Goal: Task Accomplishment & Management: Use online tool/utility

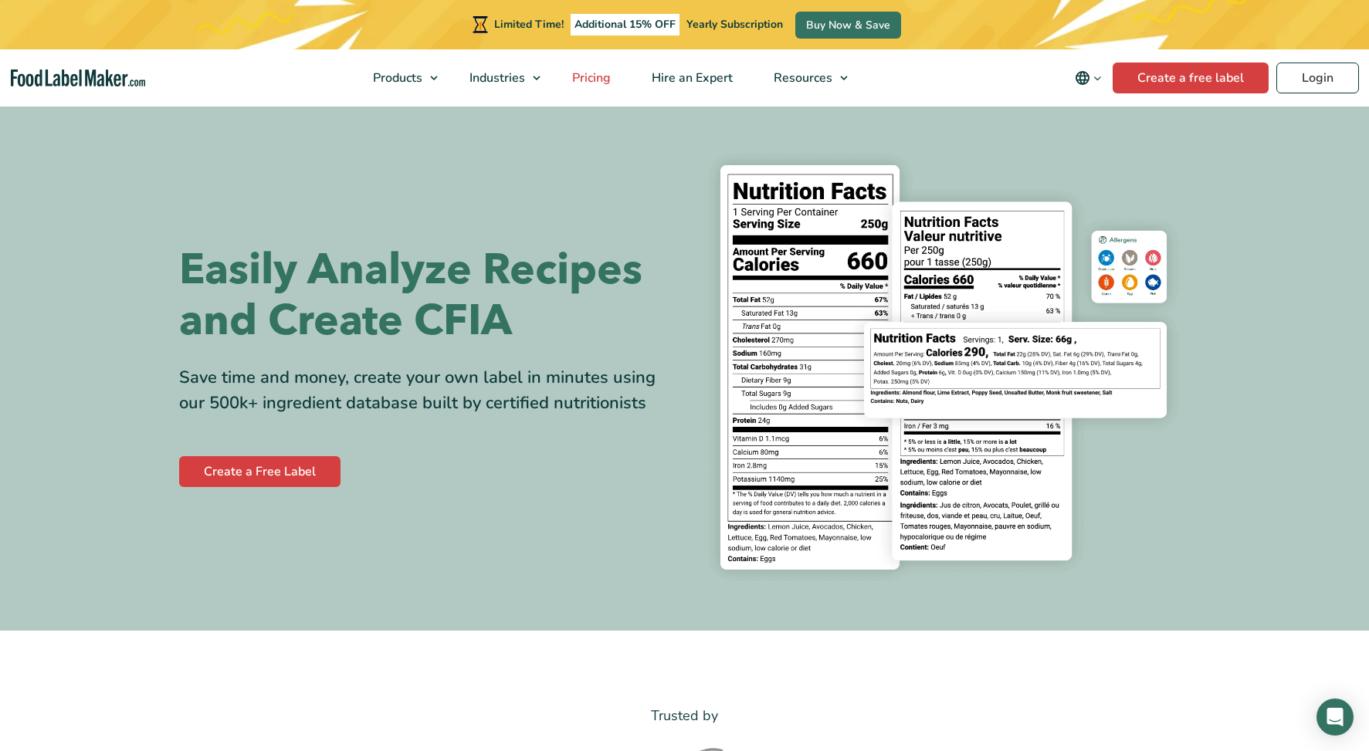
click at [604, 83] on span "Pricing" at bounding box center [590, 78] width 45 height 17
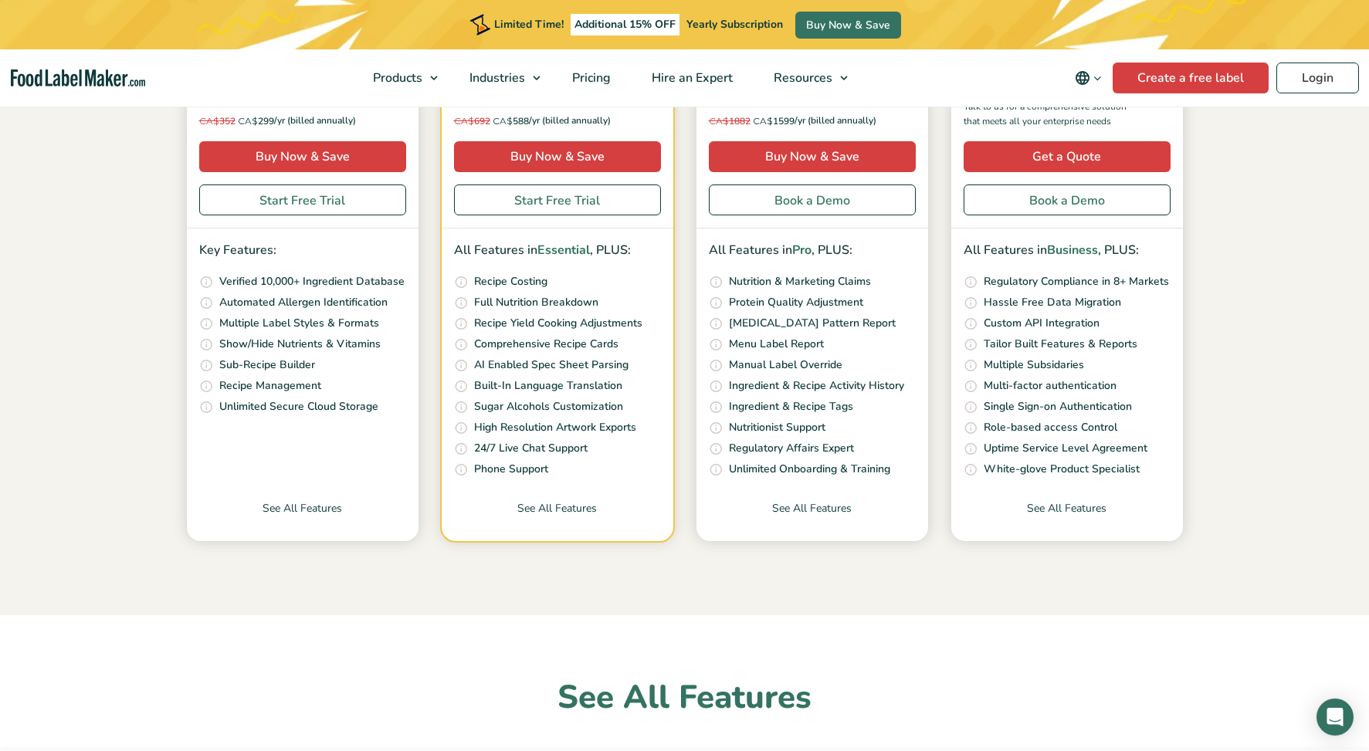
scroll to position [426, 0]
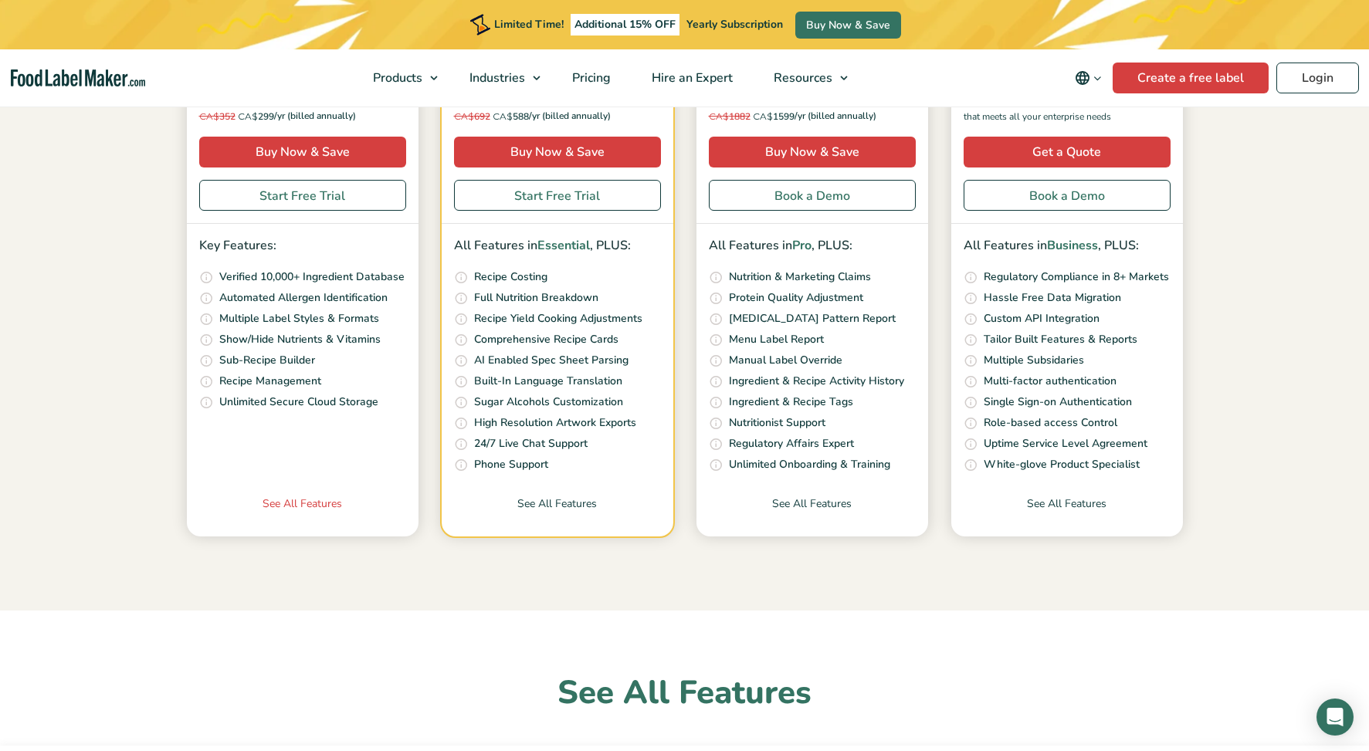
click at [284, 506] on link "See All Features" at bounding box center [303, 516] width 232 height 41
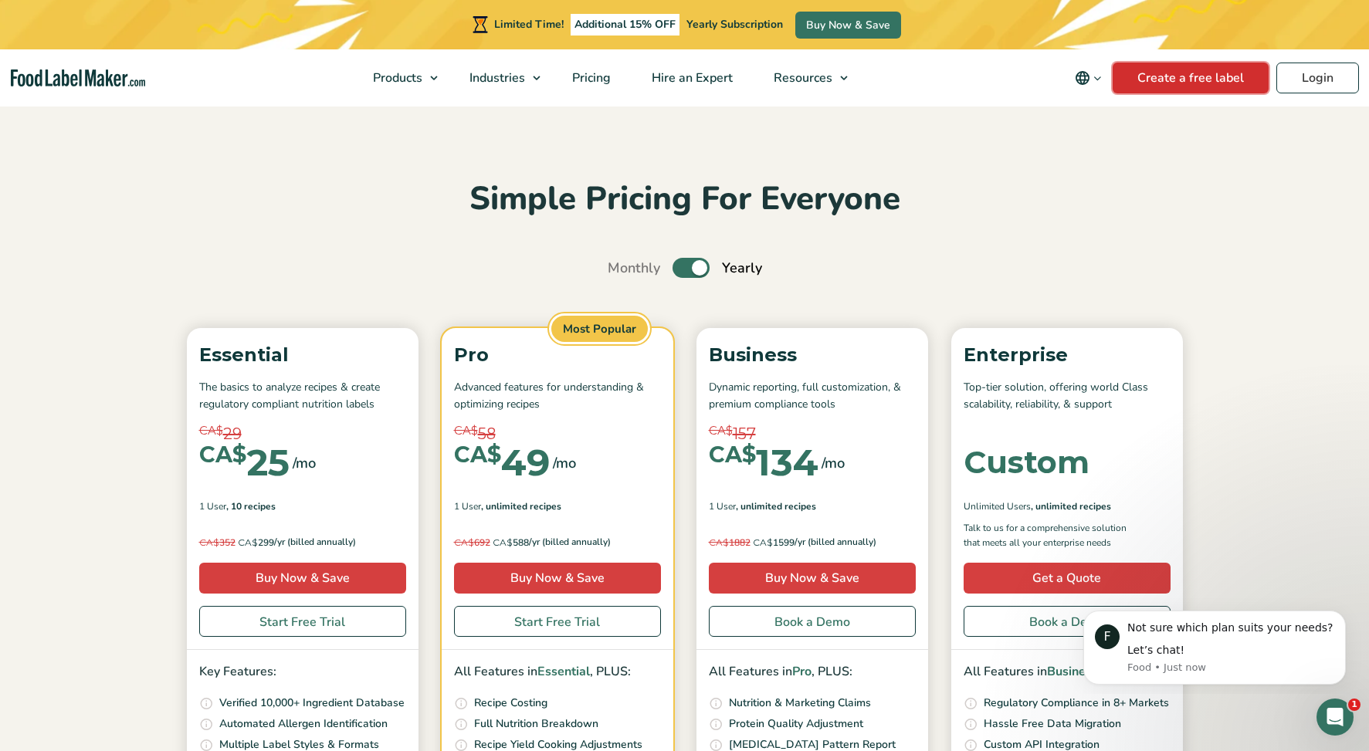
click at [1168, 73] on link "Create a free label" at bounding box center [1191, 78] width 156 height 31
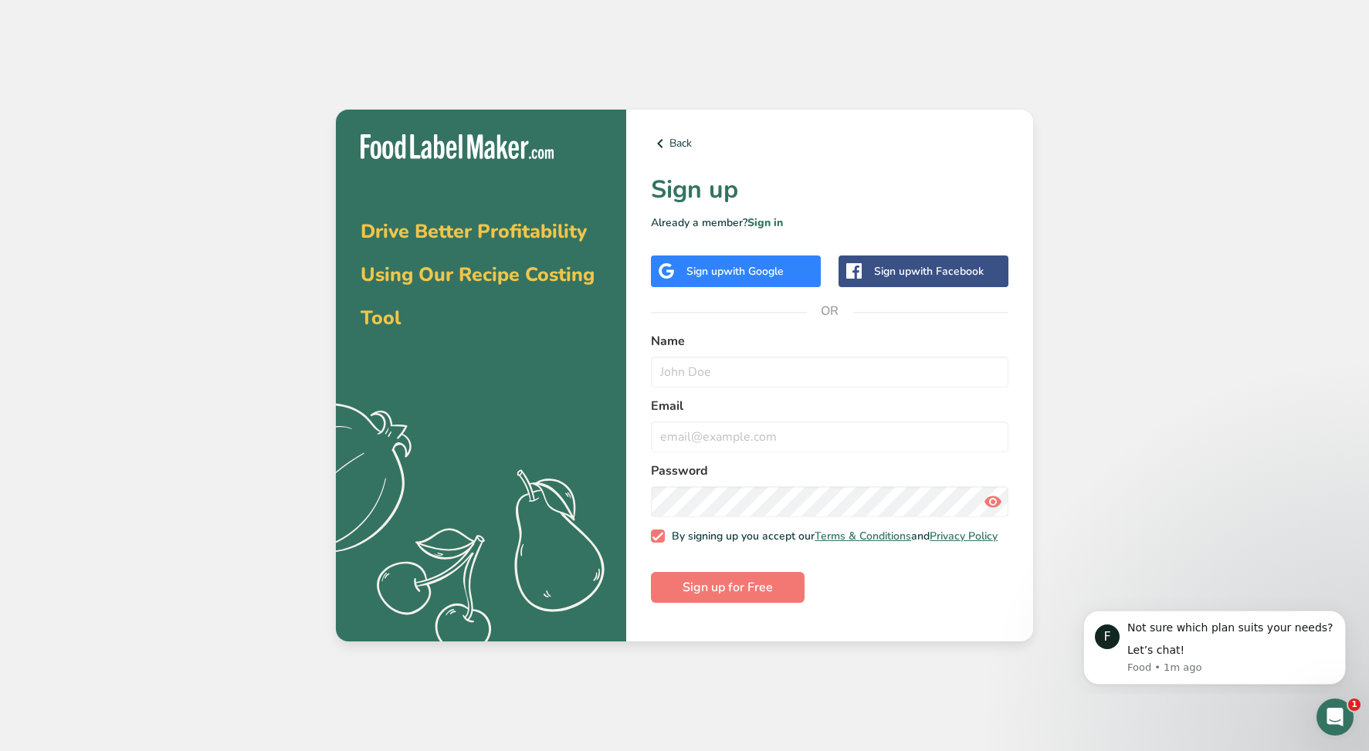
click at [752, 270] on span "with Google" at bounding box center [754, 271] width 60 height 15
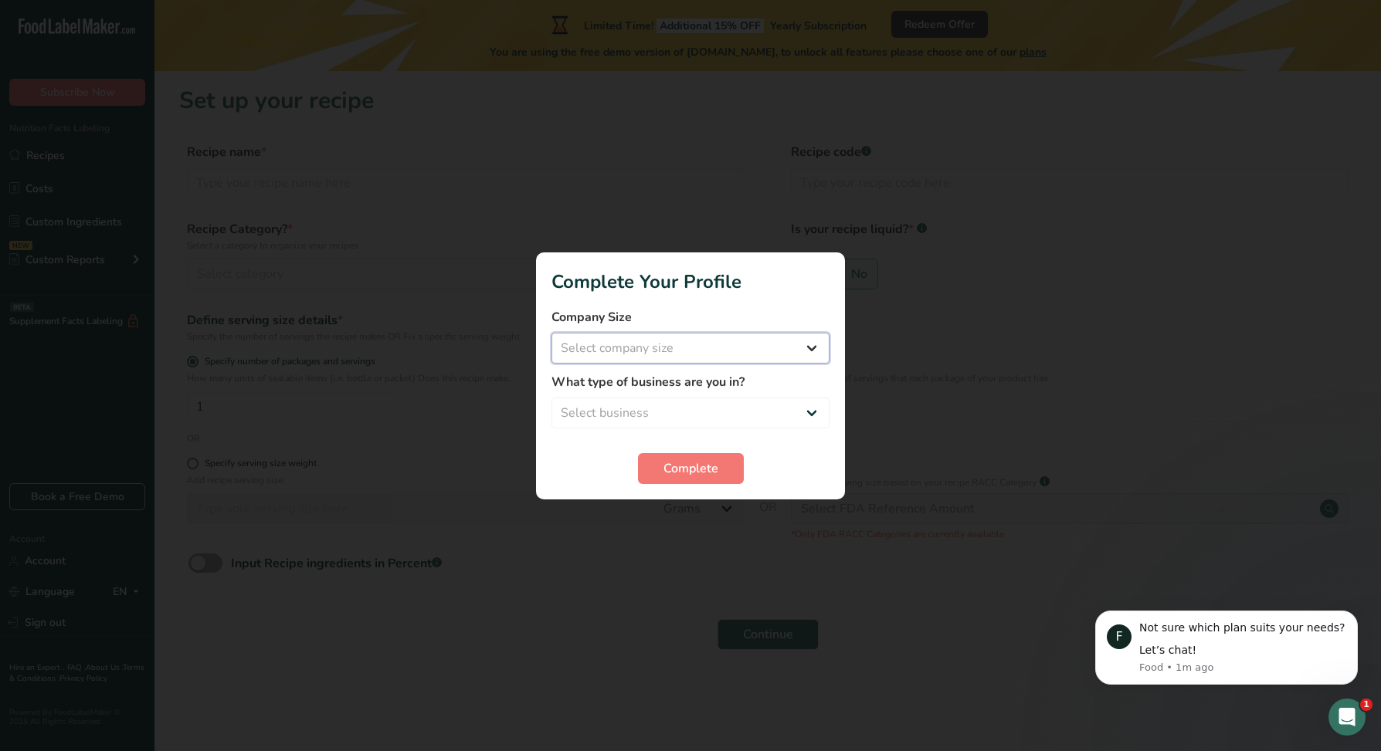
click at [810, 344] on select "Select company size Fewer than 10 Employees 10 to 50 Employees 51 to 500 Employ…" at bounding box center [690, 348] width 278 height 31
select select "1"
click at [786, 412] on select "Select business Packaged Food Manufacturer Restaurant & Cafe Bakery Meal Plans …" at bounding box center [690, 413] width 278 height 31
select select "8"
click at [672, 461] on span "Complete" at bounding box center [690, 468] width 55 height 19
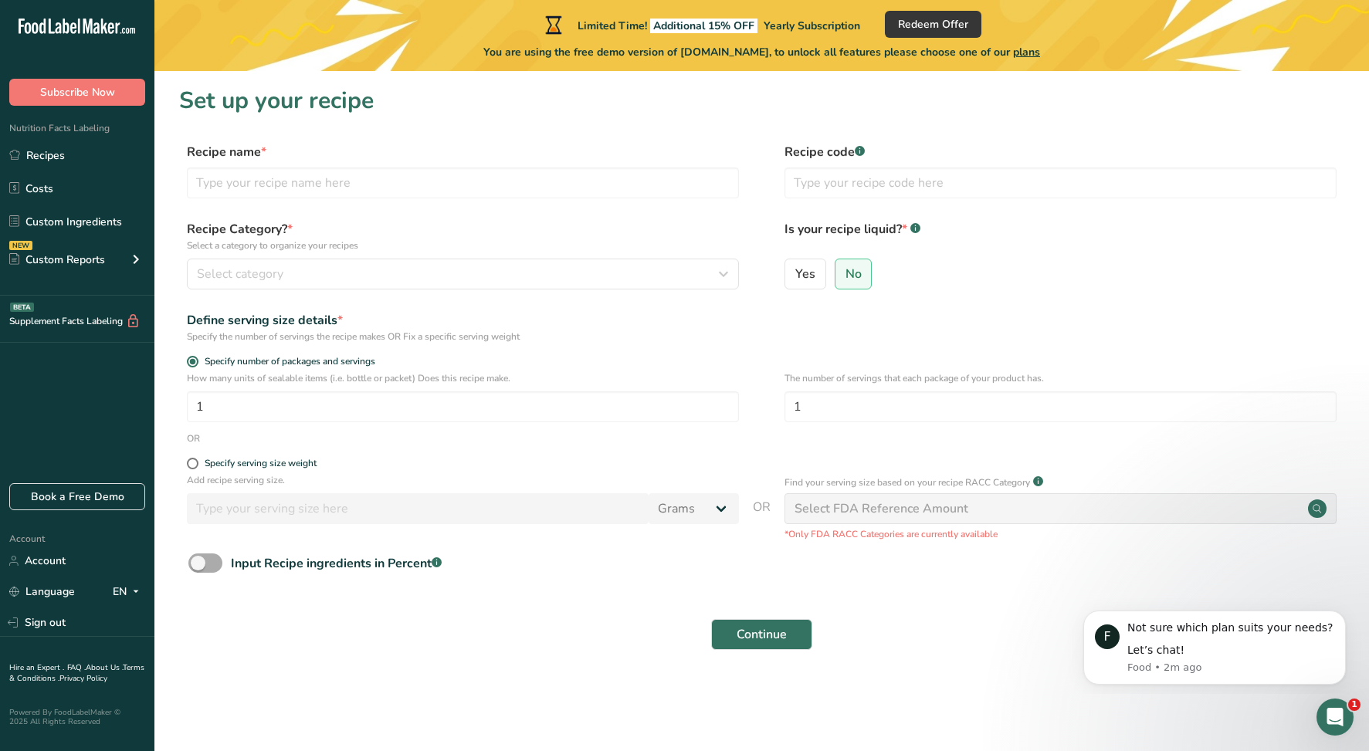
click at [212, 560] on span at bounding box center [205, 563] width 34 height 19
click at [198, 560] on input "Input Recipe ingredients in Percent .a-a{fill:#347362;}.b-a{fill:#fff;}" at bounding box center [193, 563] width 10 height 10
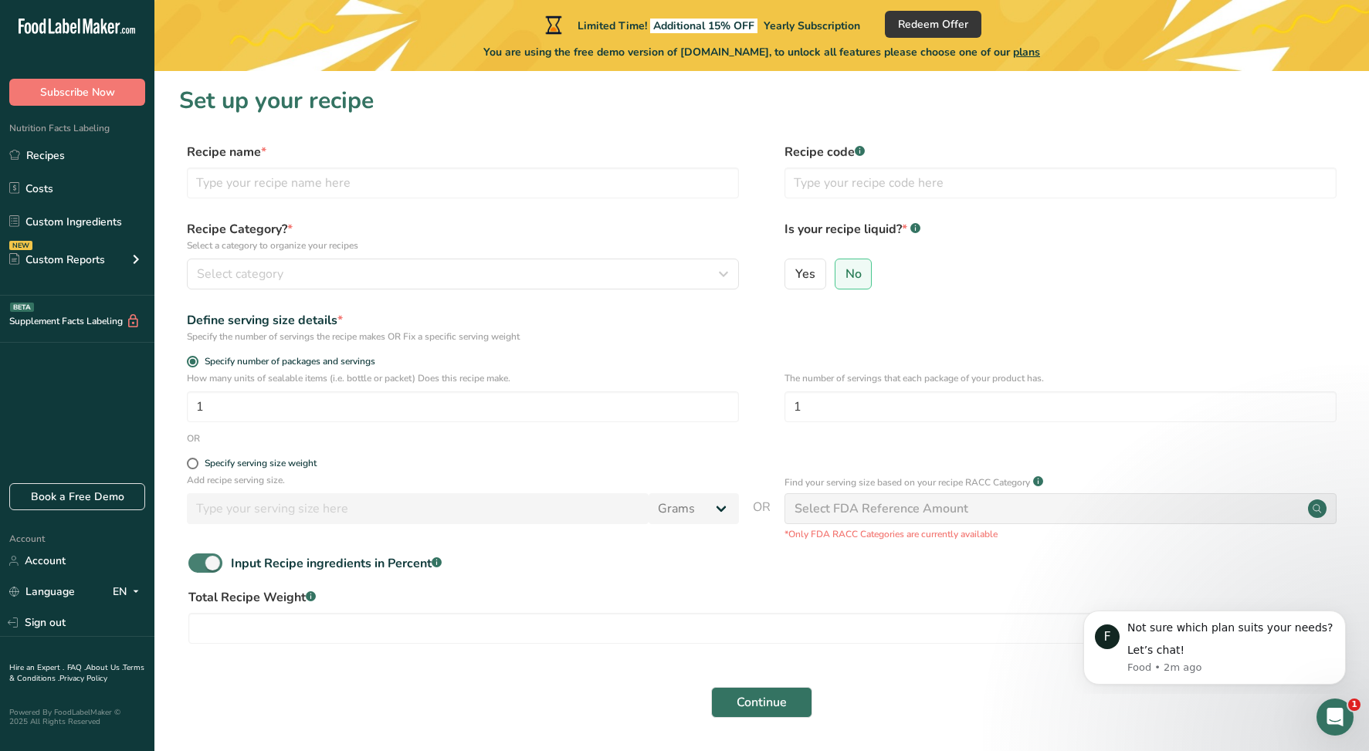
click at [220, 558] on span at bounding box center [205, 563] width 34 height 19
click at [198, 558] on input "Input Recipe ingredients in Percent .a-a{fill:#347362;}.b-a{fill:#fff;}" at bounding box center [193, 563] width 10 height 10
checkbox input "false"
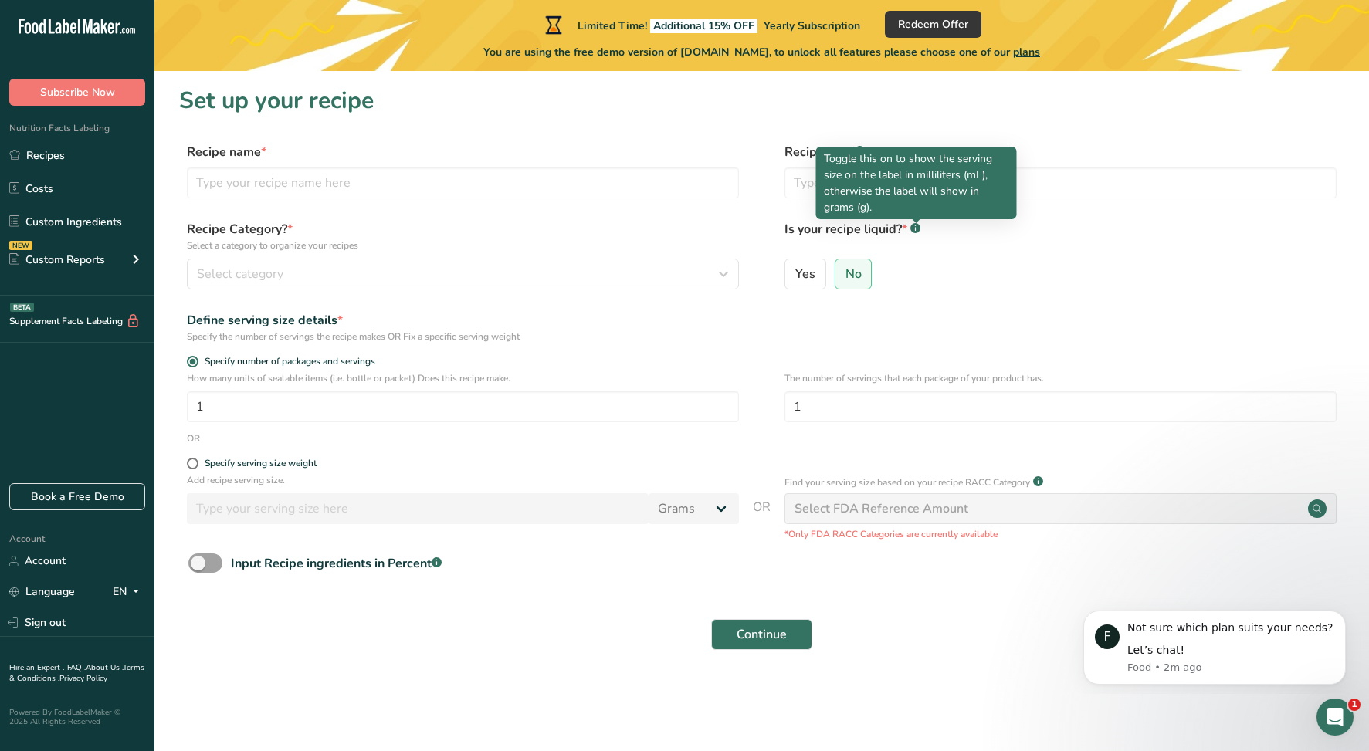
click at [920, 227] on rect at bounding box center [916, 228] width 10 height 10
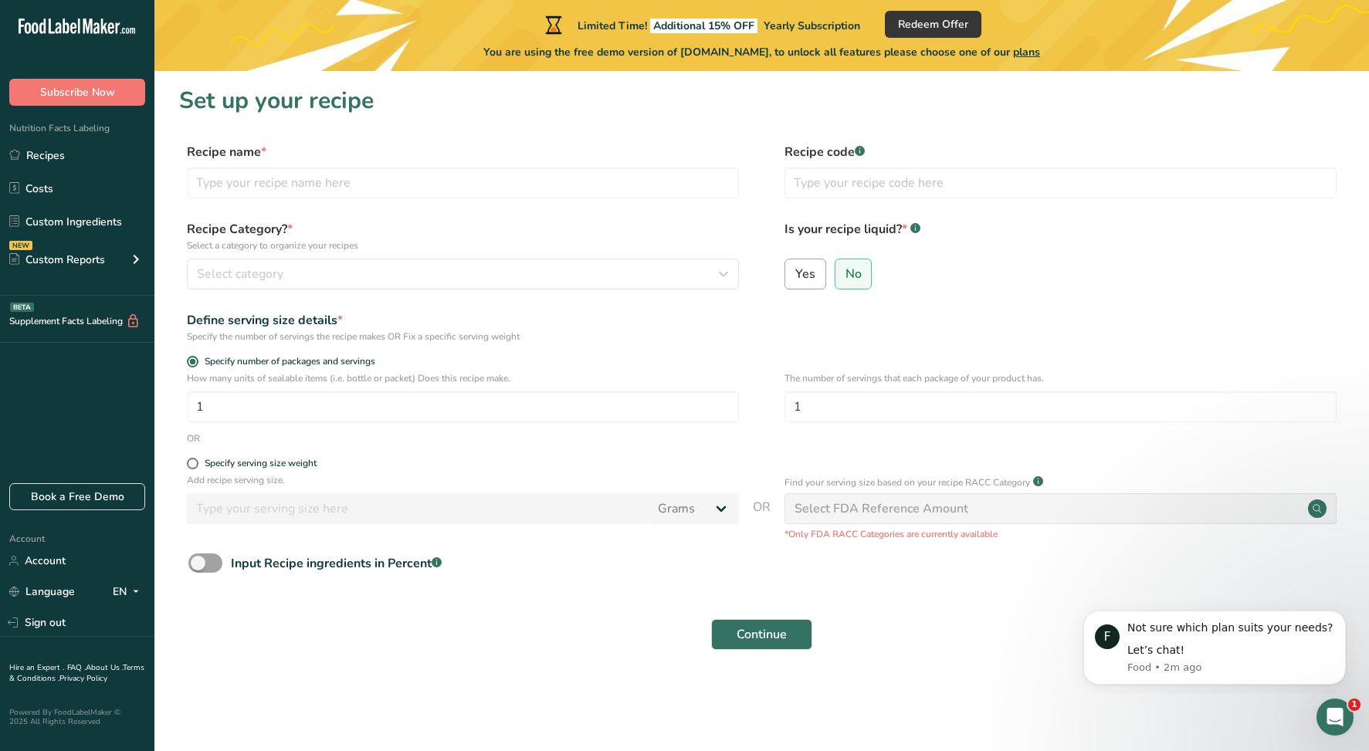
click at [807, 270] on span "Yes" at bounding box center [805, 273] width 20 height 15
click at [795, 270] on input "Yes" at bounding box center [790, 274] width 10 height 10
radio input "true"
radio input "false"
select select "22"
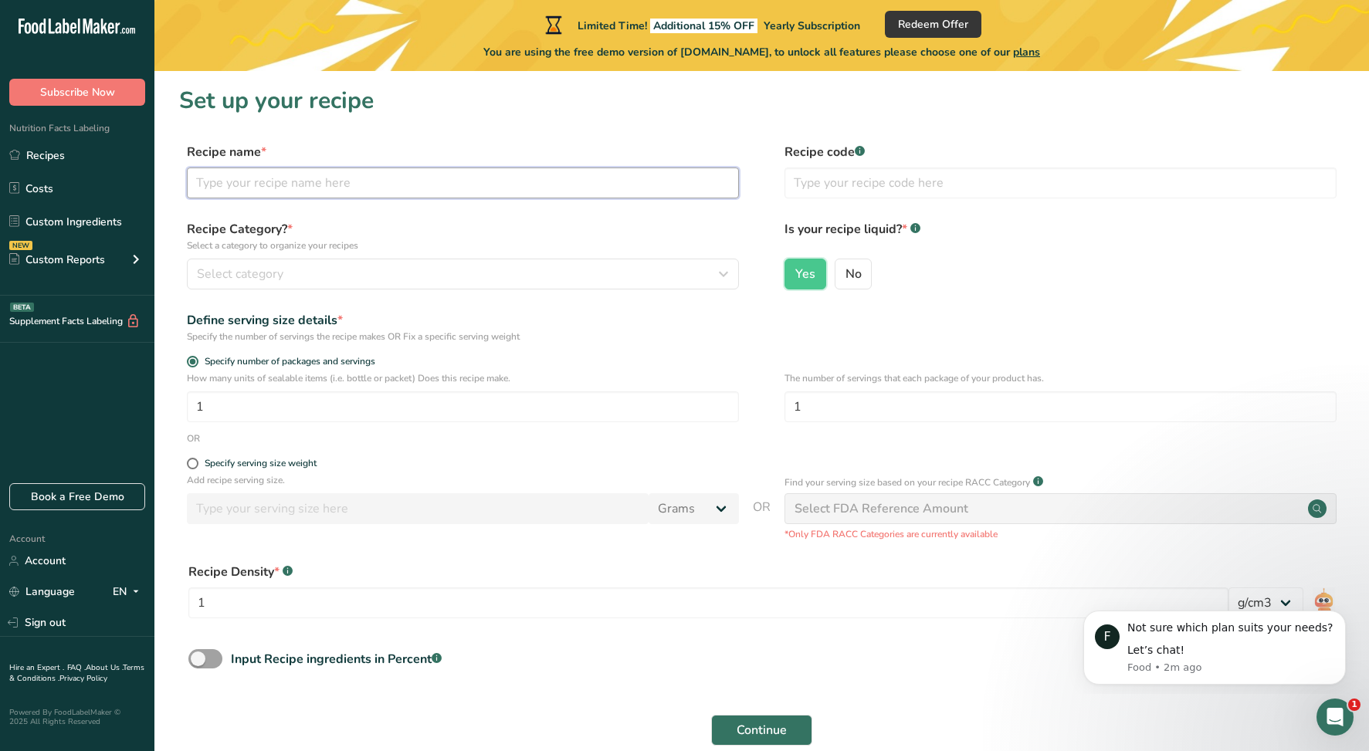
click at [242, 181] on input "text" at bounding box center [463, 183] width 552 height 31
type input "CK Spices Tropical Heat"
click at [844, 180] on input "text" at bounding box center [1061, 183] width 552 height 31
click at [711, 715] on button "Continue" at bounding box center [761, 730] width 101 height 31
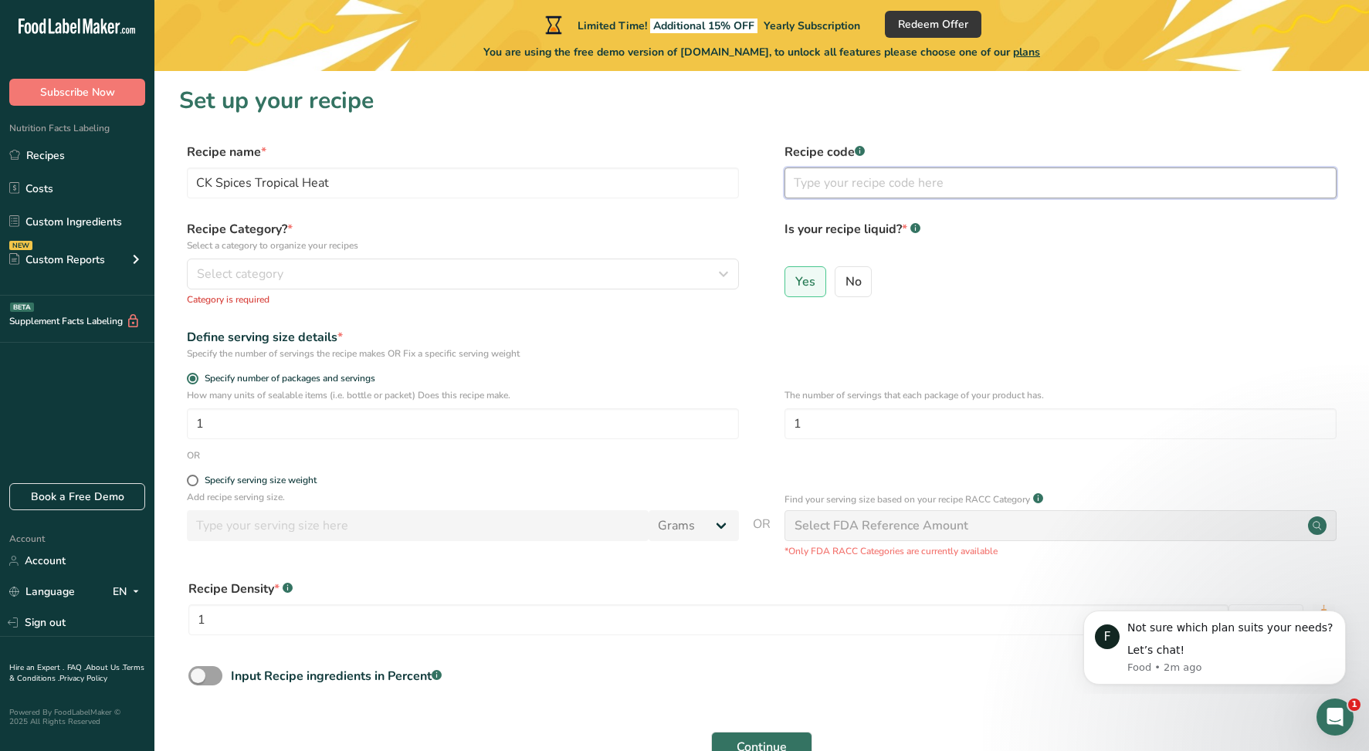
click at [711, 732] on button "Continue" at bounding box center [761, 747] width 101 height 31
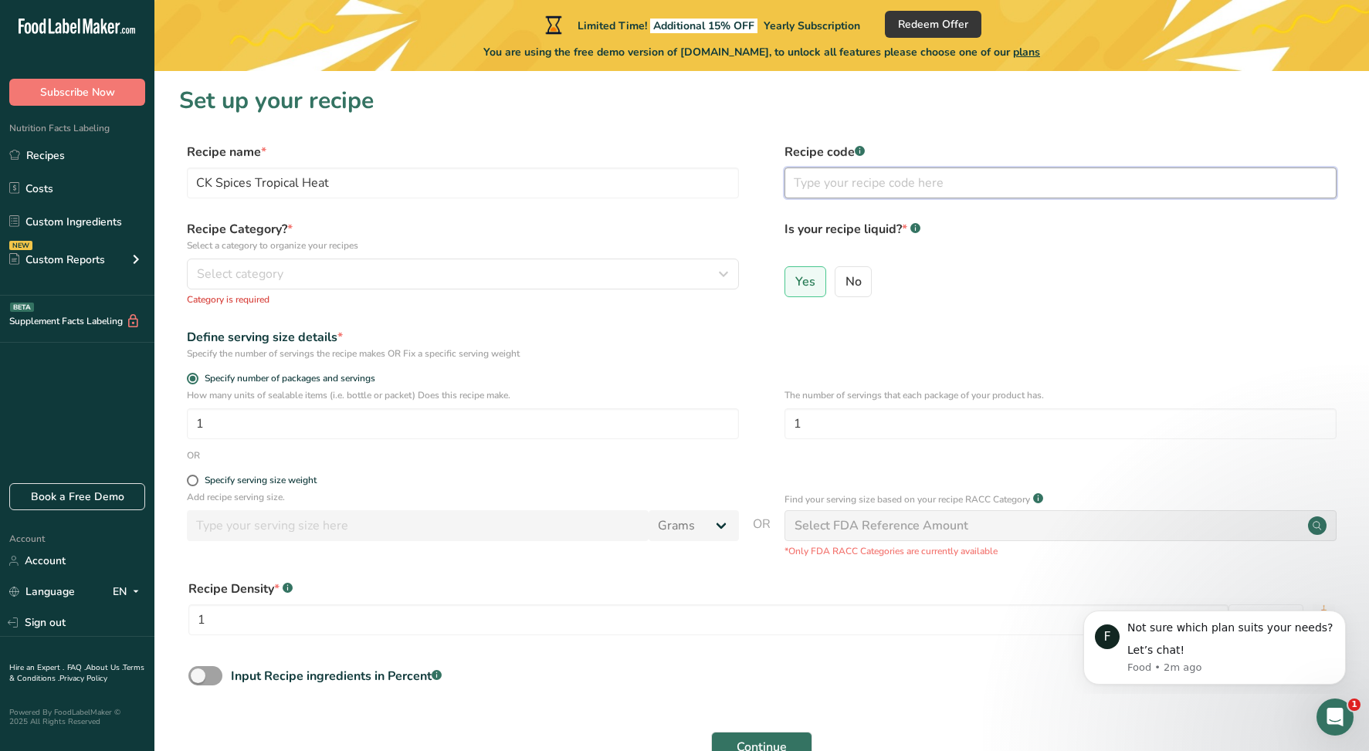
click at [711, 732] on button "Continue" at bounding box center [761, 747] width 101 height 31
type input "t"
type input "TRHT"
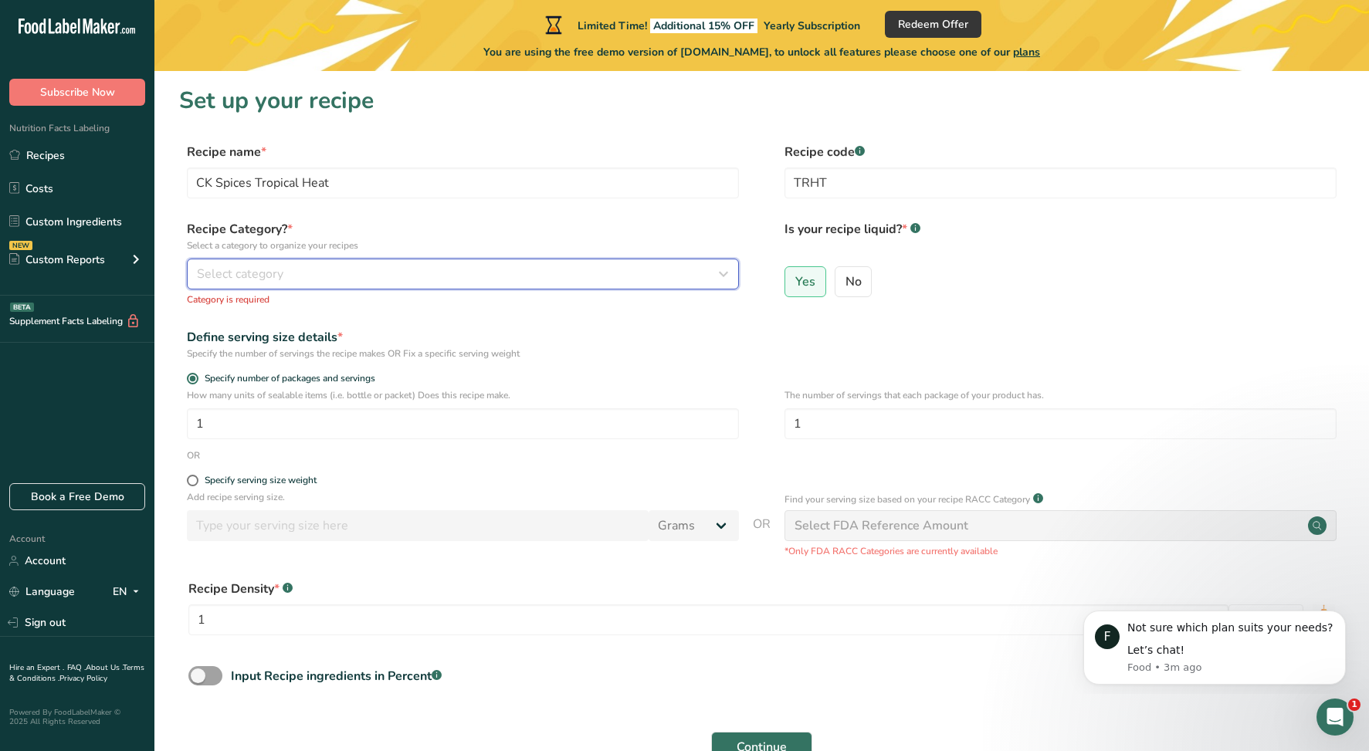
click at [416, 266] on div "Select category" at bounding box center [458, 274] width 523 height 19
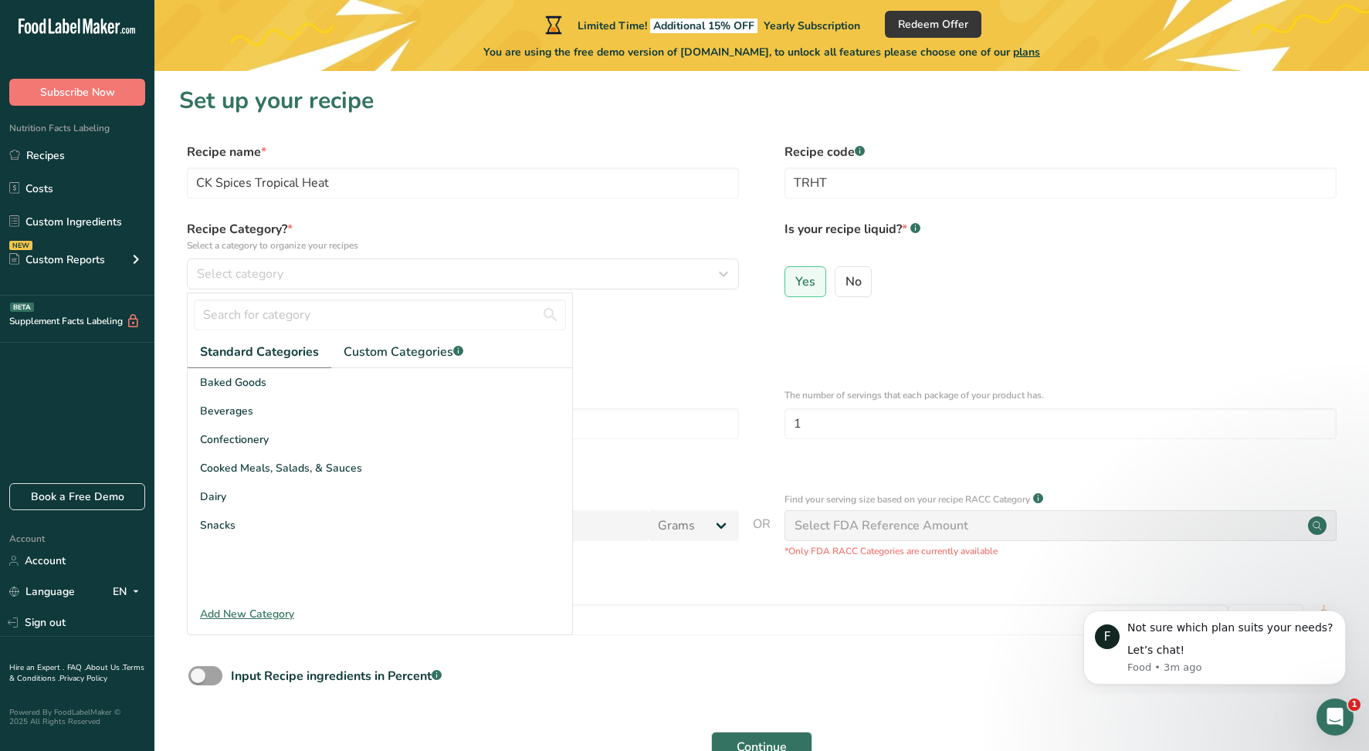
click at [239, 612] on div "Add New Category" at bounding box center [380, 614] width 385 height 16
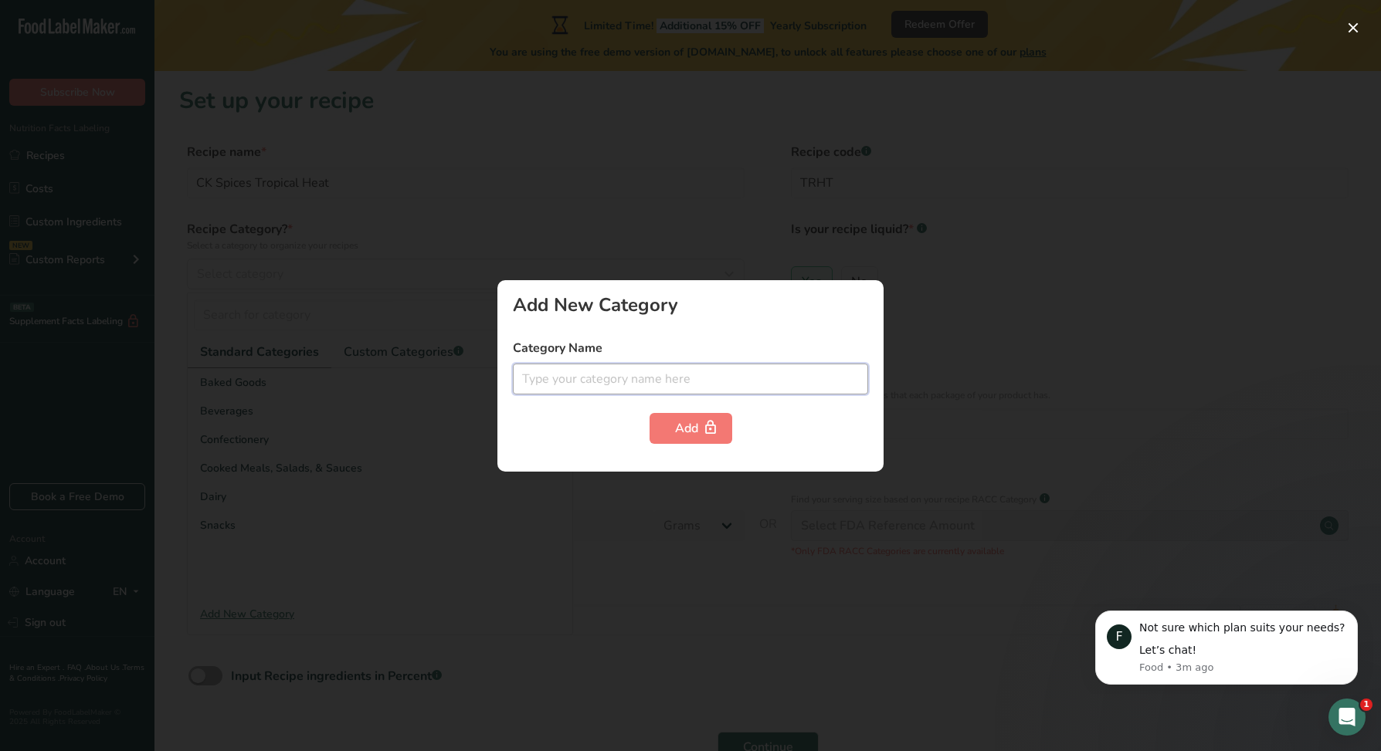
click at [548, 371] on input "text" at bounding box center [690, 379] width 355 height 31
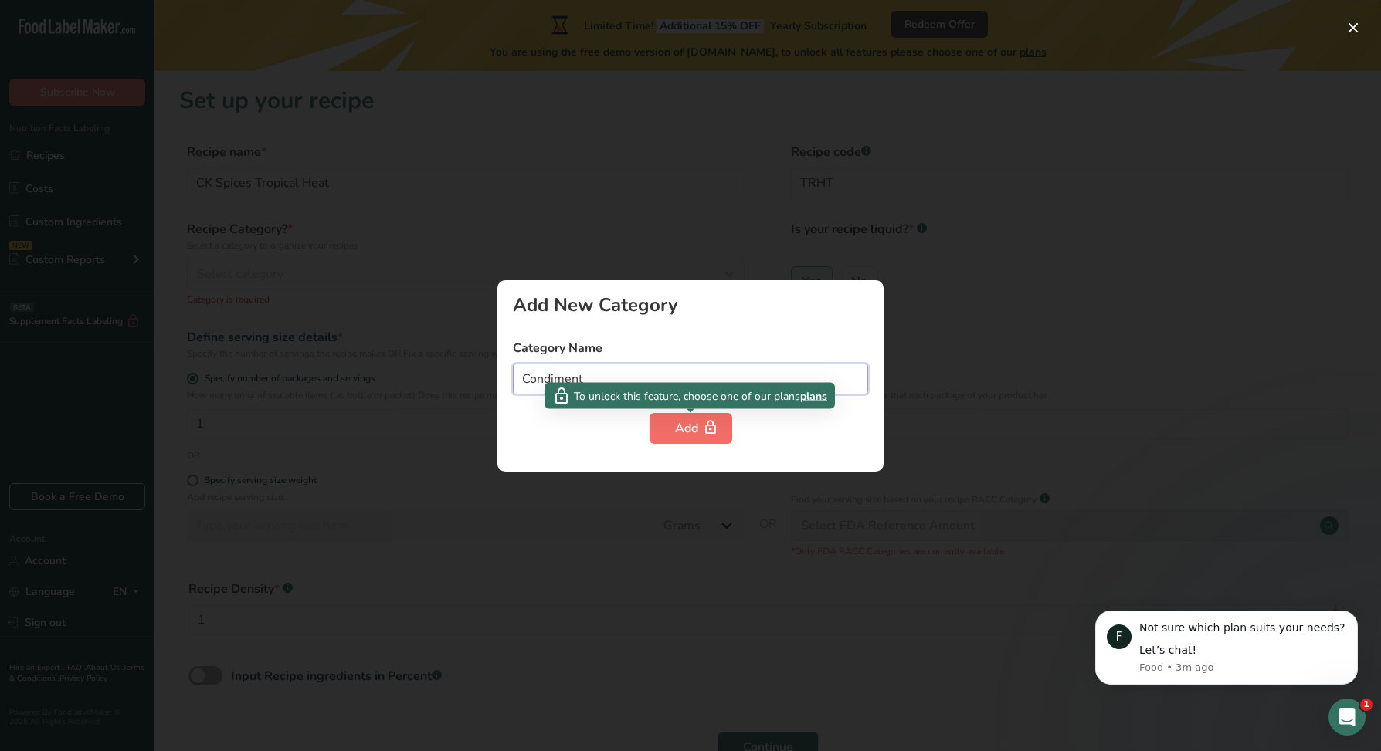
type input "Condiment"
click at [664, 426] on button "Add" at bounding box center [690, 428] width 83 height 31
click at [690, 423] on div "Add" at bounding box center [691, 428] width 32 height 19
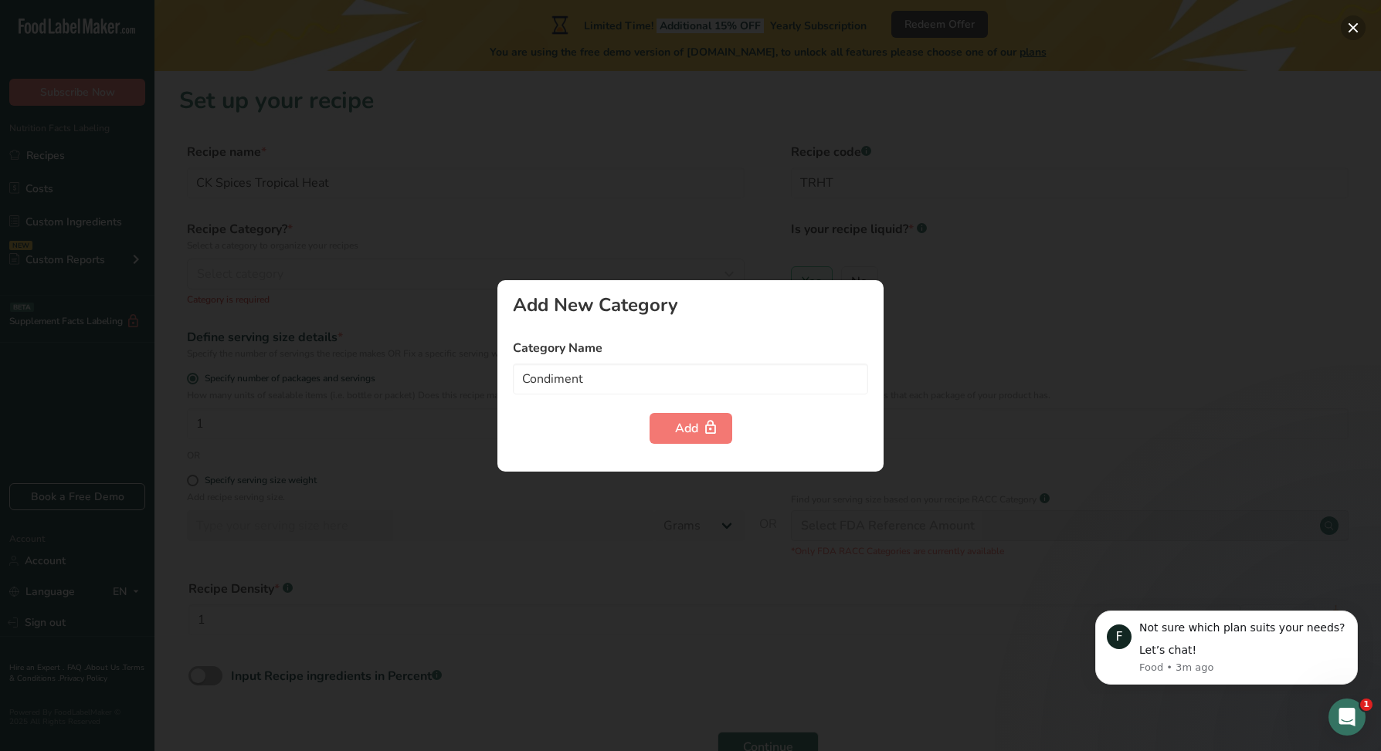
click at [1351, 27] on button "button" at bounding box center [1353, 27] width 25 height 25
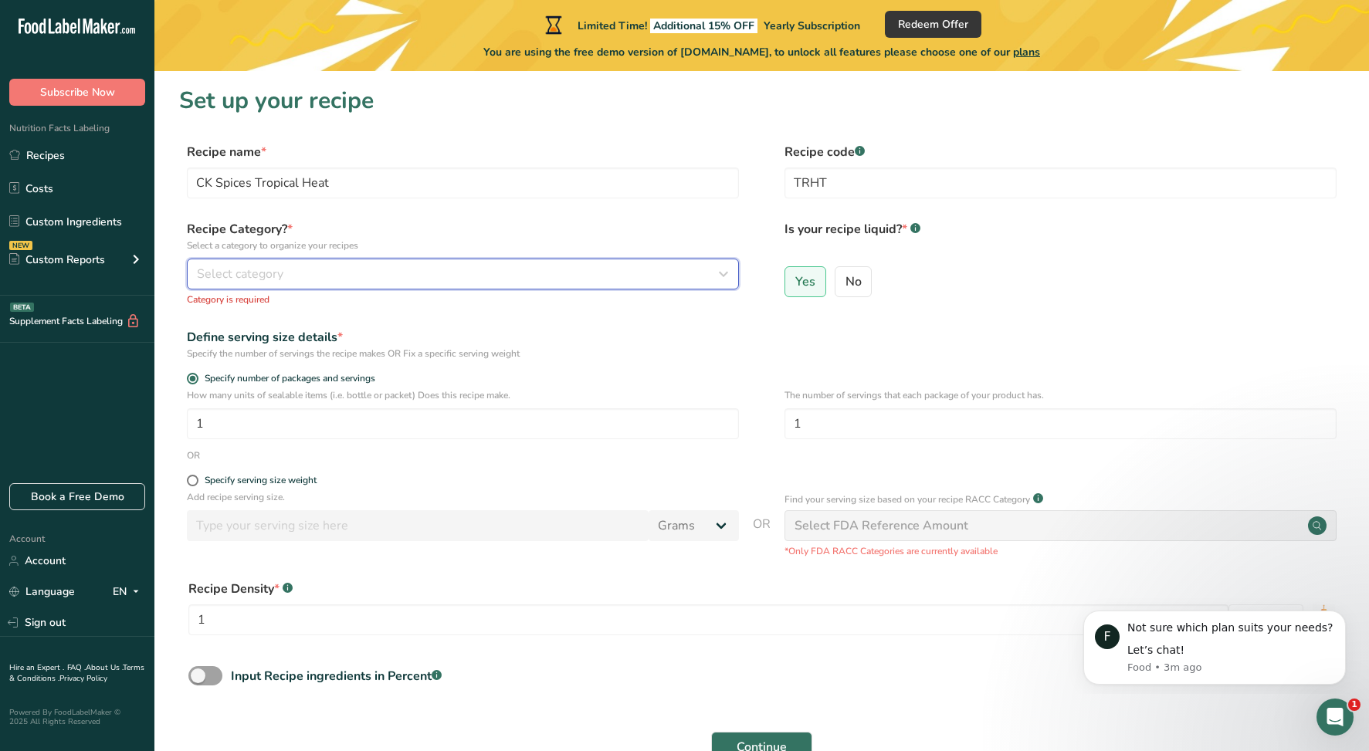
click at [716, 261] on icon "button" at bounding box center [723, 274] width 19 height 28
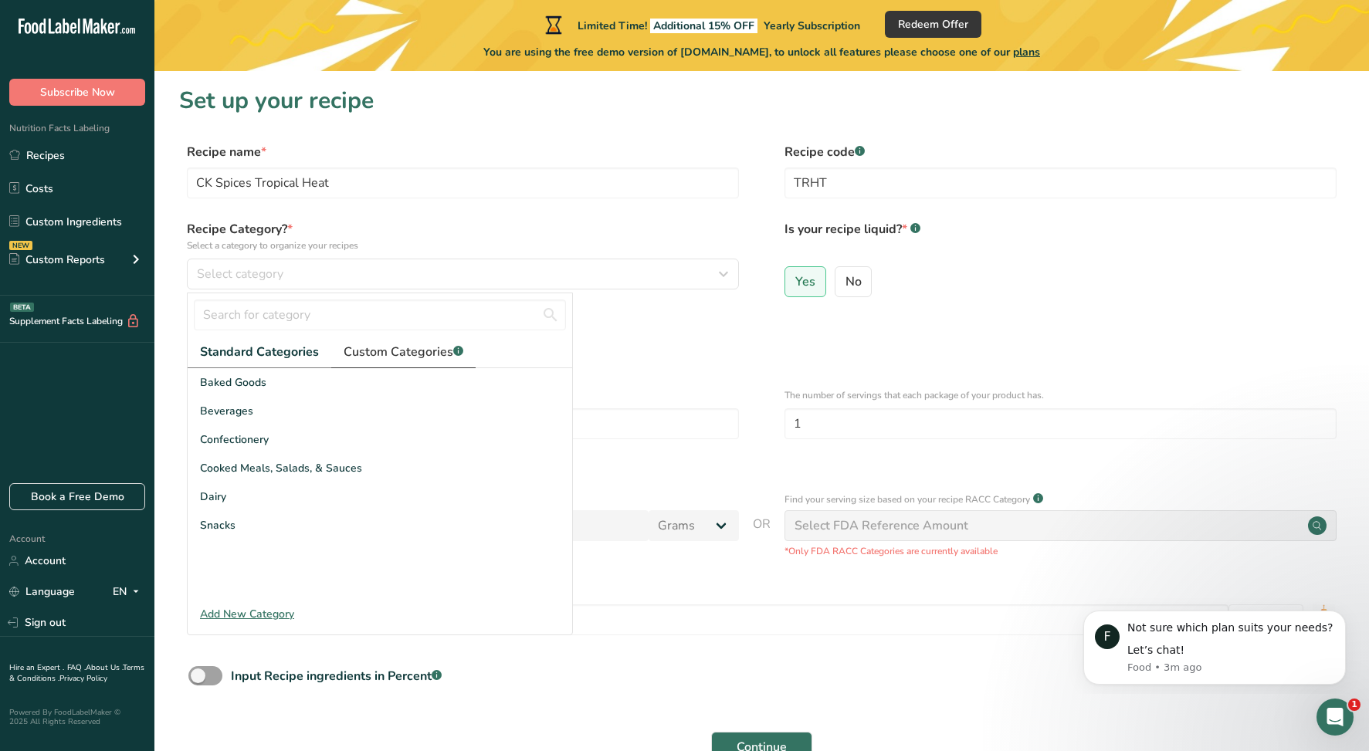
click at [387, 352] on span "Custom Categories .a-a{fill:#347362;}.b-a{fill:#fff;}" at bounding box center [404, 352] width 120 height 19
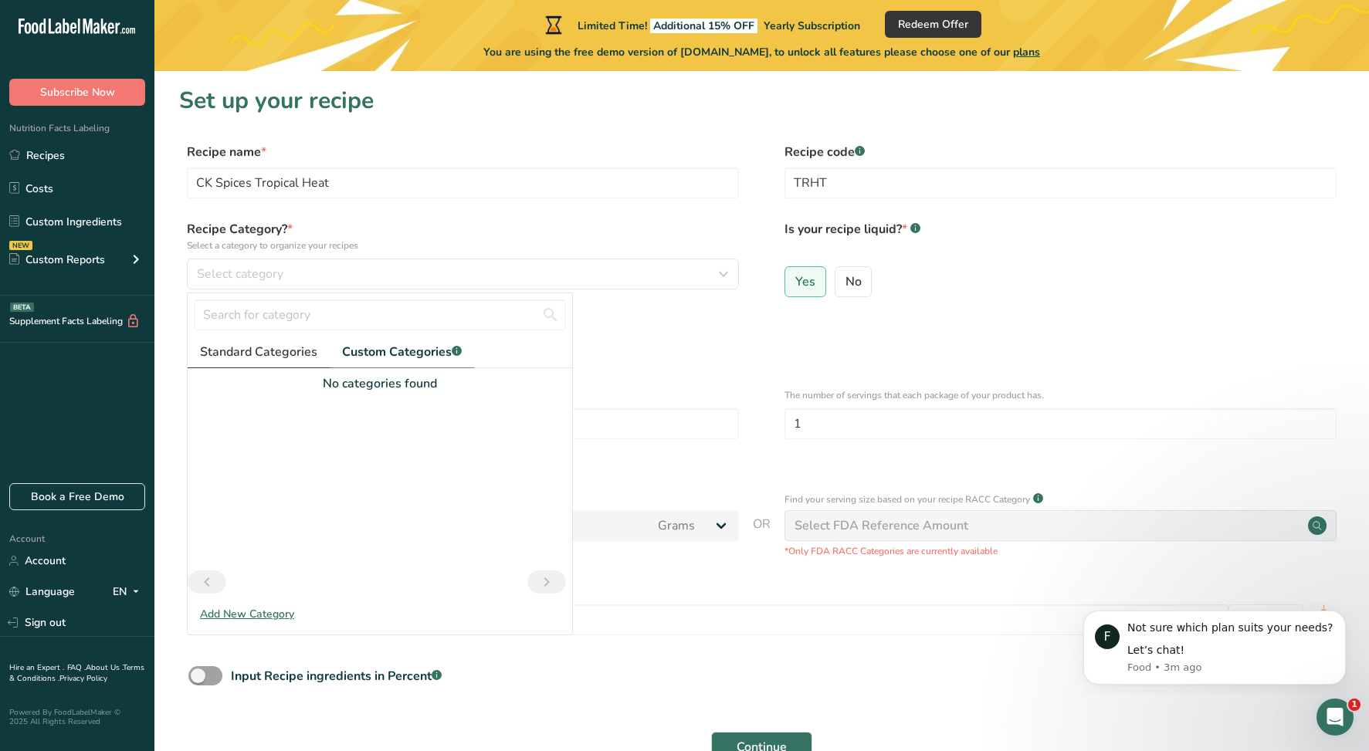
click at [273, 357] on span "Standard Categories" at bounding box center [258, 352] width 117 height 19
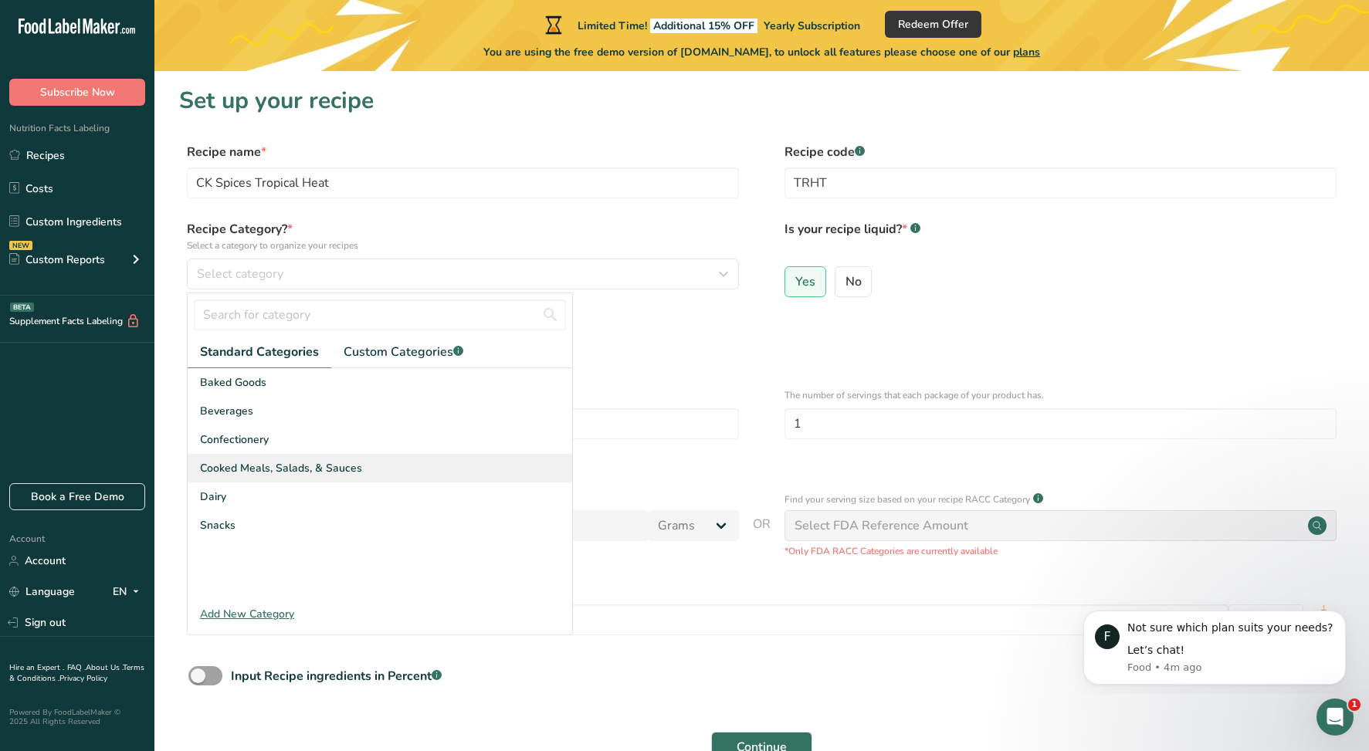
click at [314, 463] on span "Cooked Meals, Salads, & Sauces" at bounding box center [281, 468] width 162 height 16
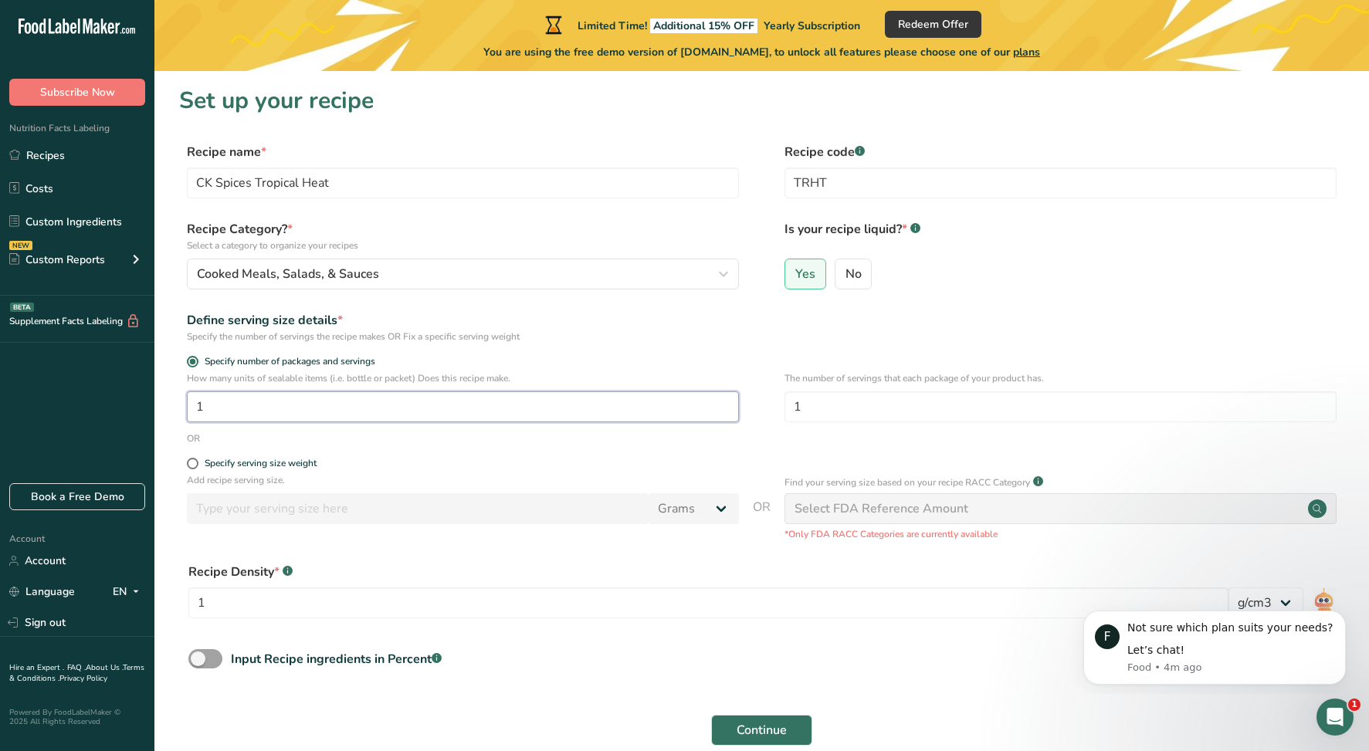
click at [318, 406] on input "1" at bounding box center [463, 407] width 552 height 31
type input "16"
click at [880, 358] on div "Specify number of packages and servings" at bounding box center [761, 363] width 1165 height 15
click at [833, 405] on input "1" at bounding box center [1061, 407] width 552 height 31
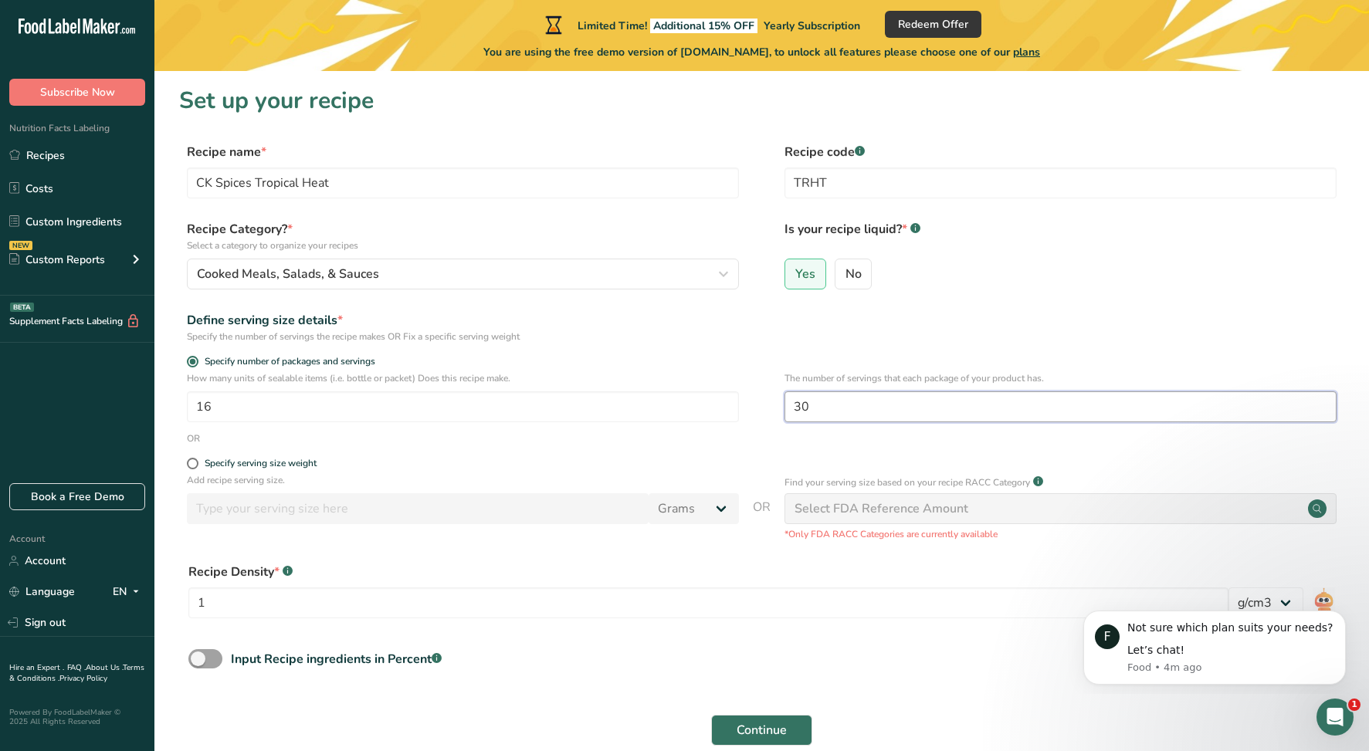
type input "30"
click at [493, 470] on div "Specify serving size weight" at bounding box center [463, 465] width 552 height 15
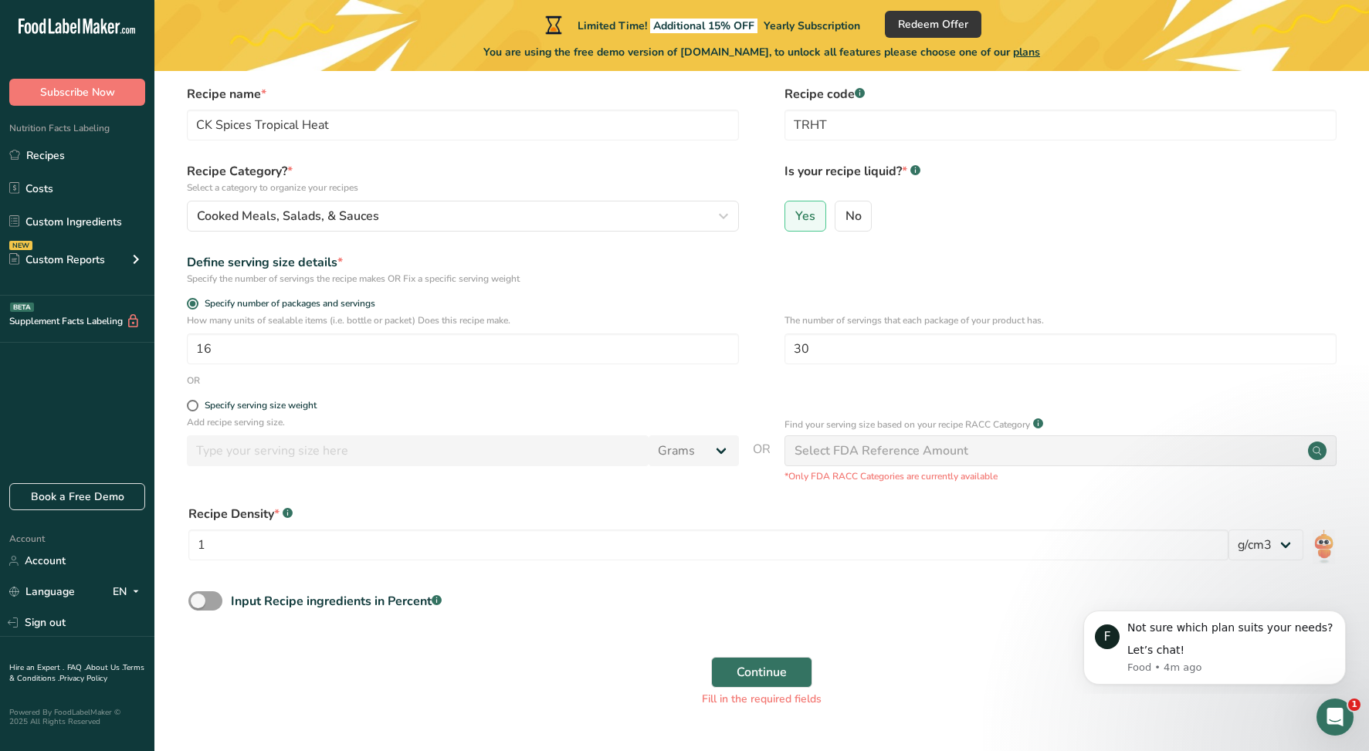
scroll to position [97, 0]
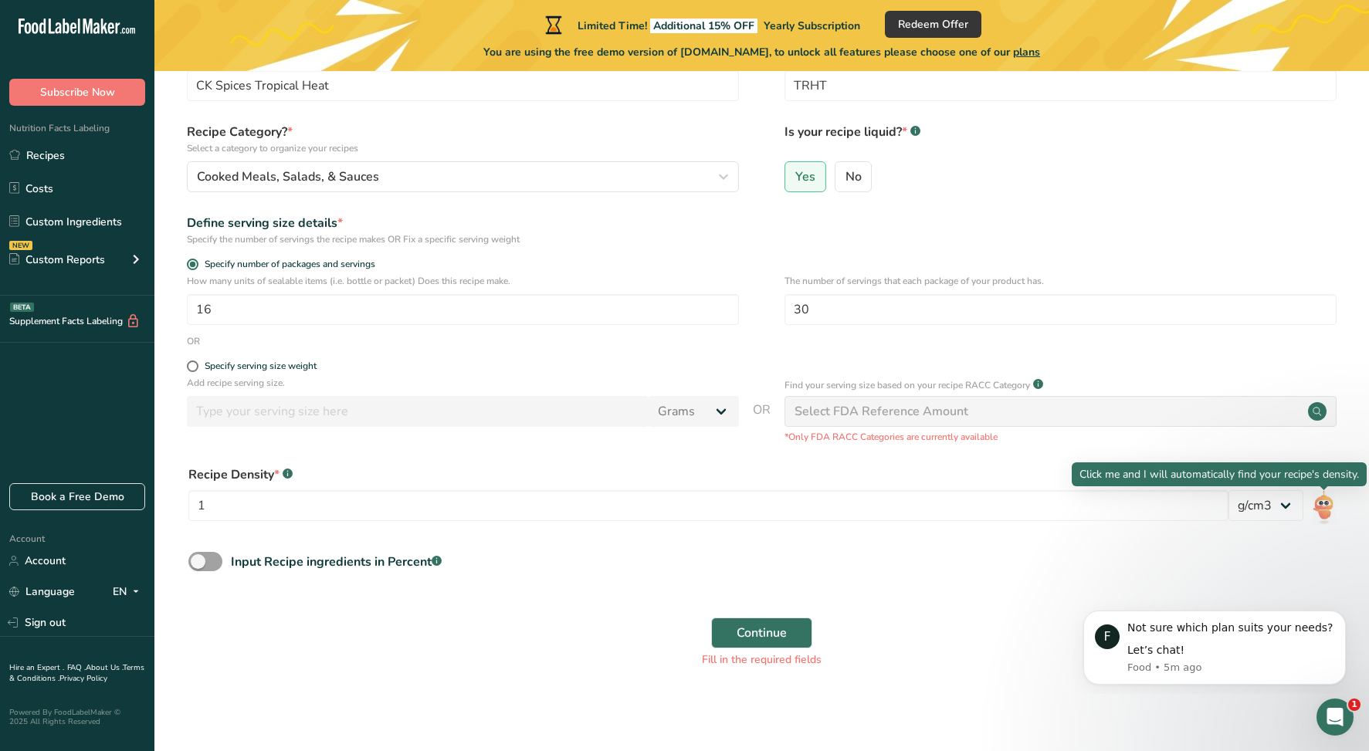
click at [1326, 505] on img at bounding box center [1324, 507] width 22 height 35
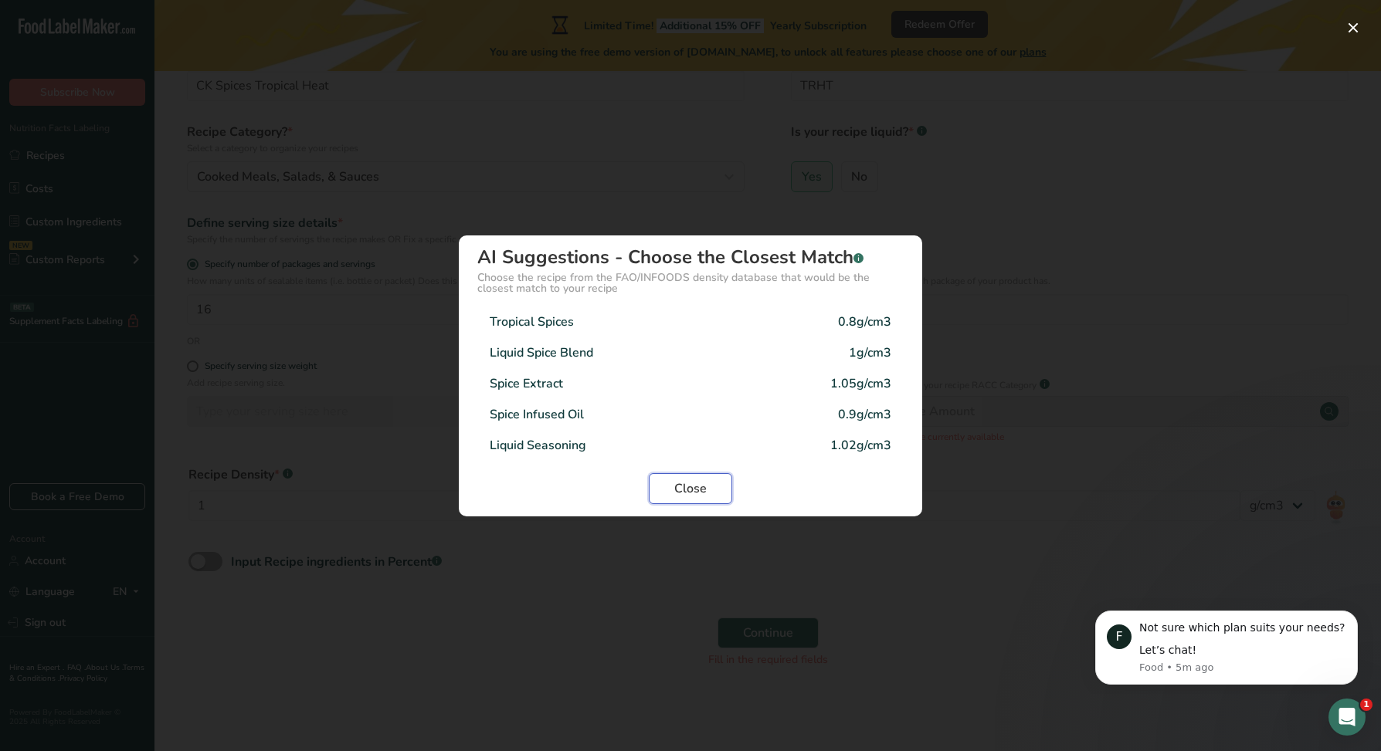
click at [690, 492] on span "Close" at bounding box center [690, 489] width 32 height 19
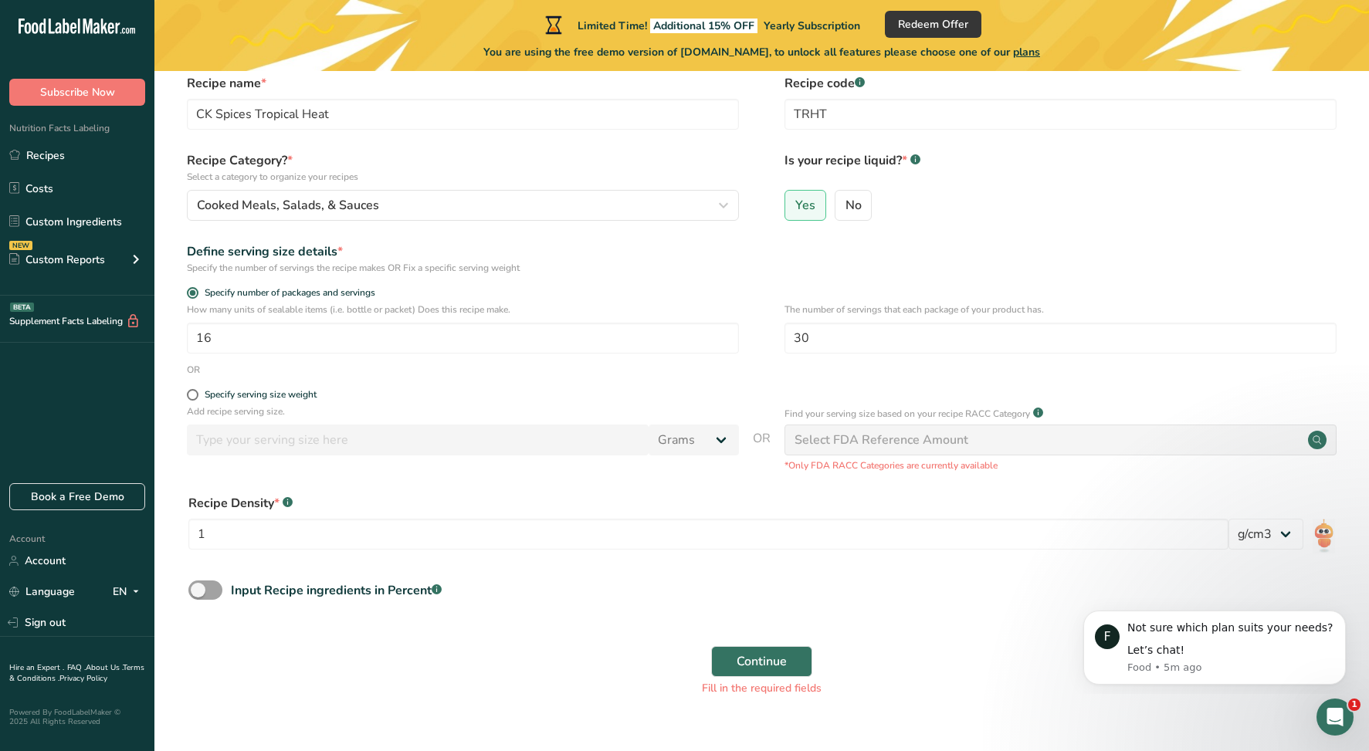
scroll to position [0, 0]
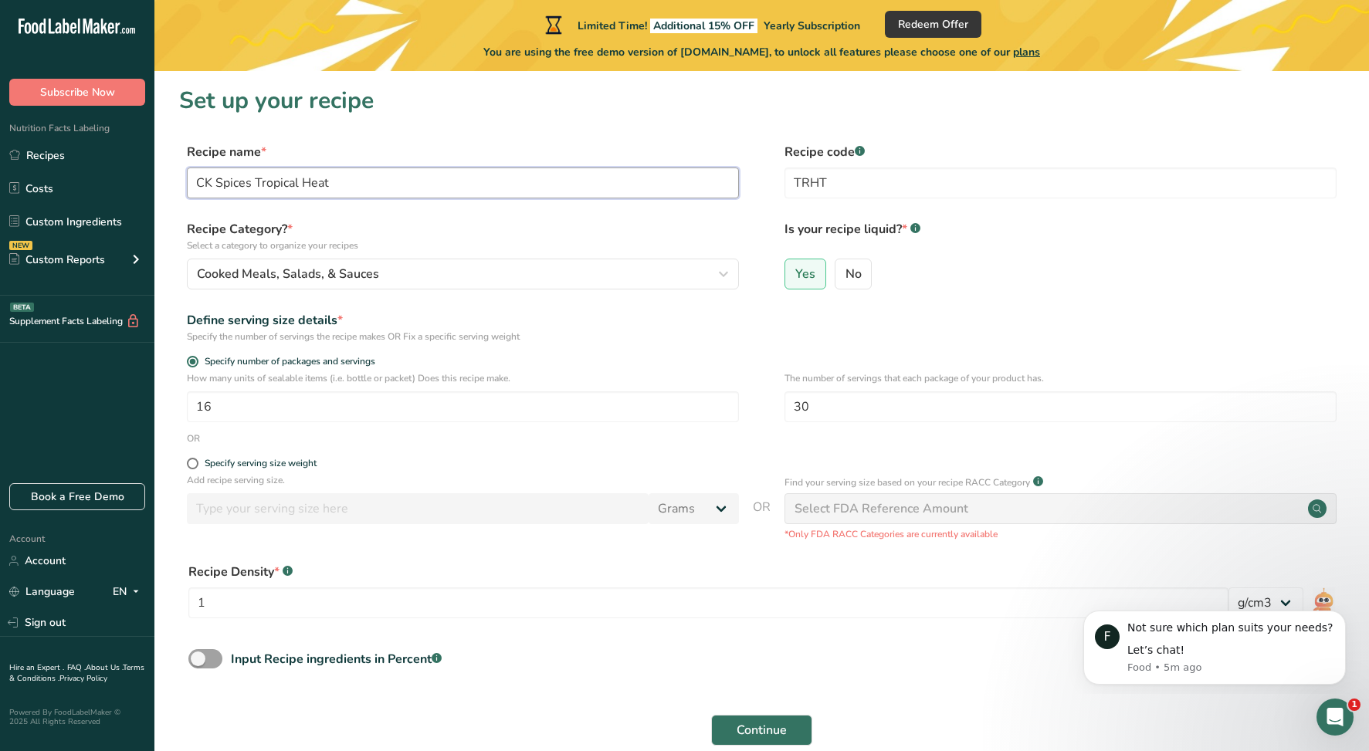
drag, startPoint x: 216, startPoint y: 181, endPoint x: 427, endPoint y: 198, distance: 211.5
click at [428, 198] on input "CK Spices Tropical Heat" at bounding box center [463, 183] width 552 height 31
type input "CK Tropical Hot Sauce"
click at [1057, 242] on label "Is your recipe liquid? * .a-a{fill:#347362;}.b-a{fill:#fff;}" at bounding box center [1061, 236] width 552 height 32
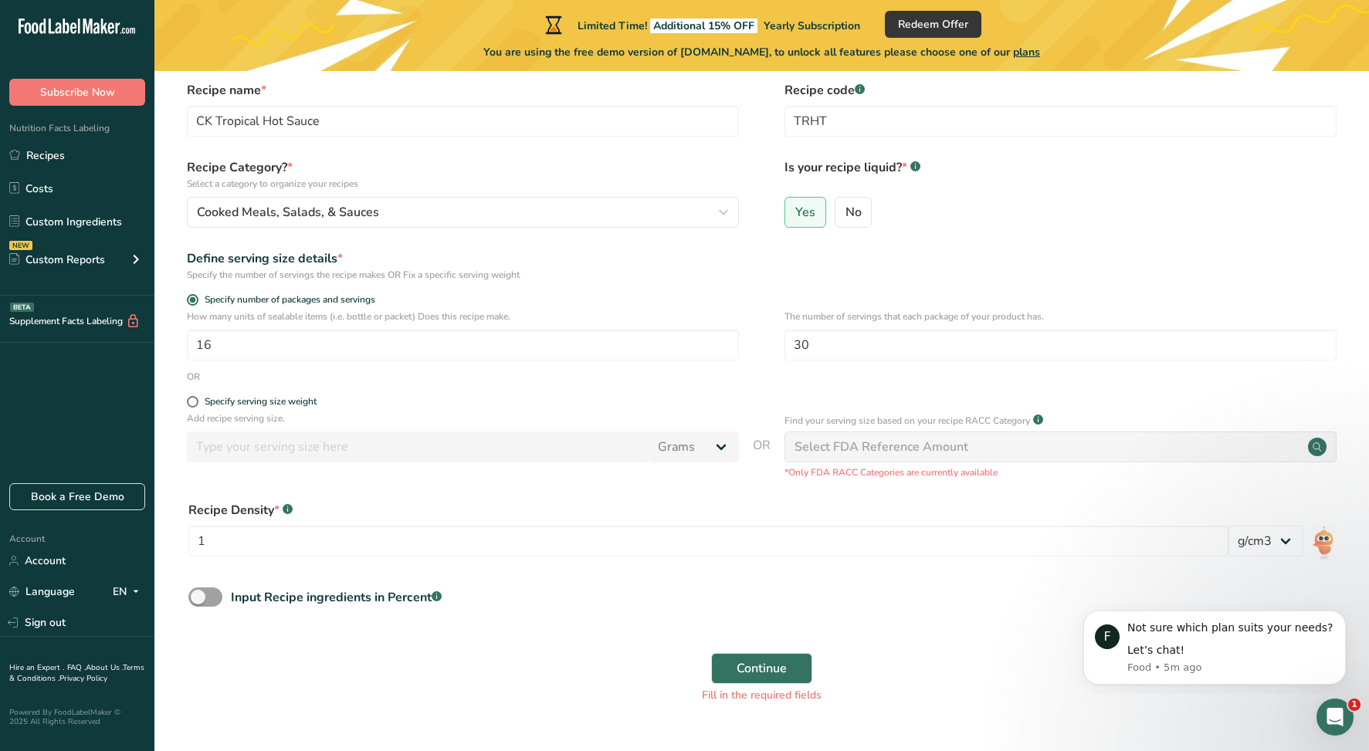
scroll to position [97, 0]
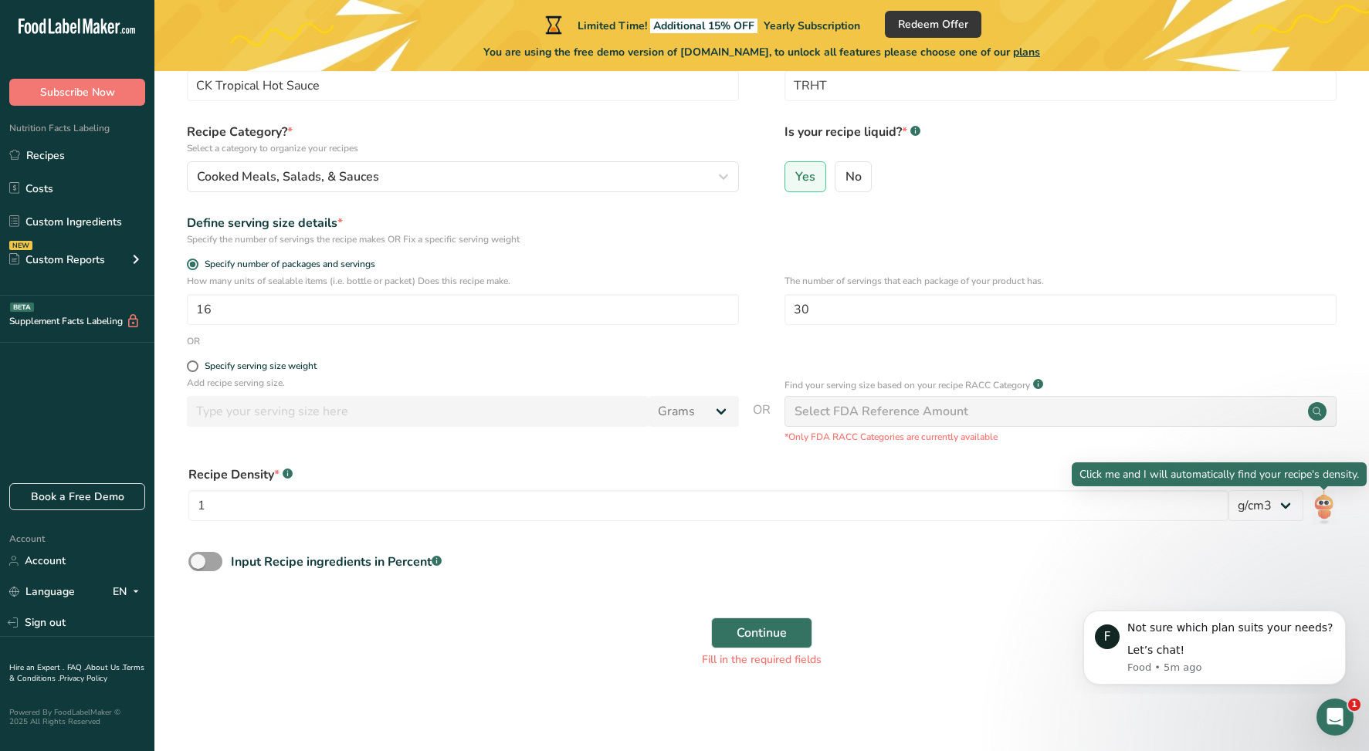
click at [1329, 507] on img at bounding box center [1324, 507] width 22 height 35
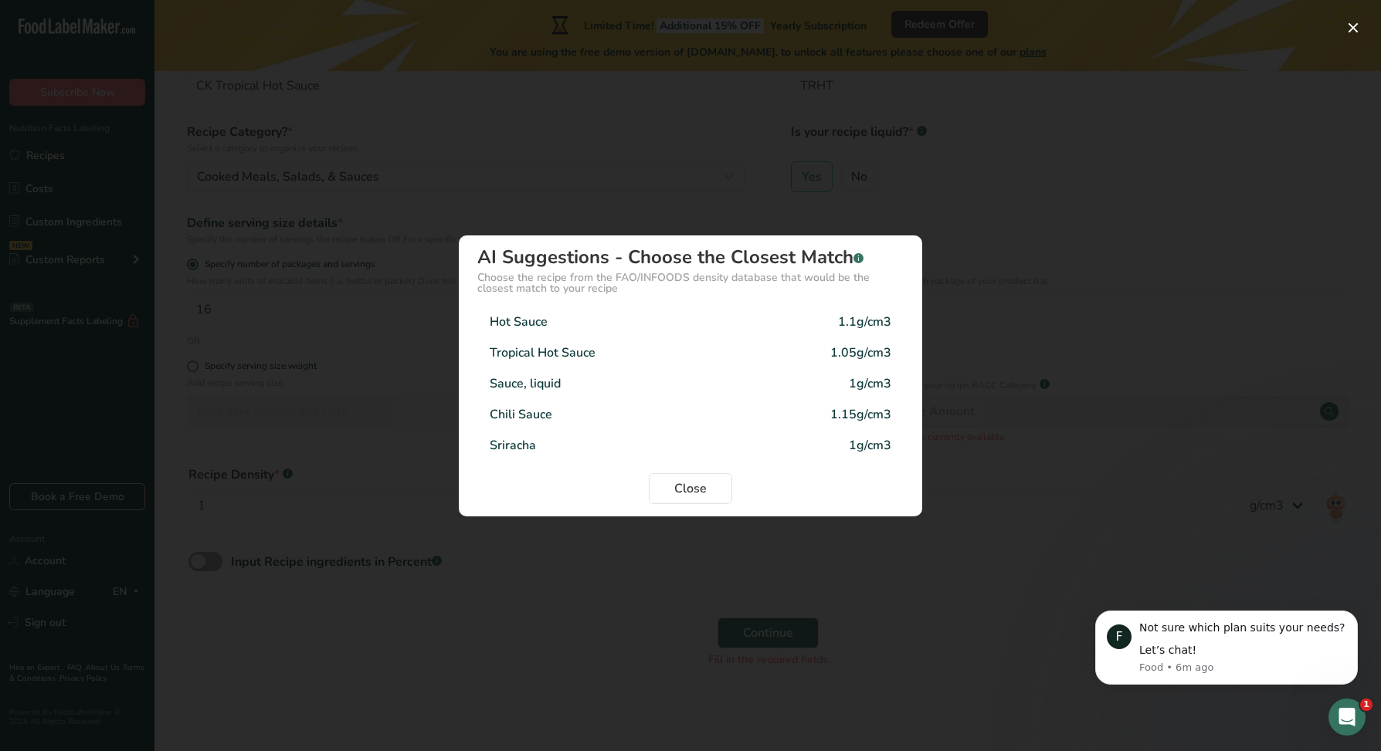
click at [570, 324] on div "Hot Sauce 1.1g/cm3" at bounding box center [690, 322] width 426 height 31
type input "1.1"
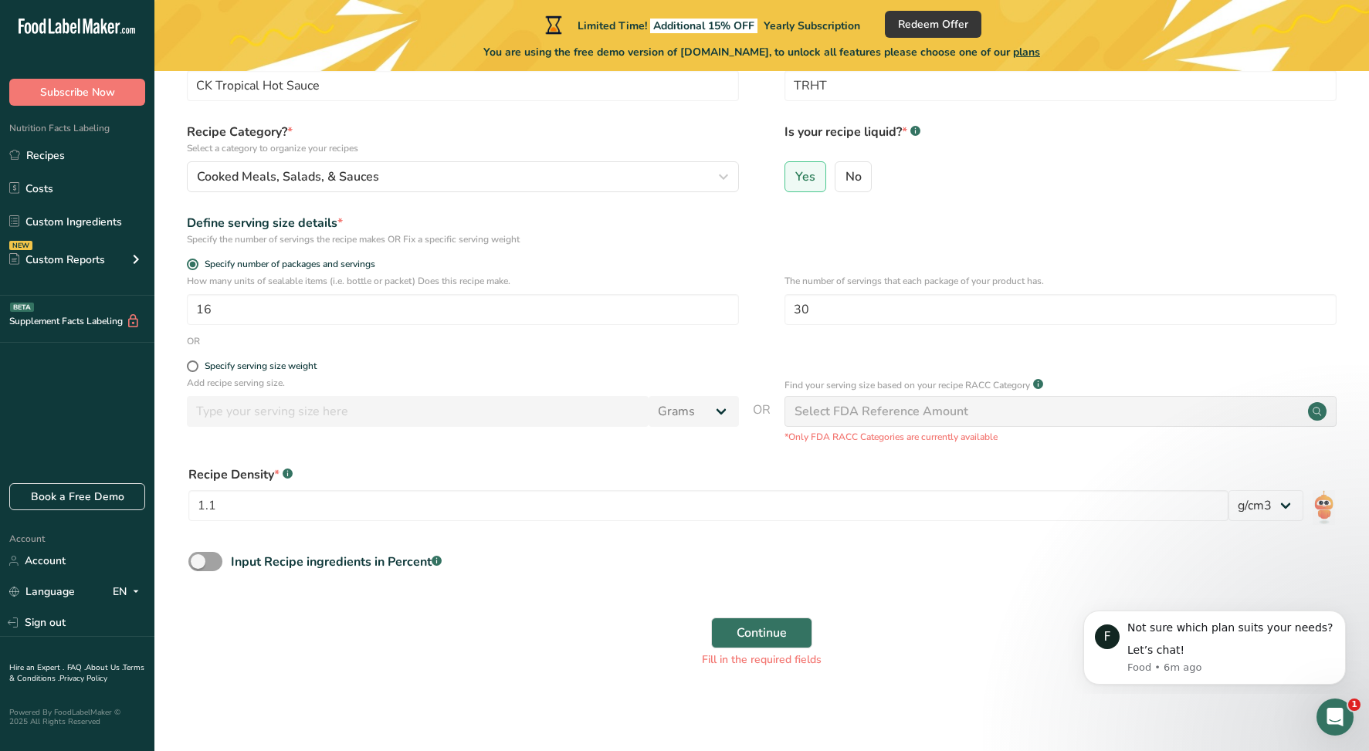
click at [846, 408] on div "Select FDA Reference Amount" at bounding box center [882, 411] width 174 height 19
click at [1321, 410] on circle at bounding box center [1317, 411] width 19 height 19
click at [772, 640] on span "Continue" at bounding box center [762, 633] width 50 height 19
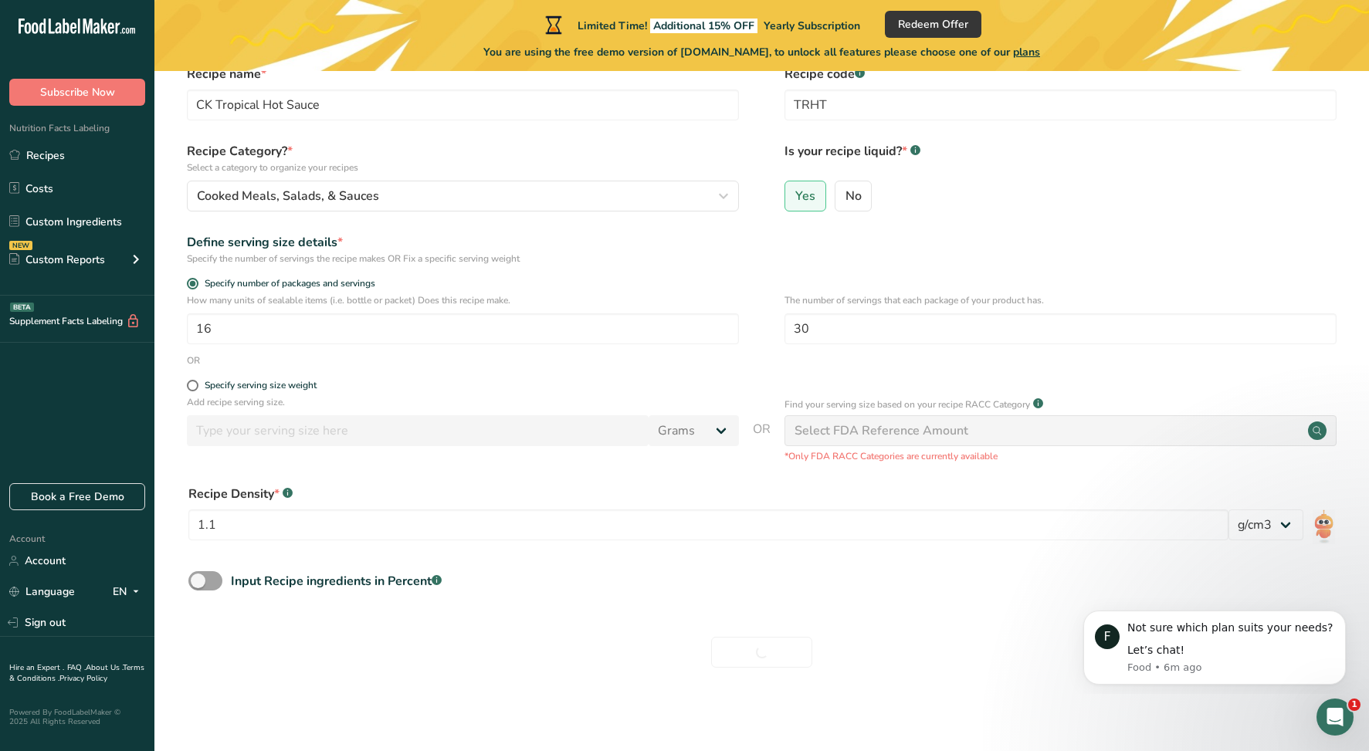
scroll to position [78, 0]
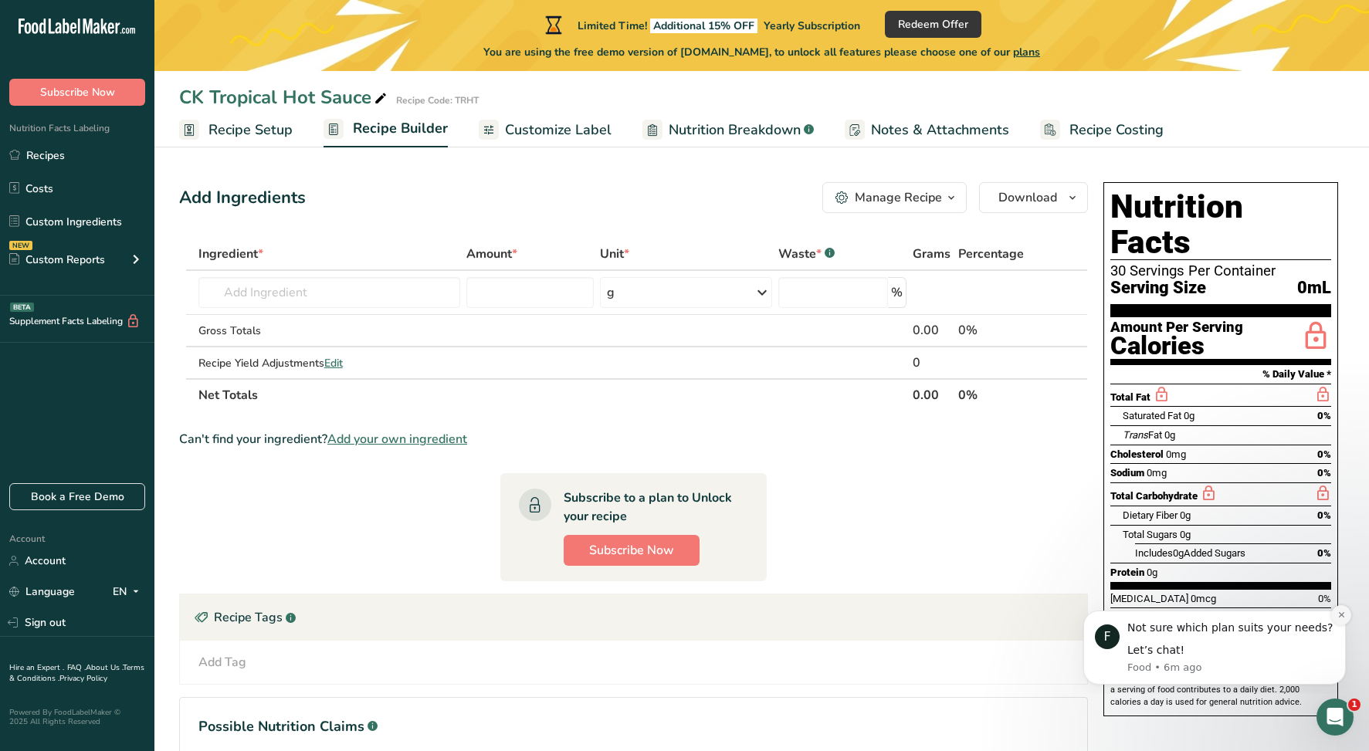
click at [1343, 615] on icon "Dismiss notification" at bounding box center [1342, 615] width 8 height 8
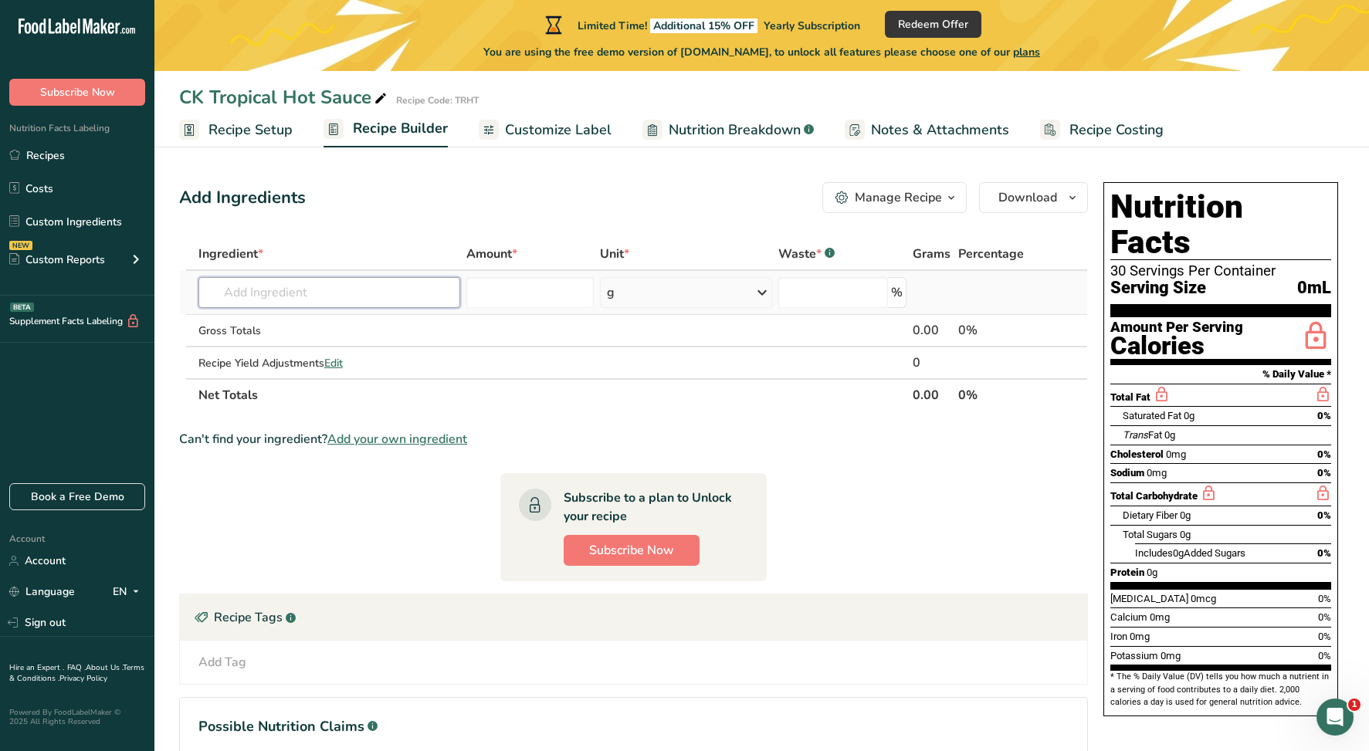
click at [354, 286] on input "text" at bounding box center [329, 292] width 262 height 31
type input "S"
type input "habaner"
click at [264, 324] on p "Habanero Peppers" at bounding box center [264, 324] width 106 height 16
type input "Habanero Peppers"
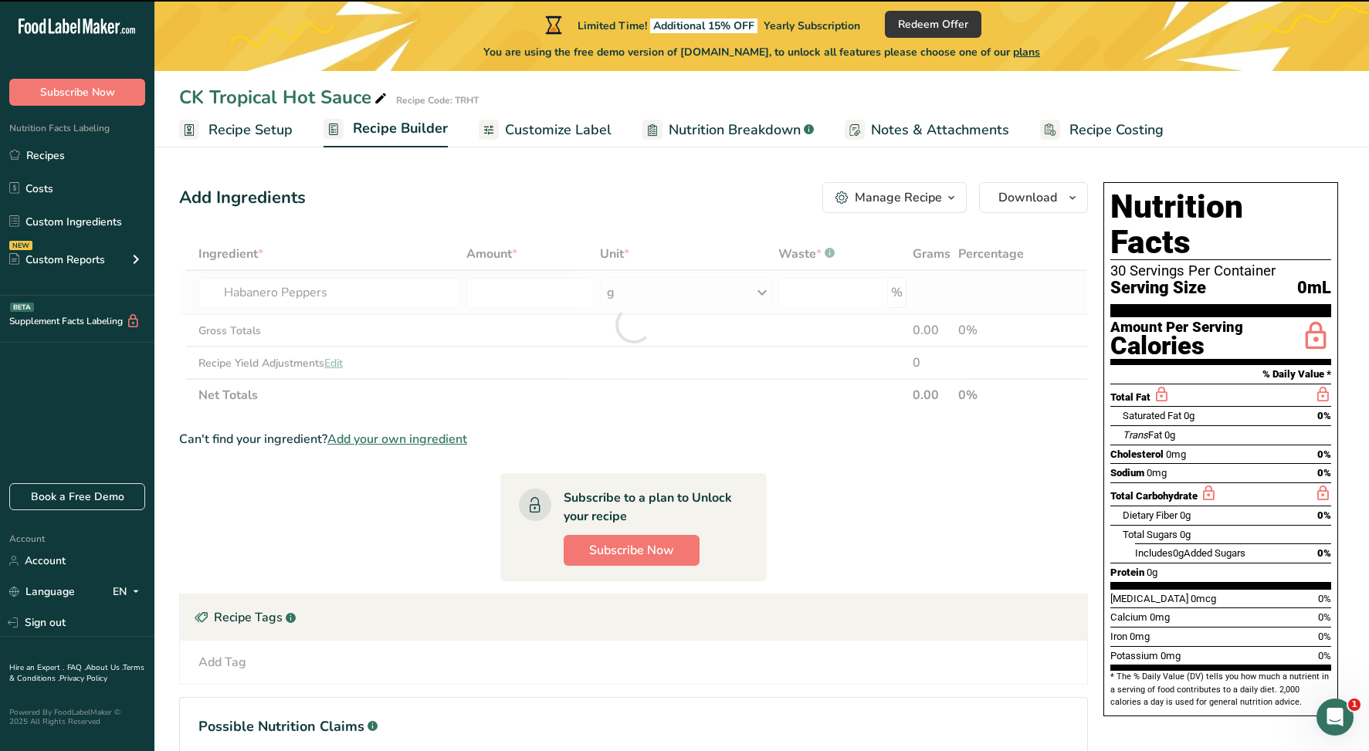
type input "0"
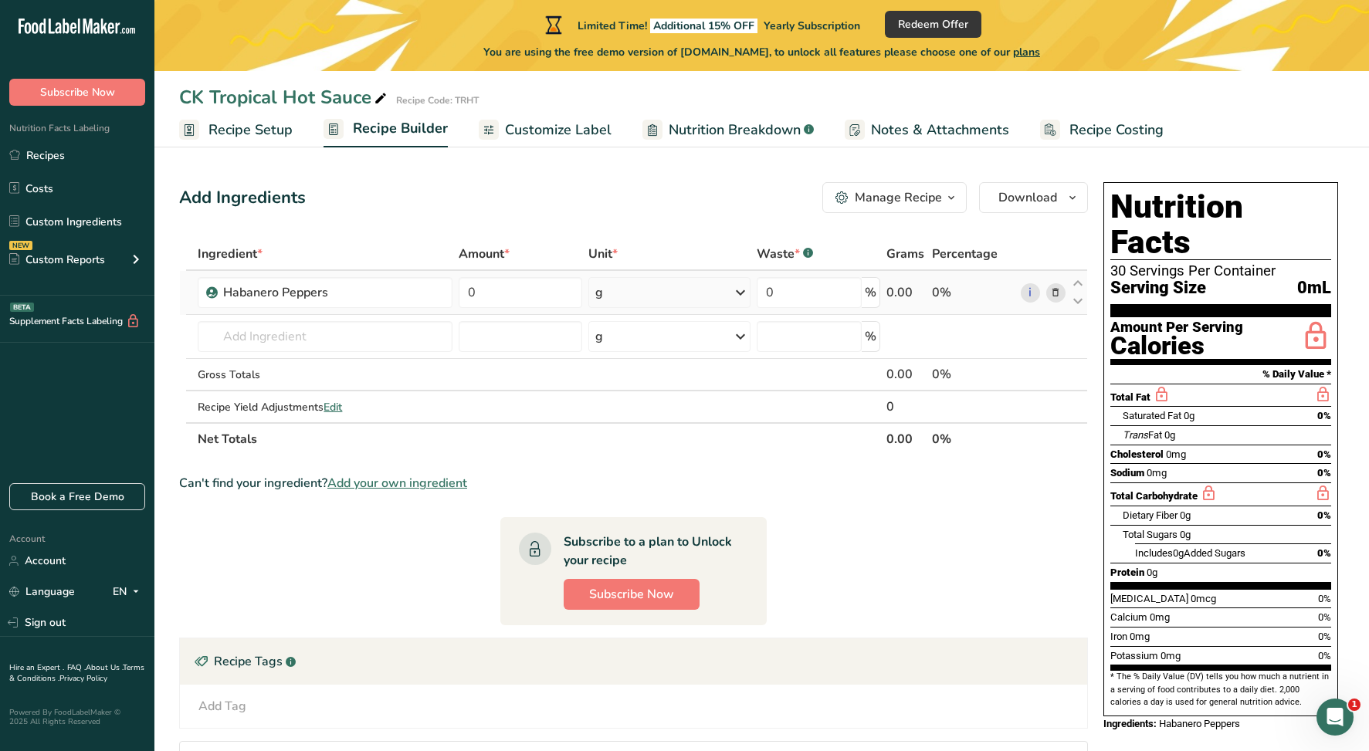
click at [508, 274] on td "0" at bounding box center [520, 293] width 129 height 44
click at [503, 287] on input "0" at bounding box center [520, 292] width 123 height 31
type input "700"
click at [769, 291] on div "Ingredient * Amount * Unit * Waste * .a-a{fill:#347362;}.b-a{fill:#fff;} Grams …" at bounding box center [633, 347] width 909 height 218
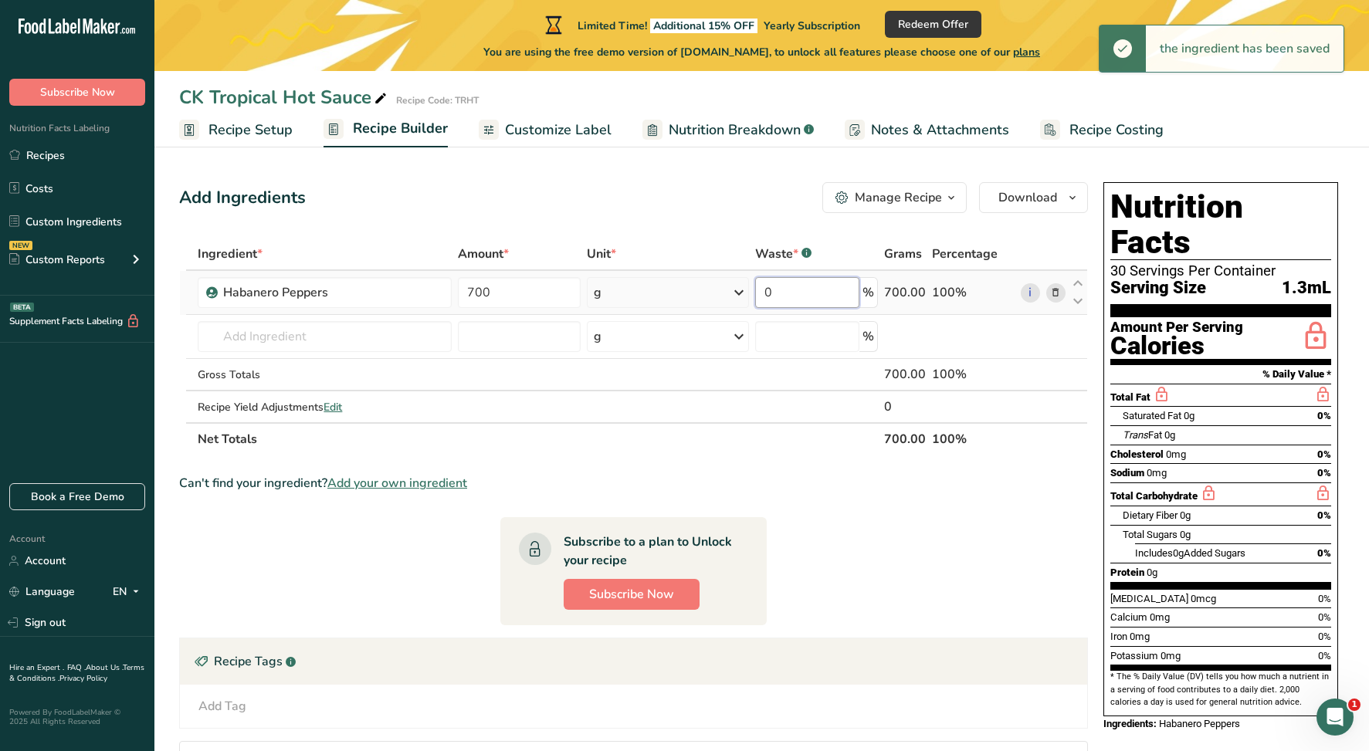
click at [790, 291] on input "0" at bounding box center [807, 292] width 104 height 31
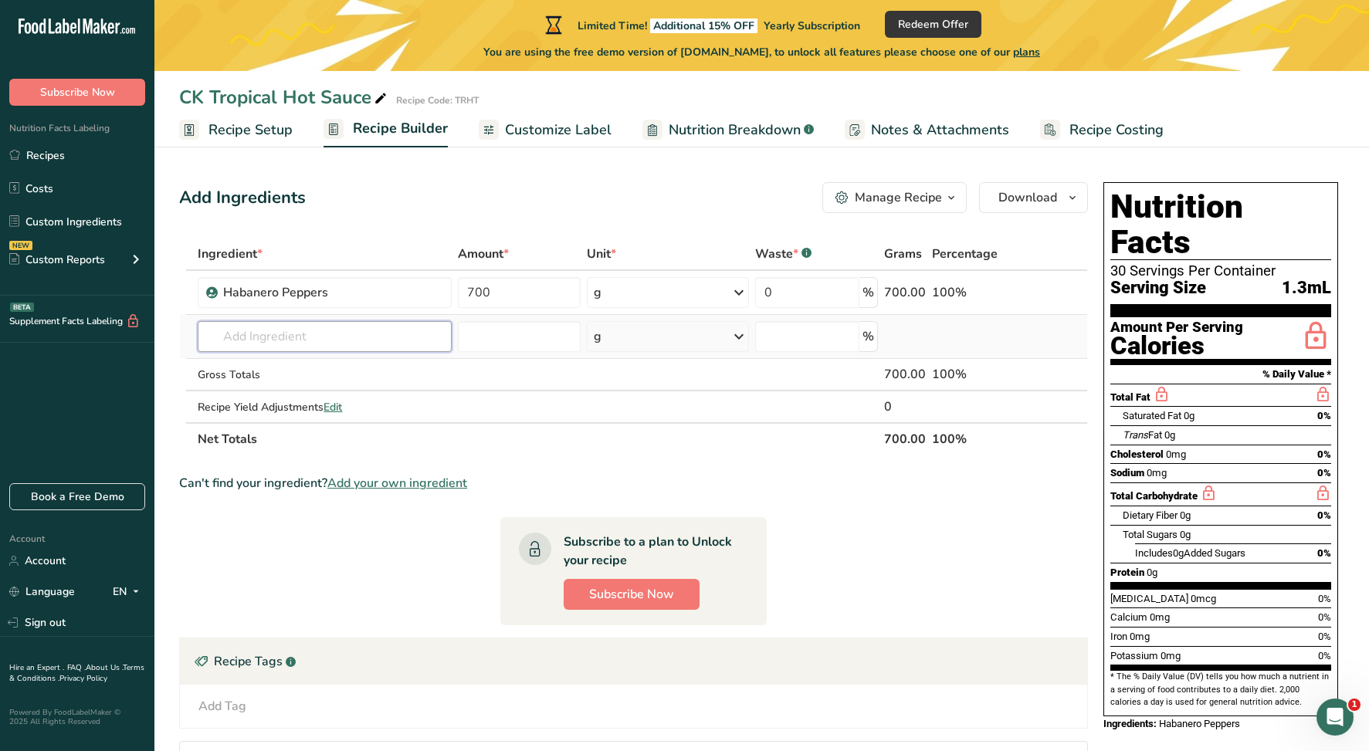
click at [256, 337] on div "Ingredient * Amount * Unit * Waste * .a-a{fill:#347362;}.b-a{fill:#fff;} Grams …" at bounding box center [633, 347] width 909 height 218
click at [469, 294] on input "700" at bounding box center [519, 292] width 123 height 31
click at [314, 333] on div "Ingredient * Amount * Unit * Waste * .a-a{fill:#347362;}.b-a{fill:#fff;} Grams …" at bounding box center [633, 347] width 909 height 218
type input "j"
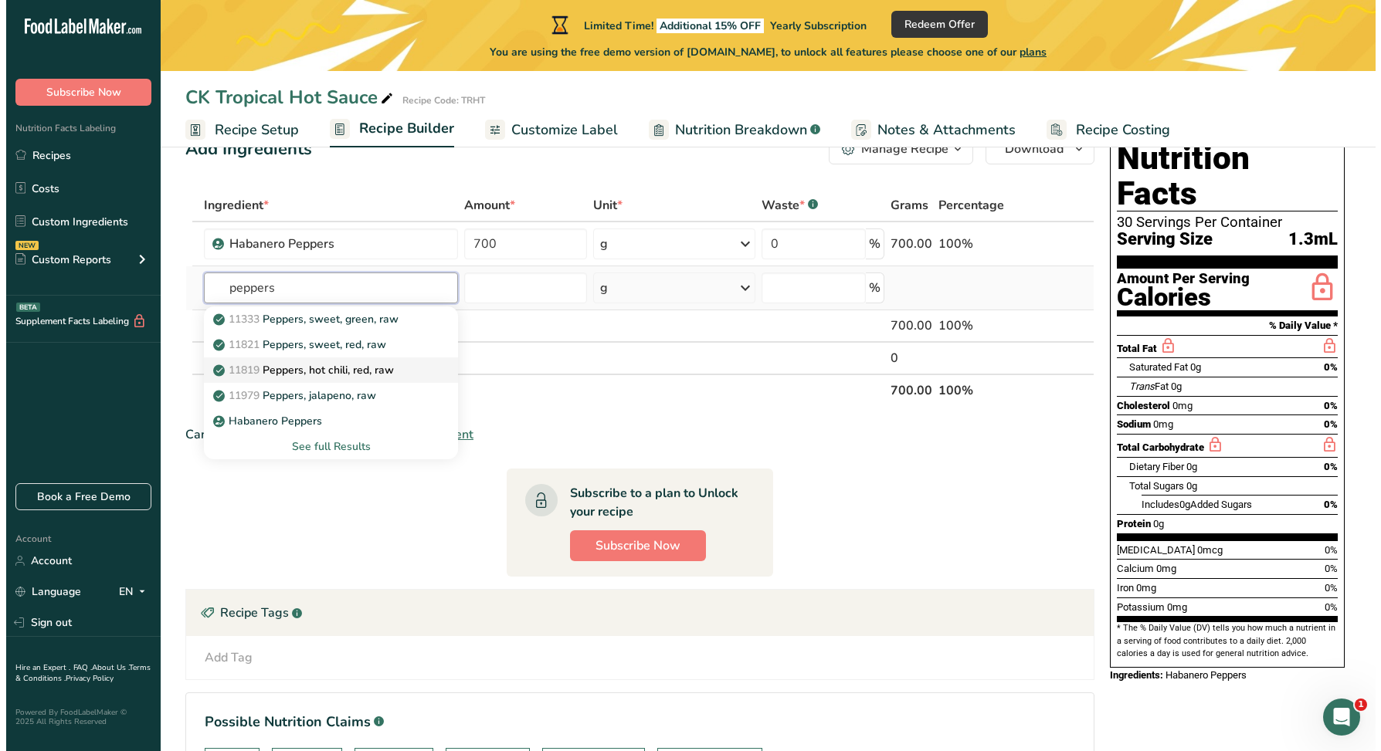
scroll to position [57, 0]
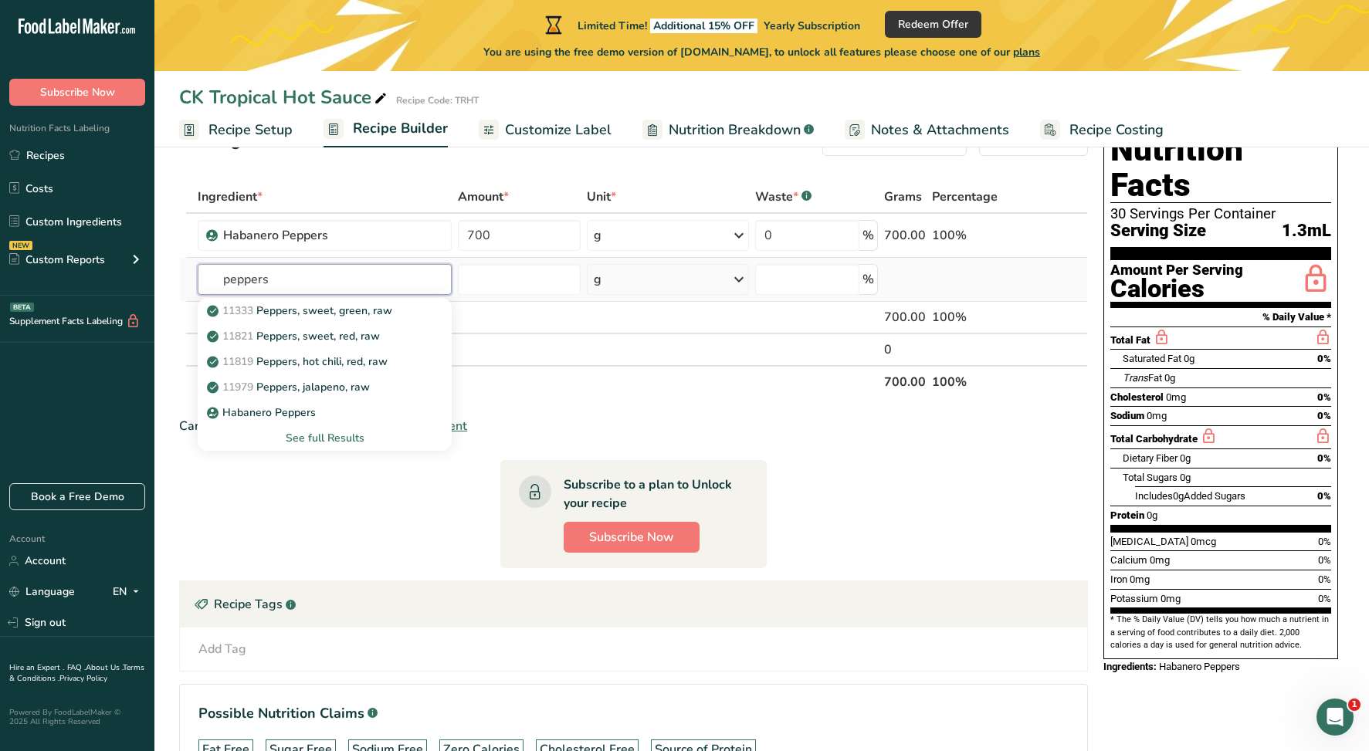
type input "peppers"
click at [330, 437] on div "See full Results" at bounding box center [324, 438] width 229 height 16
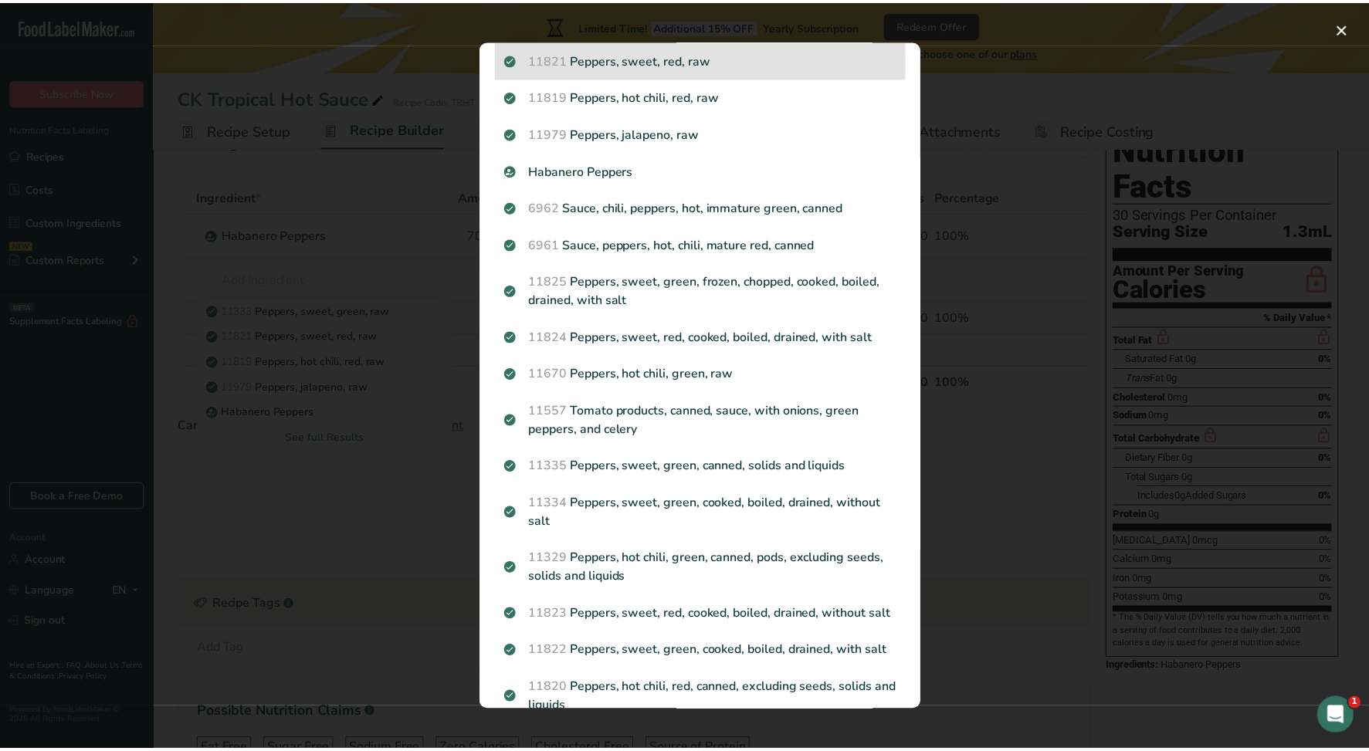
scroll to position [0, 0]
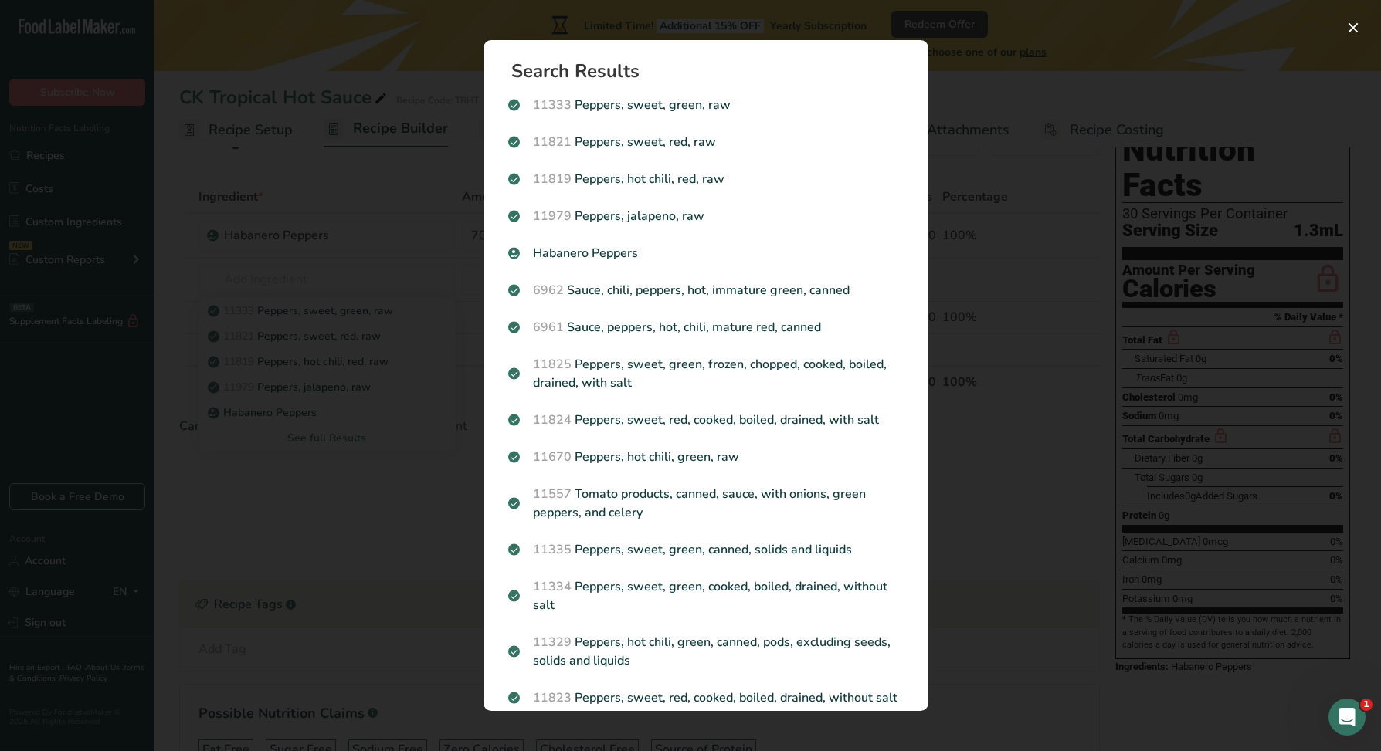
click at [1022, 122] on div "Search results modal" at bounding box center [690, 375] width 1381 height 751
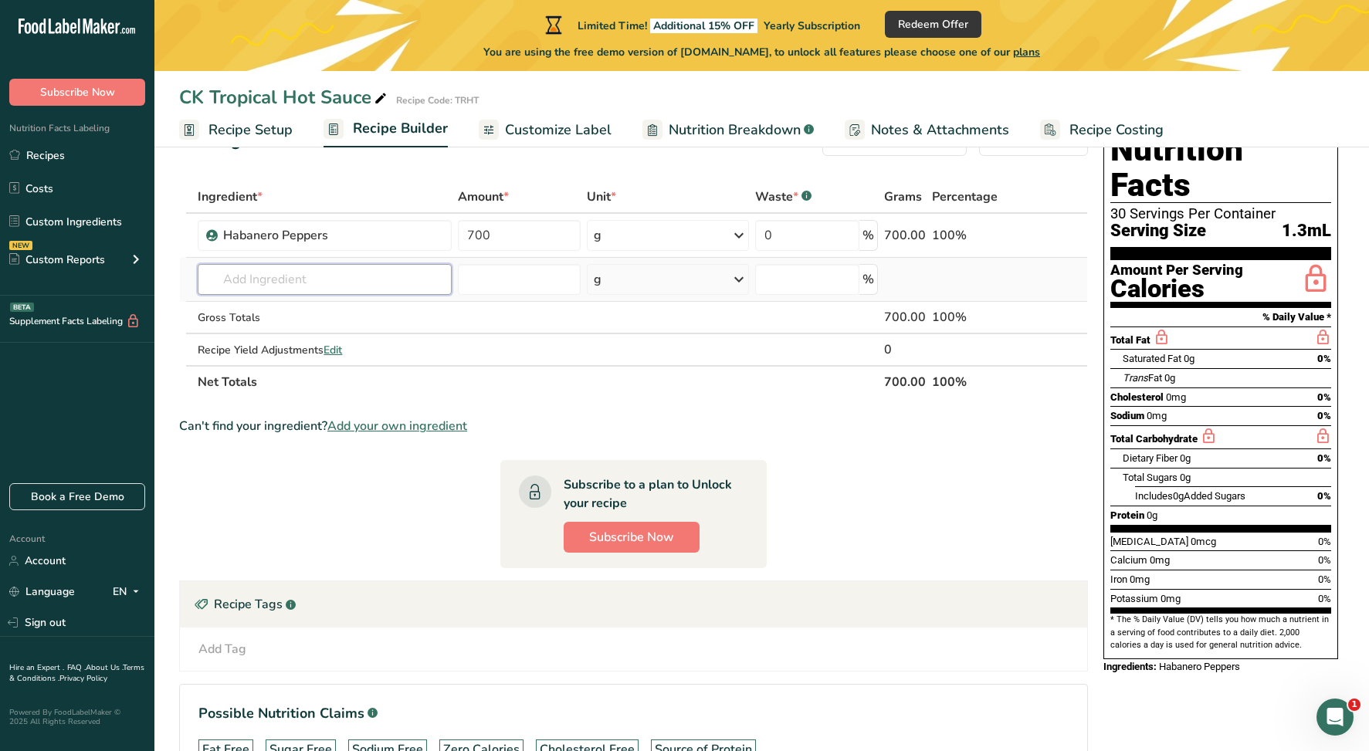
click at [334, 278] on input "text" at bounding box center [325, 279] width 254 height 31
click at [290, 334] on p "Red Bell Pepper" at bounding box center [256, 336] width 93 height 16
type input "Red Bell Pepper"
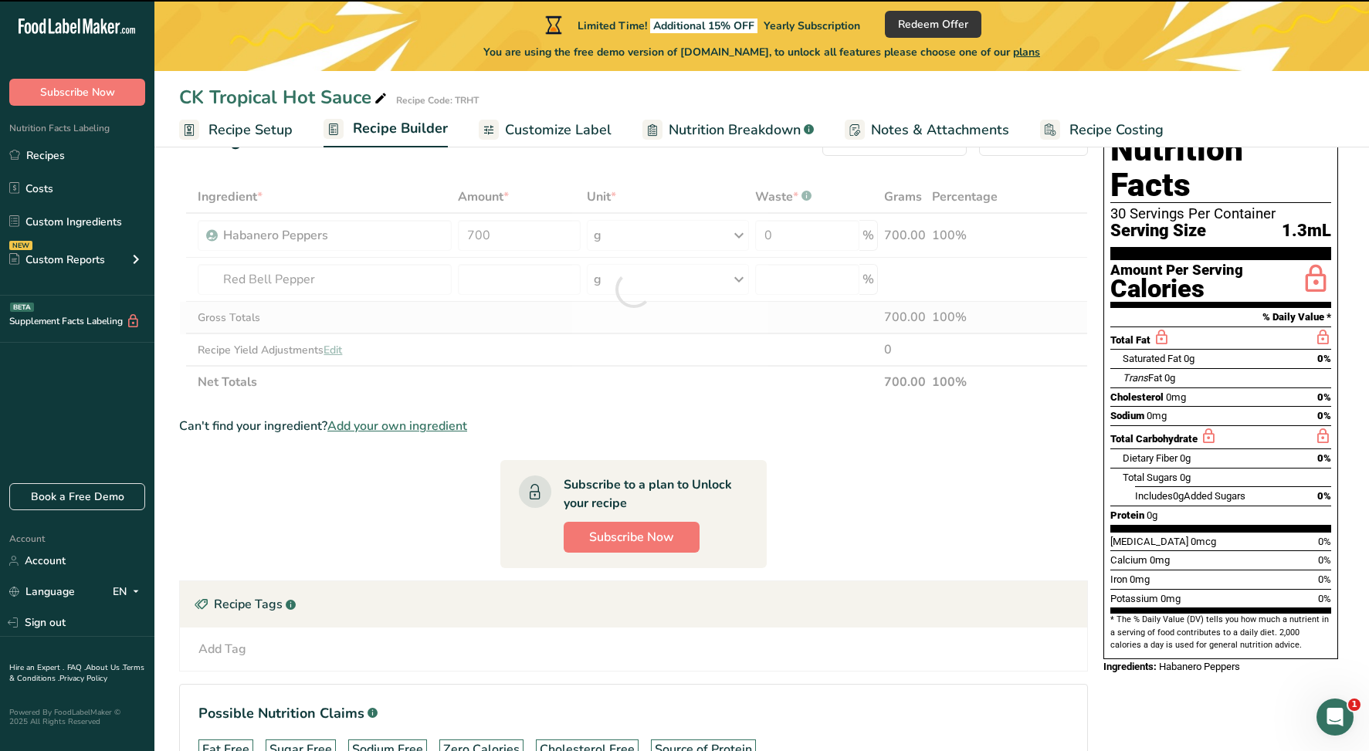
type input "0"
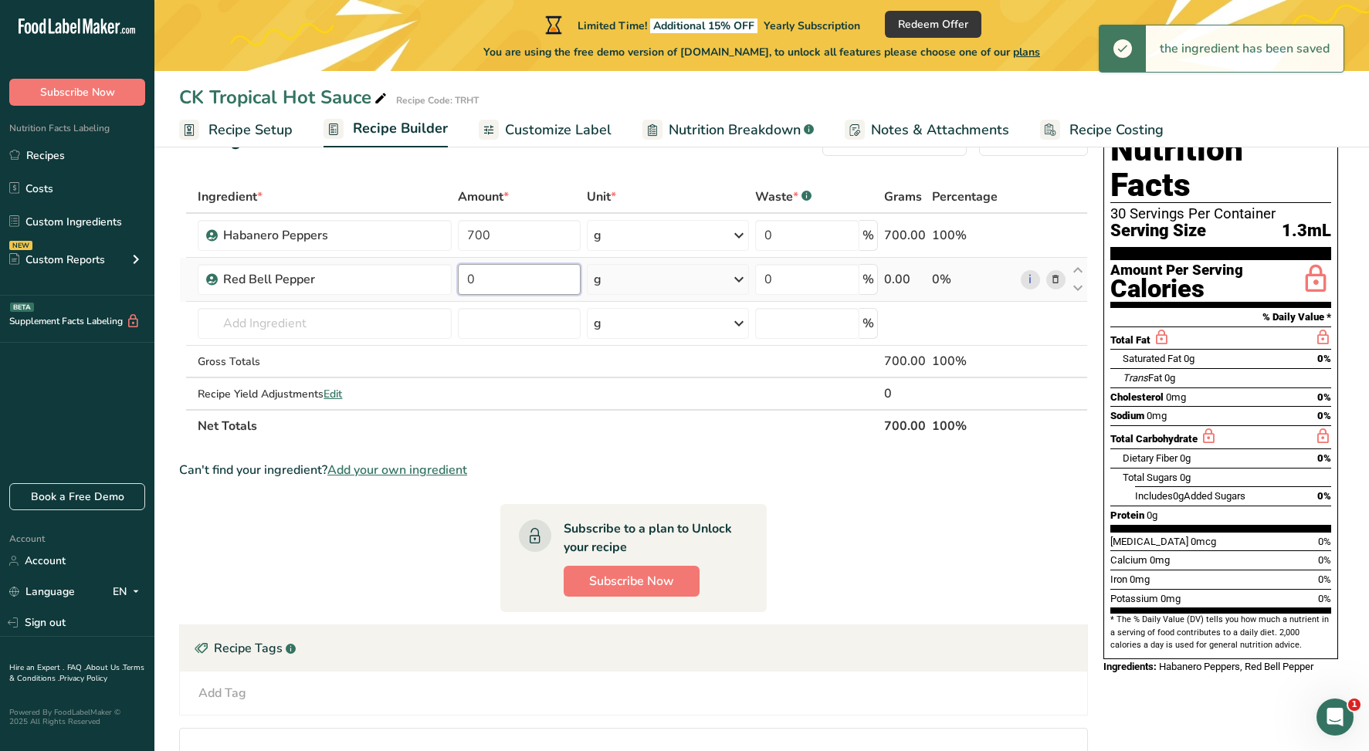
click at [480, 283] on input "0" at bounding box center [519, 279] width 123 height 31
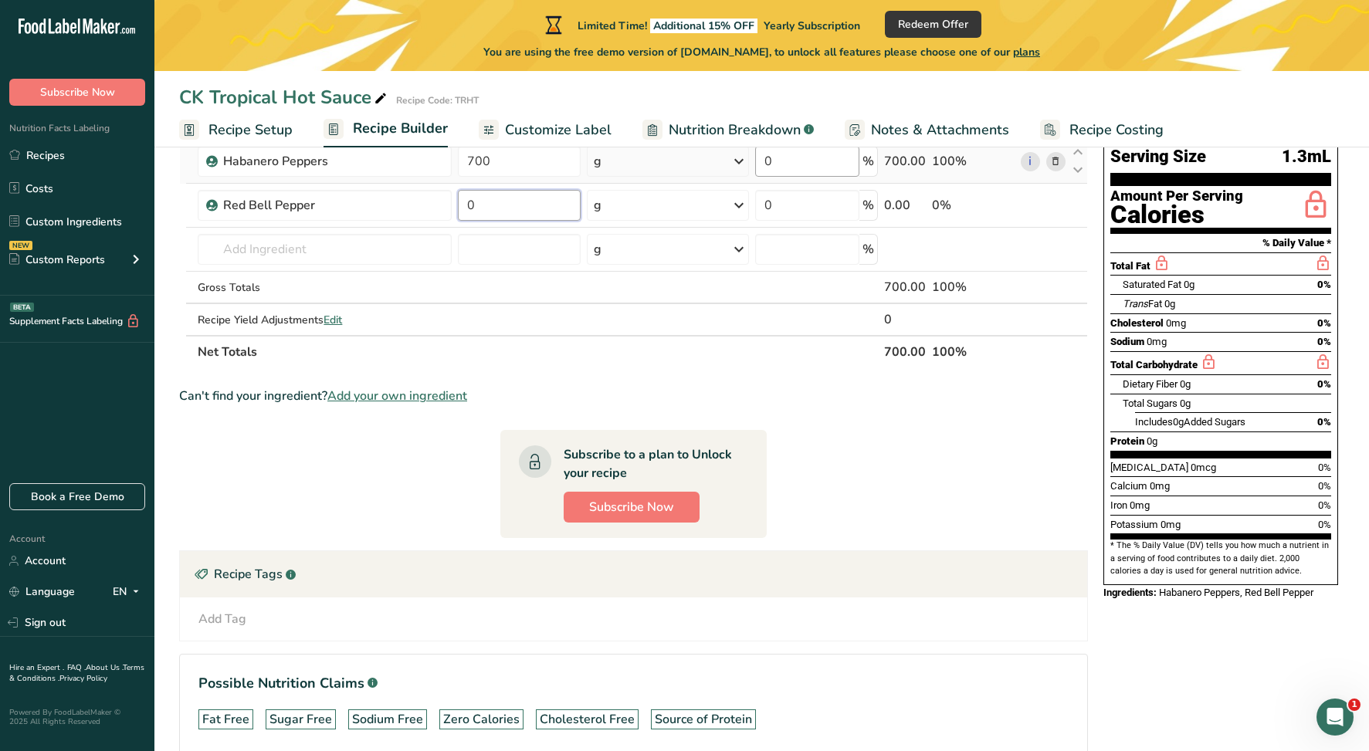
scroll to position [129, 0]
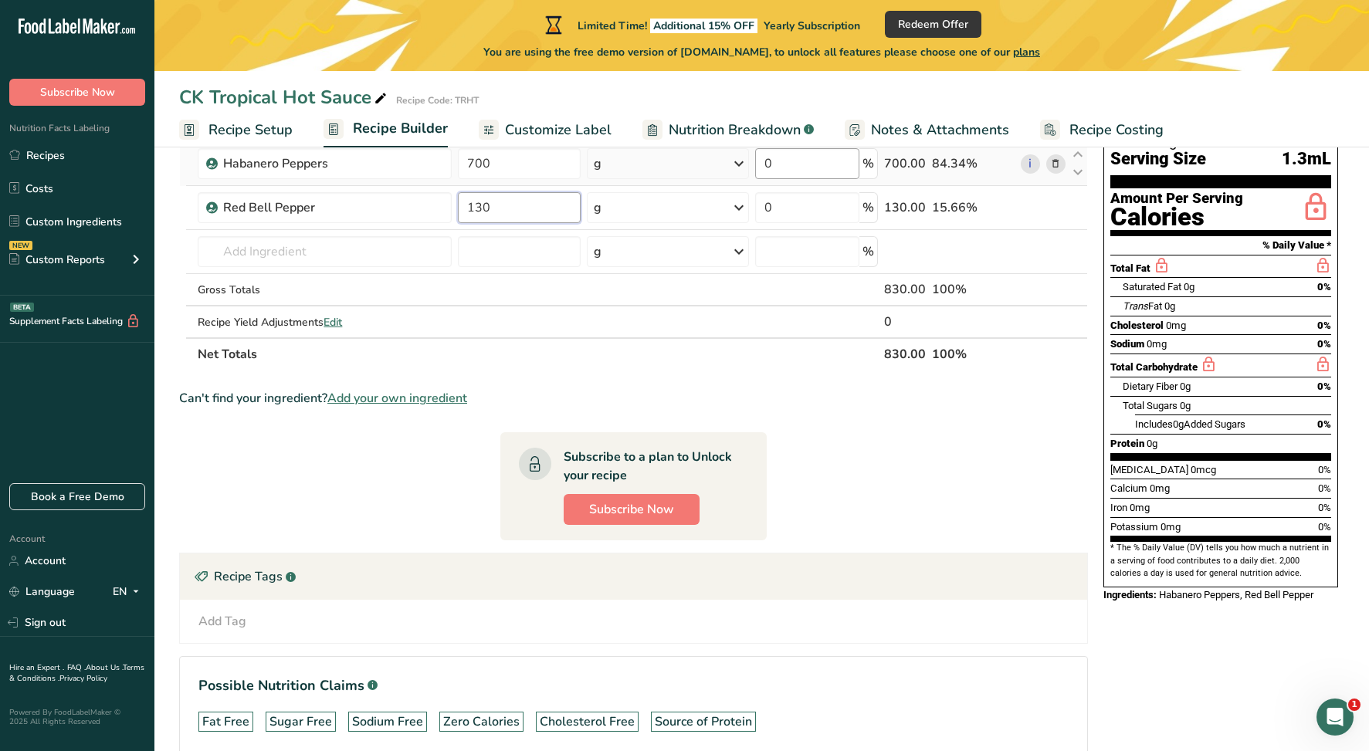
type input "130"
click at [426, 246] on div "Ingredient * Amount * Unit * Waste * .a-a{fill:#347362;}.b-a{fill:#fff;} Grams …" at bounding box center [633, 240] width 909 height 262
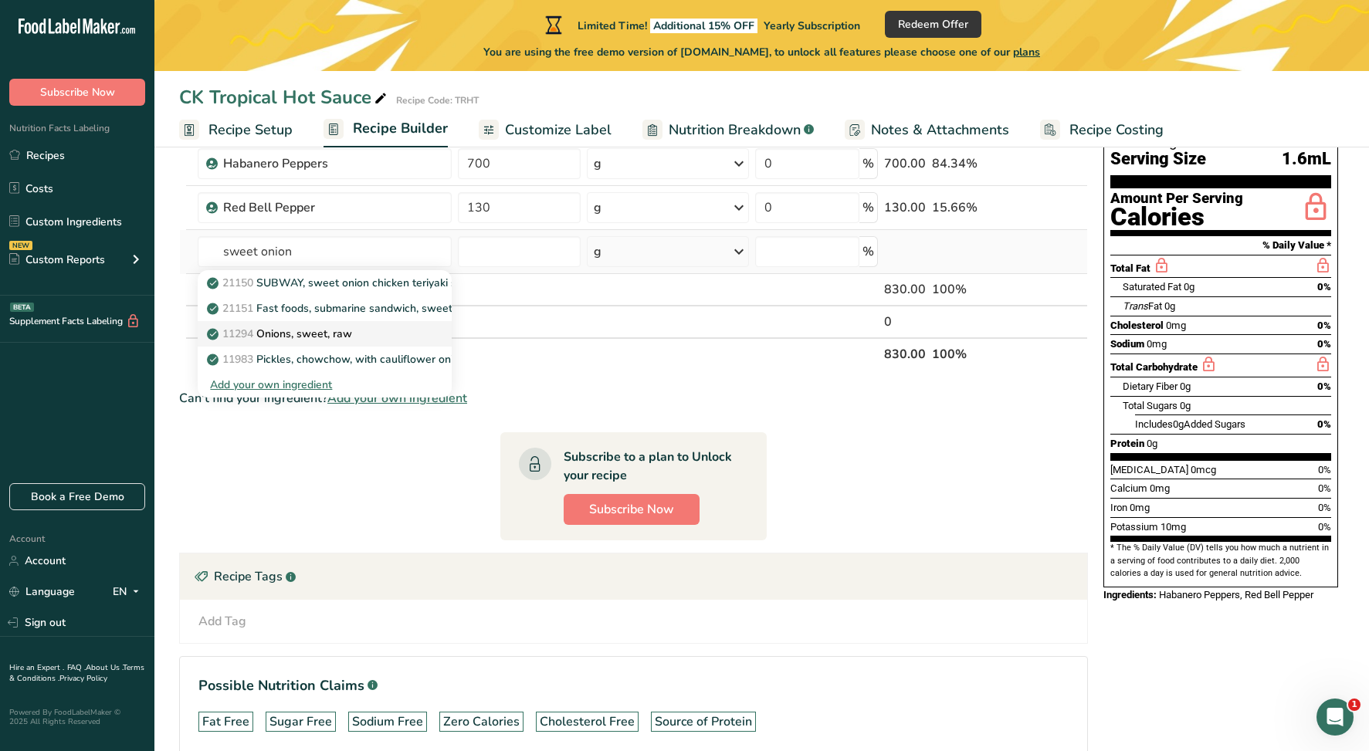
click at [322, 327] on p "11294 Onions, sweet, raw" at bounding box center [281, 334] width 142 height 16
type input "Onions, sweet, raw"
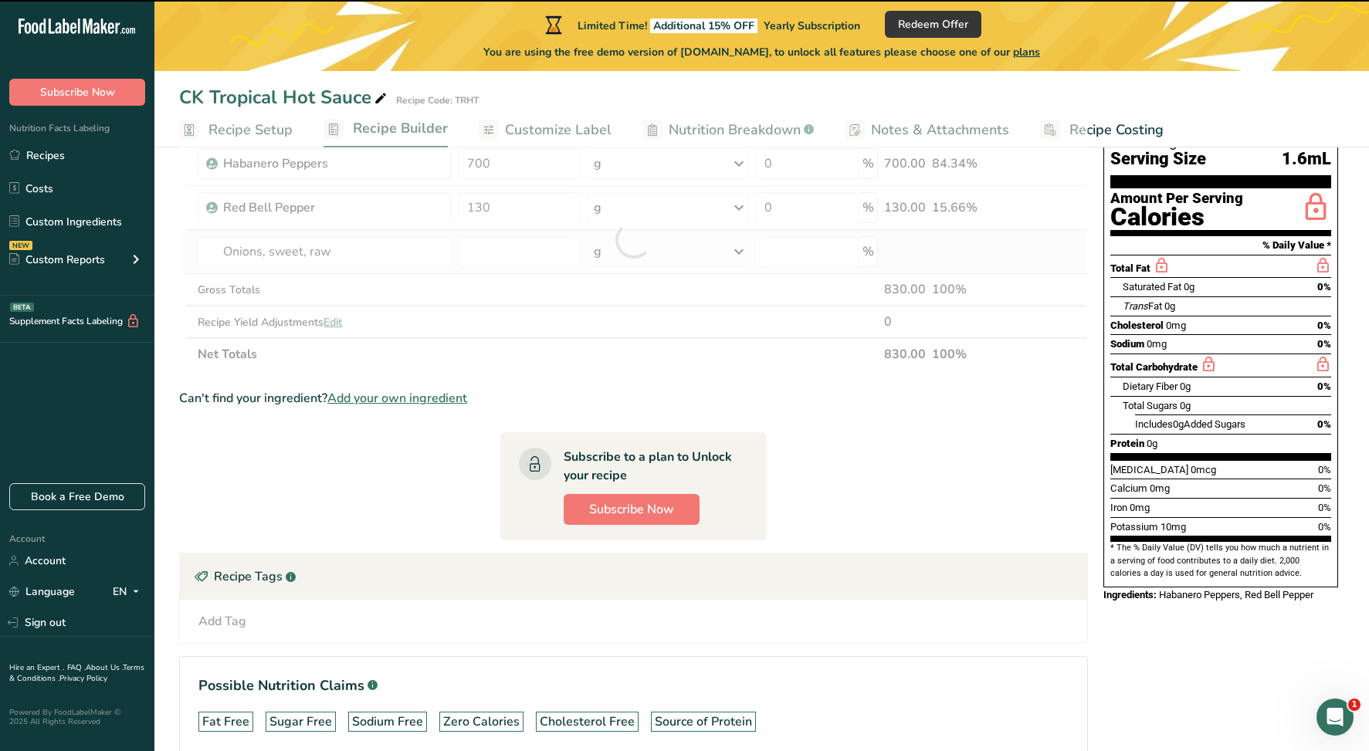
type input "0"
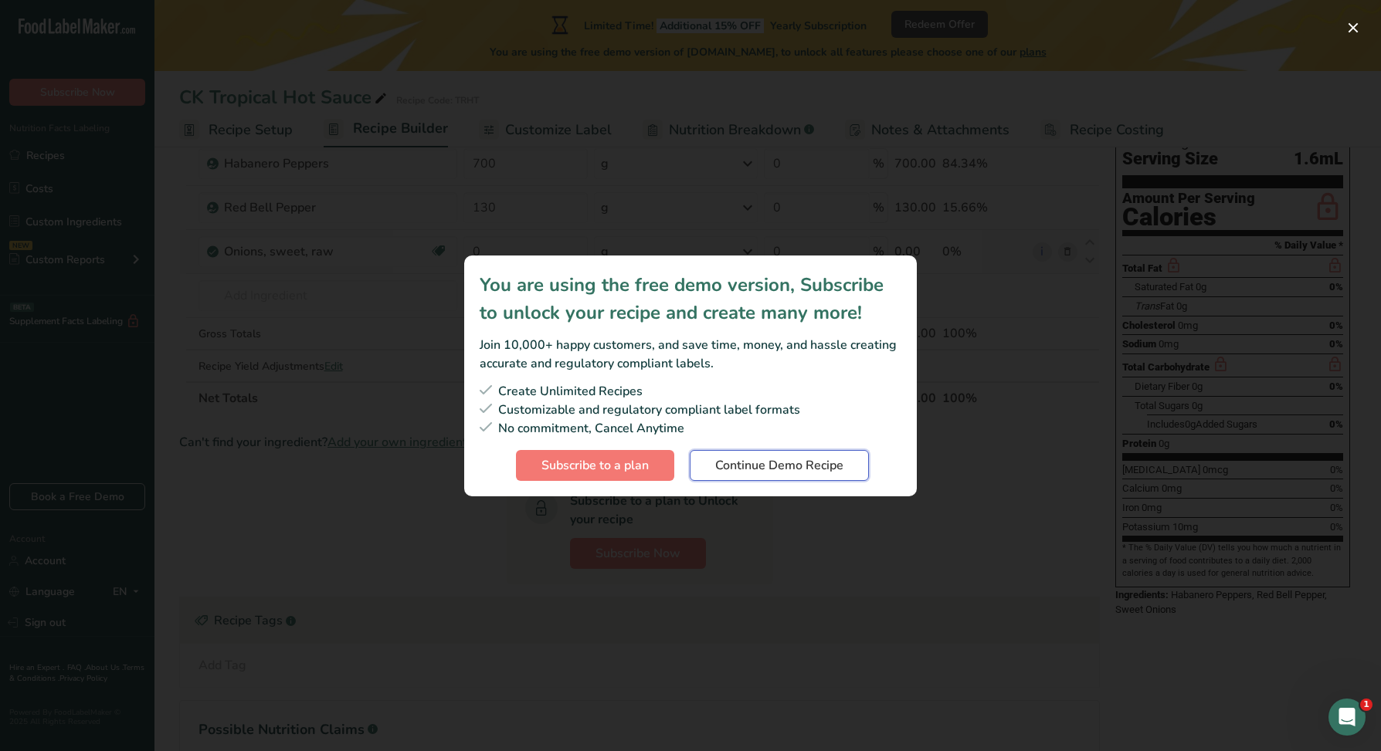
click at [768, 459] on span "Continue Demo Recipe" at bounding box center [779, 465] width 128 height 19
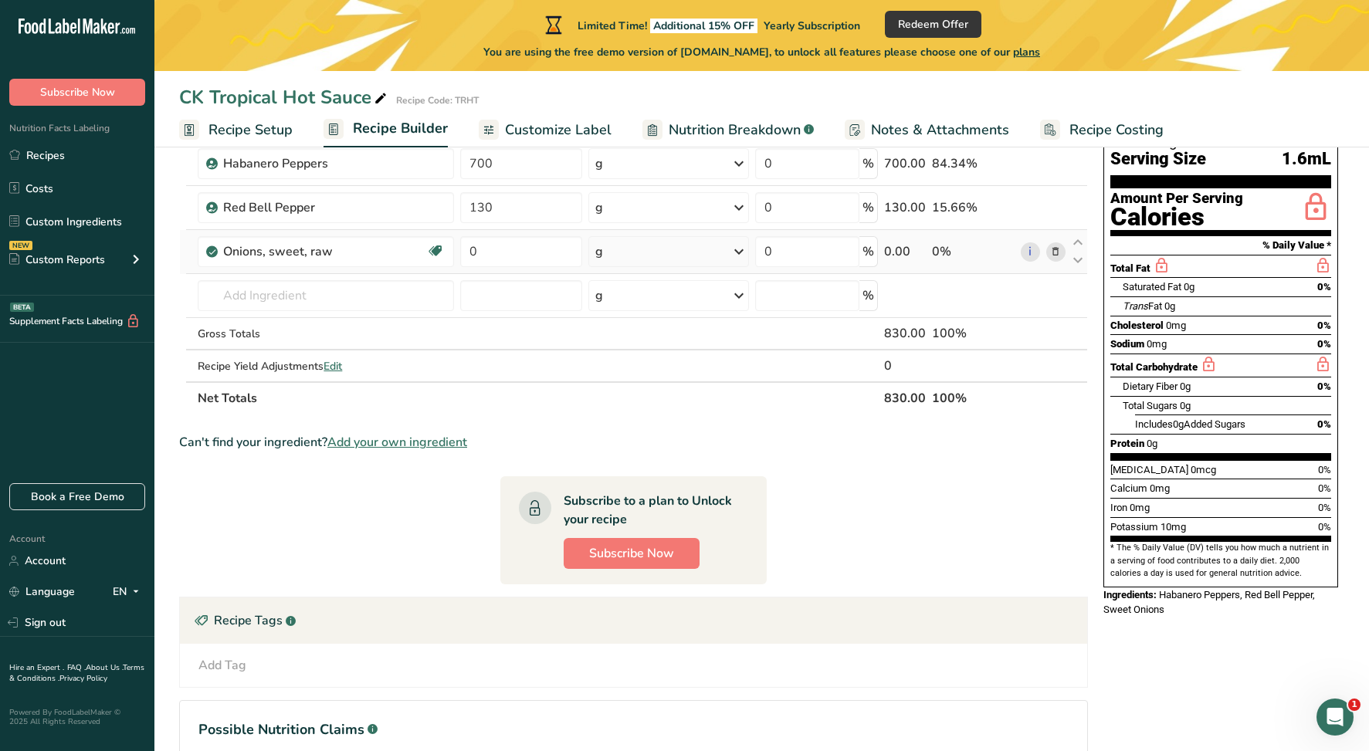
click at [1040, 405] on th at bounding box center [1043, 398] width 51 height 32
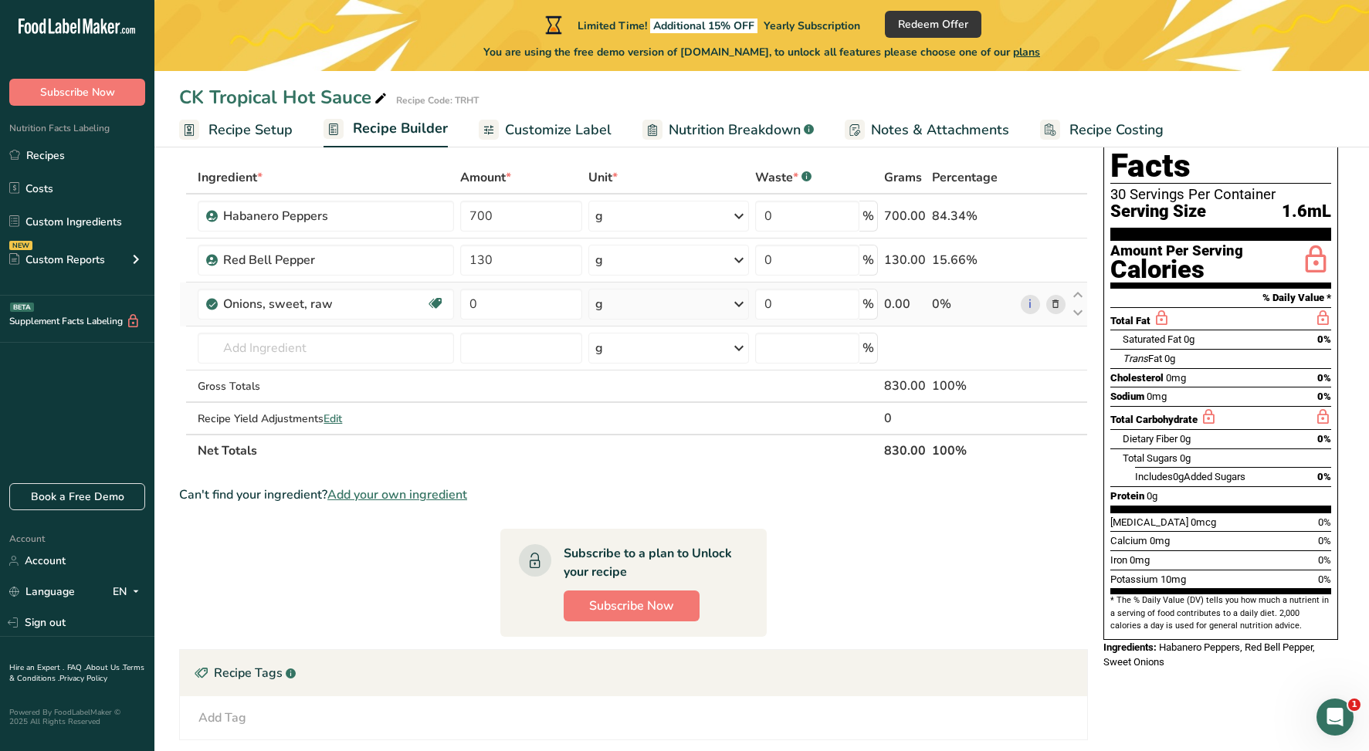
scroll to position [78, 0]
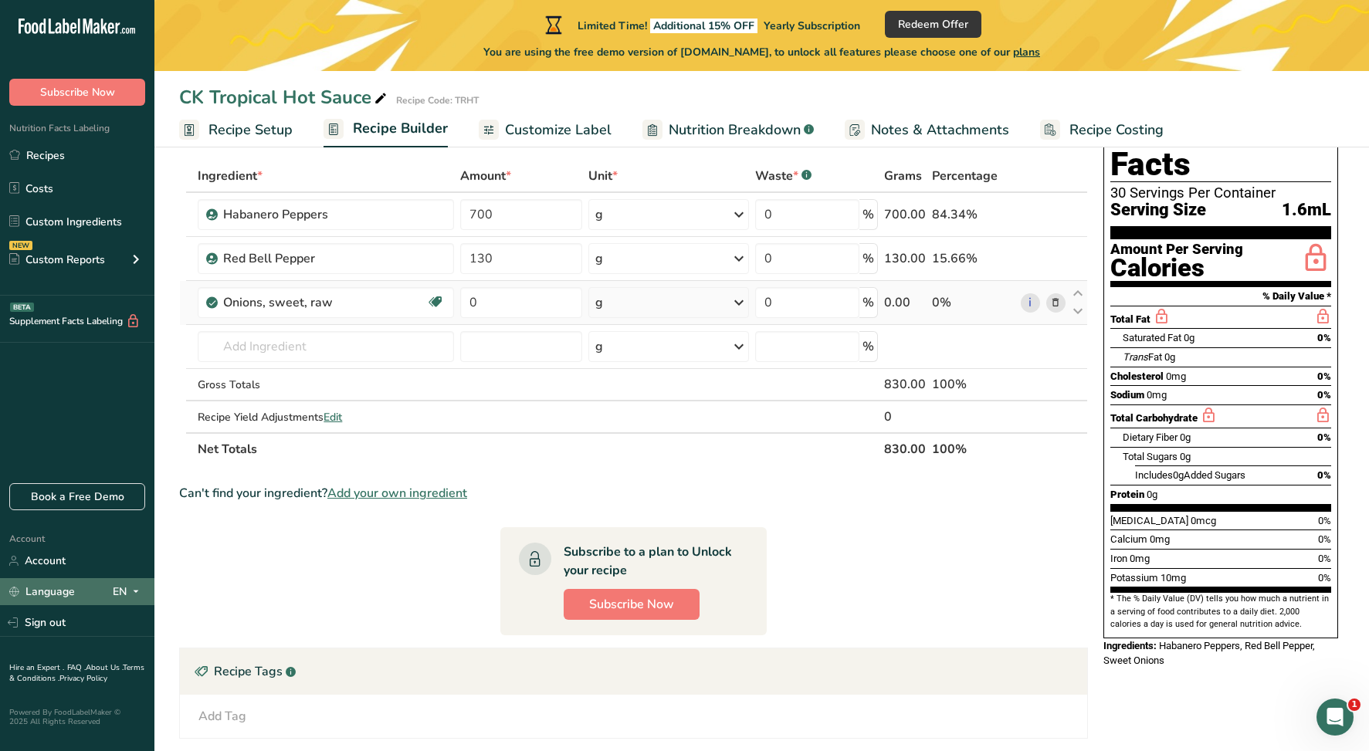
click at [137, 589] on icon at bounding box center [136, 591] width 12 height 19
click at [239, 599] on section "Ingredient * Amount * Unit * Waste * .a-a{fill:#347362;}.b-a{fill:#fff;} Grams …" at bounding box center [633, 518] width 909 height 717
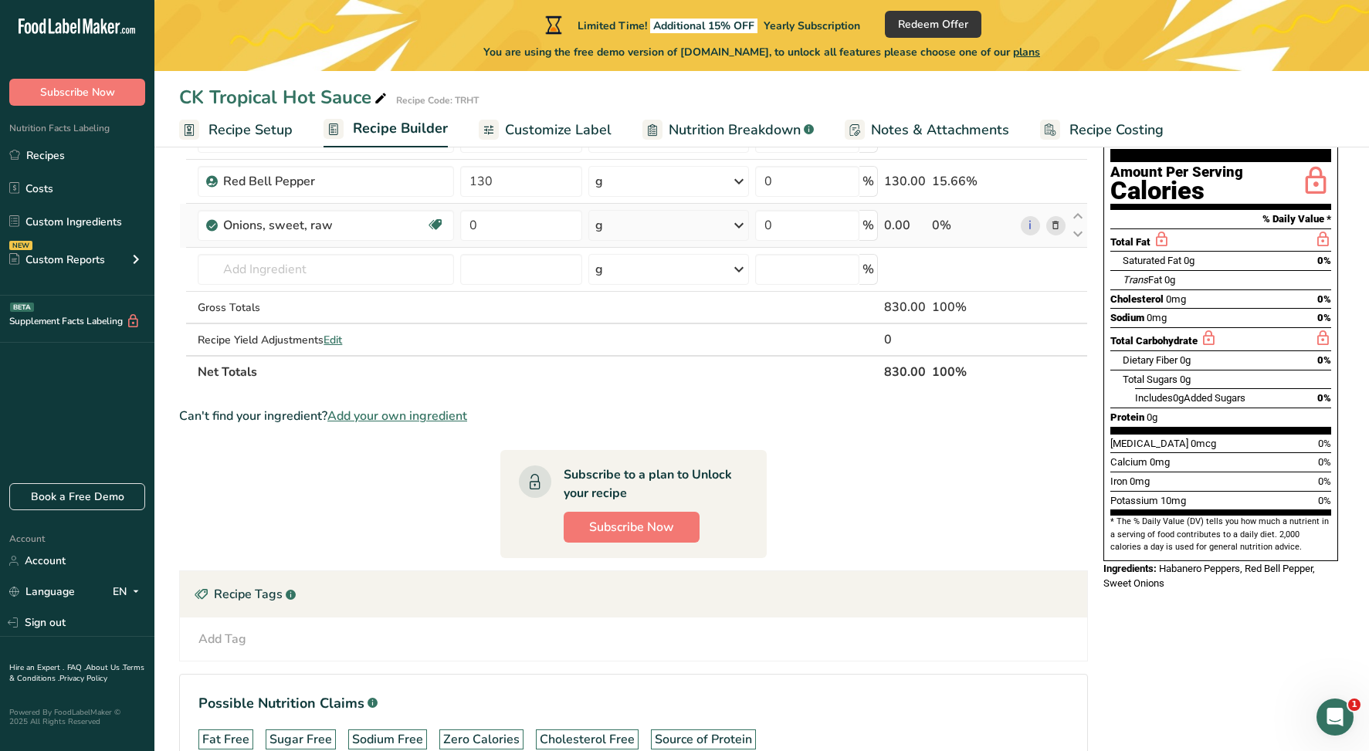
scroll to position [0, 0]
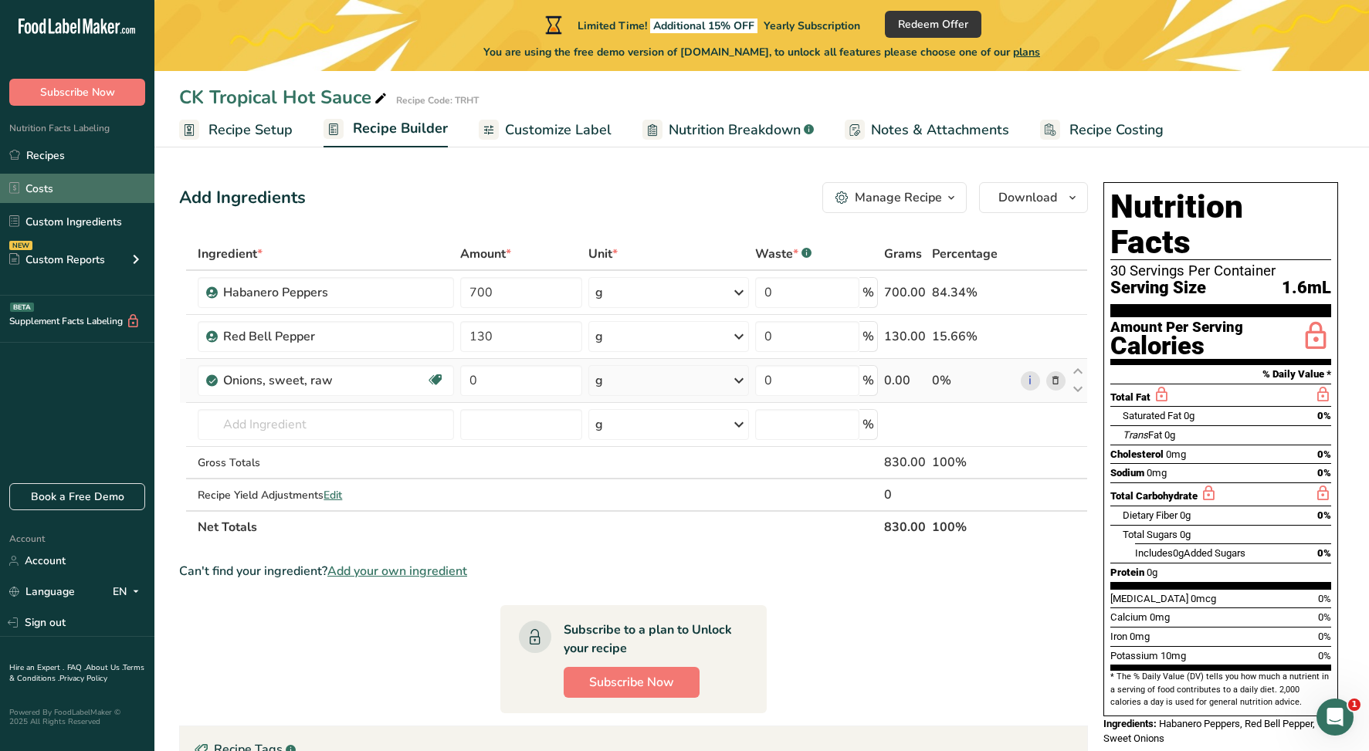
click at [42, 191] on link "Costs" at bounding box center [77, 188] width 154 height 29
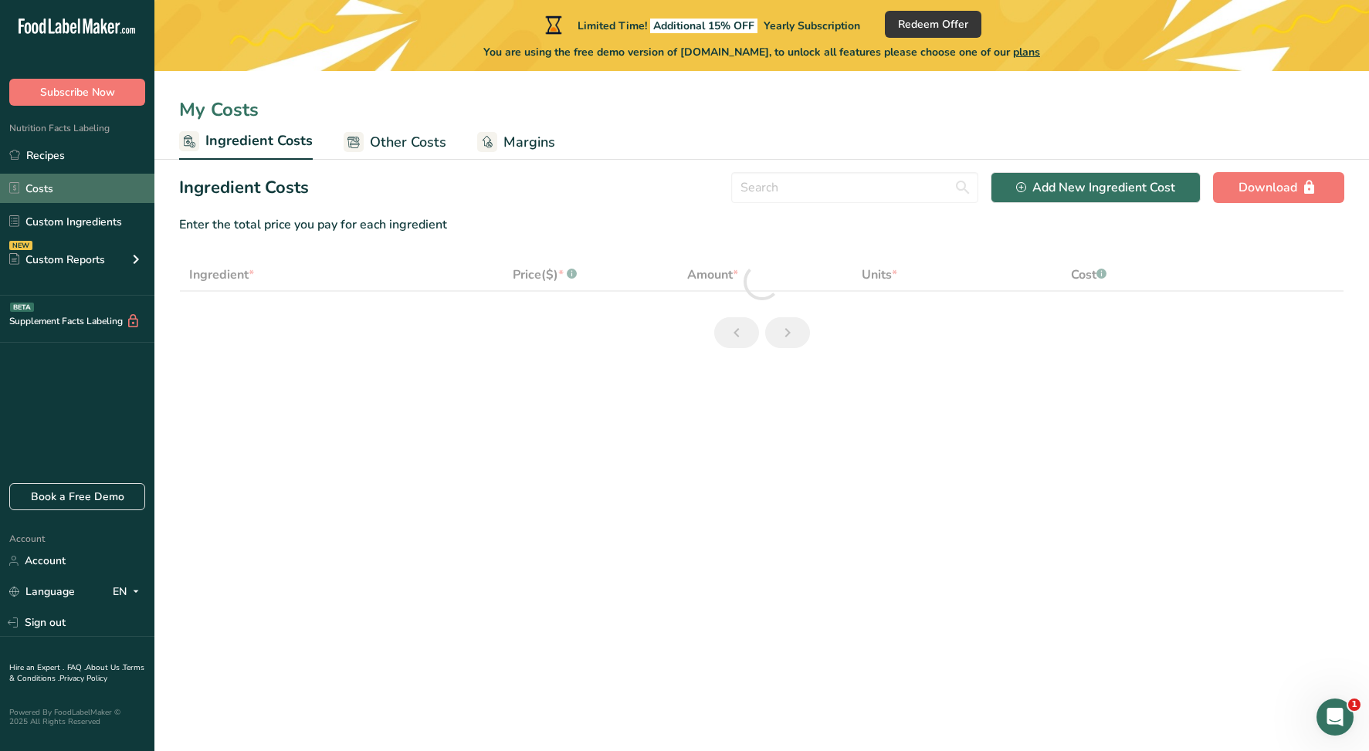
select select "1"
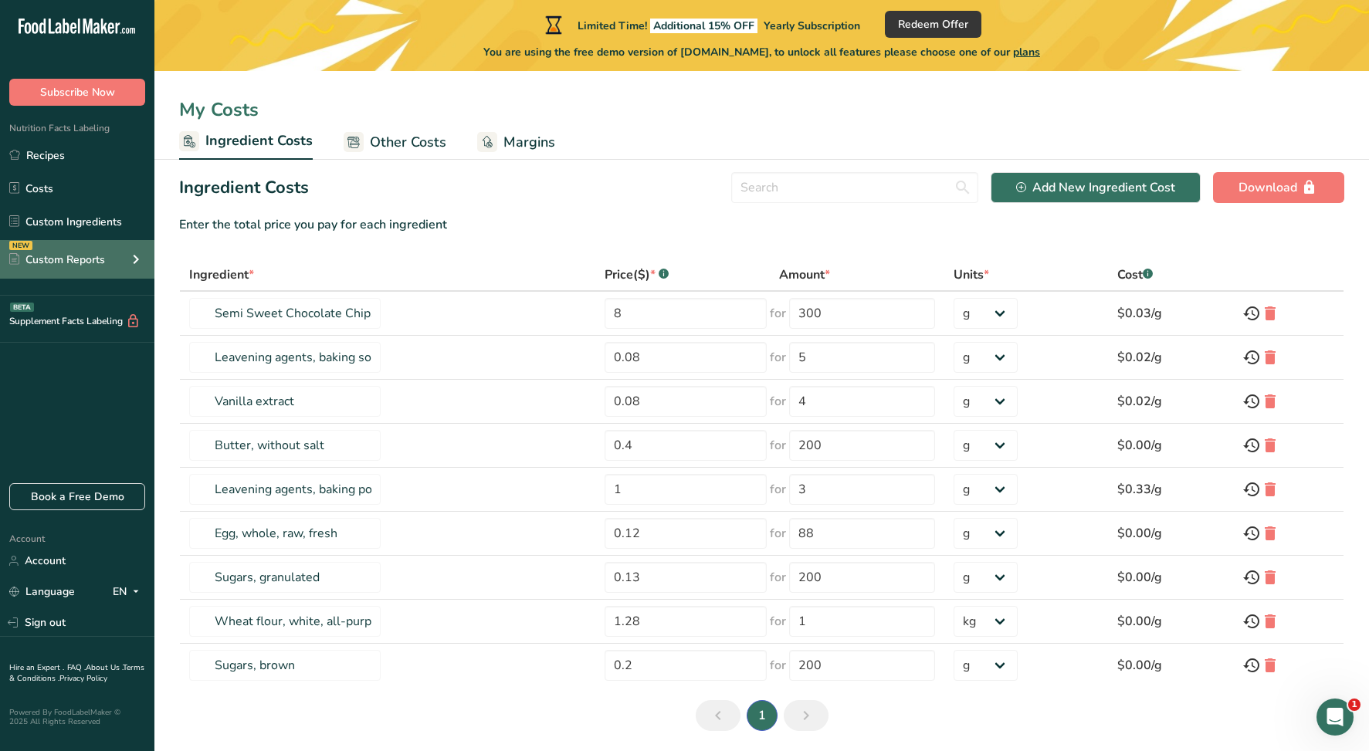
click at [66, 258] on div "Custom Reports" at bounding box center [57, 260] width 96 height 16
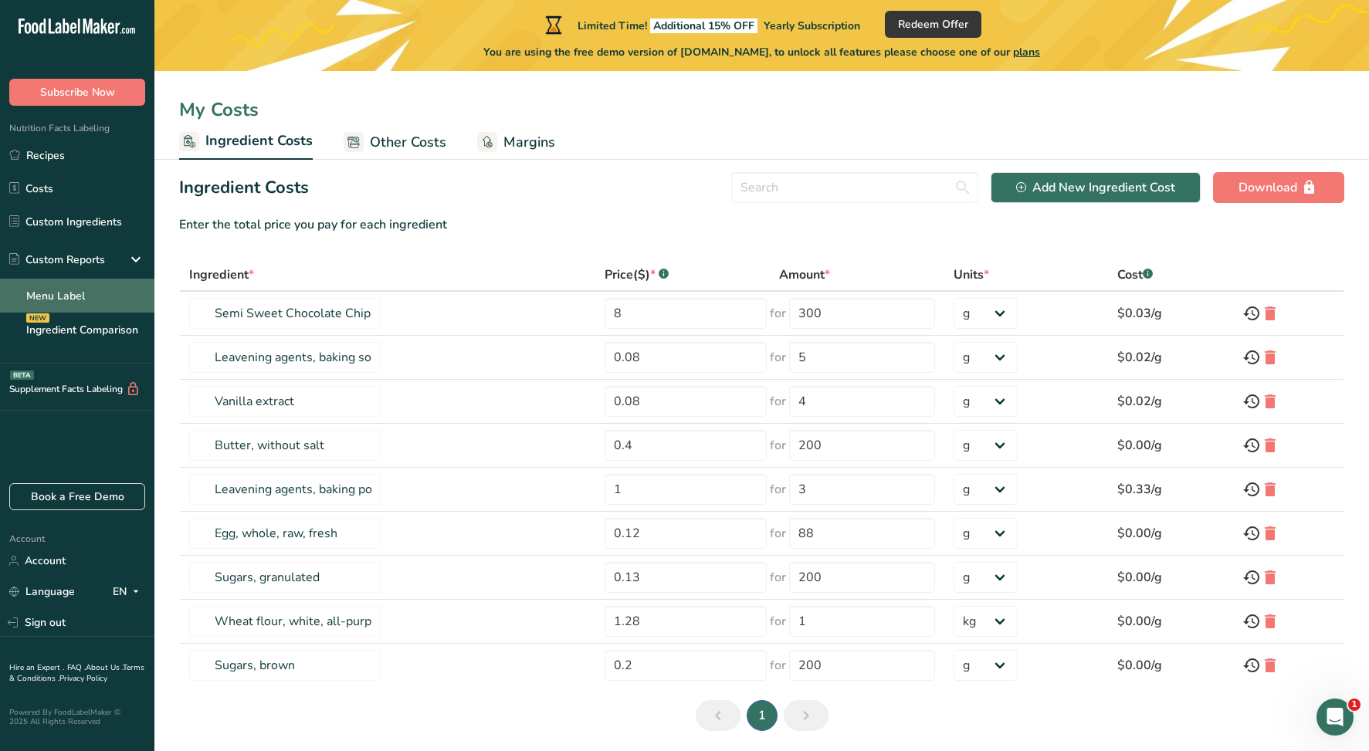
click at [61, 297] on link "Menu Label" at bounding box center [77, 296] width 154 height 34
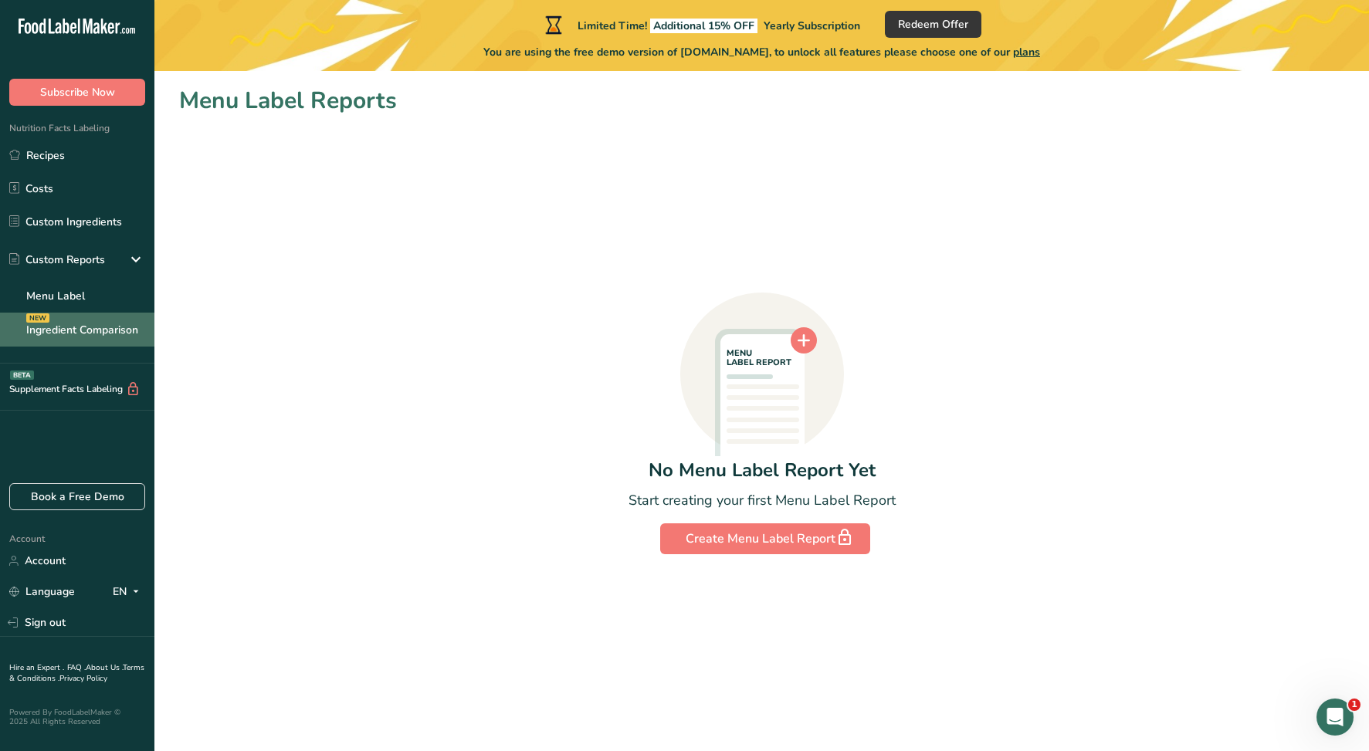
click at [68, 325] on link "Ingredient Comparison NEW" at bounding box center [77, 330] width 154 height 34
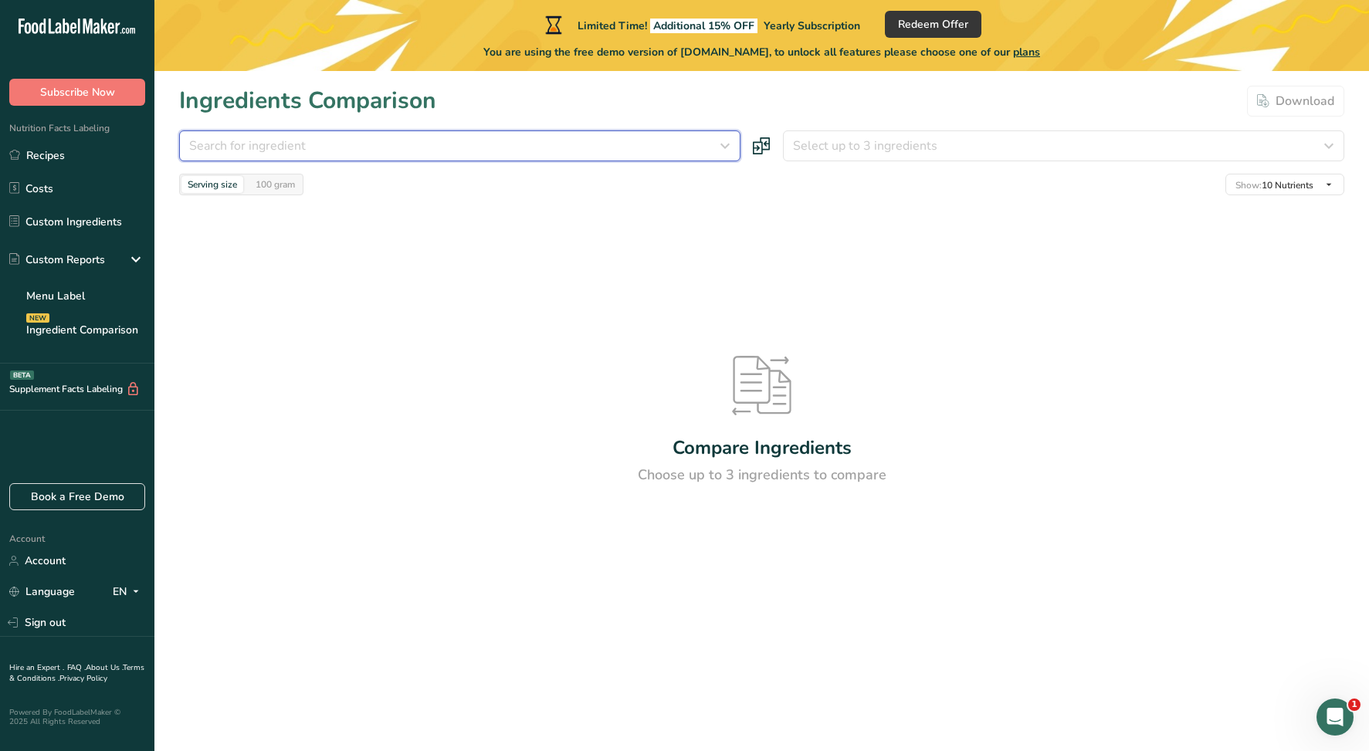
click at [462, 137] on div "Search for ingredient" at bounding box center [455, 146] width 532 height 19
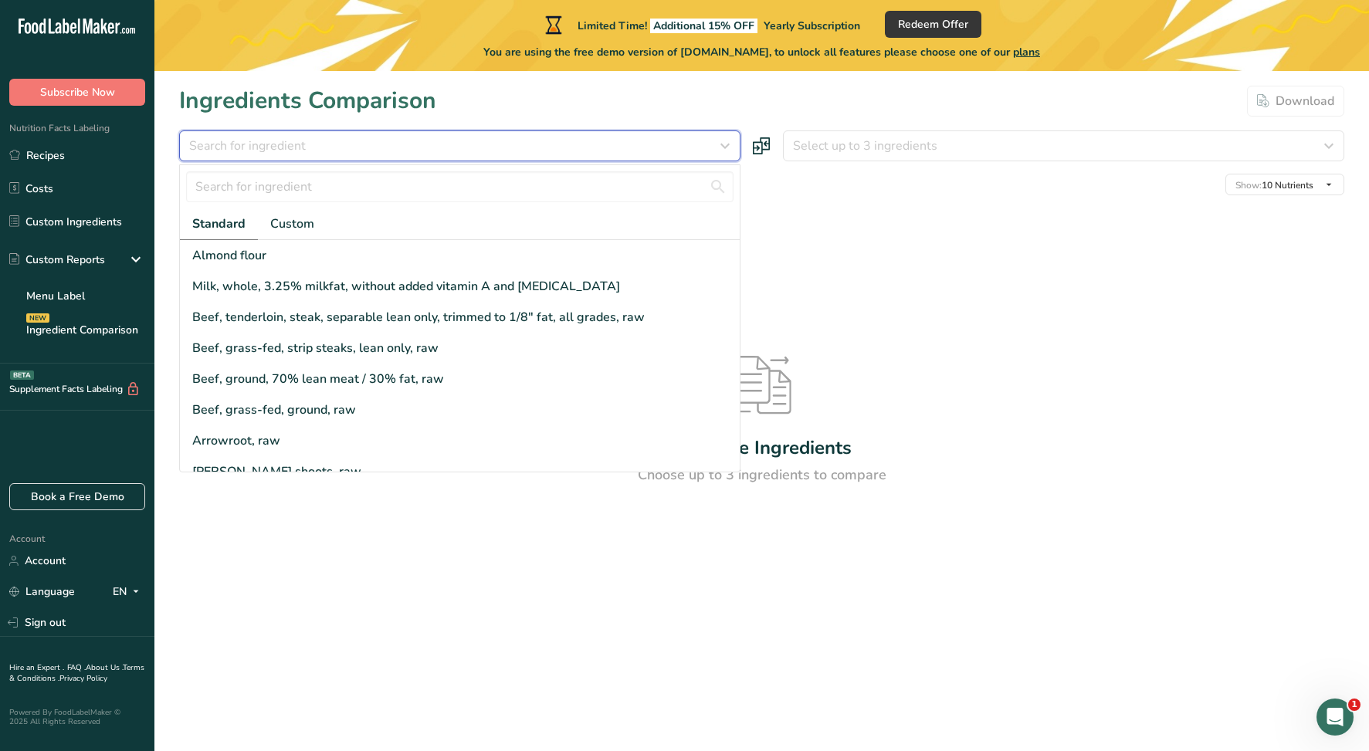
click at [340, 150] on div "Search for ingredient" at bounding box center [455, 146] width 532 height 19
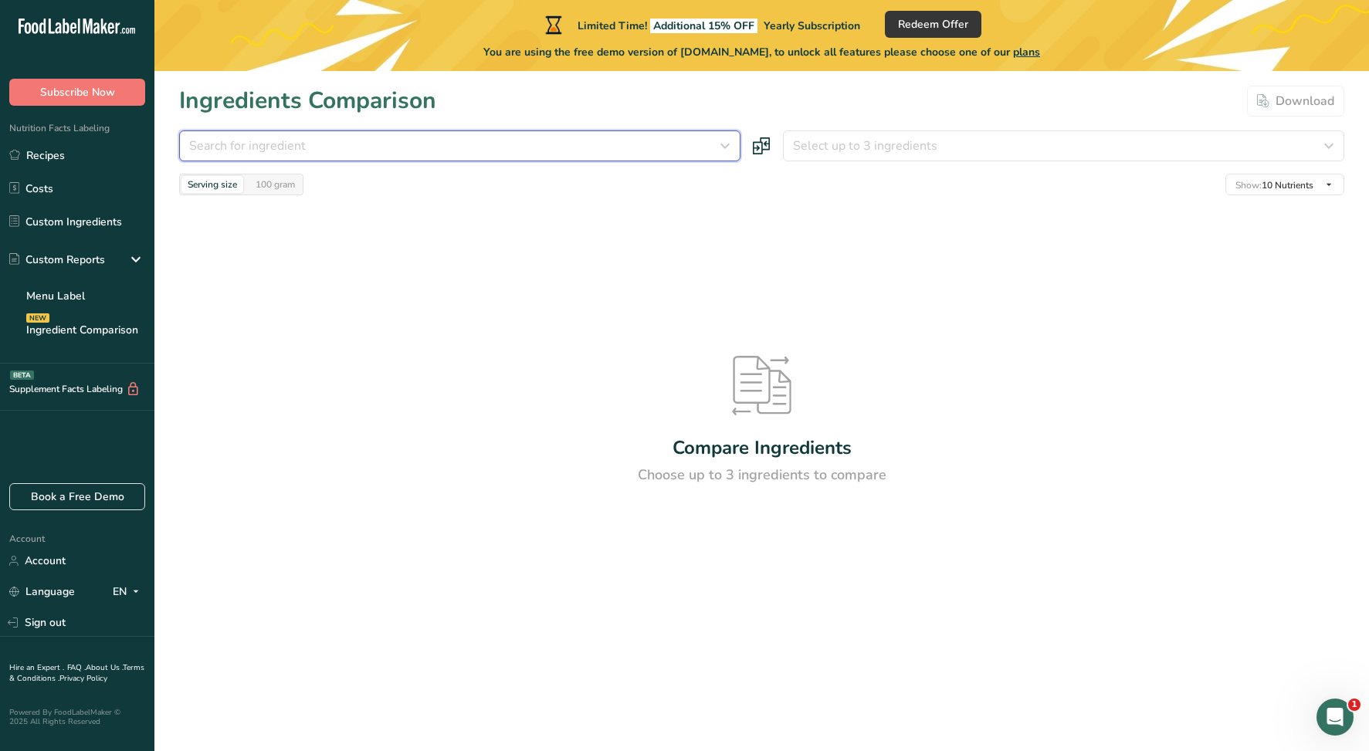
click at [354, 141] on div "Search for ingredient" at bounding box center [455, 146] width 532 height 19
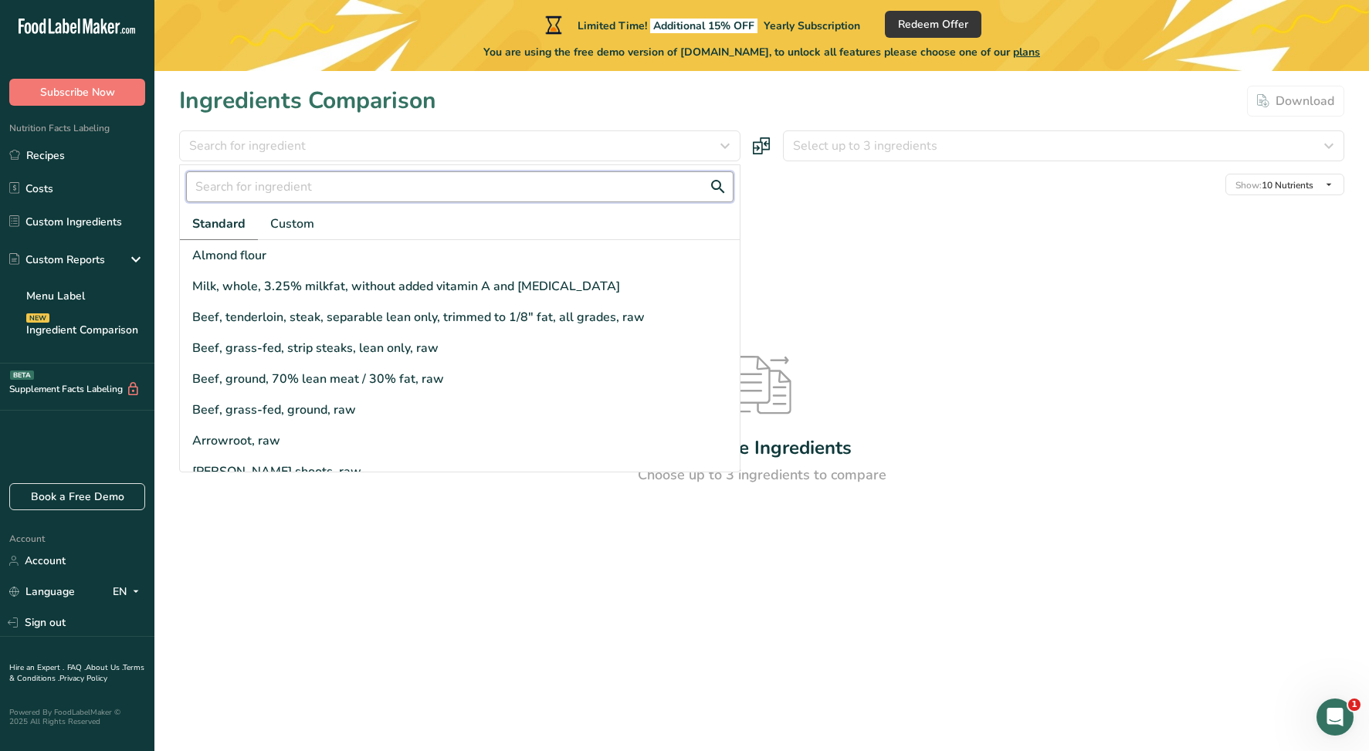
click at [351, 184] on input "text" at bounding box center [460, 186] width 548 height 31
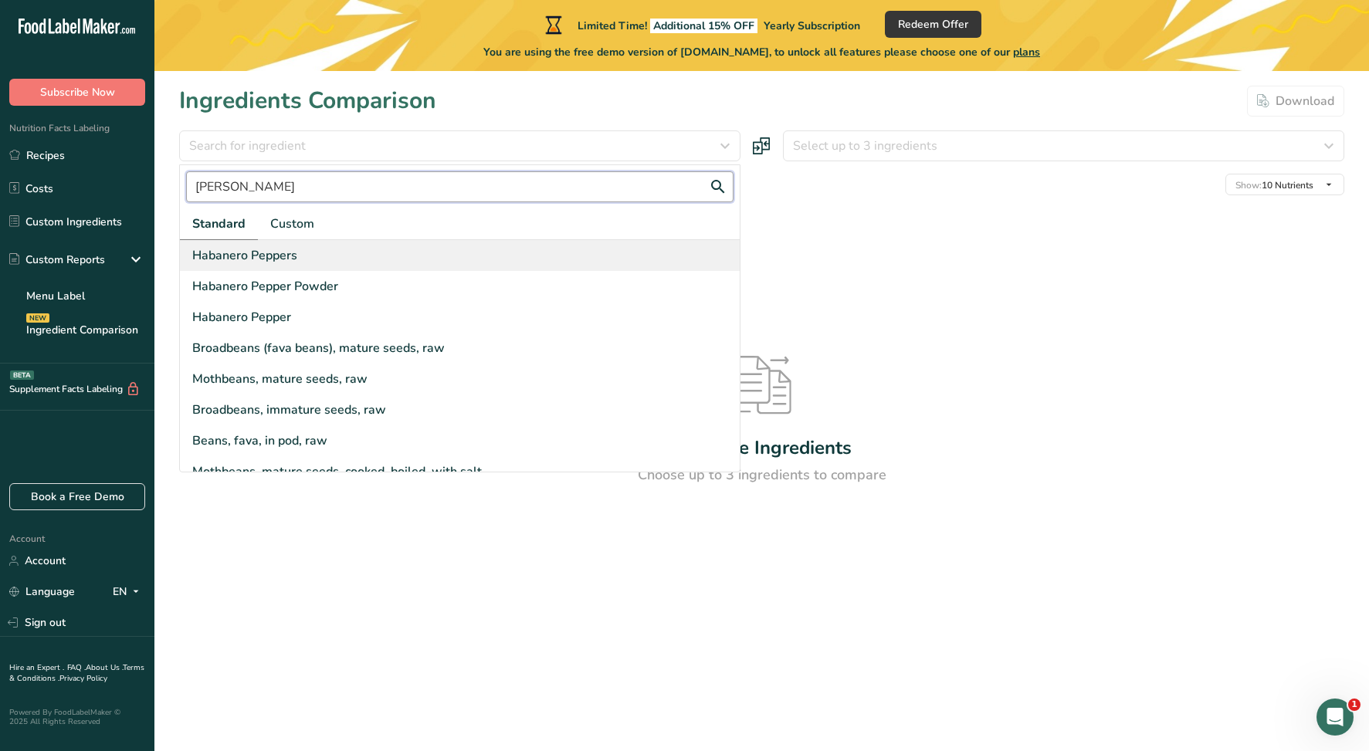
type input "haban"
click at [290, 261] on div "Habanero Peppers" at bounding box center [244, 255] width 105 height 19
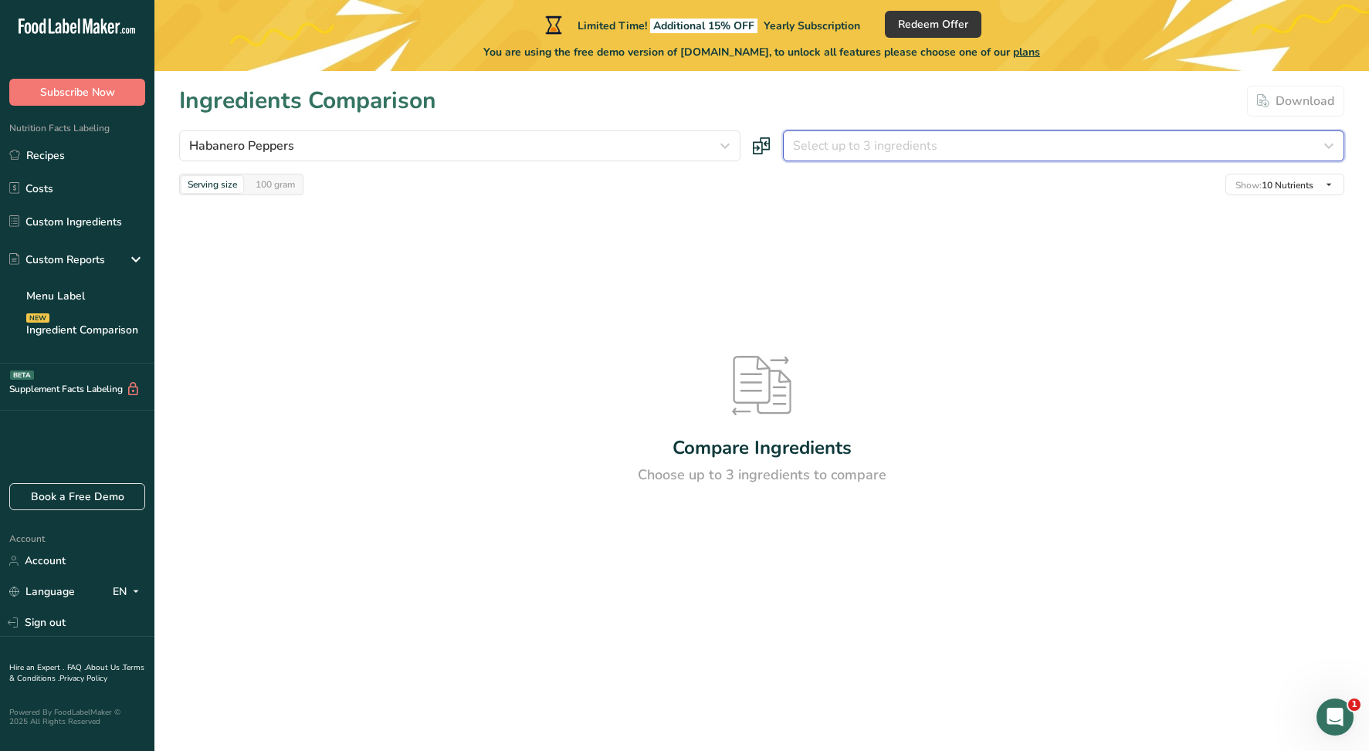
click at [848, 138] on span "Select up to 3 ingredients" at bounding box center [865, 146] width 144 height 19
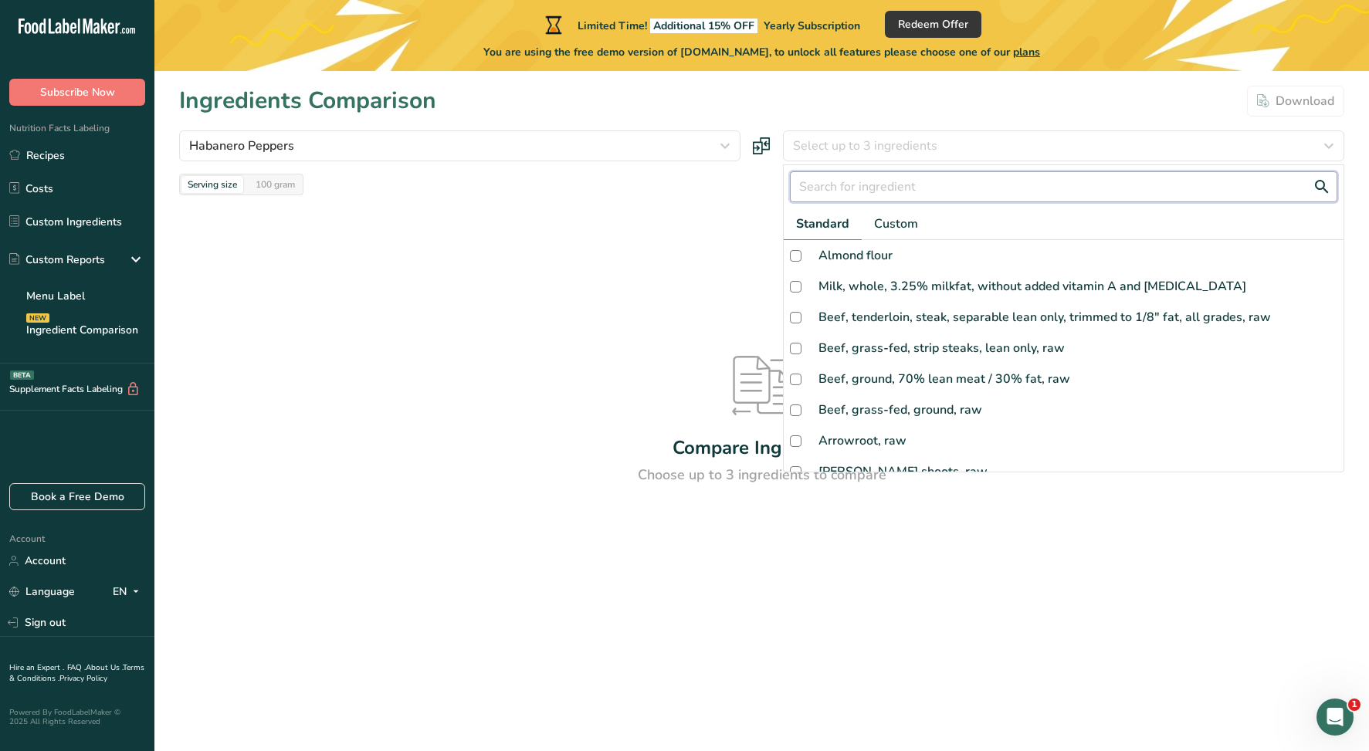
click at [848, 189] on input "text" at bounding box center [1064, 186] width 548 height 31
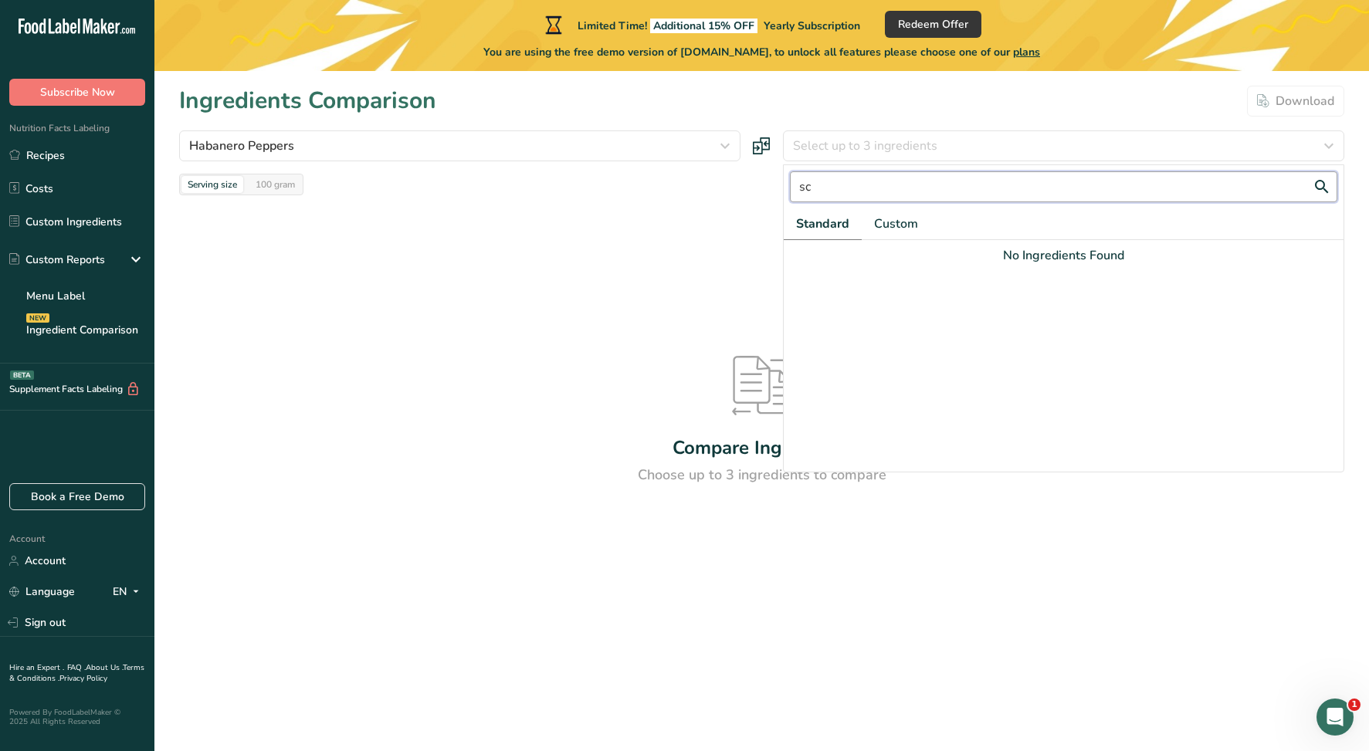
type input "s"
type input "g"
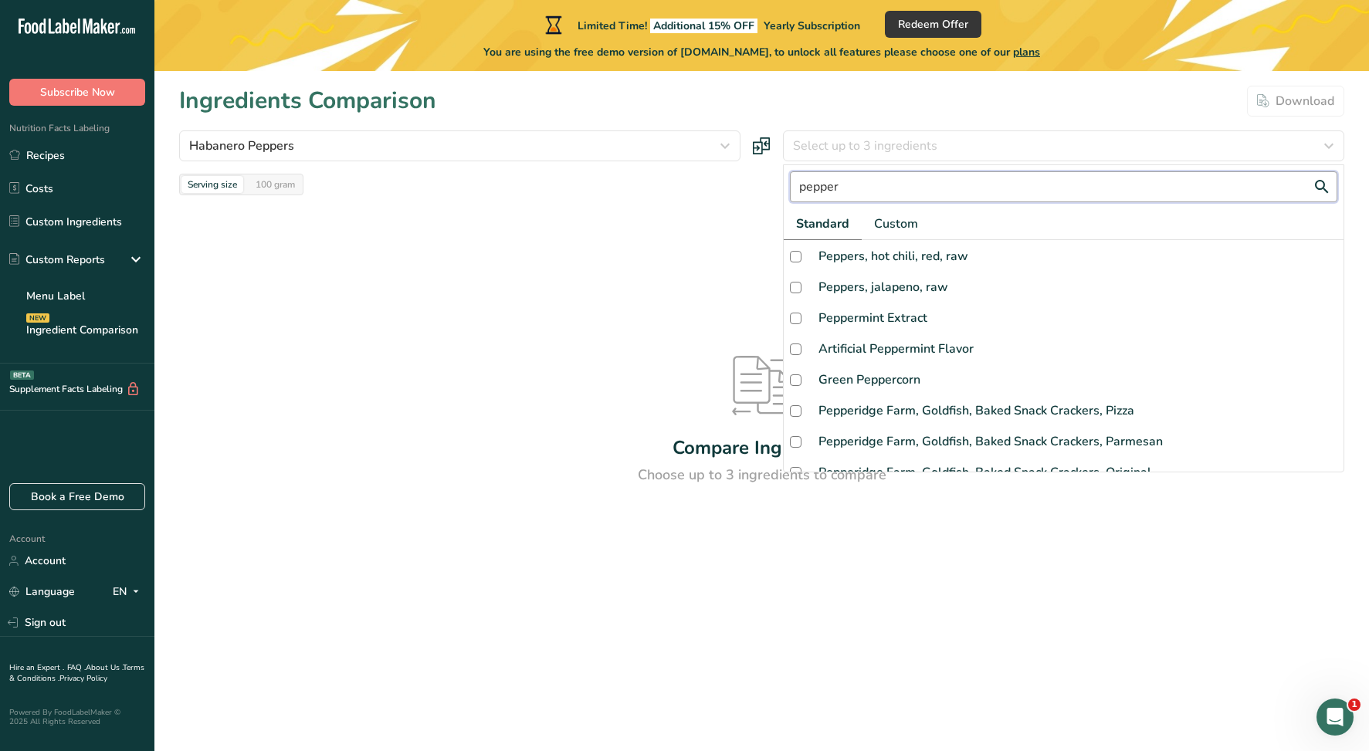
scroll to position [185, 0]
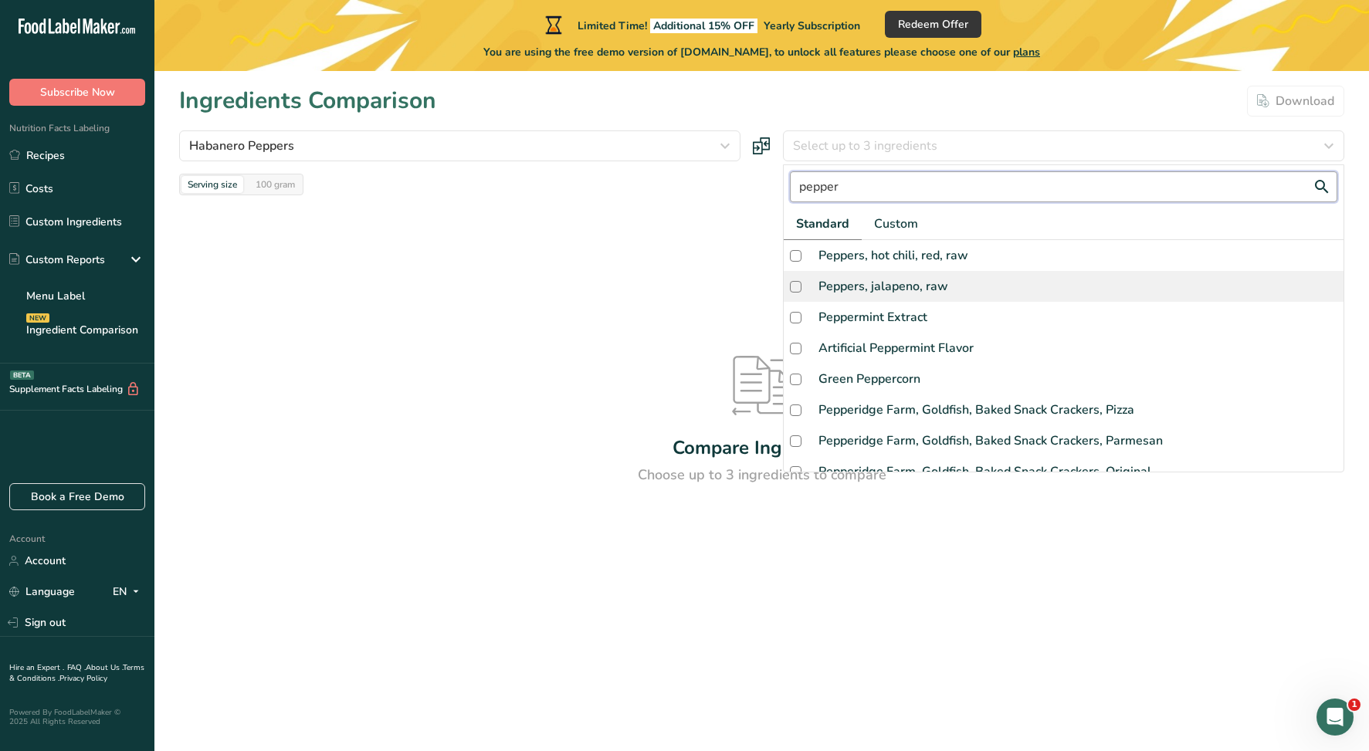
type input "pepper"
click at [921, 280] on div "Peppers, jalapeno, raw" at bounding box center [884, 286] width 130 height 19
checkbox input "true"
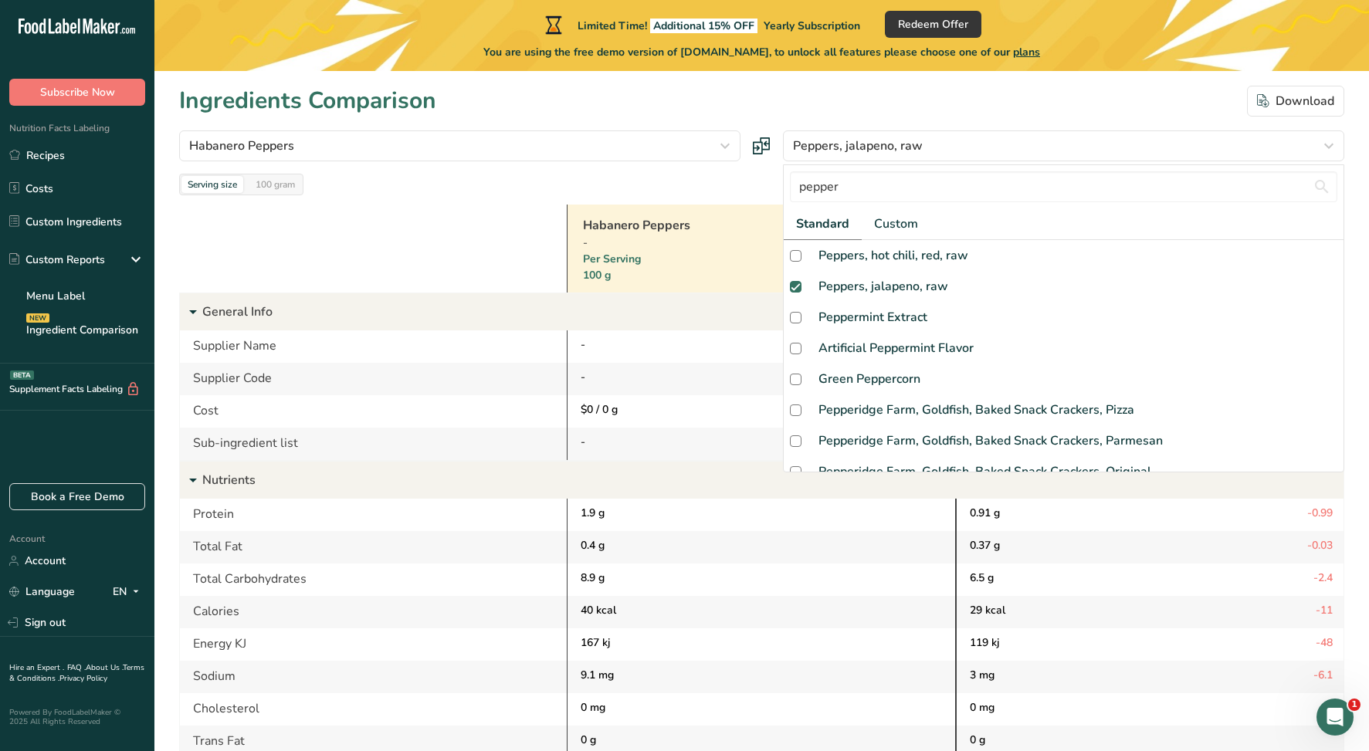
click at [456, 245] on div at bounding box center [373, 249] width 388 height 88
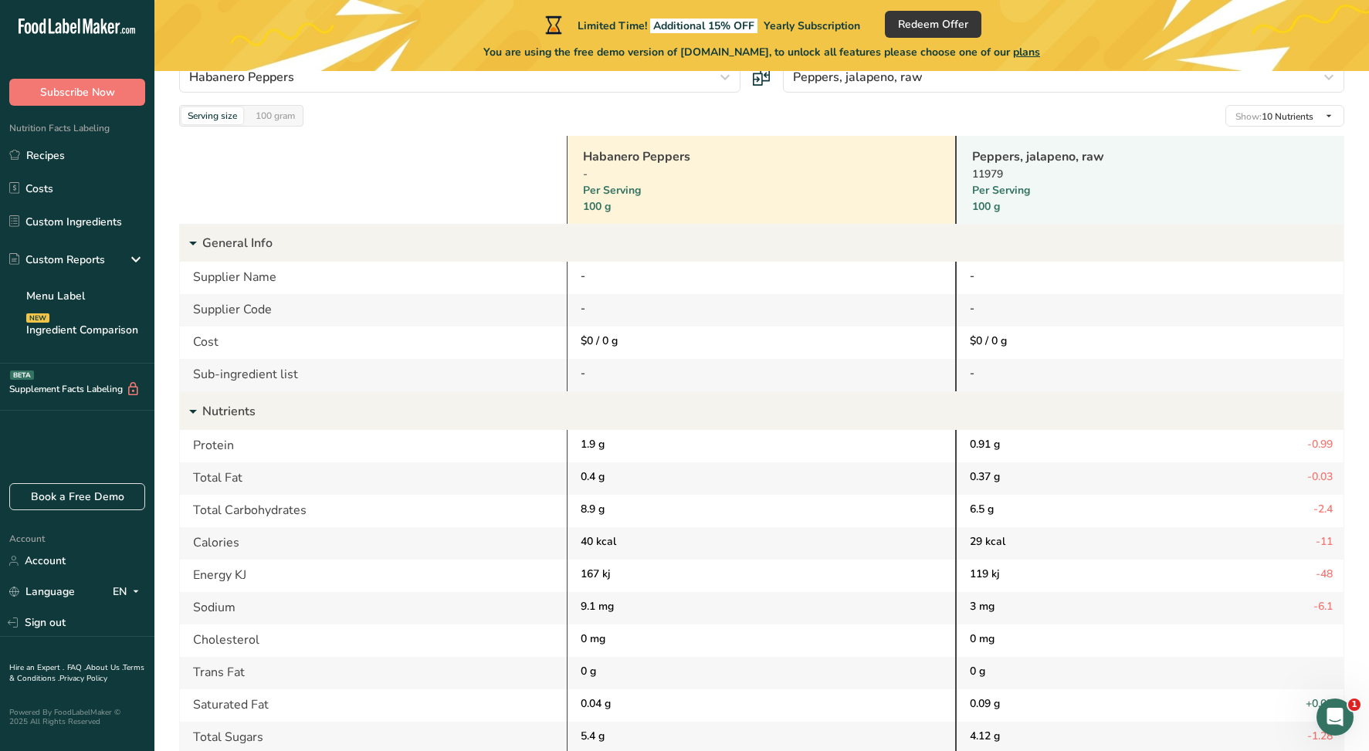
scroll to position [0, 0]
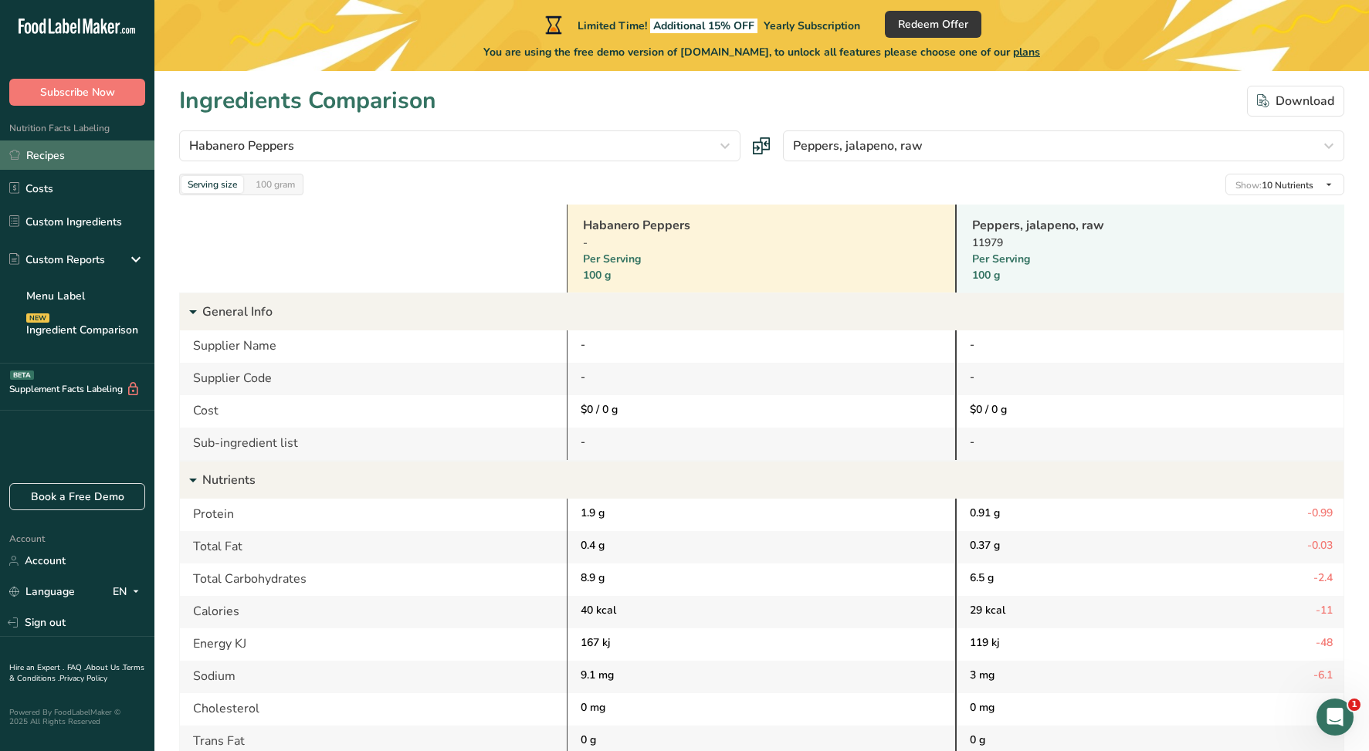
click at [38, 161] on link "Recipes" at bounding box center [77, 155] width 154 height 29
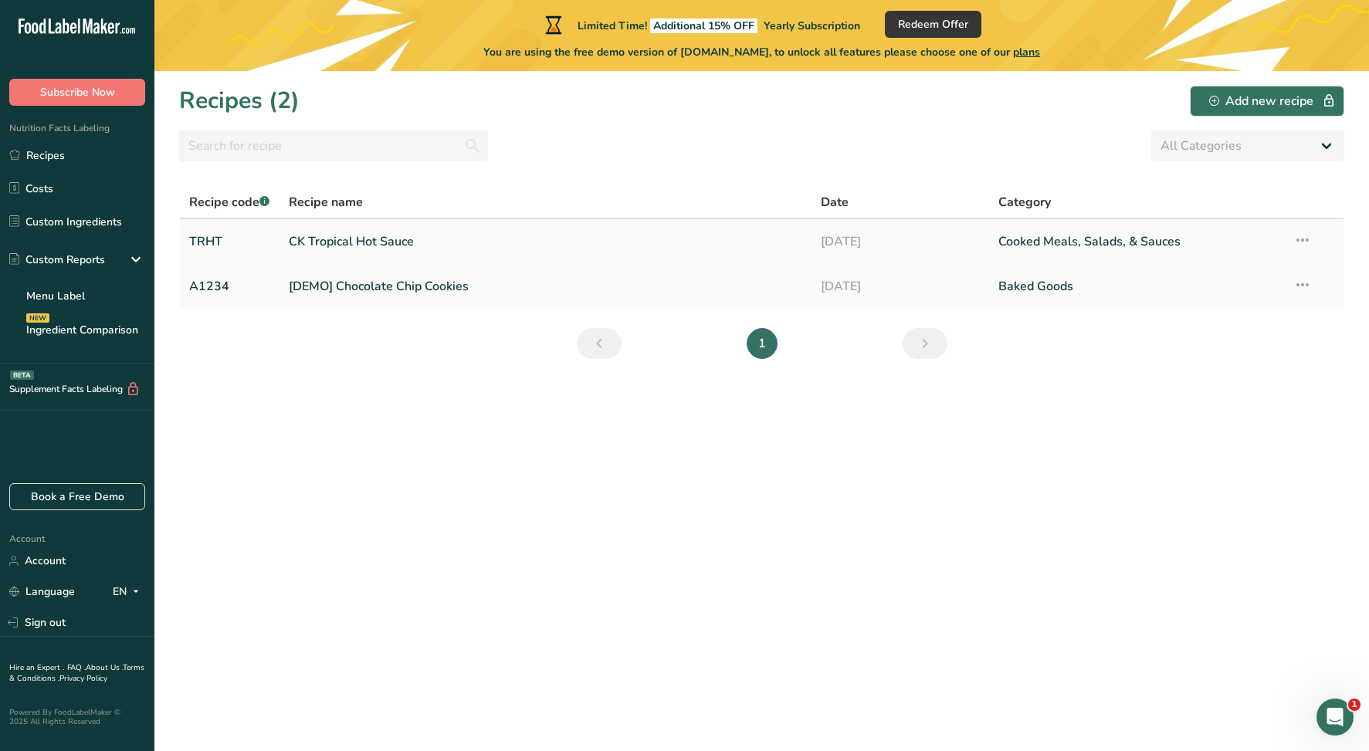
click at [382, 234] on link "CK Tropical Hot Sauce" at bounding box center [546, 242] width 514 height 32
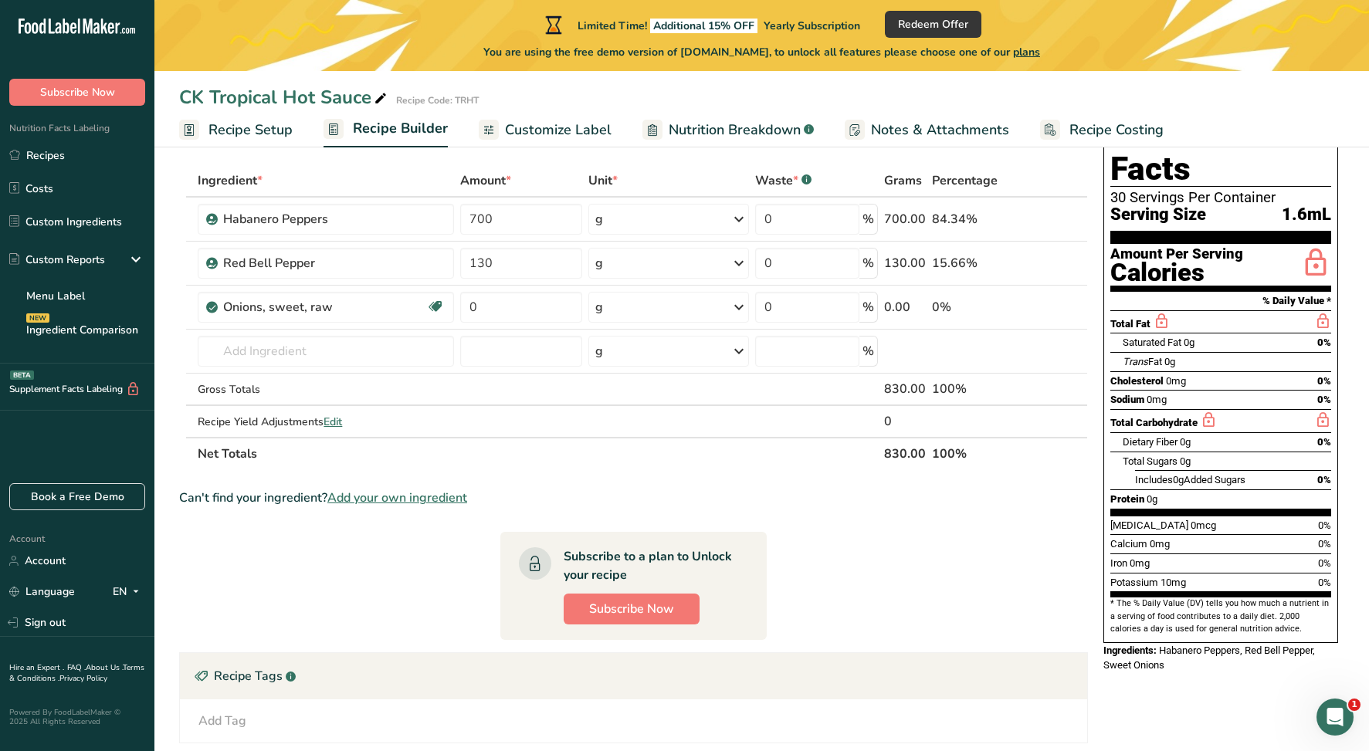
scroll to position [124, 0]
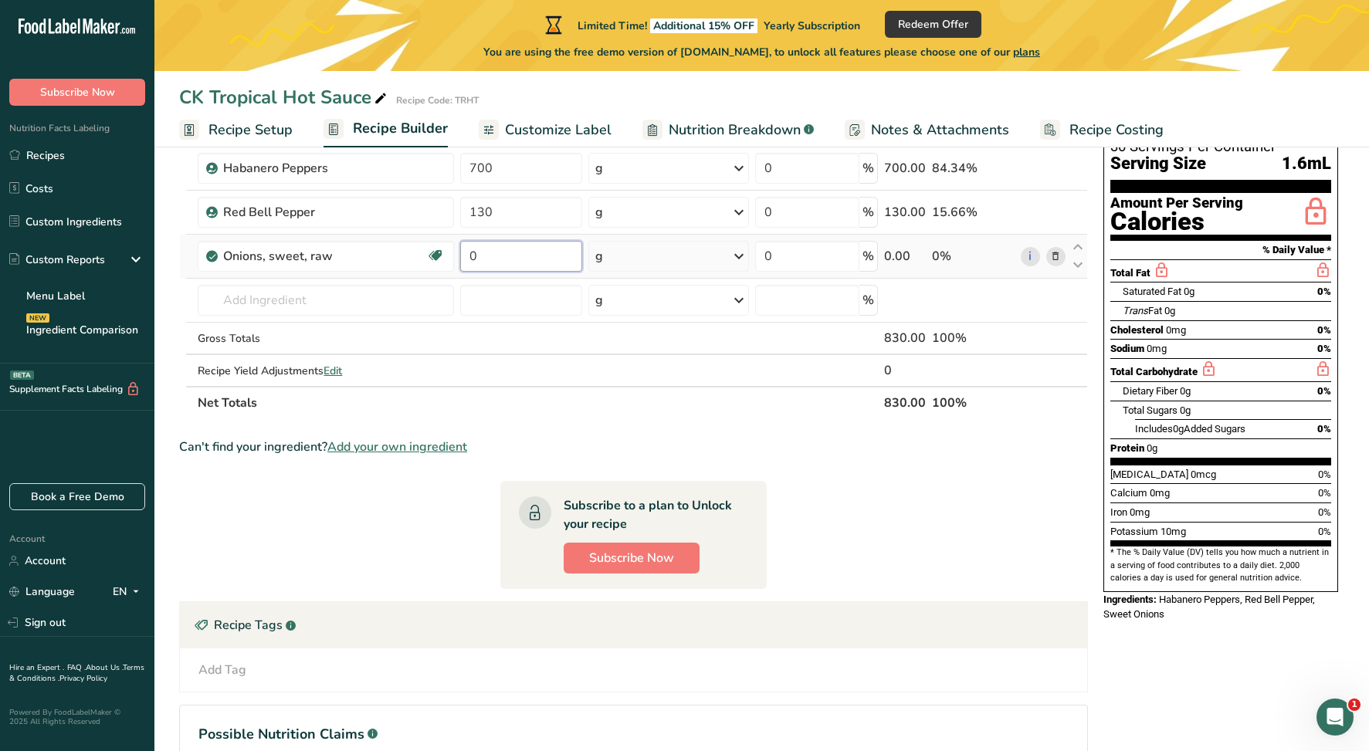
click at [487, 253] on input "0" at bounding box center [521, 256] width 122 height 31
type input "250"
click at [345, 297] on div "Ingredient * Amount * Unit * Waste * .a-a{fill:#347362;}.b-a{fill:#fff;} Grams …" at bounding box center [633, 267] width 909 height 306
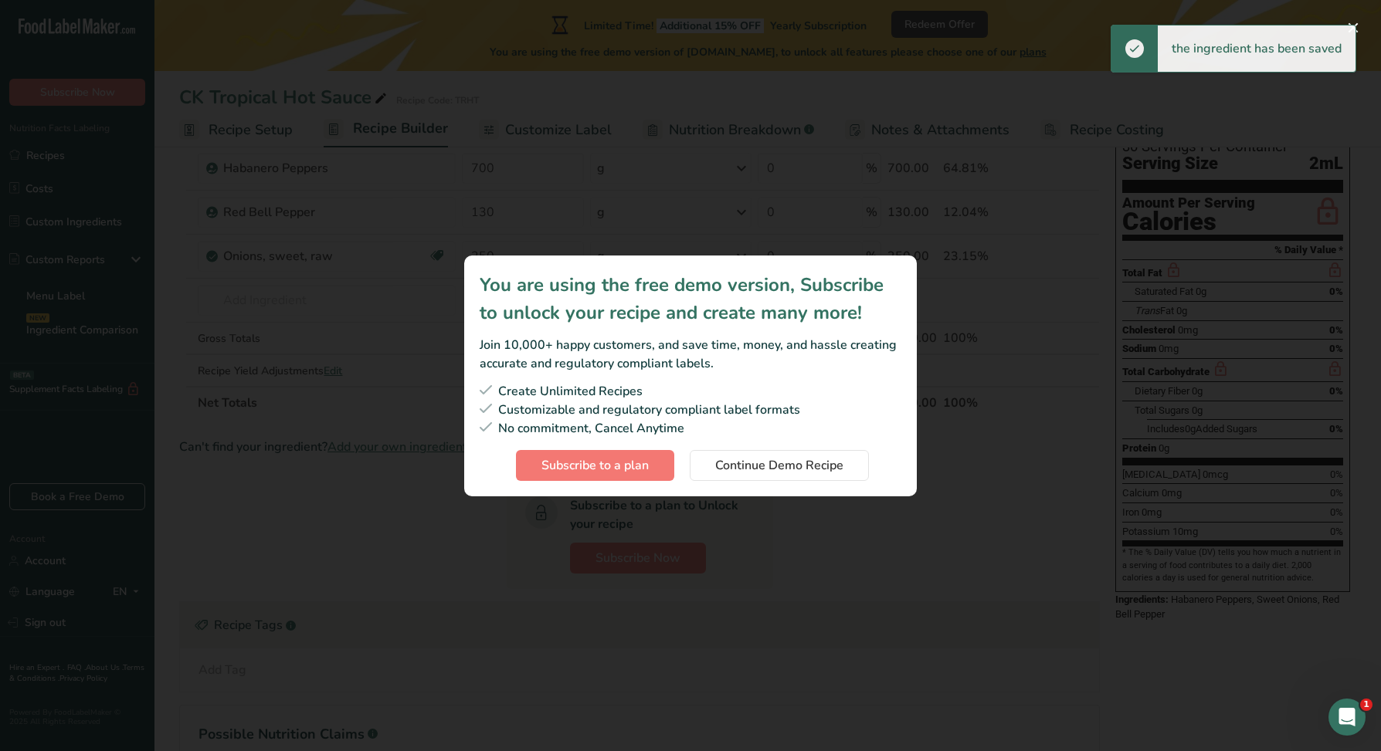
click at [921, 98] on div "Subscription modal" at bounding box center [690, 375] width 1381 height 751
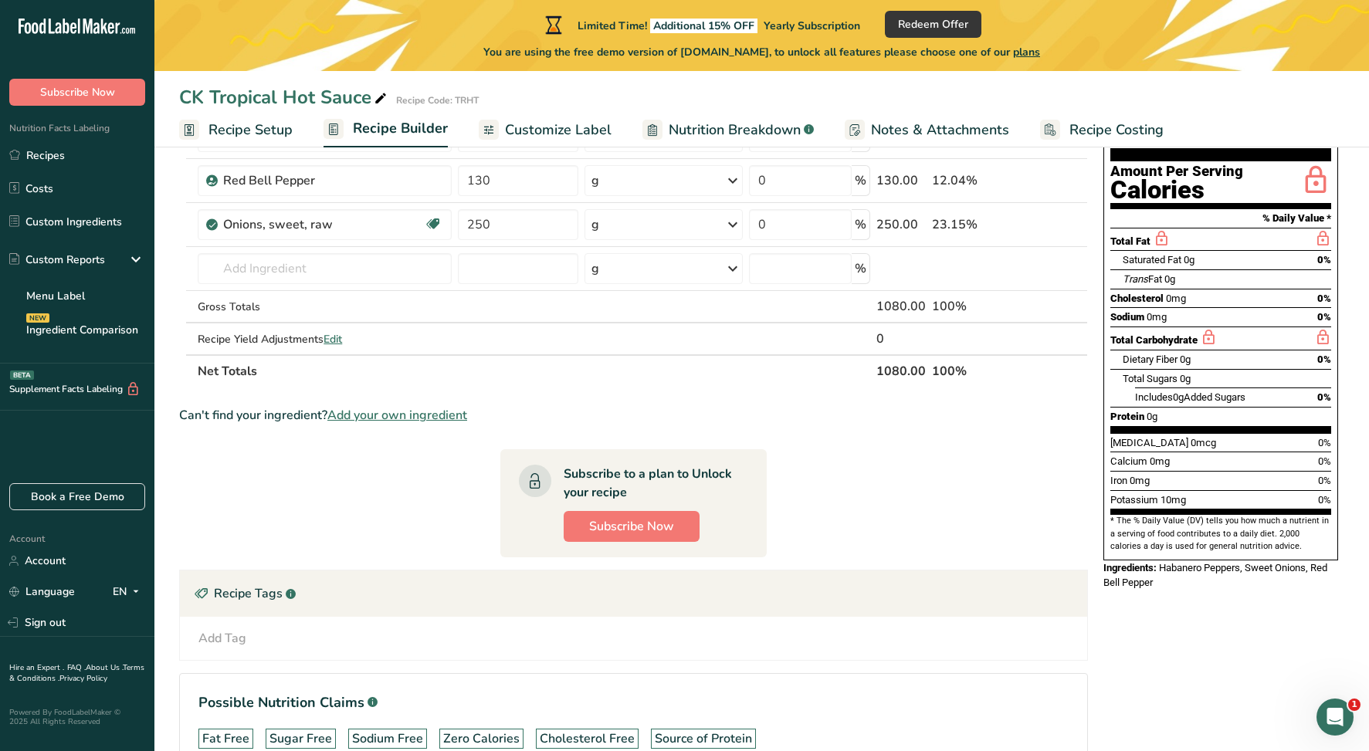
scroll to position [154, 0]
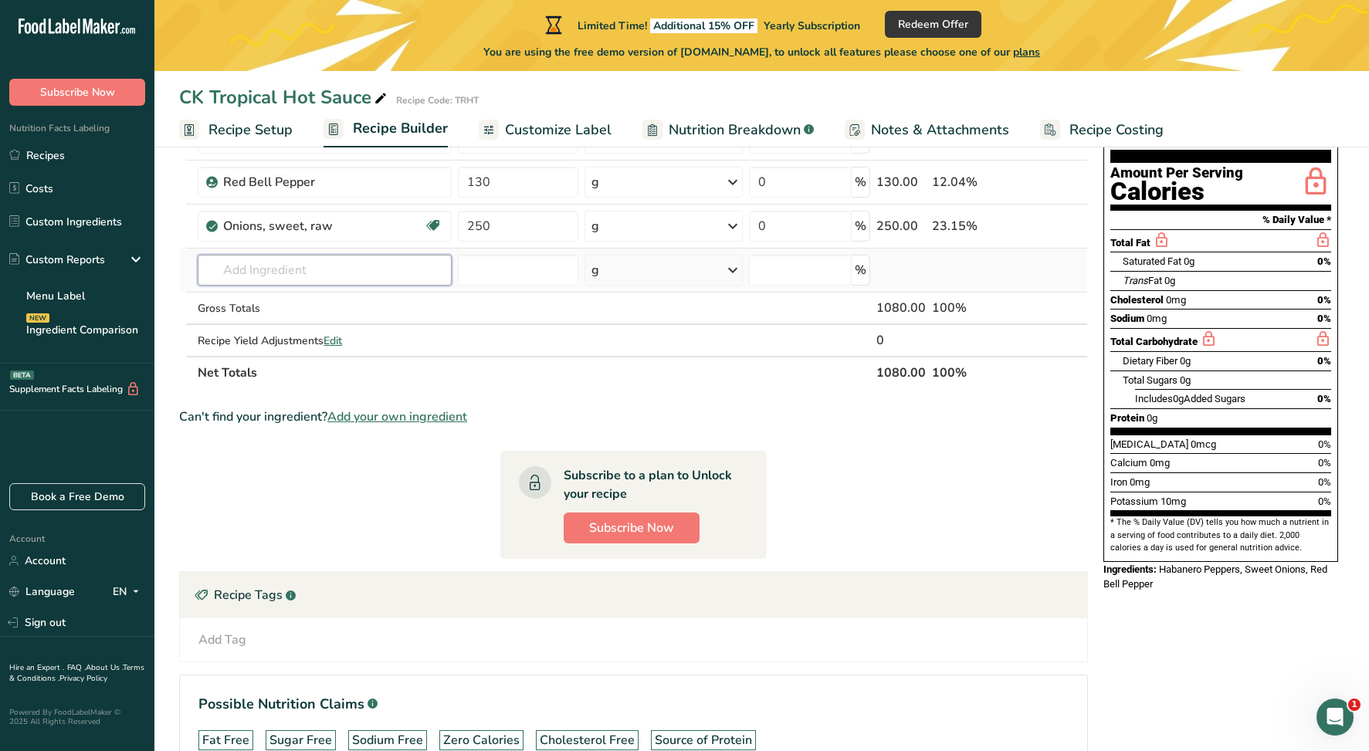
click at [278, 260] on input "text" at bounding box center [325, 270] width 254 height 31
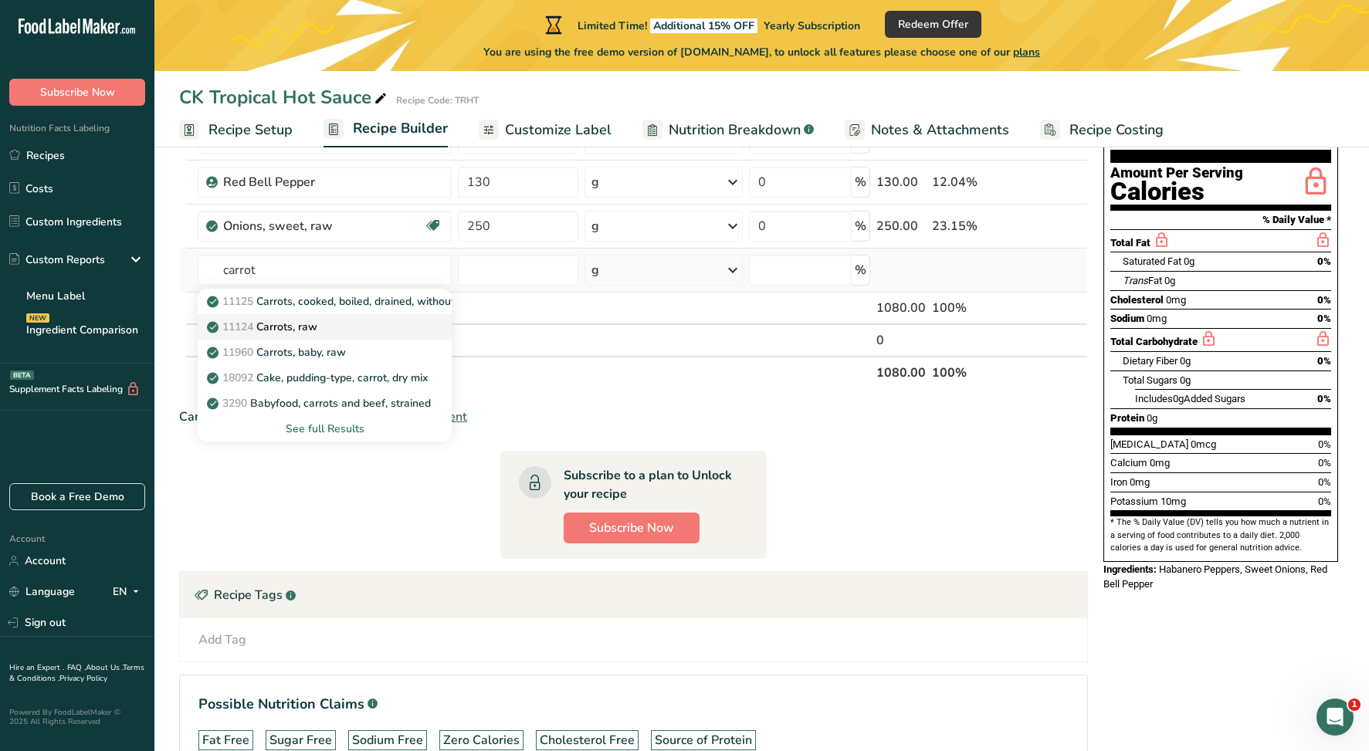
click at [273, 326] on p "11124 Carrots, raw" at bounding box center [263, 327] width 107 height 16
type input "Carrots, raw"
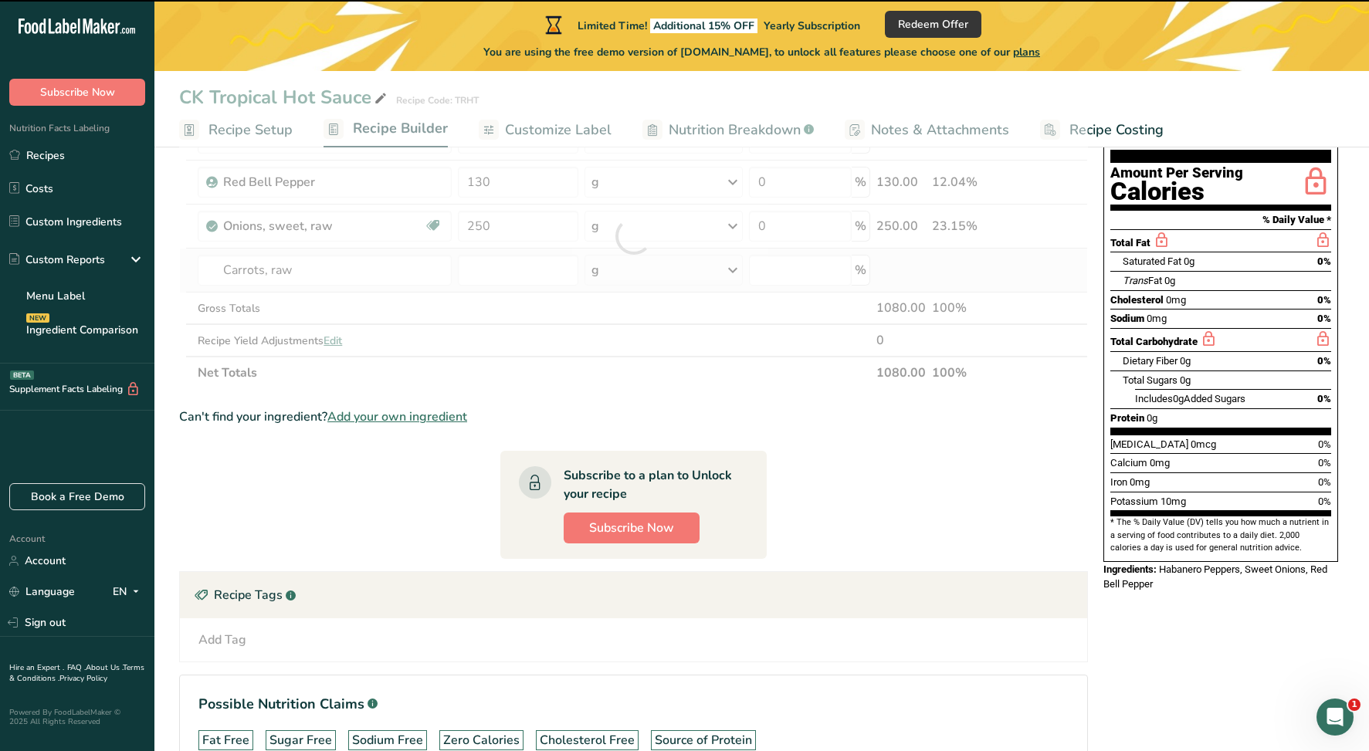
type input "0"
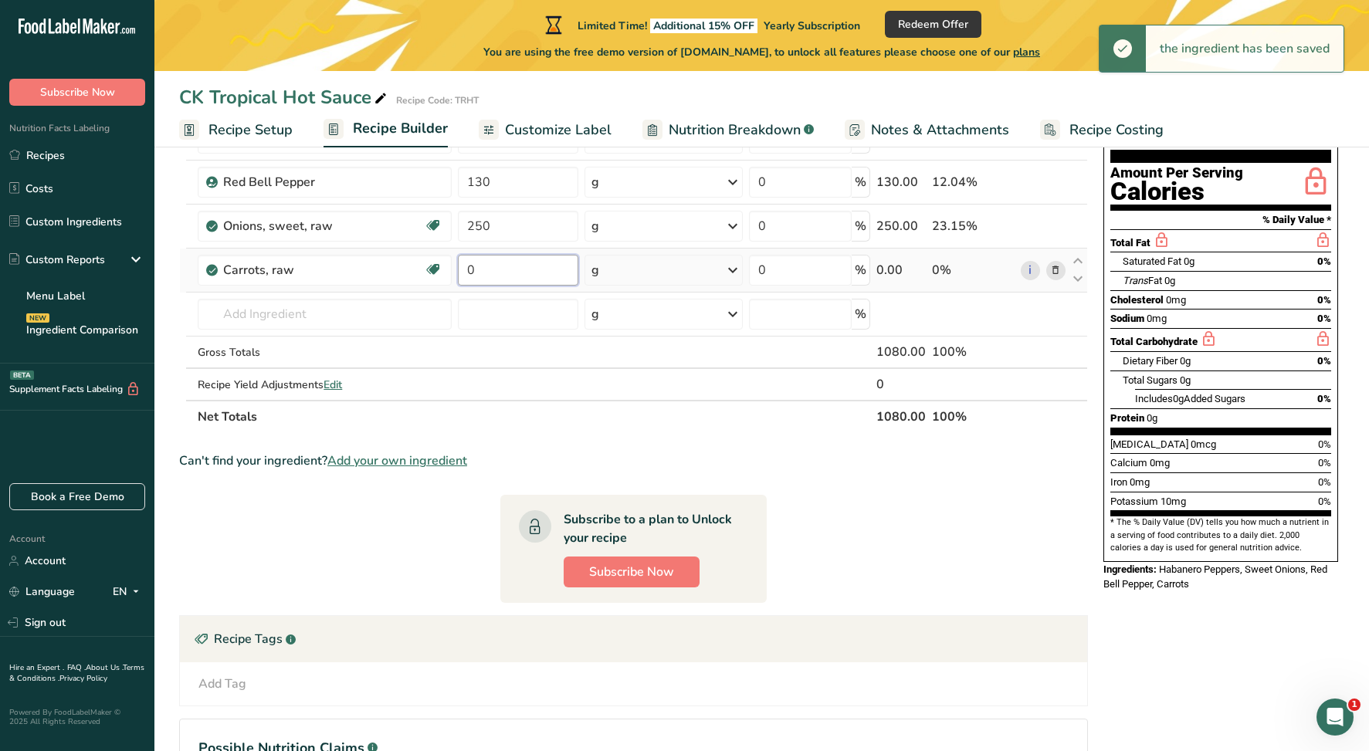
click at [478, 273] on input "0" at bounding box center [518, 270] width 120 height 31
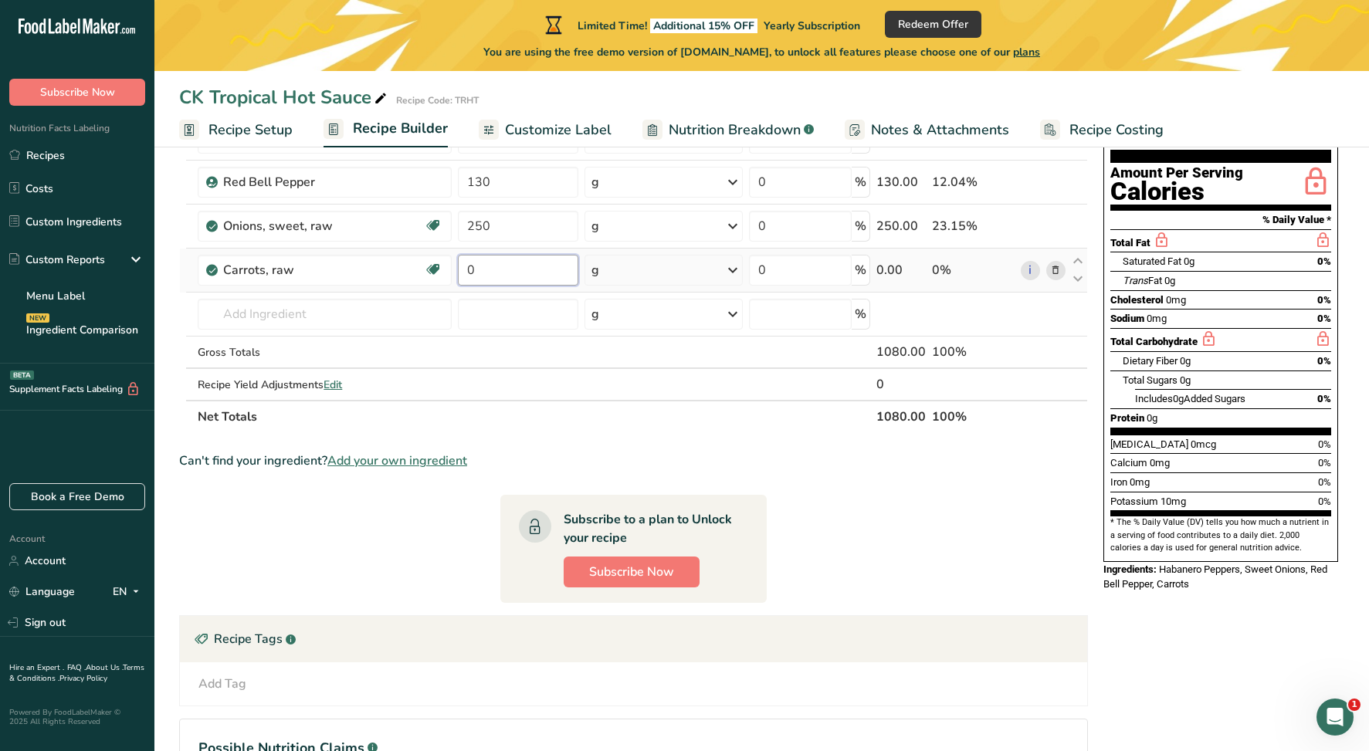
click at [478, 271] on input "0" at bounding box center [518, 270] width 120 height 31
type input "200"
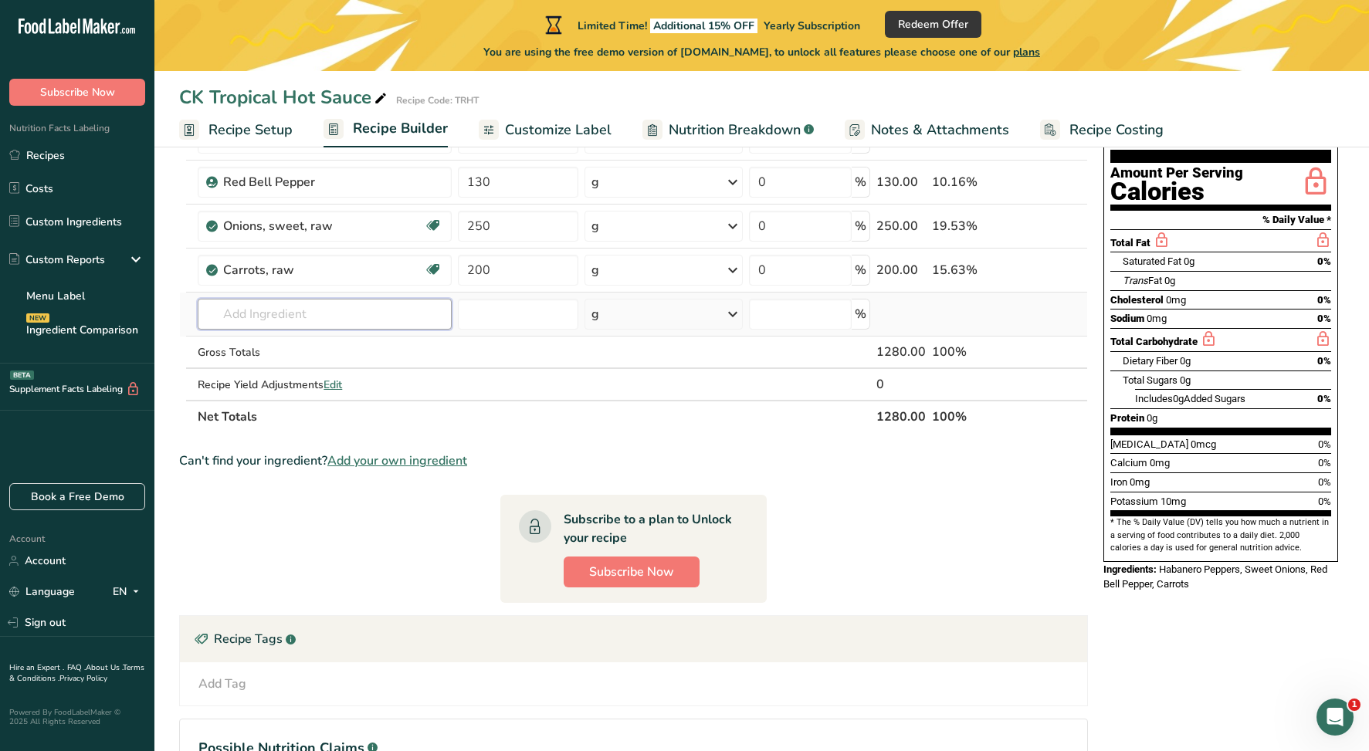
click at [236, 317] on div "Ingredient * Amount * Unit * Waste * .a-a{fill:#347362;}.b-a{fill:#fff;} Grams …" at bounding box center [633, 258] width 909 height 350
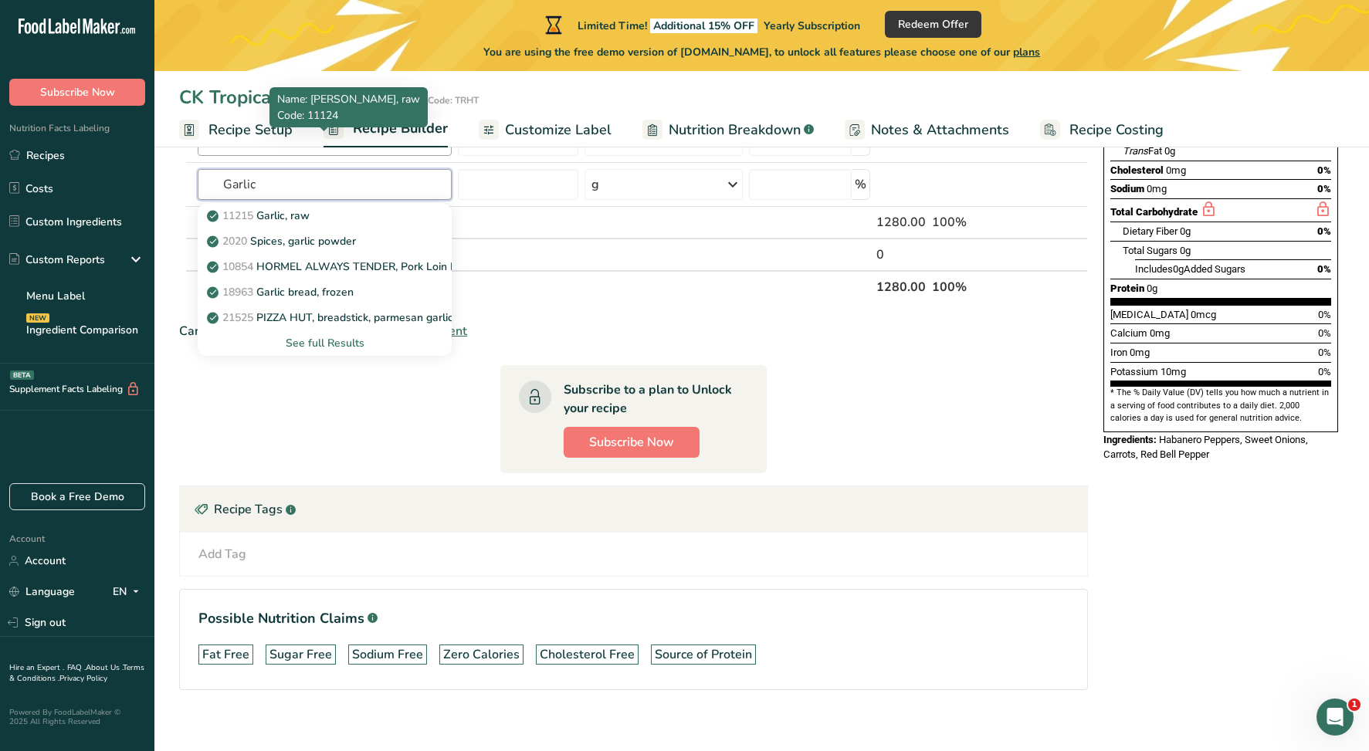
scroll to position [297, 0]
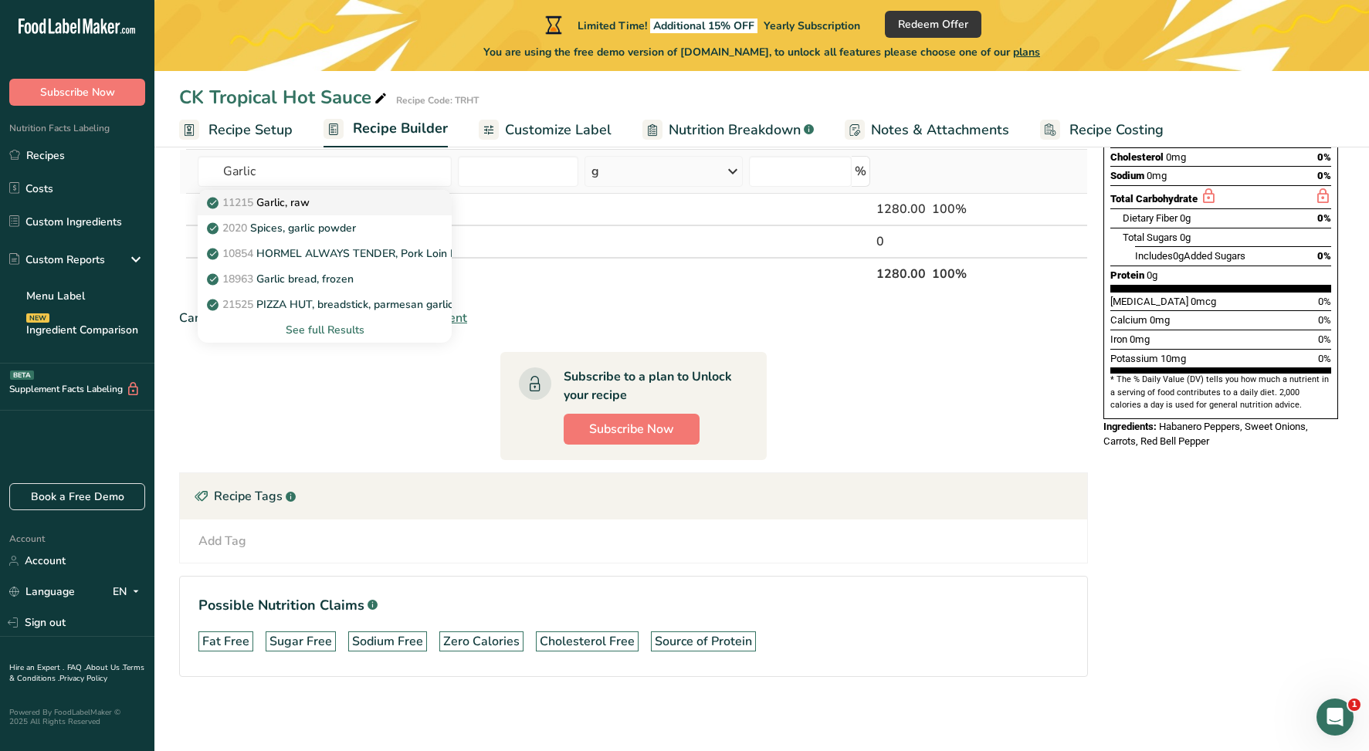
click at [300, 204] on p "11215 Garlic, raw" at bounding box center [260, 203] width 100 height 16
type input "Garlic, raw"
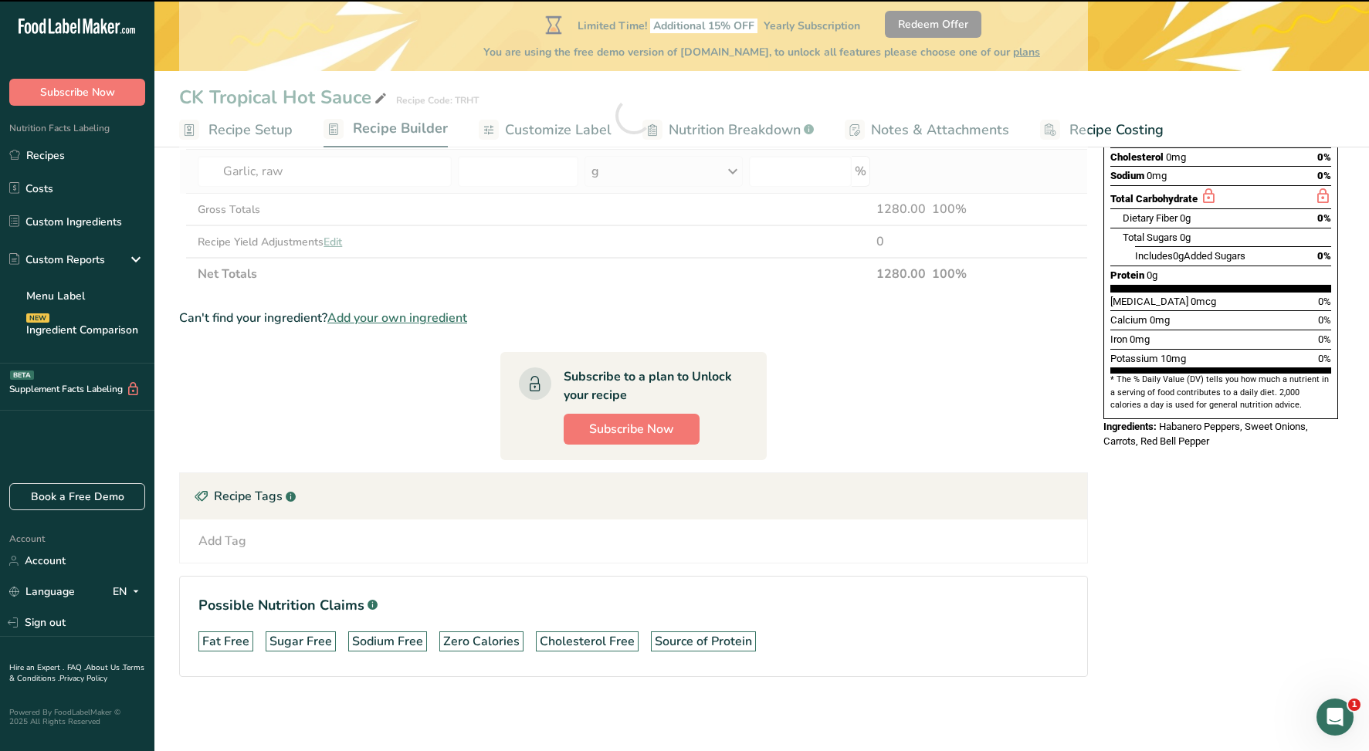
type input "0"
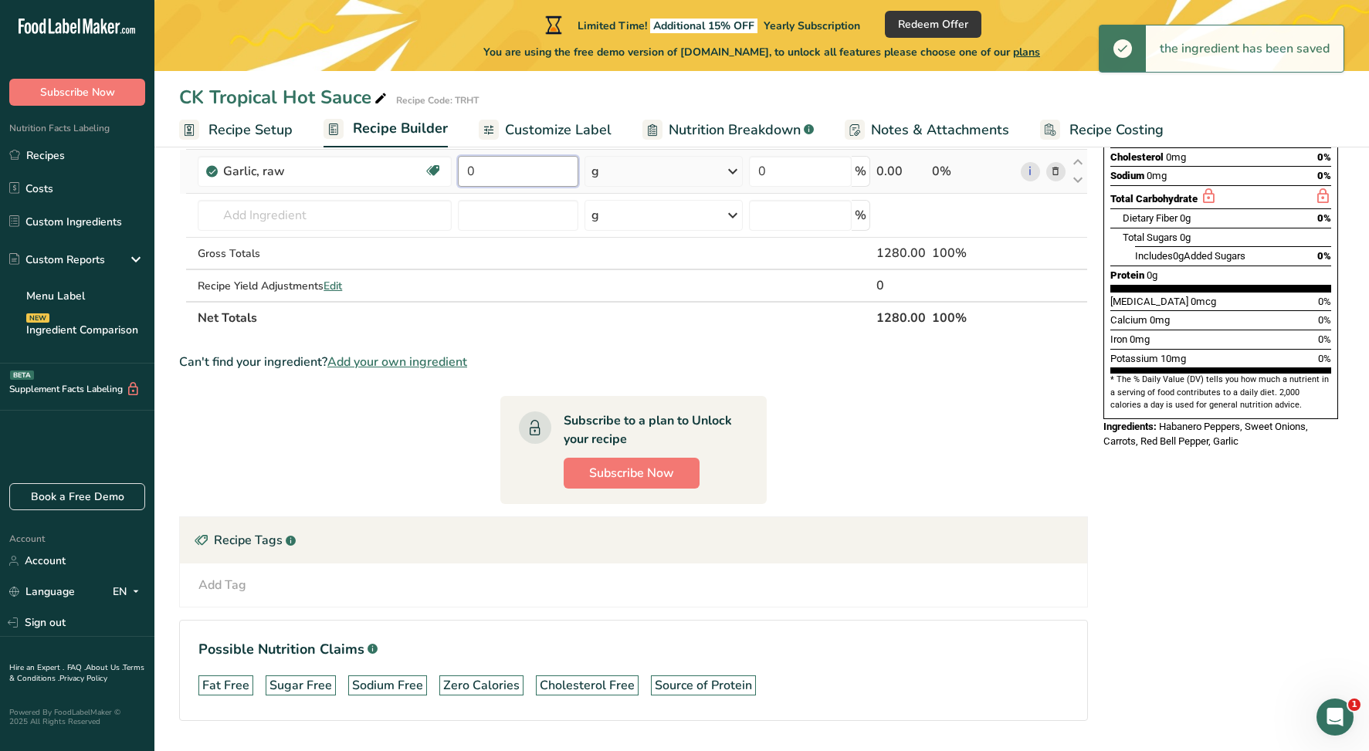
click at [524, 170] on input "0" at bounding box center [518, 171] width 120 height 31
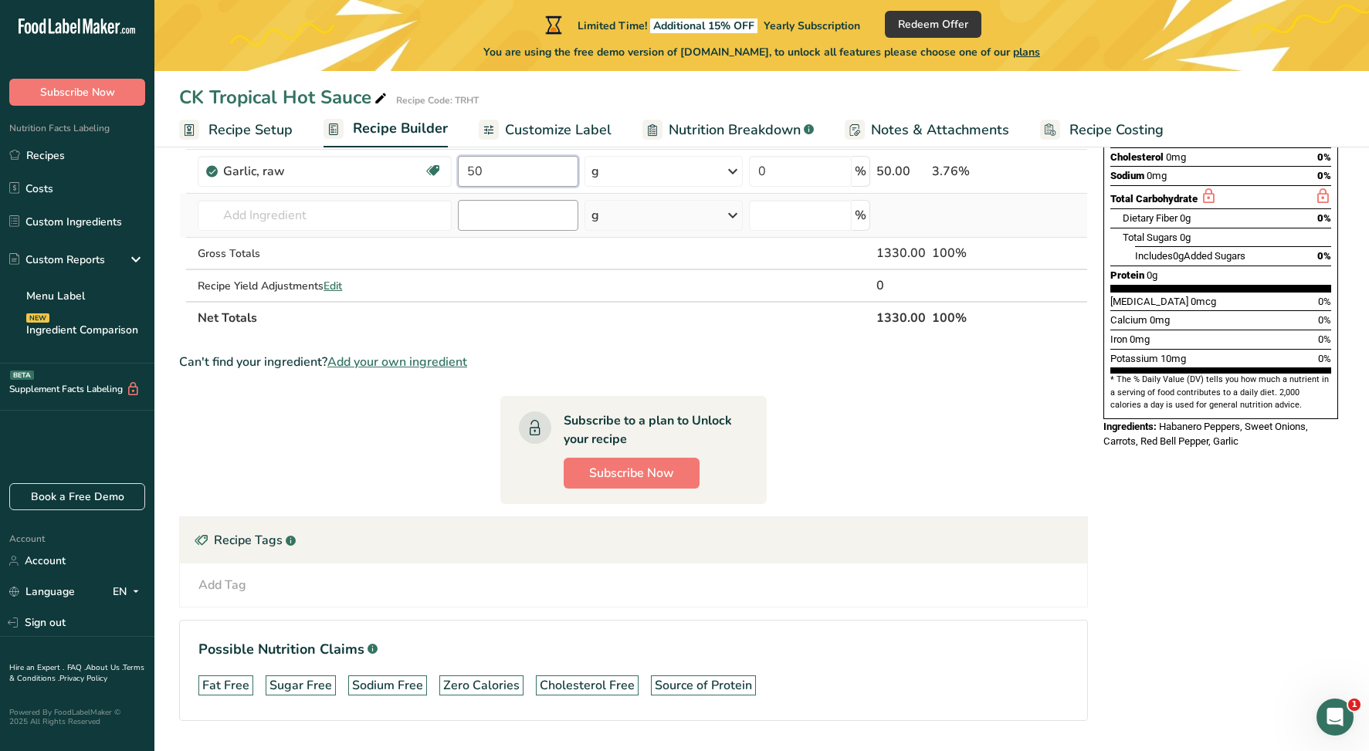
type input "50"
click at [525, 199] on div "Ingredient * Amount * Unit * Waste * .a-a{fill:#347362;}.b-a{fill:#fff;} Grams …" at bounding box center [633, 138] width 909 height 394
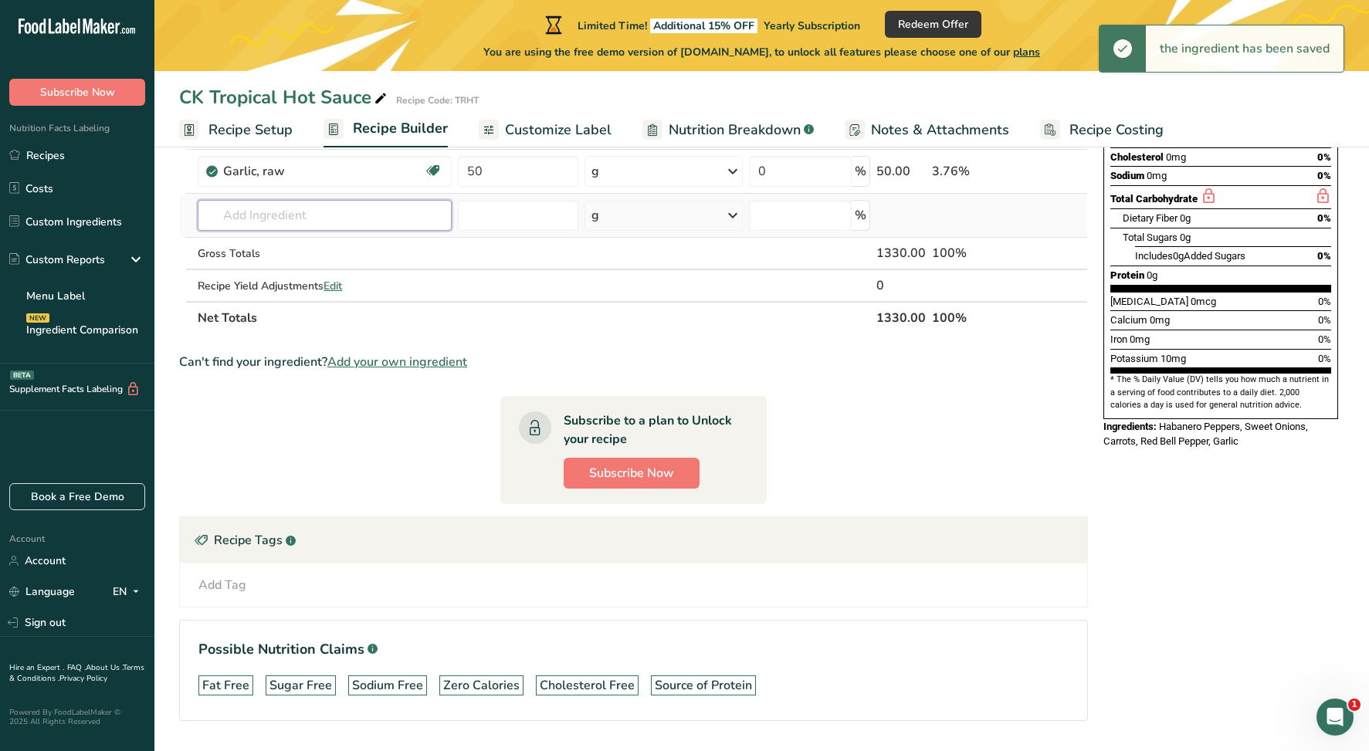
click at [337, 212] on input "text" at bounding box center [325, 215] width 254 height 31
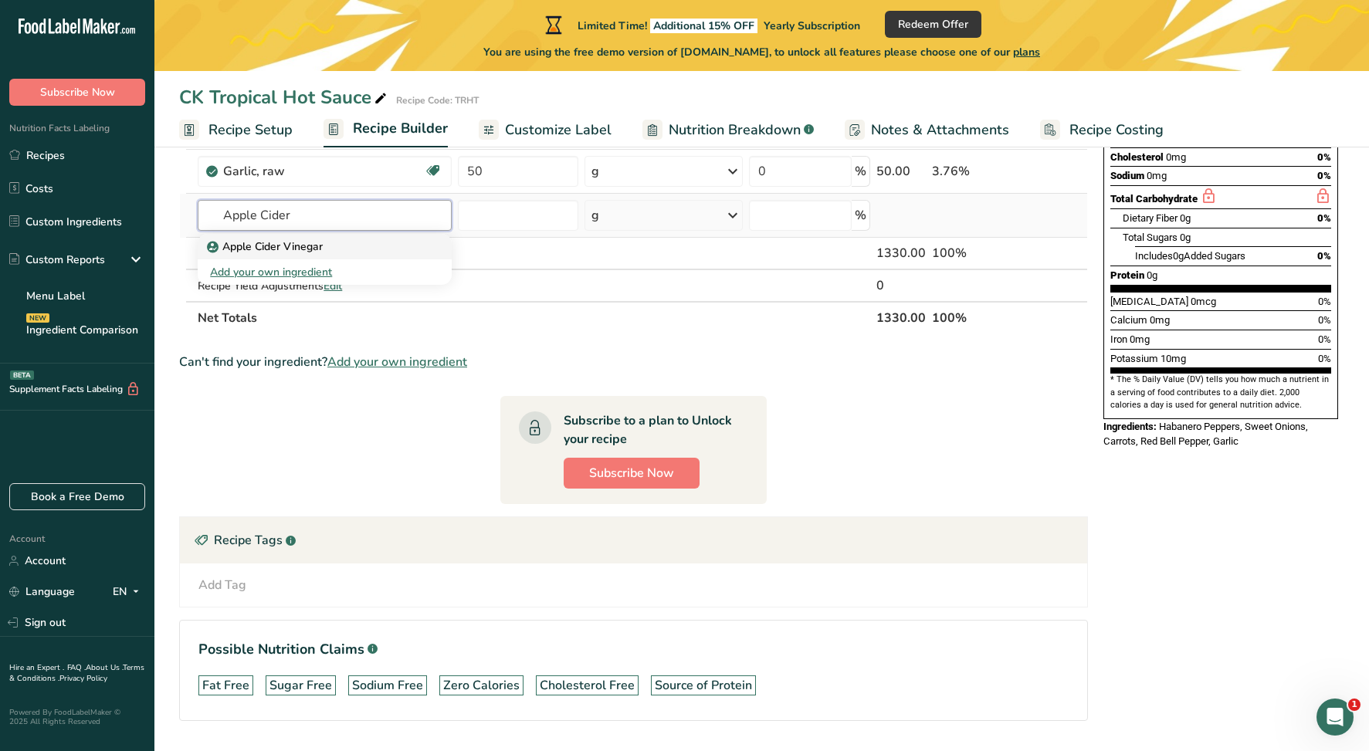
type input "Apple Cider"
click at [310, 246] on p "Apple Cider Vinegar" at bounding box center [266, 247] width 113 height 16
type input "Apple Cider Vinegar"
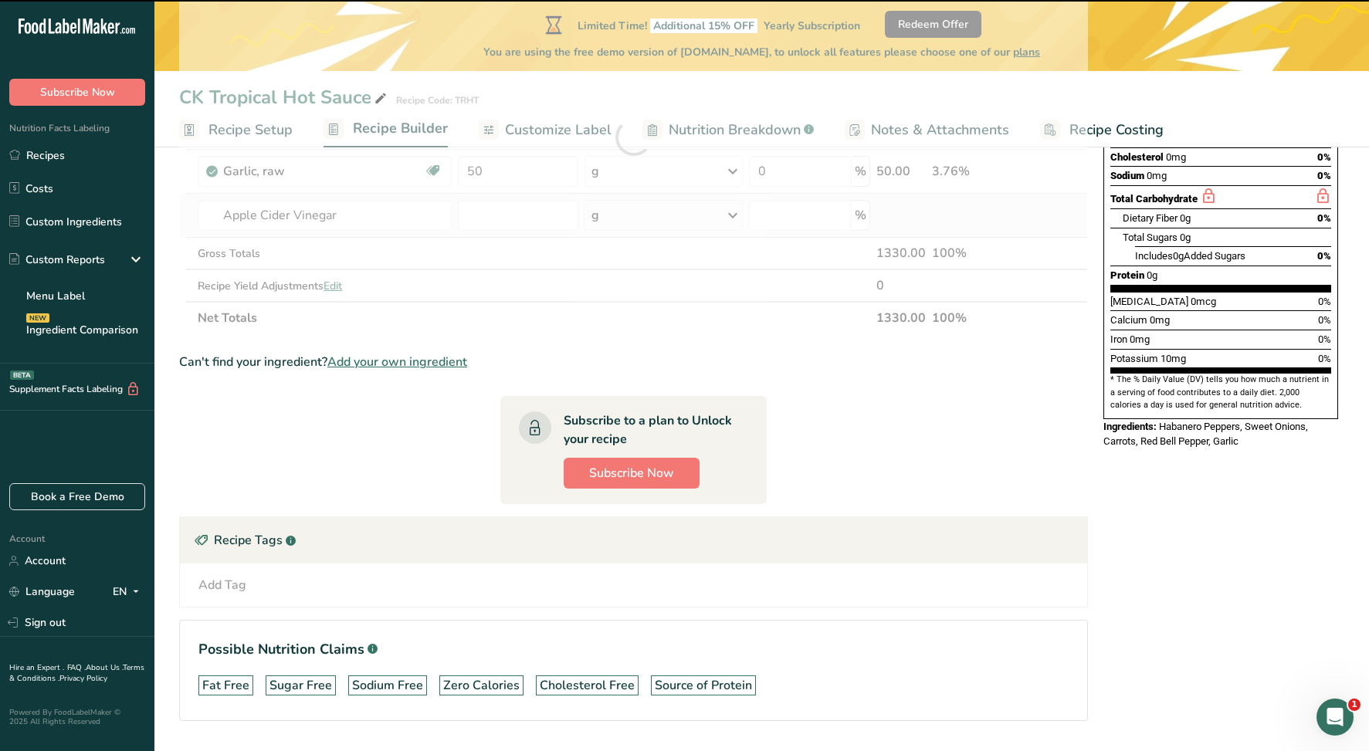
type input "0"
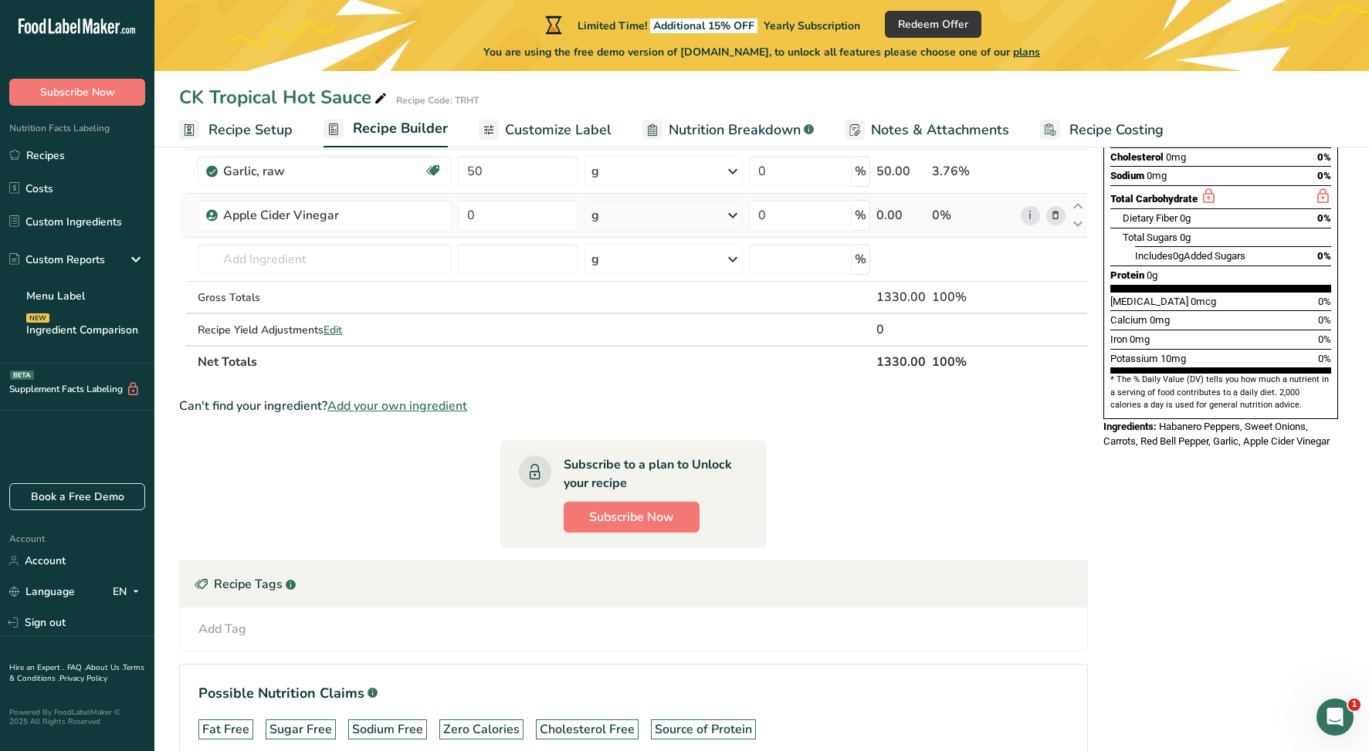
click at [660, 214] on div "g" at bounding box center [664, 215] width 158 height 31
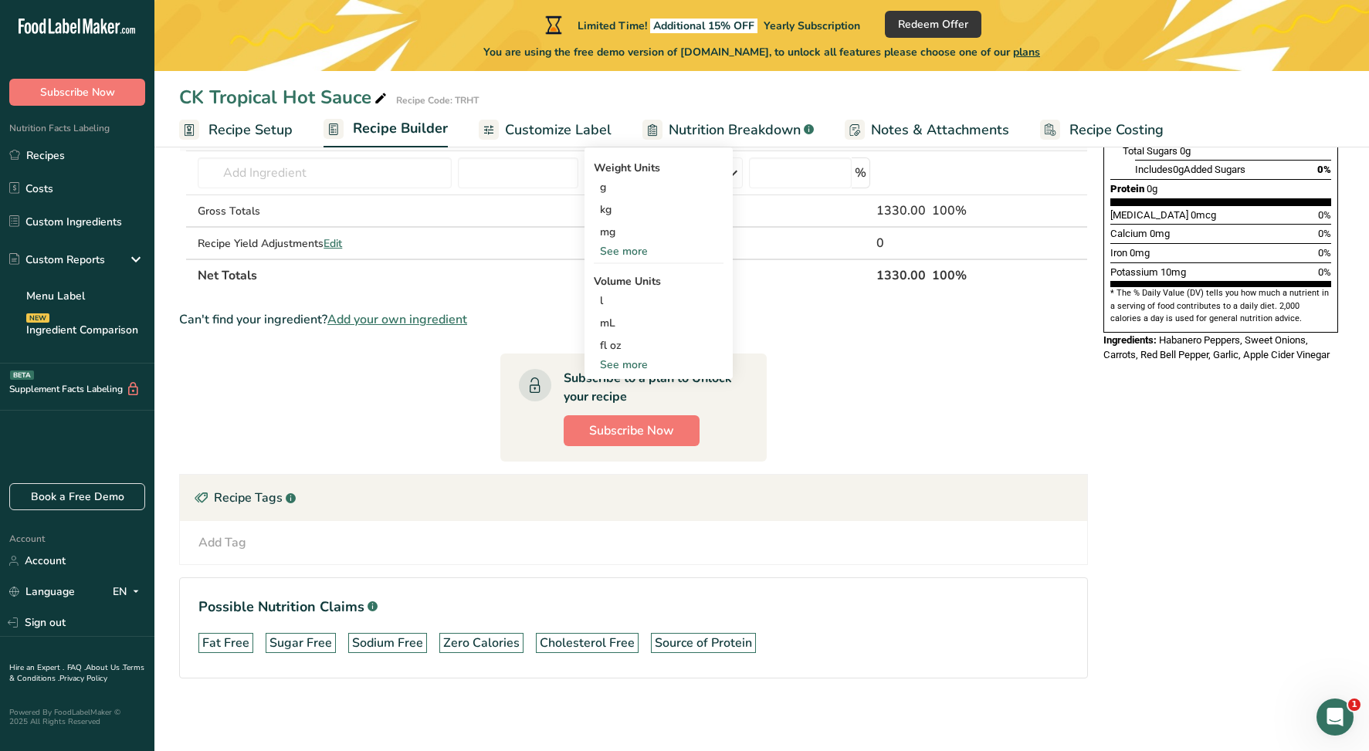
scroll to position [385, 0]
click at [643, 365] on div "See more" at bounding box center [659, 363] width 130 height 16
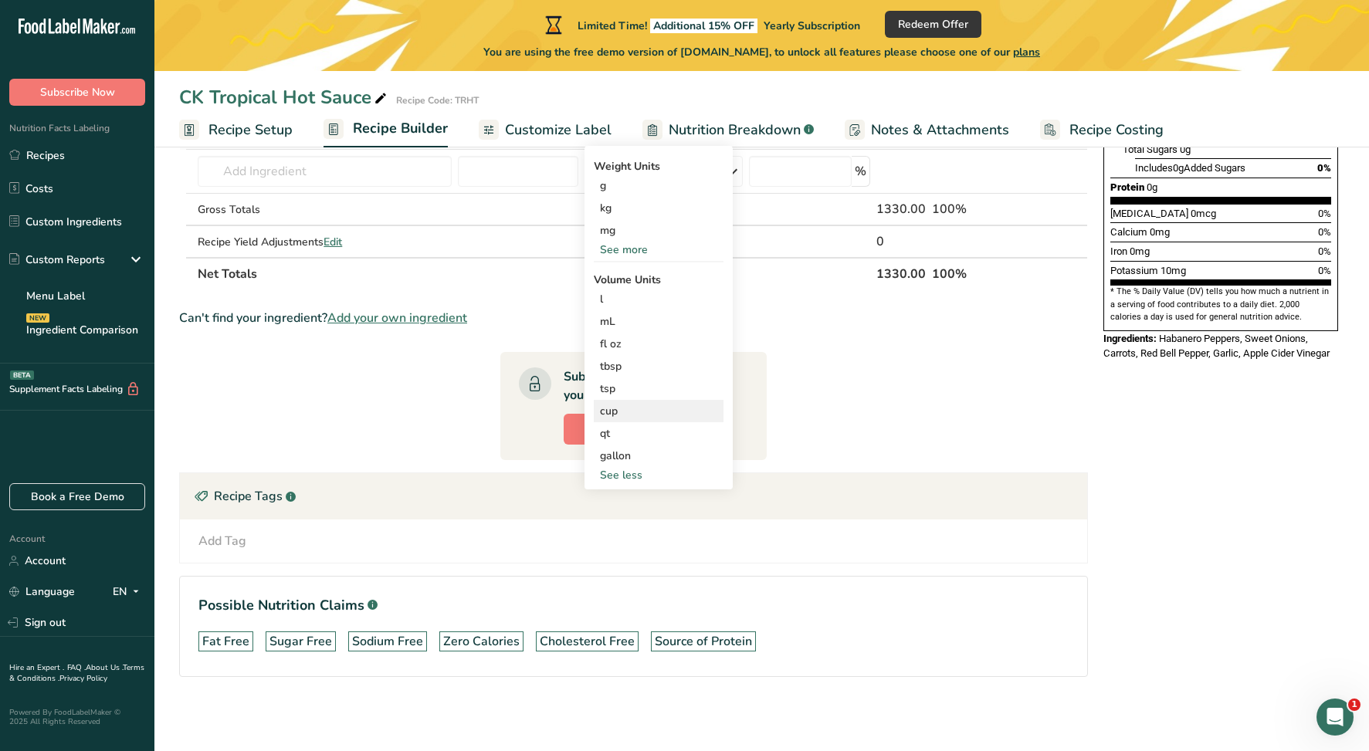
click at [615, 409] on div "cup" at bounding box center [658, 411] width 117 height 16
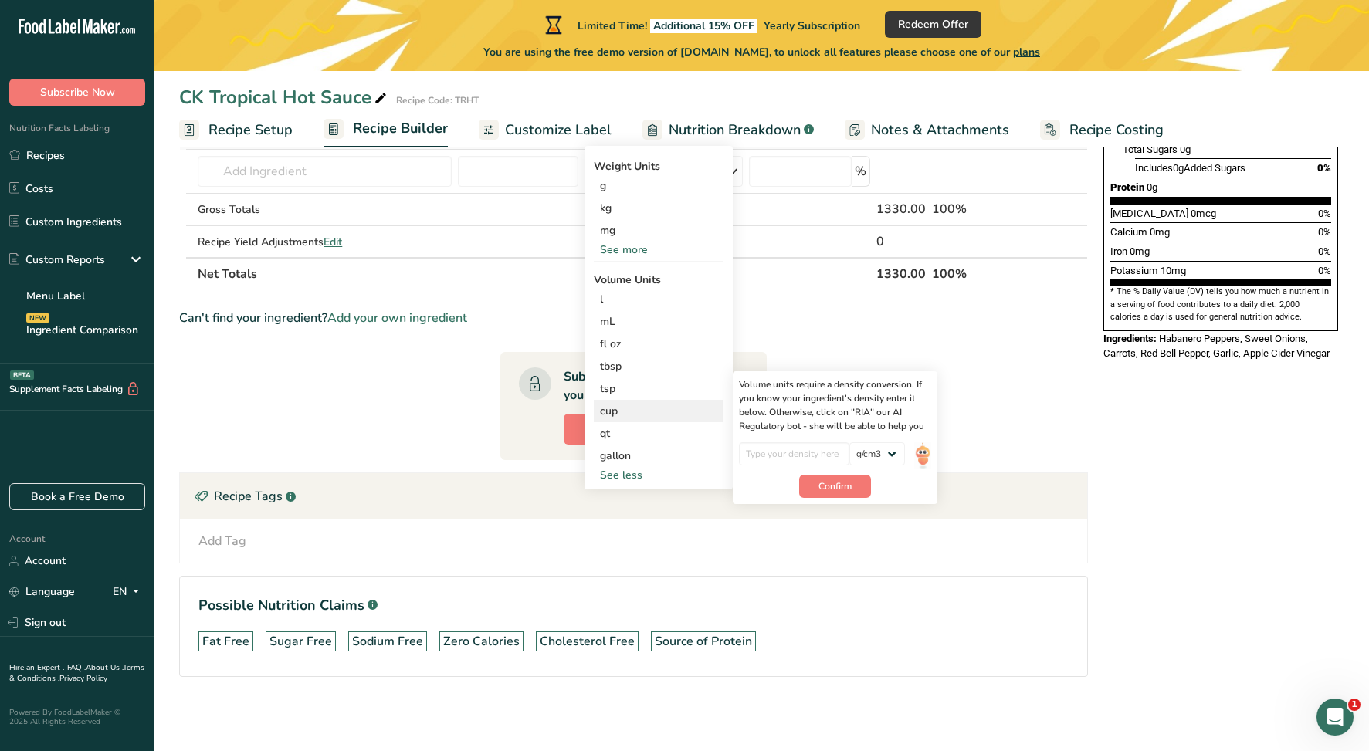
click at [615, 409] on div "cup" at bounding box center [658, 411] width 117 height 16
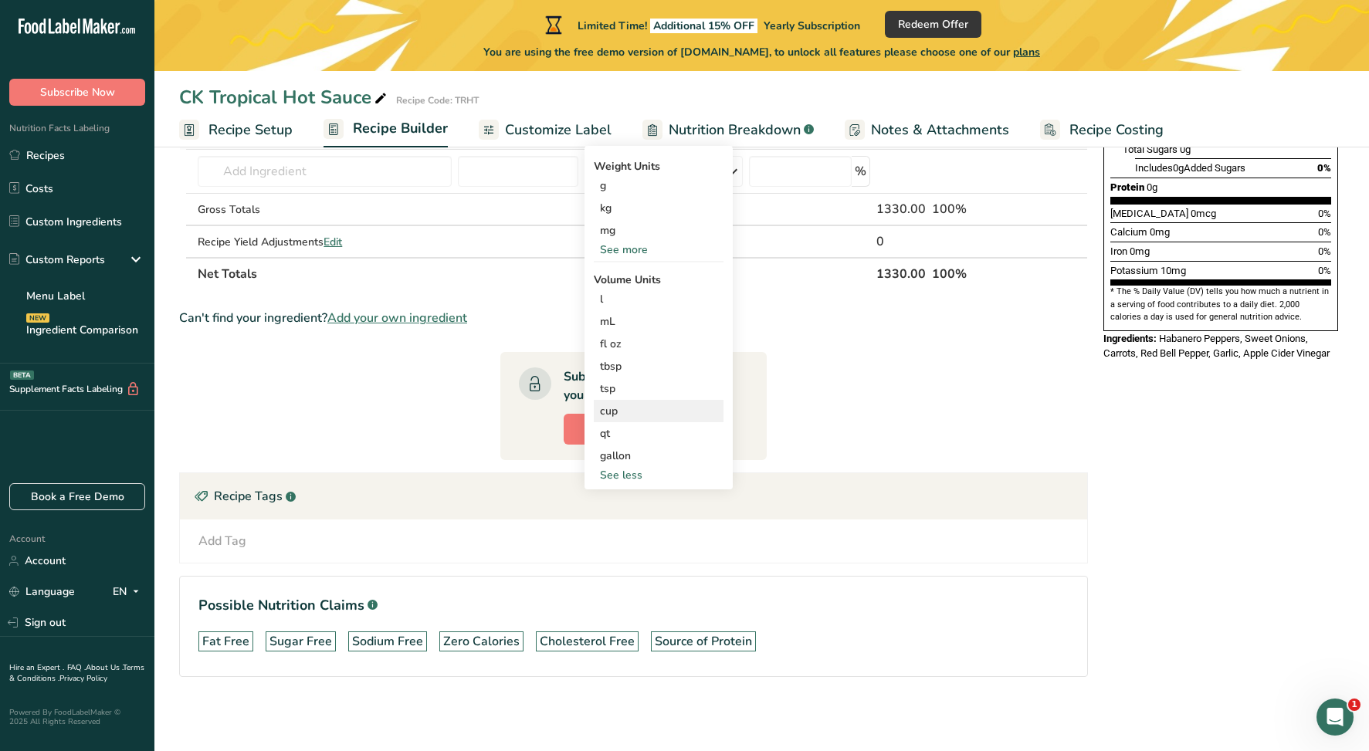
click at [615, 409] on div "cup" at bounding box center [658, 411] width 117 height 16
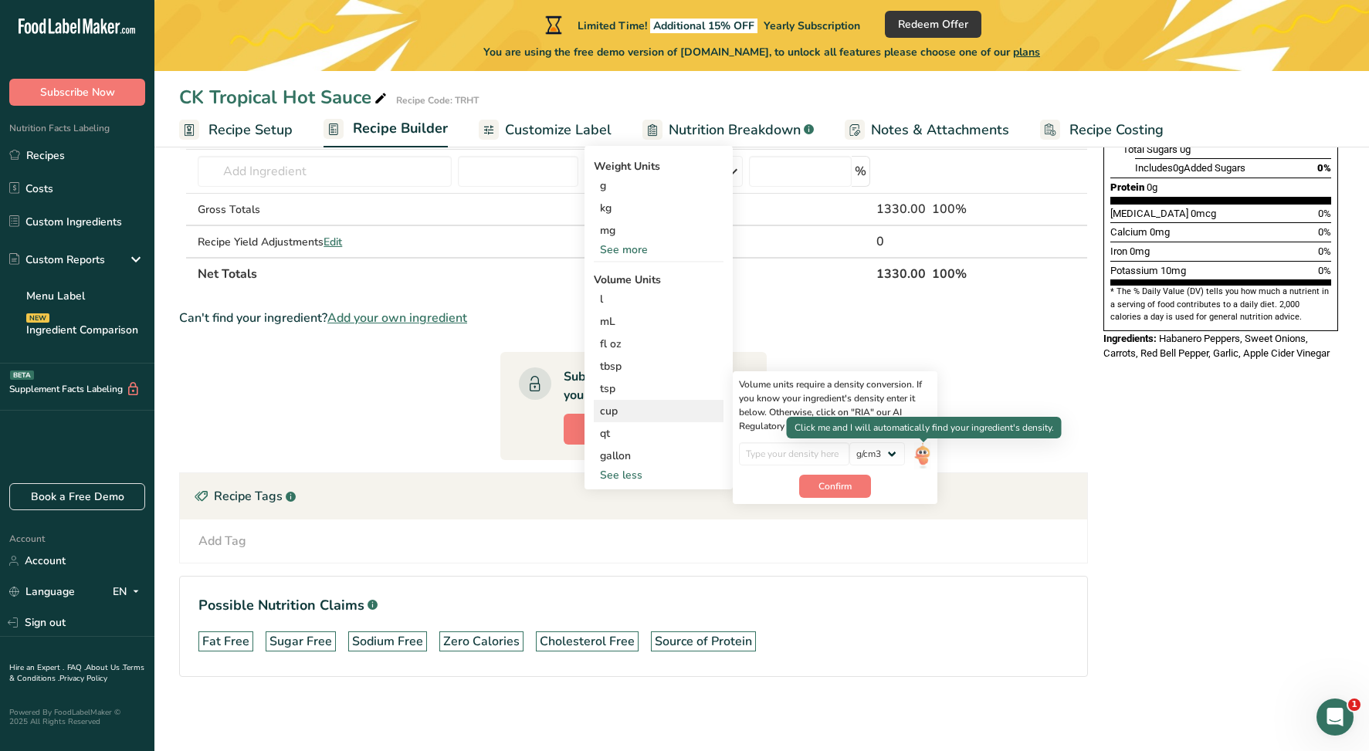
click at [924, 456] on img at bounding box center [922, 456] width 17 height 27
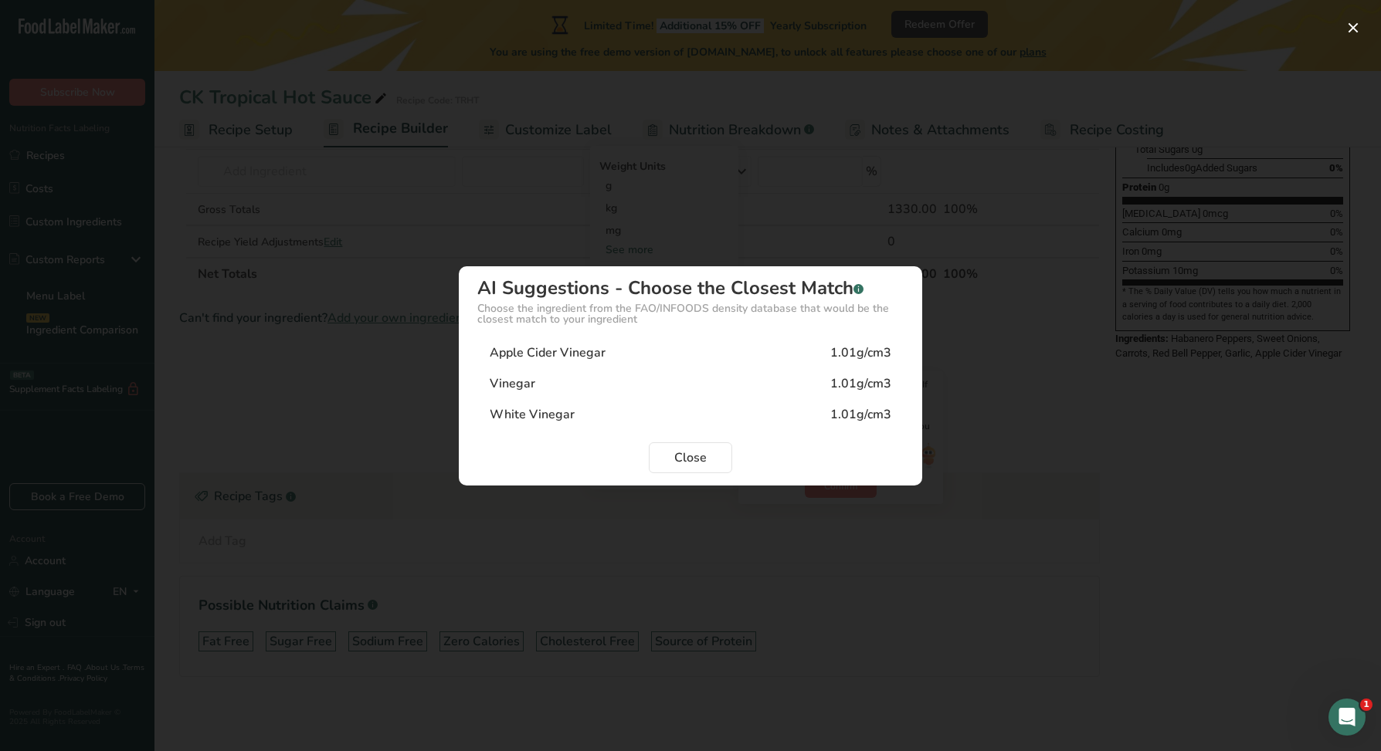
click at [863, 348] on div "1.01g/cm3" at bounding box center [860, 353] width 61 height 19
type input "1.01"
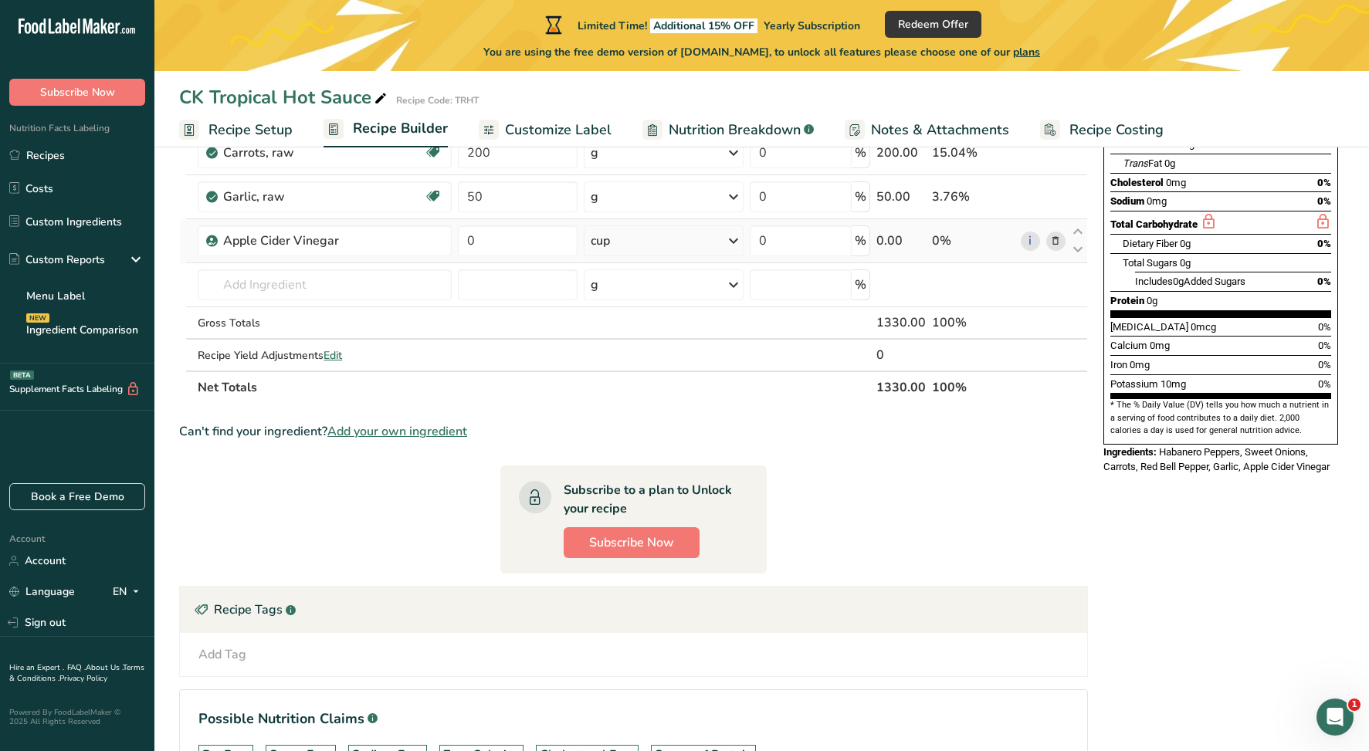
scroll to position [270, 0]
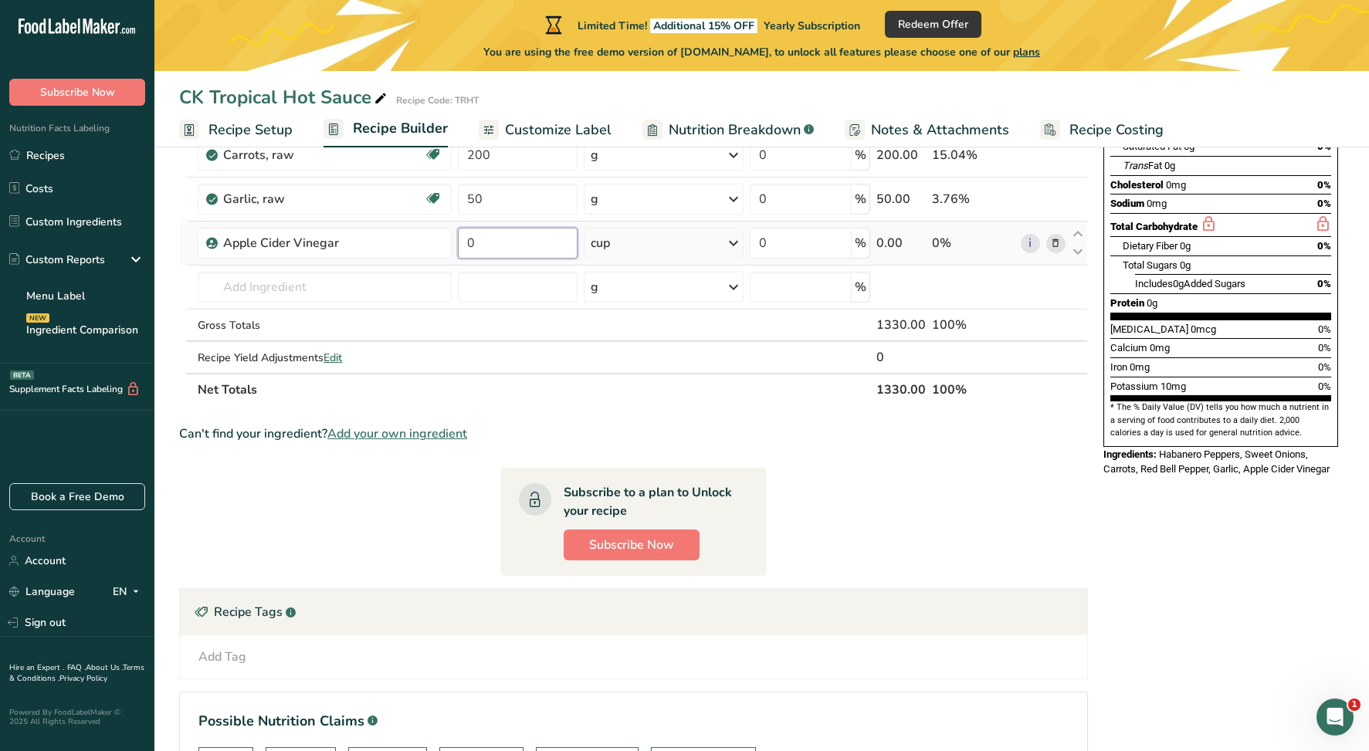
click at [563, 240] on input "0" at bounding box center [518, 243] width 120 height 31
type input "3"
click at [351, 284] on div "Ingredient * Amount * Unit * Waste * .a-a{fill:#347362;}.b-a{fill:#fff;} Grams …" at bounding box center [633, 187] width 909 height 438
click at [472, 248] on input "3" at bounding box center [518, 243] width 120 height 31
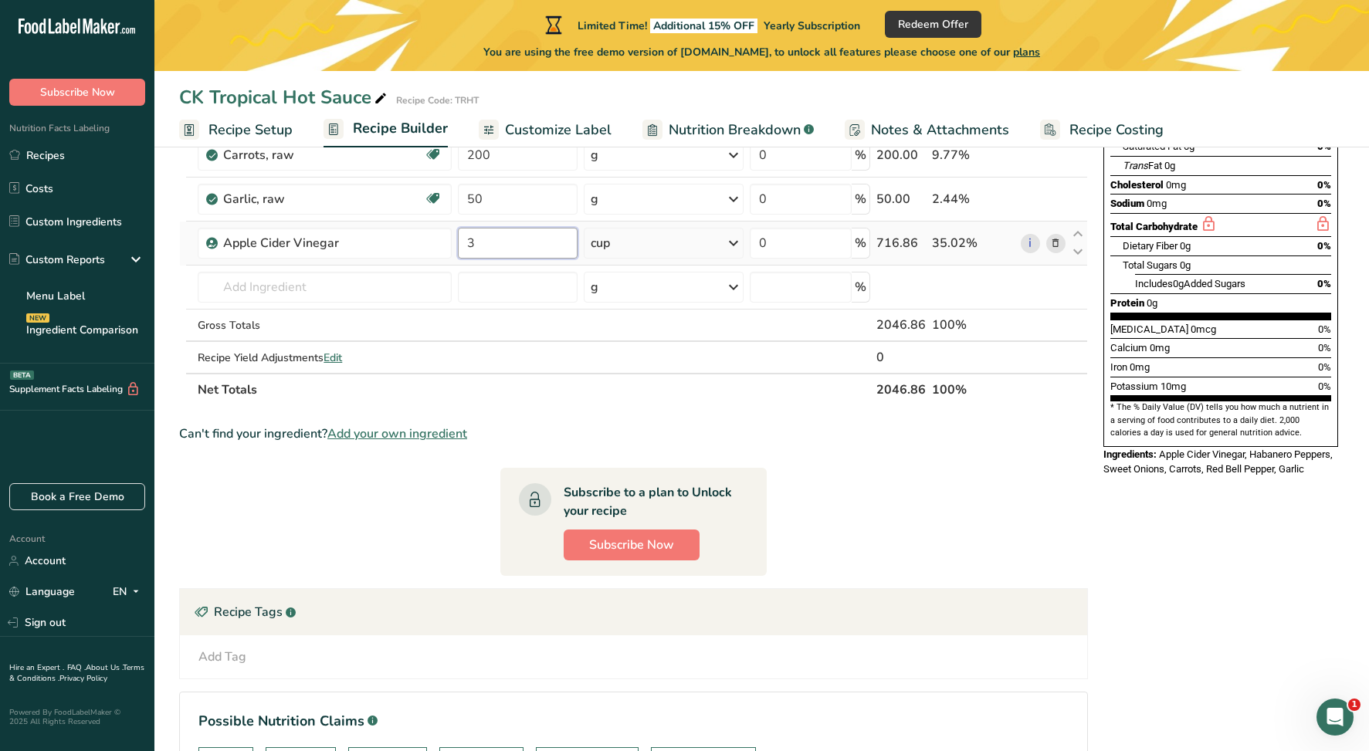
click at [472, 248] on input "3" at bounding box center [518, 243] width 120 height 31
click at [385, 292] on div "Ingredient * Amount * Unit * Waste * .a-a{fill:#347362;}.b-a{fill:#fff;} Grams …" at bounding box center [633, 187] width 909 height 438
click at [507, 238] on input "2.93" at bounding box center [518, 243] width 120 height 31
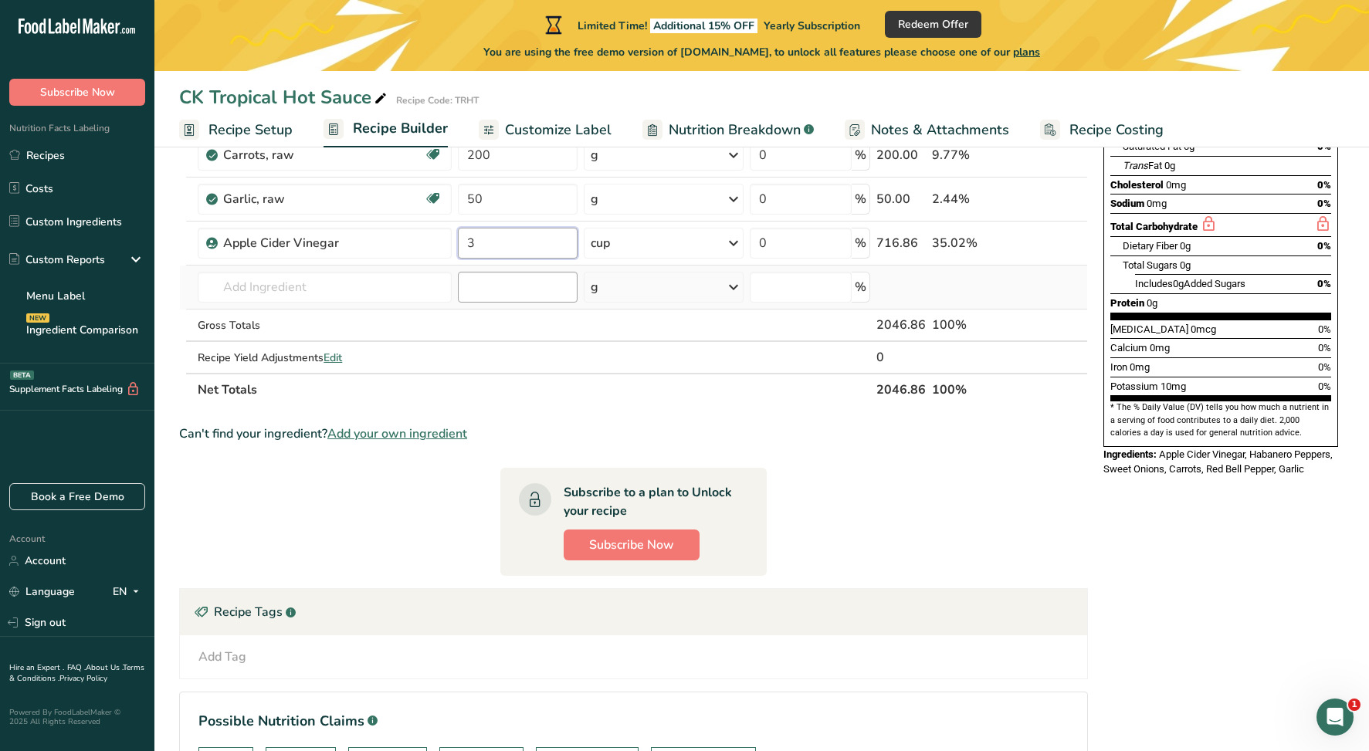
type input "3"
click at [517, 279] on div "Ingredient * Amount * Unit * Waste * .a-a{fill:#347362;}.b-a{fill:#fff;} Grams …" at bounding box center [633, 187] width 909 height 438
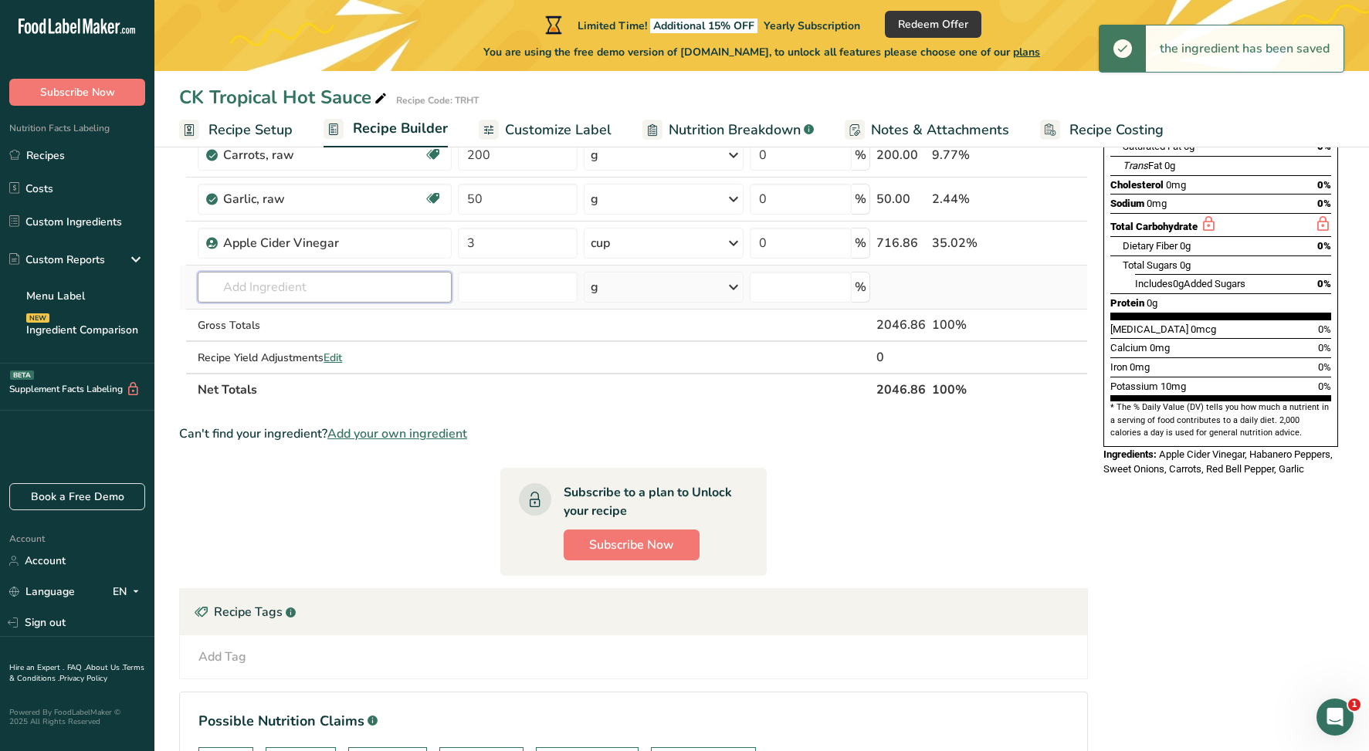
click at [375, 283] on input "text" at bounding box center [324, 287] width 253 height 31
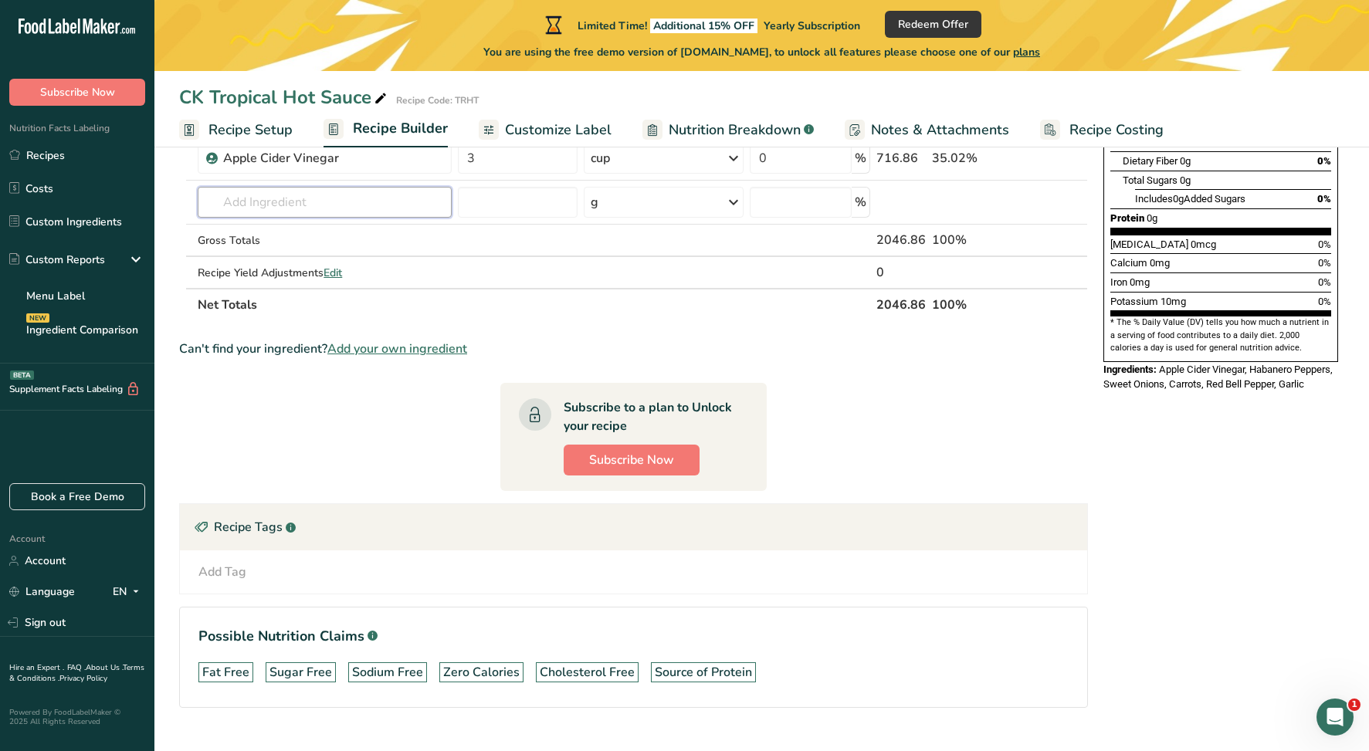
scroll to position [356, 0]
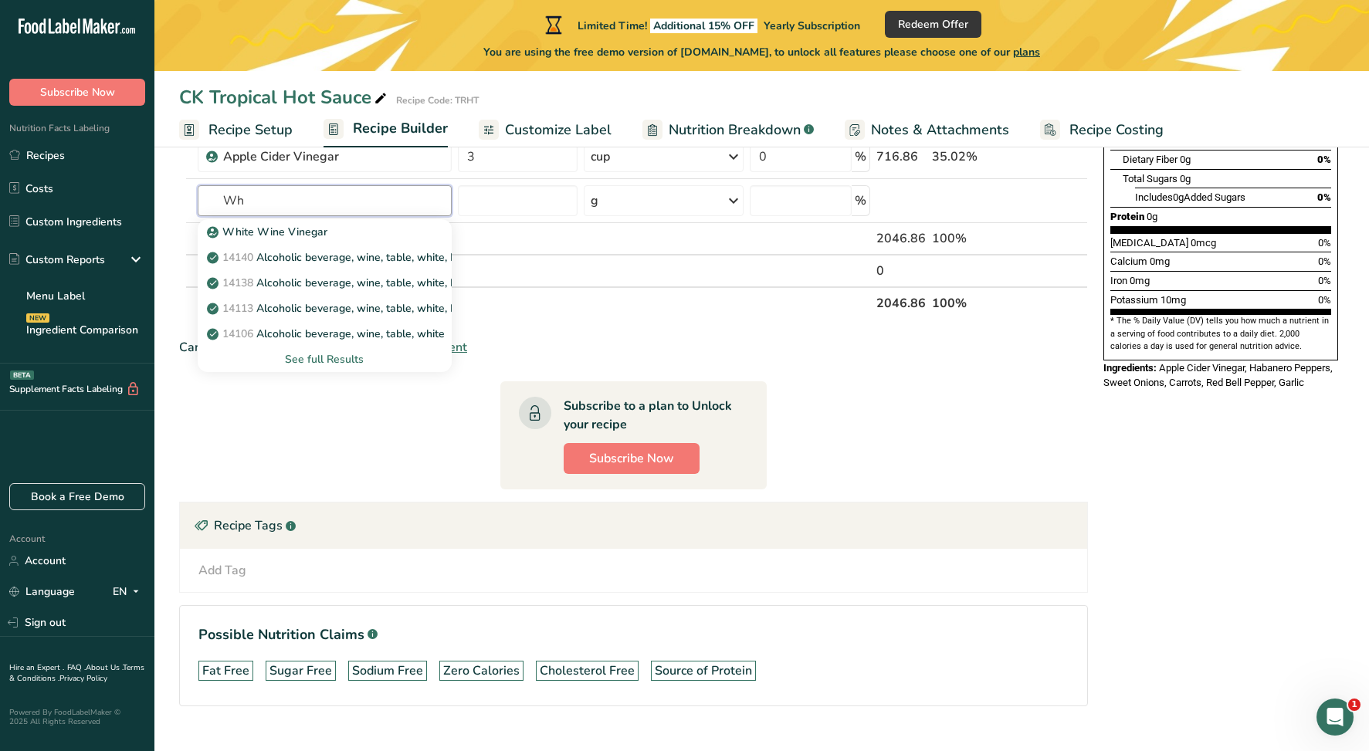
type input "W"
click at [288, 233] on p "2053 Vinegar, distilled" at bounding box center [272, 232] width 124 height 16
type input "Vinegar, distilled"
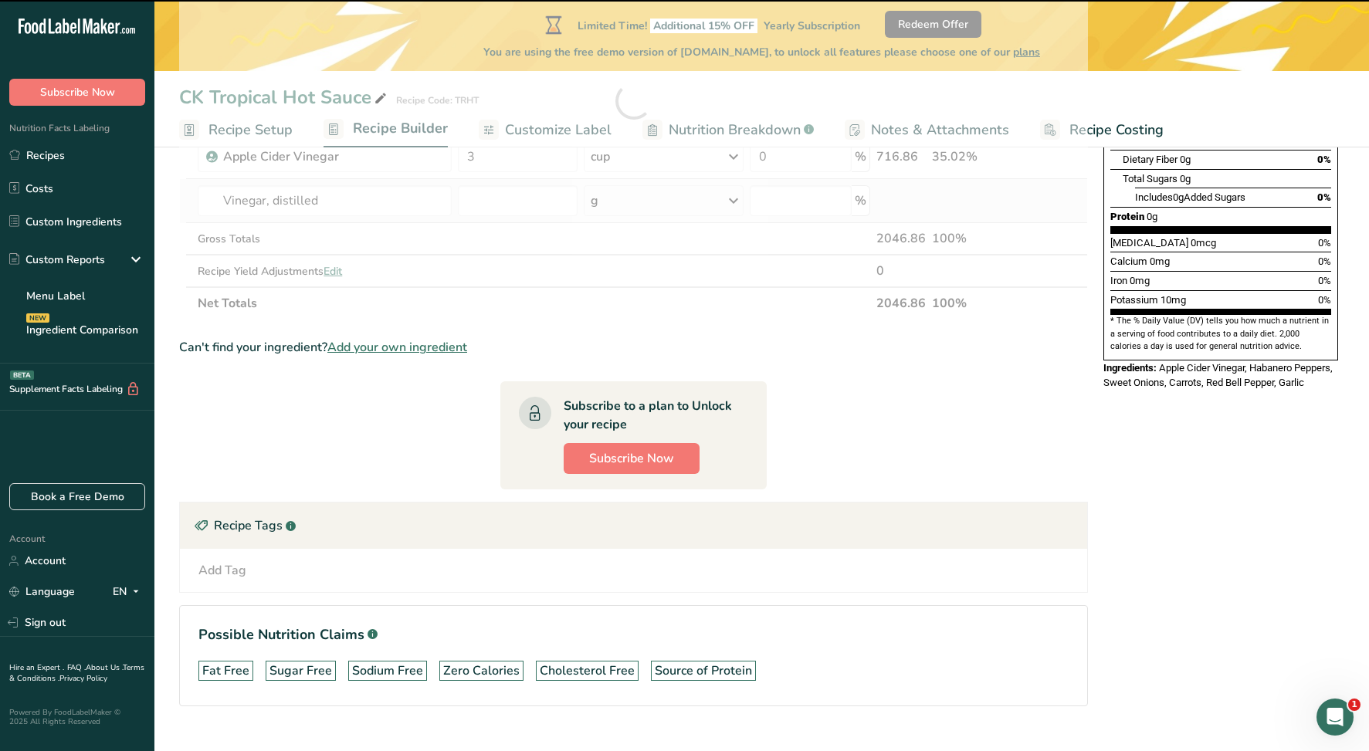
type input "0"
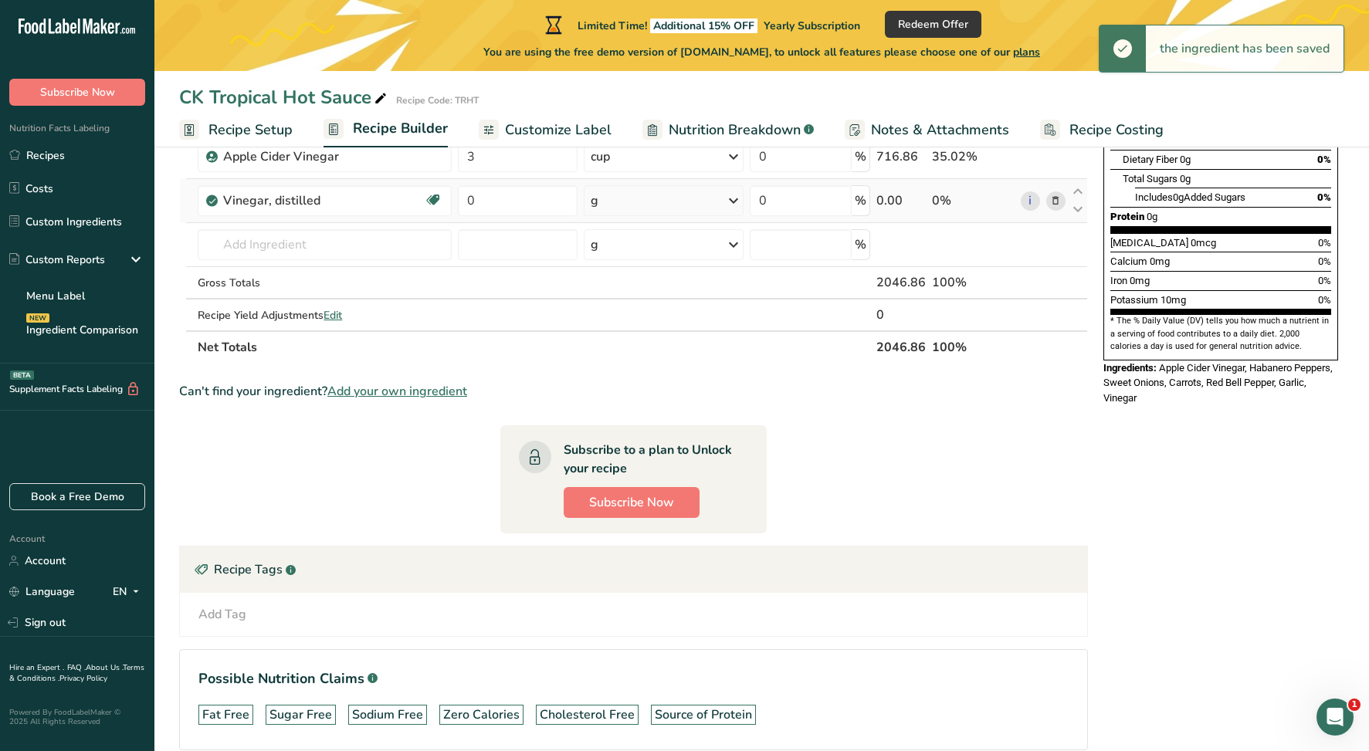
click at [636, 201] on div "g" at bounding box center [664, 200] width 160 height 31
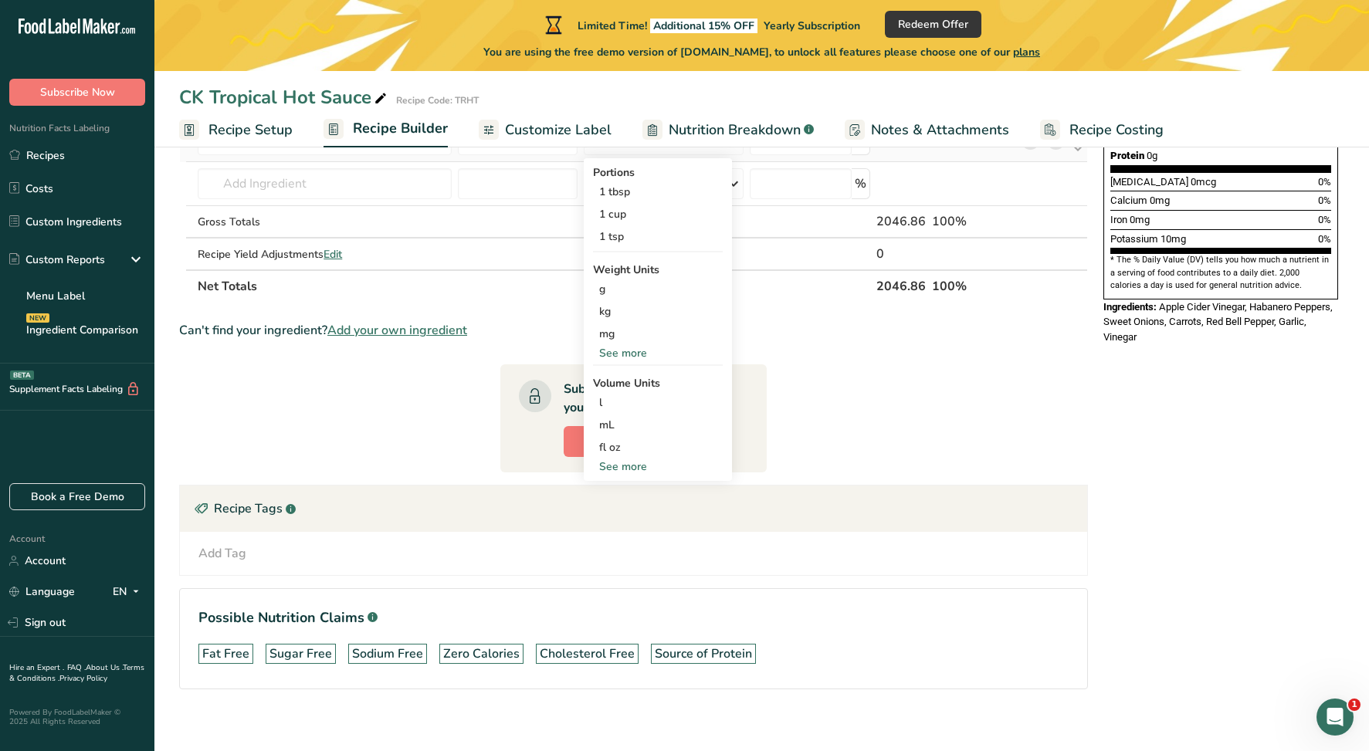
scroll to position [429, 0]
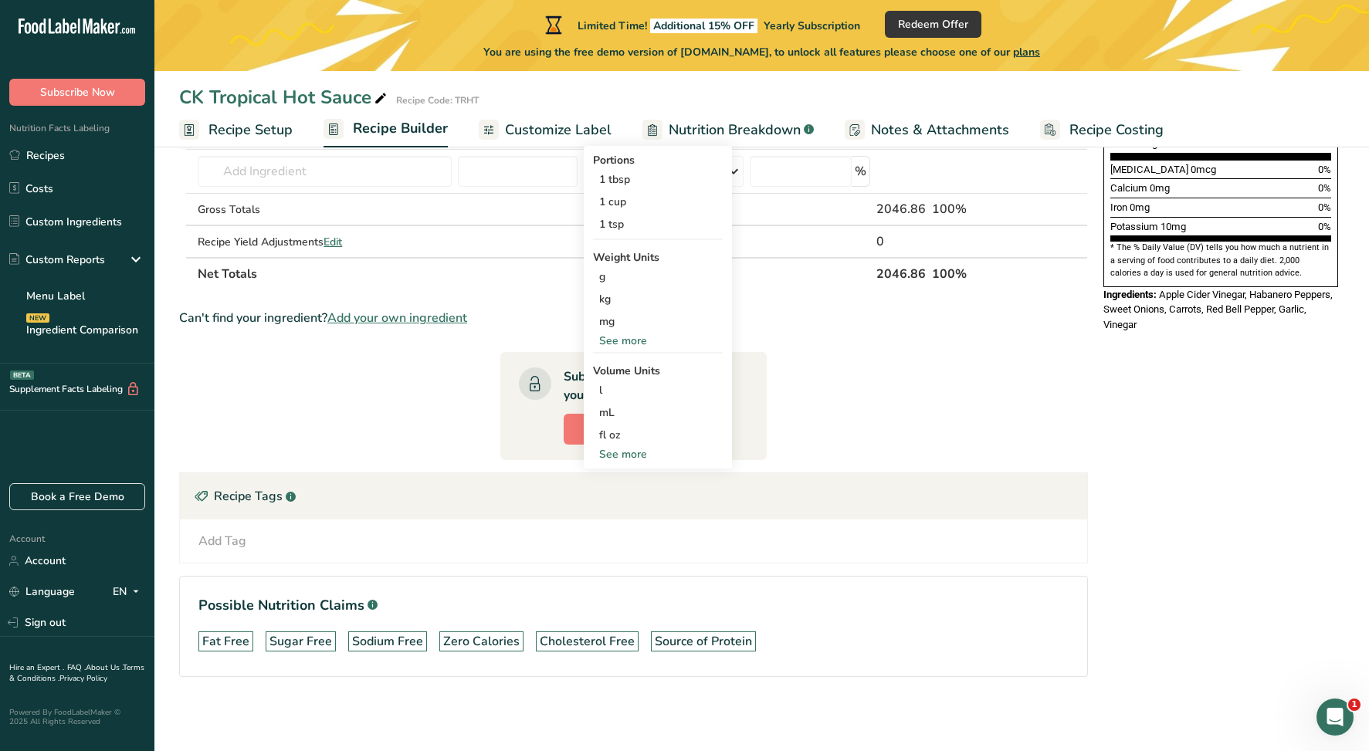
click at [629, 451] on div "See more" at bounding box center [658, 454] width 130 height 16
click at [613, 498] on div "cup" at bounding box center [657, 502] width 117 height 16
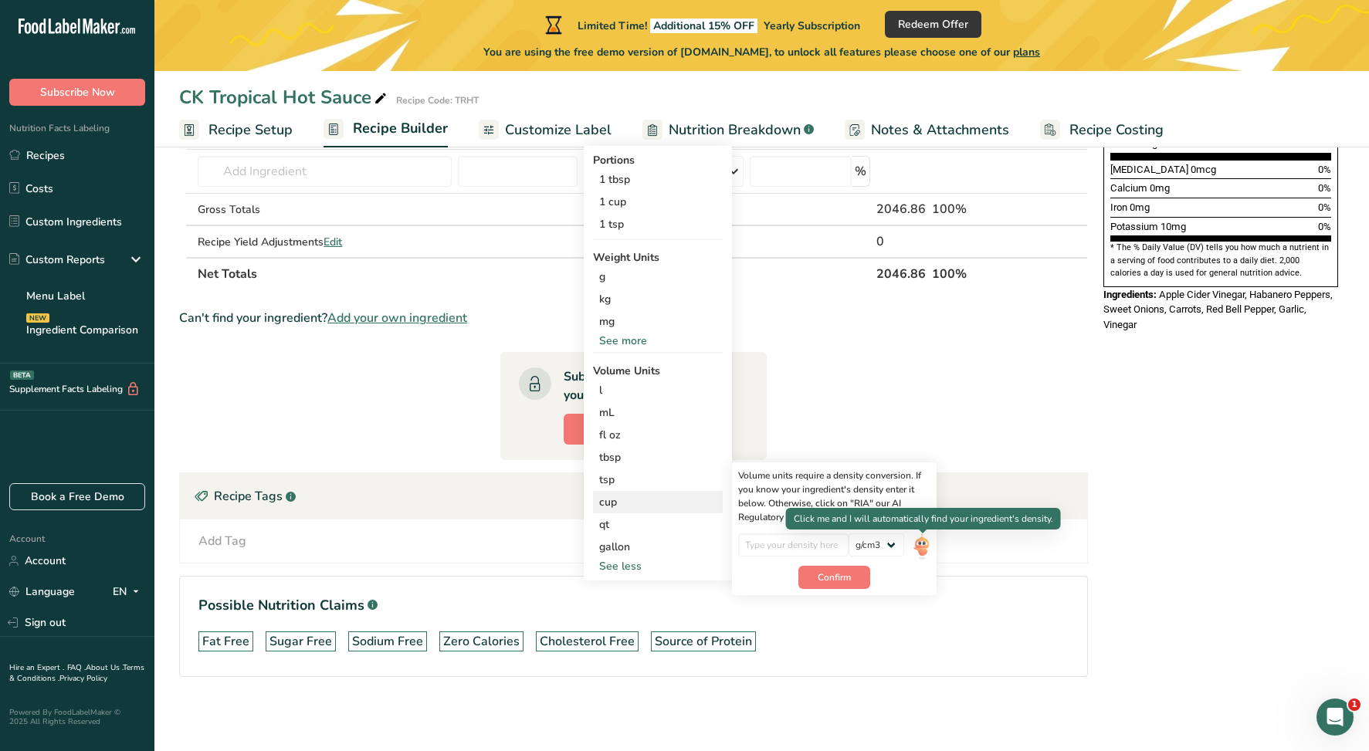
click at [920, 546] on img at bounding box center [922, 547] width 17 height 27
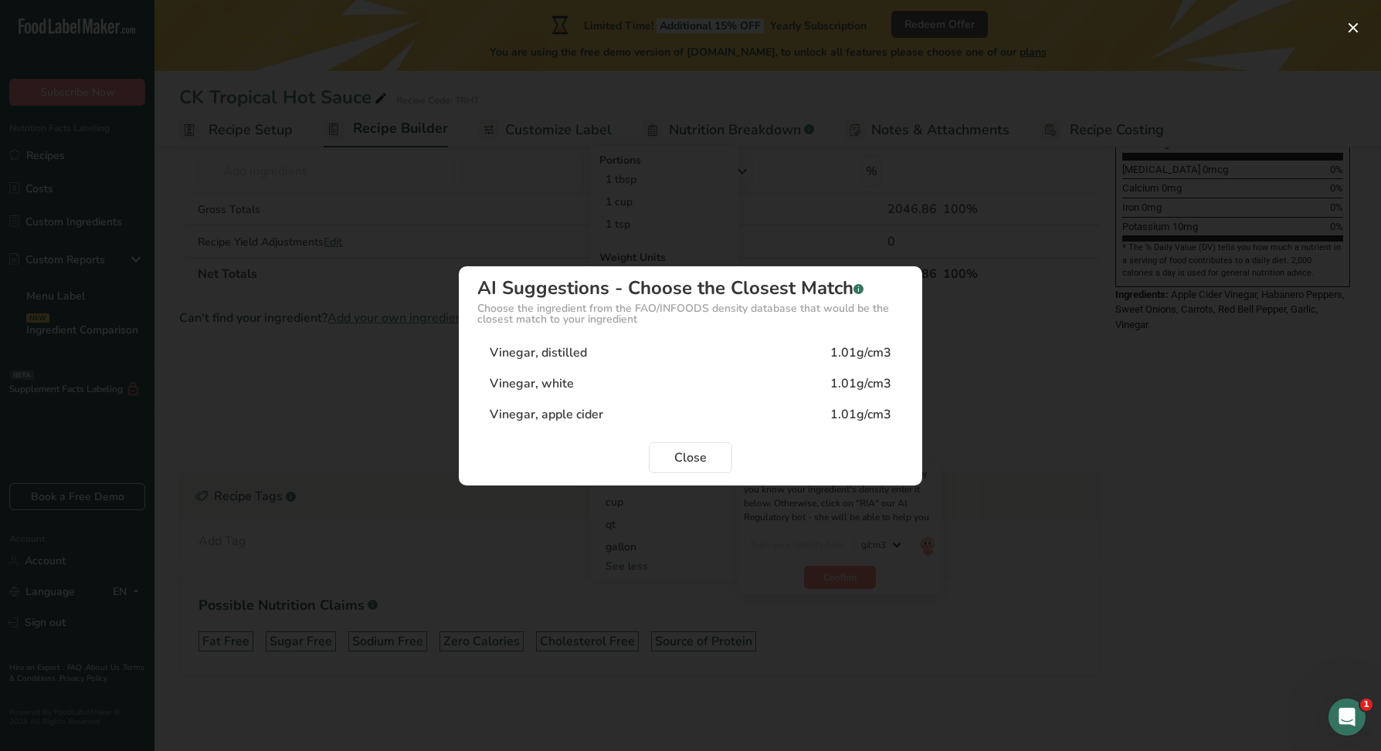
click at [542, 384] on div "Vinegar, white" at bounding box center [532, 384] width 84 height 19
type input "1.01"
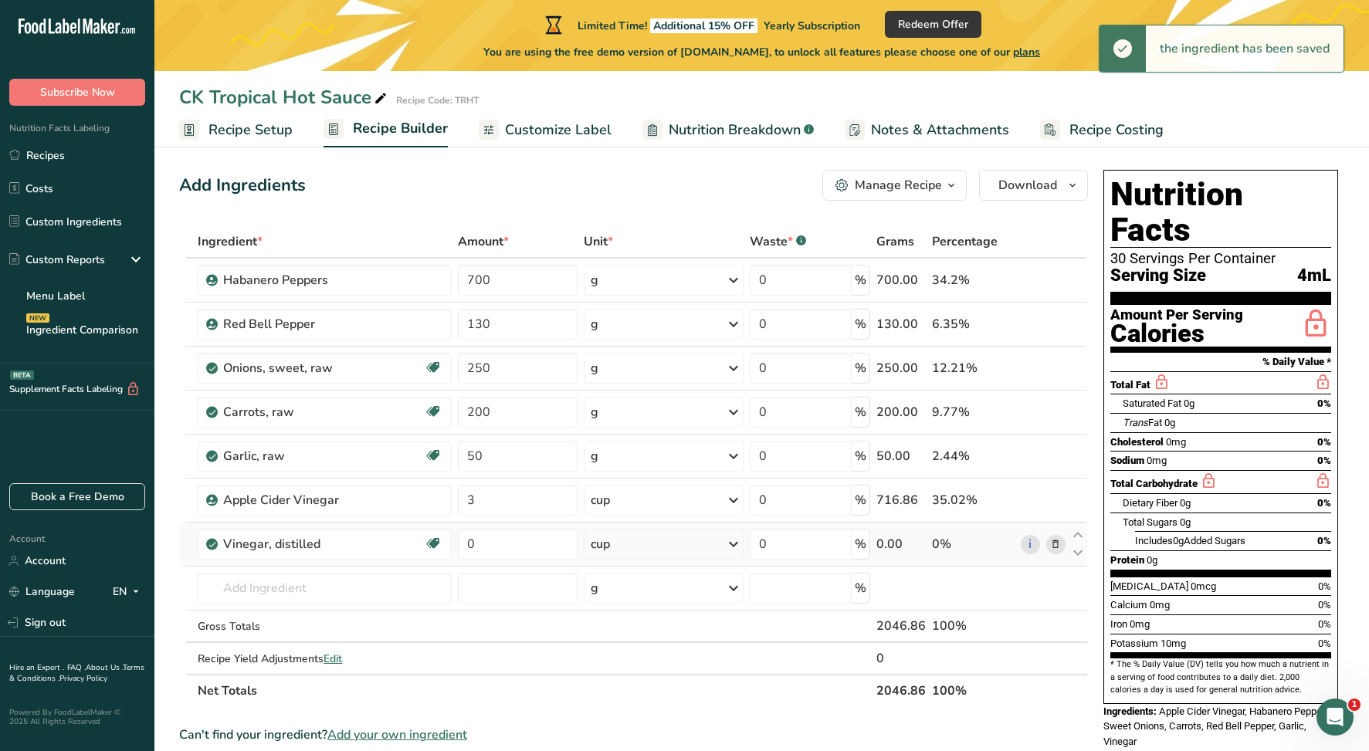
scroll to position [0, 0]
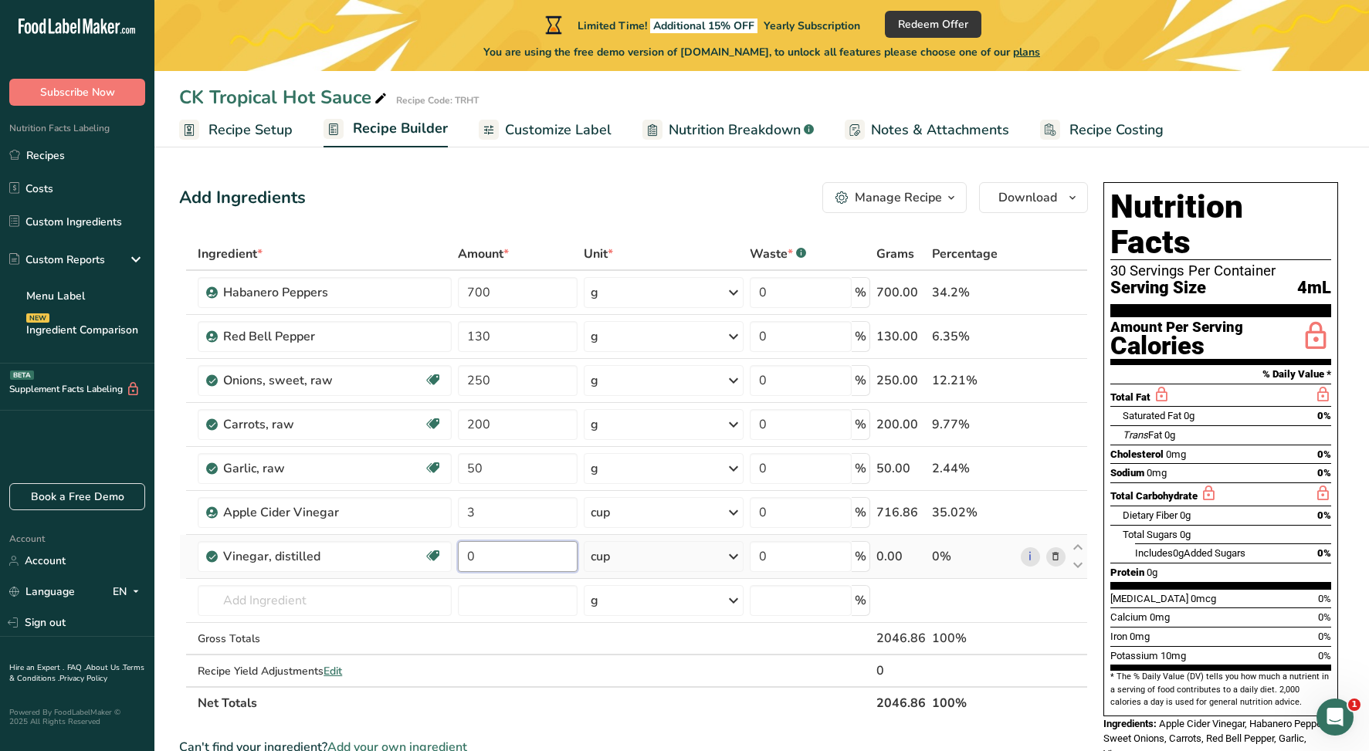
click at [493, 554] on input "0" at bounding box center [518, 556] width 120 height 31
type input "2"
click at [358, 590] on div "Ingredient * Amount * Unit * Waste * .a-a{fill:#347362;}.b-a{fill:#fff;} Grams …" at bounding box center [633, 479] width 909 height 482
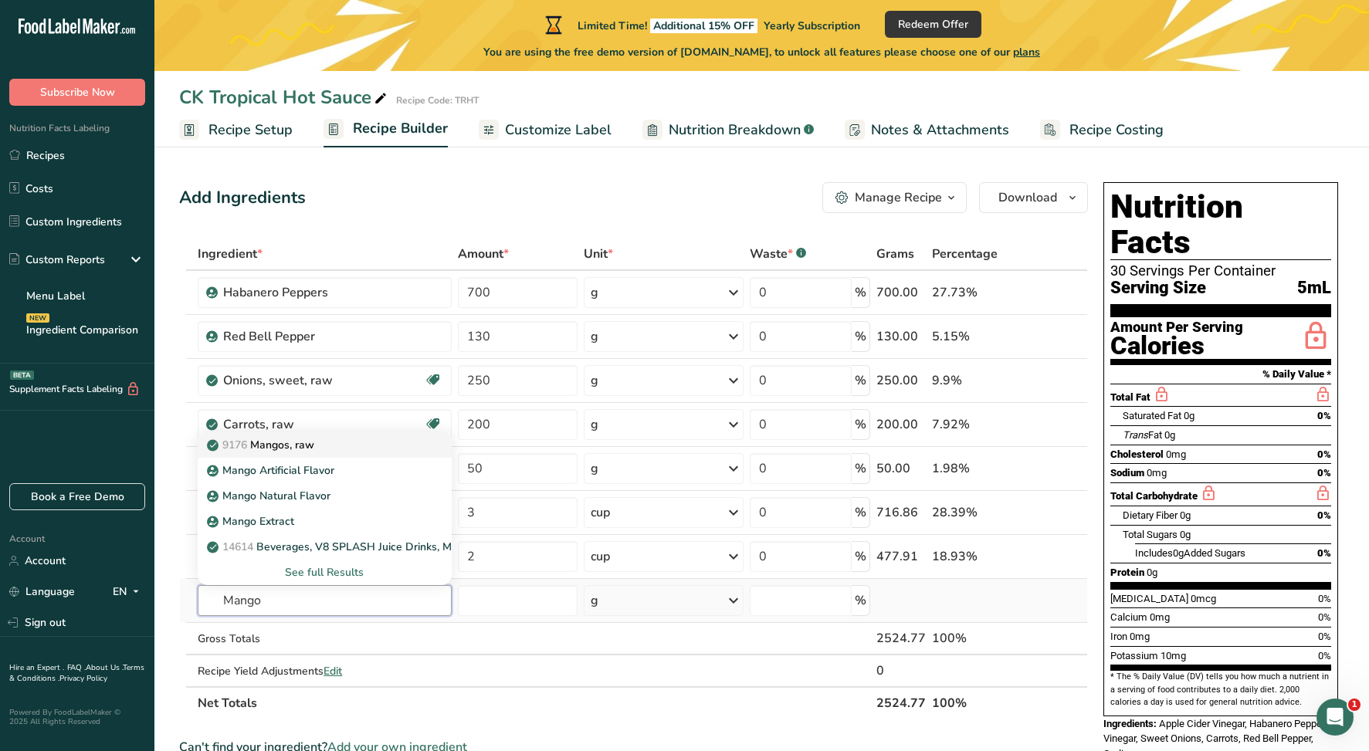
type input "Mango"
click at [304, 446] on p "9176 Mangos, raw" at bounding box center [262, 445] width 104 height 16
type input "Mangos, raw"
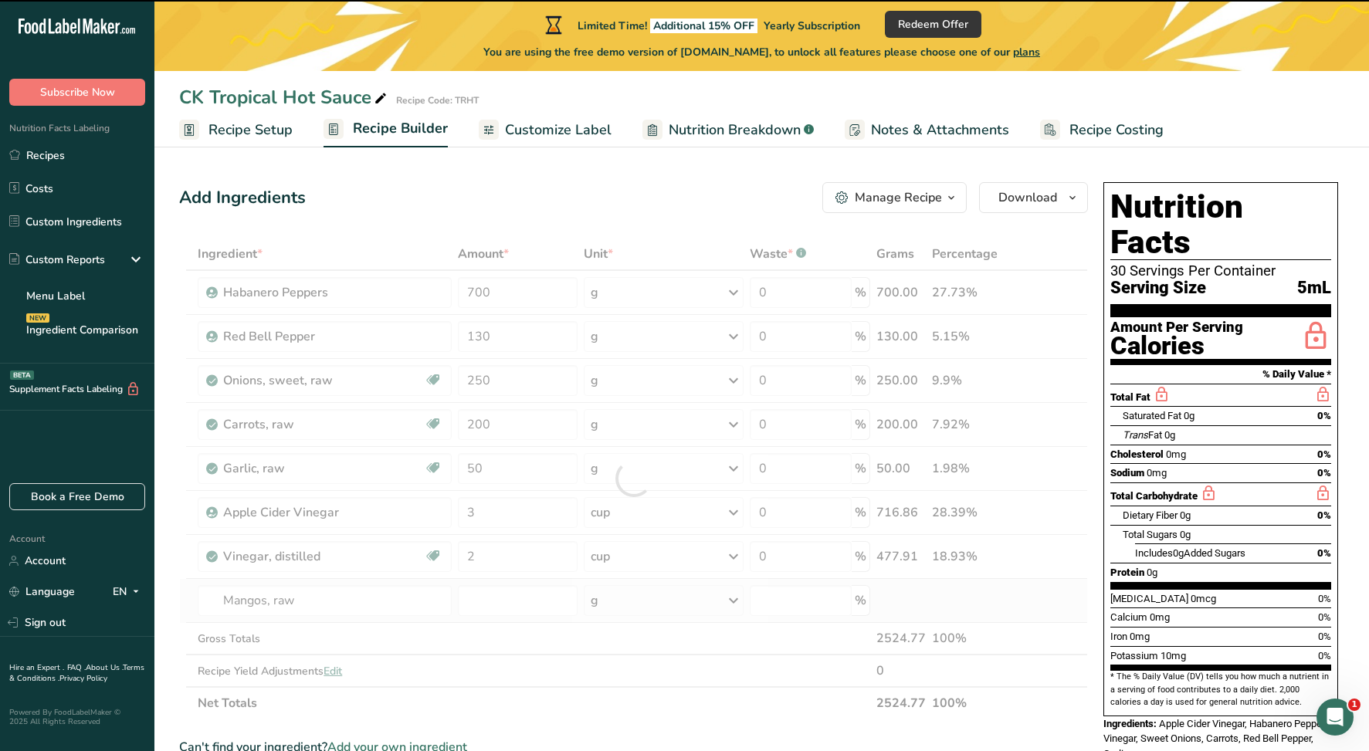
type input "0"
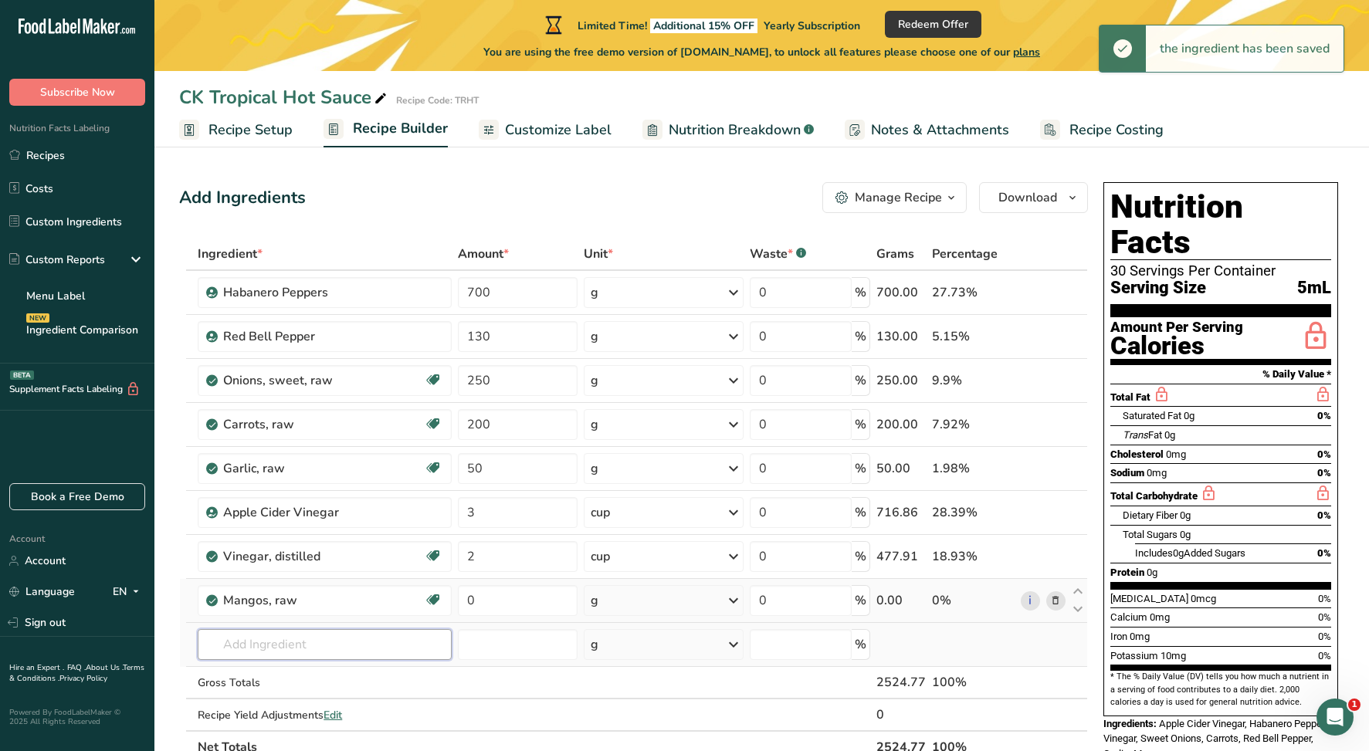
click at [293, 641] on input "text" at bounding box center [324, 644] width 253 height 31
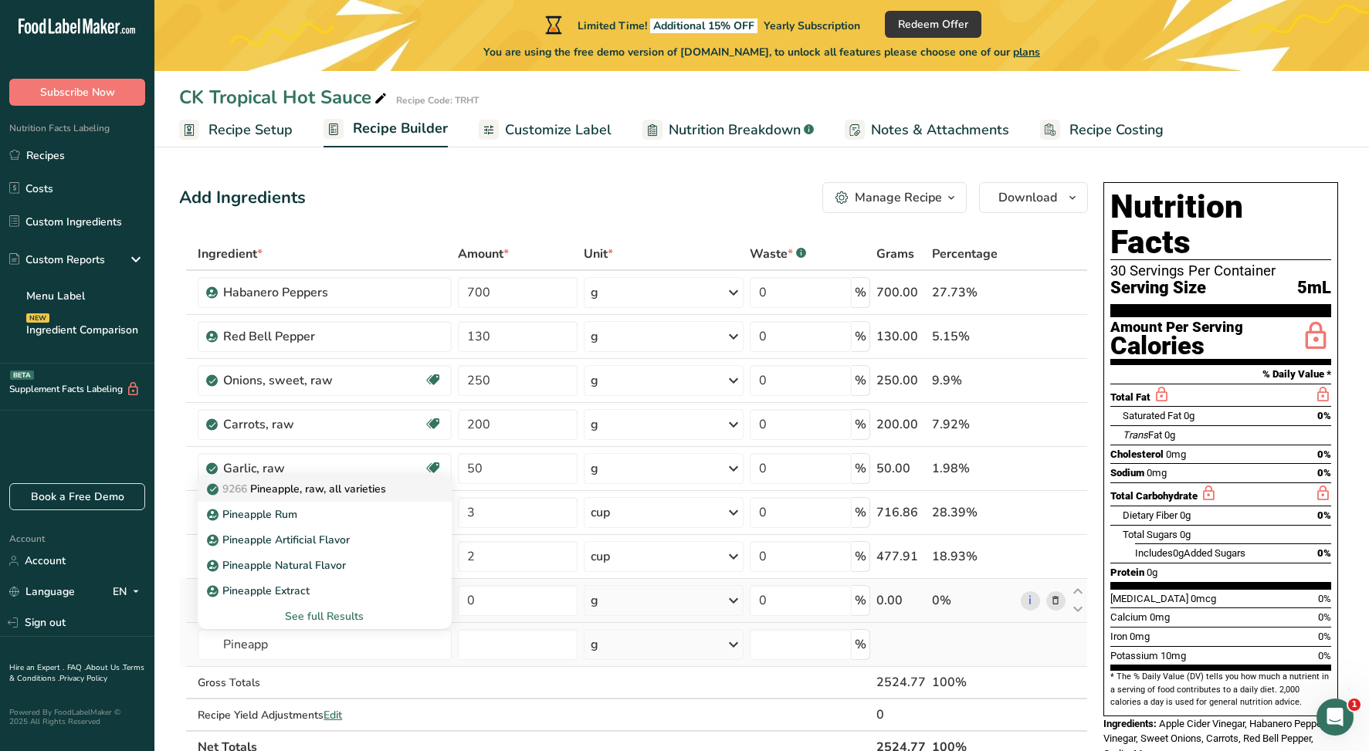
click at [331, 487] on p "9266 Pineapple, raw, all varieties" at bounding box center [298, 489] width 176 height 16
type input "Pineapple, raw, all varieties"
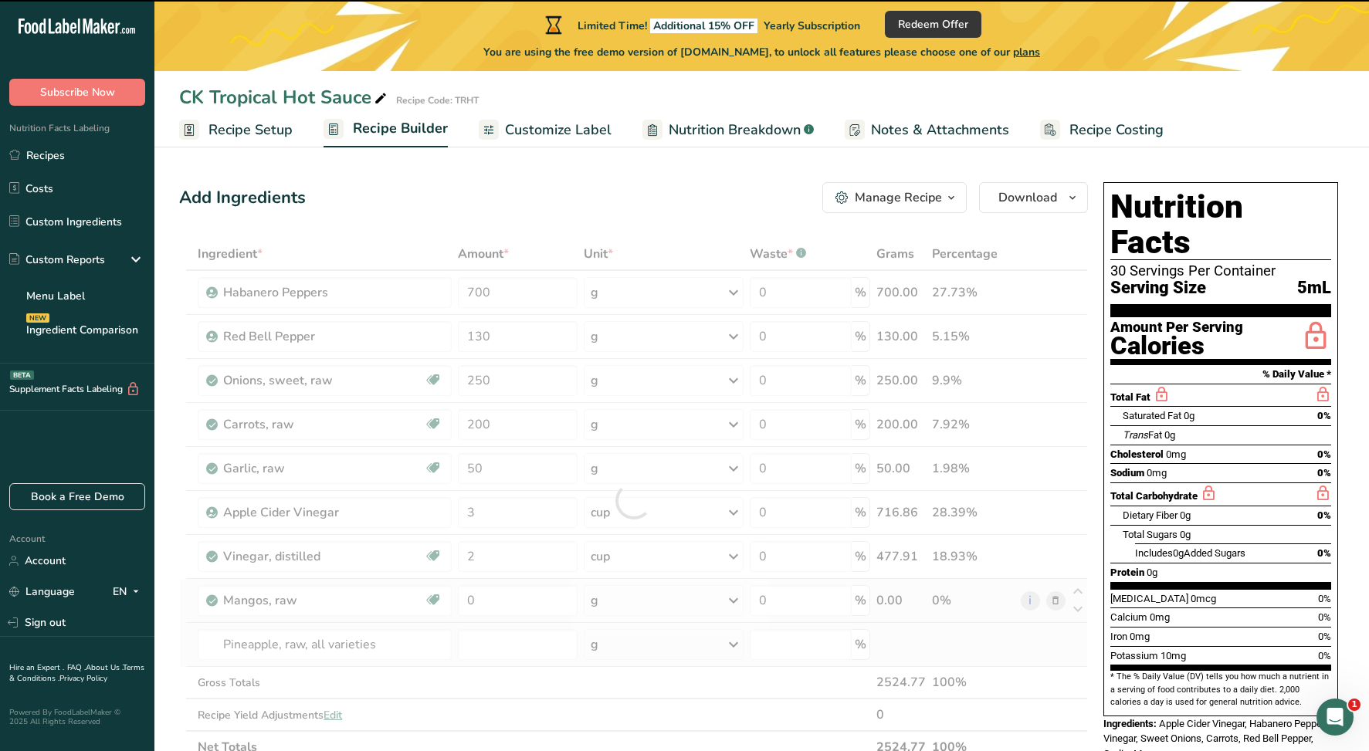
type input "0"
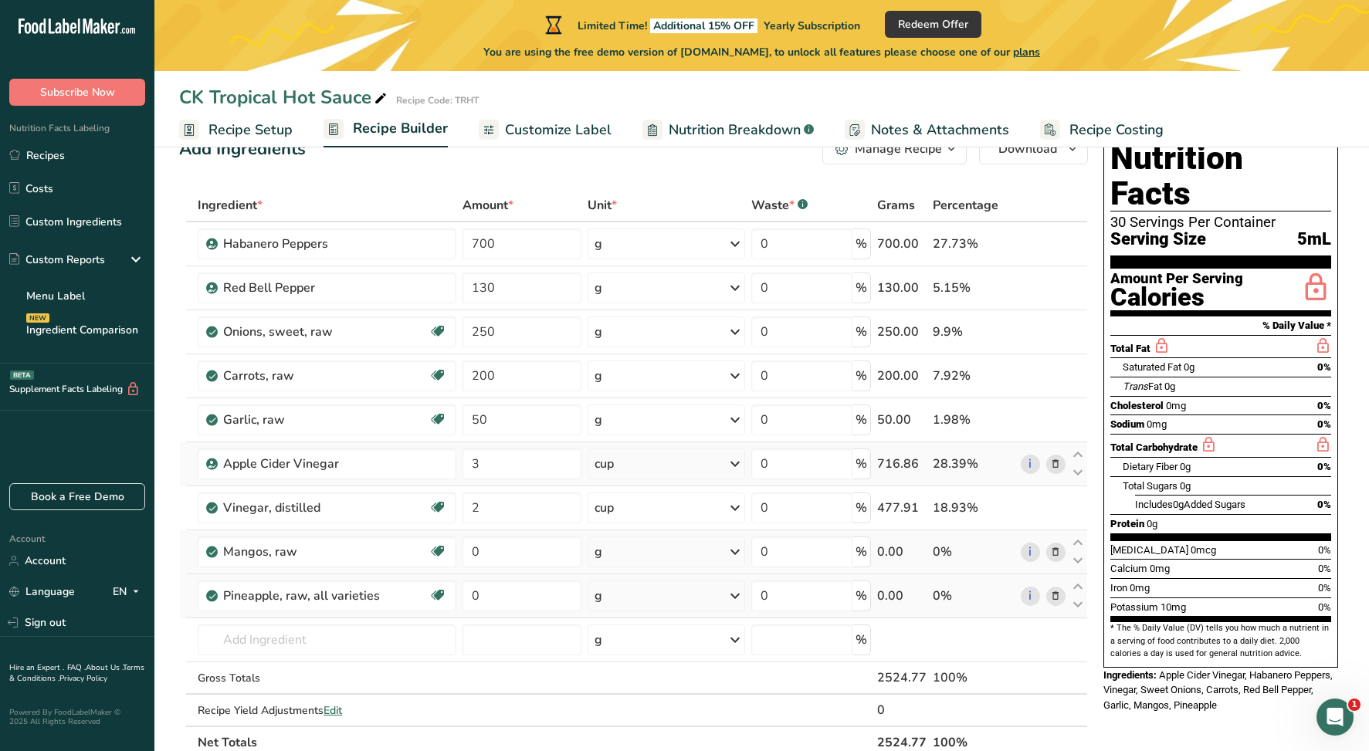
scroll to position [59, 0]
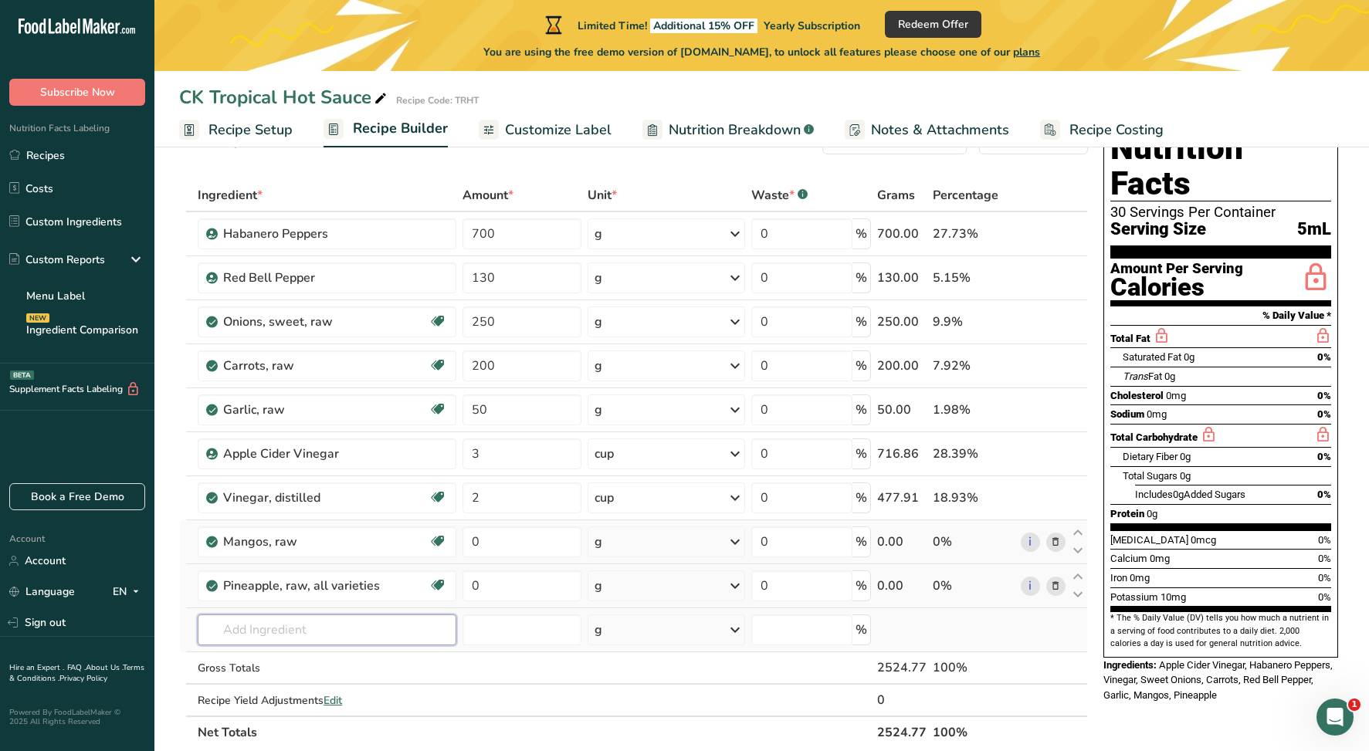
click at [300, 629] on input "text" at bounding box center [327, 630] width 259 height 31
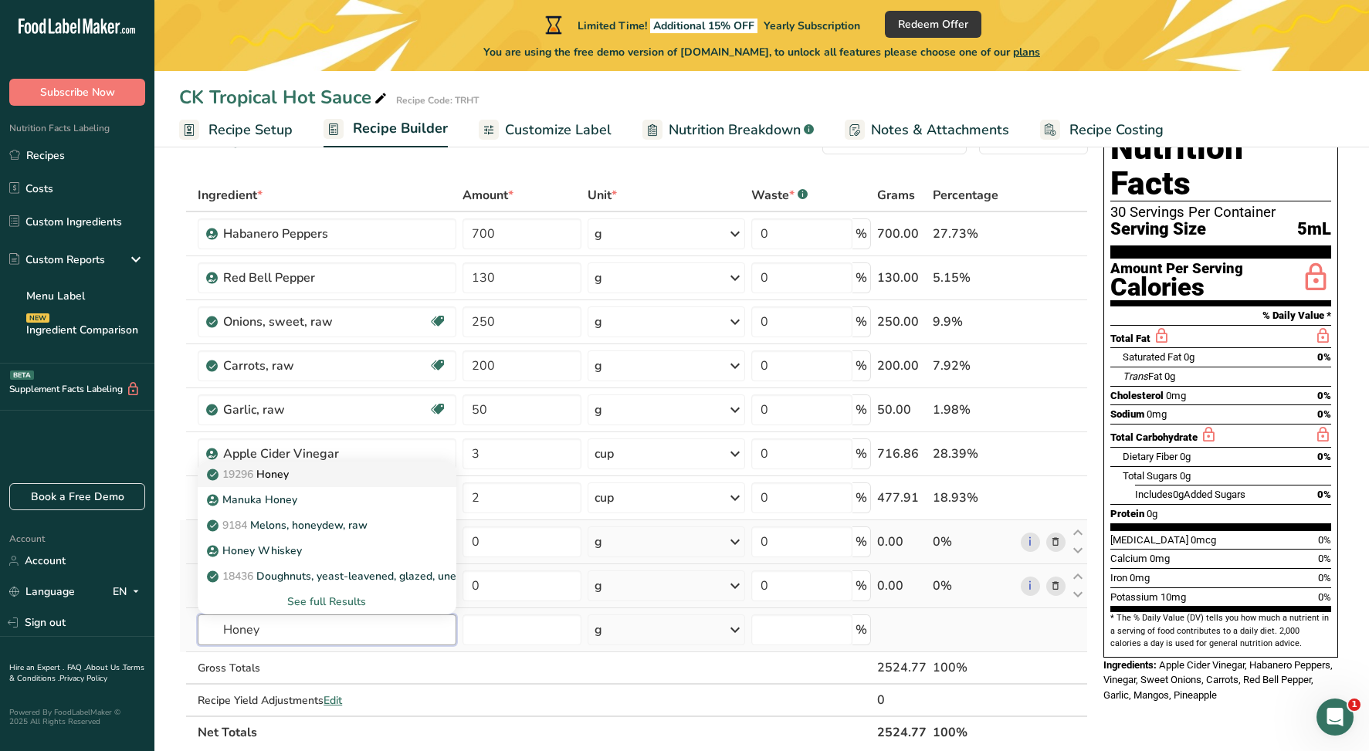
type input "Honey"
click at [287, 473] on p "19296 Honey" at bounding box center [249, 474] width 79 height 16
type input "Honey"
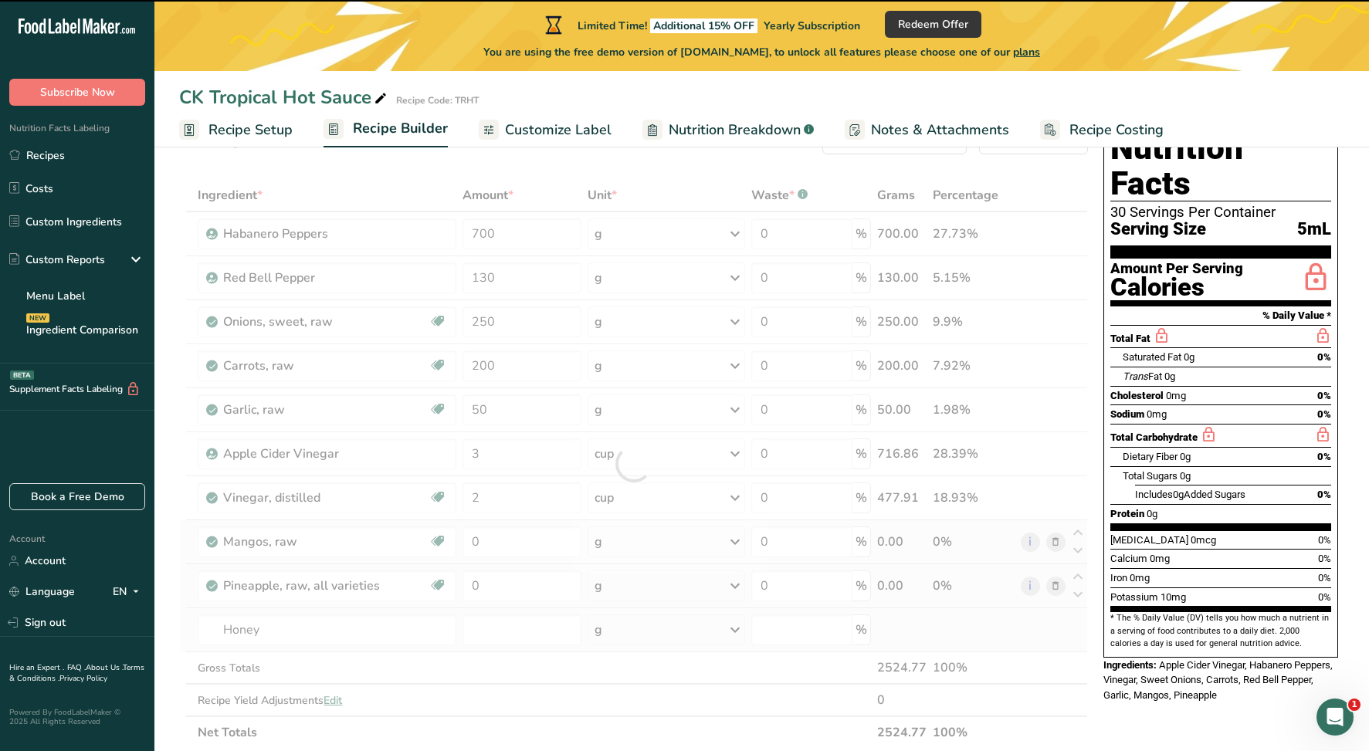
type input "0"
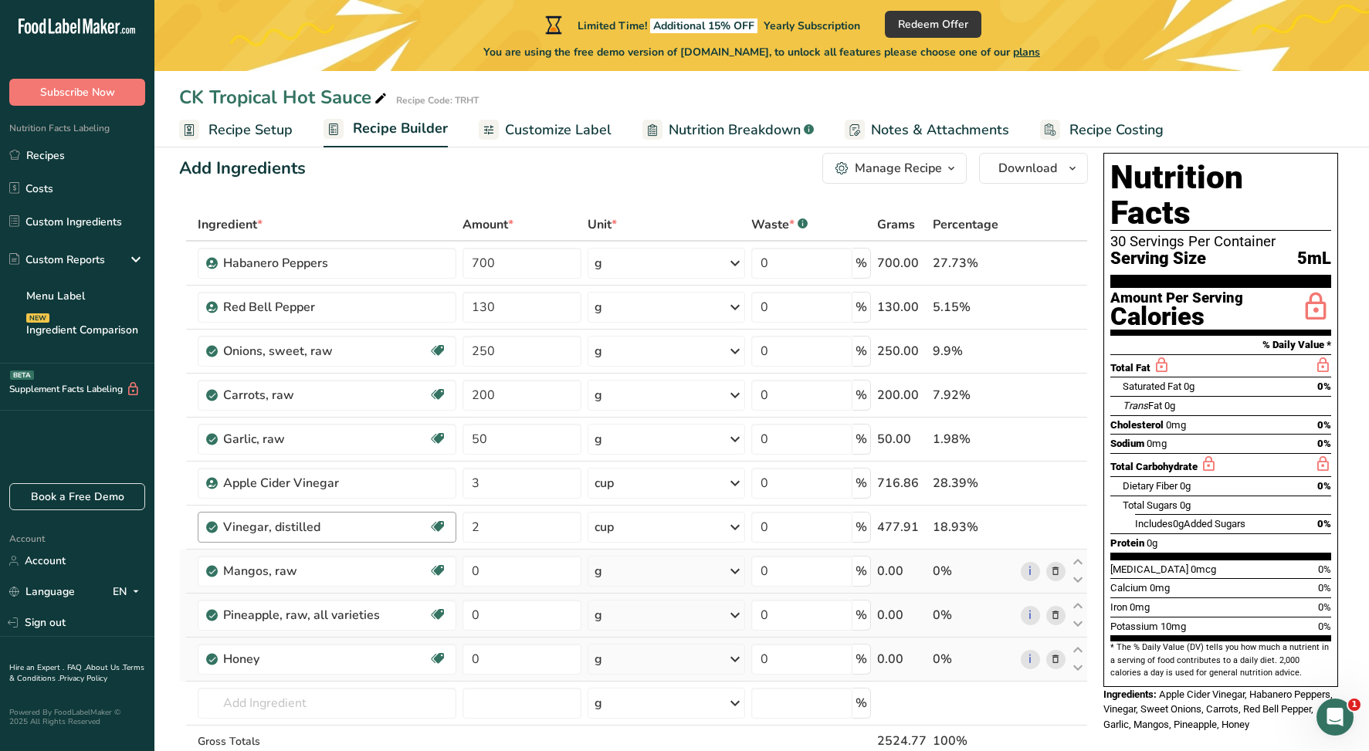
scroll to position [35, 0]
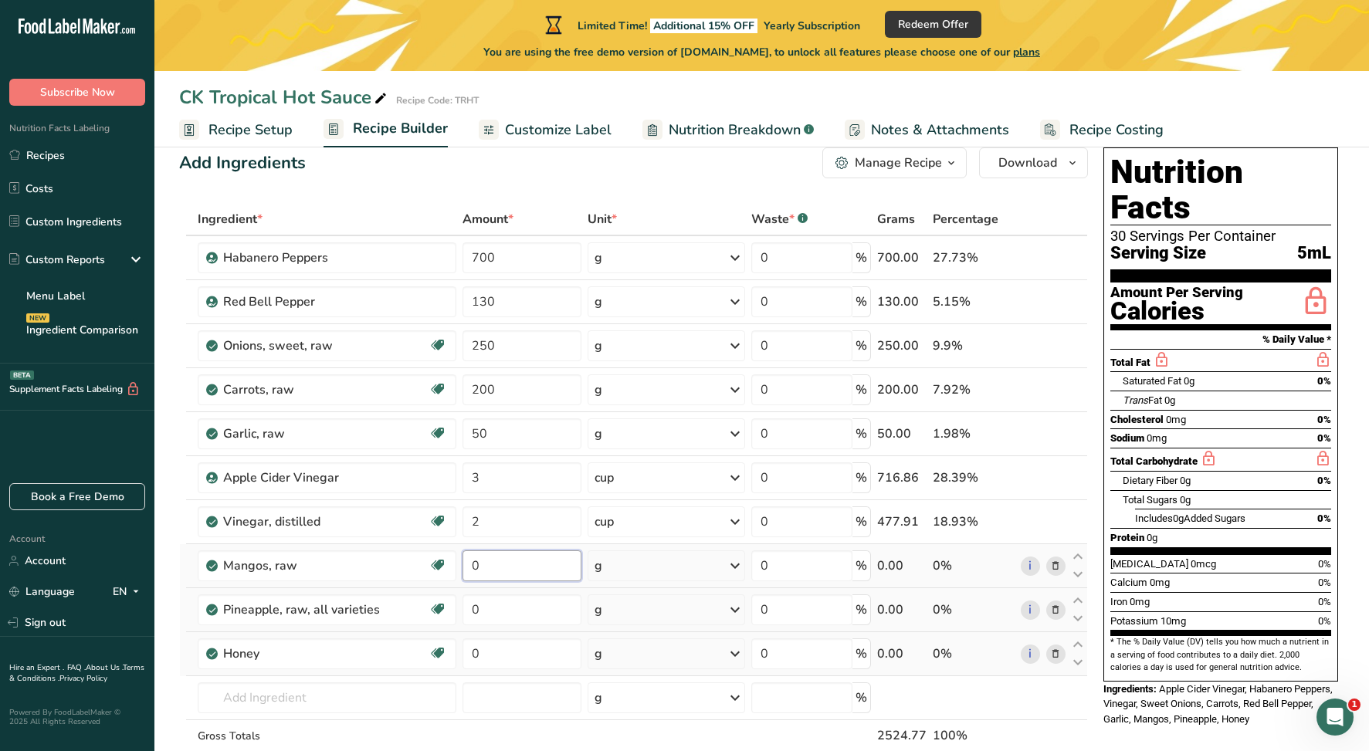
click at [497, 565] on input "0" at bounding box center [522, 566] width 119 height 31
type input "240"
click at [488, 602] on div "Ingredient * Amount * Unit * Waste * .a-a{fill:#347362;}.b-a{fill:#fff;} Grams …" at bounding box center [633, 510] width 909 height 614
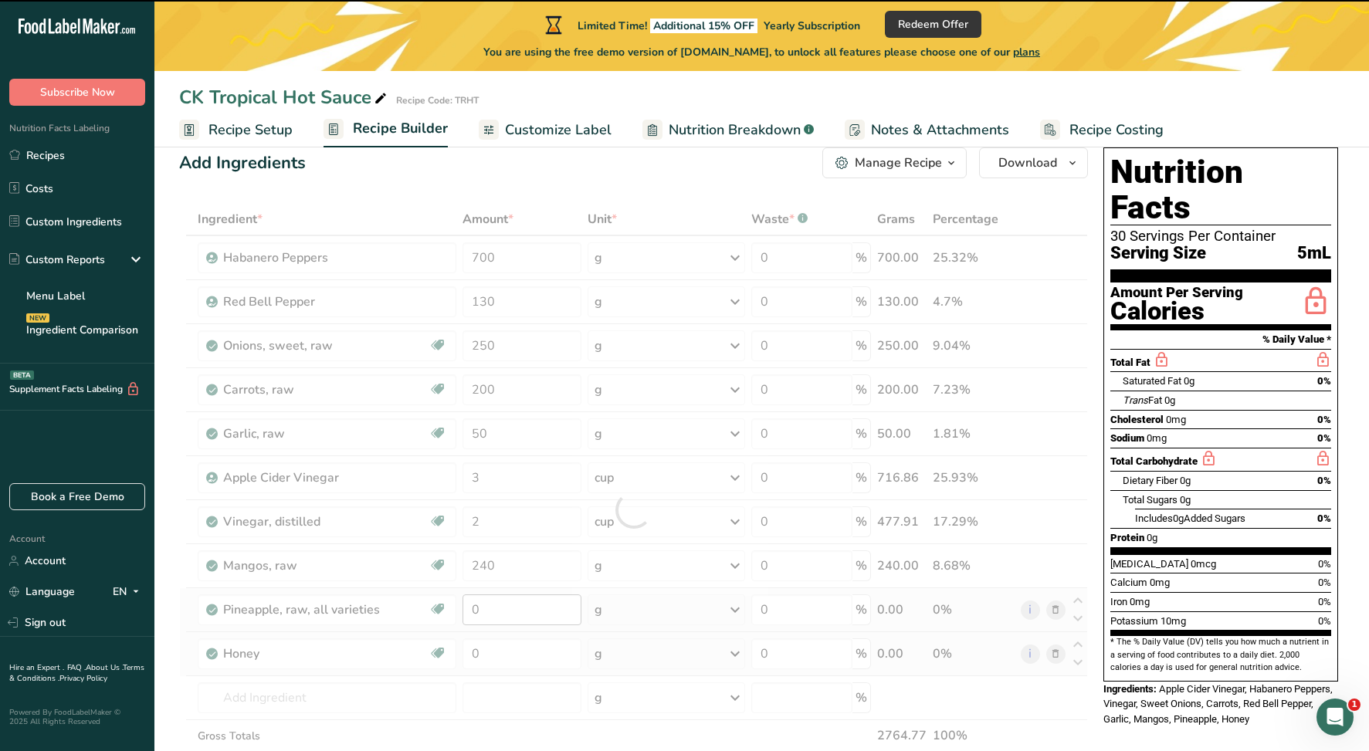
click at [488, 602] on div at bounding box center [633, 510] width 909 height 614
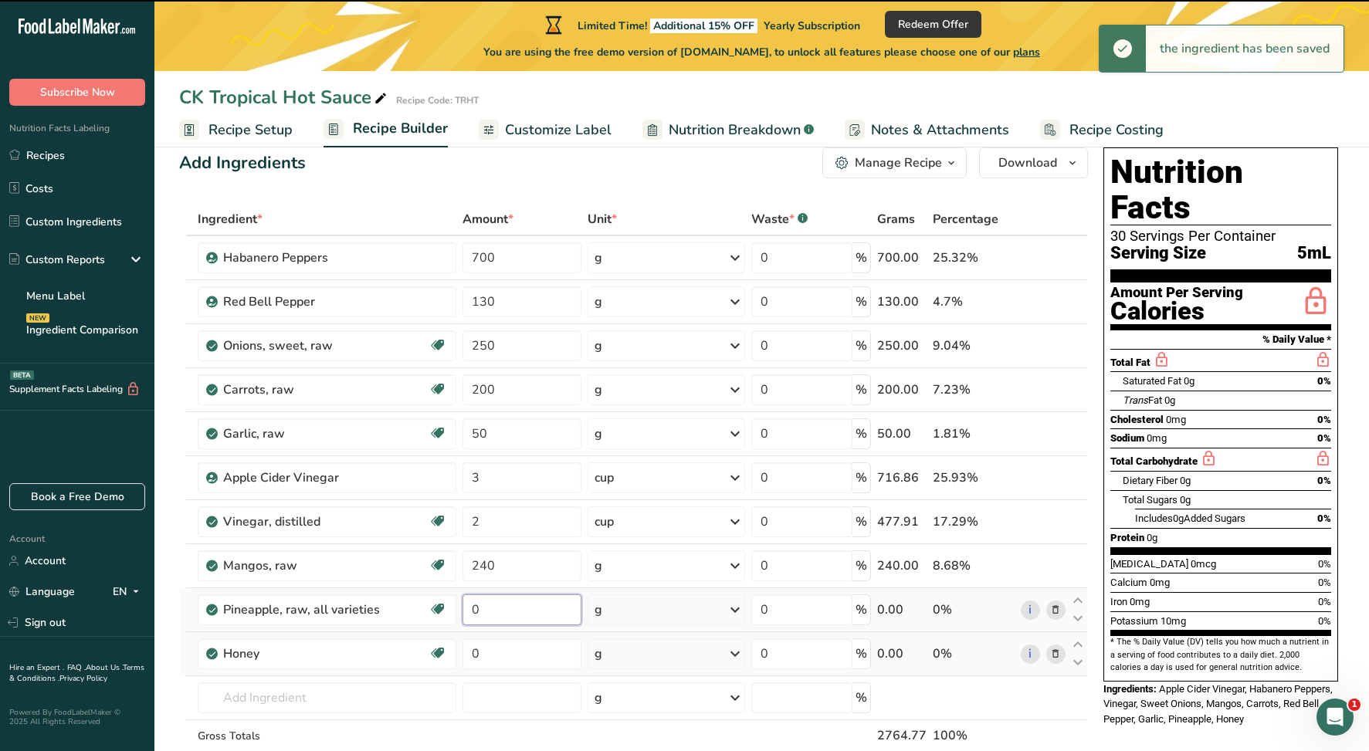
click at [488, 602] on input "0" at bounding box center [522, 610] width 119 height 31
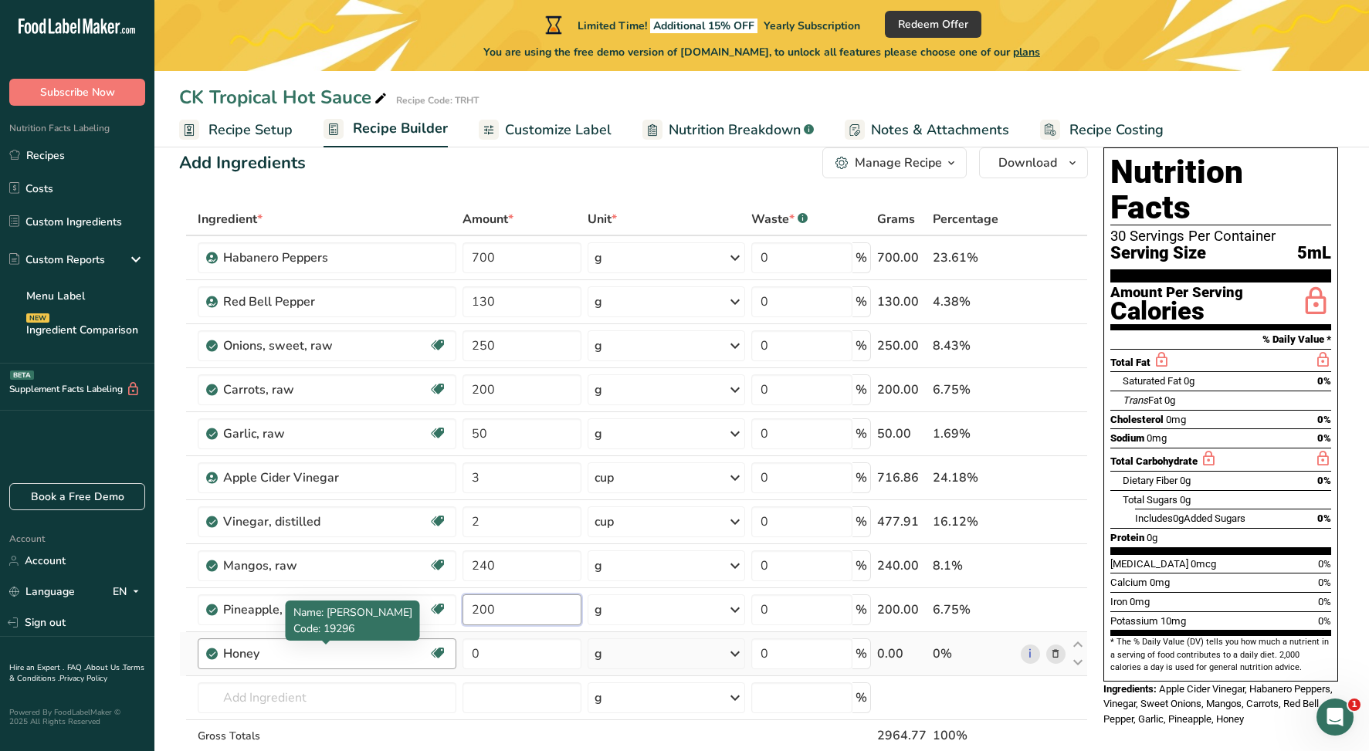
type input "200"
click at [363, 646] on div "Ingredient * Amount * Unit * Waste * .a-a{fill:#347362;}.b-a{fill:#fff;} Grams …" at bounding box center [633, 510] width 909 height 614
click at [493, 647] on input "0" at bounding box center [522, 654] width 119 height 31
type input "170"
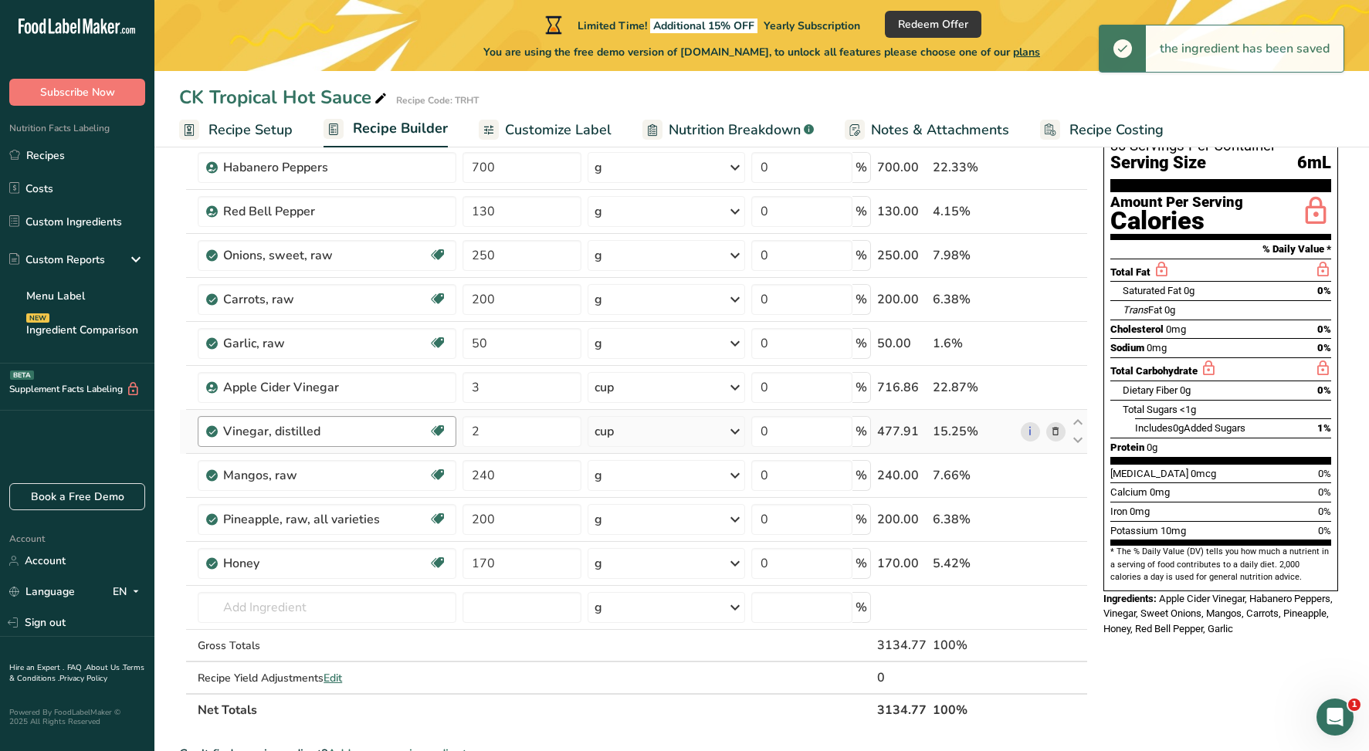
scroll to position [123, 0]
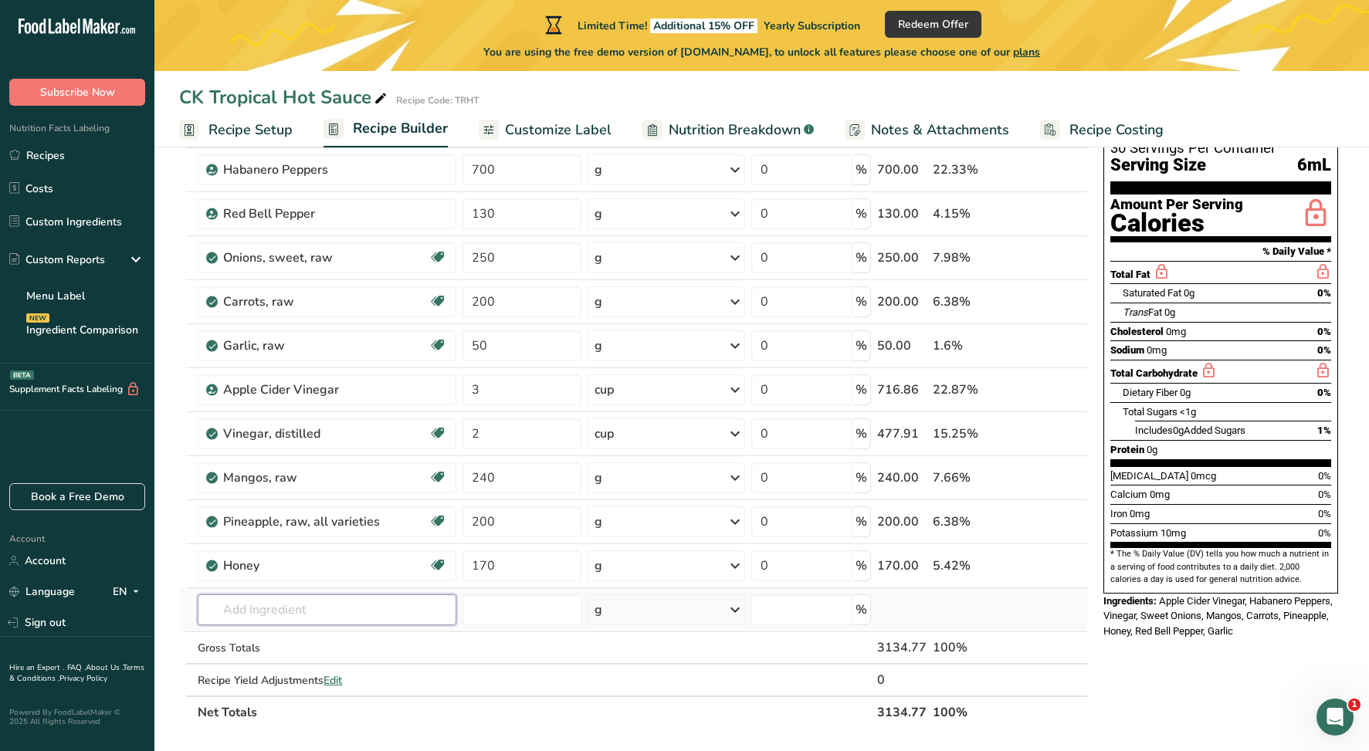
click at [280, 612] on div "Ingredient * Amount * Unit * Waste * .a-a{fill:#347362;}.b-a{fill:#fff;} Grams …" at bounding box center [633, 422] width 909 height 614
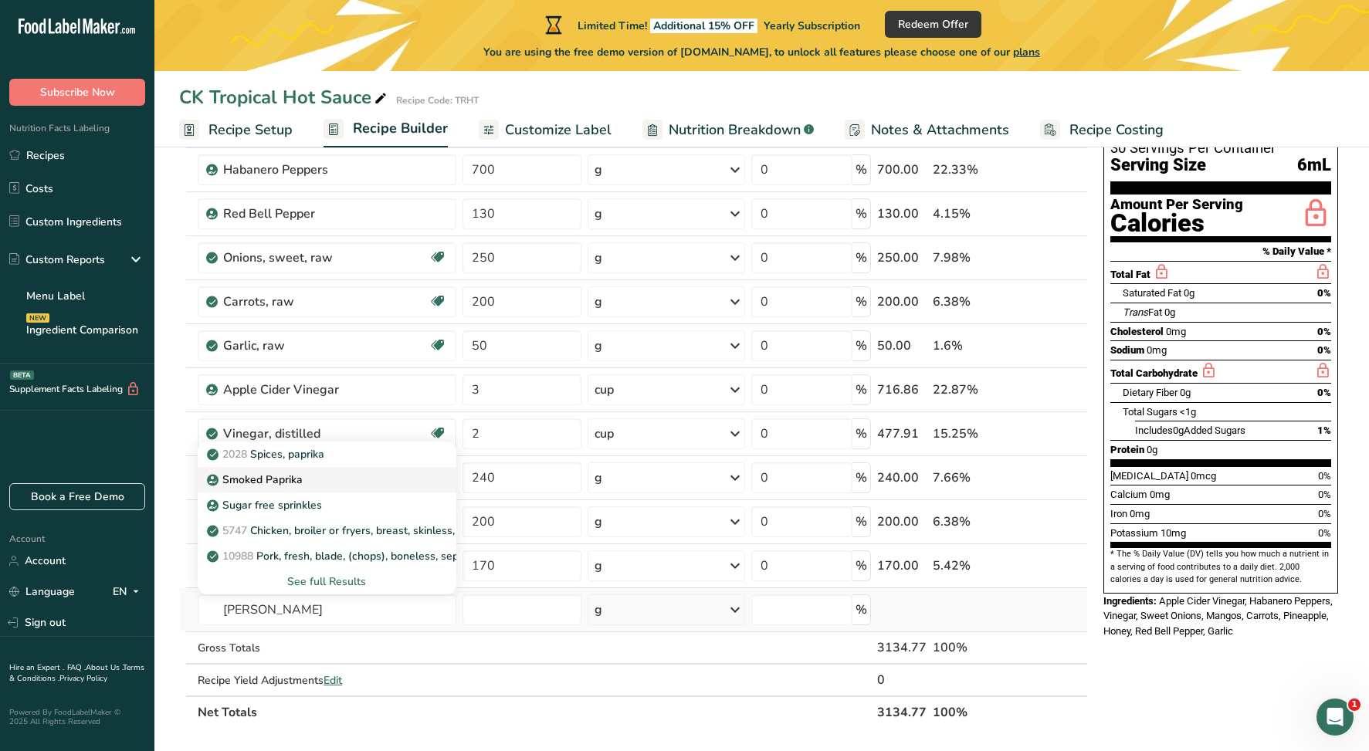
click at [253, 479] on p "Smoked Paprika" at bounding box center [256, 480] width 93 height 16
type input "Smoked Paprika"
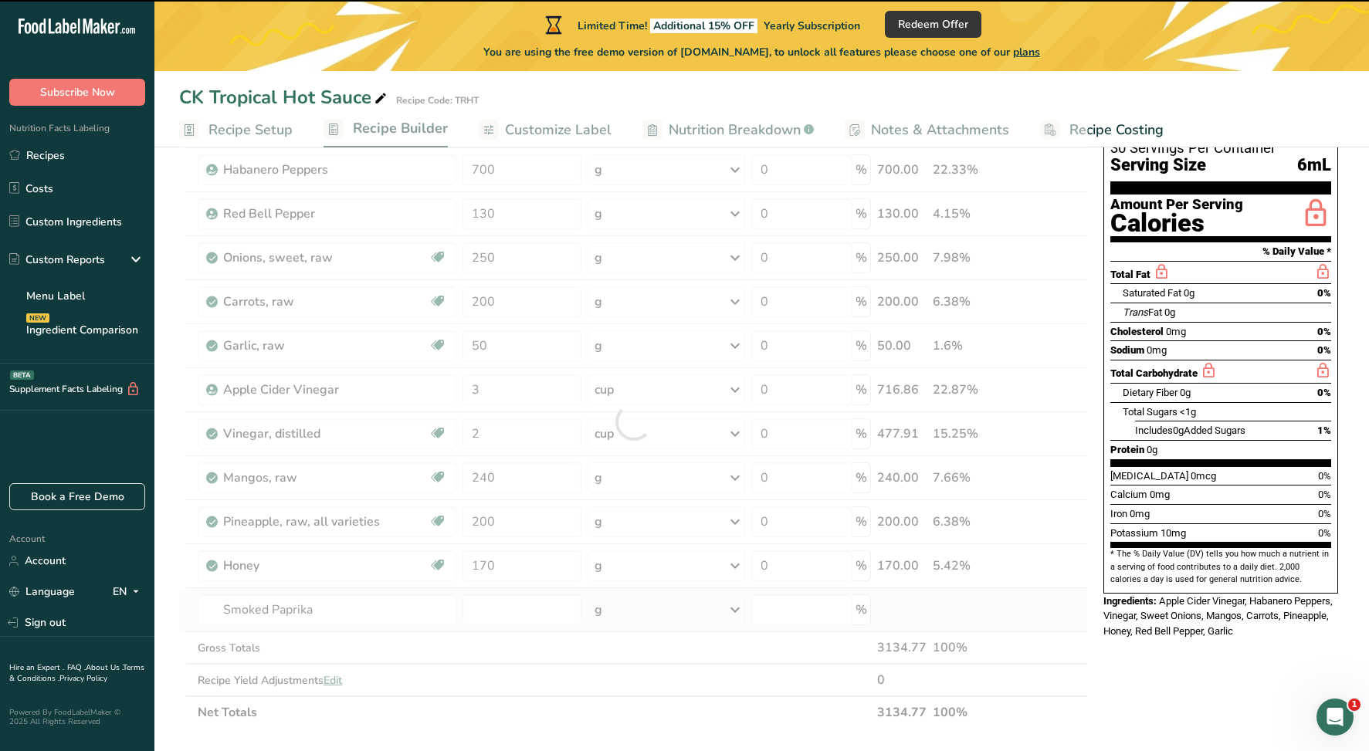
type input "0"
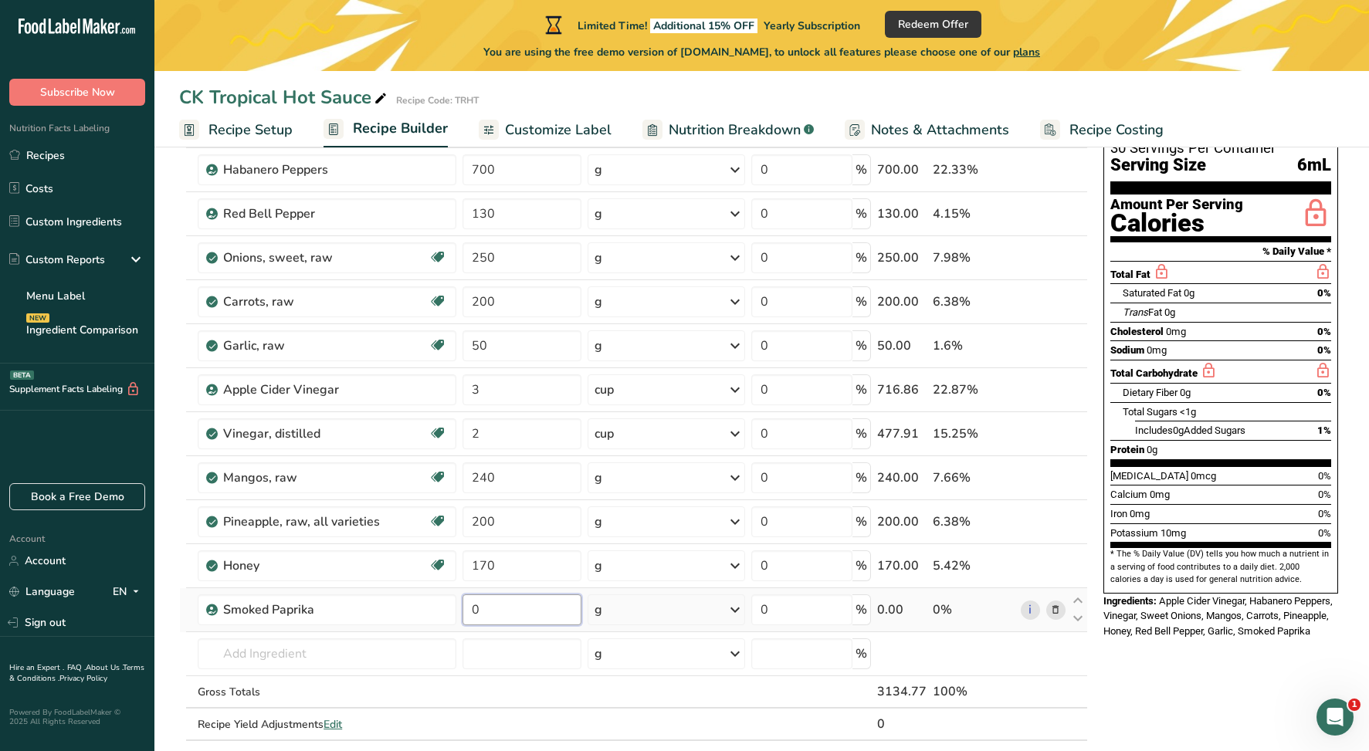
click at [506, 605] on input "0" at bounding box center [522, 610] width 119 height 31
type input "30"
click at [279, 656] on div "Ingredient * Amount * Unit * Waste * .a-a{fill:#347362;}.b-a{fill:#fff;} Grams …" at bounding box center [633, 444] width 909 height 658
click at [595, 614] on div "g" at bounding box center [599, 610] width 8 height 19
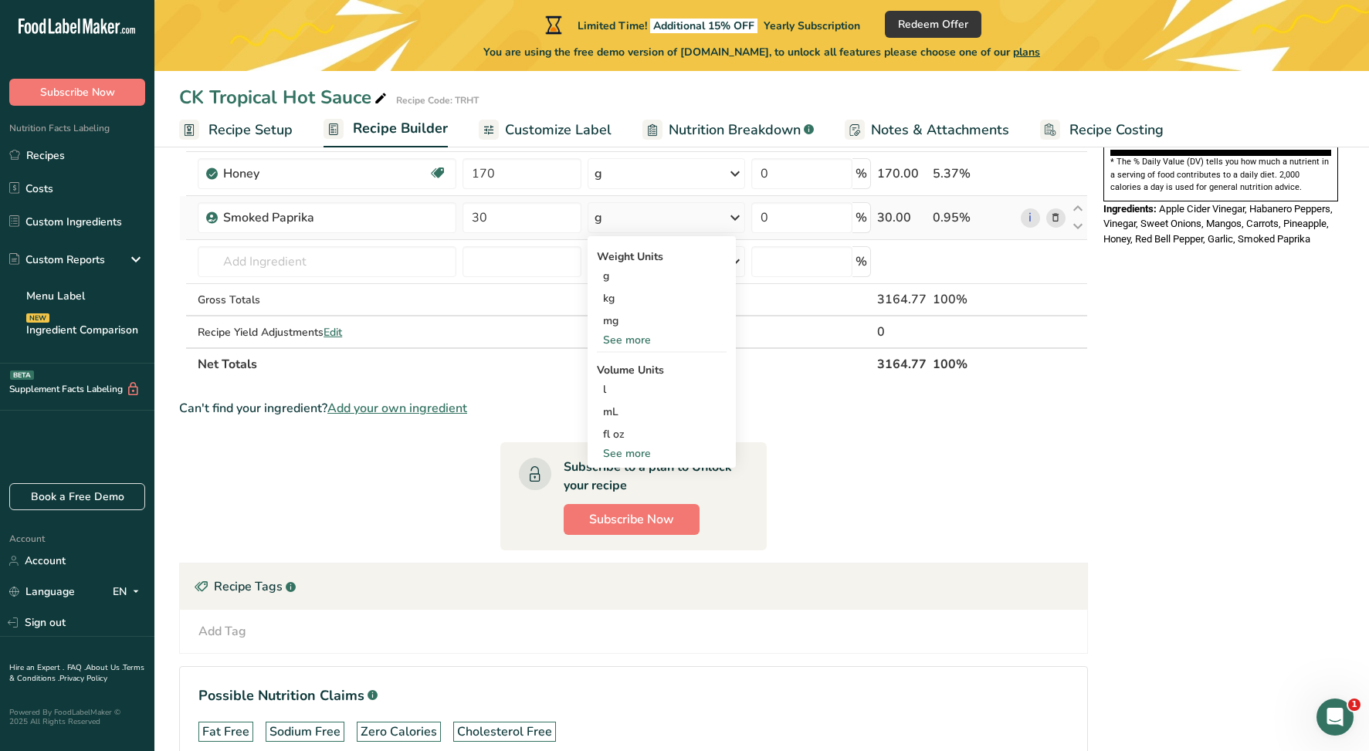
scroll to position [514, 0]
click at [629, 455] on div "See more" at bounding box center [662, 455] width 130 height 16
select select "22"
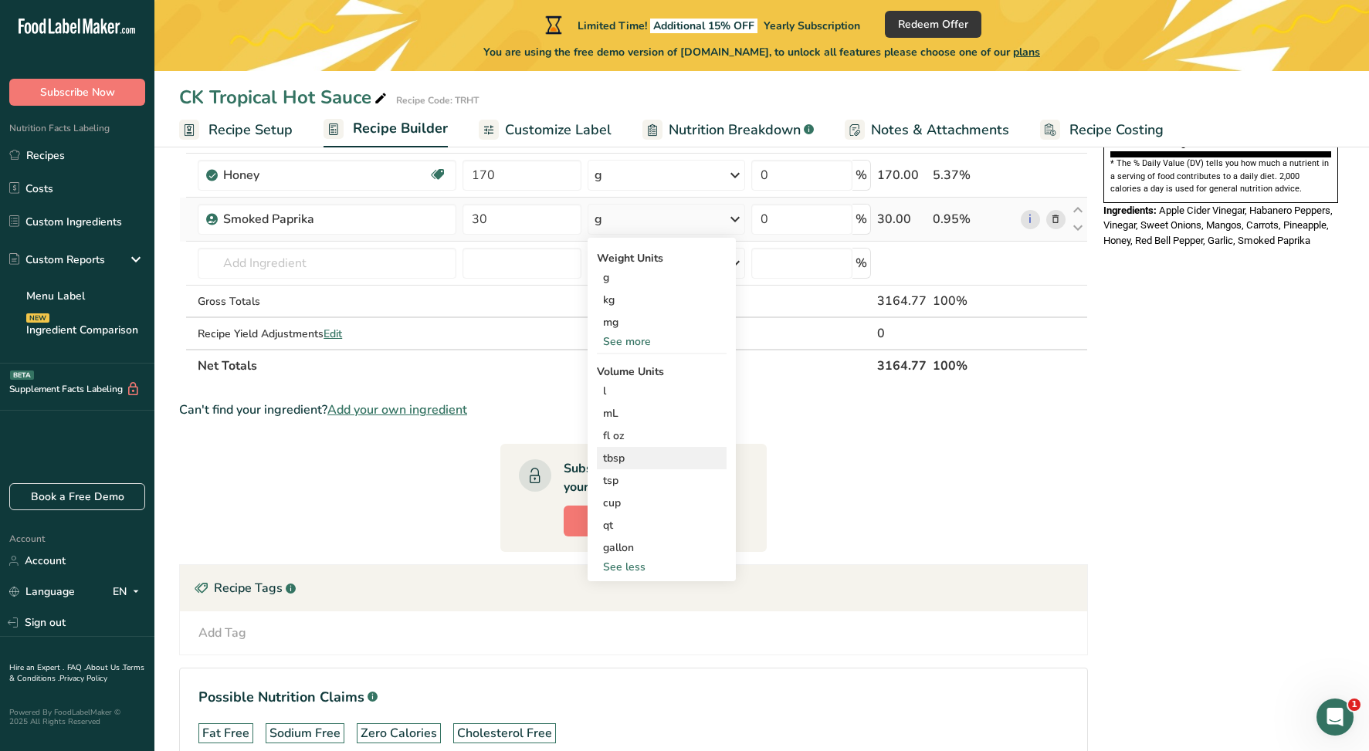
click at [626, 459] on div "tbsp" at bounding box center [661, 458] width 117 height 16
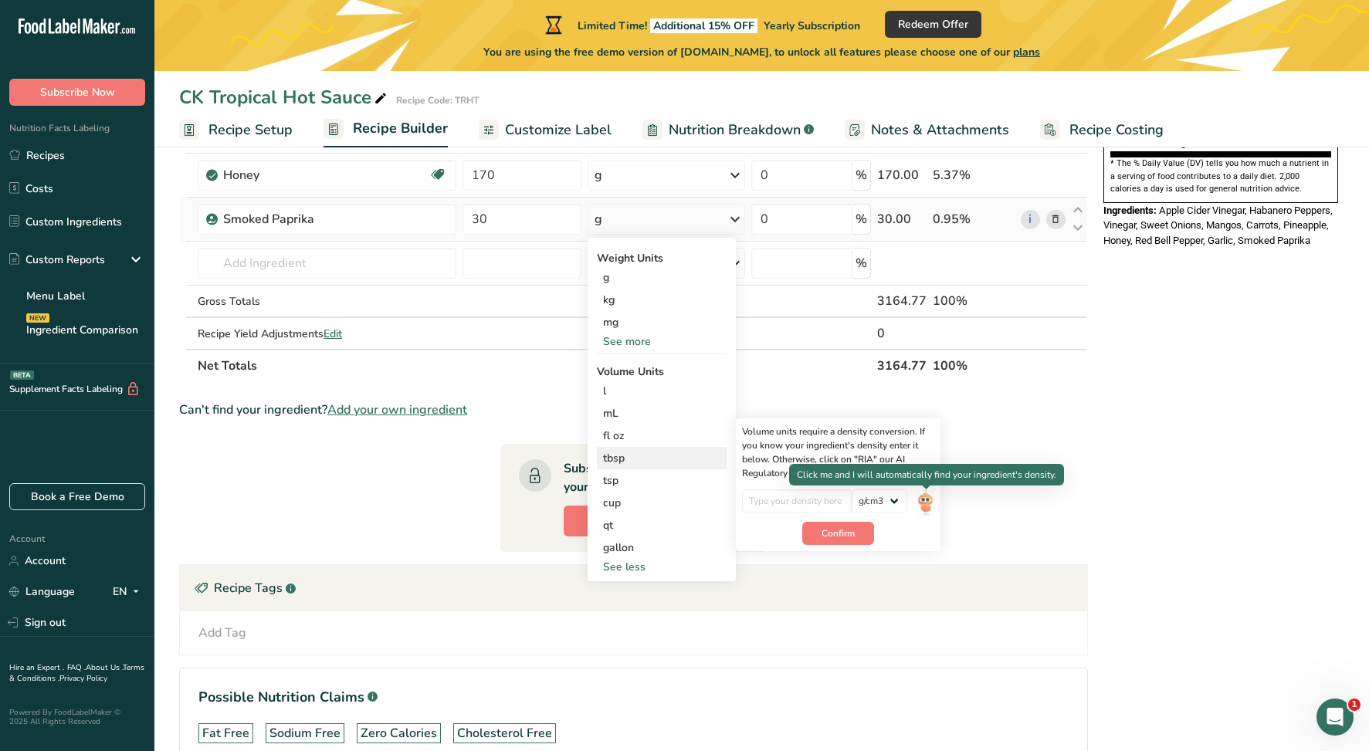
click at [926, 500] on img at bounding box center [925, 503] width 17 height 27
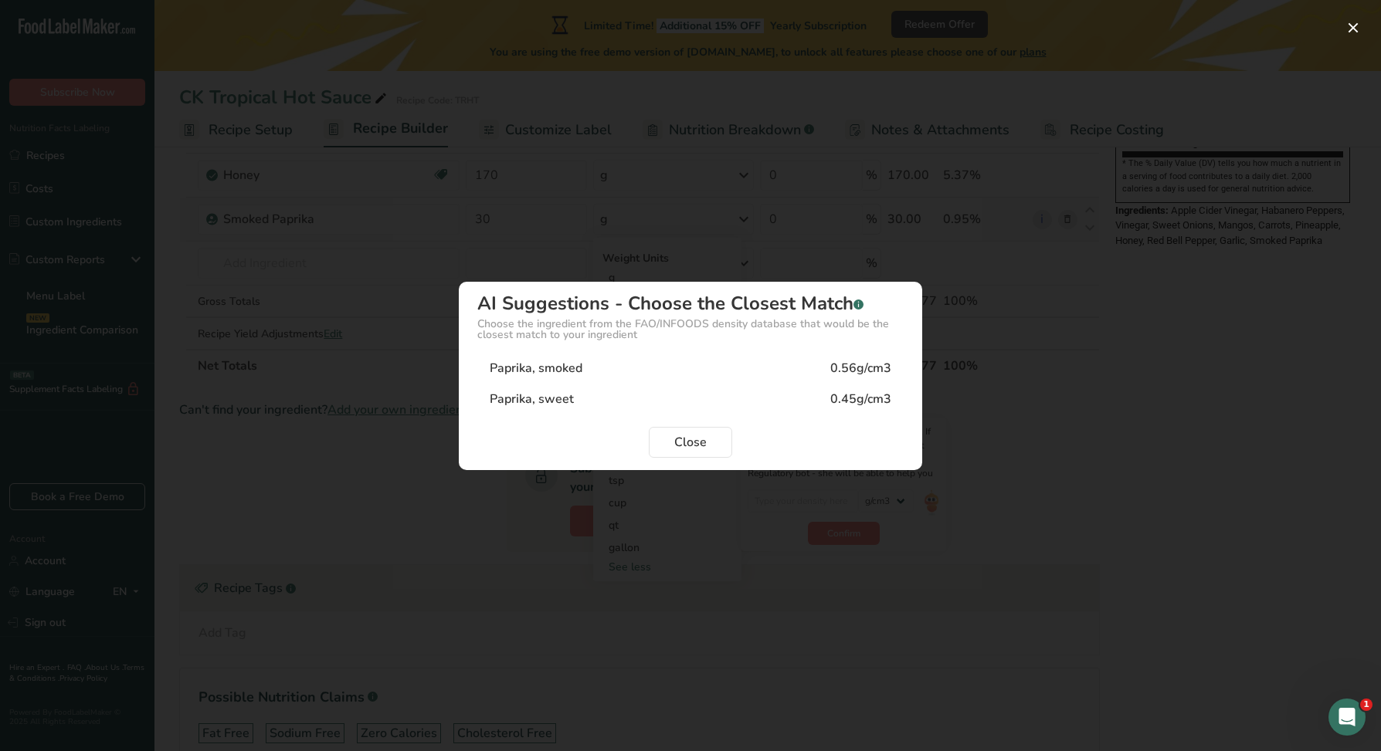
click at [667, 373] on div "Paprika, smoked 0.56g/cm3" at bounding box center [690, 368] width 426 height 31
type input "0.56"
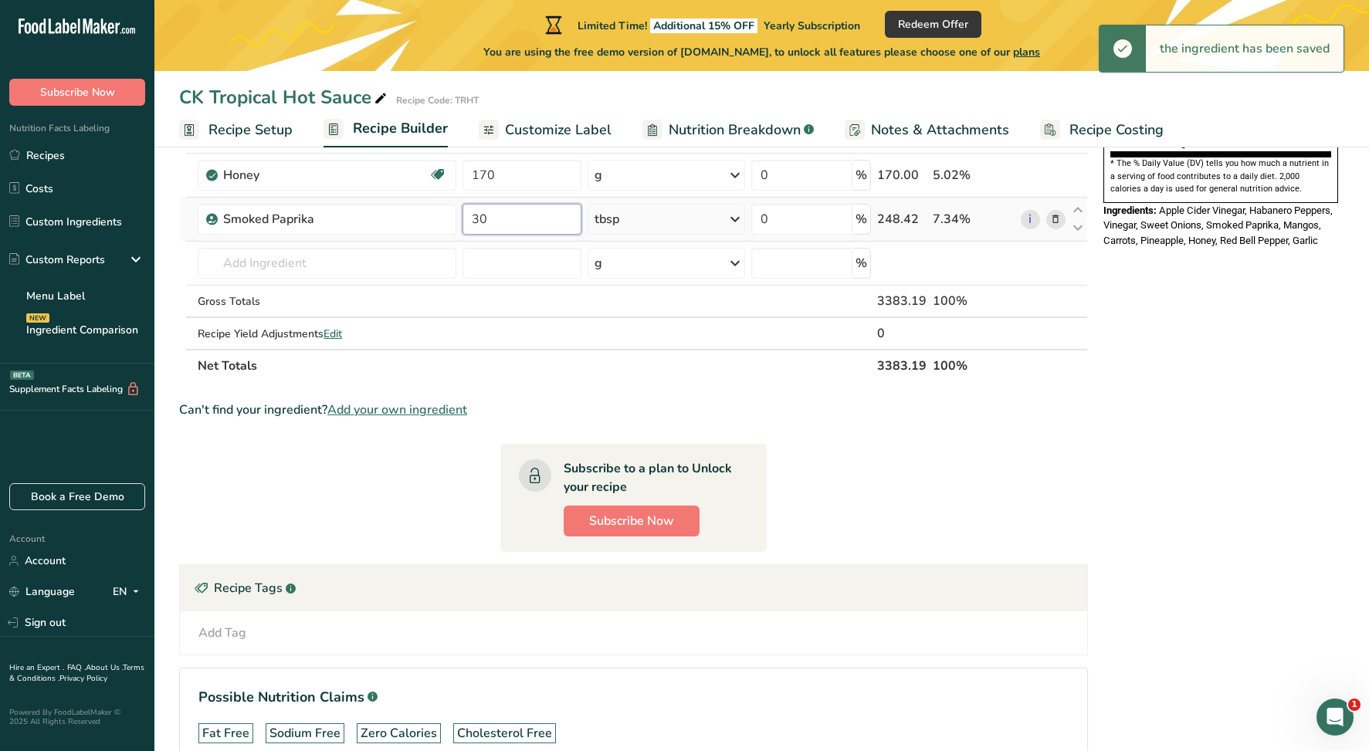
click at [526, 216] on input "30" at bounding box center [522, 219] width 119 height 31
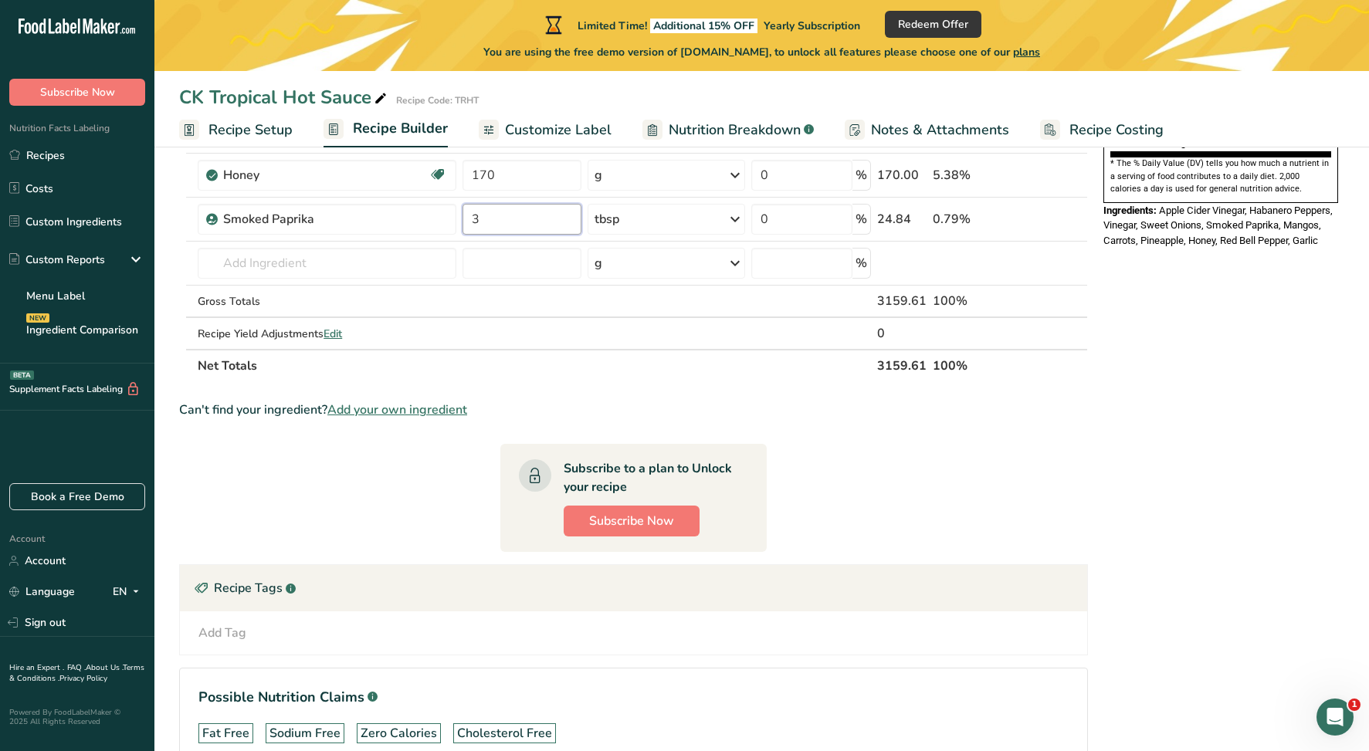
type input "3"
click at [968, 404] on div "Can't find your ingredient? Add your own ingredient" at bounding box center [633, 410] width 909 height 19
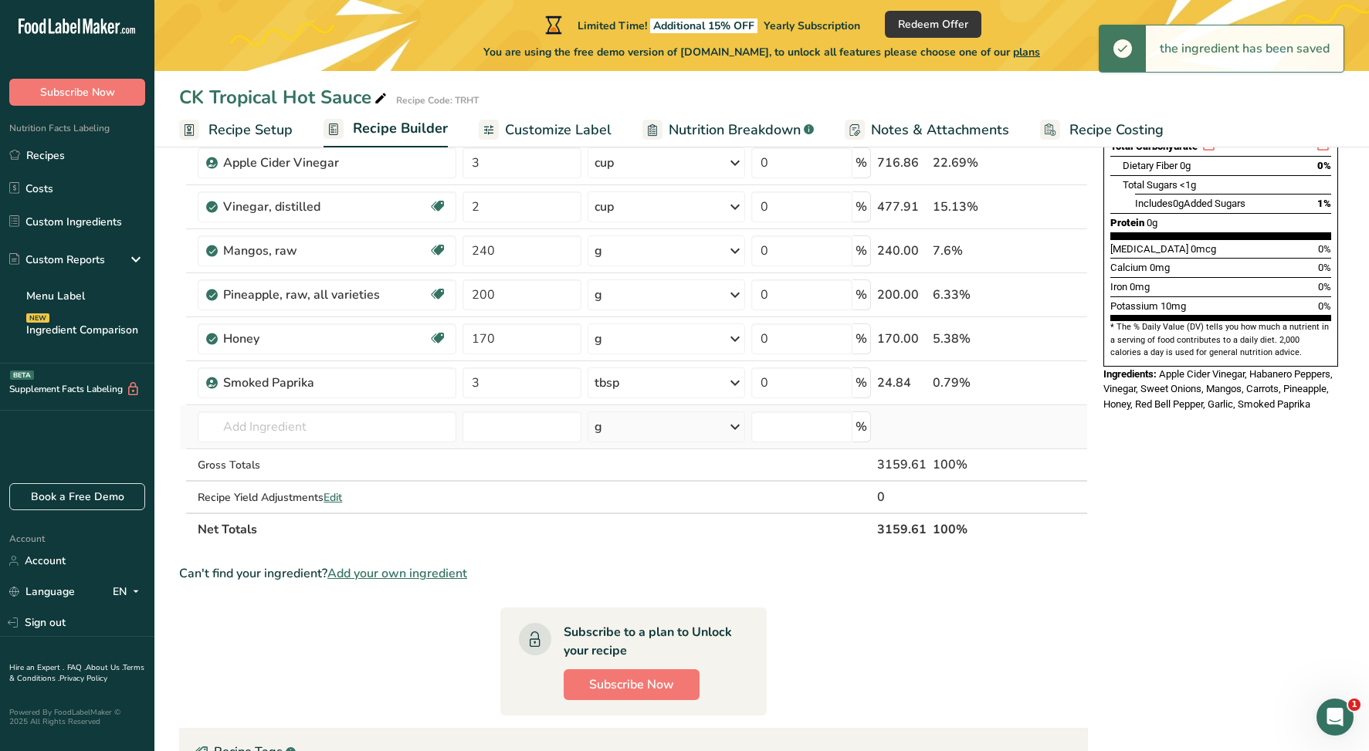
scroll to position [347, 0]
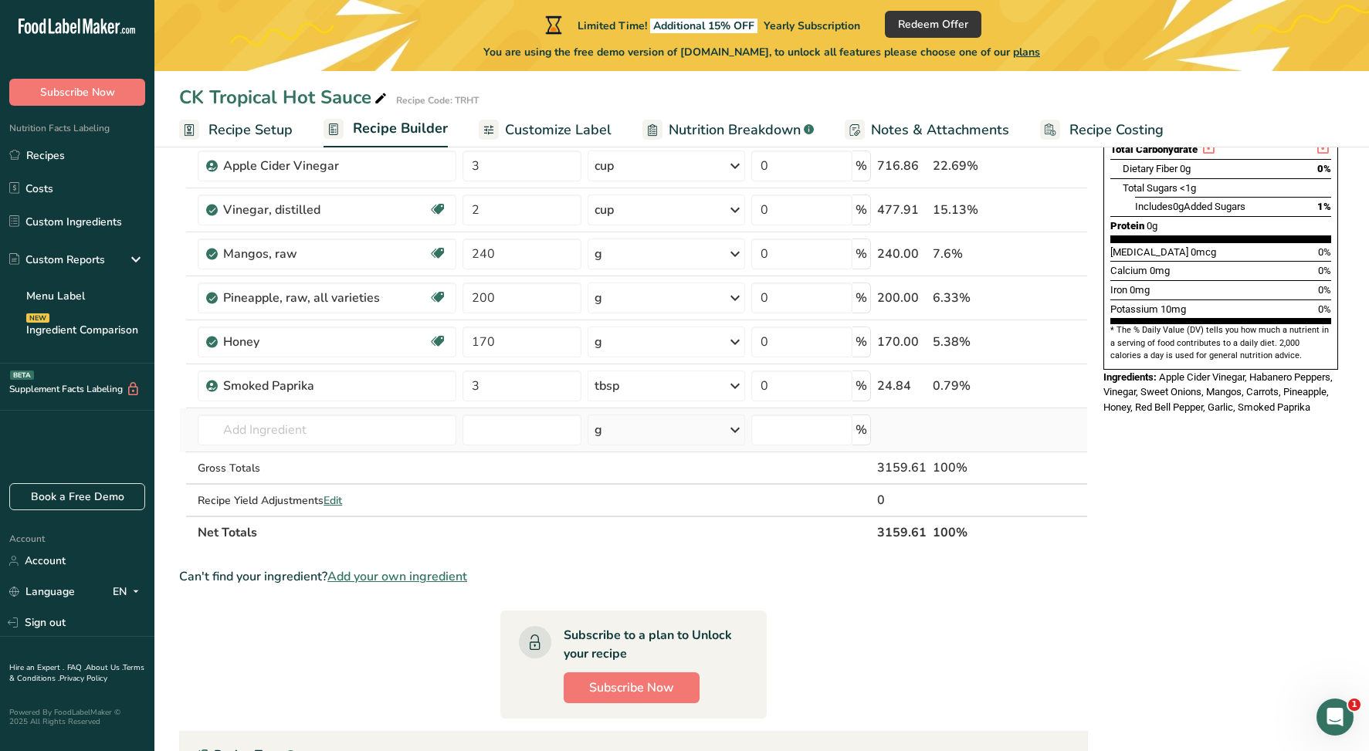
click at [646, 429] on div "g" at bounding box center [667, 430] width 158 height 31
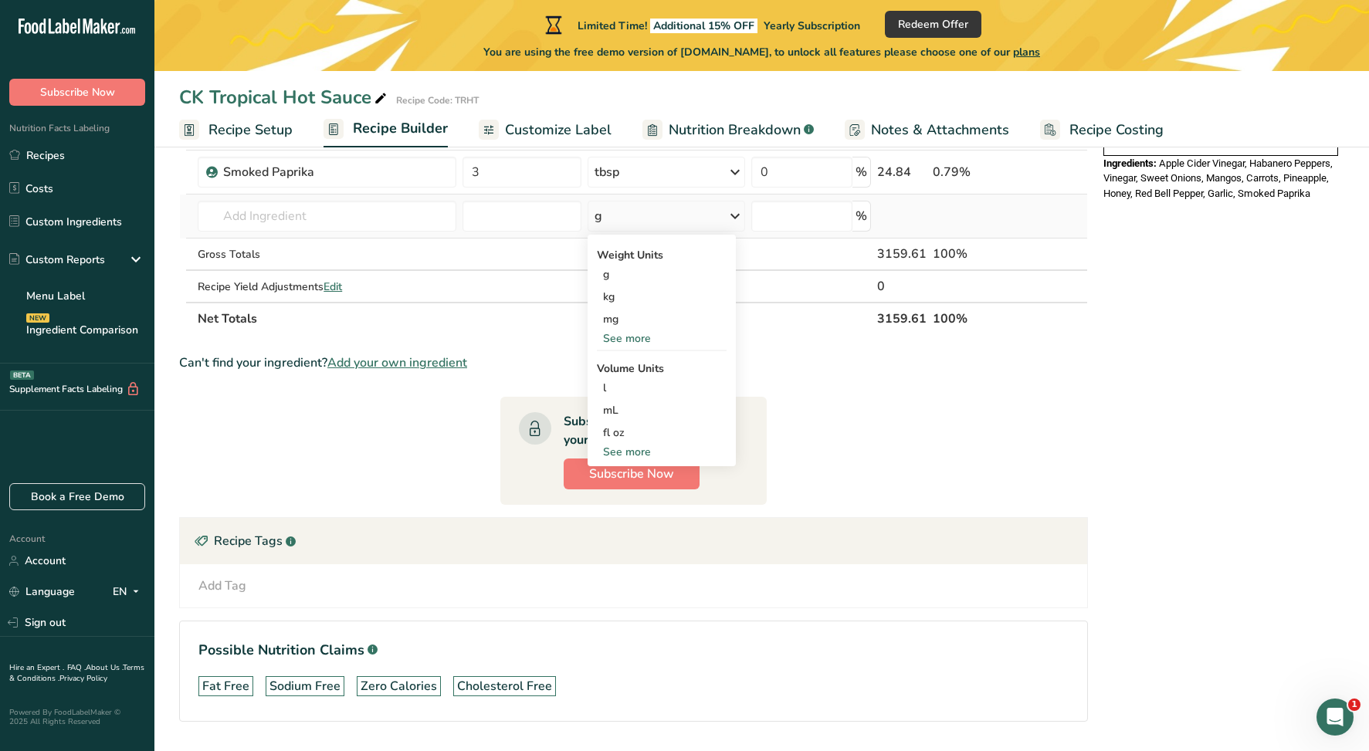
scroll to position [585, 0]
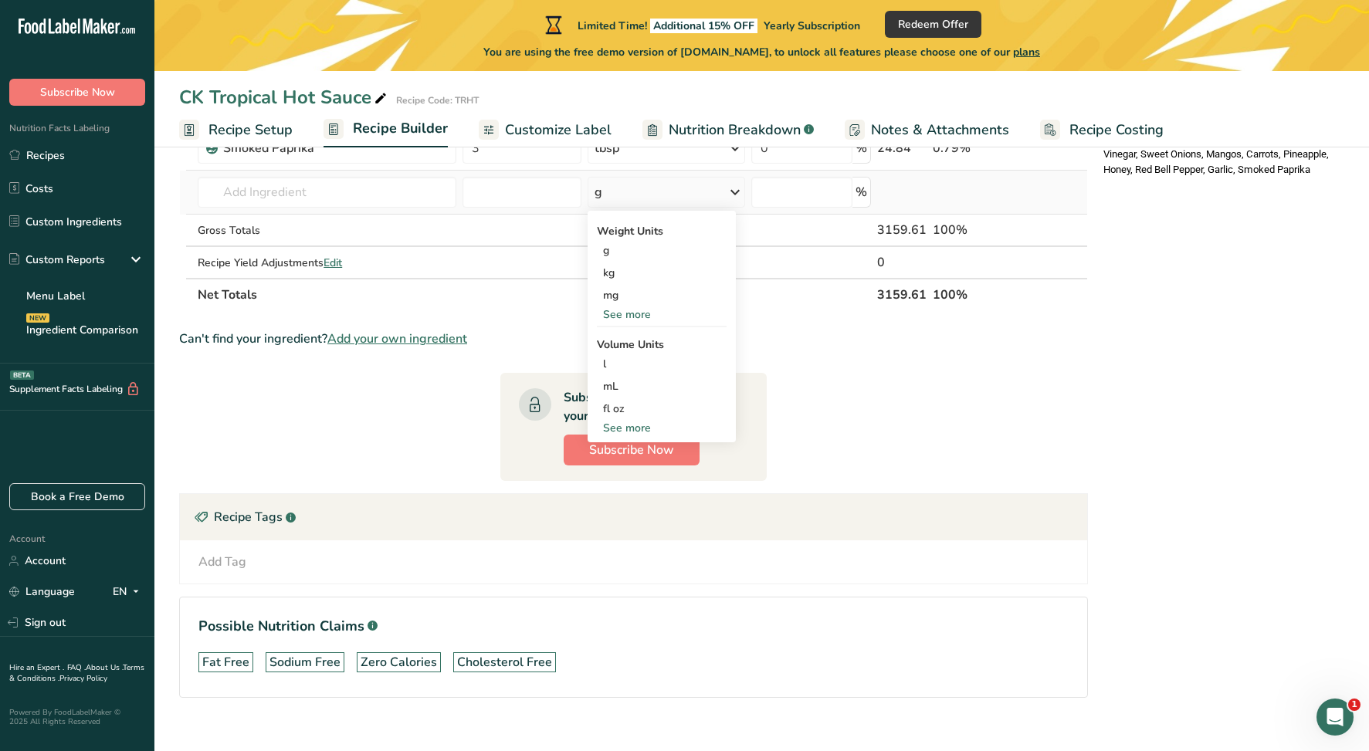
click at [631, 426] on div "See more" at bounding box center [662, 428] width 130 height 16
click at [624, 430] on div "tbsp" at bounding box center [661, 431] width 117 height 16
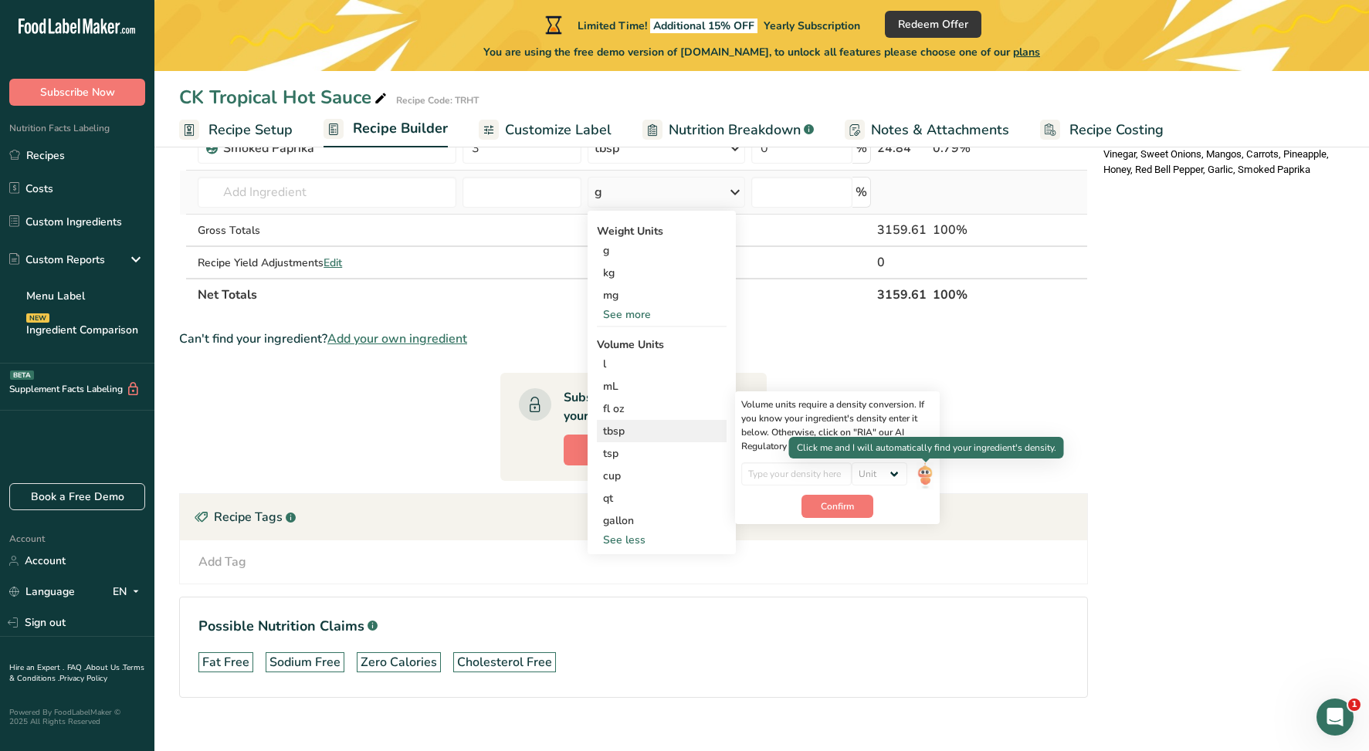
click at [933, 475] on img at bounding box center [925, 476] width 17 height 27
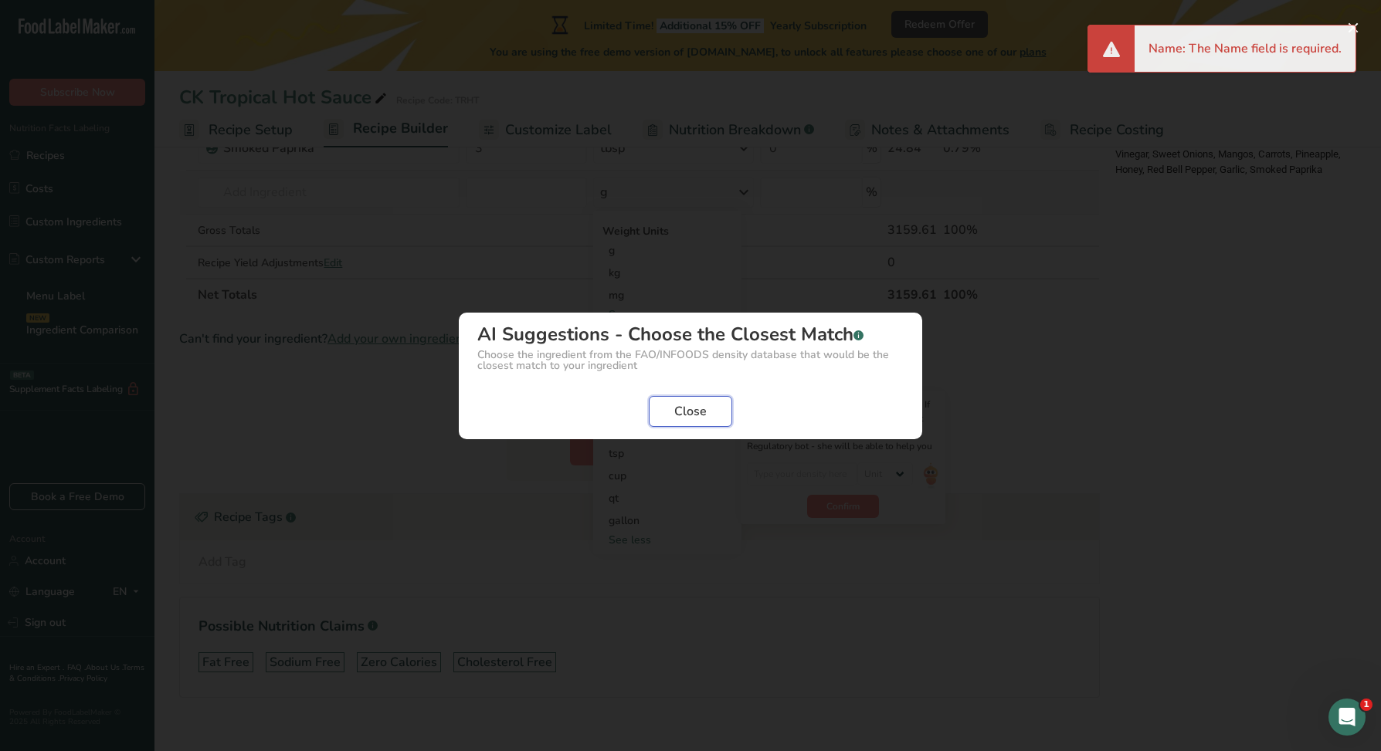
click at [665, 411] on button "Close" at bounding box center [690, 411] width 83 height 31
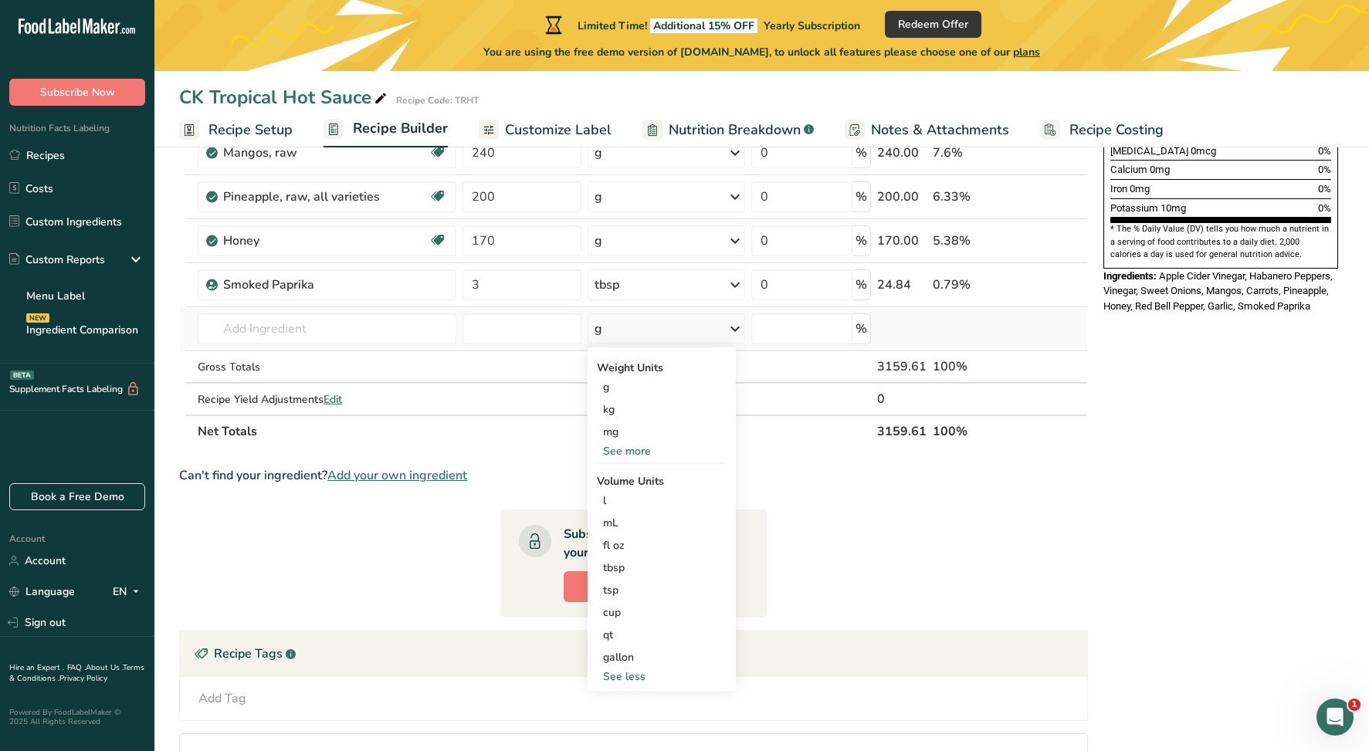
scroll to position [444, 0]
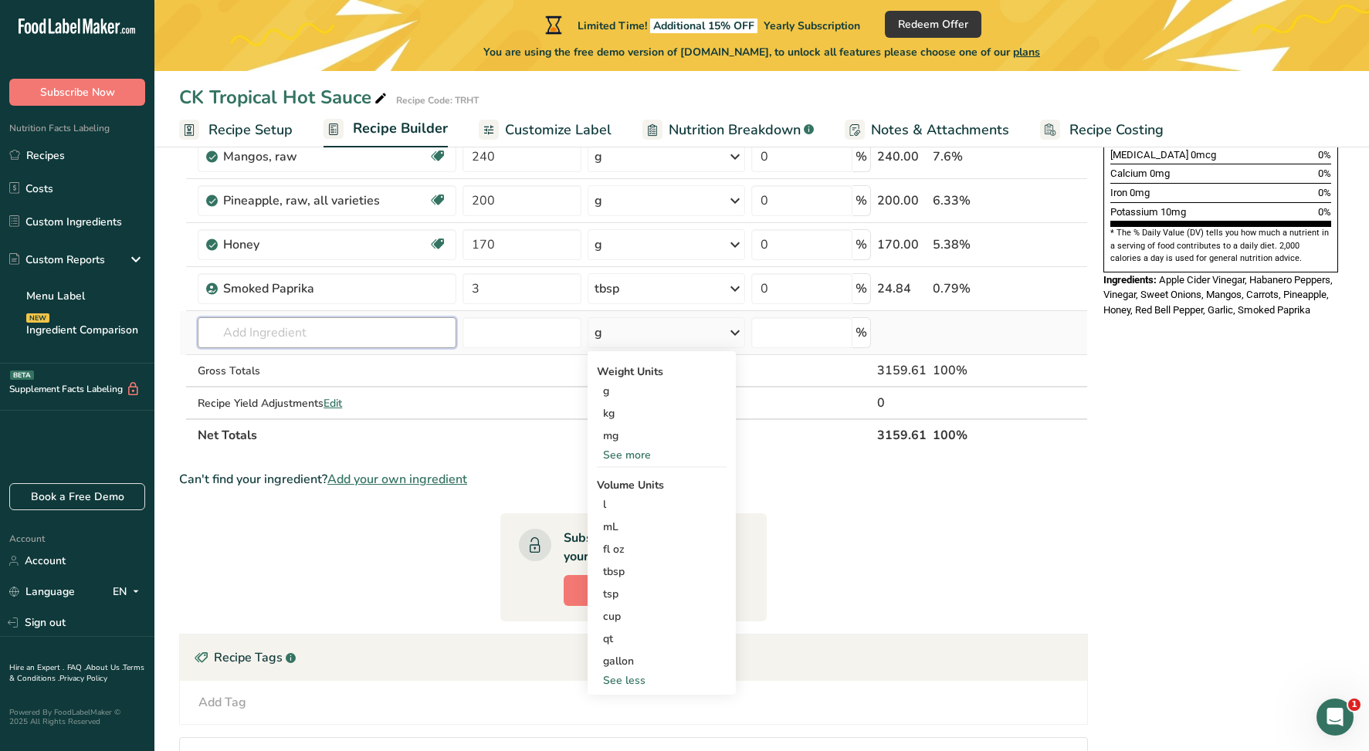
click at [258, 333] on input "text" at bounding box center [327, 332] width 258 height 31
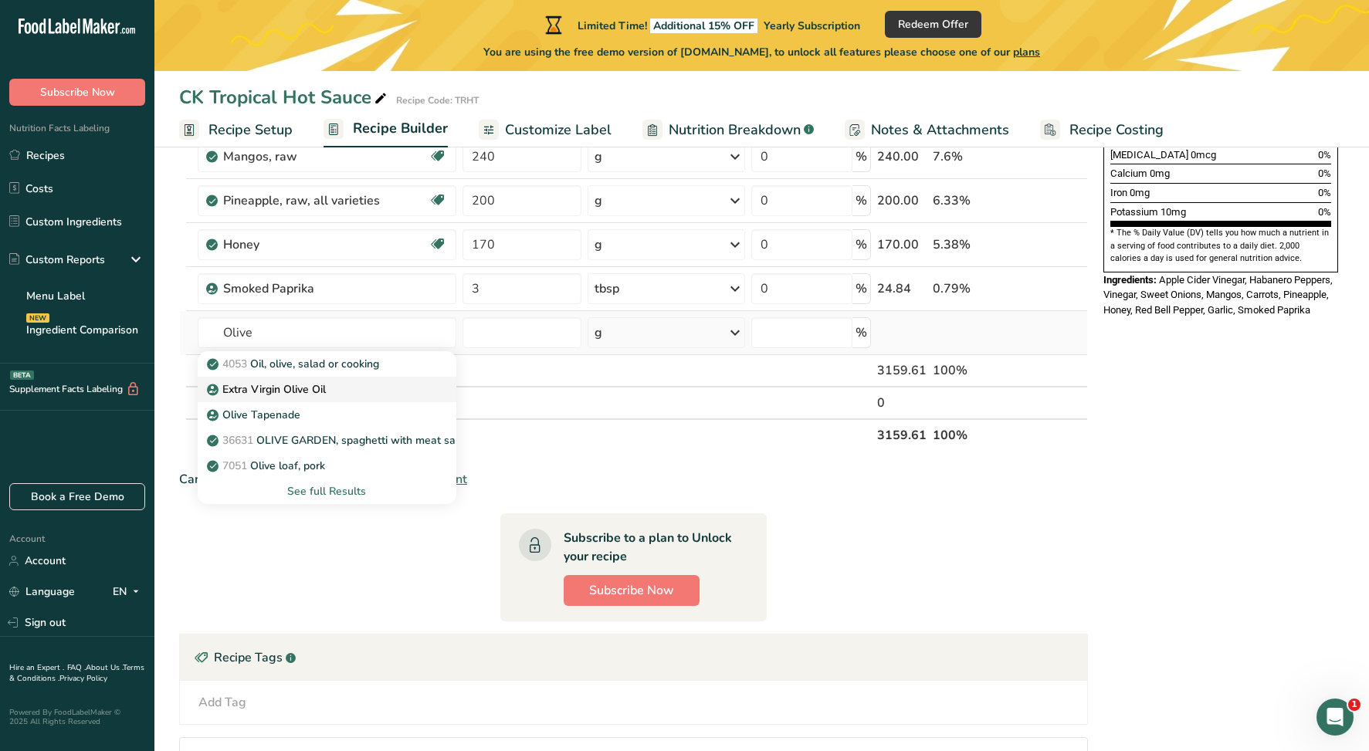
click at [232, 382] on p "Extra Virgin Olive Oil" at bounding box center [268, 390] width 116 height 16
type input "Extra Virgin Olive Oil"
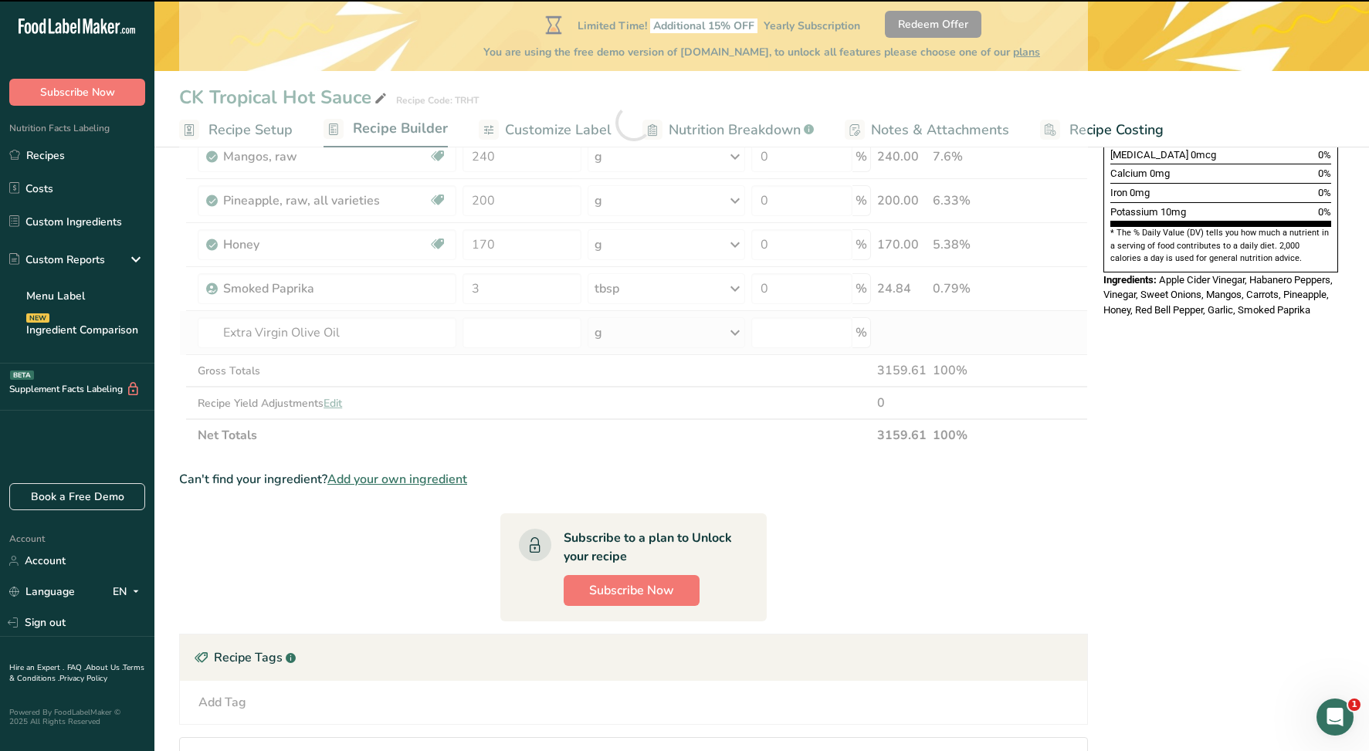
type input "0"
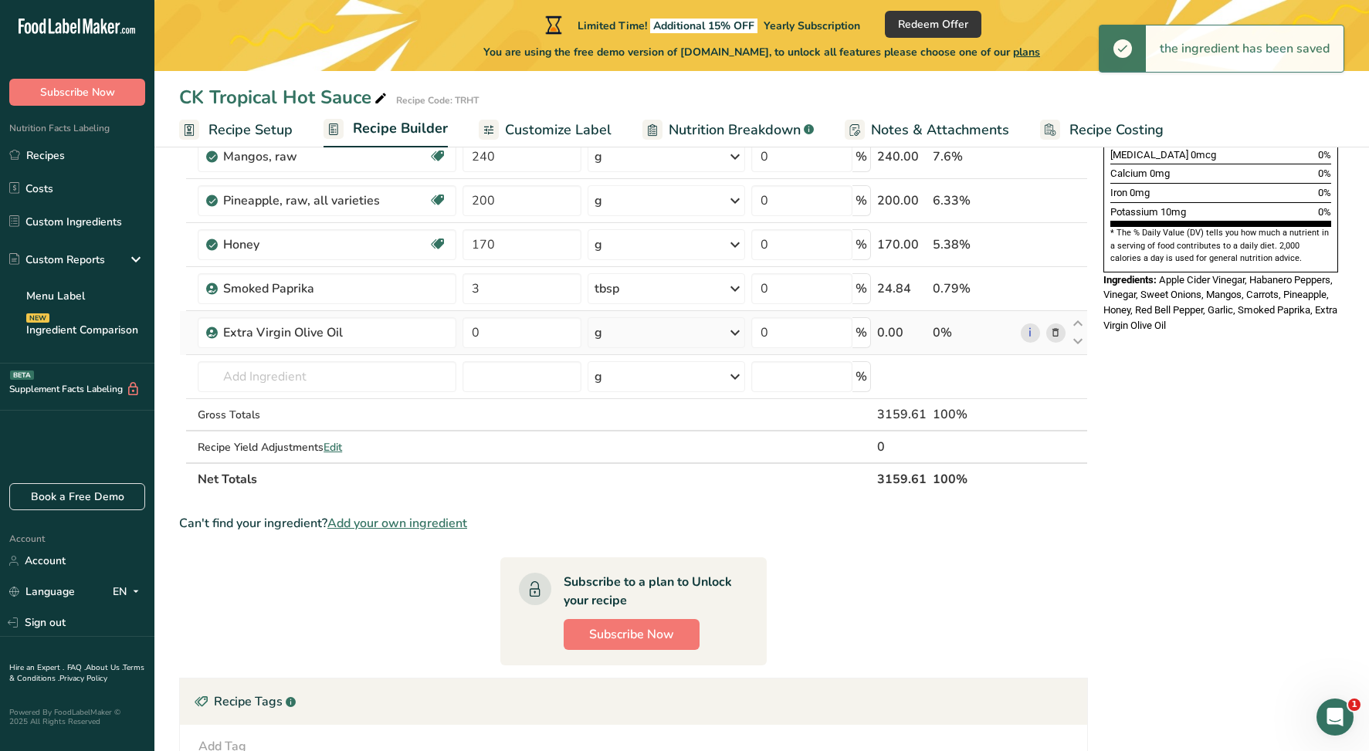
click at [655, 327] on div "g" at bounding box center [667, 332] width 158 height 31
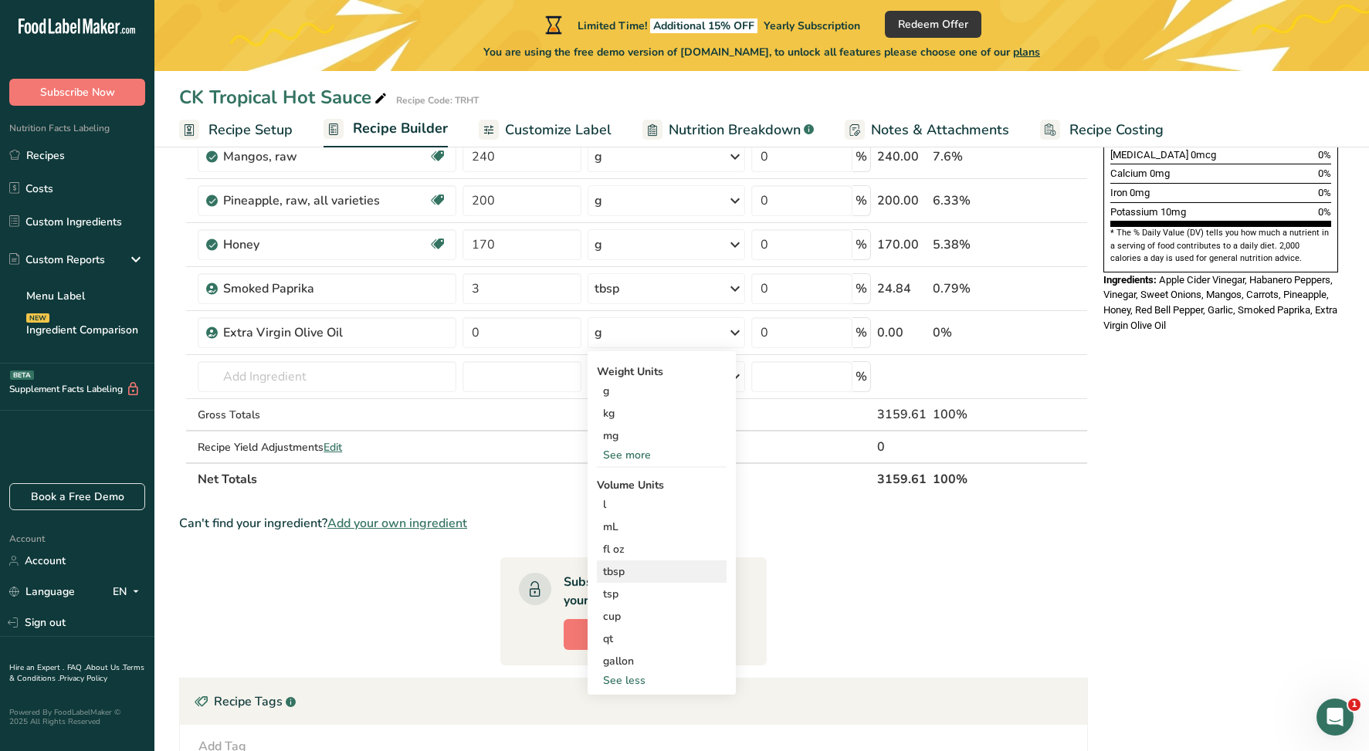
click at [621, 570] on div "tbsp" at bounding box center [661, 572] width 117 height 16
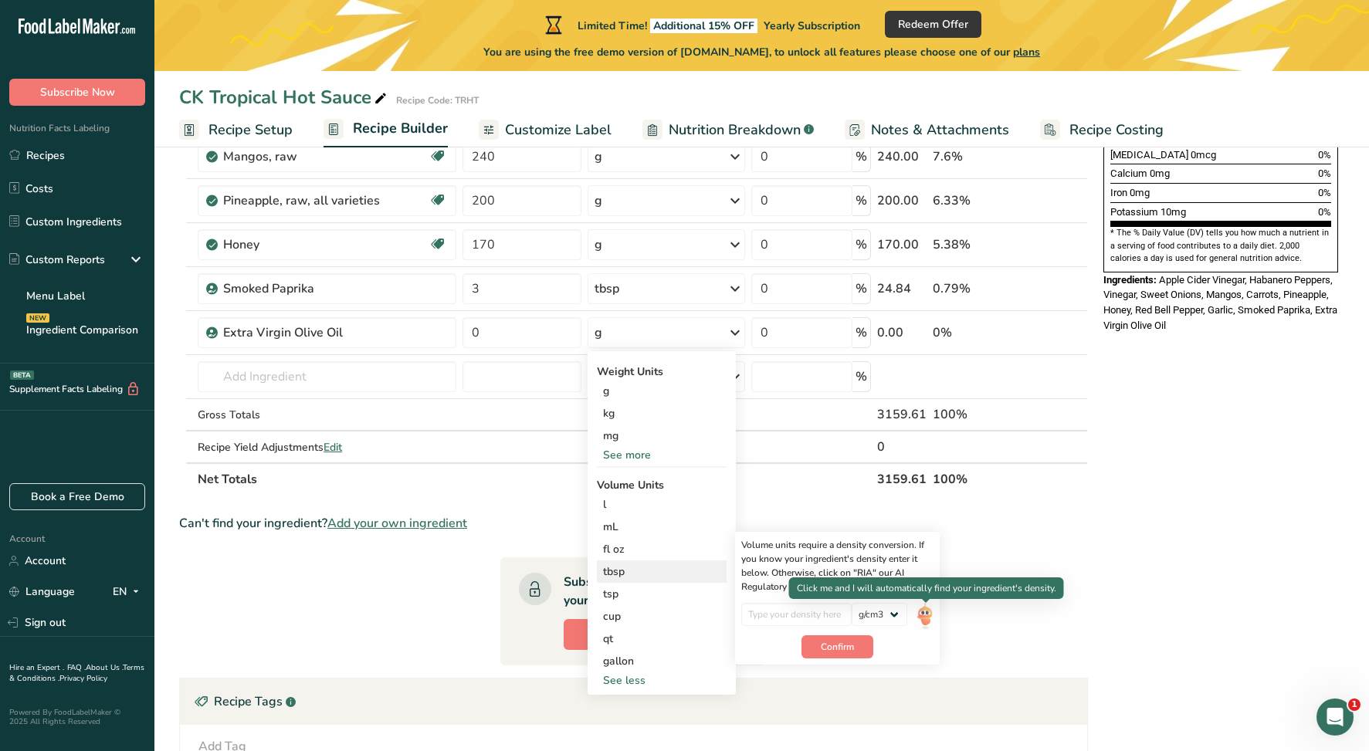
click at [923, 613] on img at bounding box center [925, 616] width 17 height 27
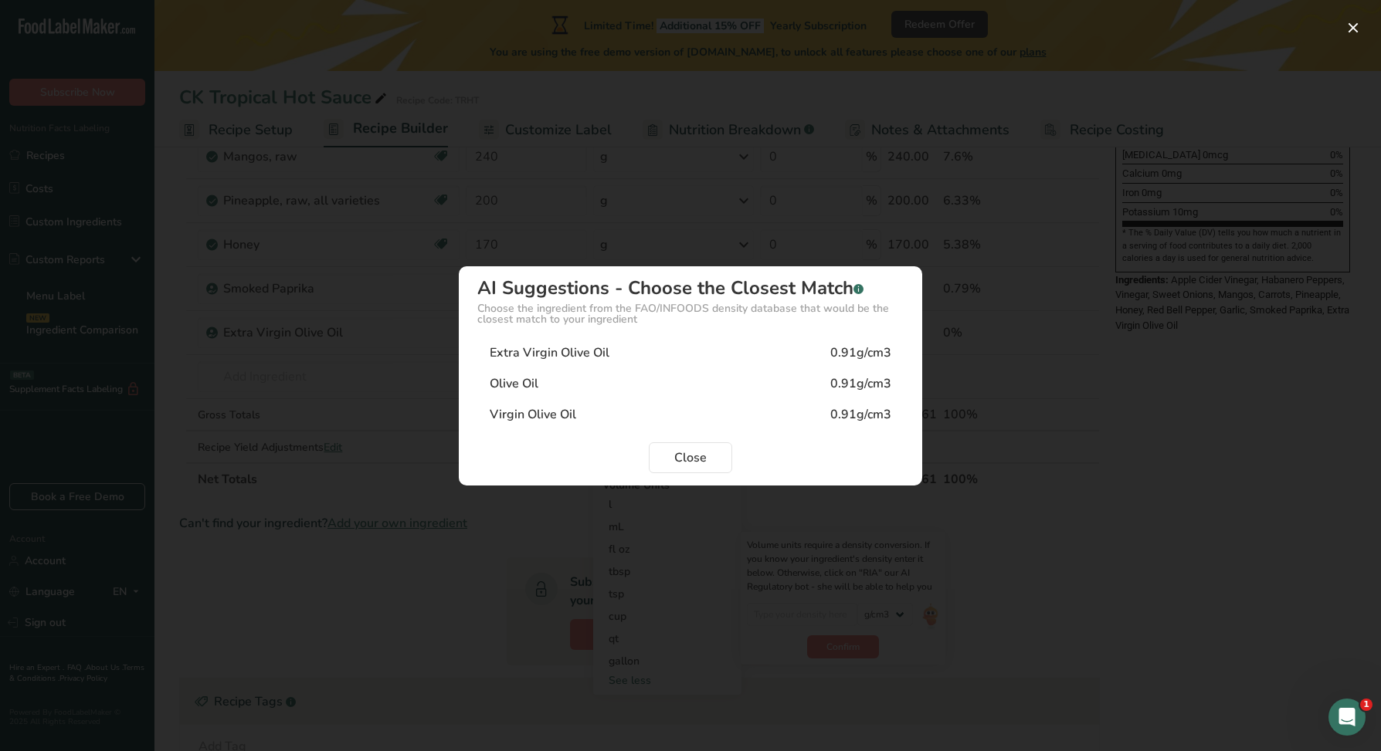
click at [618, 346] on div "Extra Virgin Olive Oil 0.91g/cm3" at bounding box center [690, 352] width 426 height 31
type input "0.91"
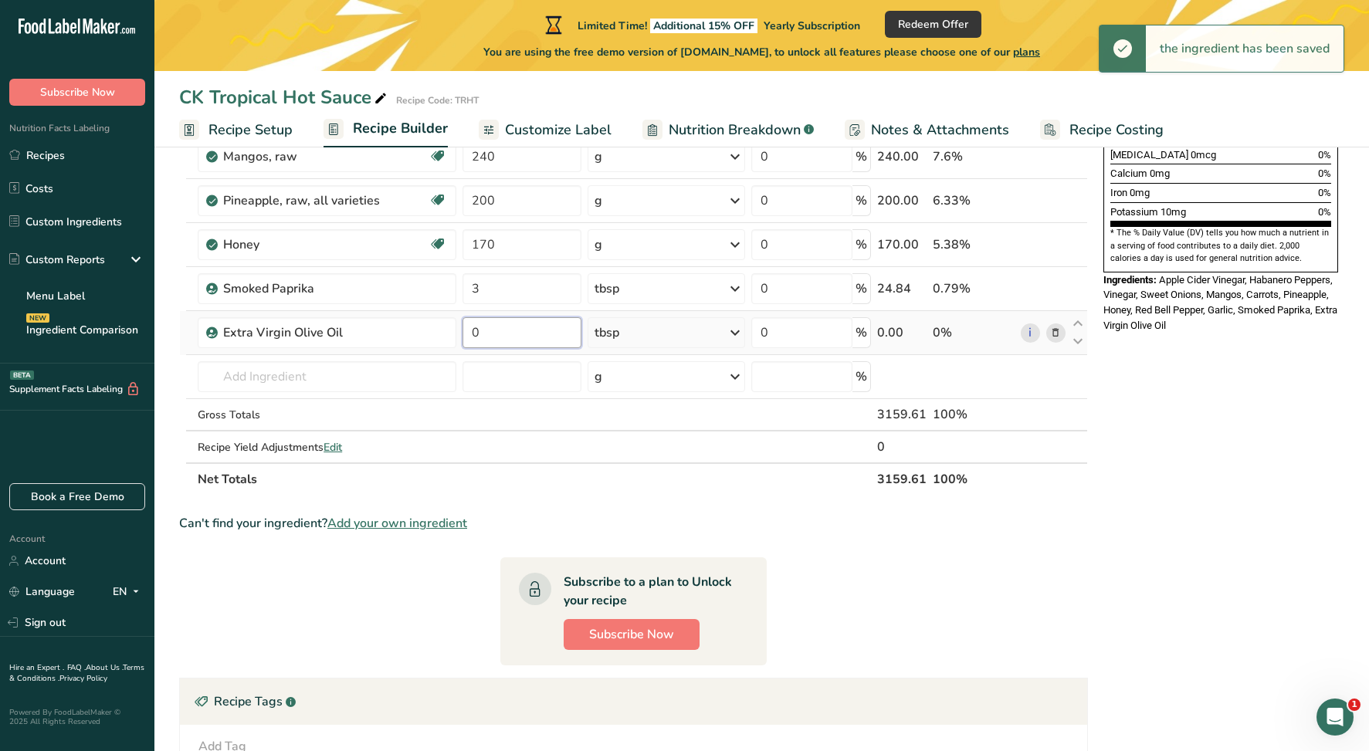
click at [531, 331] on input "0" at bounding box center [522, 332] width 119 height 31
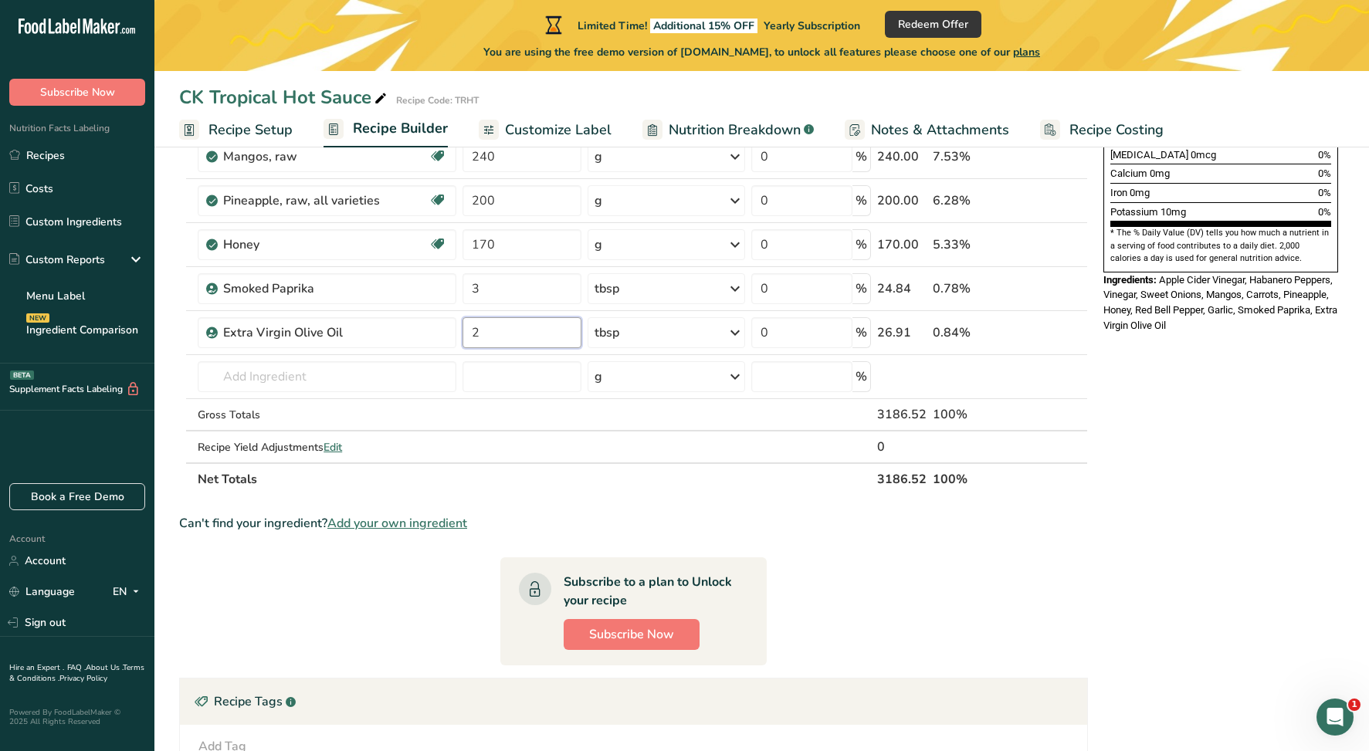
type input "2"
click at [887, 554] on section "Ingredient * Amount * Unit * Waste * .a-a{fill:#347362;}.b-a{fill:#fff;} Grams …" at bounding box center [633, 351] width 909 height 1114
click at [334, 376] on input "text" at bounding box center [327, 376] width 258 height 31
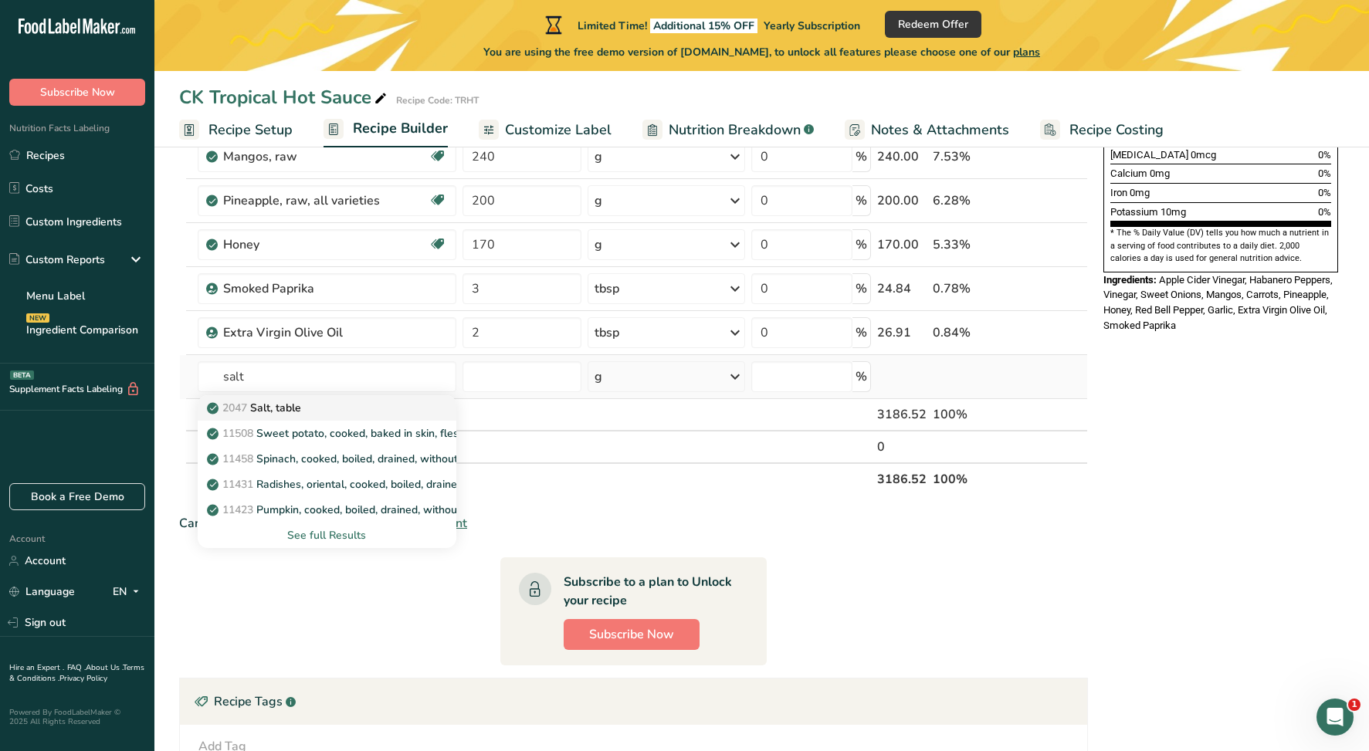
click at [315, 411] on div "2047 Salt, table" at bounding box center [314, 408] width 209 height 16
type input "Salt, table"
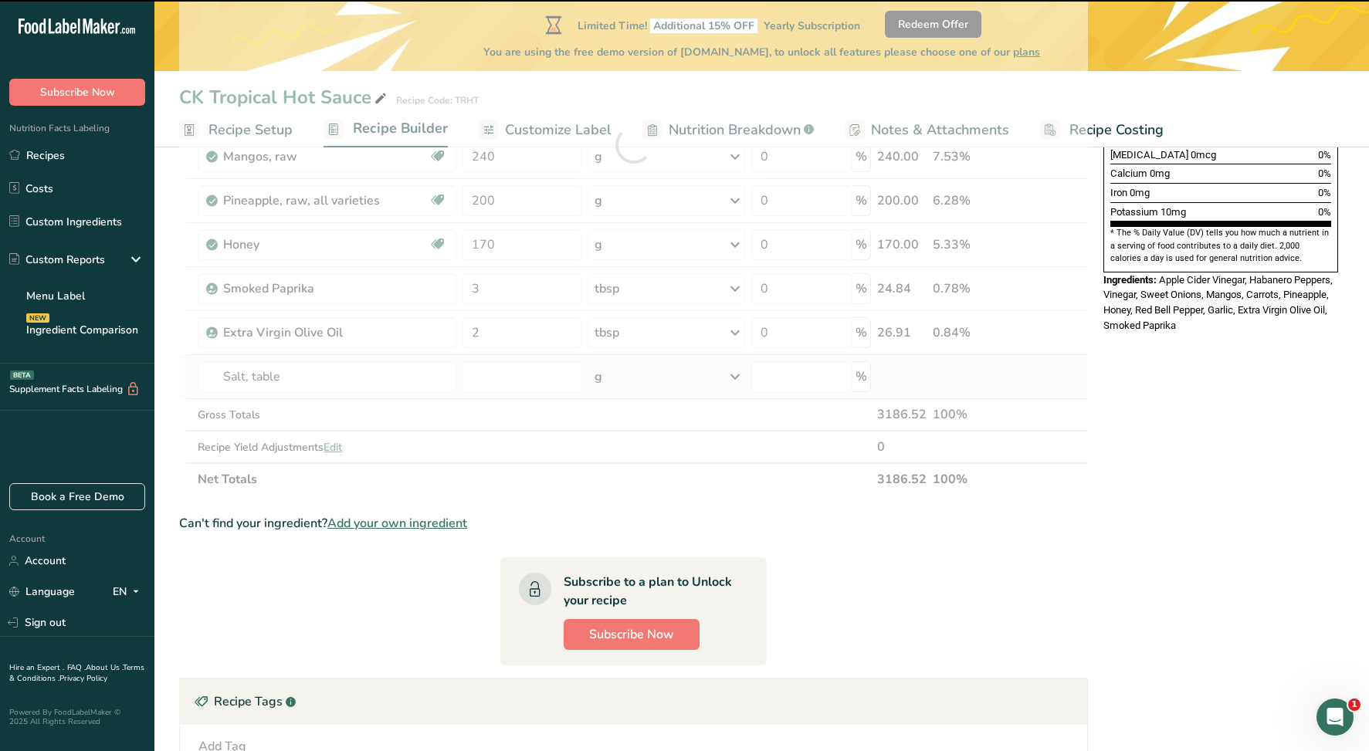
type input "0"
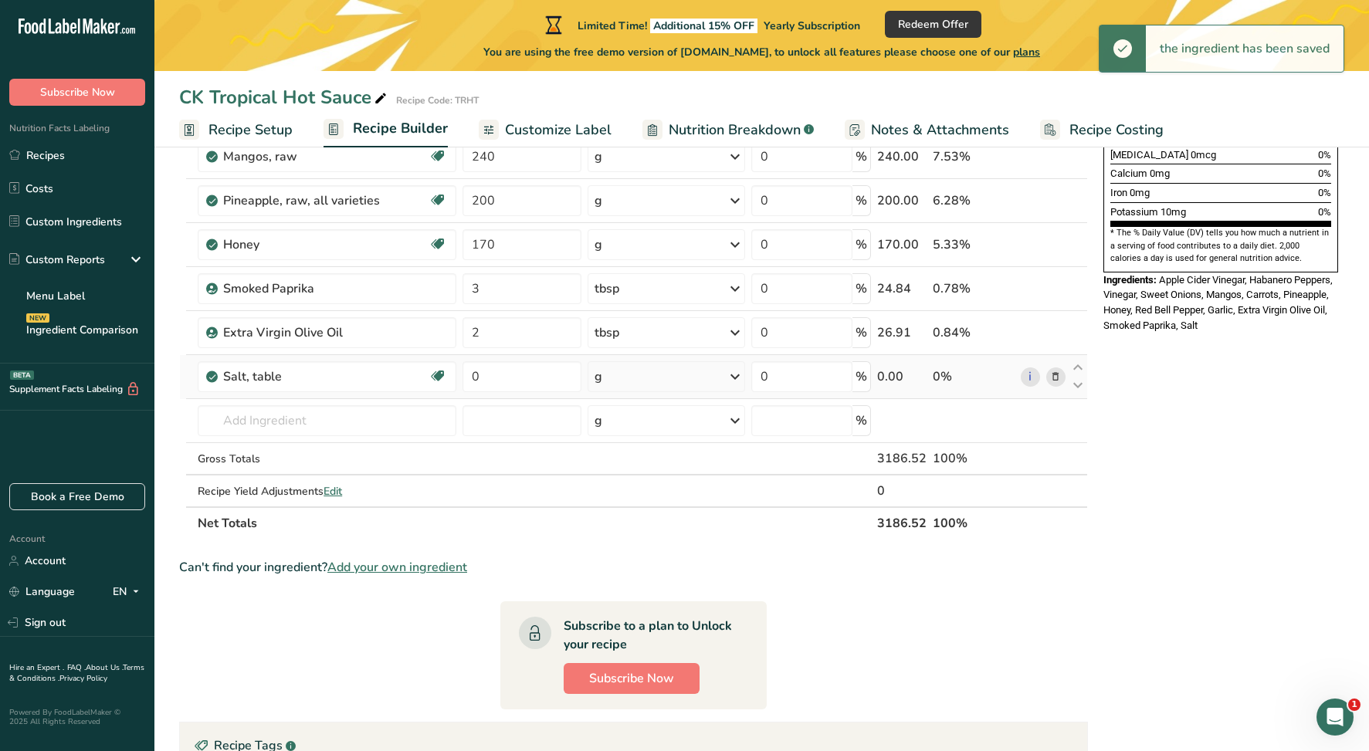
click at [643, 370] on div "g" at bounding box center [667, 376] width 158 height 31
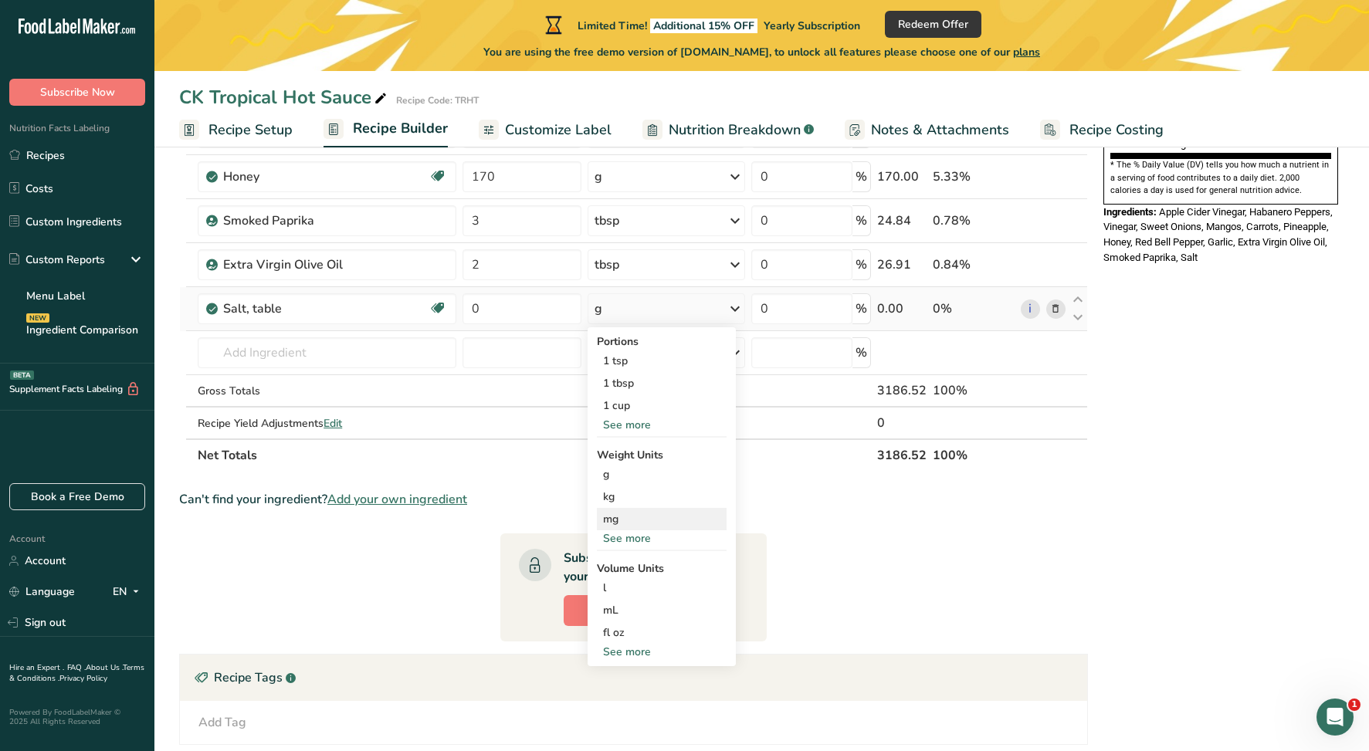
scroll to position [530, 0]
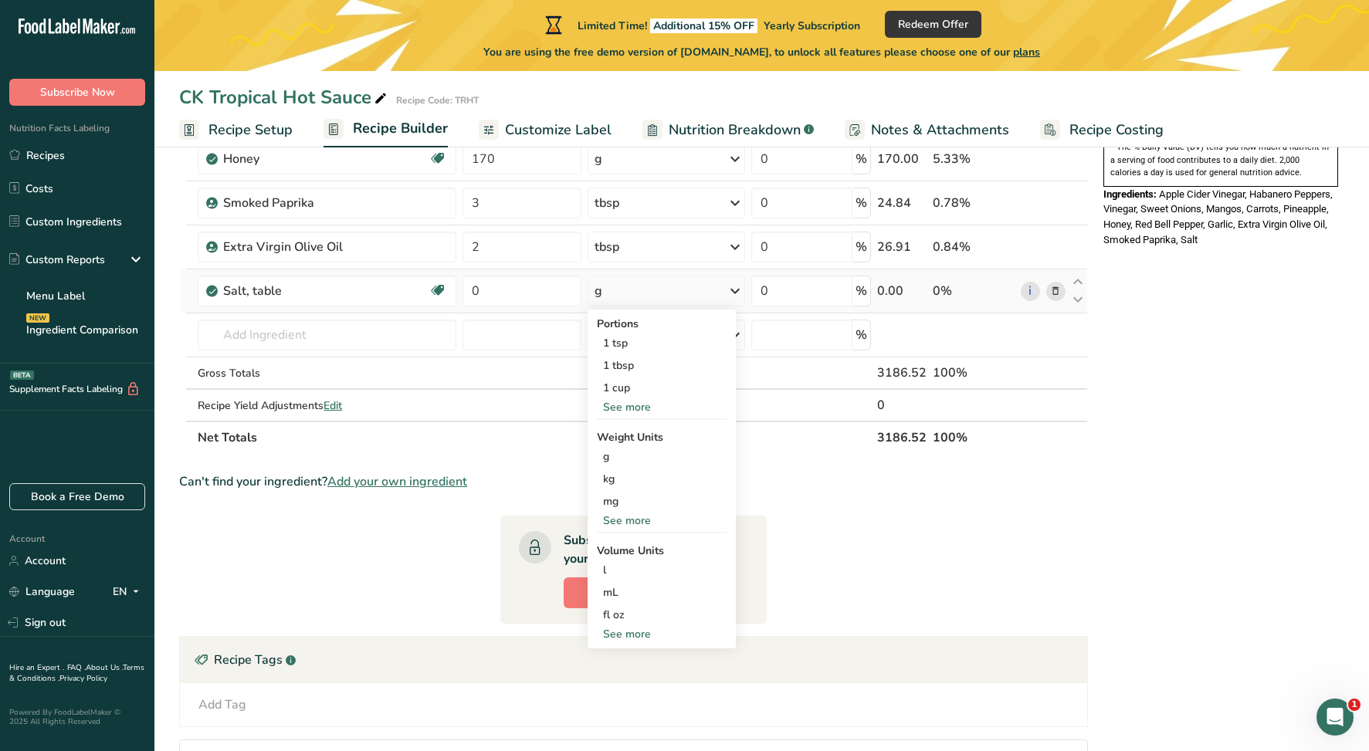
click at [644, 632] on div "See more" at bounding box center [662, 634] width 130 height 16
select select "22"
click at [622, 656] on div "tsp" at bounding box center [661, 660] width 117 height 16
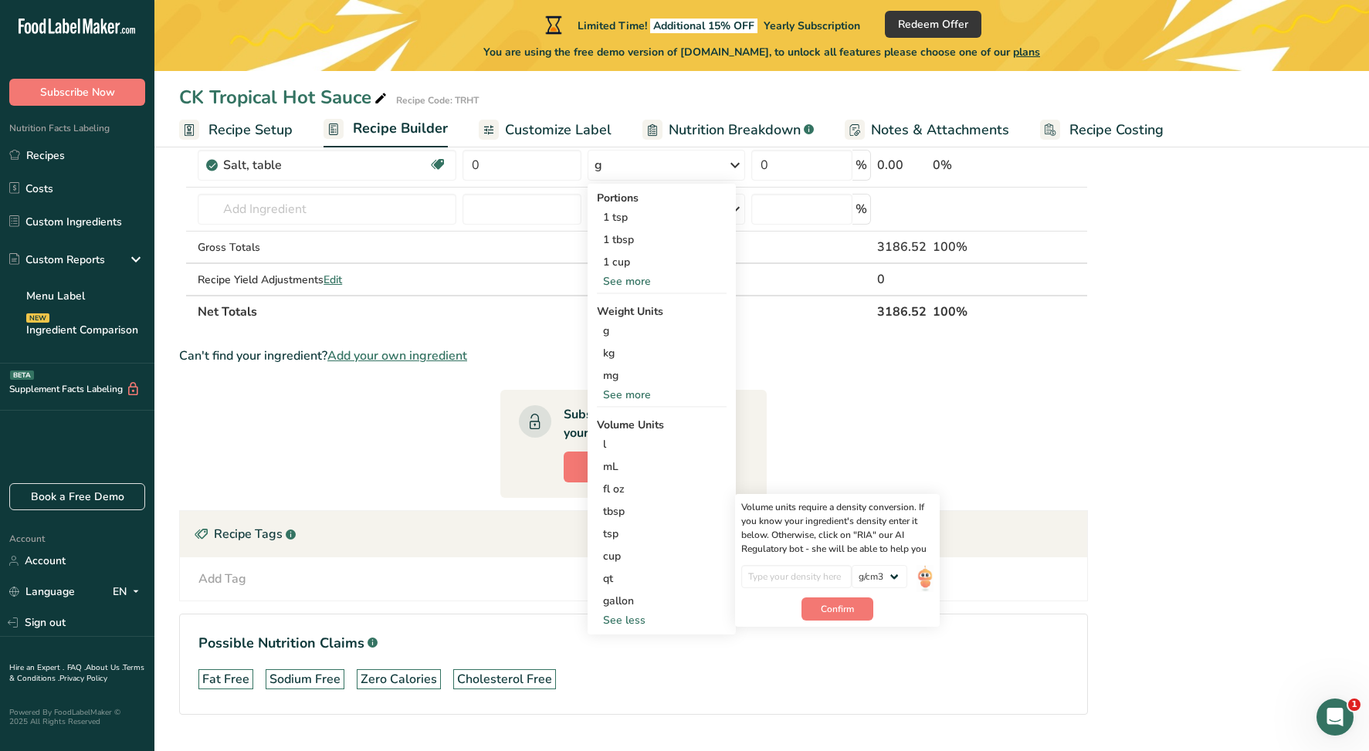
scroll to position [660, 0]
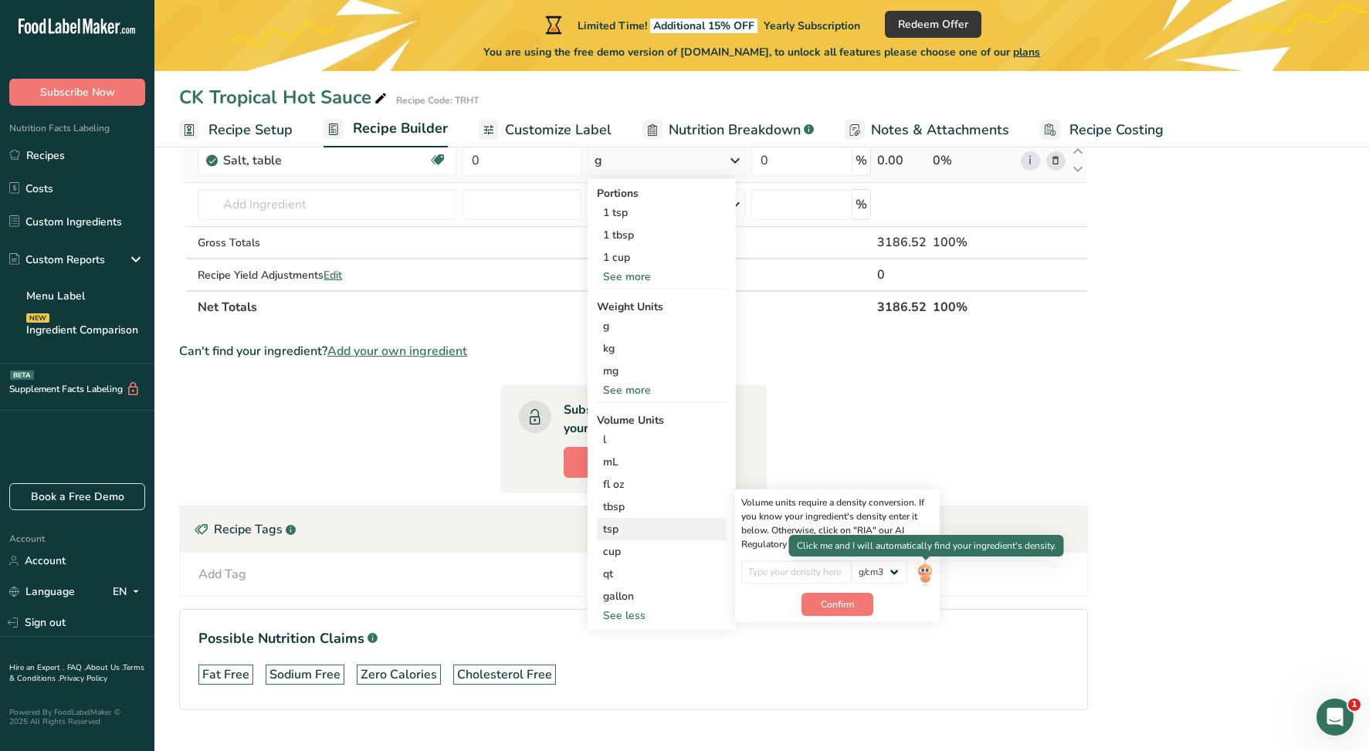
click at [931, 575] on img at bounding box center [925, 574] width 17 height 27
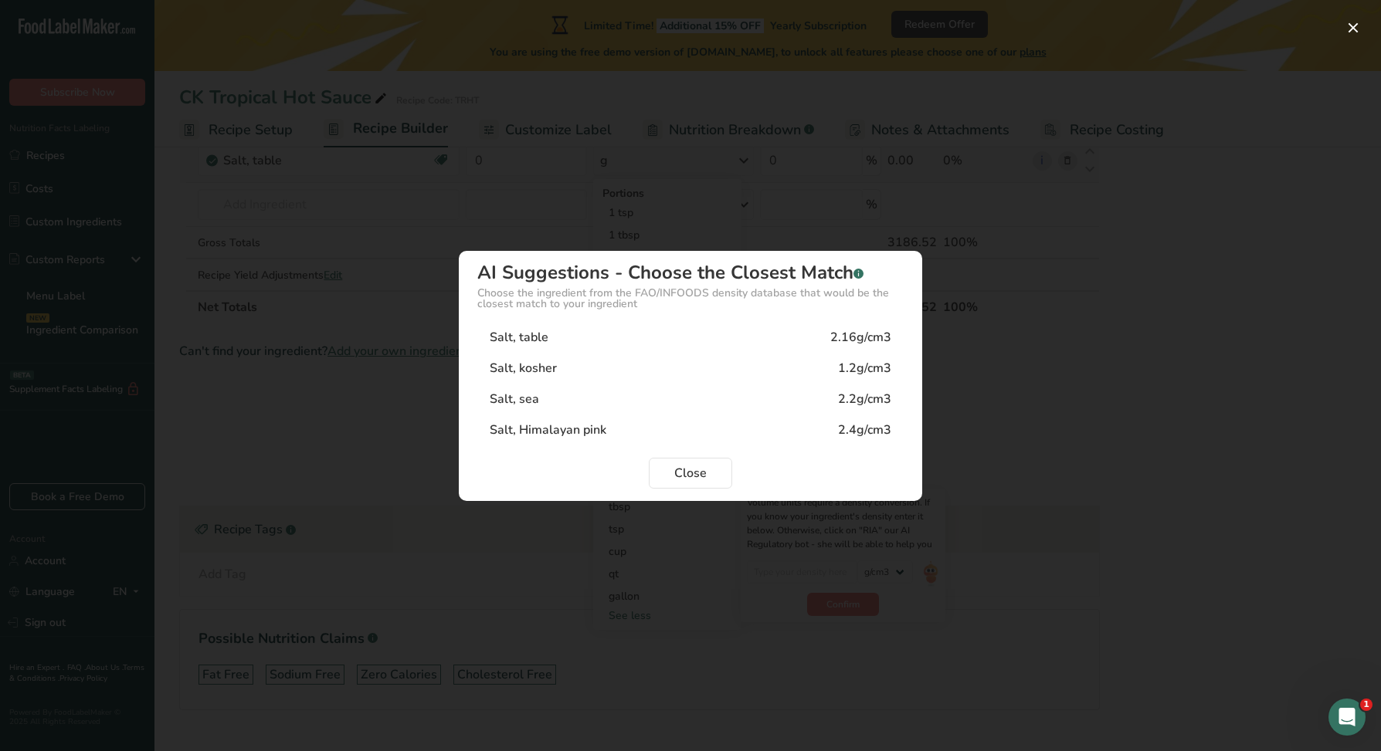
click at [598, 334] on div "Salt, table 2.16g/cm3" at bounding box center [690, 337] width 426 height 31
type input "2.16"
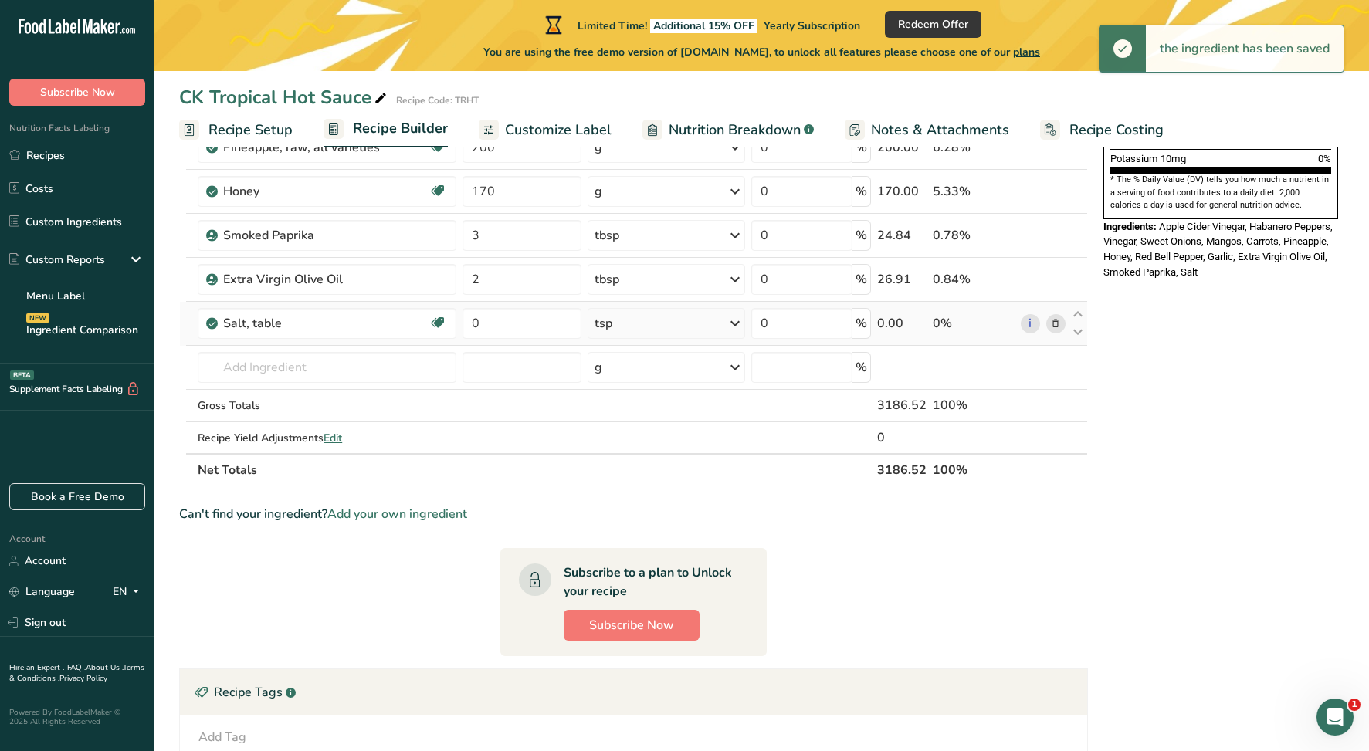
scroll to position [497, 0]
click at [537, 318] on input "0" at bounding box center [522, 324] width 119 height 31
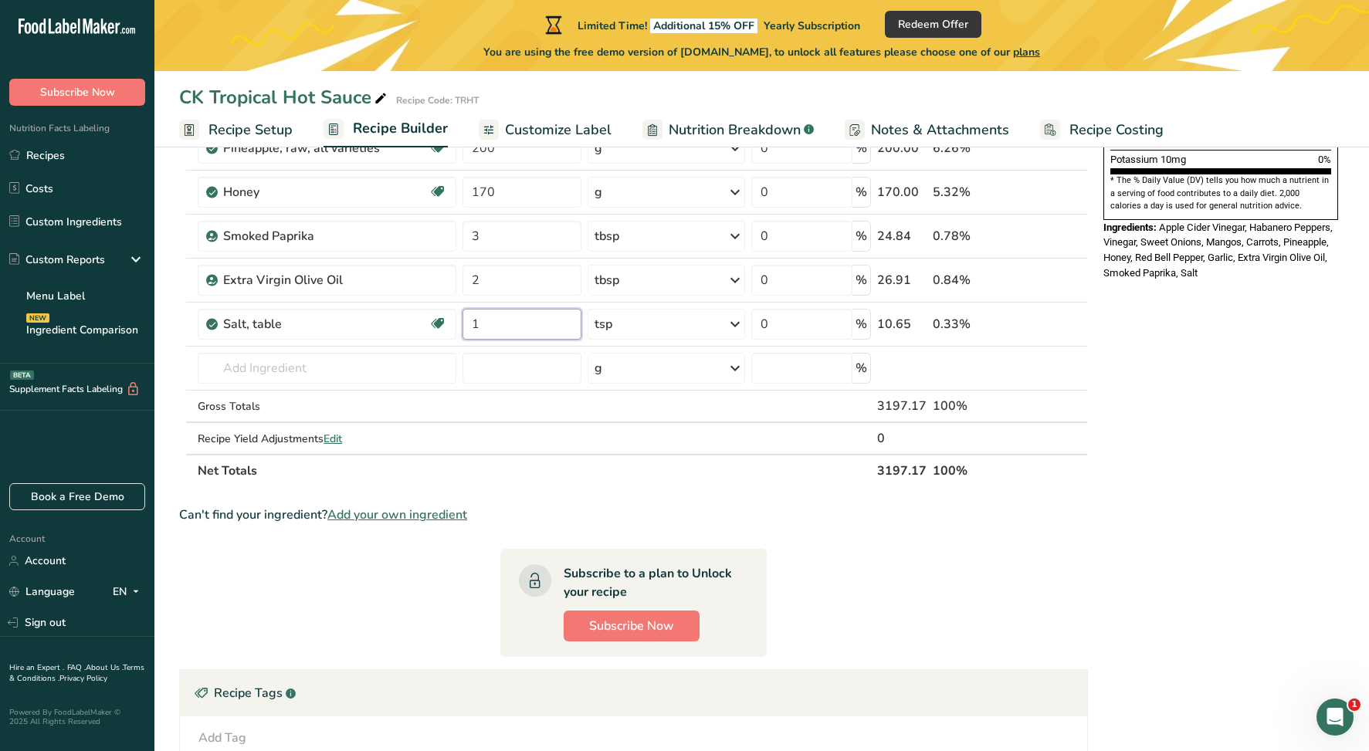
type input "1"
click at [783, 486] on div "Ingredient * Amount * Unit * Waste * .a-a{fill:#347362;}.b-a{fill:#fff;} Grams …" at bounding box center [633, 114] width 909 height 746
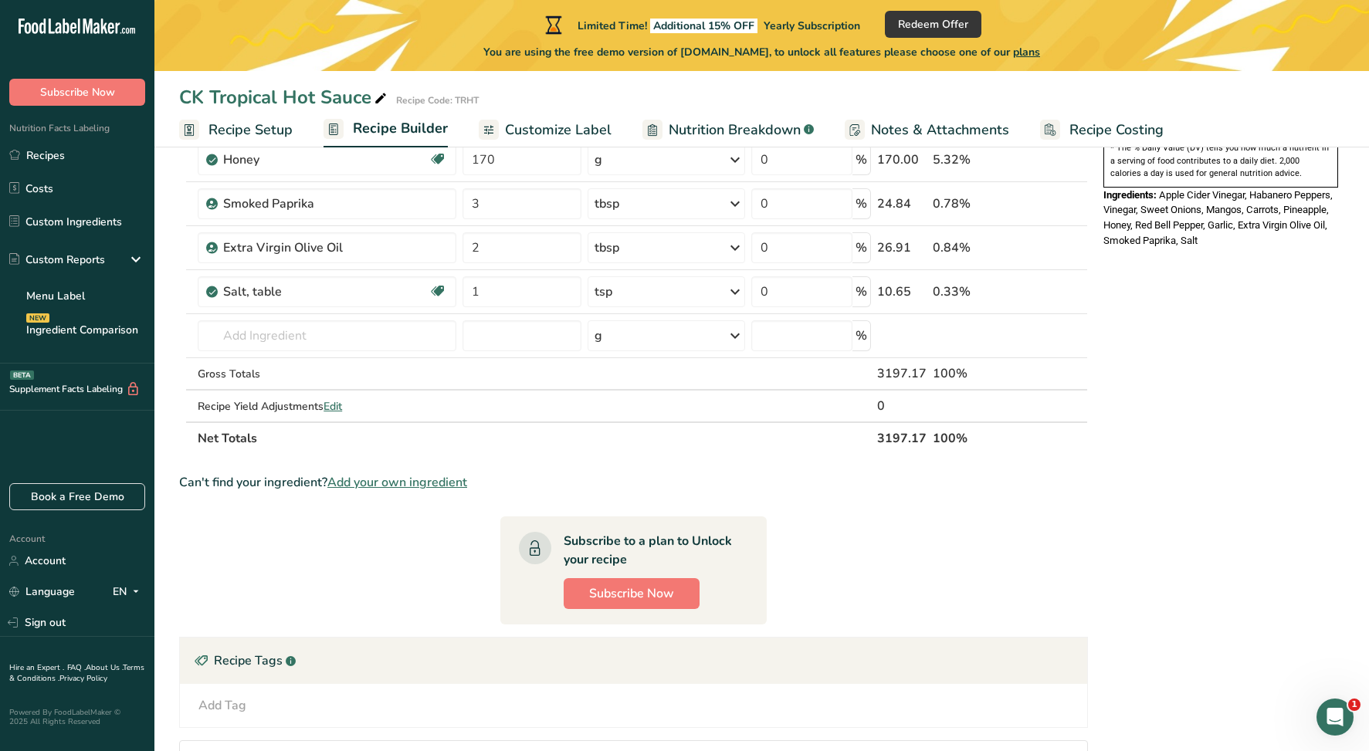
scroll to position [525, 0]
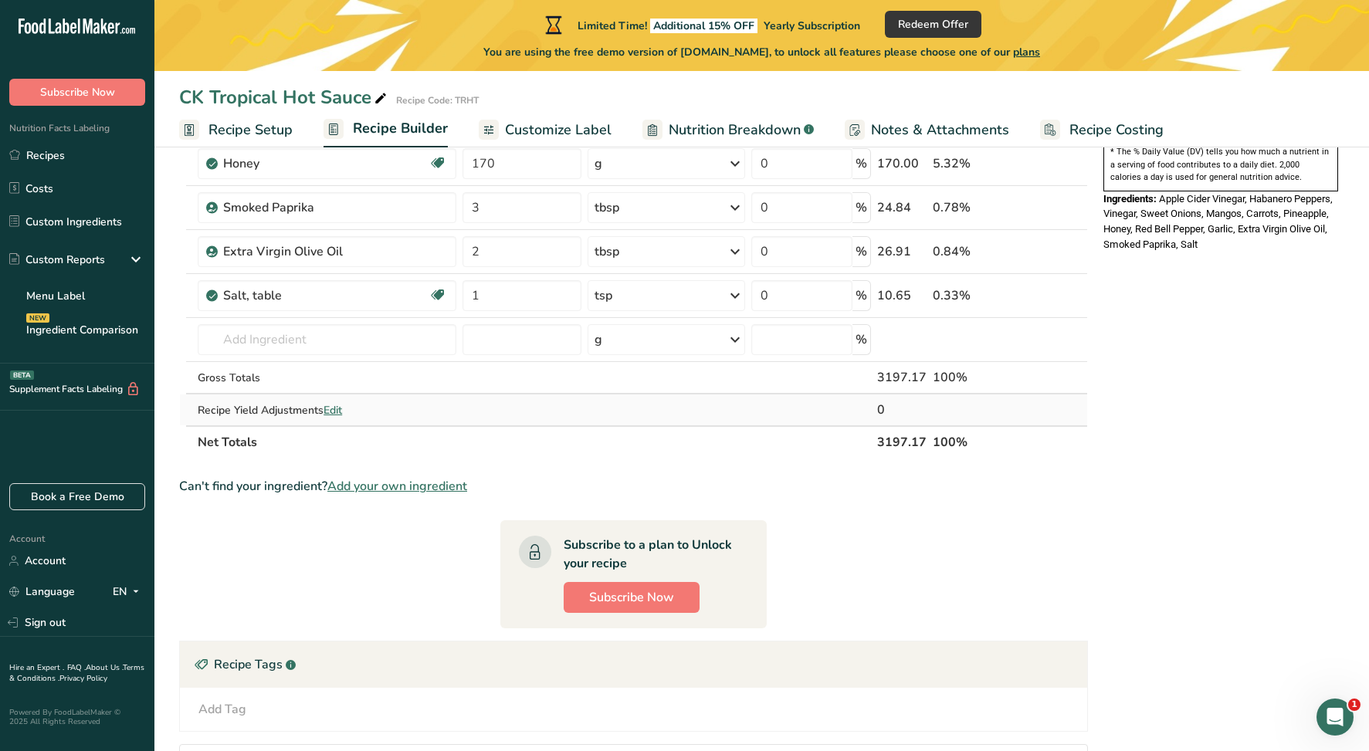
click at [341, 409] on span "Edit" at bounding box center [333, 410] width 19 height 15
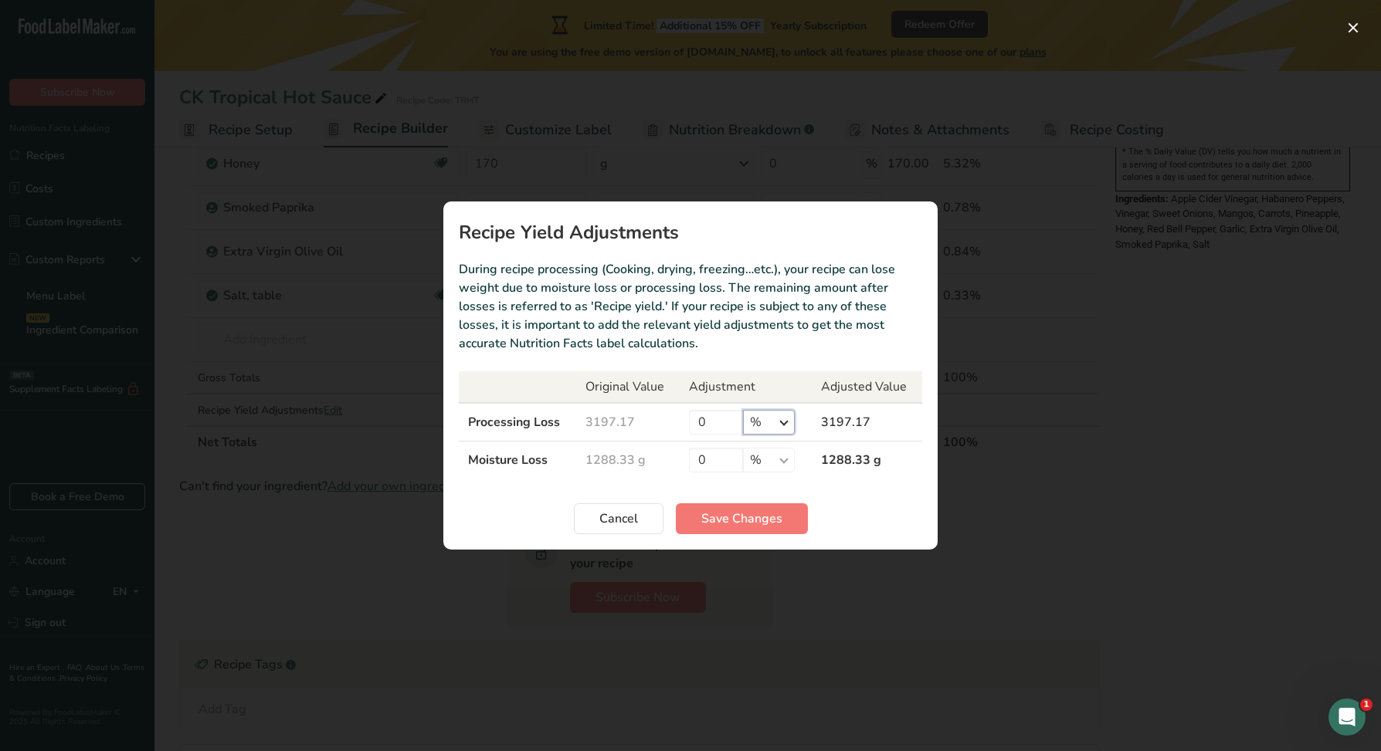
click at [775, 425] on select "% g kg mg mcg lb oz" at bounding box center [769, 422] width 52 height 25
click at [782, 429] on select "% g kg mg mcg lb oz" at bounding box center [769, 422] width 52 height 25
select select "-1"
click at [703, 426] on input "0" at bounding box center [716, 422] width 54 height 25
type input "3"
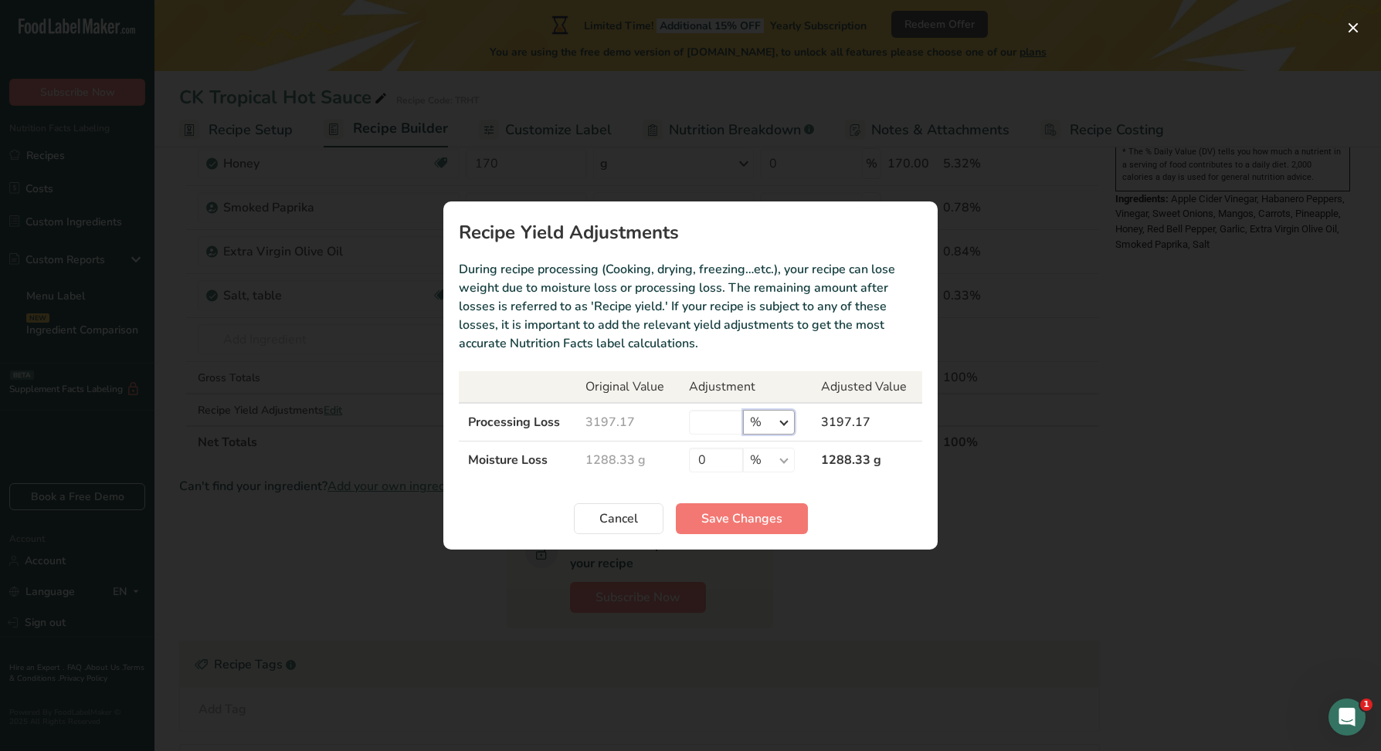
click at [782, 420] on select "% g kg mg mcg lb oz" at bounding box center [769, 422] width 52 height 25
click at [693, 415] on input "Recipe yield modal" at bounding box center [716, 422] width 54 height 25
type input "3.25"
click at [715, 463] on input "0" at bounding box center [716, 460] width 54 height 25
type input "3.6"
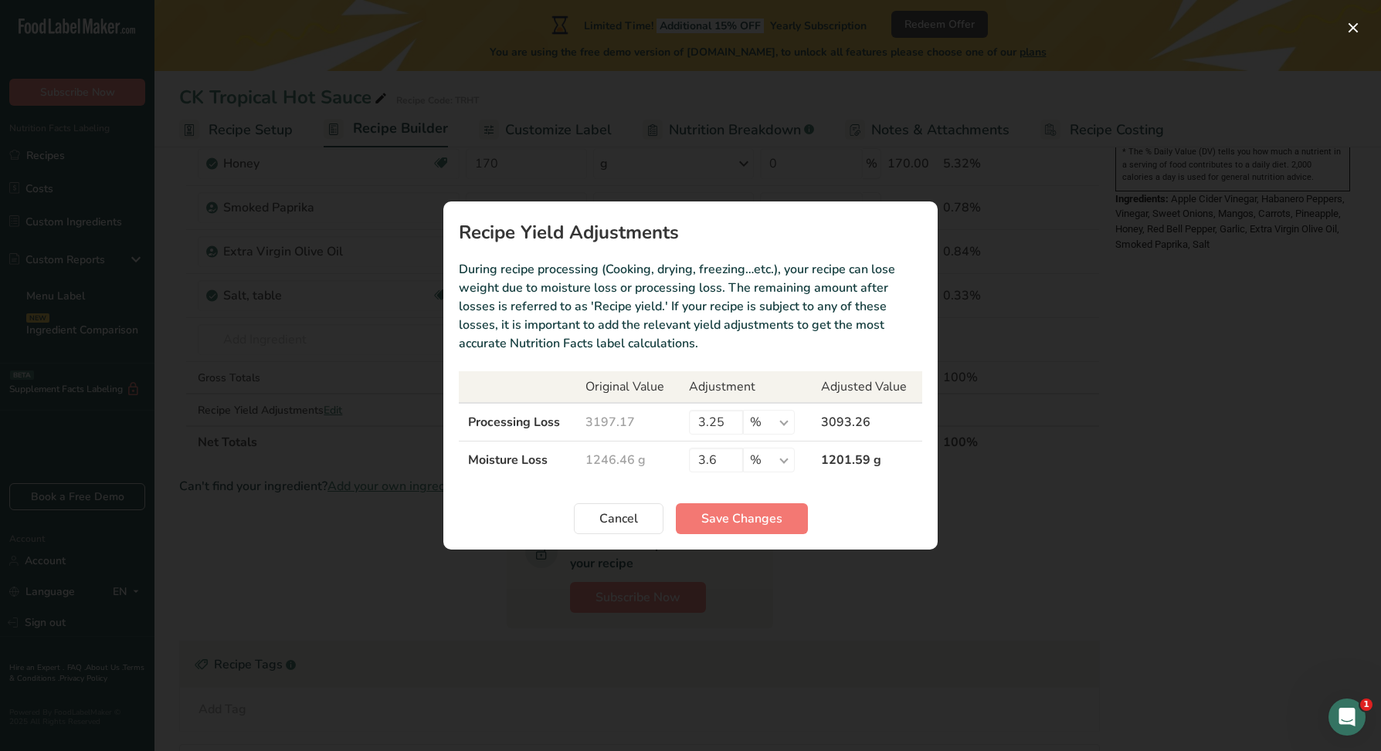
click at [547, 484] on section "Recipe Yield Adjustments During recipe processing (Cooking, drying, freezing…et…" at bounding box center [690, 376] width 494 height 348
click at [702, 461] on input "3.6" at bounding box center [716, 460] width 54 height 25
click at [704, 422] on input "3.25" at bounding box center [716, 422] width 54 height 25
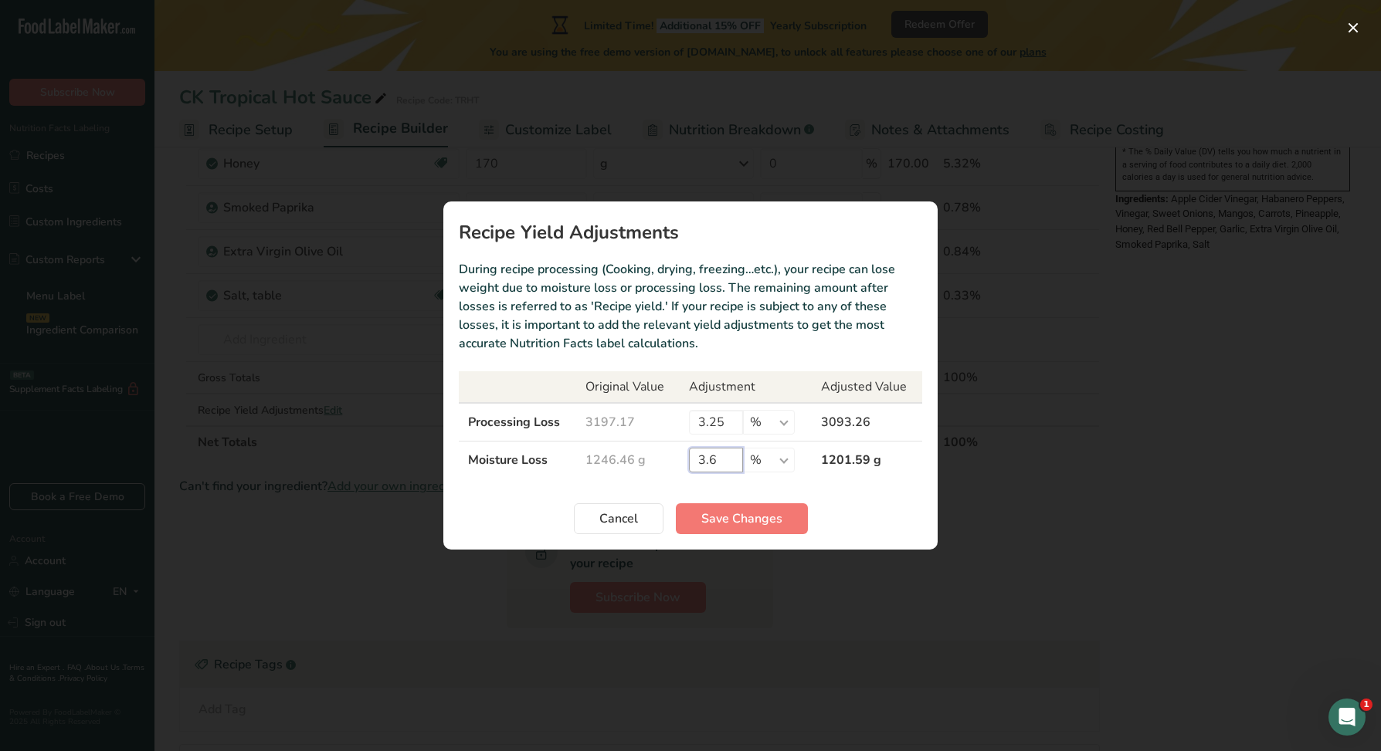
click at [710, 463] on input "3.6" at bounding box center [716, 460] width 54 height 25
type input "0"
type input "1"
click at [710, 424] on input "3.25" at bounding box center [716, 422] width 54 height 25
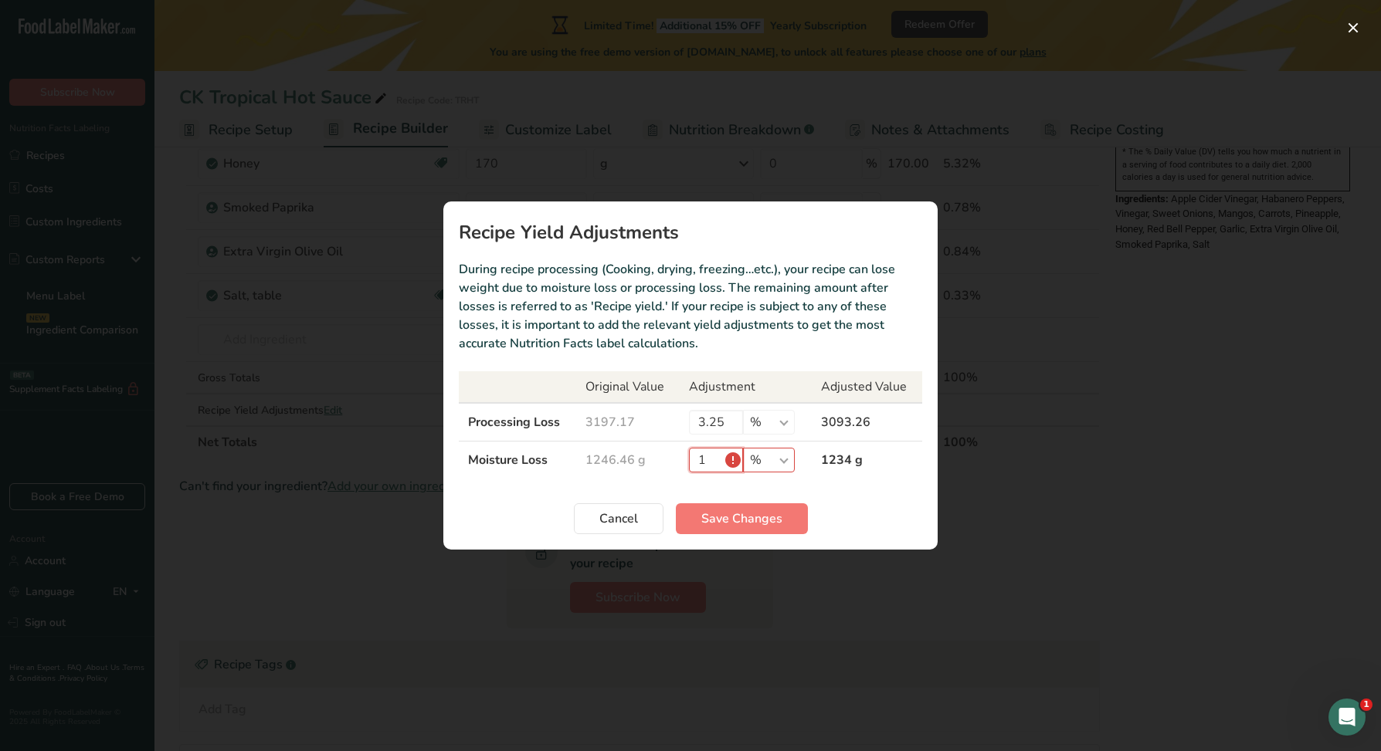
click at [734, 459] on input "1" at bounding box center [716, 460] width 54 height 25
click at [715, 433] on input "3.25" at bounding box center [716, 422] width 54 height 25
click at [737, 466] on input "Recipe yield modal" at bounding box center [716, 460] width 54 height 25
click at [768, 461] on select "% g kg mg mcg lb oz" at bounding box center [769, 460] width 52 height 25
select select "0"
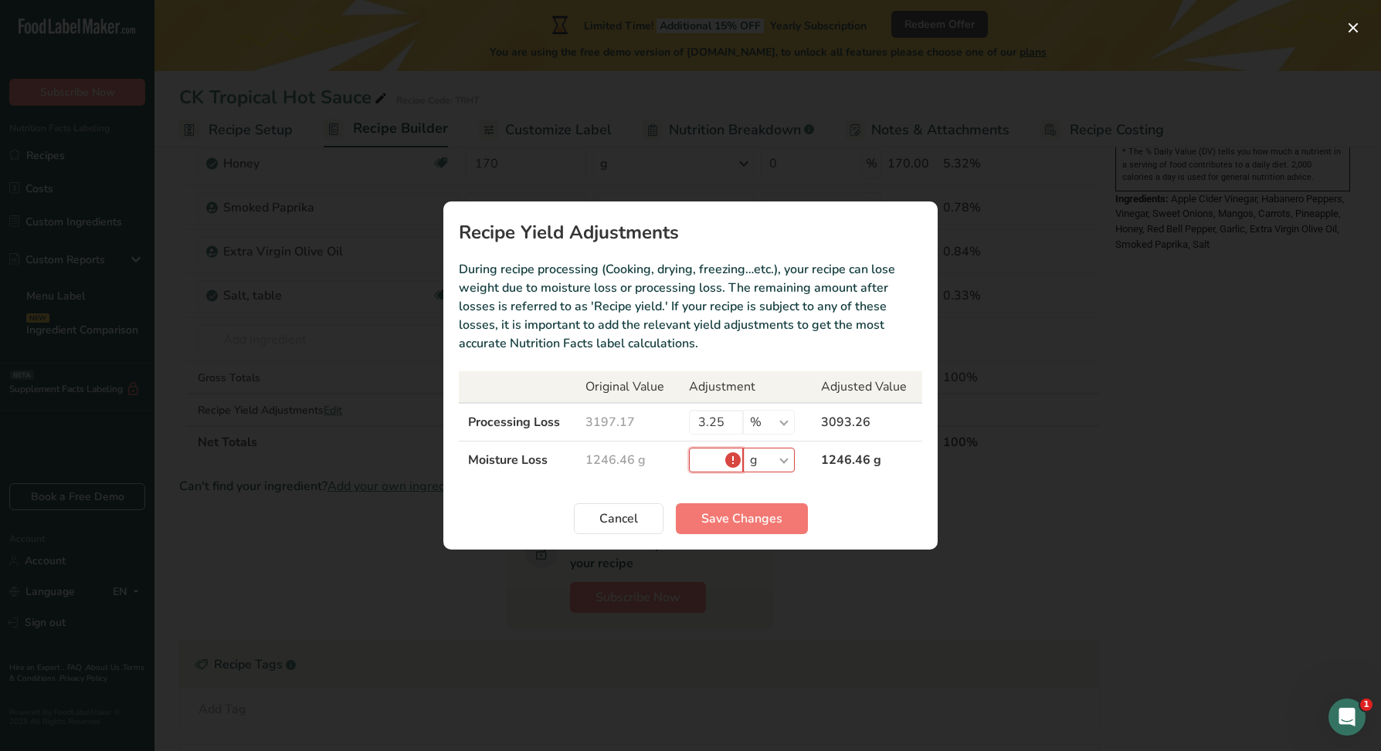
click at [733, 459] on input "Recipe yield modal" at bounding box center [716, 460] width 54 height 25
click at [710, 422] on input "3.25" at bounding box center [716, 422] width 54 height 25
type input "3.45"
click at [710, 449] on input "Recipe yield modal" at bounding box center [716, 460] width 54 height 25
type input "3.6"
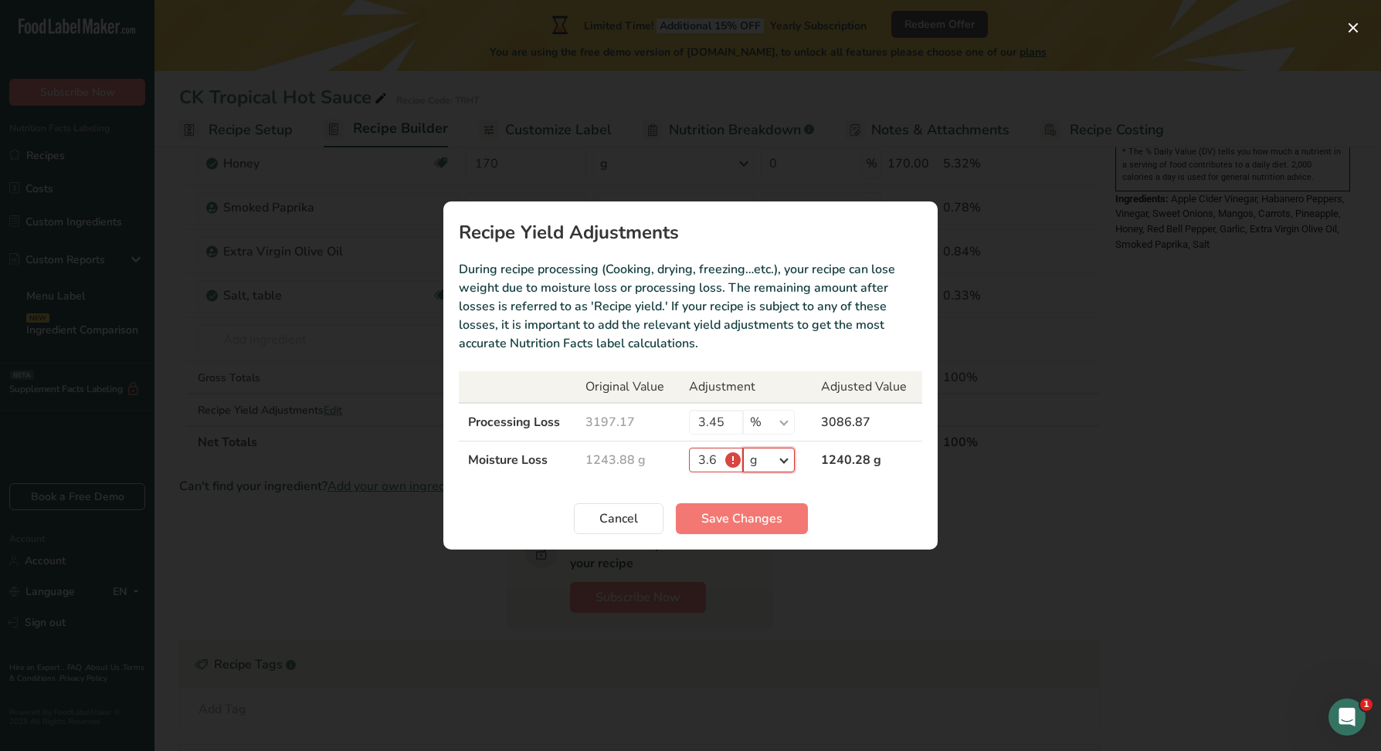
click at [772, 463] on select "% g kg mg mcg lb oz" at bounding box center [769, 460] width 52 height 25
select select "-1"
click at [825, 469] on td "1199.1 g" at bounding box center [867, 461] width 110 height 38
click at [710, 426] on input "3.45" at bounding box center [716, 422] width 54 height 25
click at [753, 533] on button "Save Changes" at bounding box center [742, 519] width 132 height 31
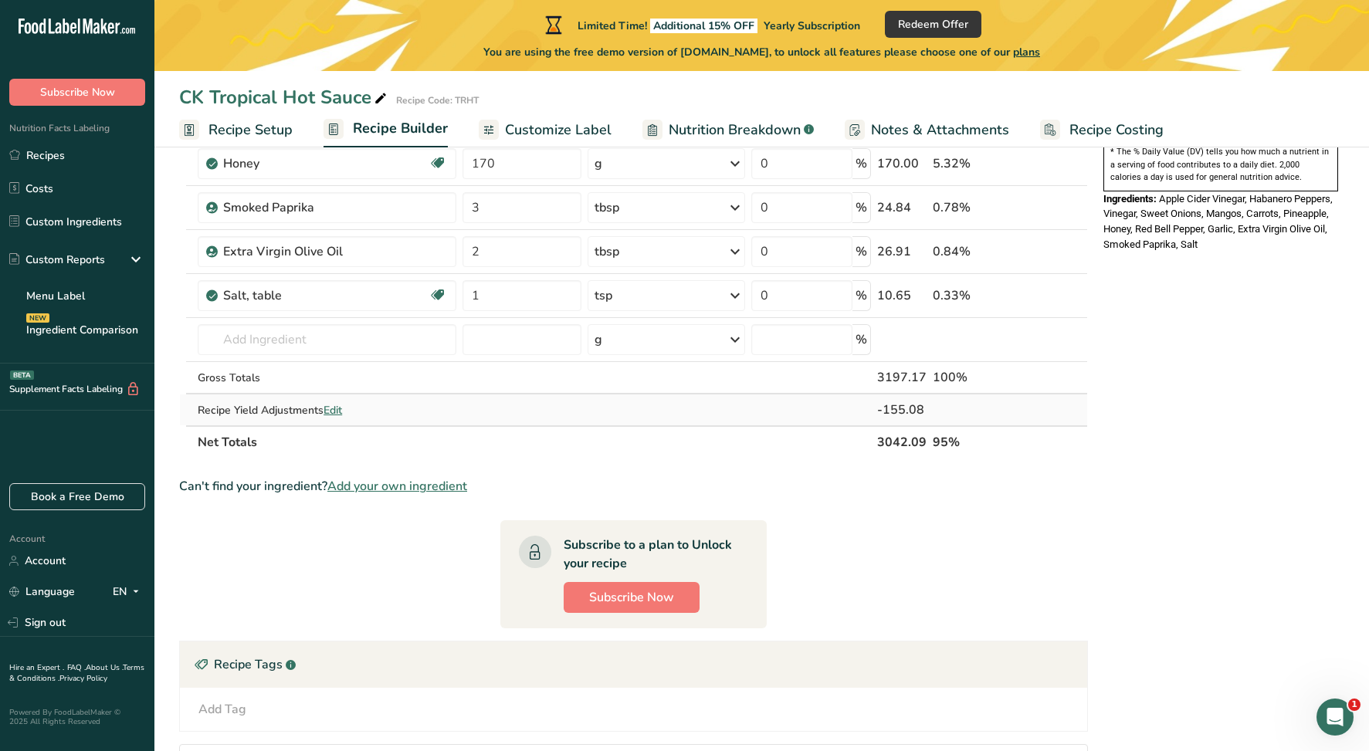
click at [341, 409] on span "Edit" at bounding box center [333, 410] width 19 height 15
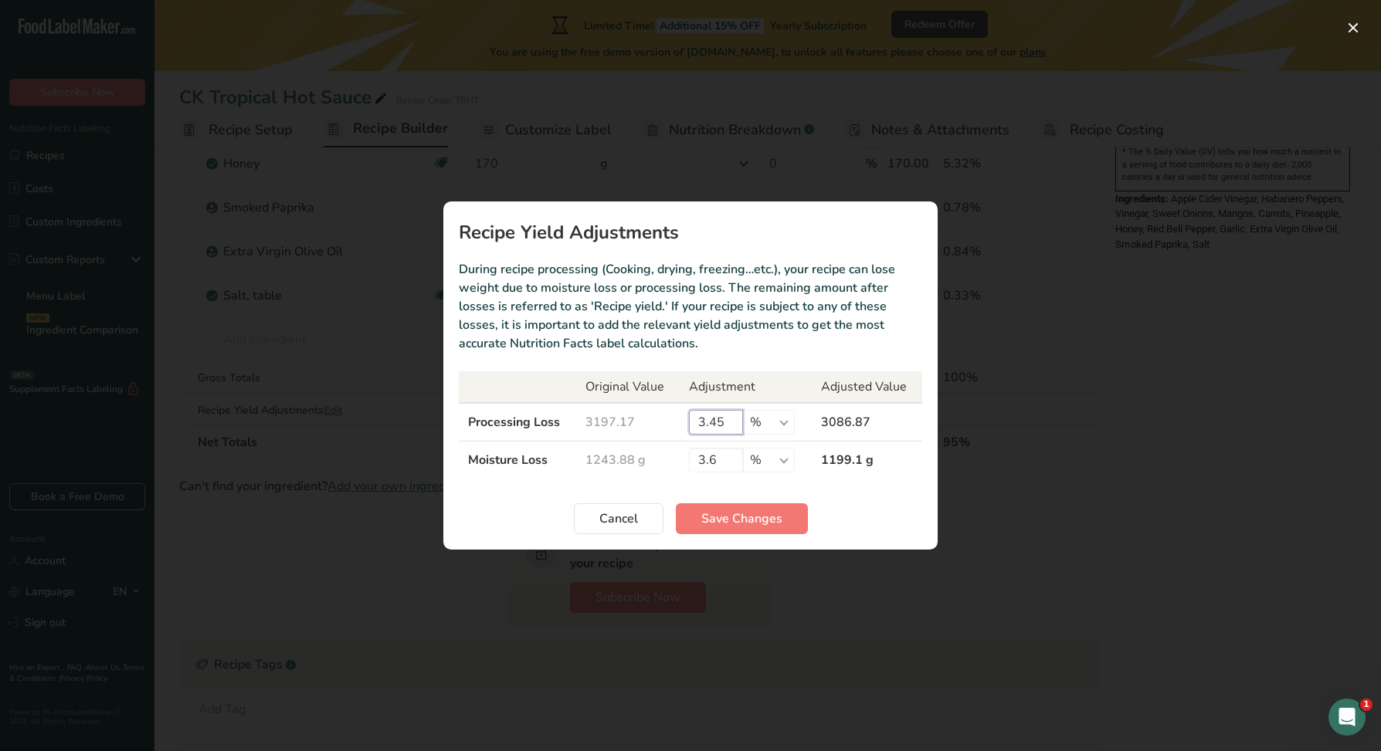
click at [714, 419] on input "3.45" at bounding box center [716, 422] width 54 height 25
type input "3.5"
click at [720, 458] on input "3.6" at bounding box center [716, 460] width 54 height 25
type input "3.75"
click at [724, 519] on span "Save Changes" at bounding box center [741, 519] width 81 height 19
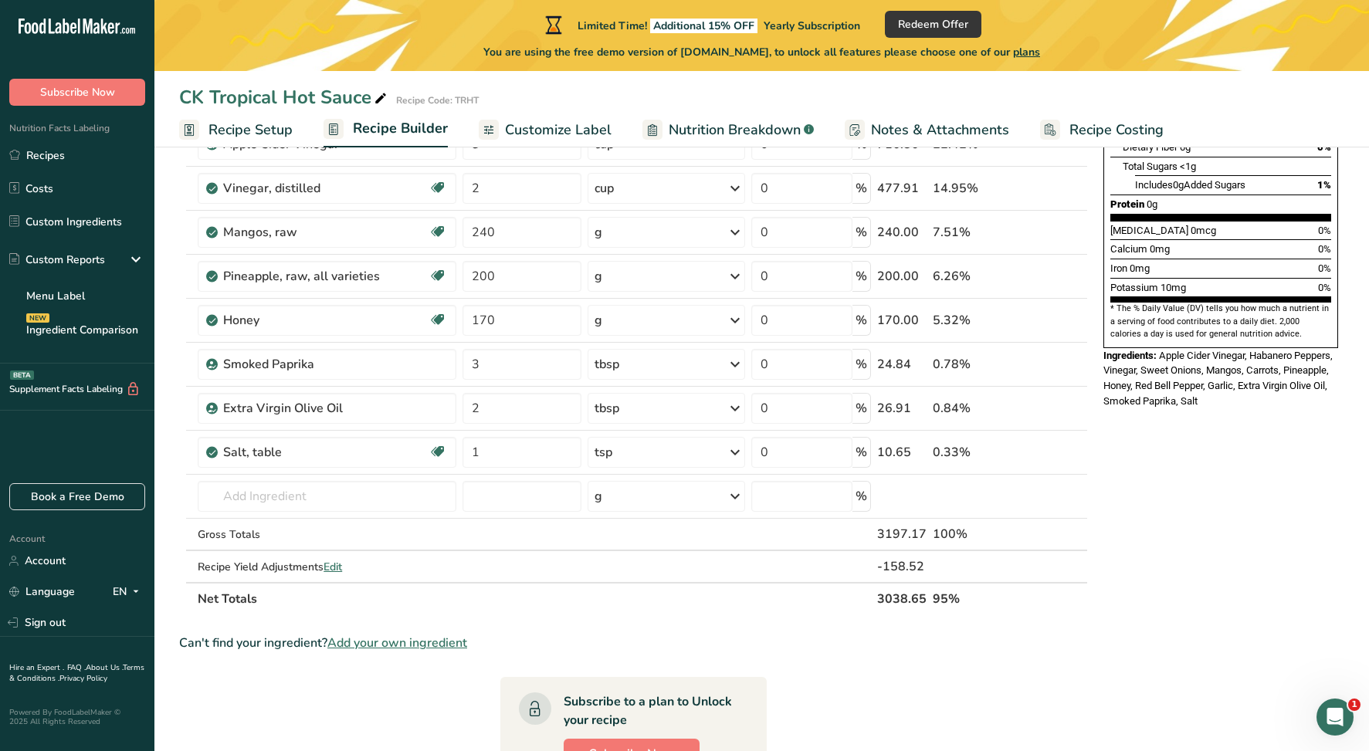
scroll to position [368, 0]
click at [525, 134] on span "Customize Label" at bounding box center [558, 130] width 107 height 21
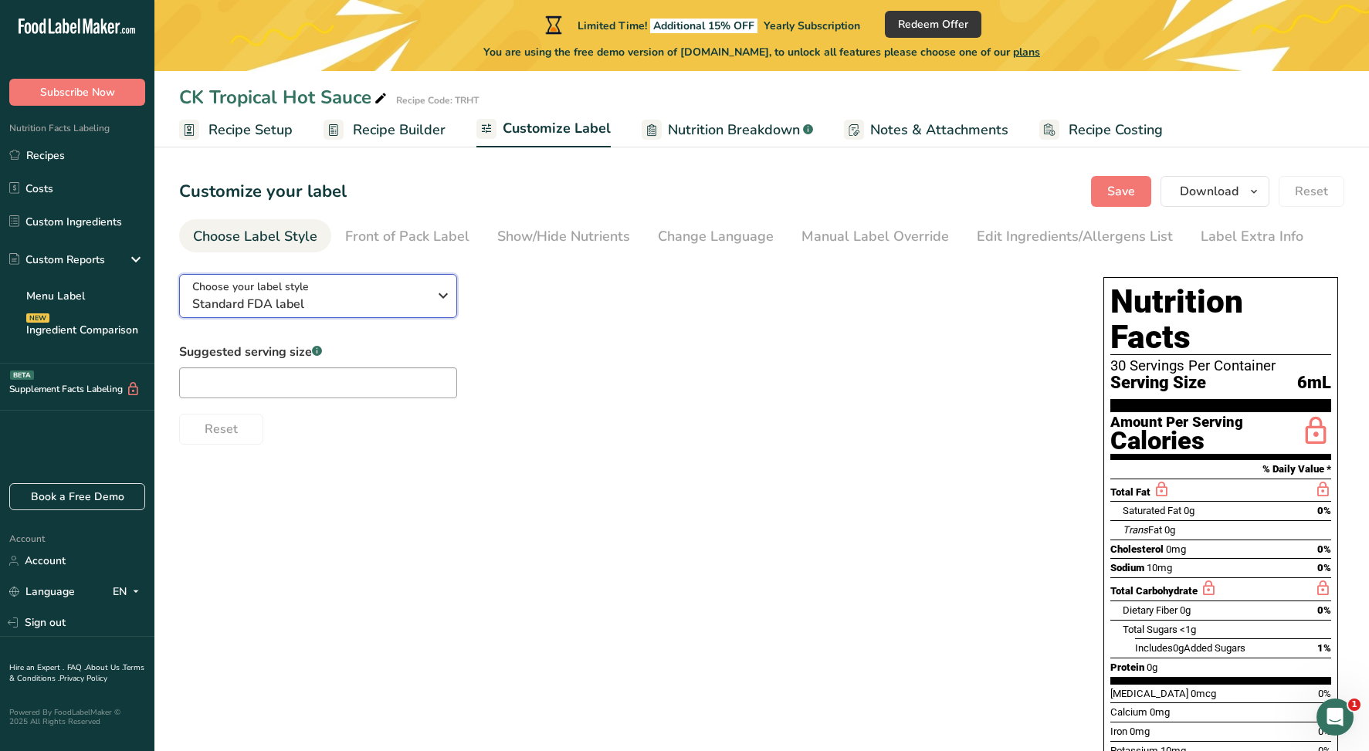
click at [369, 283] on div "Choose your label style Standard FDA label" at bounding box center [310, 296] width 236 height 35
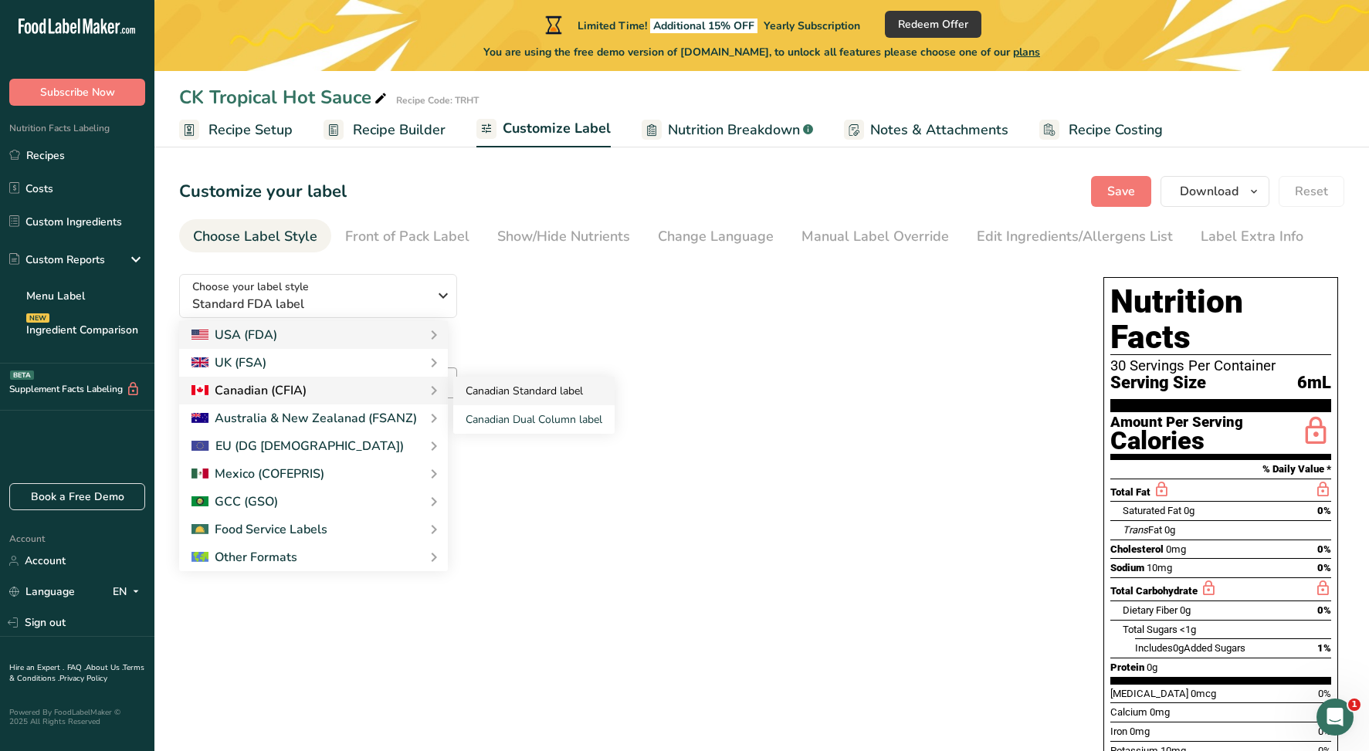
click at [523, 399] on link "Canadian Standard label" at bounding box center [533, 391] width 161 height 29
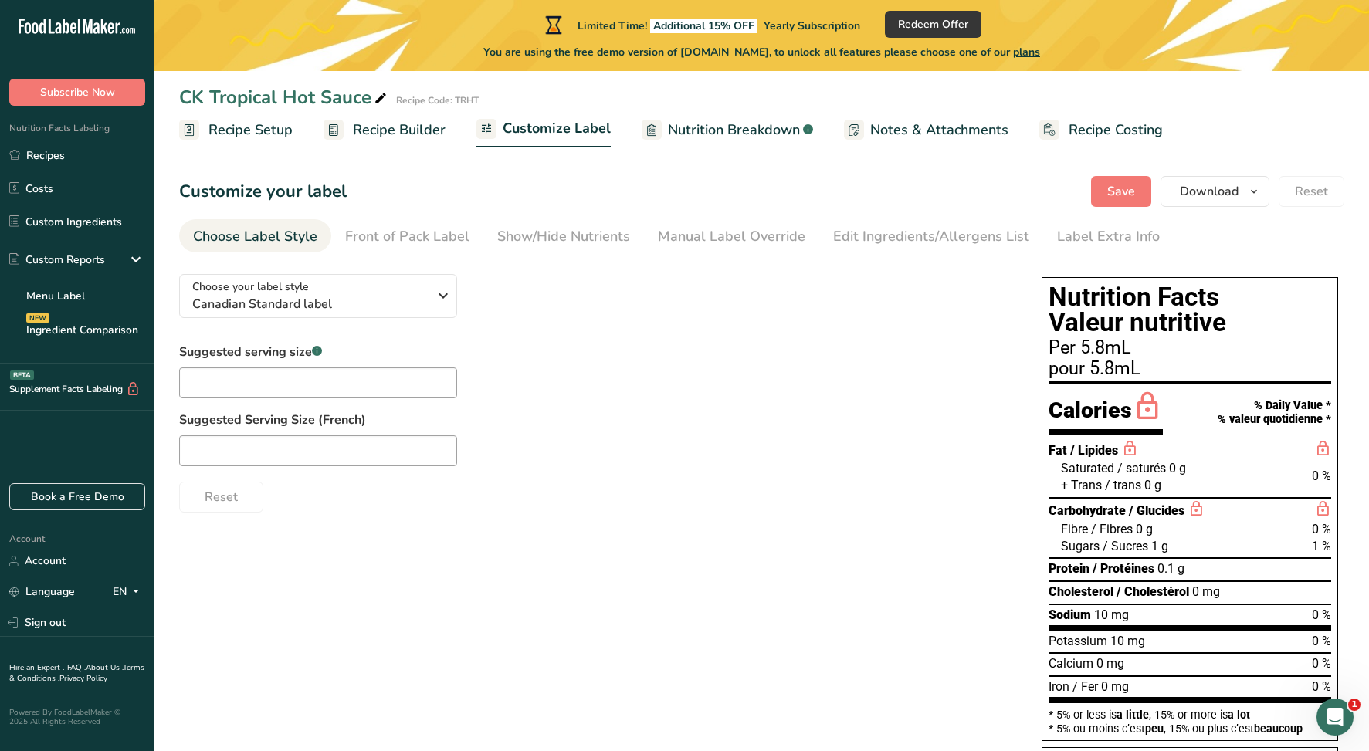
click at [384, 129] on span "Recipe Builder" at bounding box center [399, 130] width 93 height 21
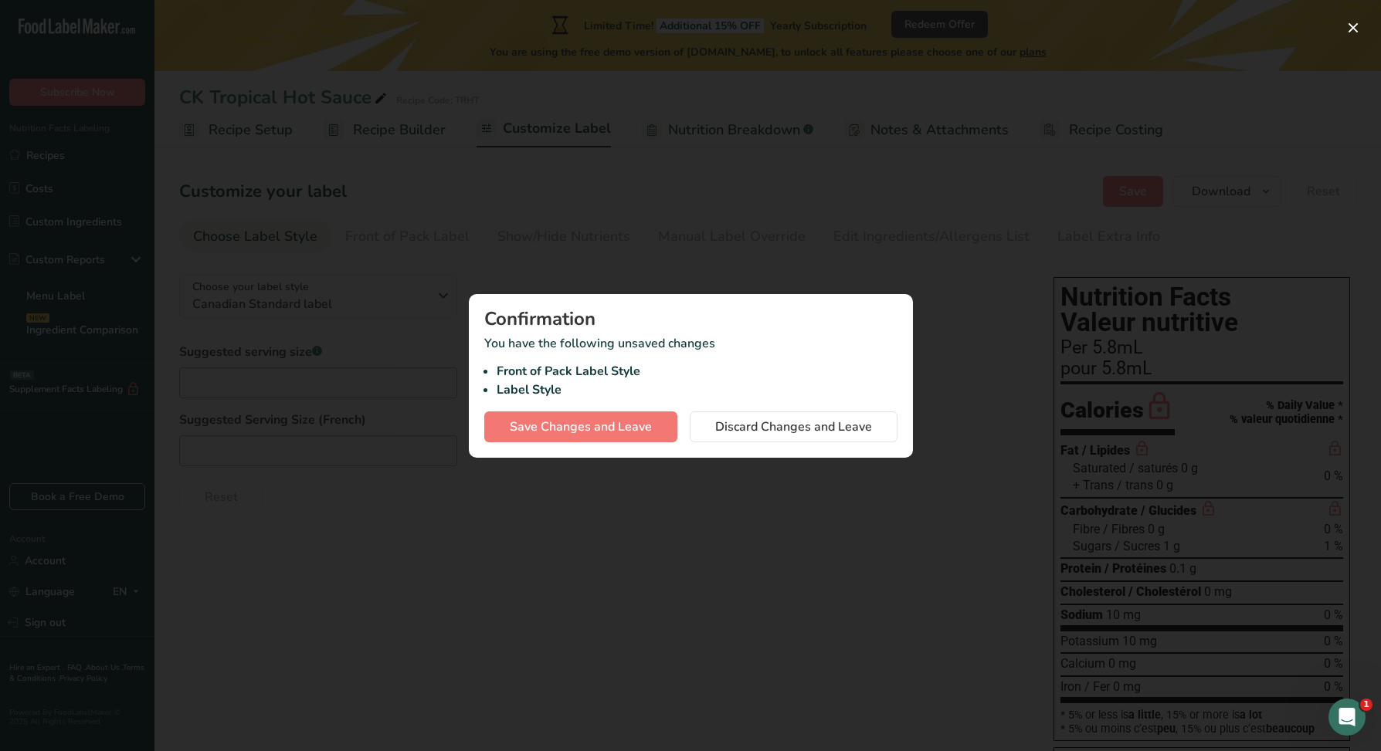
click at [834, 253] on div at bounding box center [690, 375] width 1381 height 751
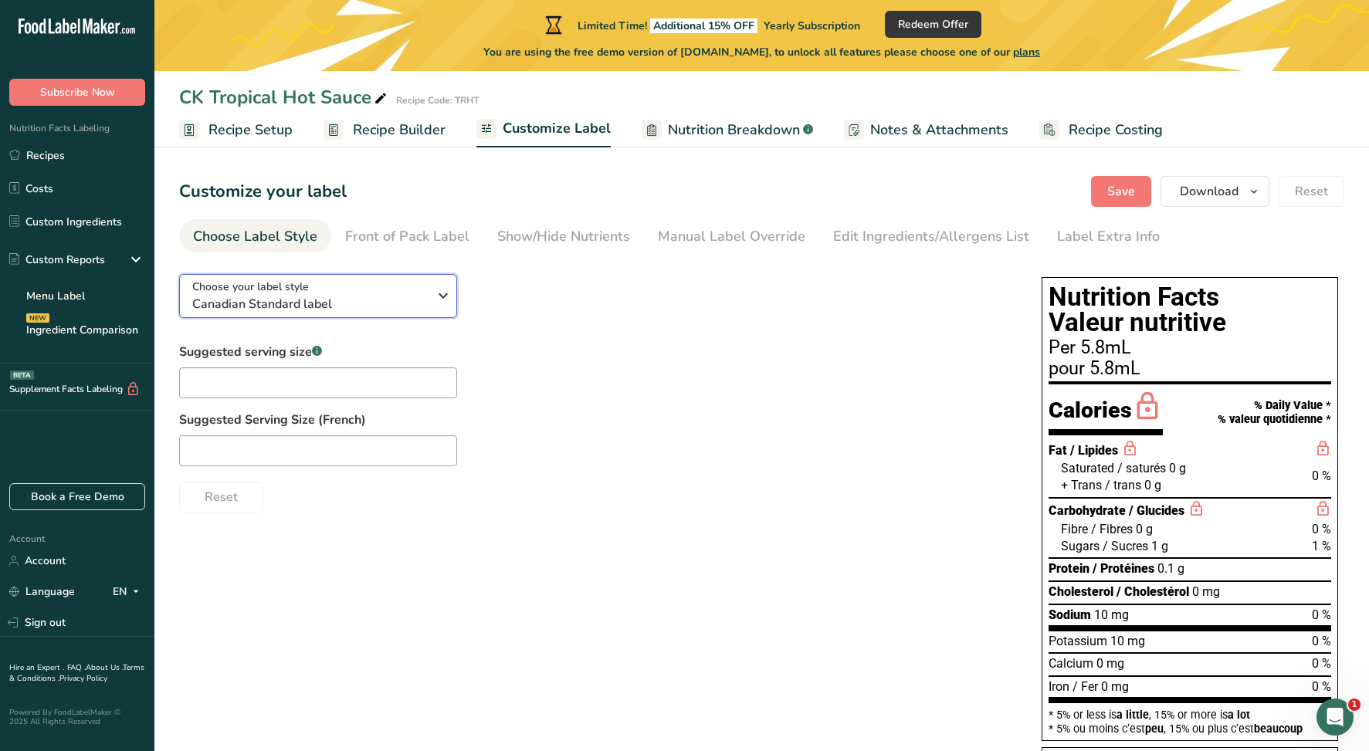
click at [410, 306] on span "Canadian Standard label" at bounding box center [310, 304] width 236 height 19
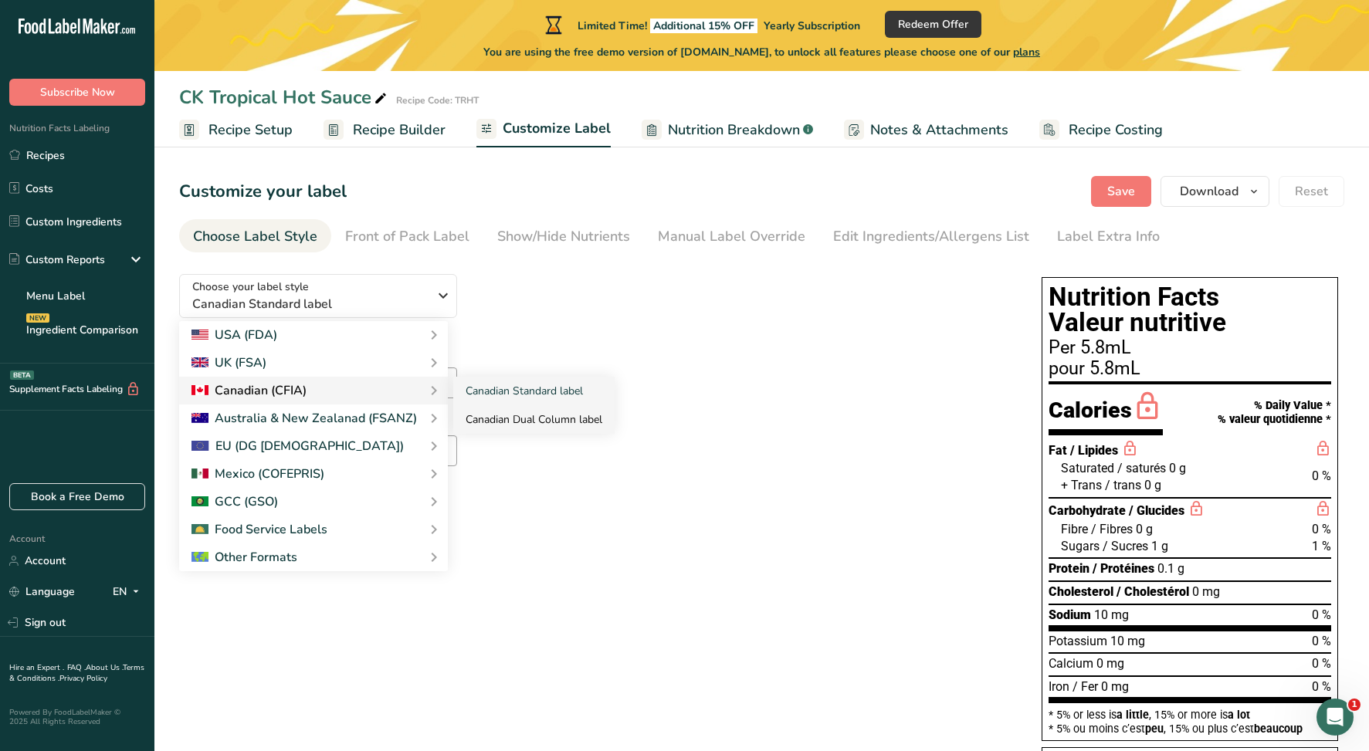
click at [517, 422] on link "Canadian Dual Column label" at bounding box center [533, 419] width 161 height 29
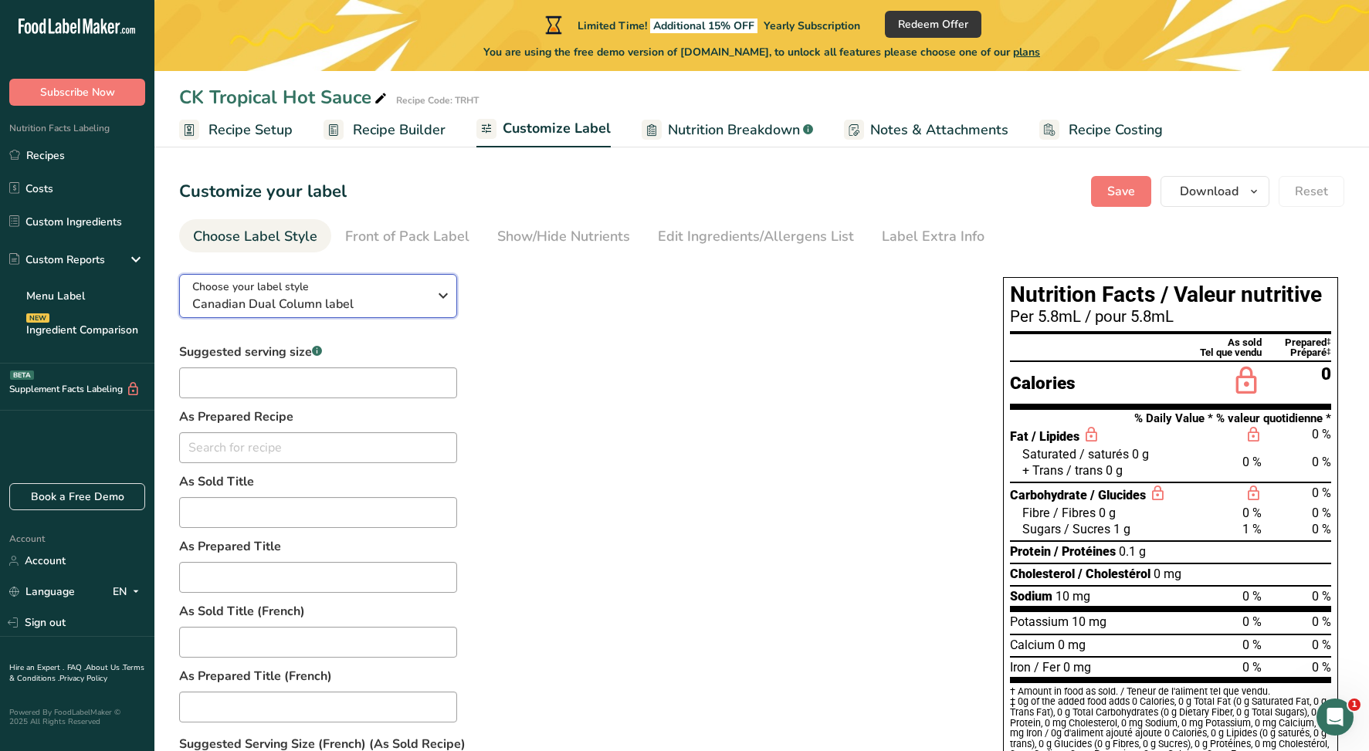
click at [366, 295] on span "Canadian Dual Column label" at bounding box center [310, 304] width 236 height 19
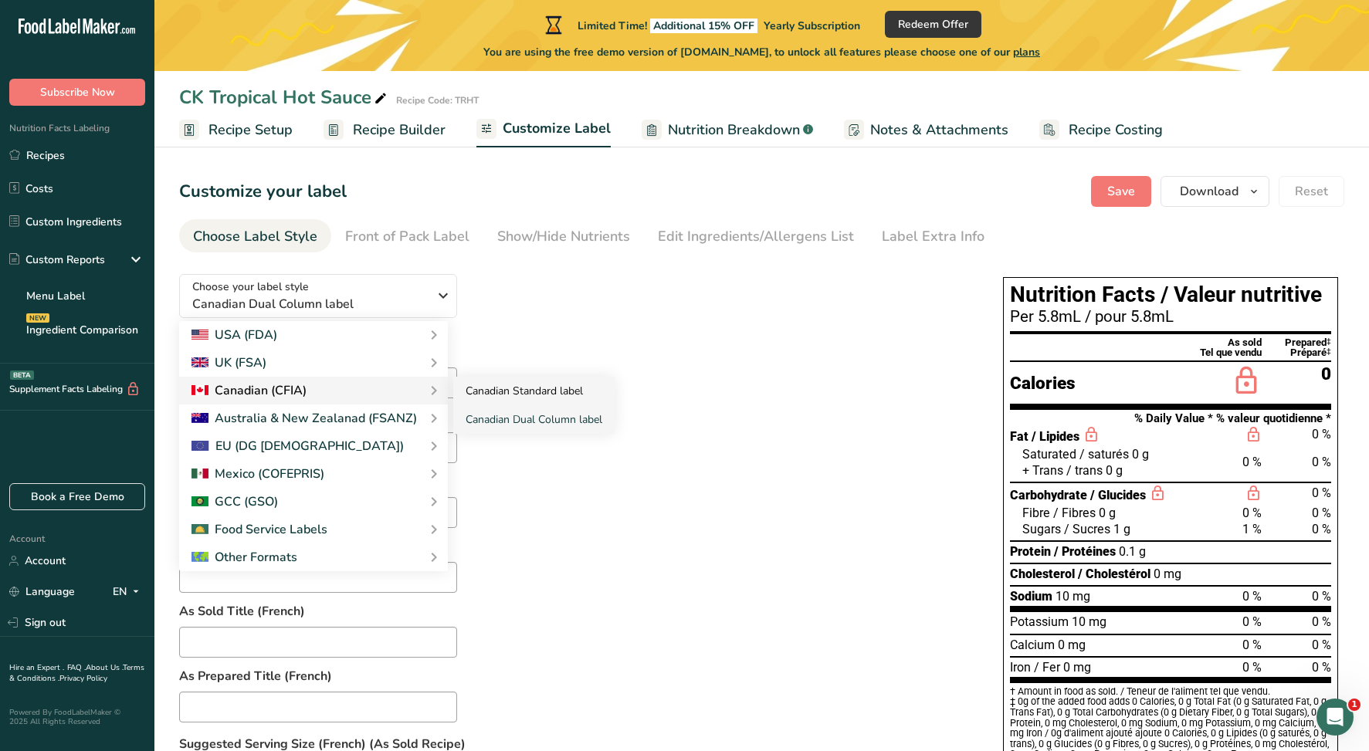
click at [554, 395] on link "Canadian Standard label" at bounding box center [533, 391] width 161 height 29
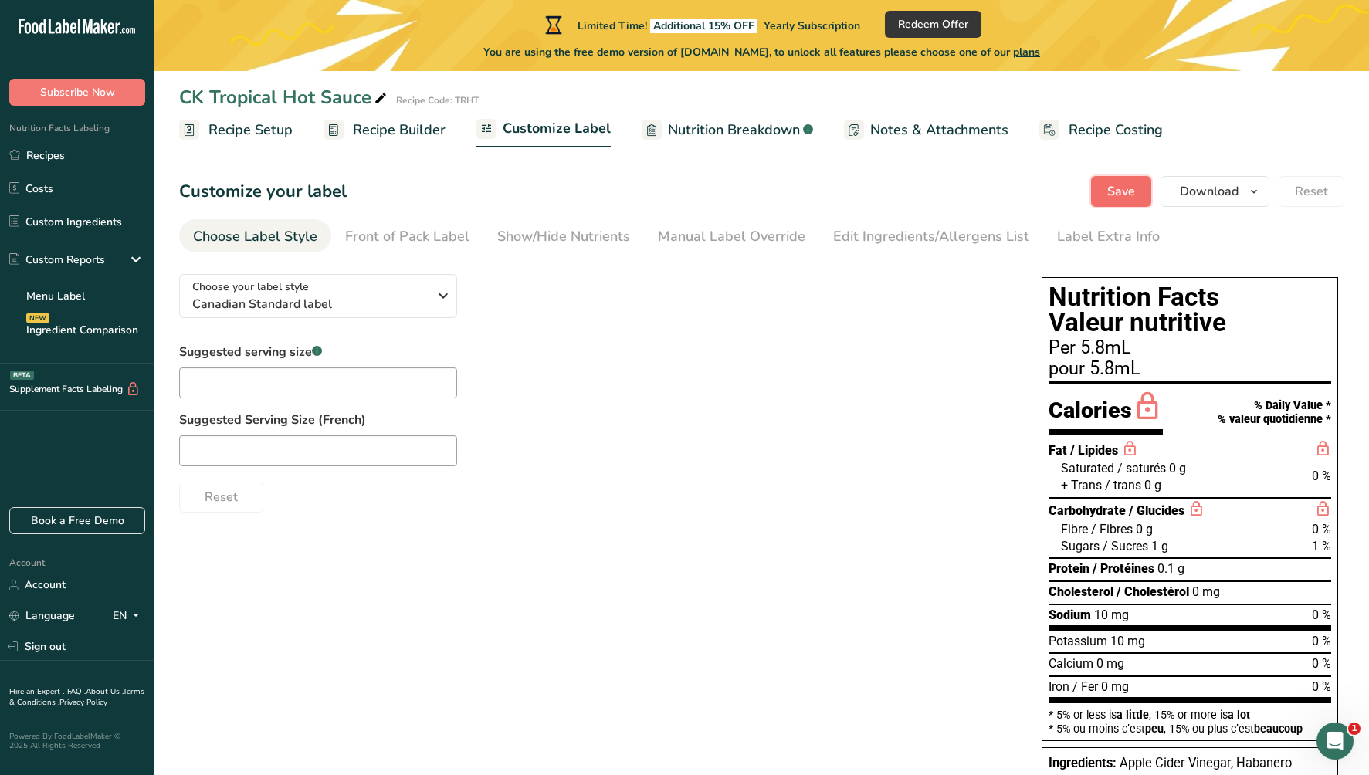
click at [1112, 192] on span "Save" at bounding box center [1121, 191] width 28 height 19
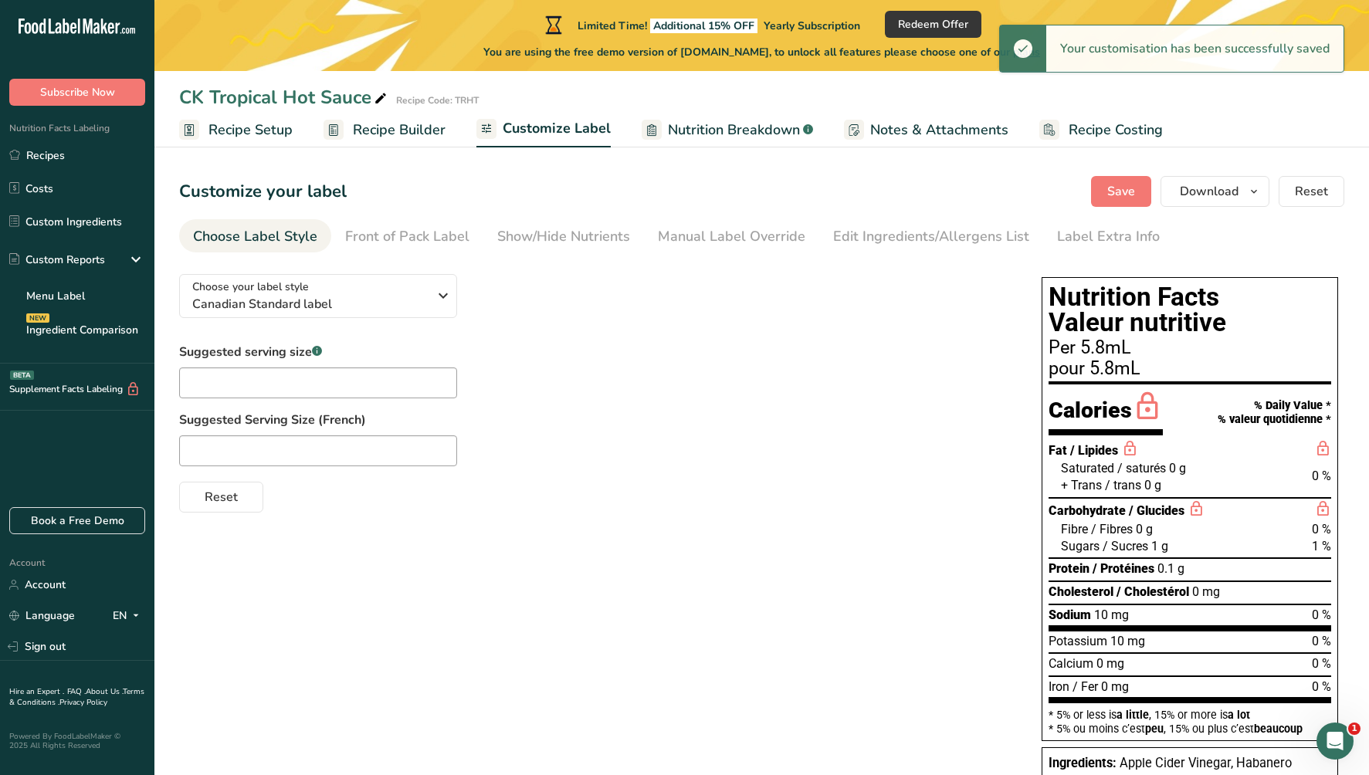
click at [392, 130] on span "Recipe Builder" at bounding box center [399, 130] width 93 height 21
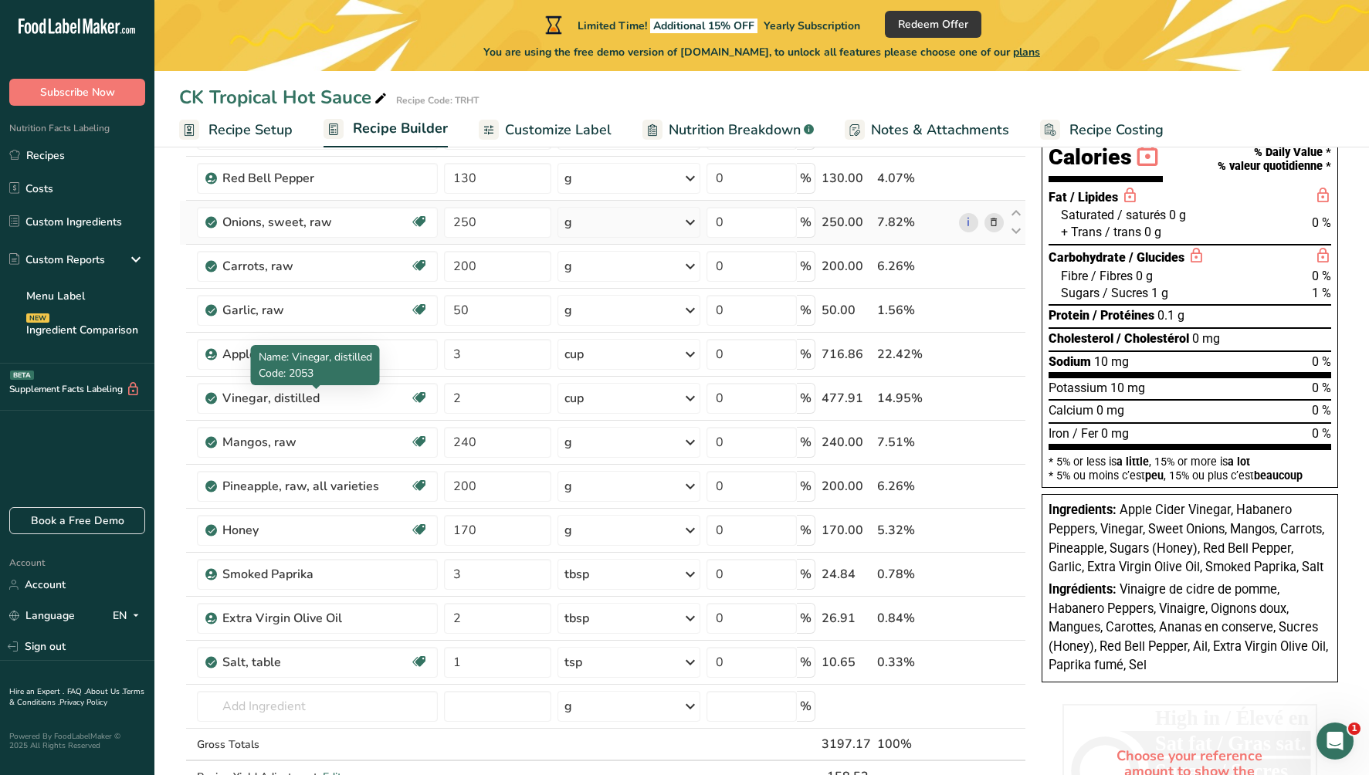
scroll to position [159, 0]
click at [353, 394] on div "Vinegar, distilled" at bounding box center [316, 397] width 188 height 19
click at [260, 395] on div "Vinegar, distilled" at bounding box center [316, 397] width 188 height 19
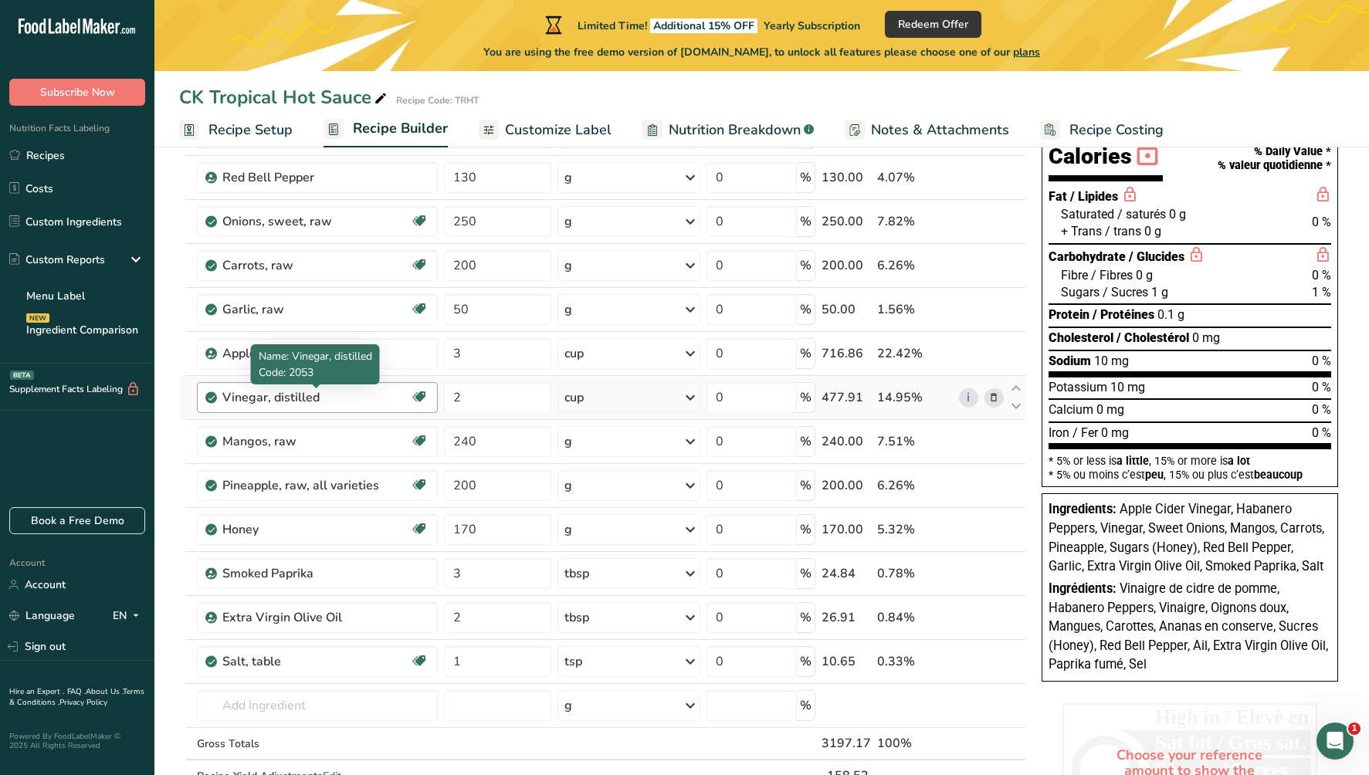
click at [260, 395] on div "Vinegar, distilled" at bounding box center [316, 397] width 188 height 19
click at [970, 401] on link "i" at bounding box center [968, 397] width 19 height 19
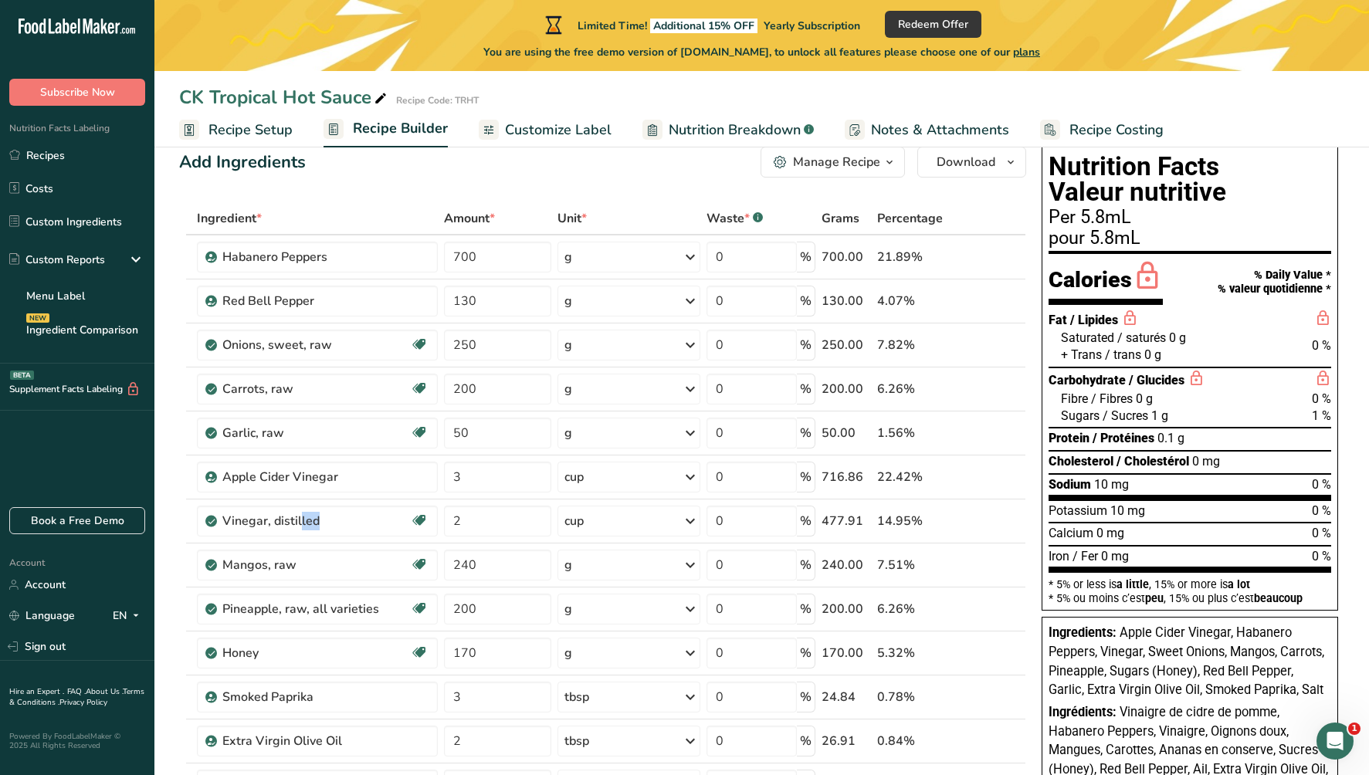
scroll to position [0, 0]
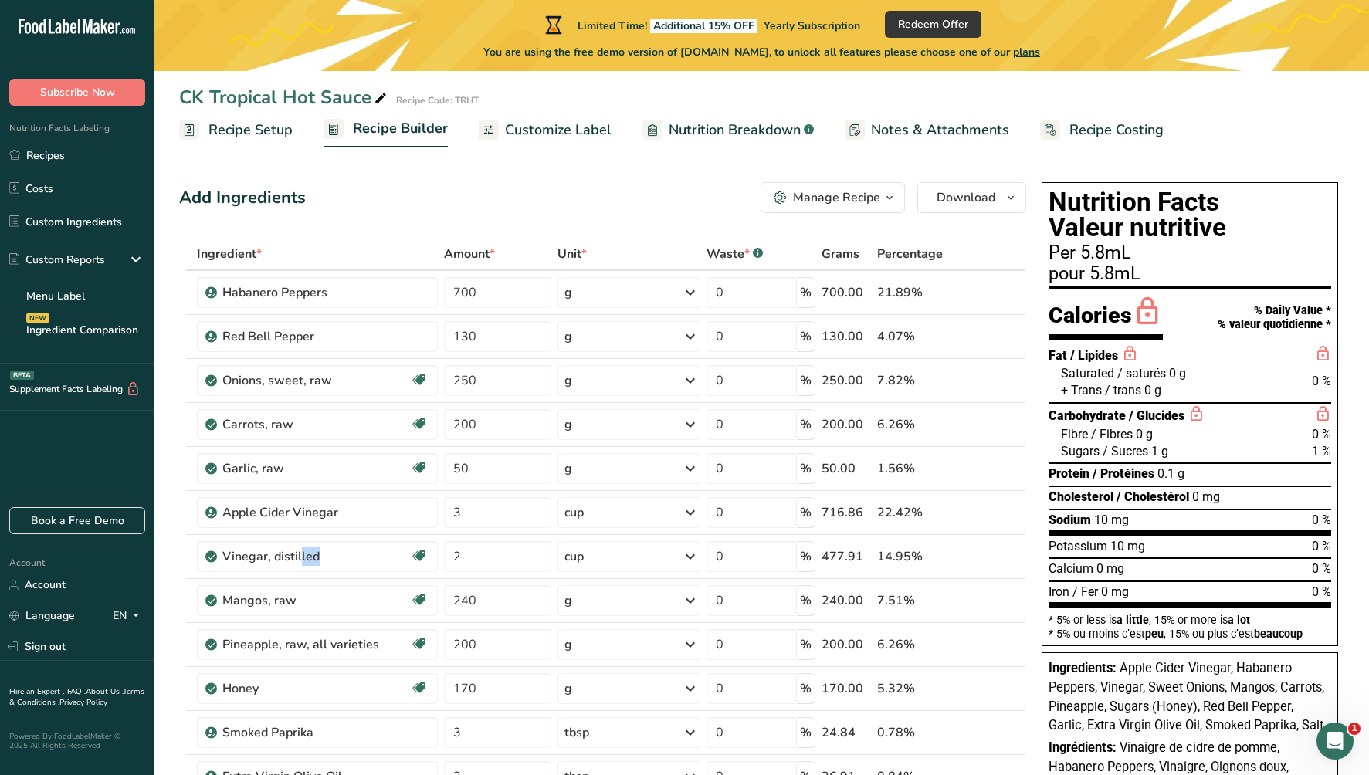
click at [570, 126] on span "Customize Label" at bounding box center [558, 130] width 107 height 21
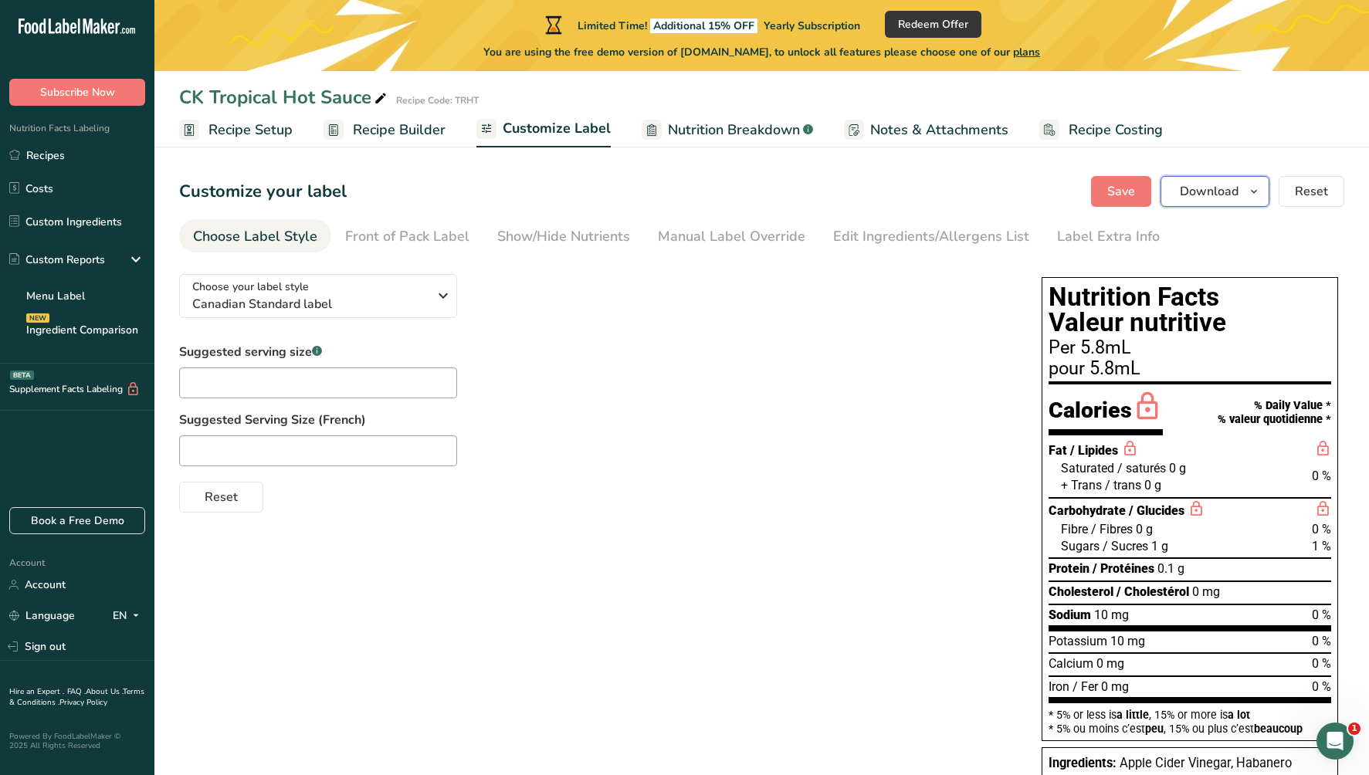
click at [1260, 182] on icon "button" at bounding box center [1254, 191] width 12 height 19
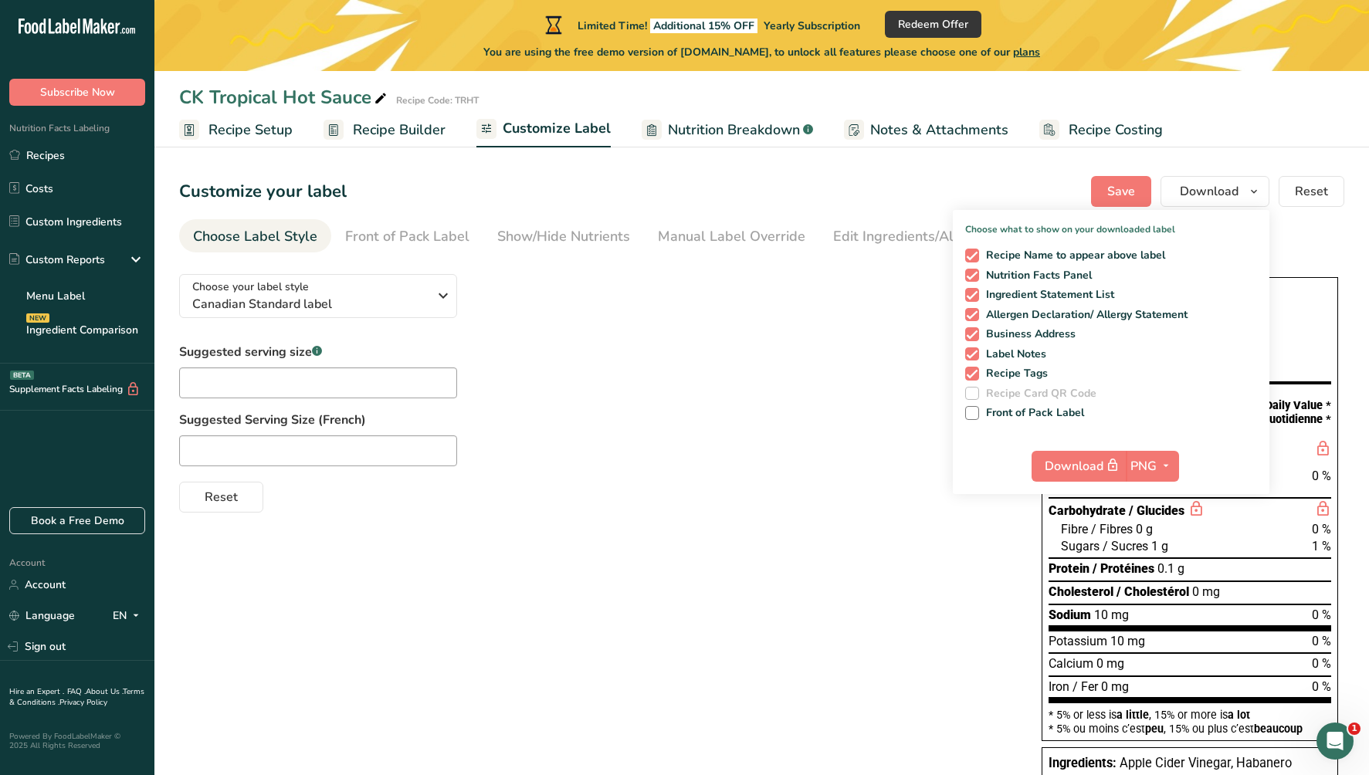
click at [826, 507] on div "Reset" at bounding box center [595, 494] width 832 height 37
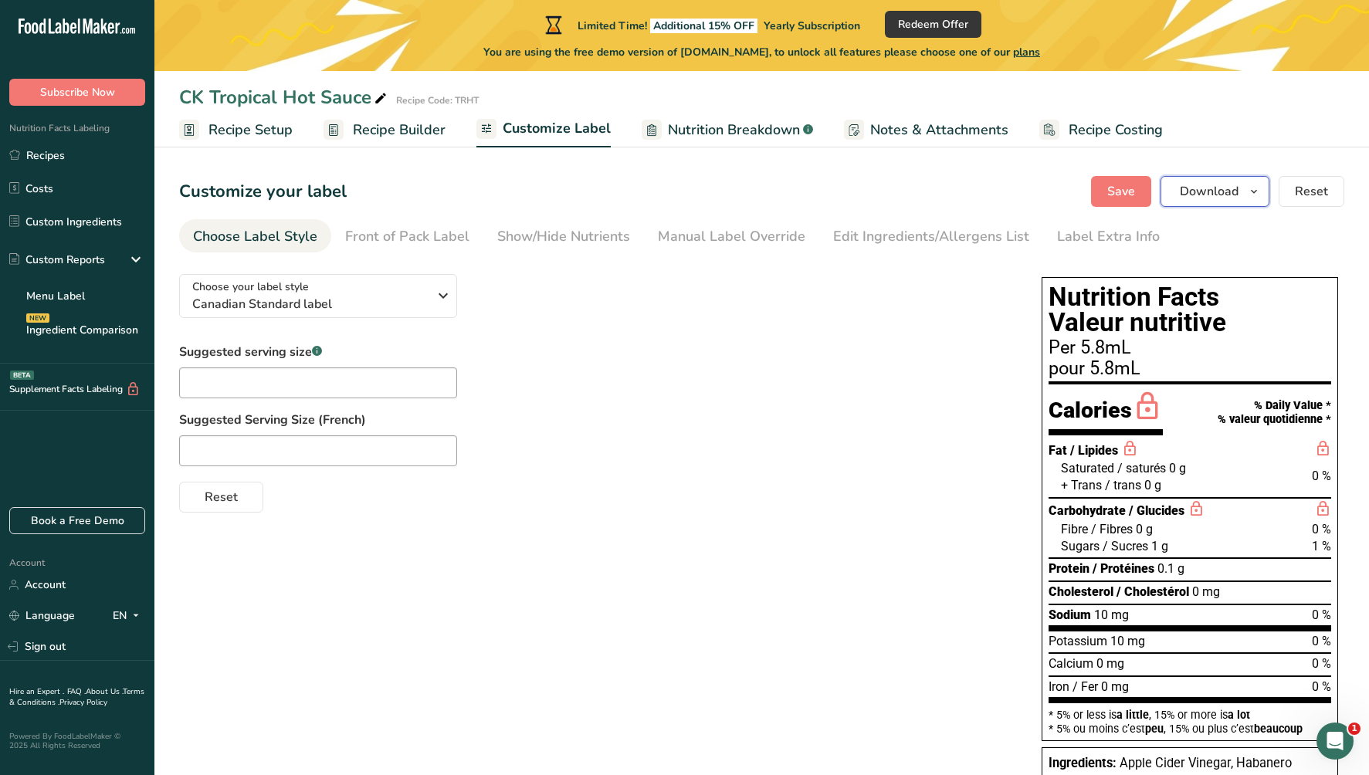
click at [1200, 193] on span "Download" at bounding box center [1209, 191] width 59 height 19
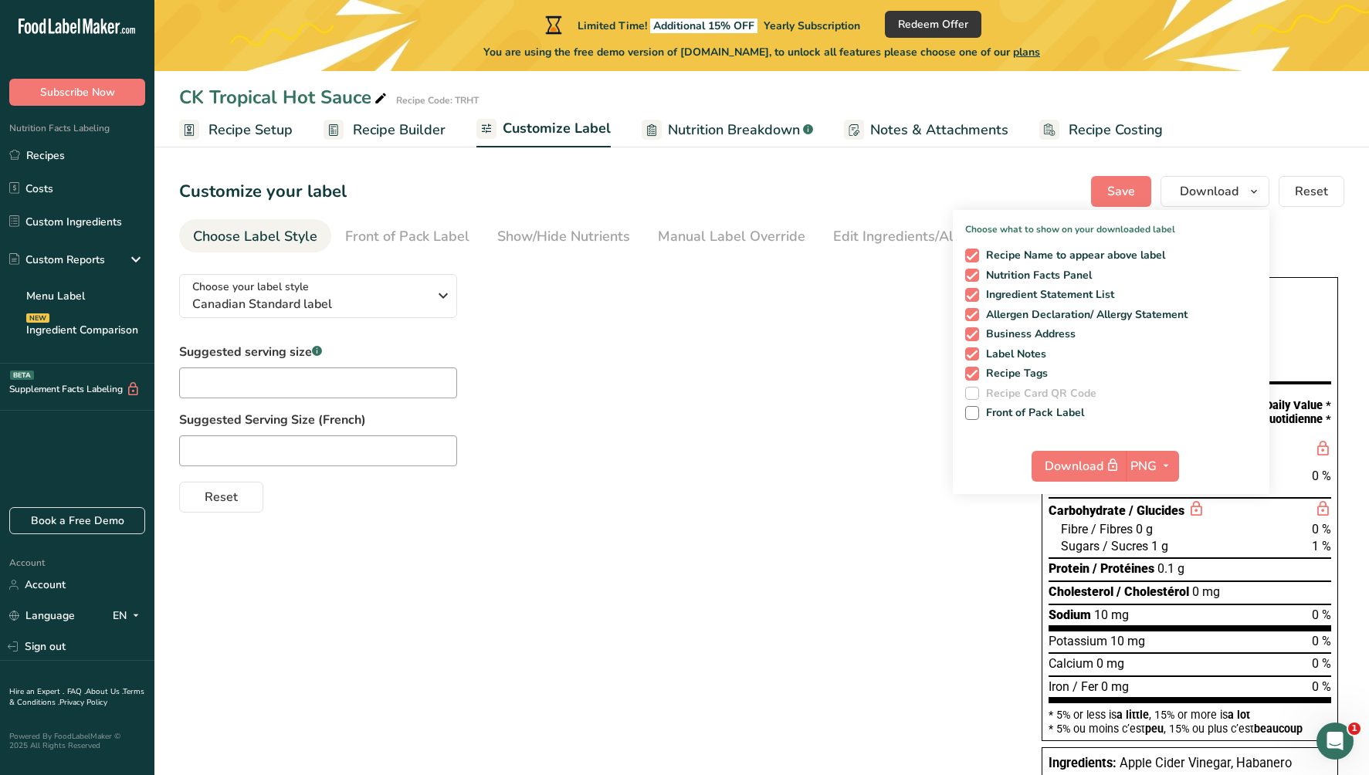
click at [636, 415] on label "Suggested Serving Size (French)" at bounding box center [595, 420] width 832 height 19
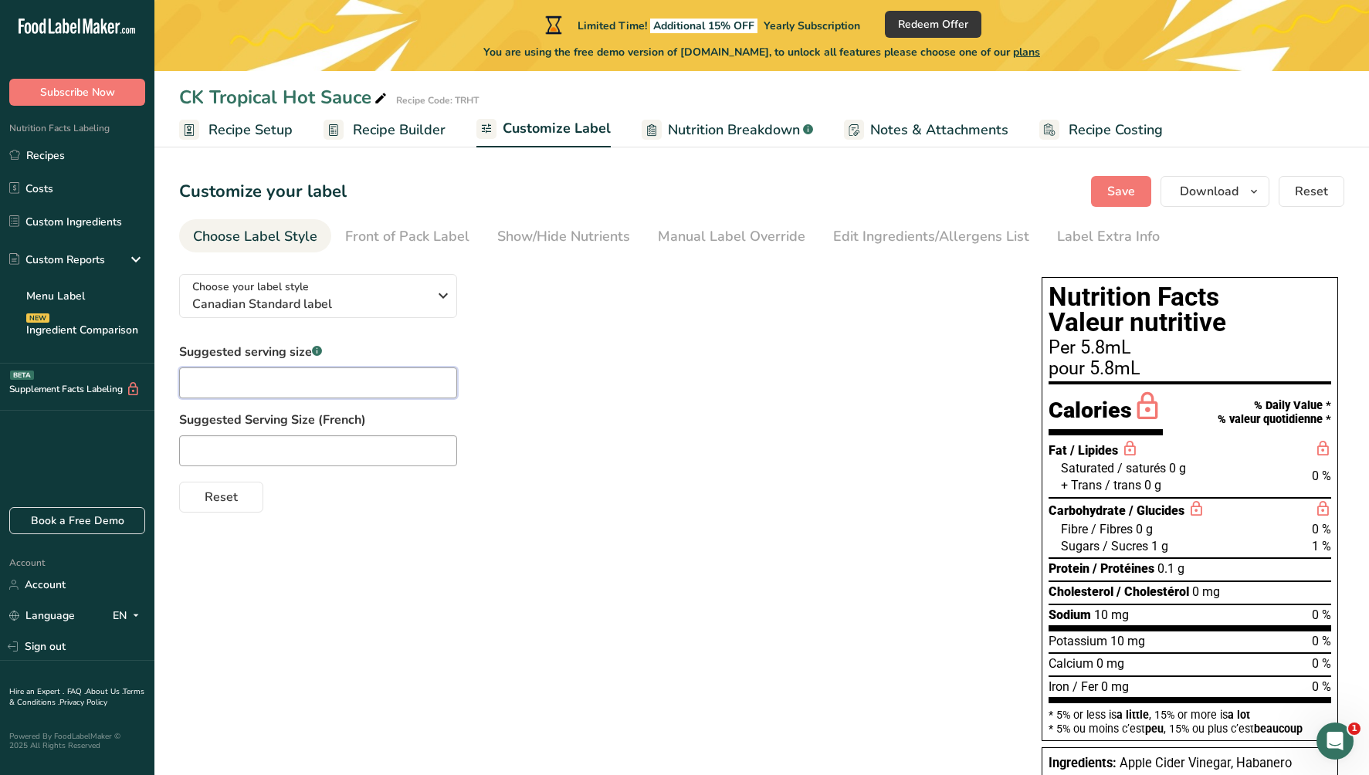
click at [327, 385] on input "text" at bounding box center [318, 383] width 278 height 31
type input "1 tsp"
click at [275, 443] on input "text" at bounding box center [318, 451] width 278 height 31
drag, startPoint x: 242, startPoint y: 452, endPoint x: 169, endPoint y: 449, distance: 72.7
click at [169, 449] on section "Customize your label Save Download Choose what to show on your downloaded label…" at bounding box center [761, 563] width 1215 height 825
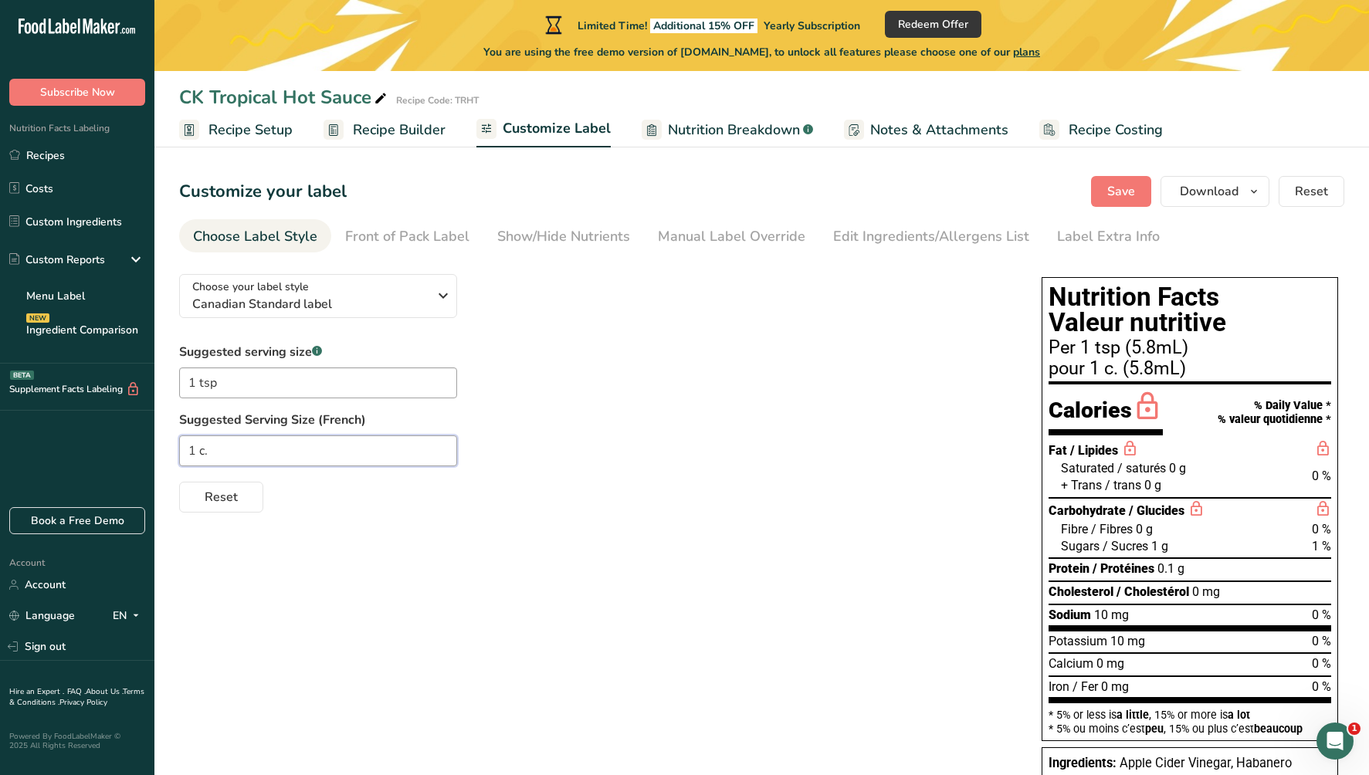
paste input "à thé"
type input "1 c. à thé"
click at [1118, 188] on span "Save" at bounding box center [1121, 191] width 28 height 19
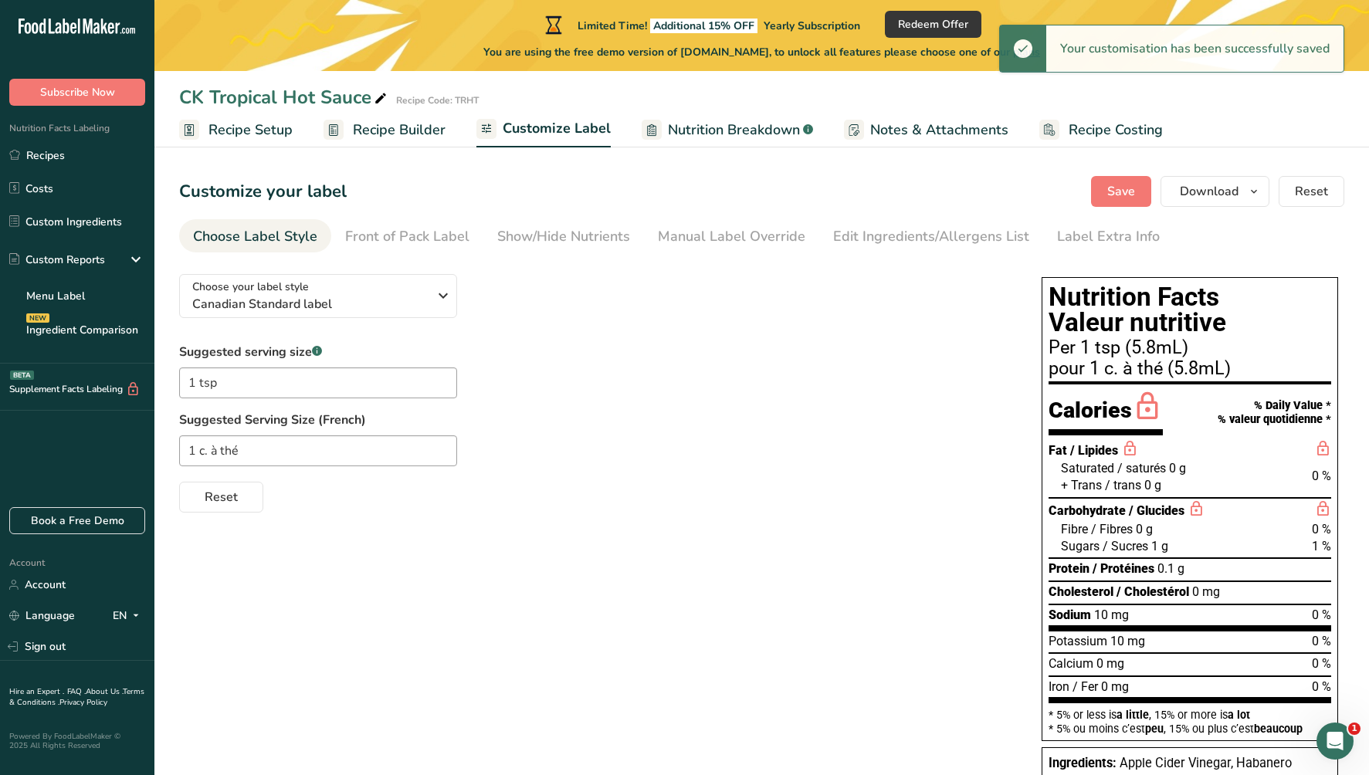
click at [382, 124] on span "Recipe Builder" at bounding box center [399, 130] width 93 height 21
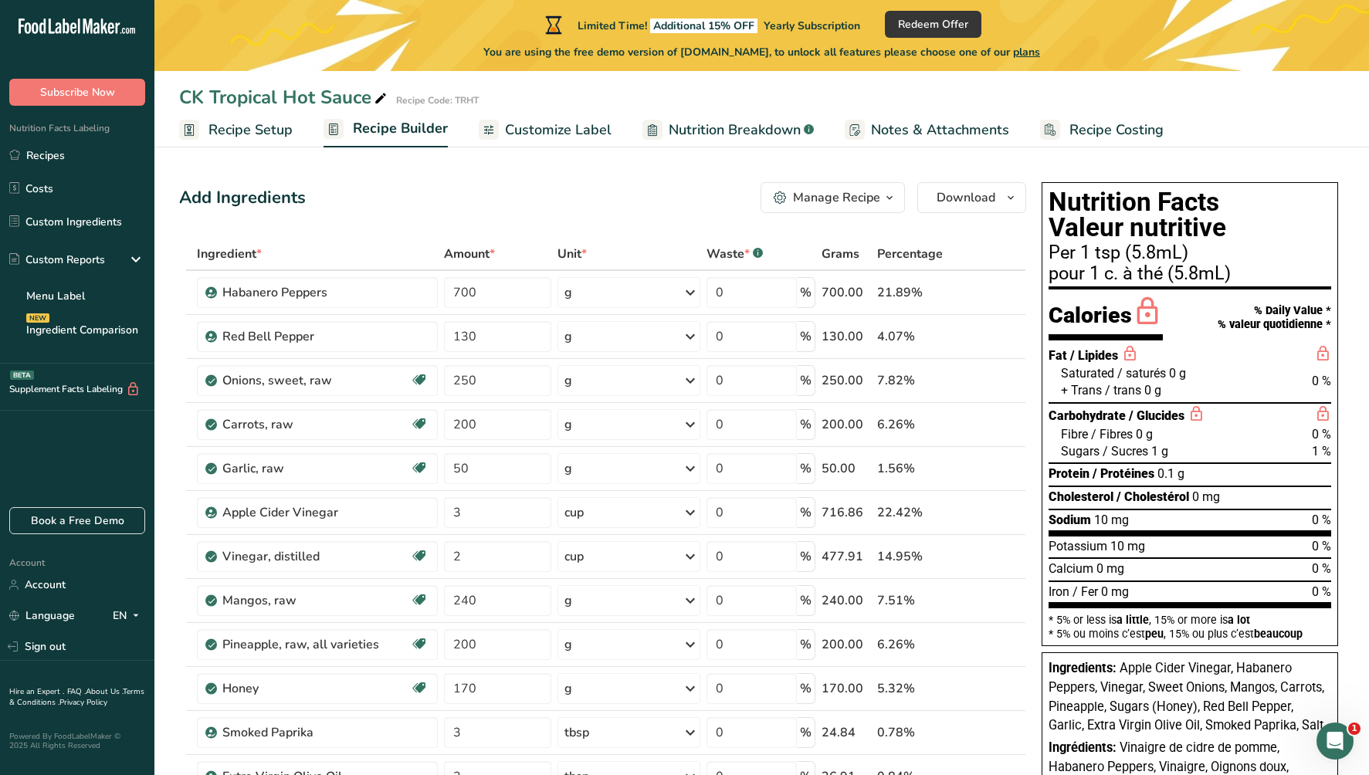
click at [249, 141] on link "Recipe Setup" at bounding box center [236, 130] width 114 height 35
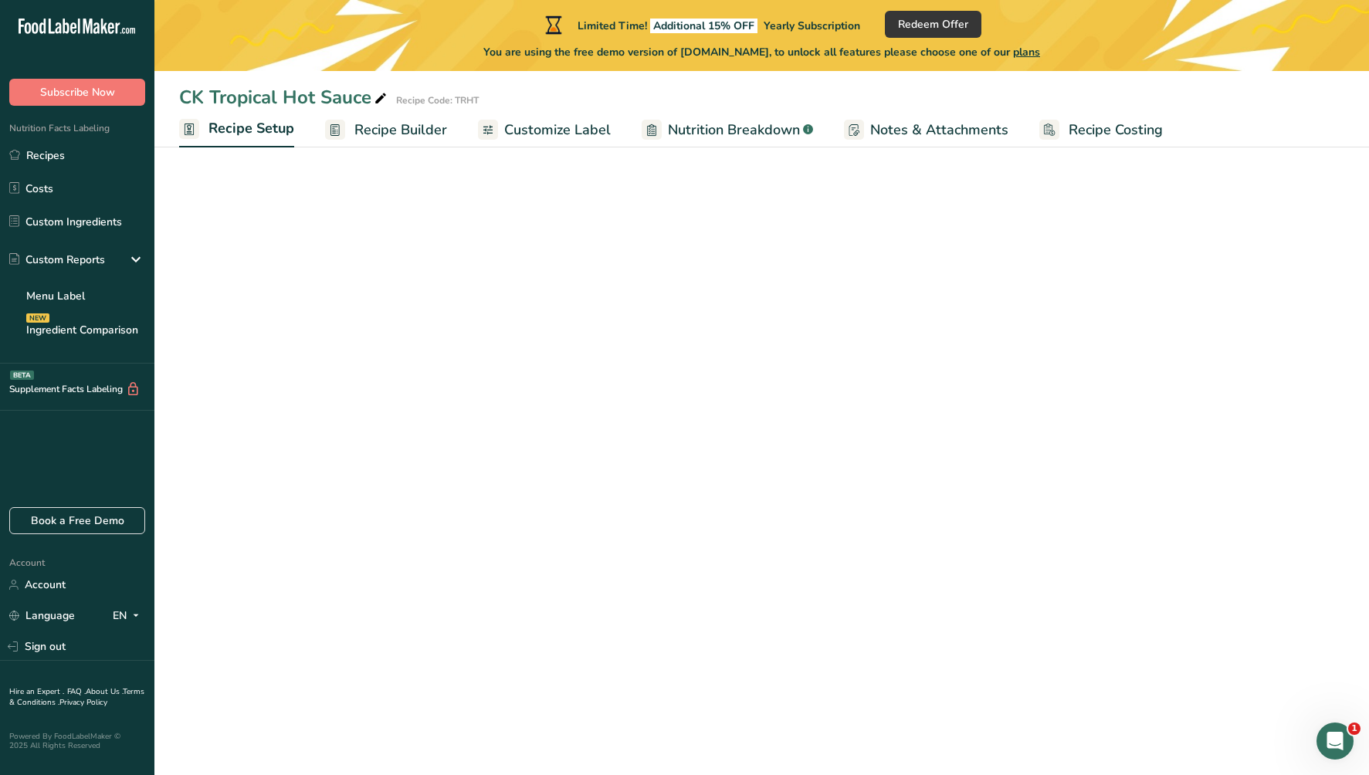
select select "22"
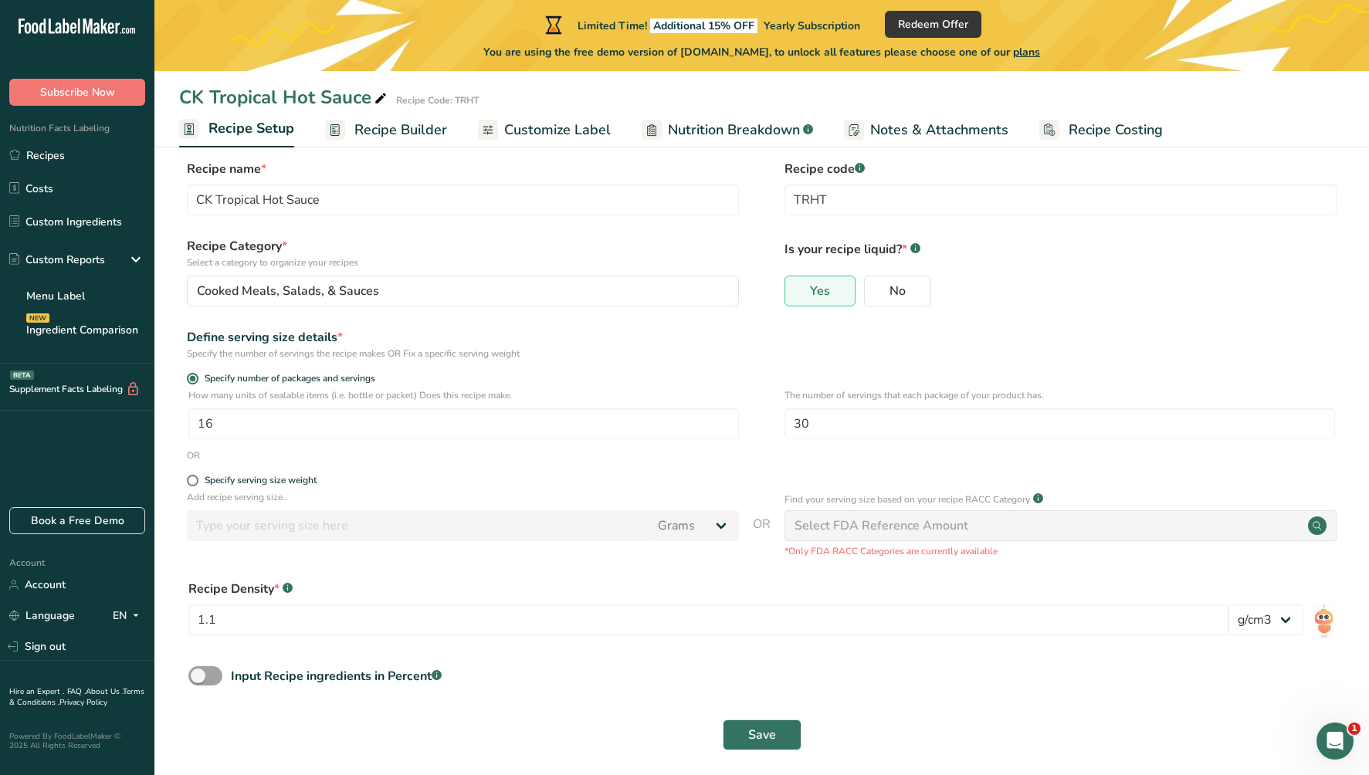
scroll to position [32, 0]
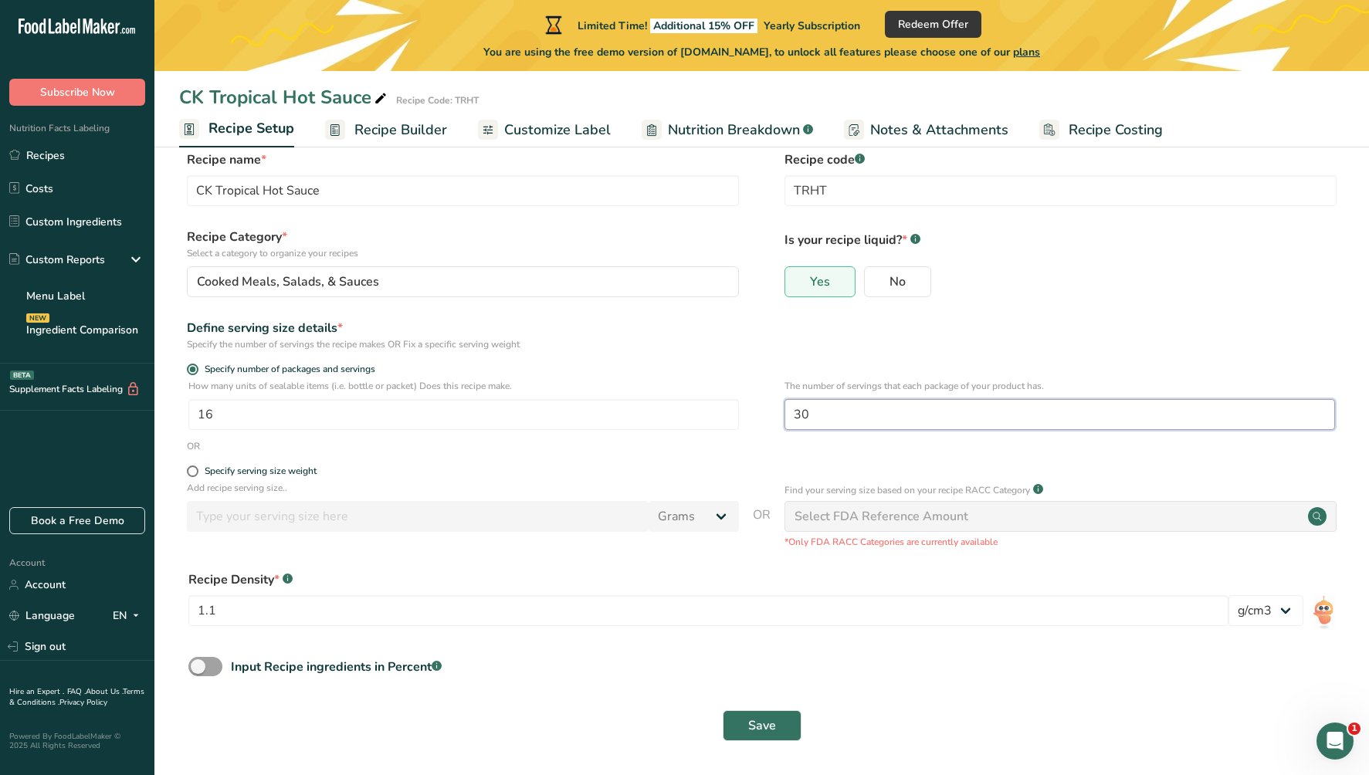
click at [828, 415] on input "30" at bounding box center [1060, 414] width 551 height 31
type input "31"
click at [750, 724] on span "Save" at bounding box center [762, 726] width 28 height 19
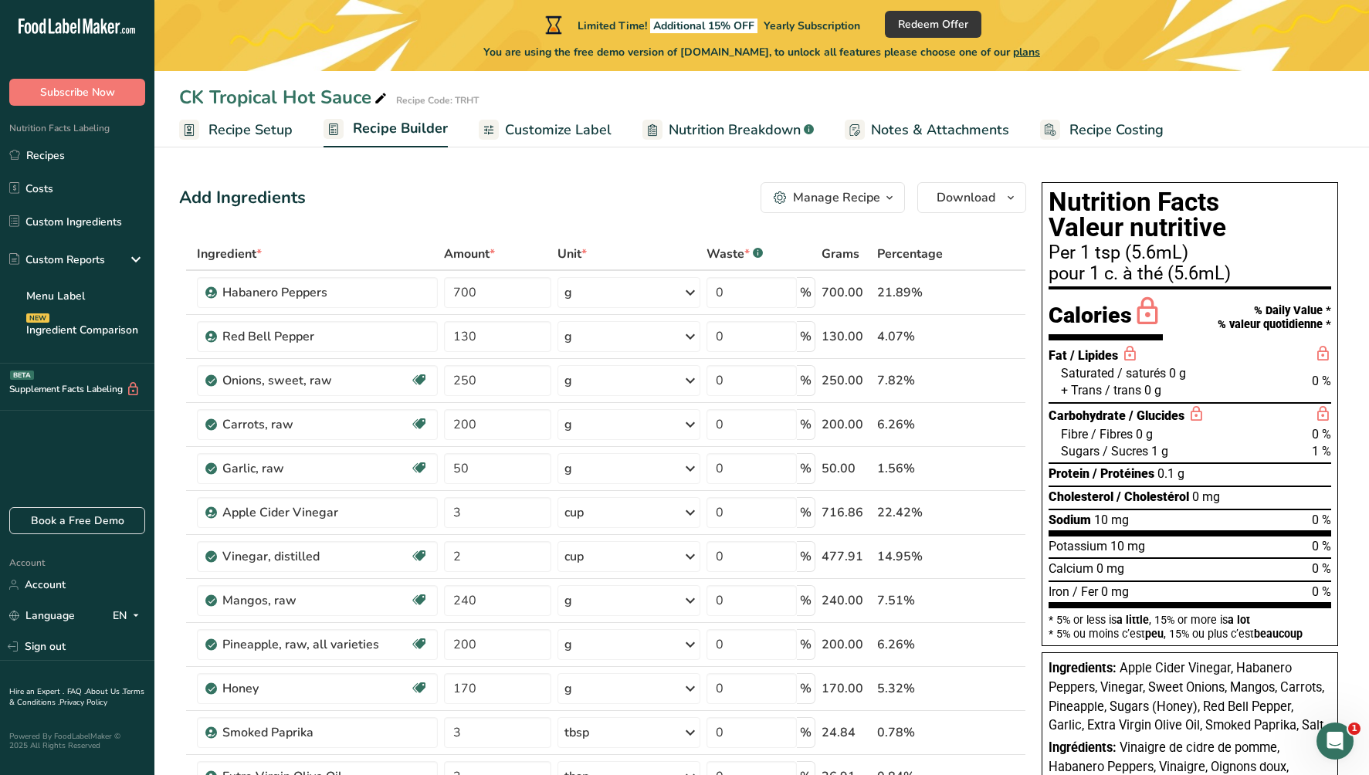
click at [236, 129] on span "Recipe Setup" at bounding box center [251, 130] width 84 height 21
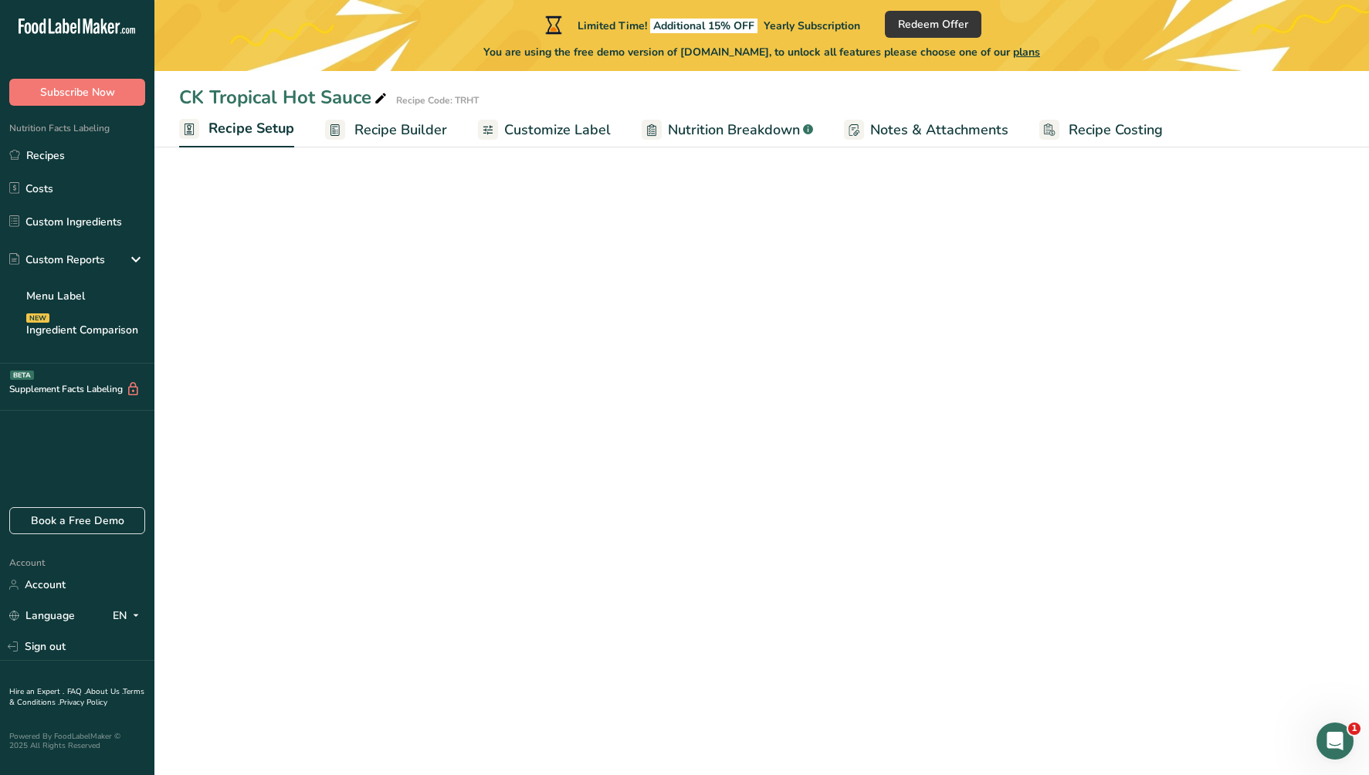
select select "22"
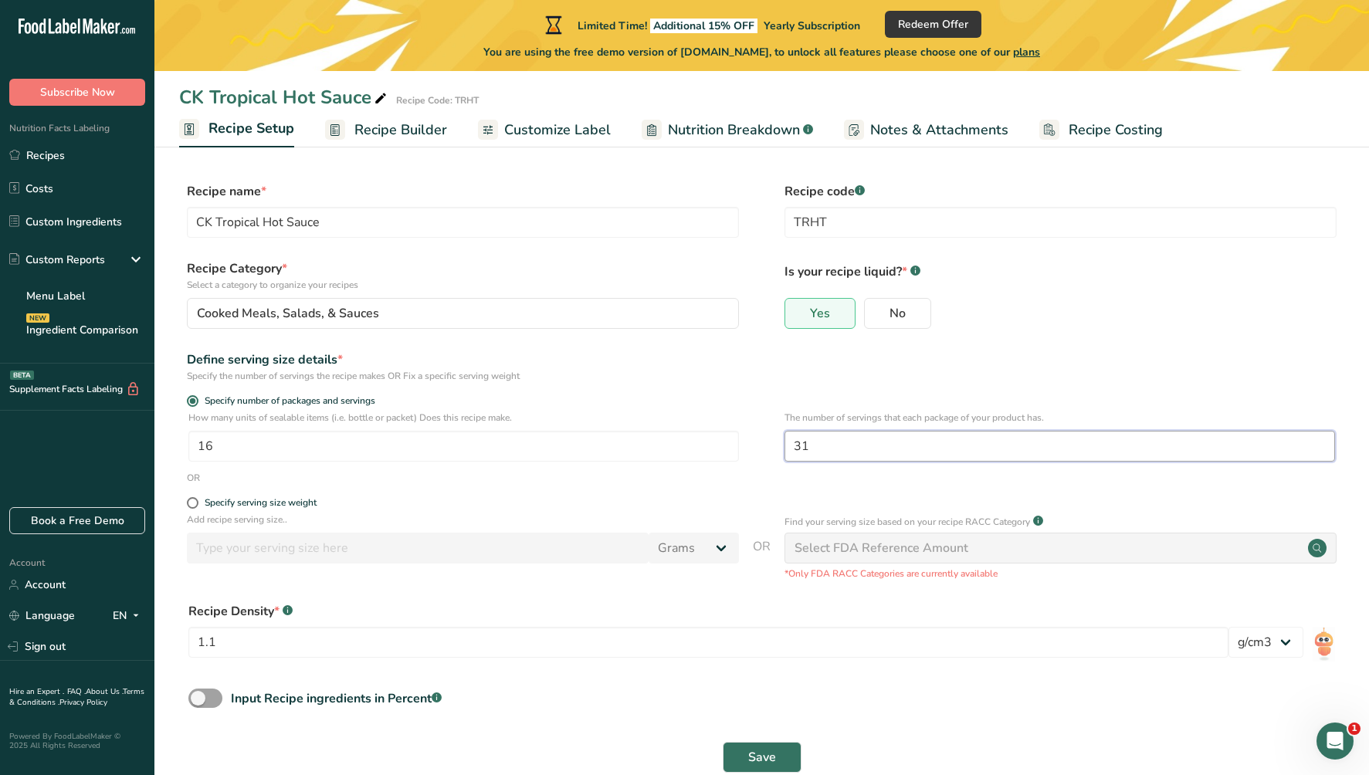
click at [808, 442] on input "31" at bounding box center [1060, 446] width 551 height 31
type input "33"
click at [749, 751] on span "Save" at bounding box center [762, 757] width 28 height 19
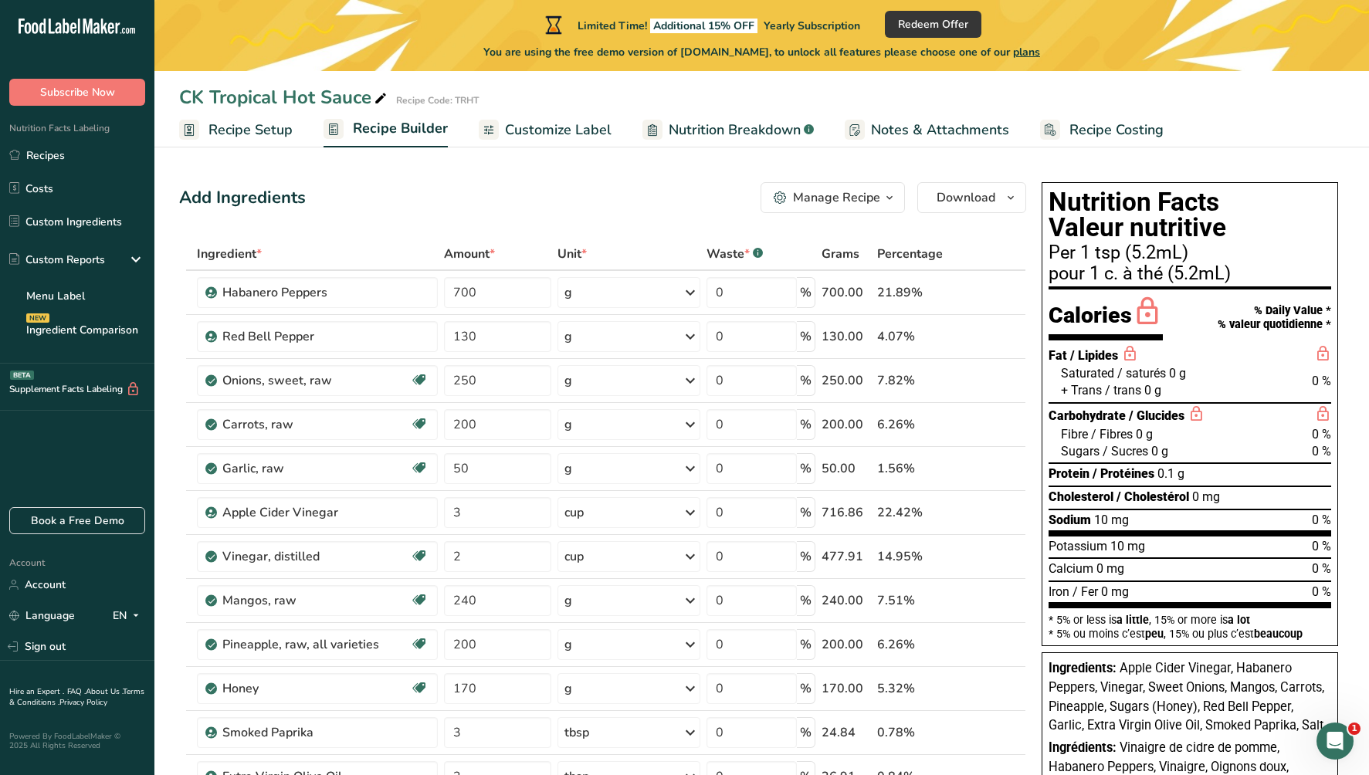
click at [254, 129] on span "Recipe Setup" at bounding box center [251, 130] width 84 height 21
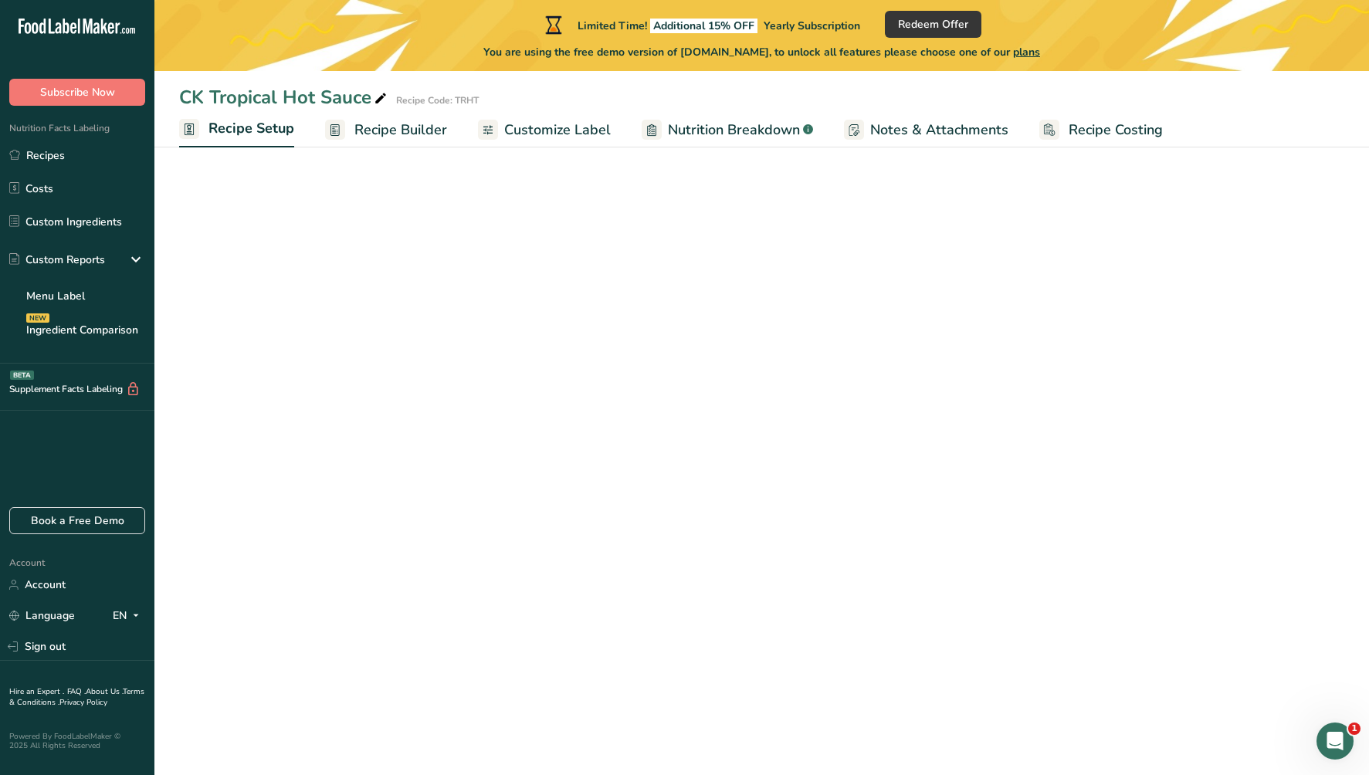
select select "22"
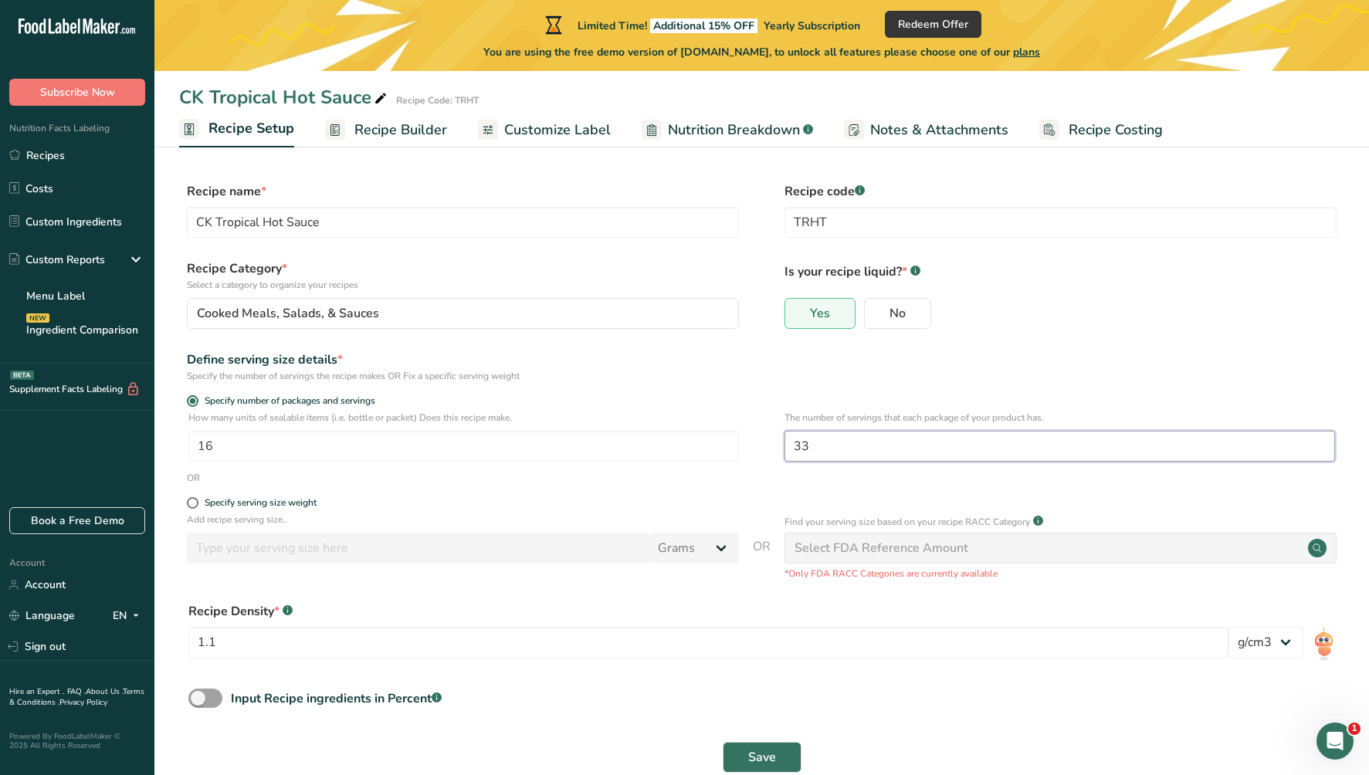
click at [823, 442] on input "33" at bounding box center [1060, 446] width 551 height 31
type input "34"
click at [747, 749] on button "Save" at bounding box center [762, 757] width 79 height 31
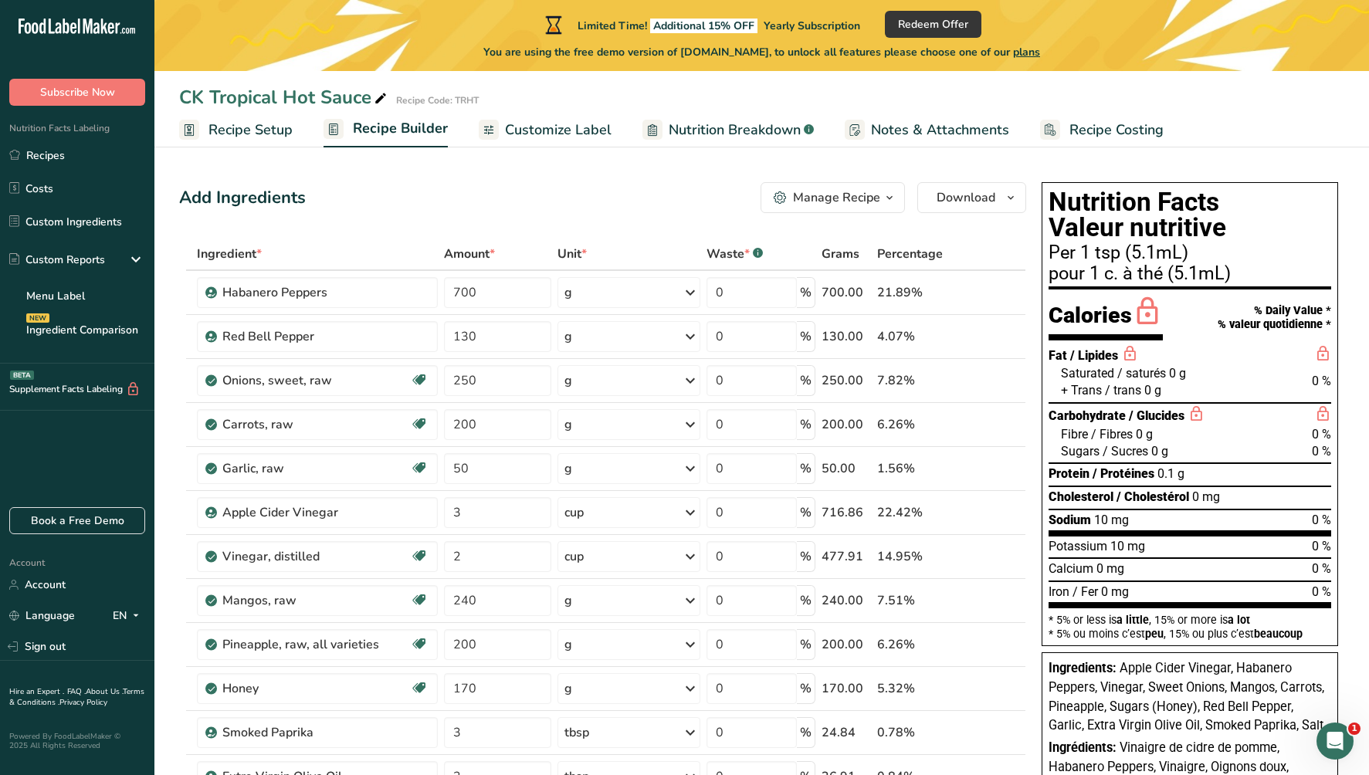
click at [246, 128] on span "Recipe Setup" at bounding box center [251, 130] width 84 height 21
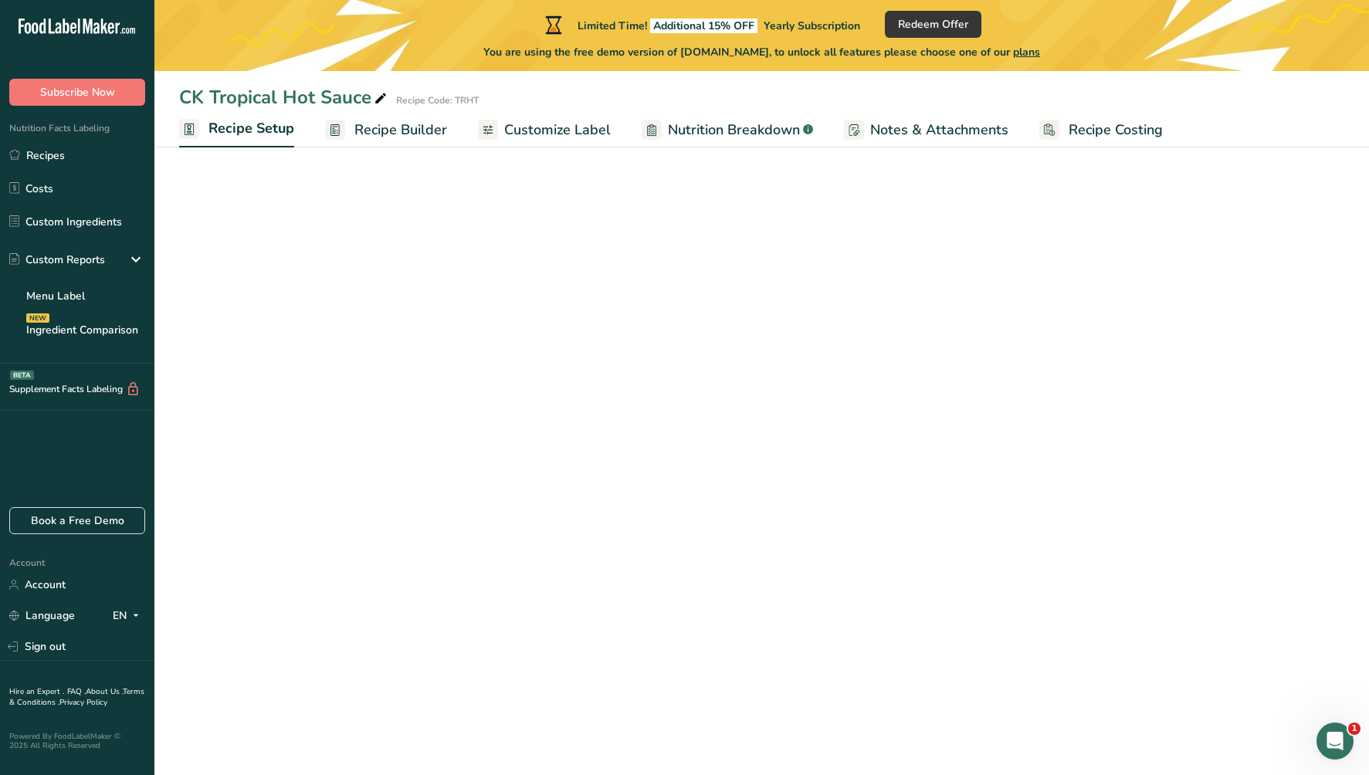
select select "22"
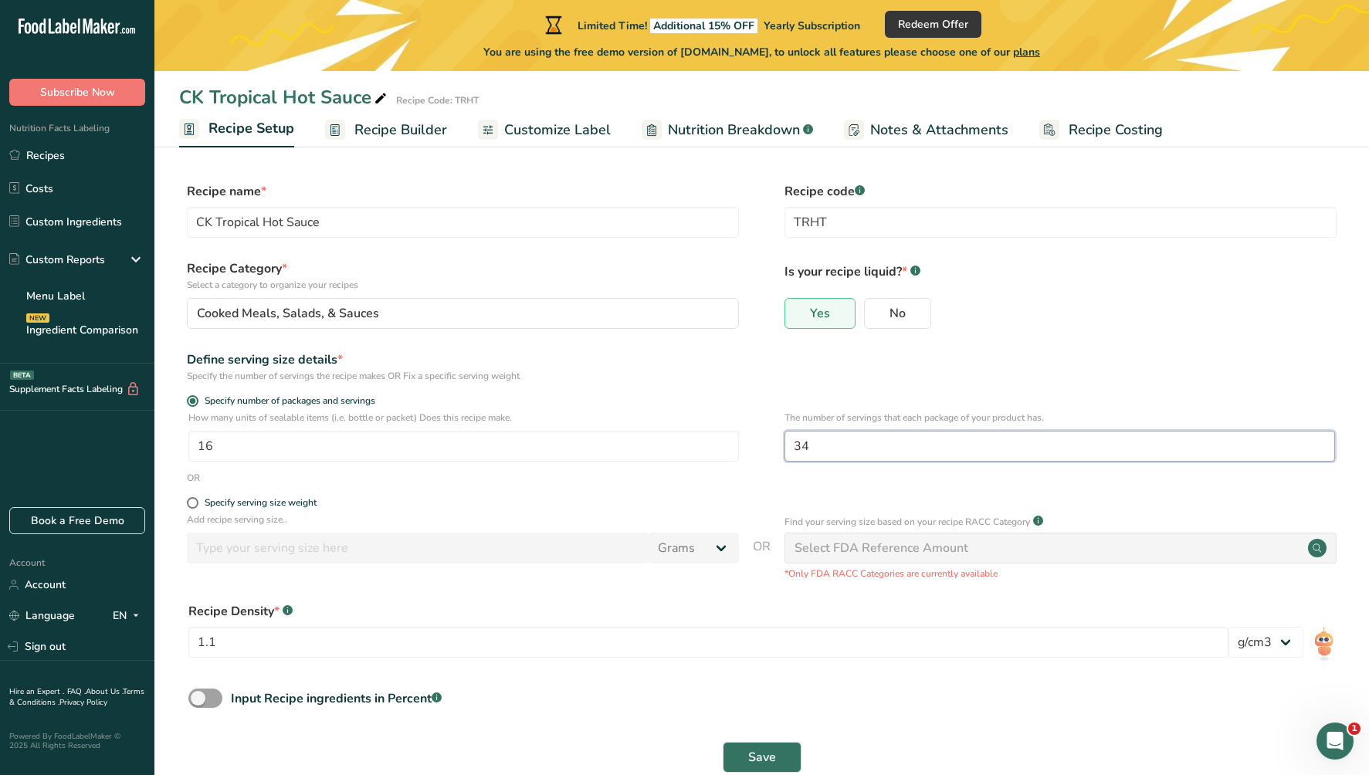
click at [821, 449] on input "34" at bounding box center [1060, 446] width 551 height 31
type input "35"
click at [749, 751] on span "Save" at bounding box center [762, 757] width 28 height 19
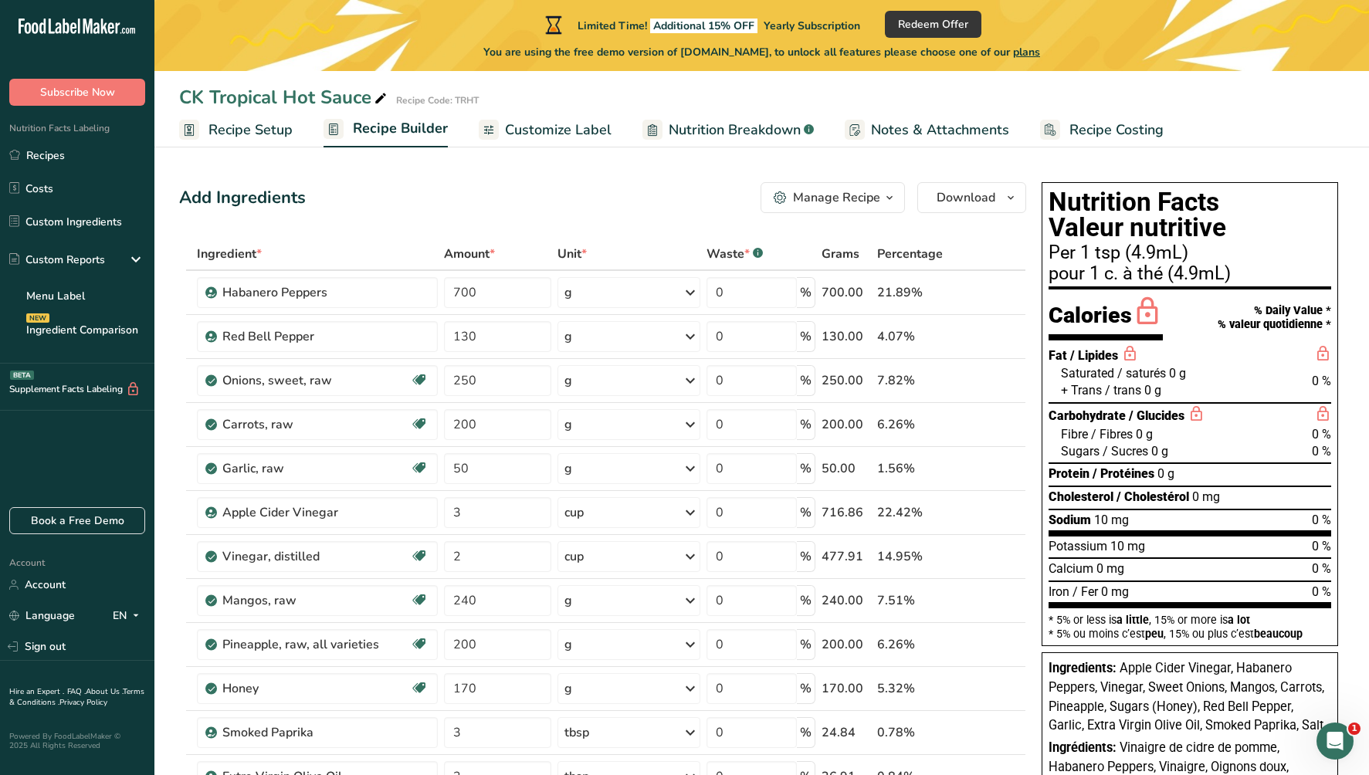
click at [246, 134] on span "Recipe Setup" at bounding box center [251, 130] width 84 height 21
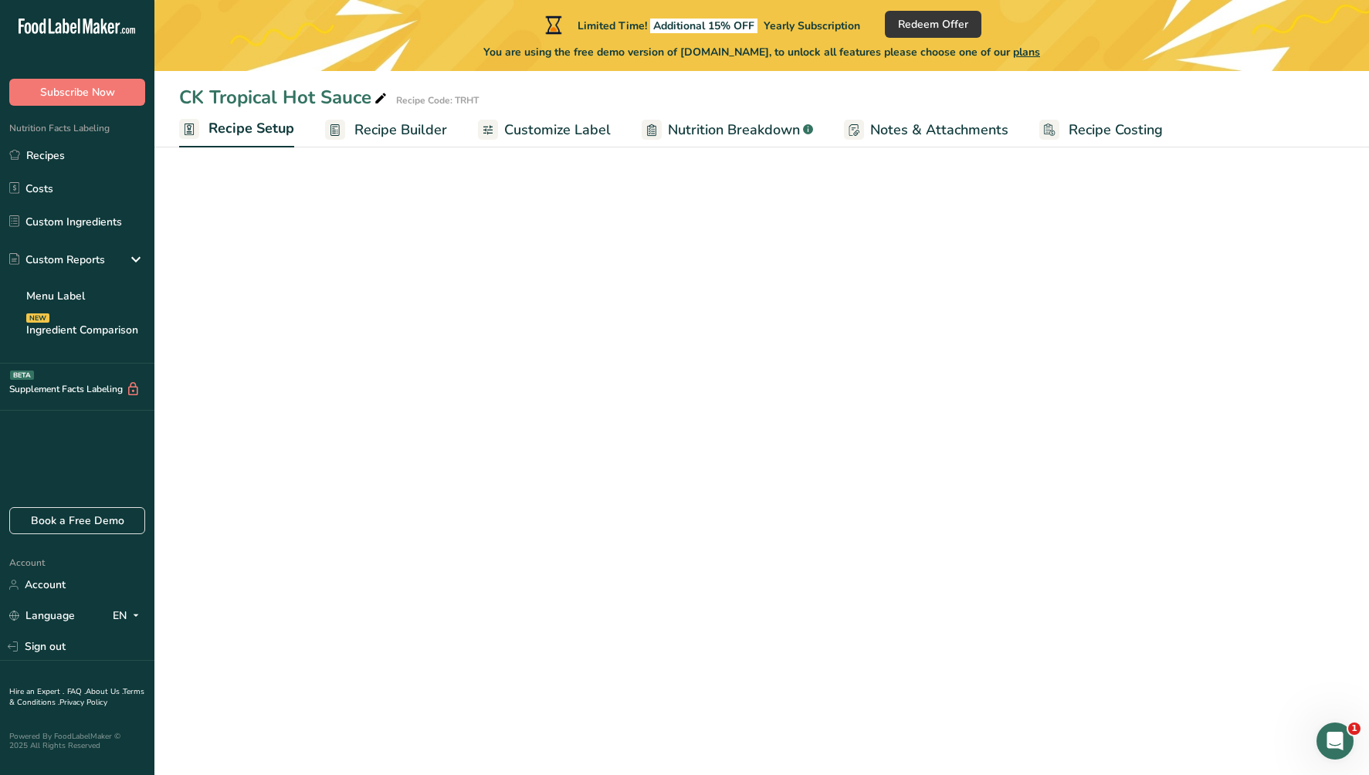
select select "22"
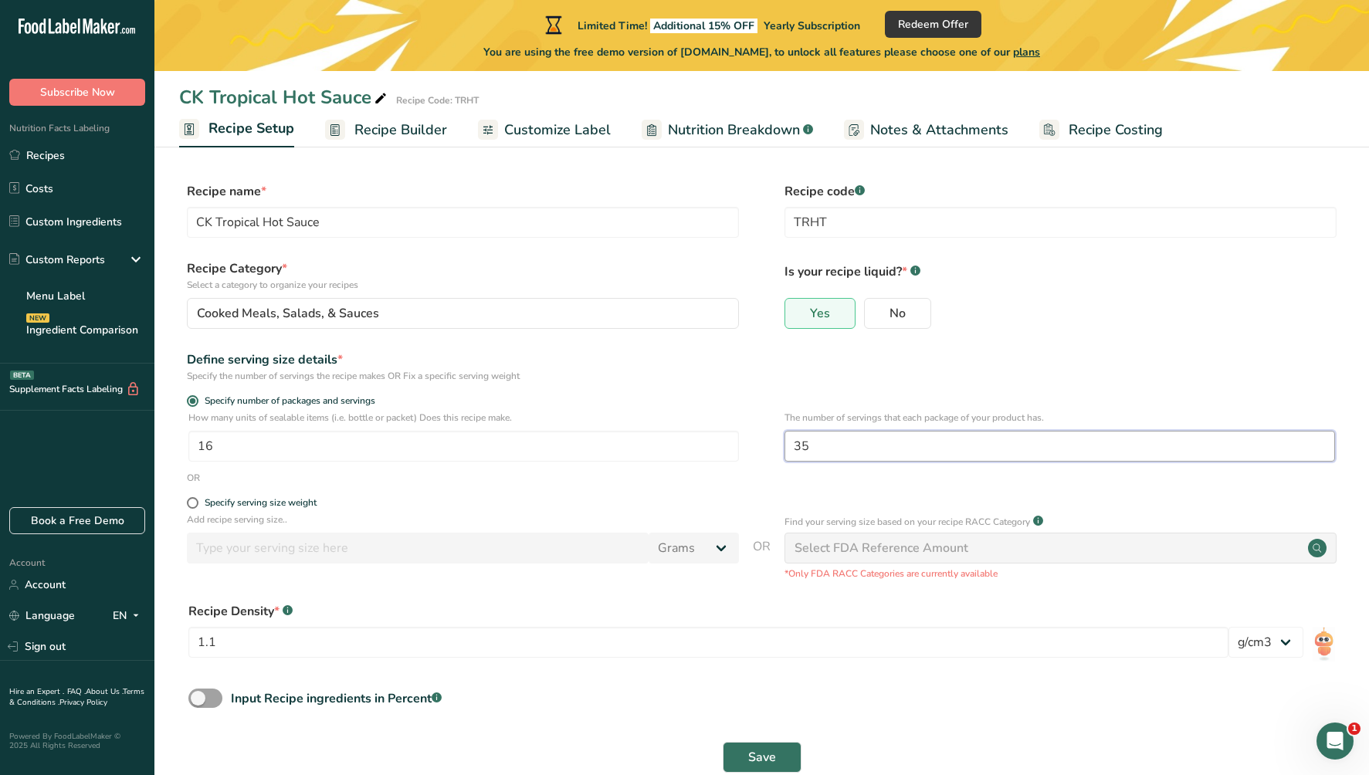
click at [821, 445] on input "35" at bounding box center [1060, 446] width 551 height 31
type input "32"
click at [765, 750] on span "Save" at bounding box center [762, 757] width 28 height 19
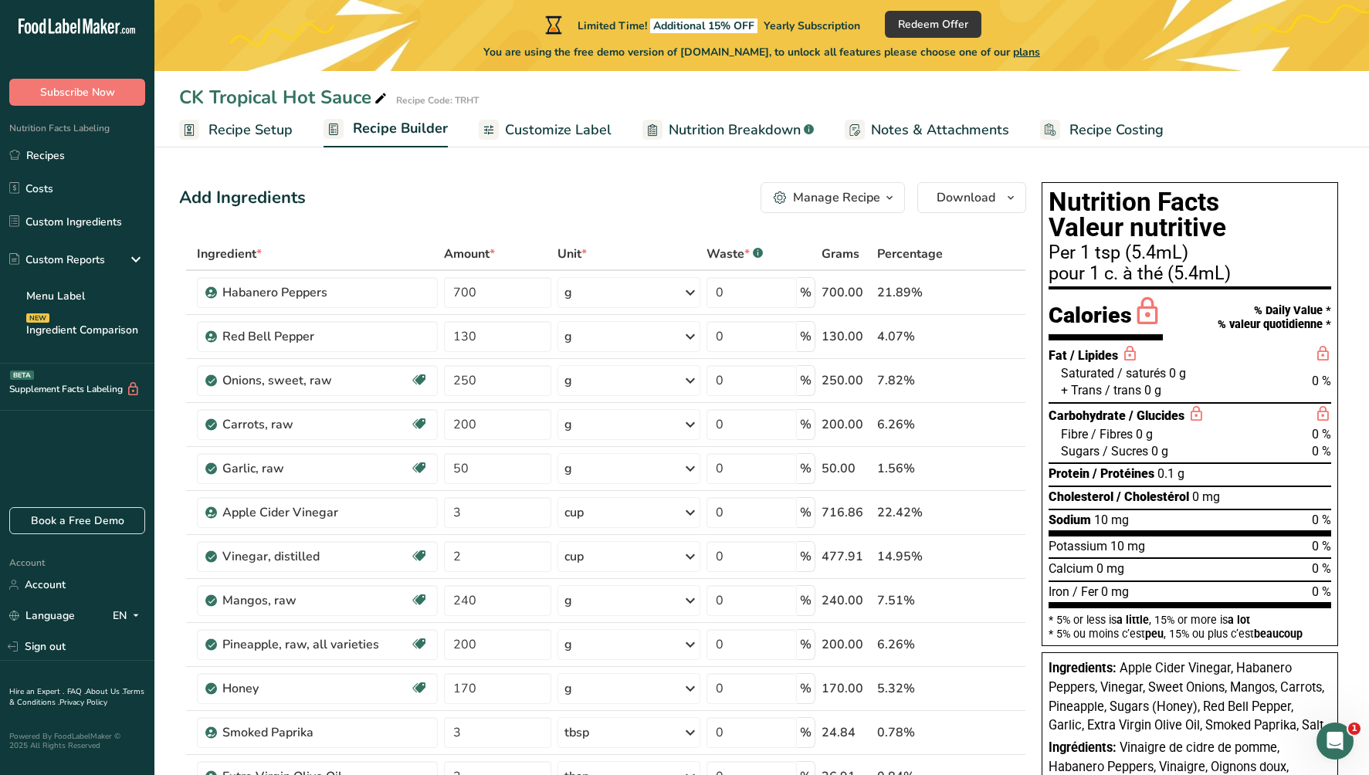
click at [239, 127] on span "Recipe Setup" at bounding box center [251, 130] width 84 height 21
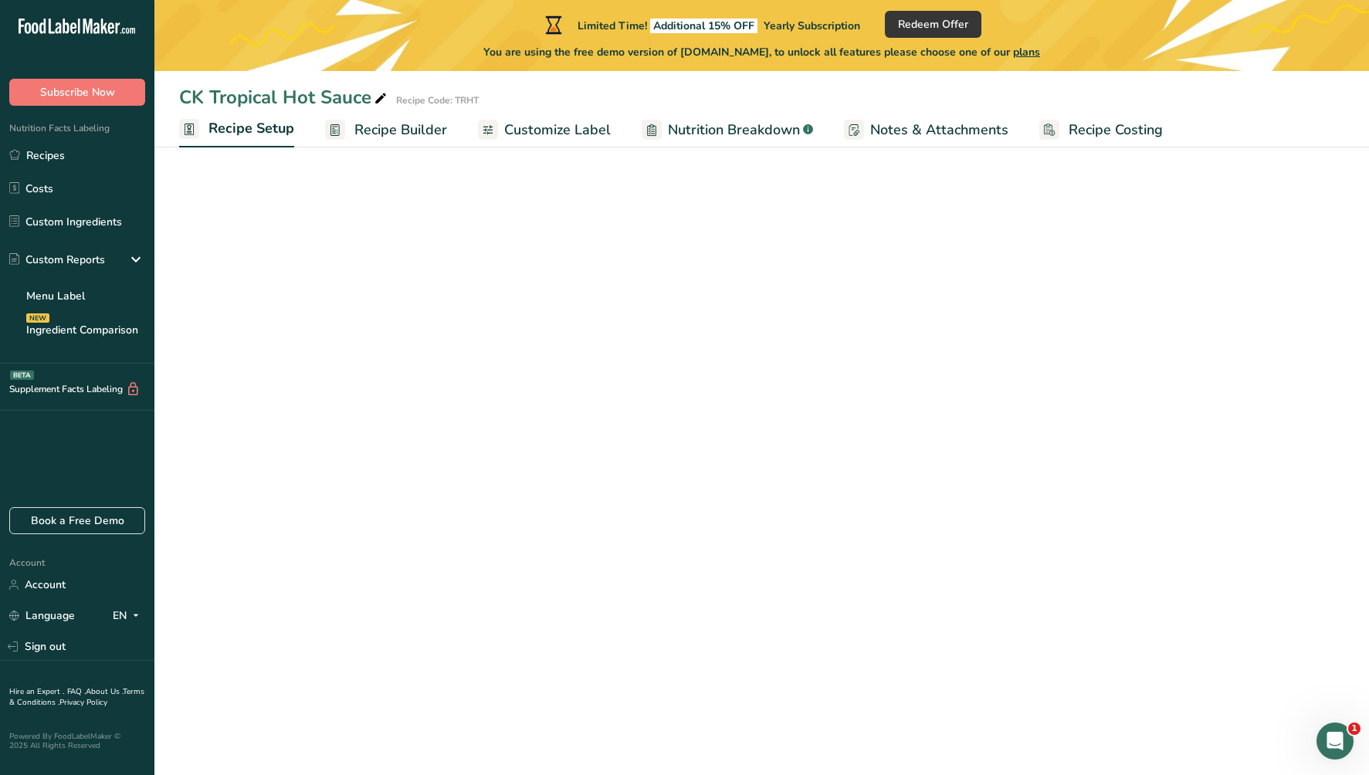
select select "22"
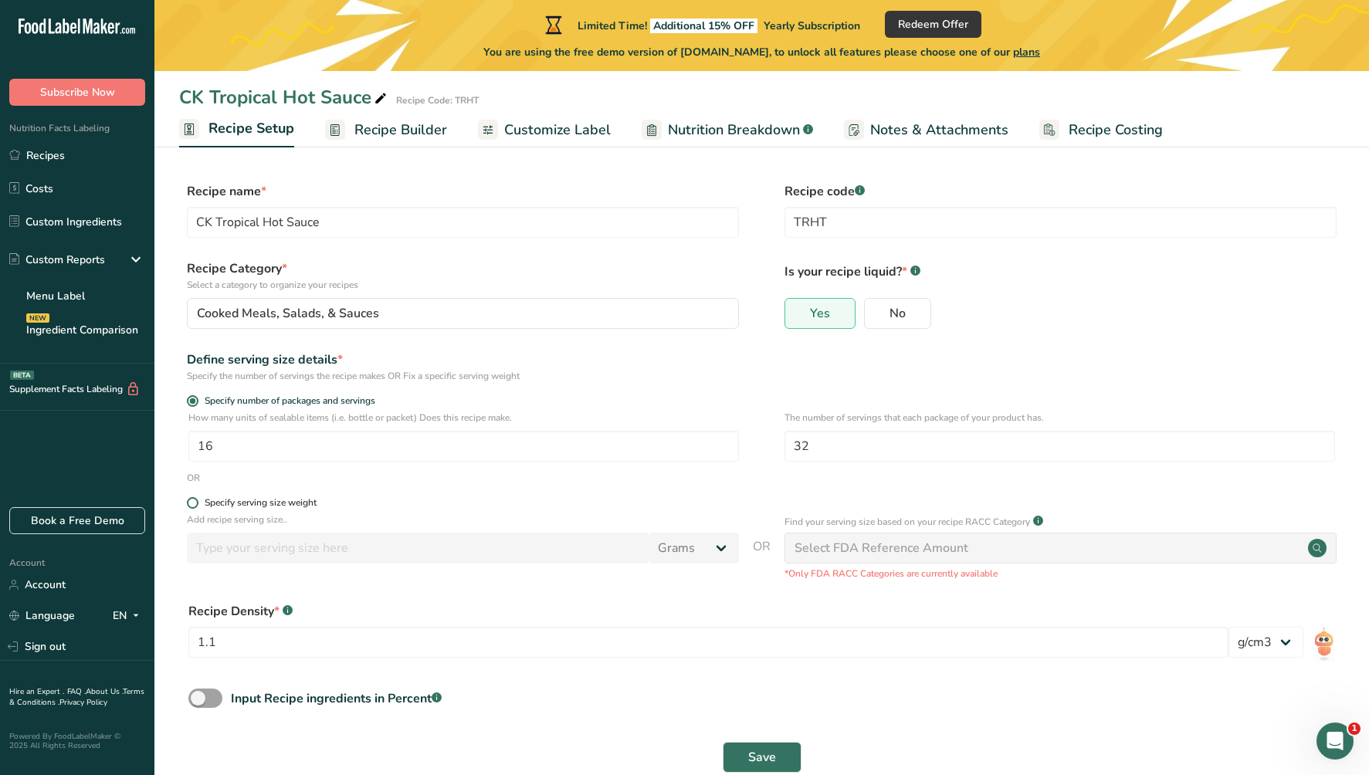
click at [287, 501] on div "Specify serving size weight" at bounding box center [261, 503] width 112 height 12
click at [197, 501] on input "Specify serving size weight" at bounding box center [192, 503] width 10 height 10
radio input "true"
radio input "false"
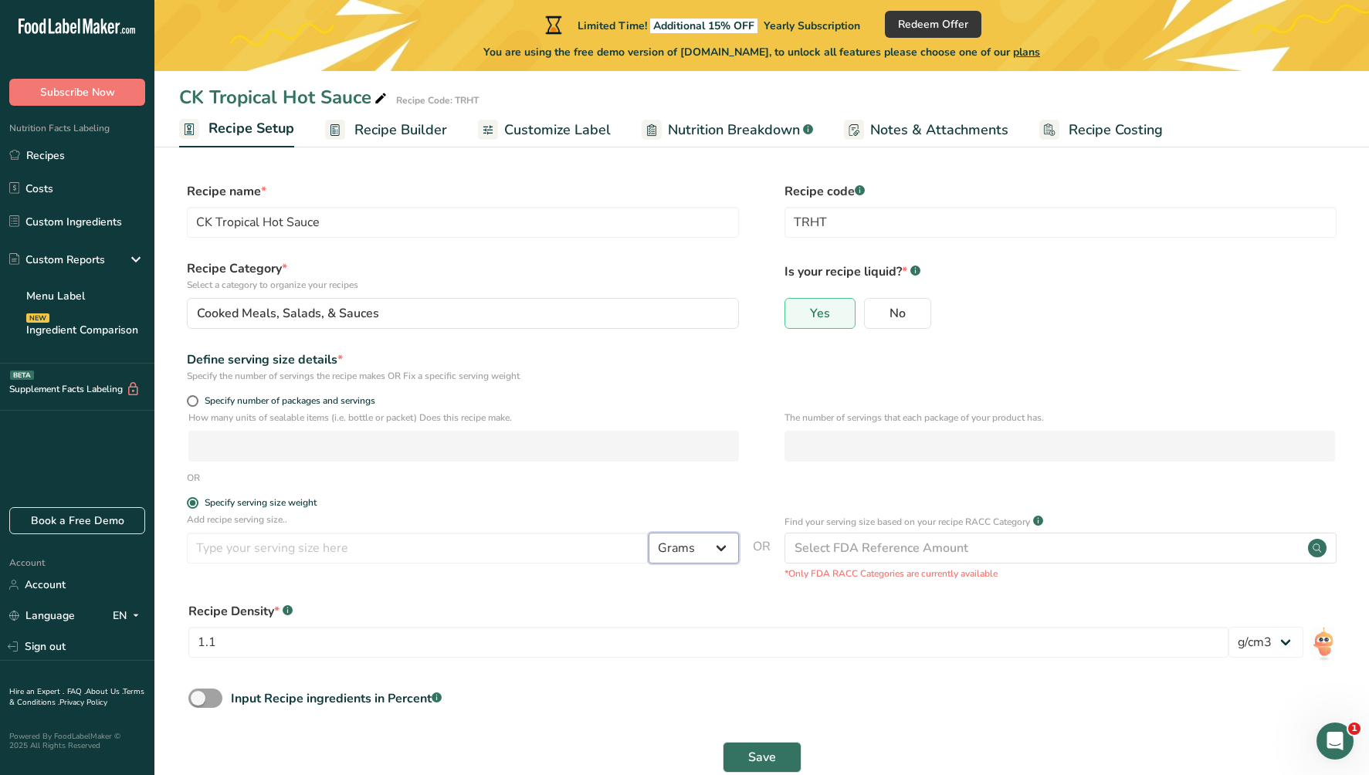
click at [688, 547] on select "Grams kg mg mcg lb oz l mL fl oz tbsp tsp cup qt gallon" at bounding box center [694, 548] width 90 height 31
select select "17"
click at [364, 546] on input "number" at bounding box center [418, 548] width 462 height 31
type input "5"
click at [766, 751] on span "Save" at bounding box center [762, 757] width 28 height 19
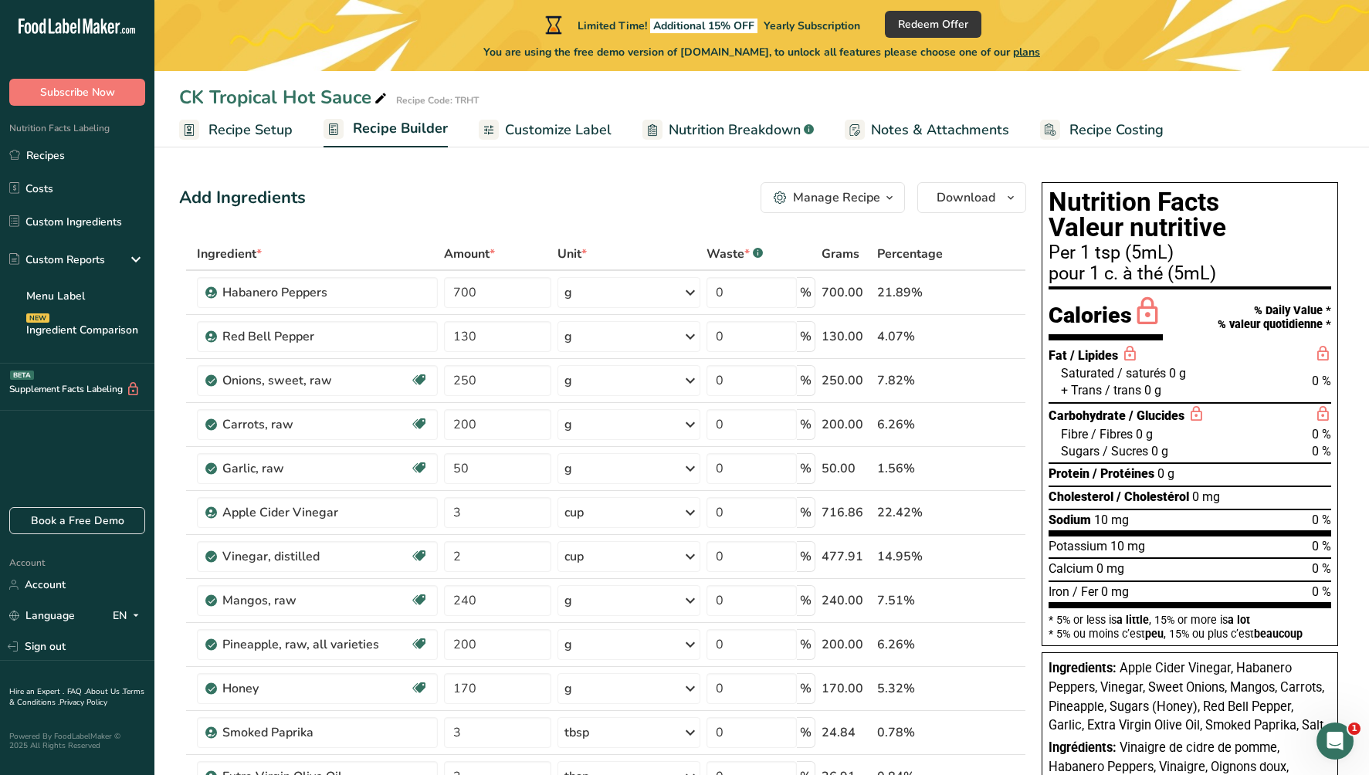
click at [246, 131] on span "Recipe Setup" at bounding box center [251, 130] width 84 height 21
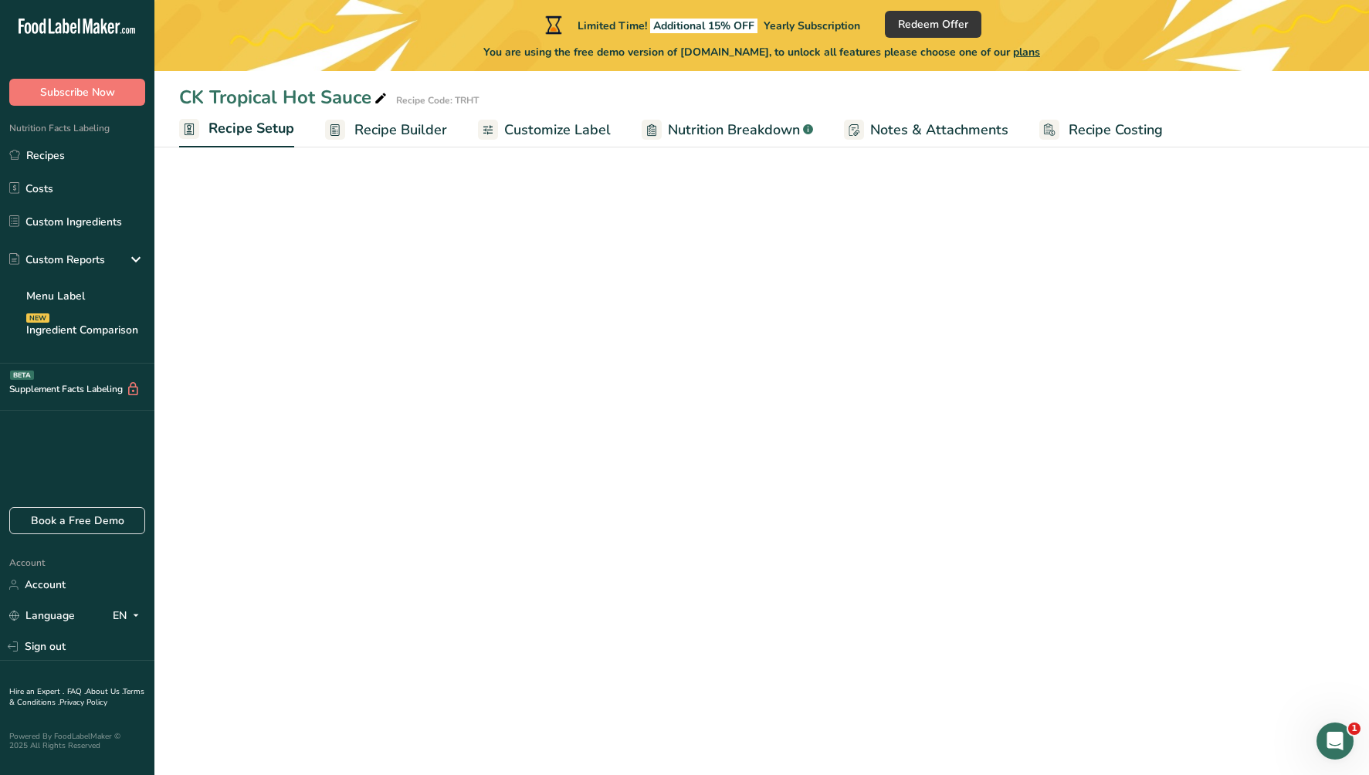
select select "17"
select select "22"
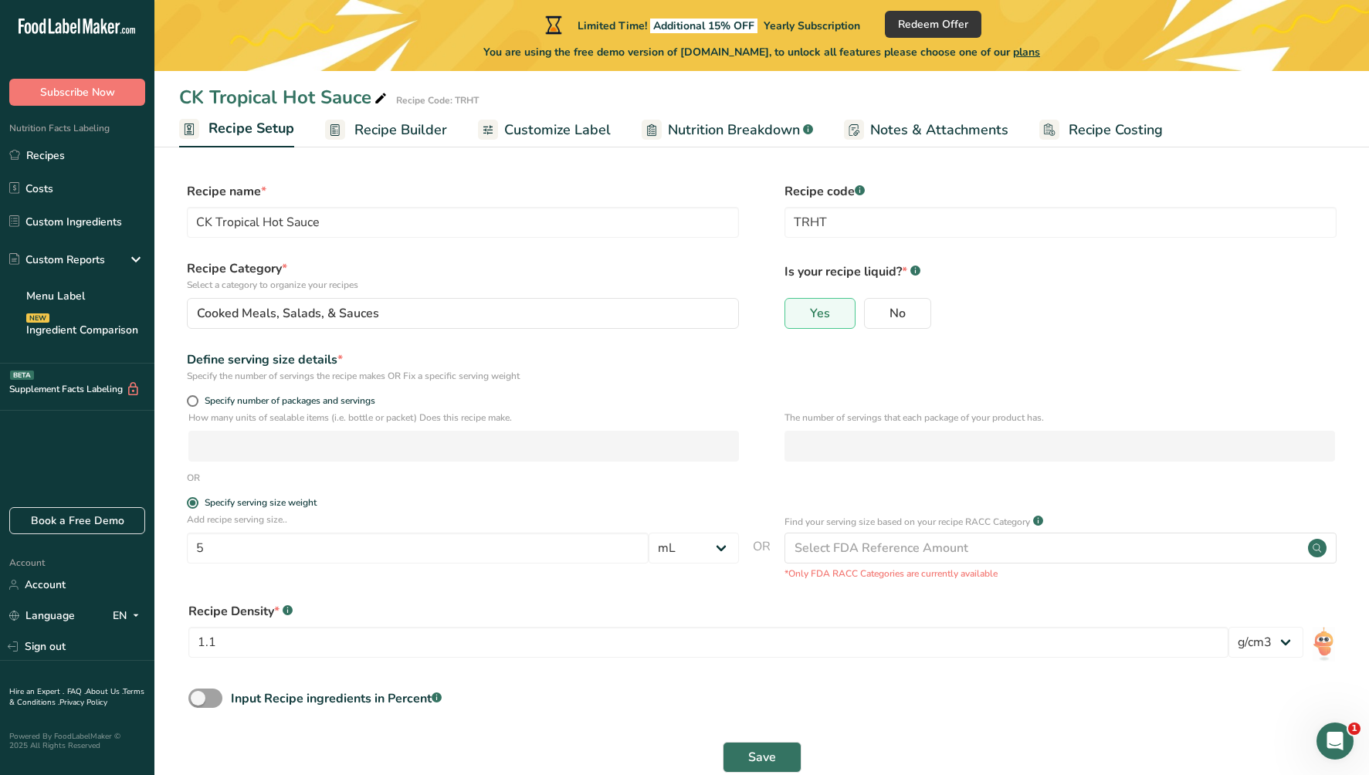
click at [370, 136] on span "Recipe Builder" at bounding box center [400, 130] width 93 height 21
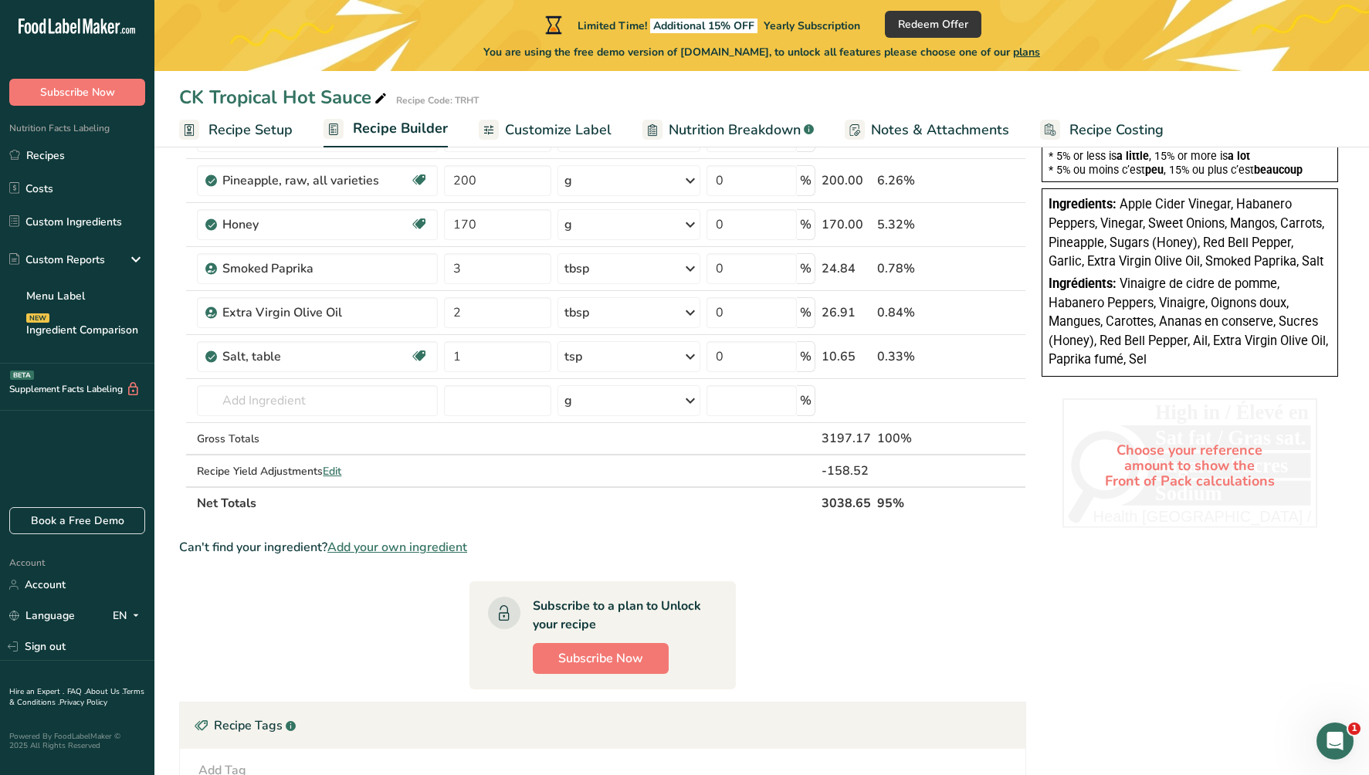
scroll to position [443, 0]
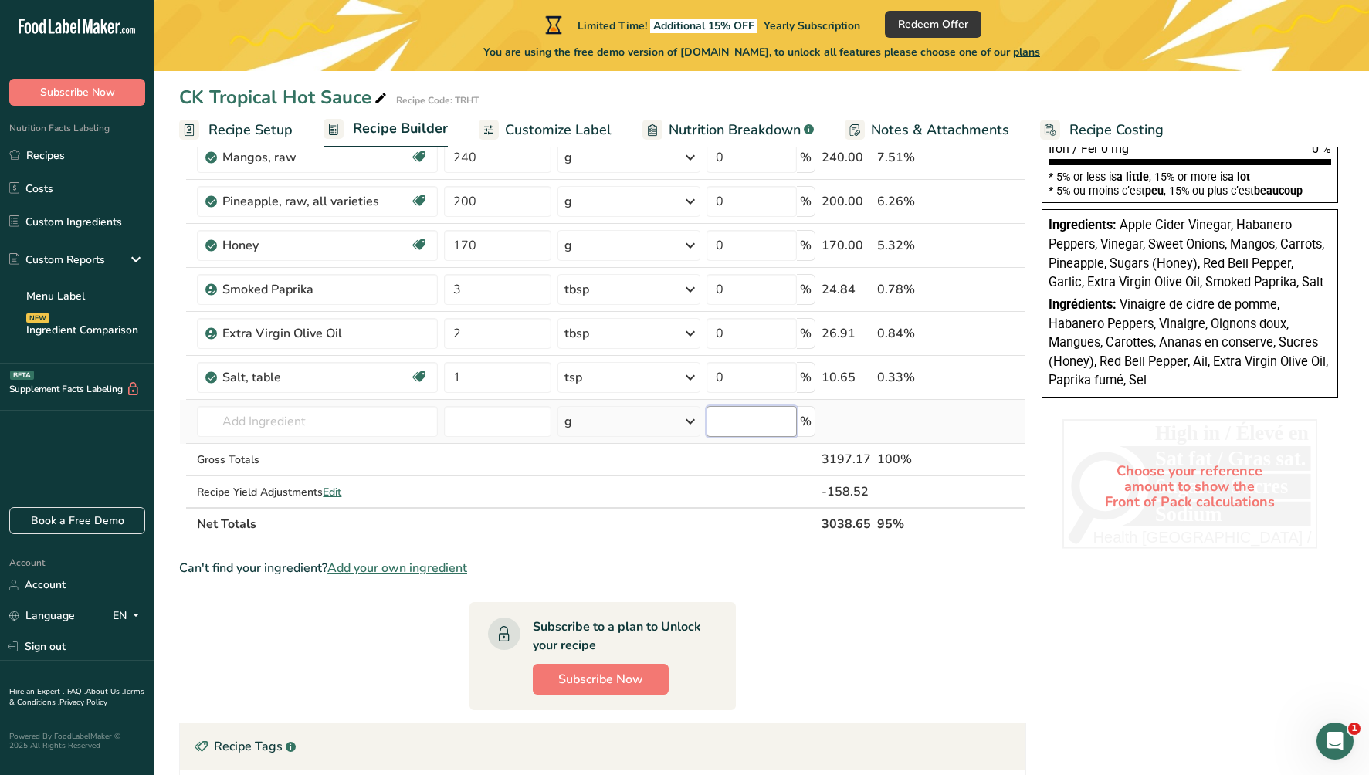
click at [754, 426] on input "number" at bounding box center [752, 421] width 90 height 31
click at [339, 494] on span "Edit" at bounding box center [332, 492] width 19 height 15
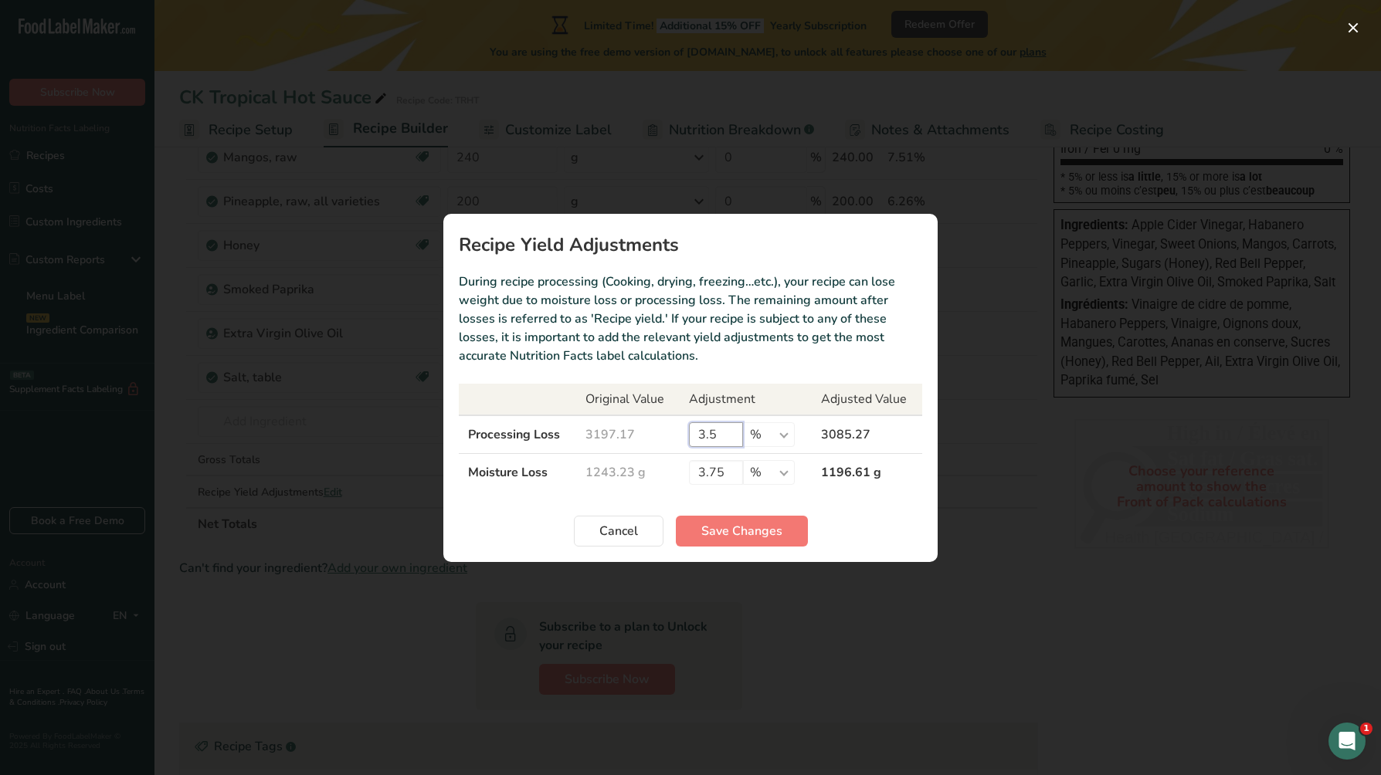
click at [712, 434] on input "3.5" at bounding box center [716, 434] width 54 height 25
type input "3.45"
click at [731, 480] on input "3.75" at bounding box center [716, 472] width 54 height 25
type input "3.60"
click at [756, 539] on span "Save Changes" at bounding box center [741, 531] width 81 height 19
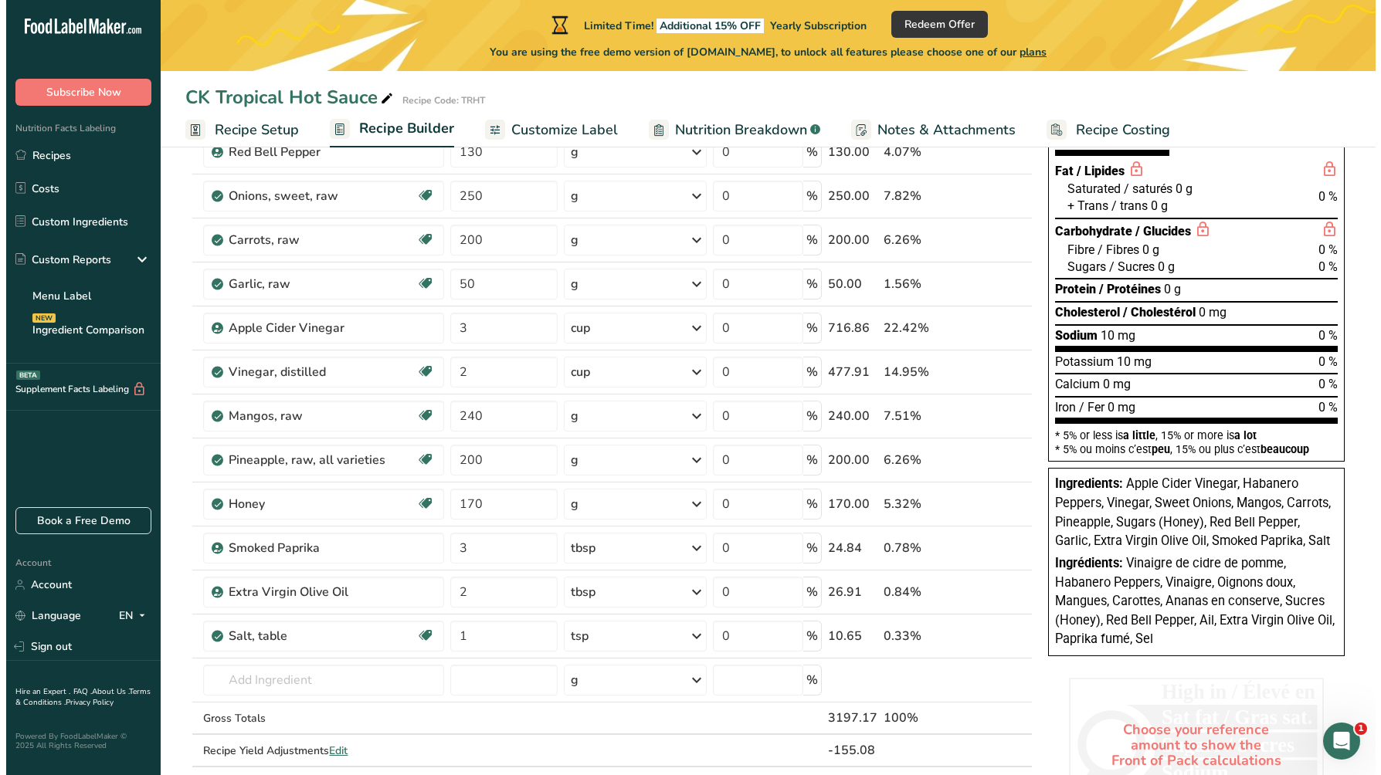
scroll to position [187, 0]
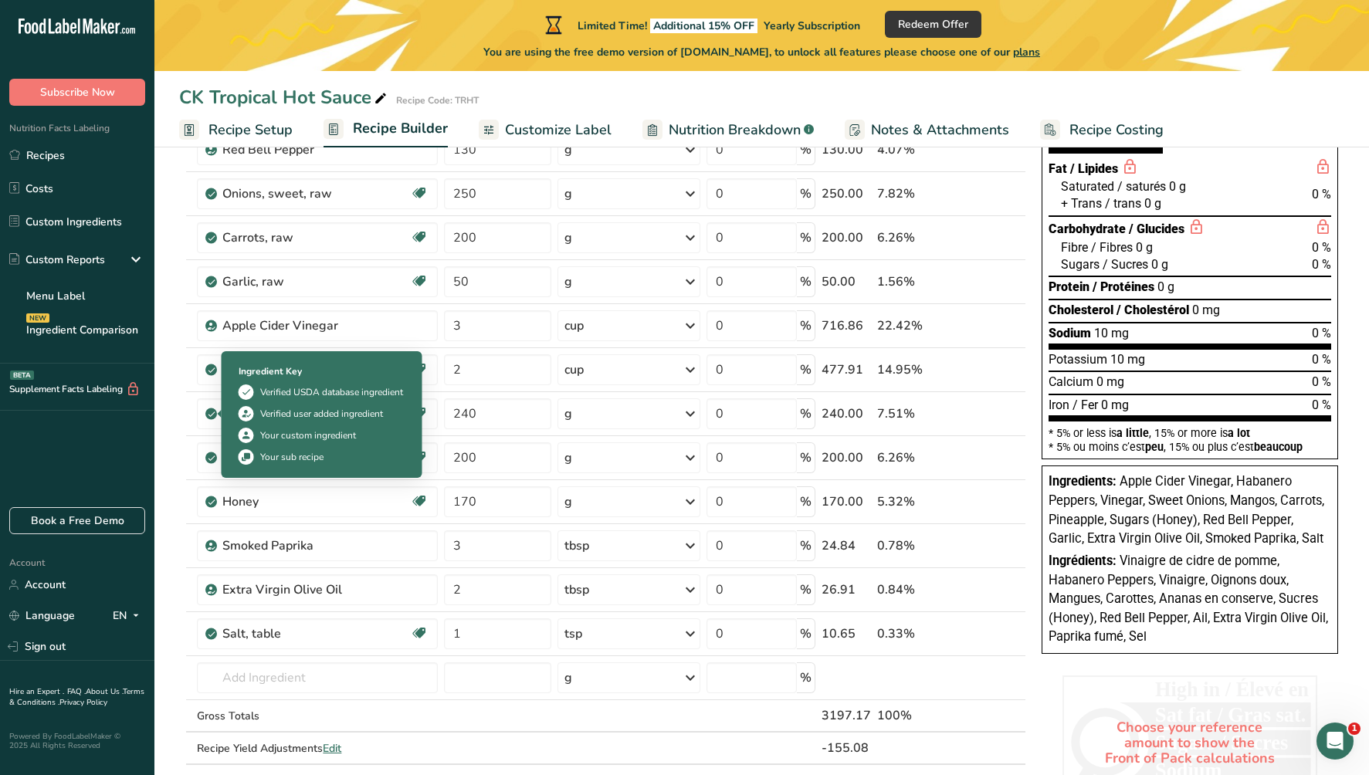
click at [228, 415] on div at bounding box center [226, 414] width 8 height 8
click at [212, 416] on icon at bounding box center [211, 414] width 9 height 14
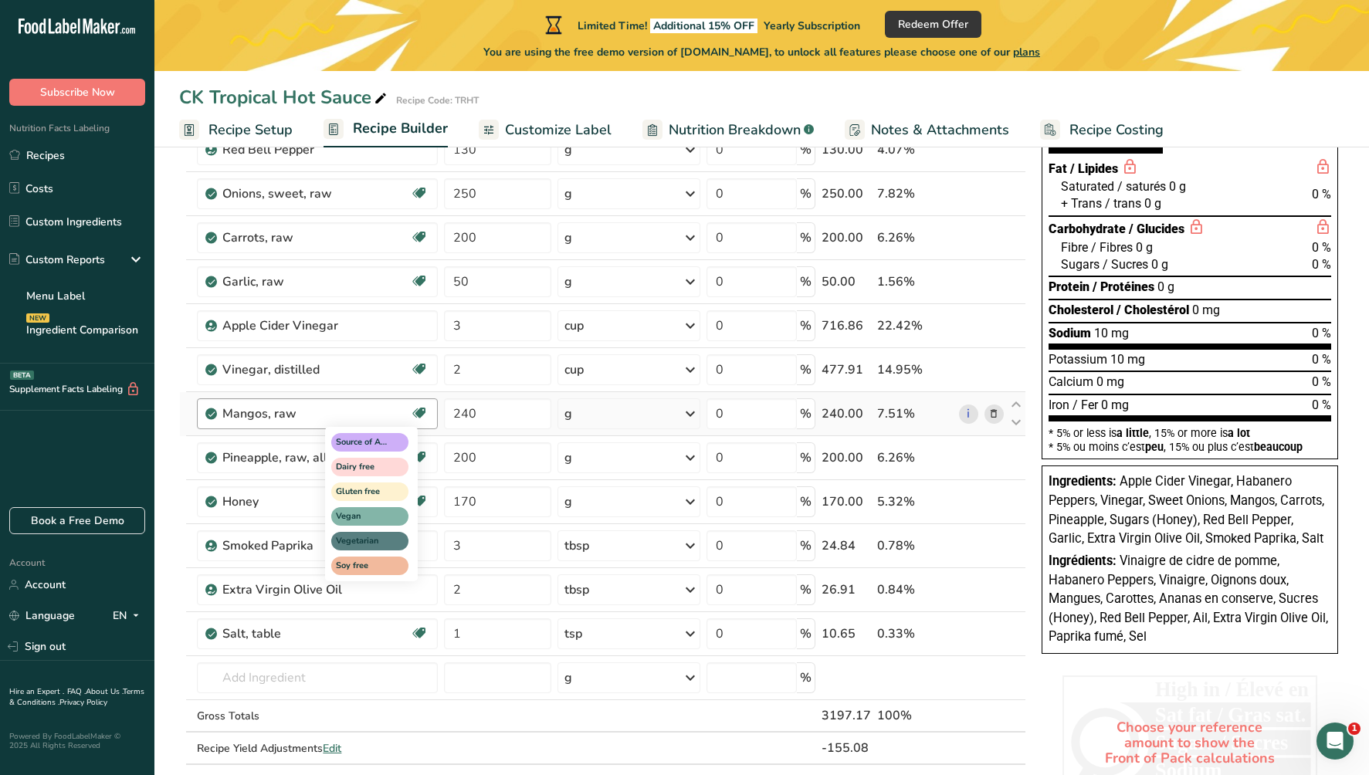
click at [422, 412] on icon at bounding box center [419, 414] width 15 height 24
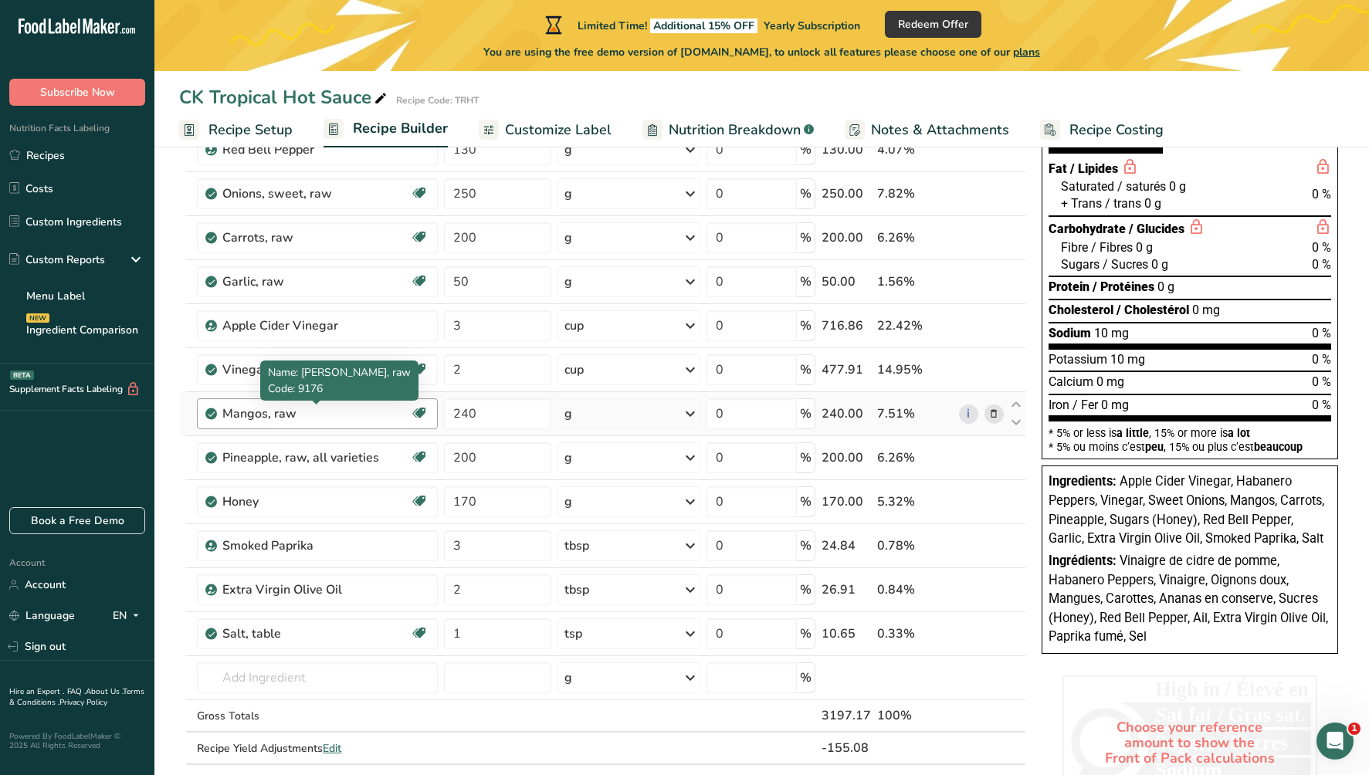
click at [322, 412] on div "Mangos, raw" at bounding box center [316, 414] width 188 height 19
click at [996, 413] on icon at bounding box center [994, 414] width 11 height 16
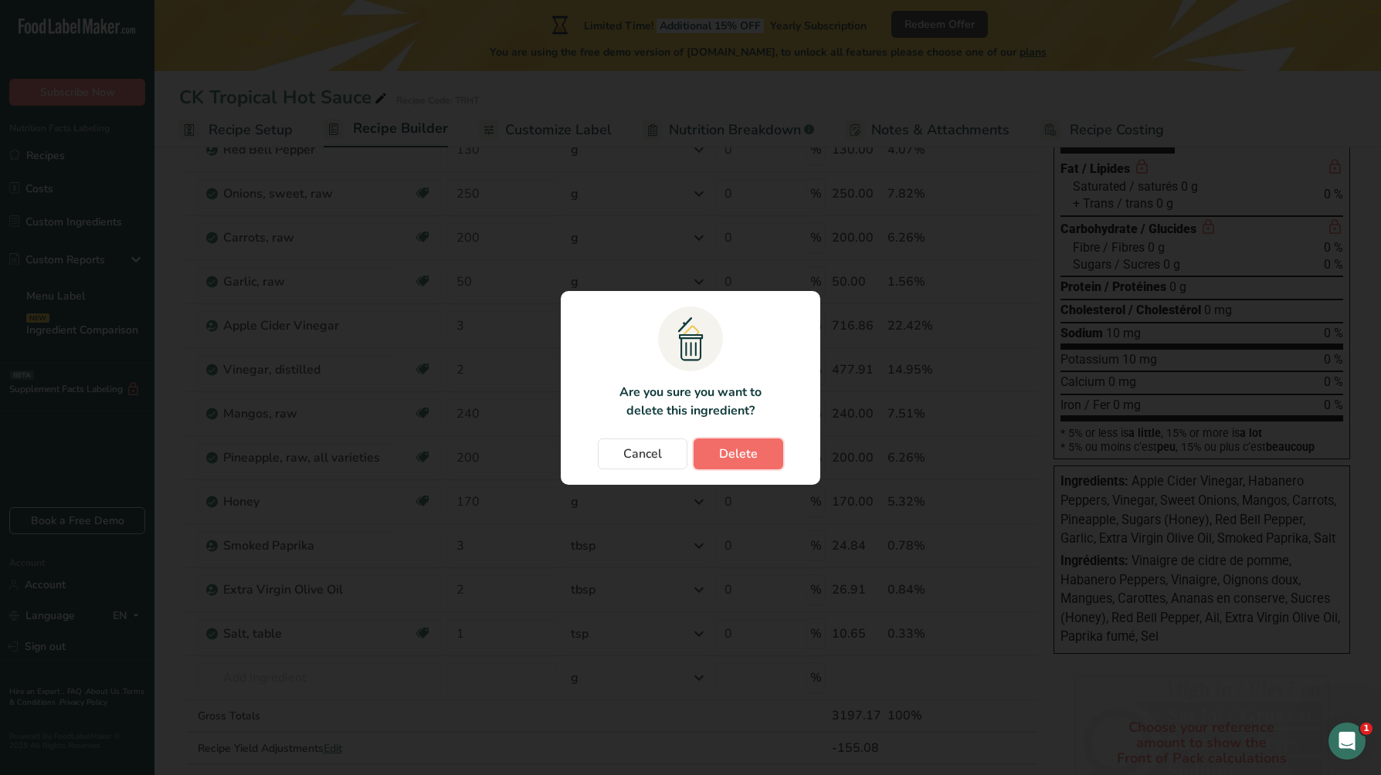
click at [736, 456] on span "Delete" at bounding box center [738, 454] width 39 height 19
type input "200"
type input "170"
type input "3"
type input "2"
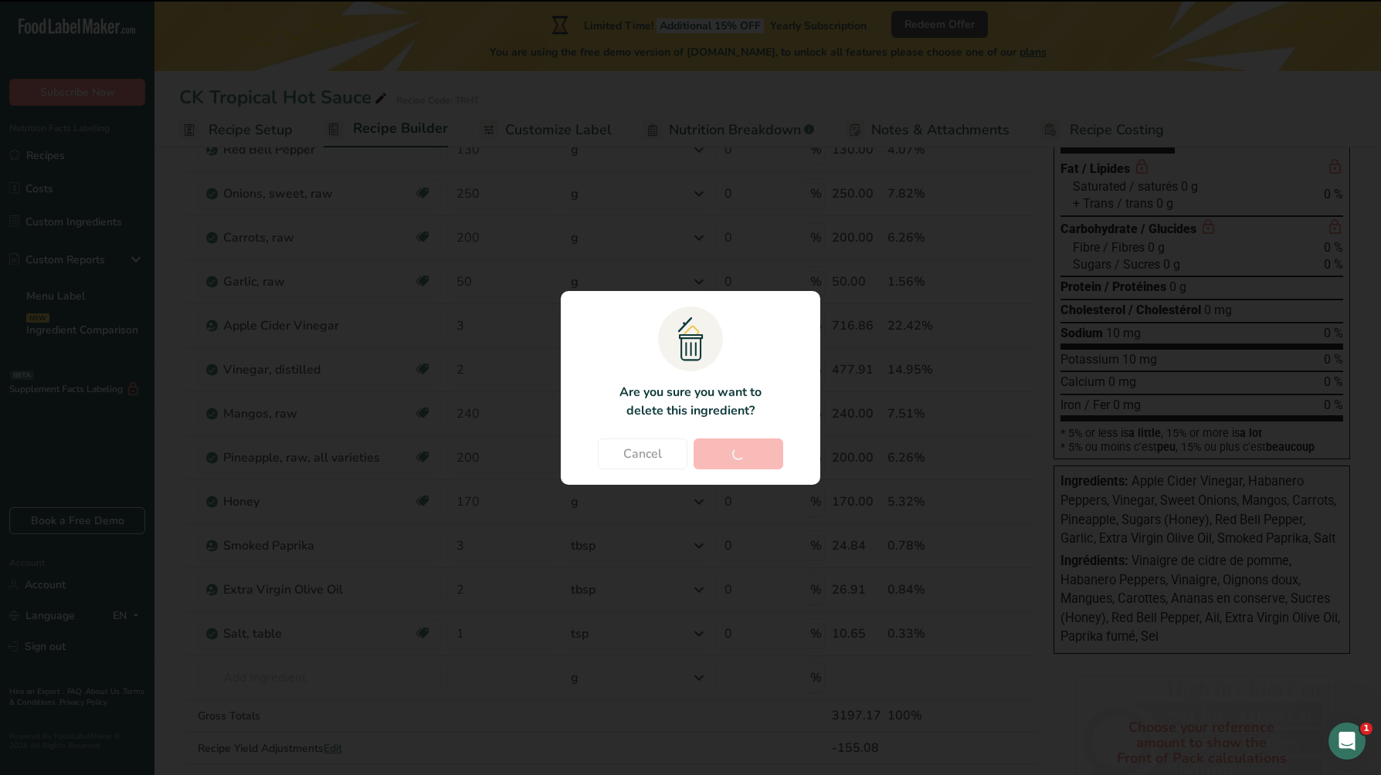
type input "1"
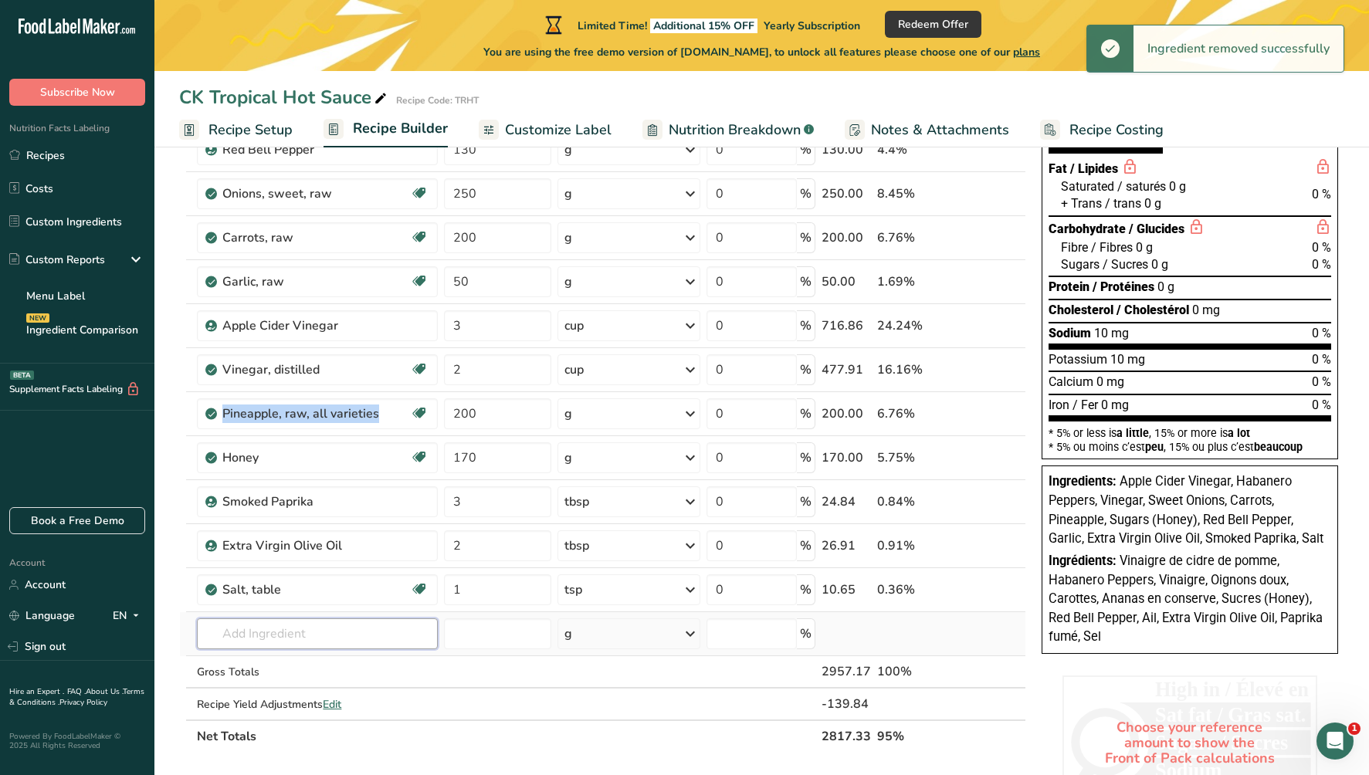
click at [273, 636] on input "text" at bounding box center [317, 634] width 241 height 31
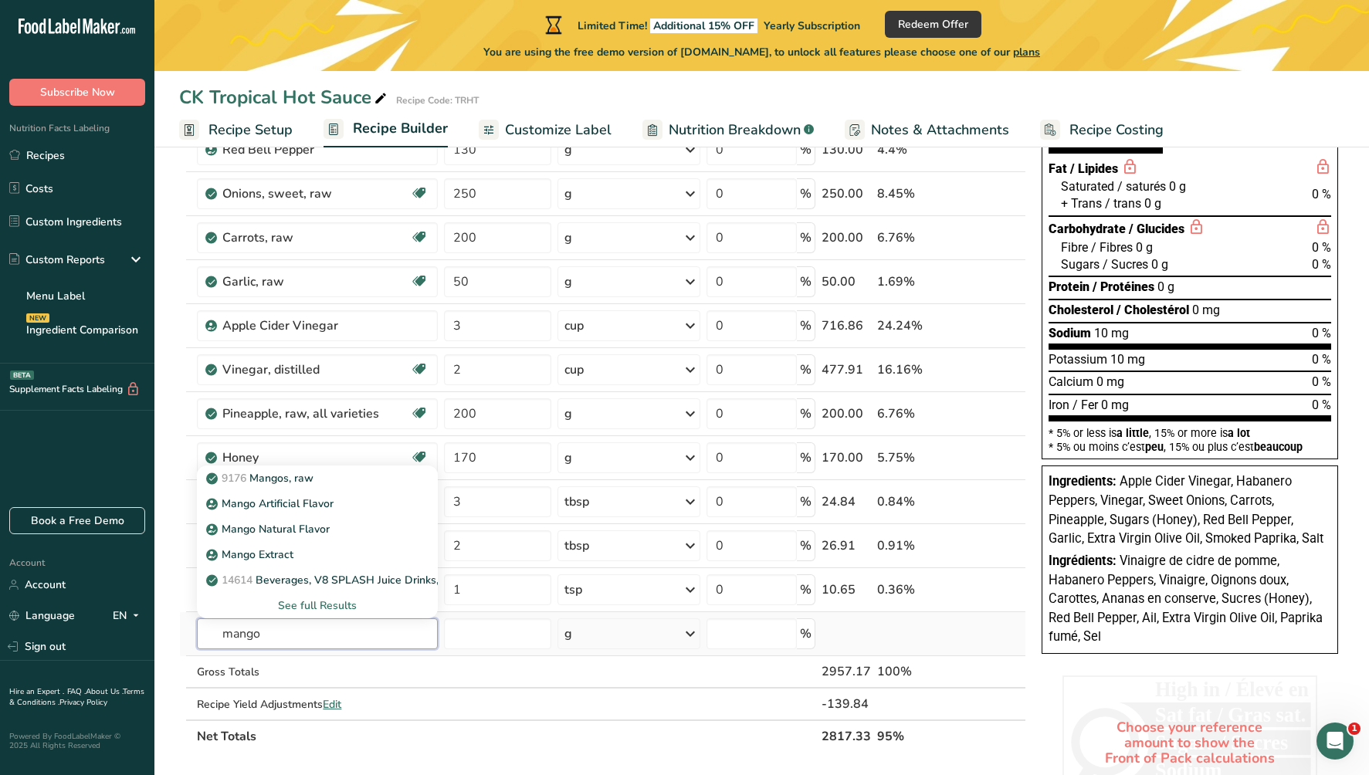
type input "mango"
click at [307, 602] on div "See full Results" at bounding box center [317, 606] width 216 height 16
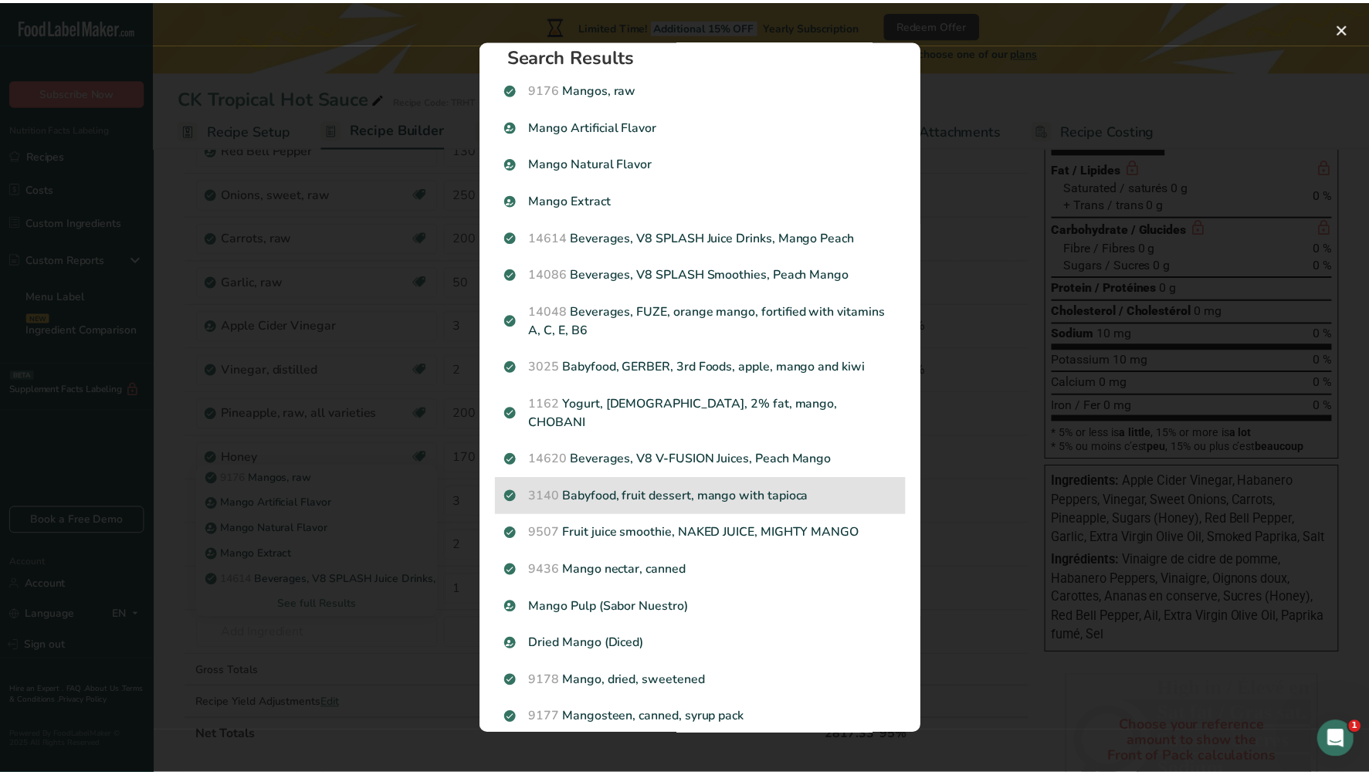
scroll to position [0, 0]
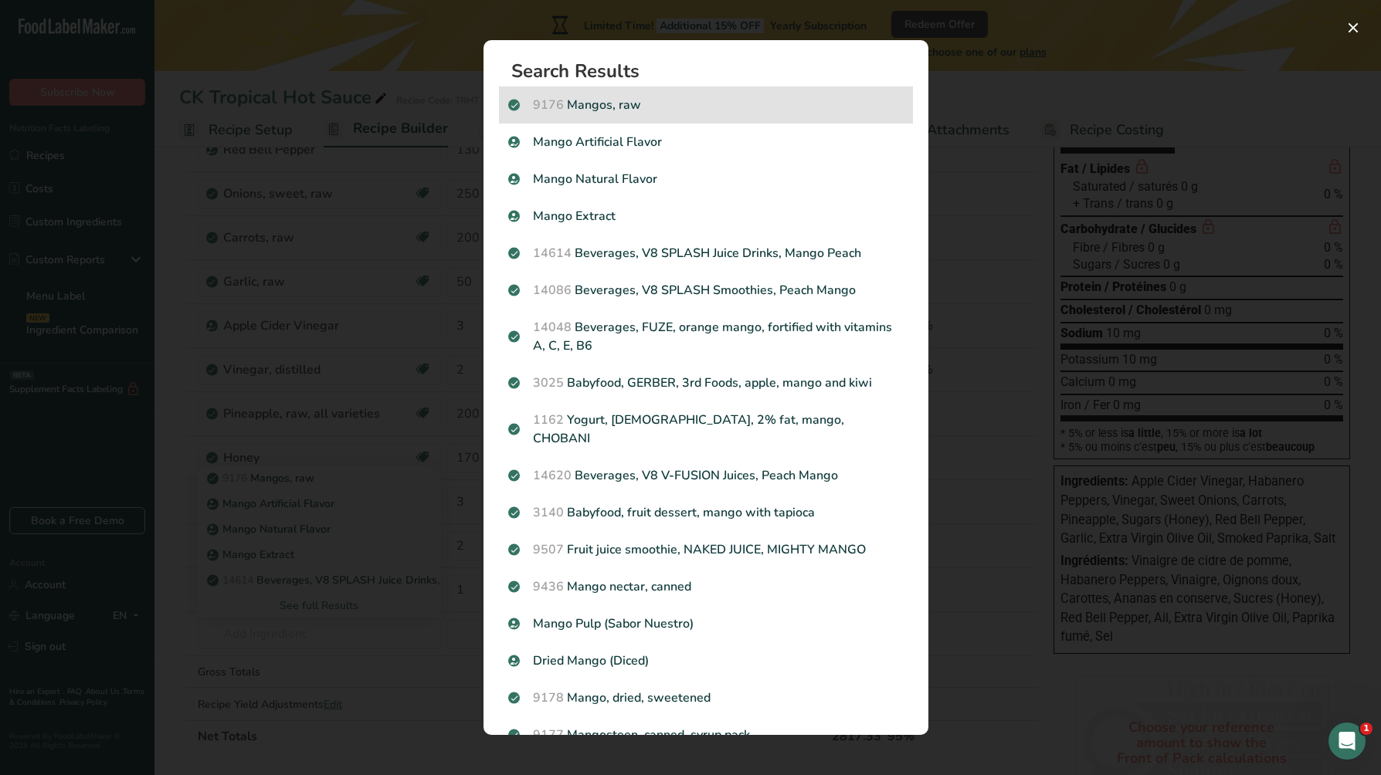
click at [632, 106] on p "9176 Mangos, raw" at bounding box center [705, 105] width 395 height 19
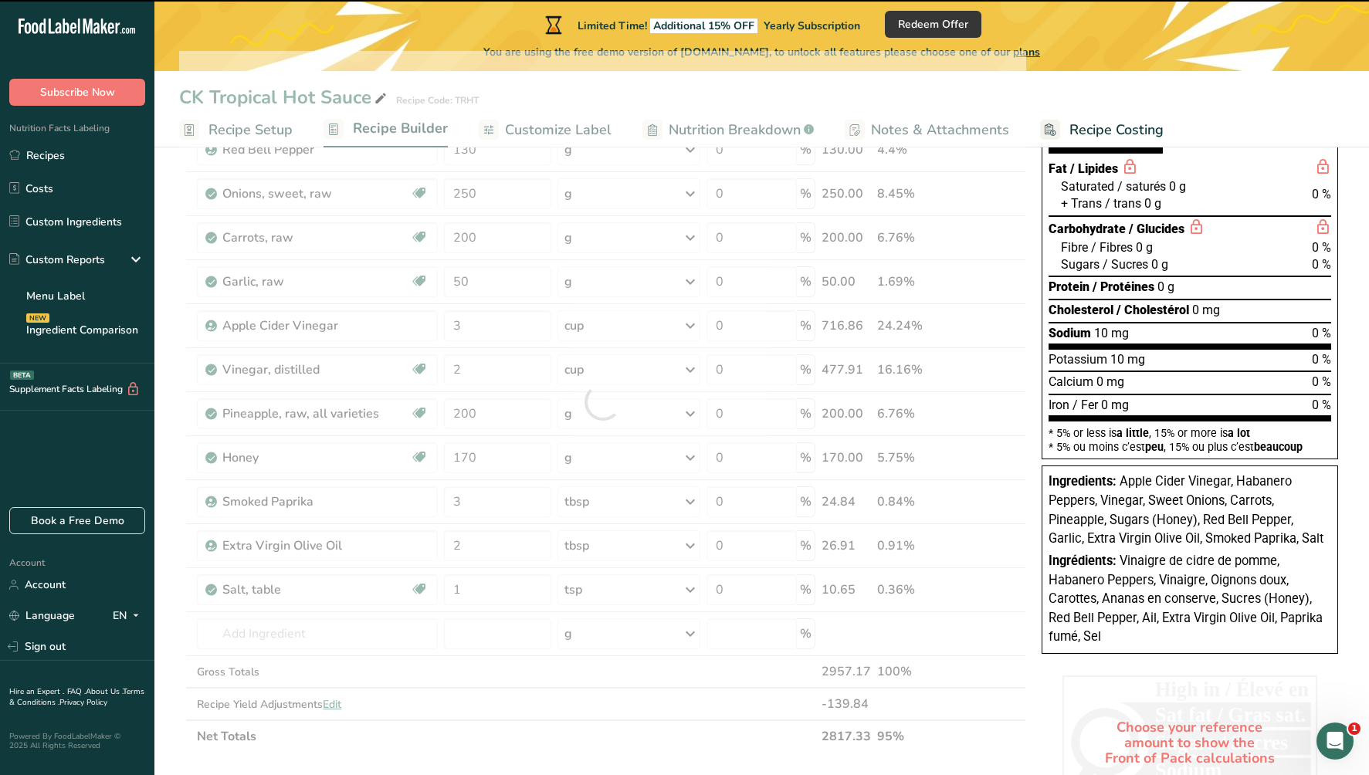
type input "0"
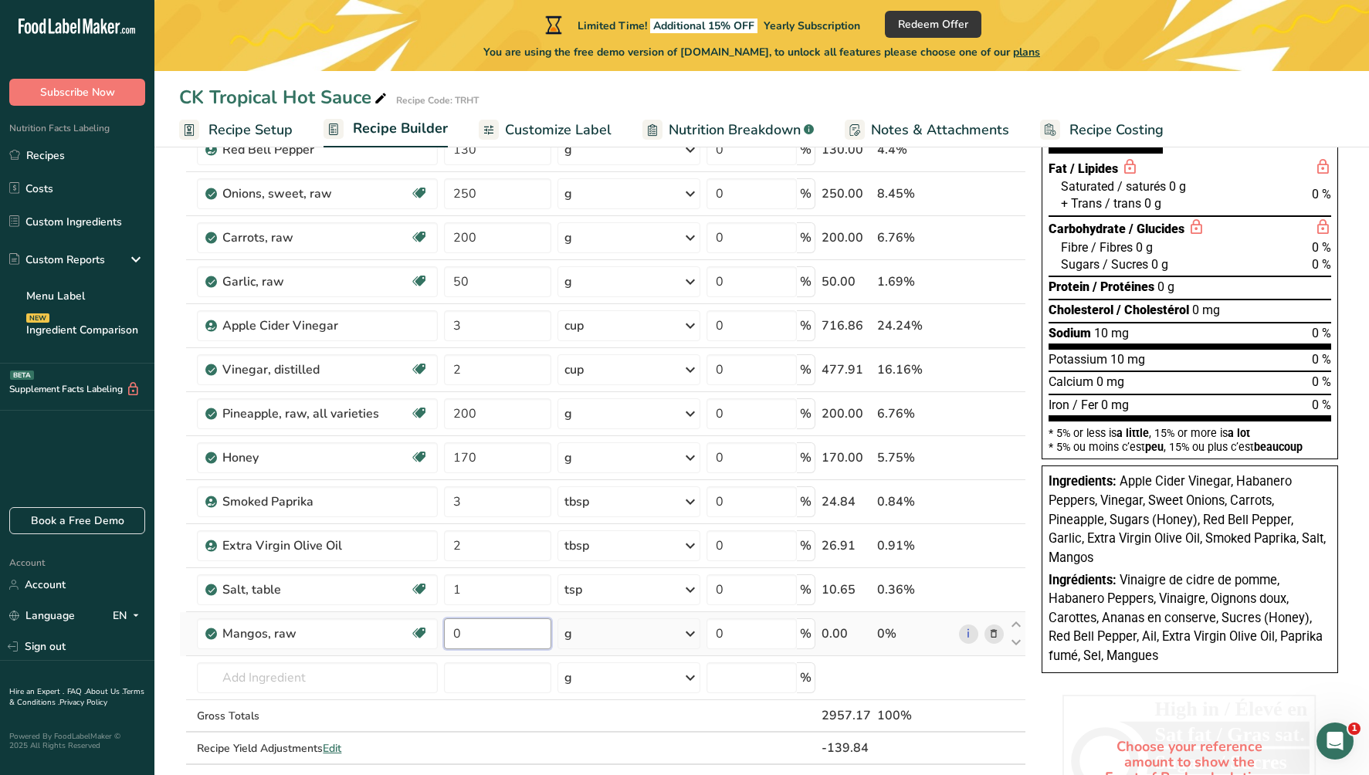
click at [460, 631] on input "0" at bounding box center [498, 634] width 108 height 31
type input "240"
click at [1019, 626] on div "Ingredient * Amount * Unit * Waste * .a-a{fill:#347362;}.b-a{fill:#fff;} Grams …" at bounding box center [602, 424] width 847 height 746
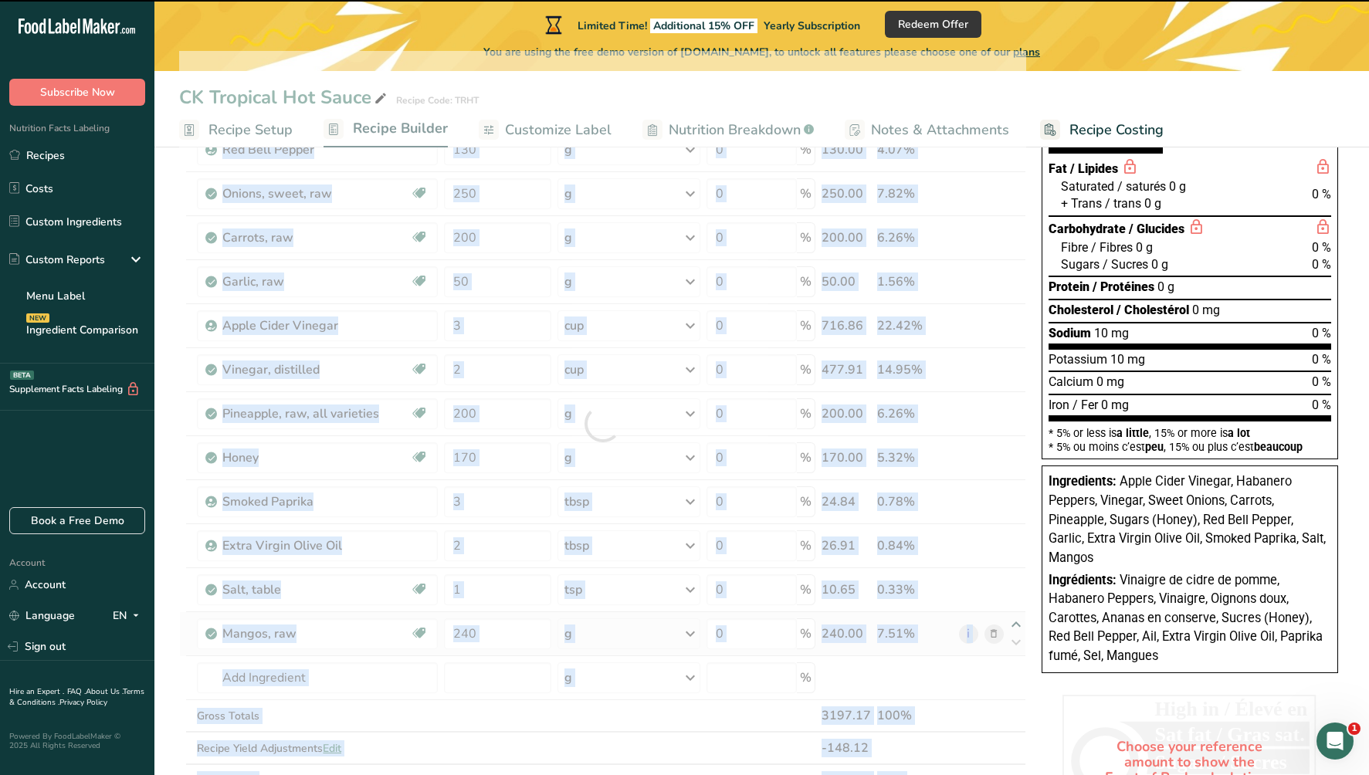
click at [1019, 626] on div at bounding box center [602, 424] width 847 height 746
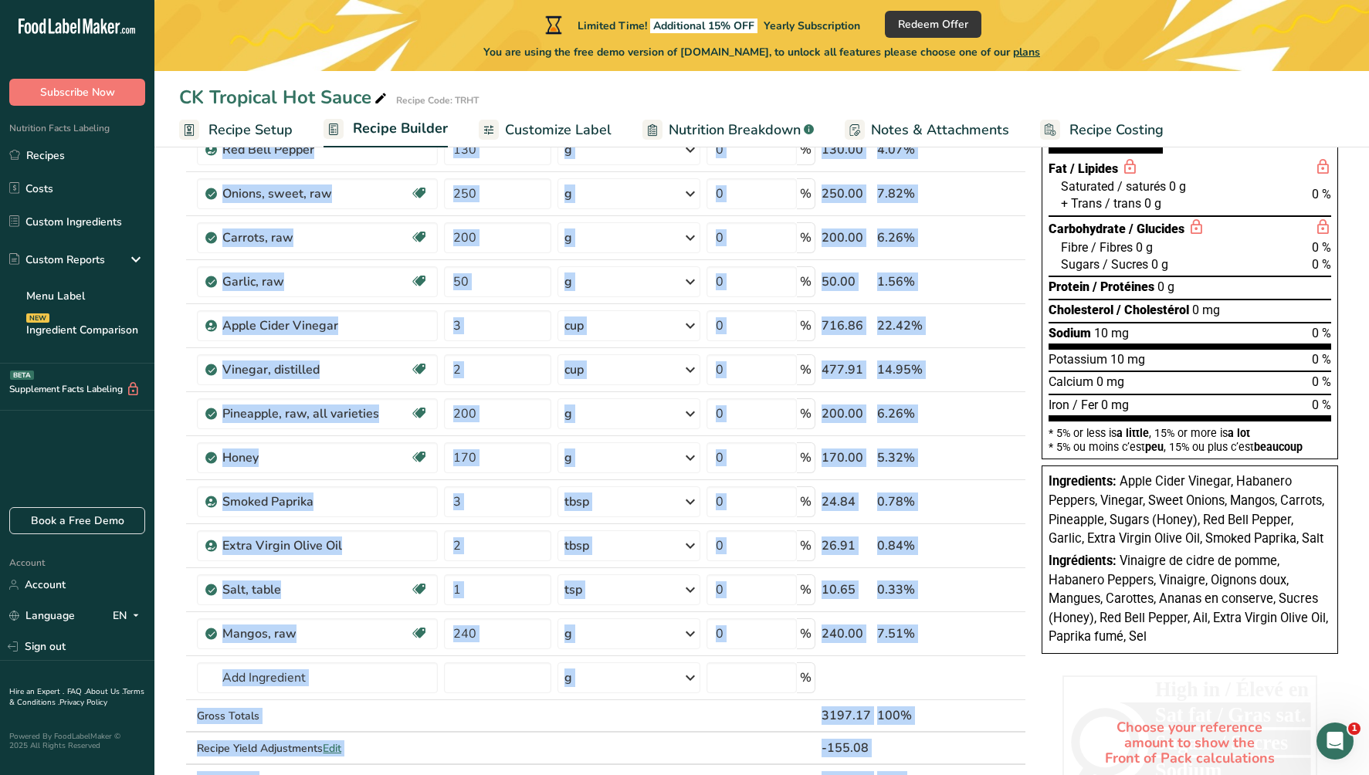
drag, startPoint x: 1012, startPoint y: 627, endPoint x: 1028, endPoint y: 563, distance: 65.9
click at [1028, 562] on div "Add Ingredients Manage Recipe Delete Recipe Duplicate Recipe Scale Recipe Save …" at bounding box center [607, 611] width 856 height 1244
click at [1016, 626] on icon at bounding box center [1016, 625] width 19 height 12
click at [1016, 627] on icon at bounding box center [1016, 625] width 19 height 12
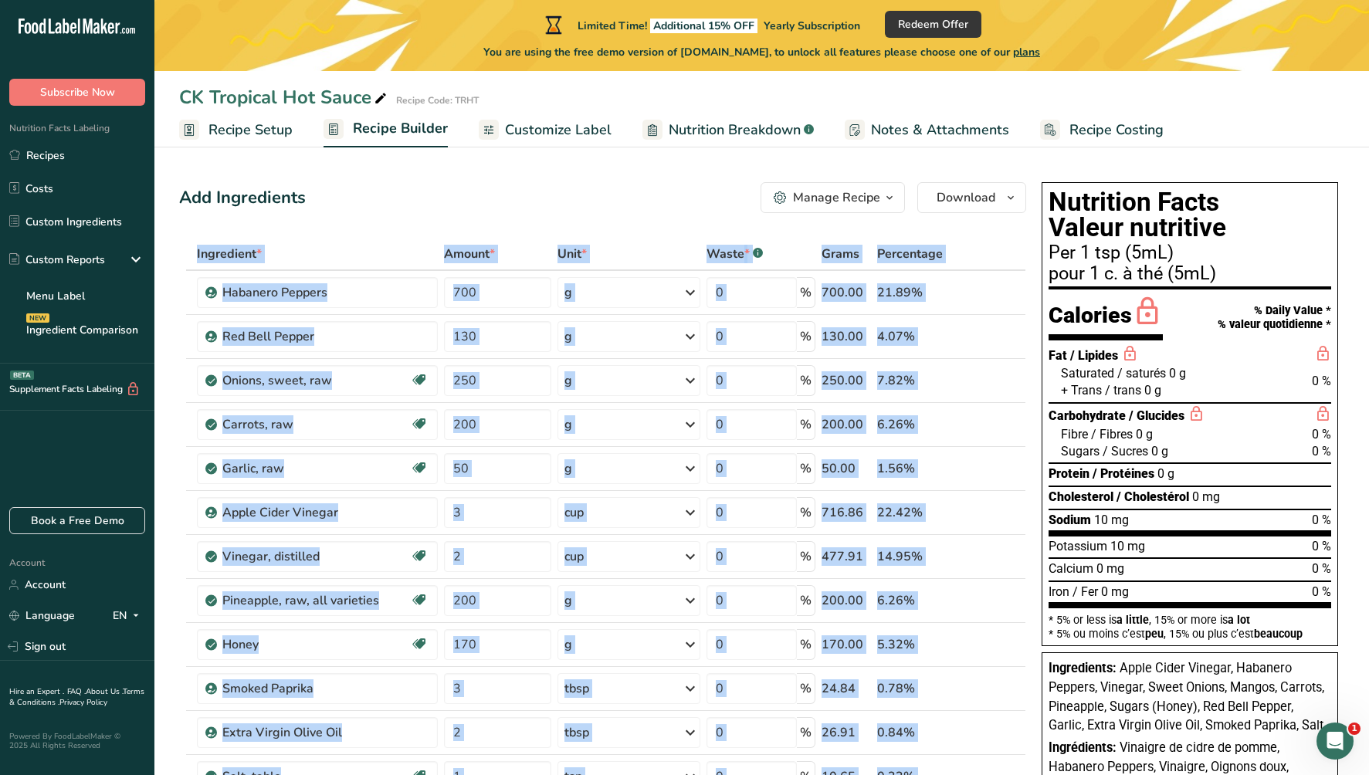
click at [556, 131] on span "Customize Label" at bounding box center [558, 130] width 107 height 21
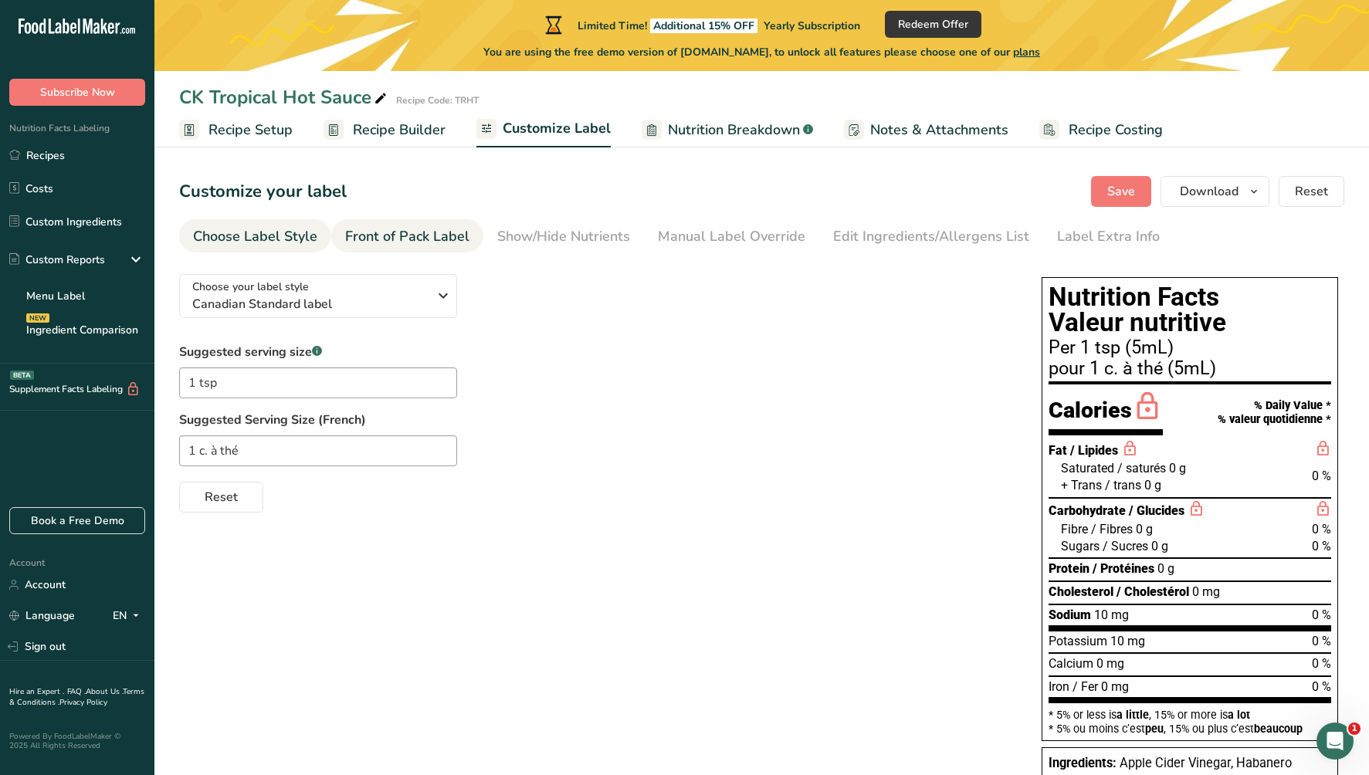
click at [430, 243] on div "Front of Pack Label" at bounding box center [407, 236] width 124 height 21
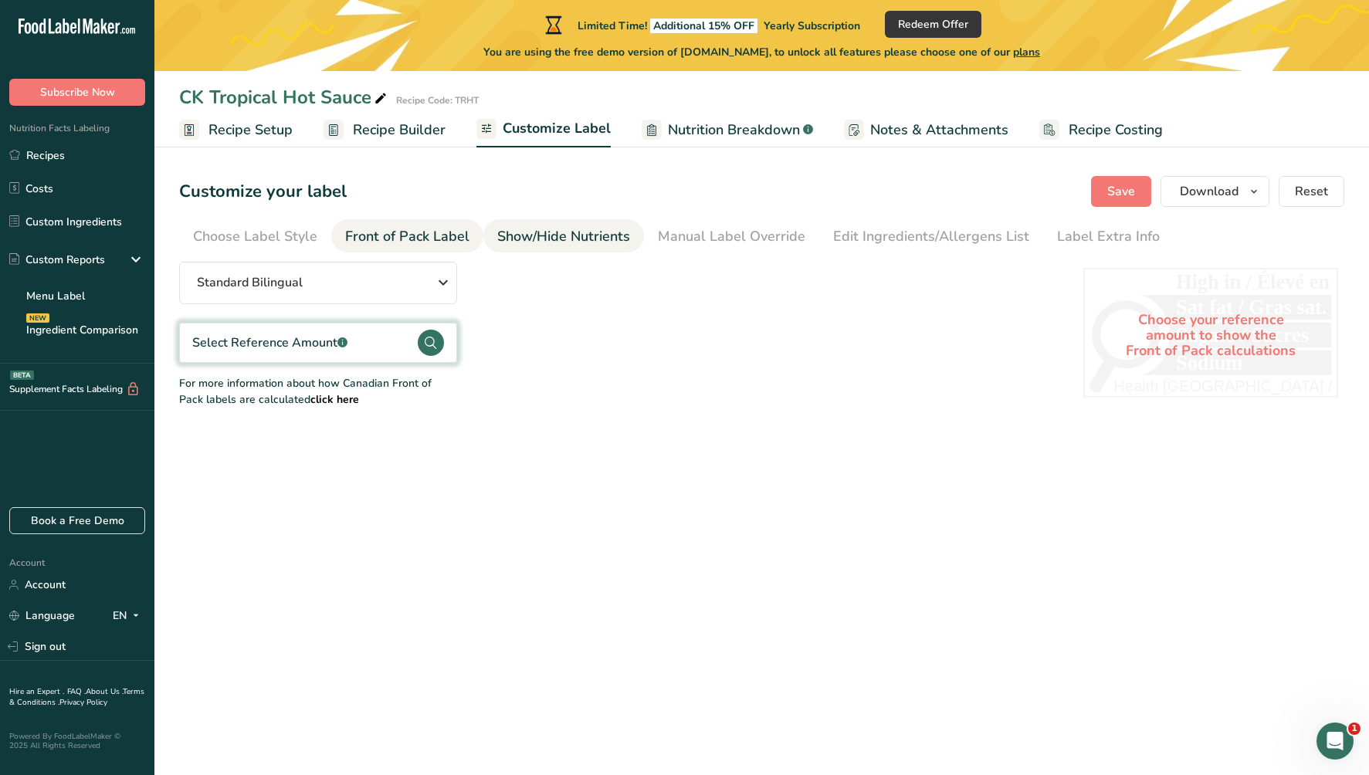
click at [560, 236] on div "Show/Hide Nutrients" at bounding box center [563, 236] width 133 height 21
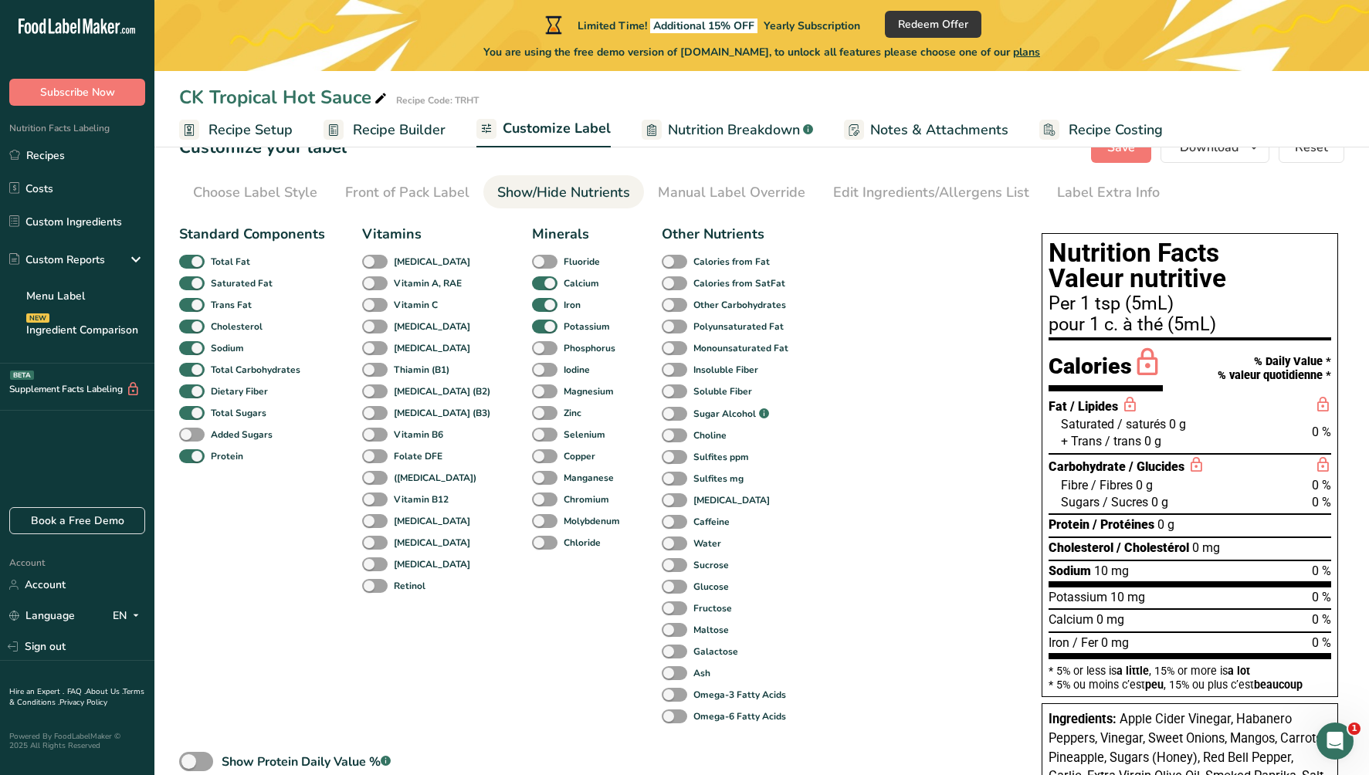
scroll to position [64, 0]
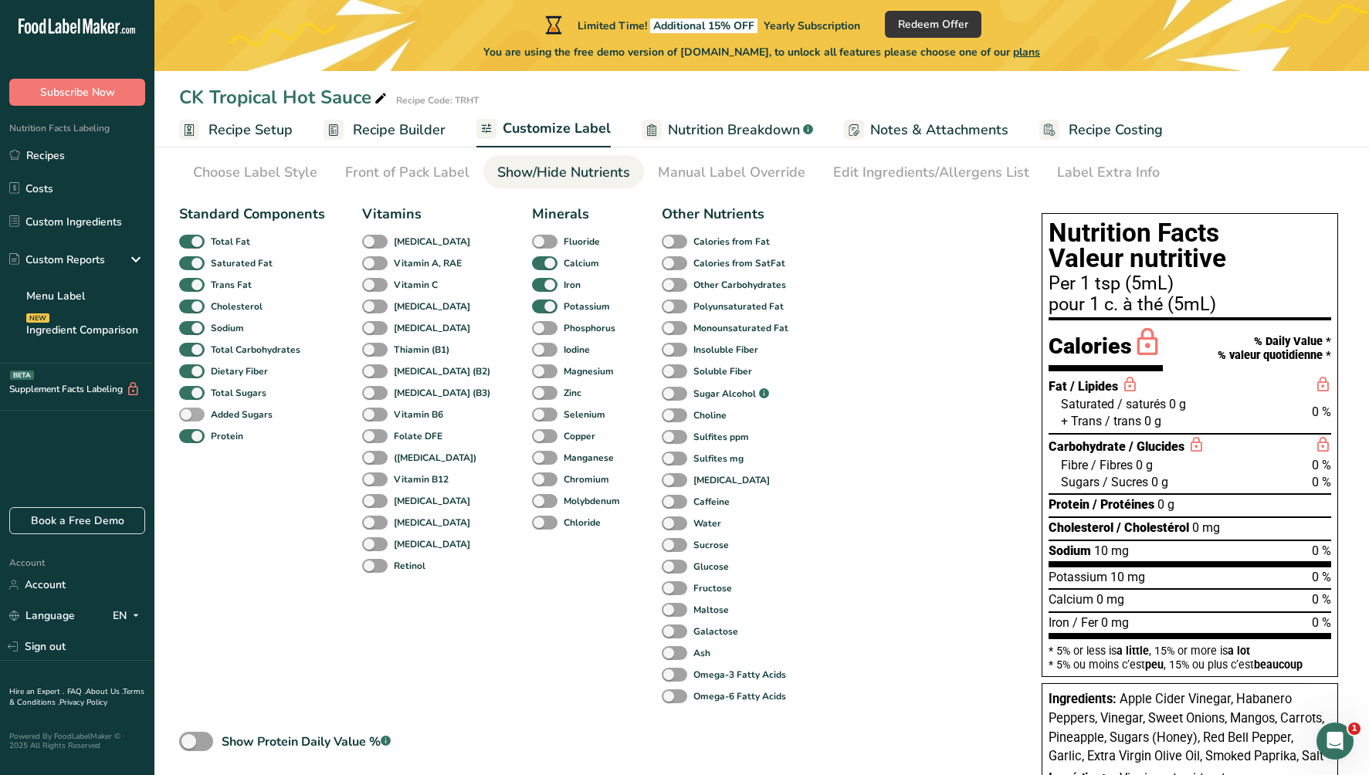
click at [192, 413] on span at bounding box center [191, 415] width 25 height 15
click at [189, 413] on input "Added Sugars" at bounding box center [184, 414] width 10 height 10
checkbox input "true"
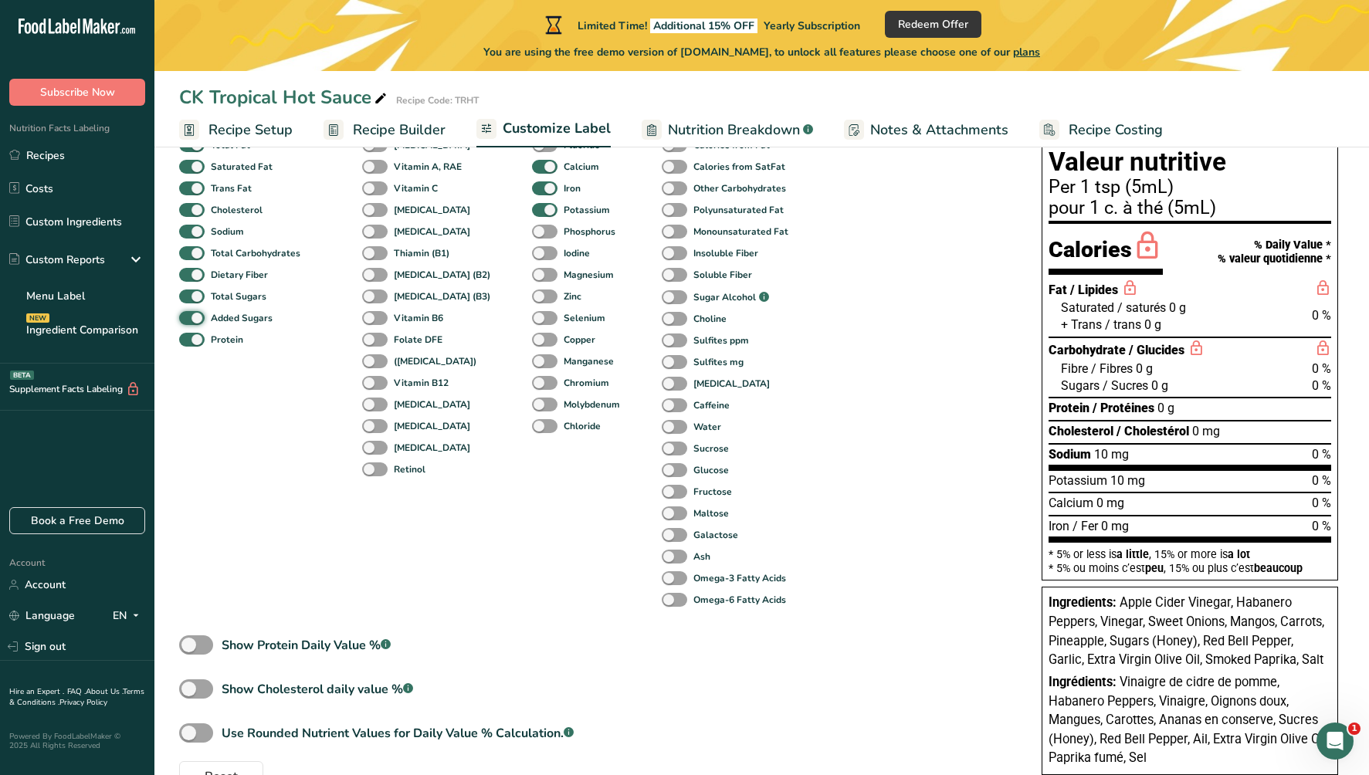
scroll to position [202, 0]
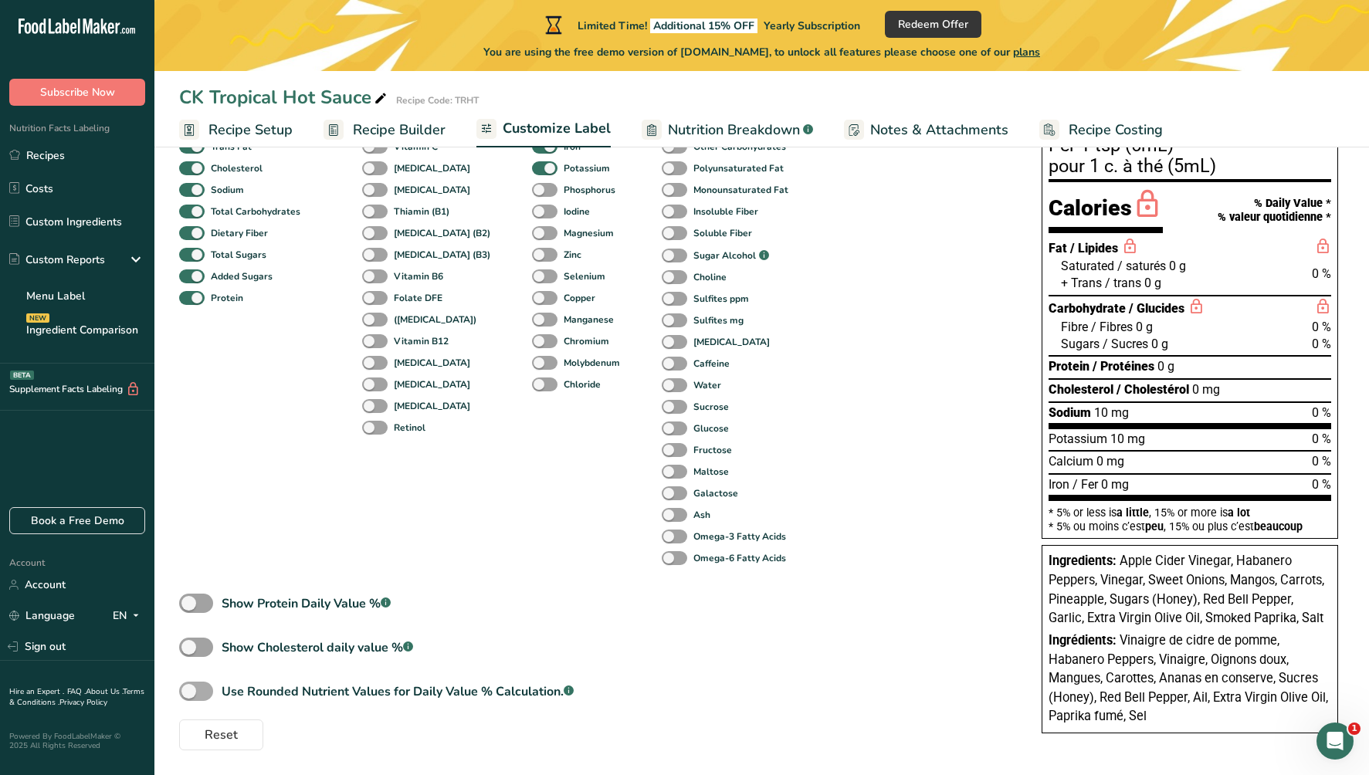
click at [188, 694] on span at bounding box center [196, 691] width 34 height 19
click at [188, 694] on input "Use Rounded Nutrient Values for Daily Value % Calculation. .a-a{fill:#347362;}.…" at bounding box center [184, 692] width 10 height 10
checkbox input "true"
click at [184, 640] on span at bounding box center [196, 647] width 34 height 19
click at [184, 643] on input "Show Cholesterol daily value % .a-a{fill:#347362;}.b-a{fill:#fff;}" at bounding box center [184, 648] width 10 height 10
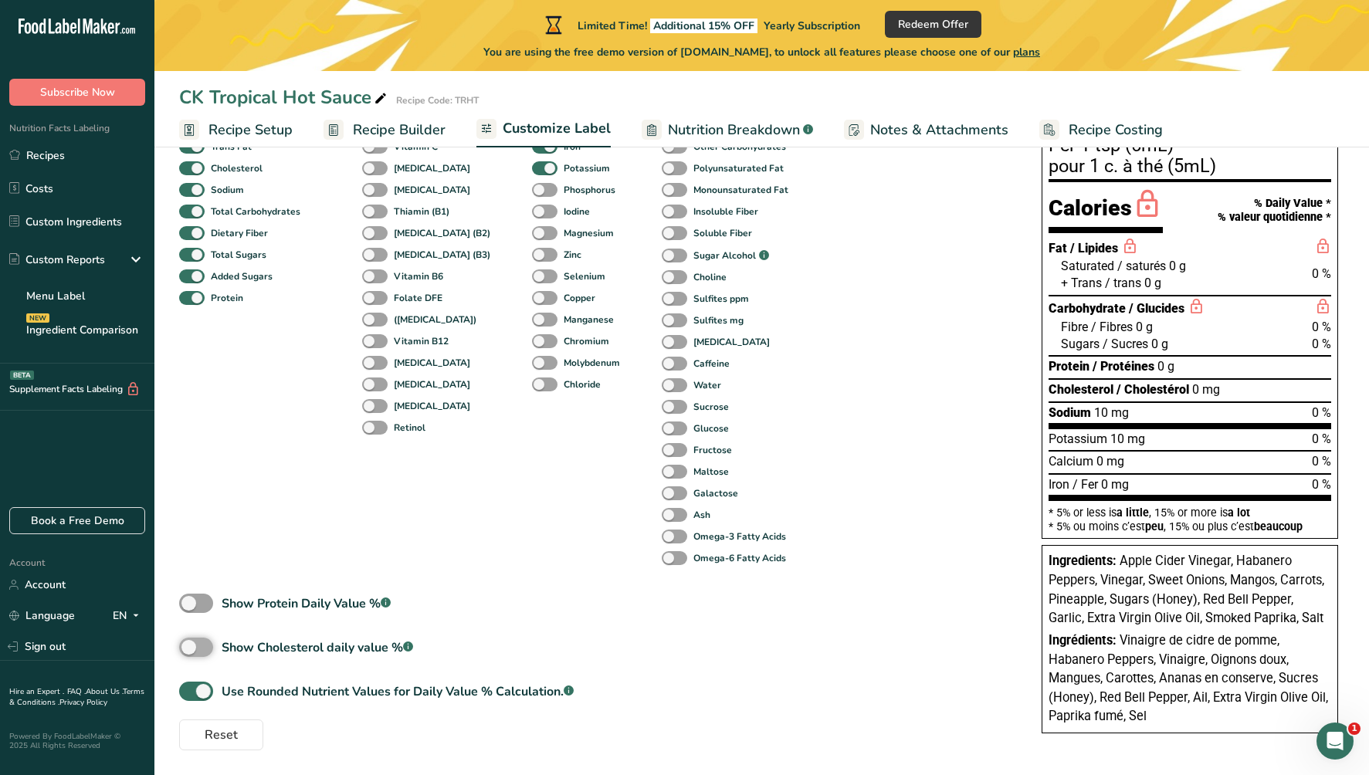
checkbox input "true"
click at [188, 599] on span at bounding box center [196, 603] width 34 height 19
click at [188, 599] on input "Show Protein Daily Value % .a-a{fill:#347362;}.b-a{fill:#fff;}" at bounding box center [184, 604] width 10 height 10
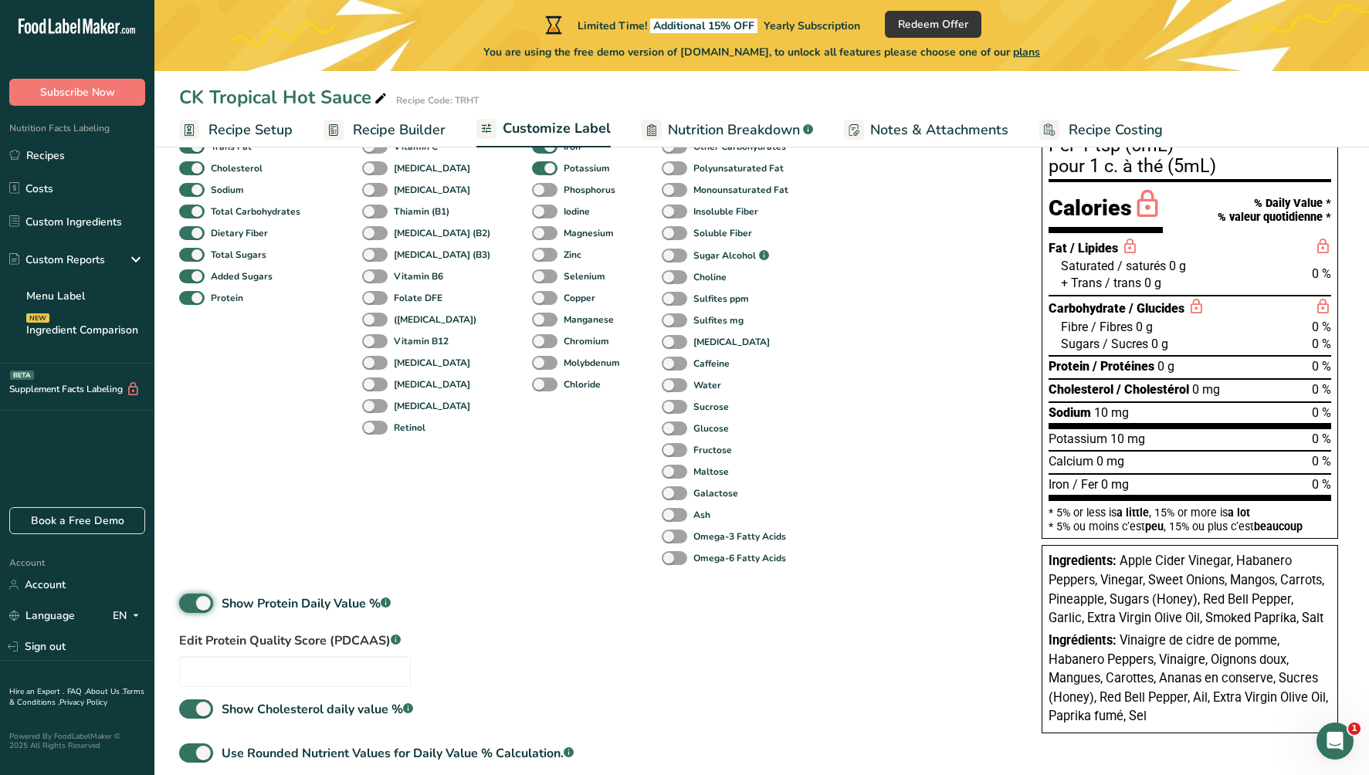
scroll to position [264, 0]
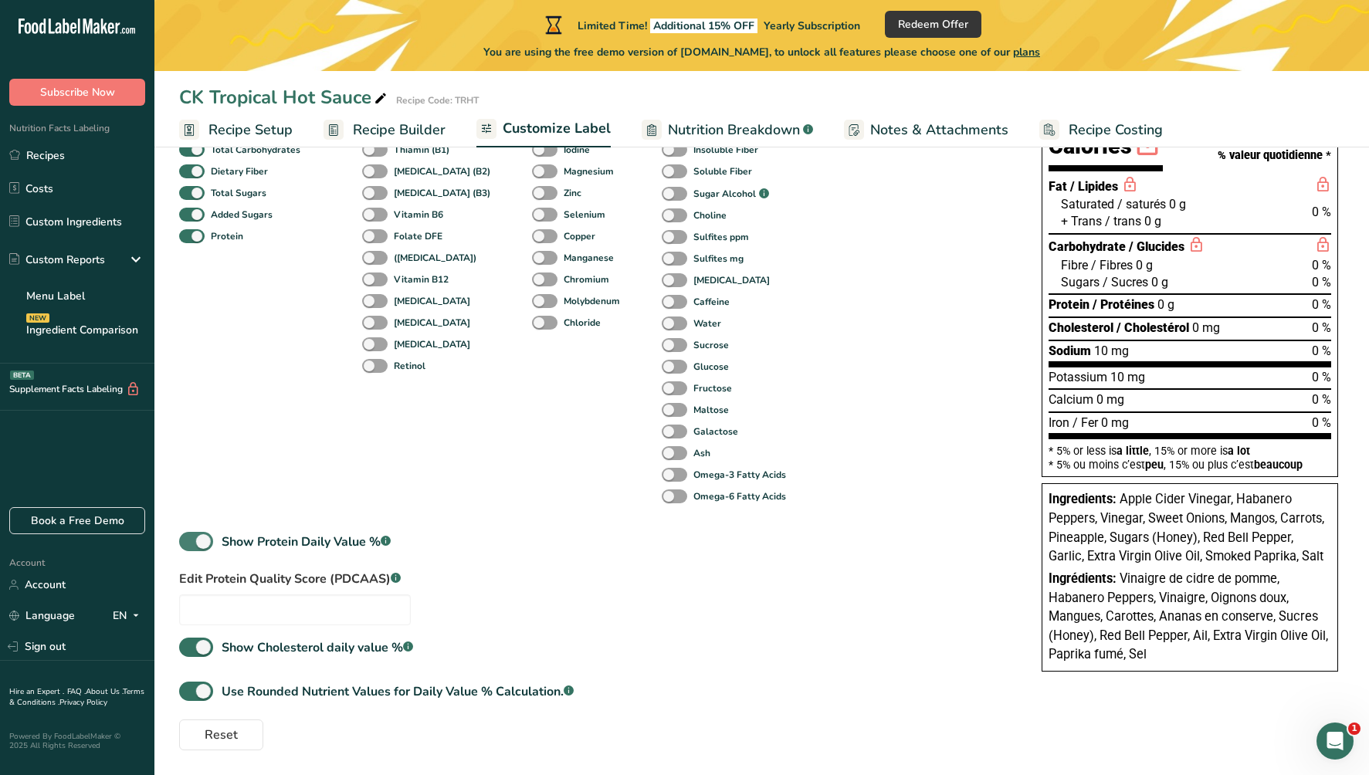
click at [203, 541] on span at bounding box center [196, 541] width 34 height 19
click at [189, 541] on input "Show Protein Daily Value % .a-a{fill:#347362;}.b-a{fill:#fff;}" at bounding box center [184, 542] width 10 height 10
checkbox input "false"
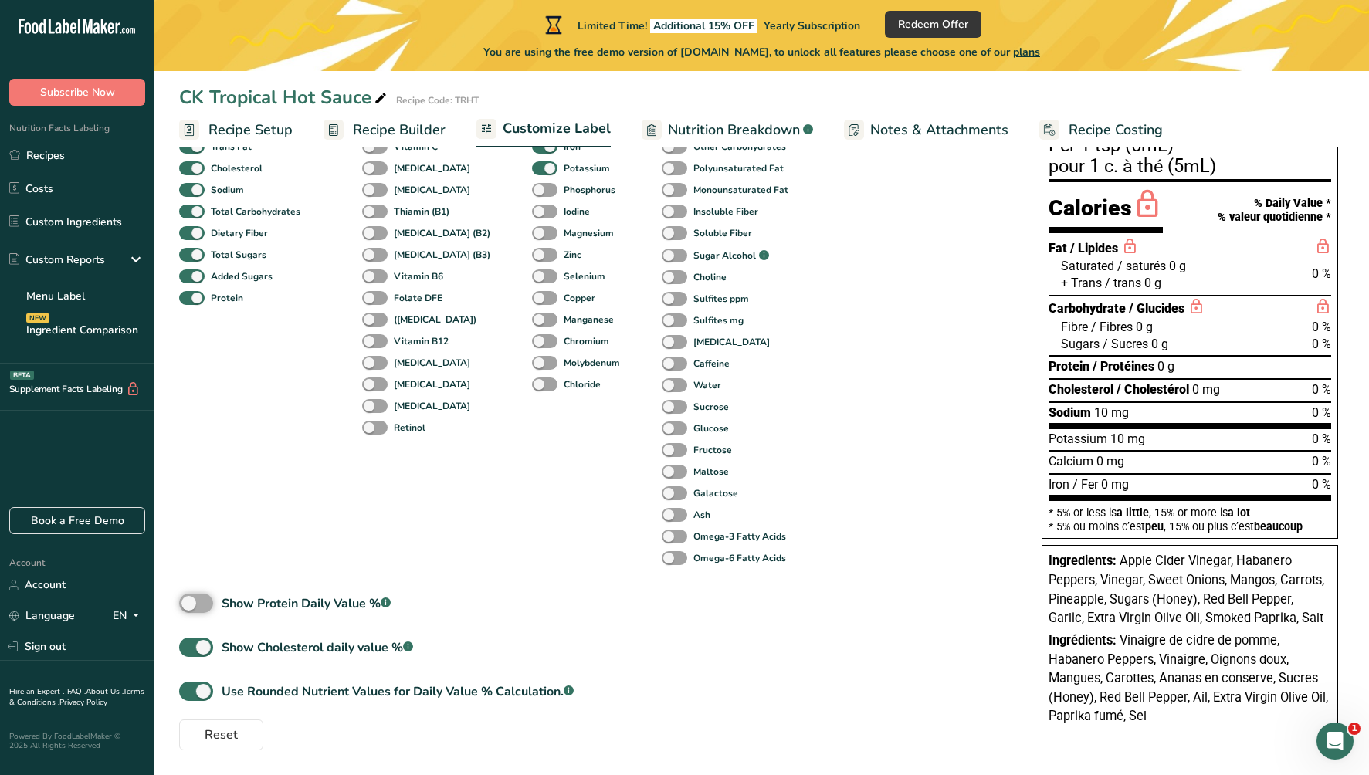
scroll to position [202, 0]
click at [203, 647] on span at bounding box center [196, 647] width 34 height 19
click at [189, 647] on input "Show Cholesterol daily value % .a-a{fill:#347362;}.b-a{fill:#fff;}" at bounding box center [184, 648] width 10 height 10
click at [203, 647] on span at bounding box center [196, 647] width 34 height 19
click at [189, 647] on input "Show Cholesterol daily value % .a-a{fill:#347362;}.b-a{fill:#fff;}" at bounding box center [184, 648] width 10 height 10
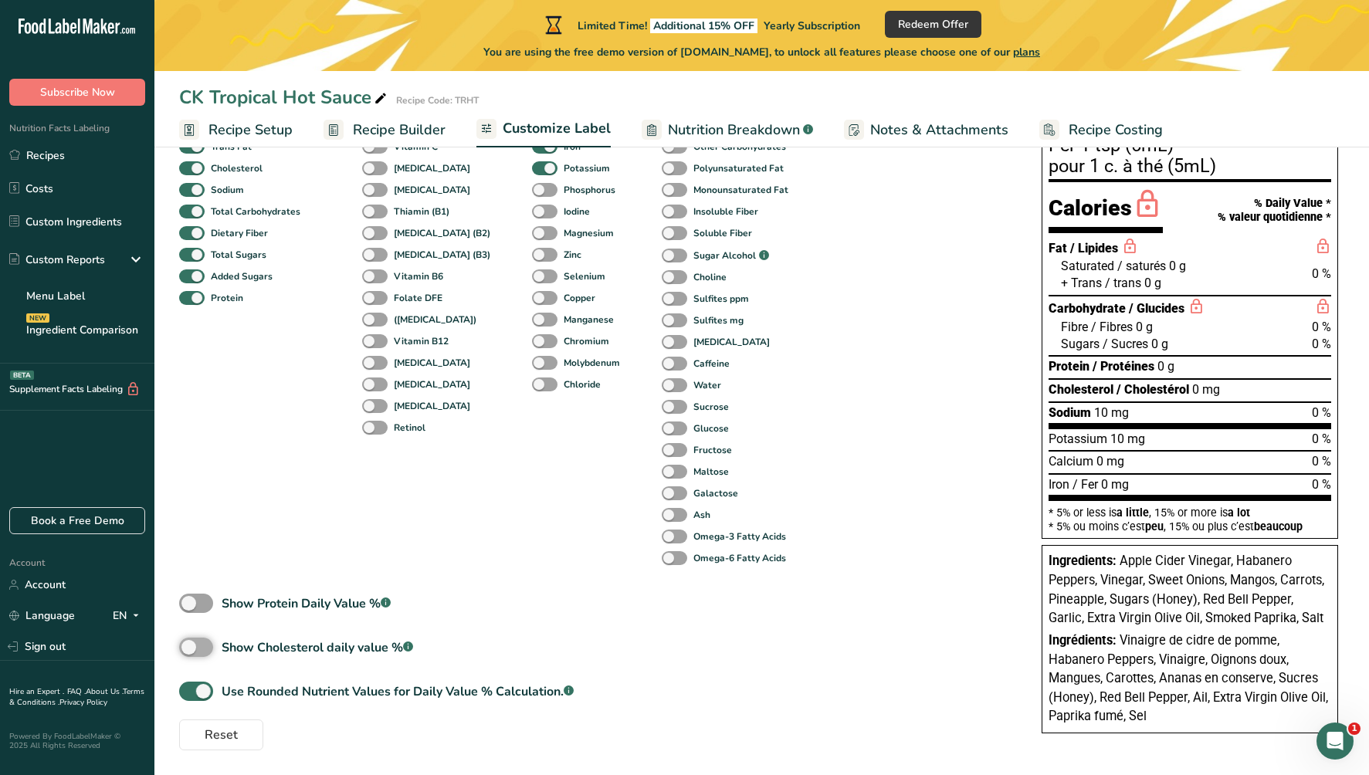
checkbox input "true"
click at [189, 601] on span at bounding box center [196, 603] width 34 height 19
click at [189, 601] on input "Show Protein Daily Value % .a-a{fill:#347362;}.b-a{fill:#fff;}" at bounding box center [184, 604] width 10 height 10
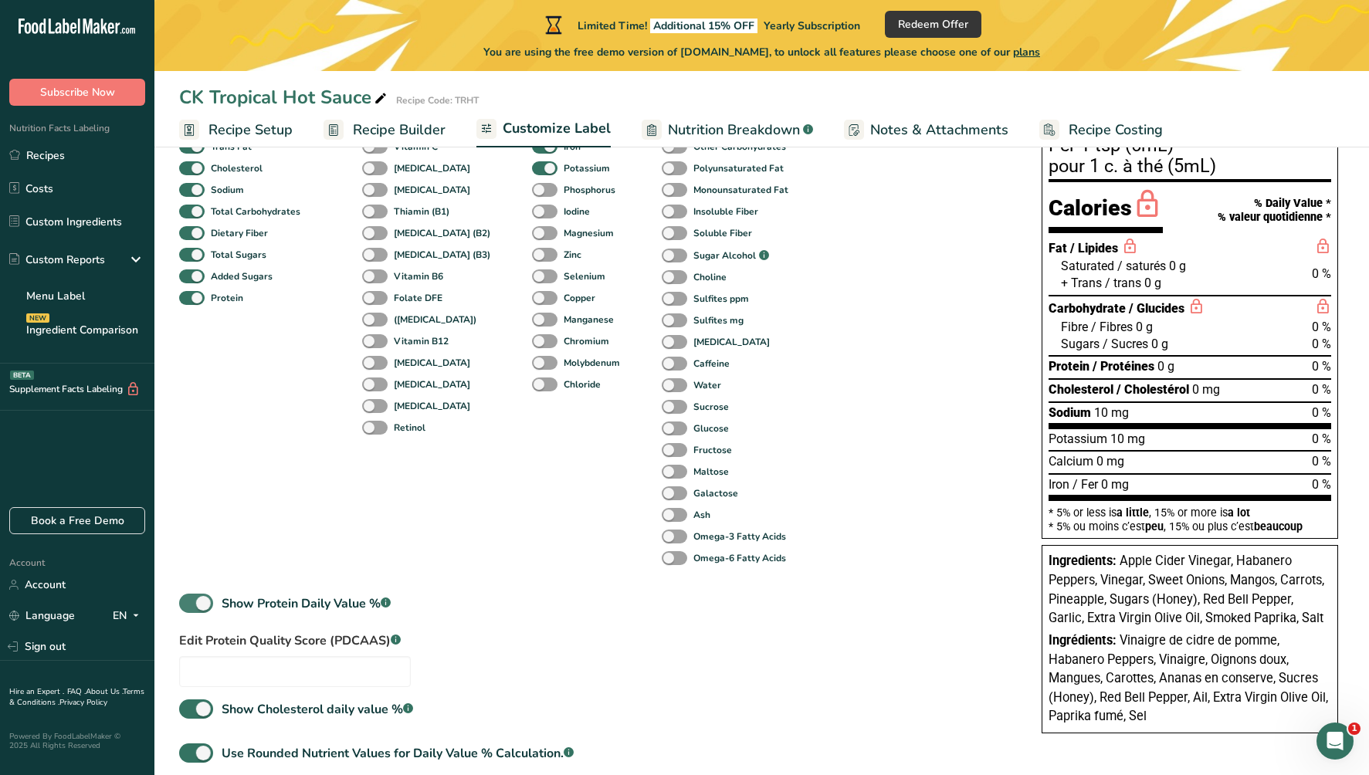
click at [202, 605] on span at bounding box center [196, 603] width 34 height 19
click at [189, 605] on input "Show Protein Daily Value % .a-a{fill:#347362;}.b-a{fill:#fff;}" at bounding box center [184, 604] width 10 height 10
checkbox input "false"
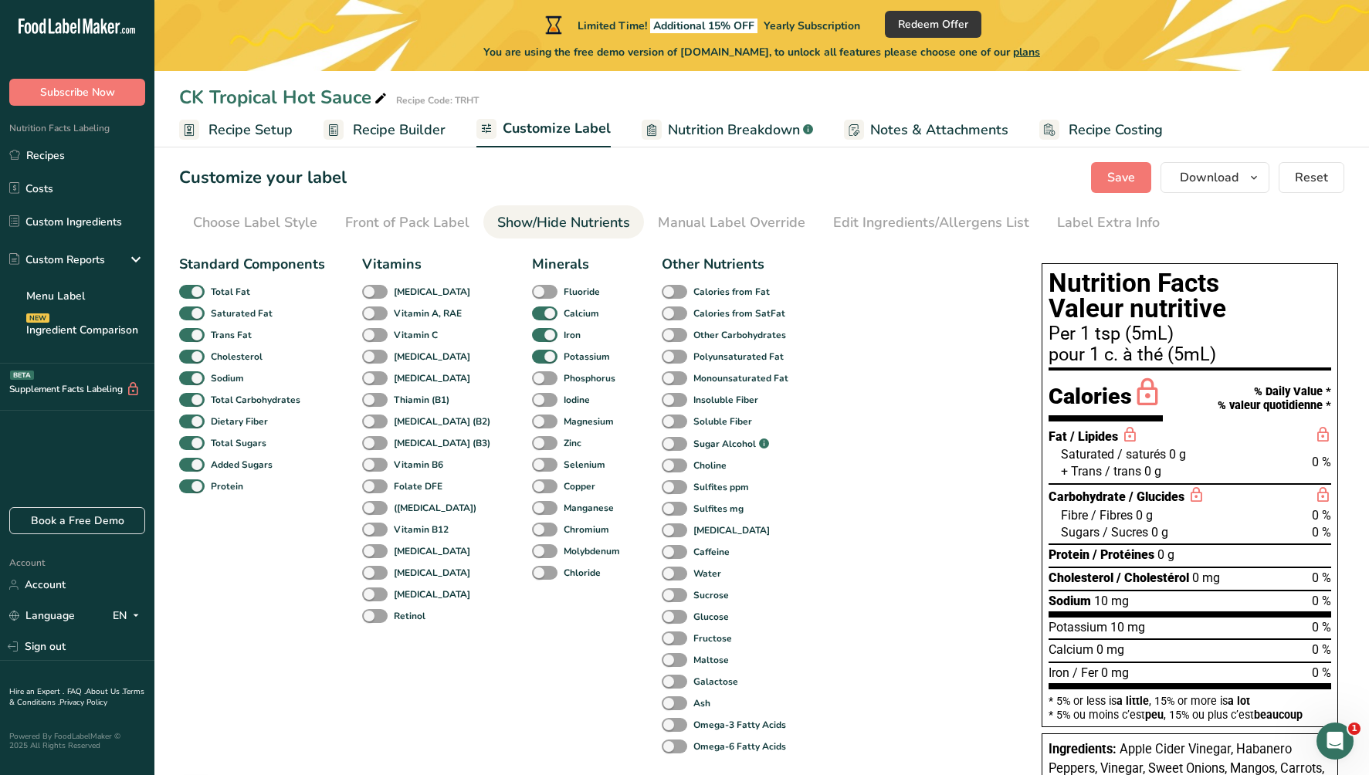
scroll to position [0, 0]
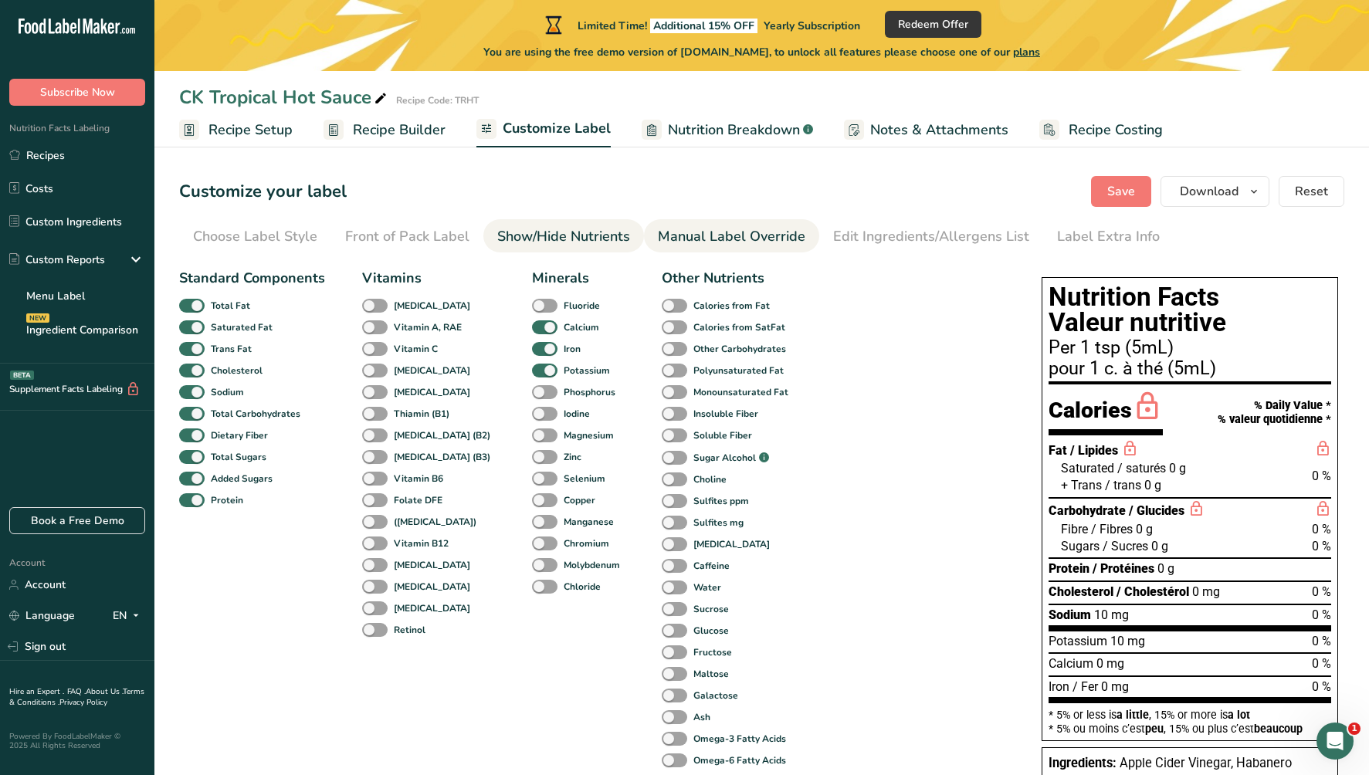
click at [700, 240] on div "Manual Label Override" at bounding box center [732, 236] width 148 height 21
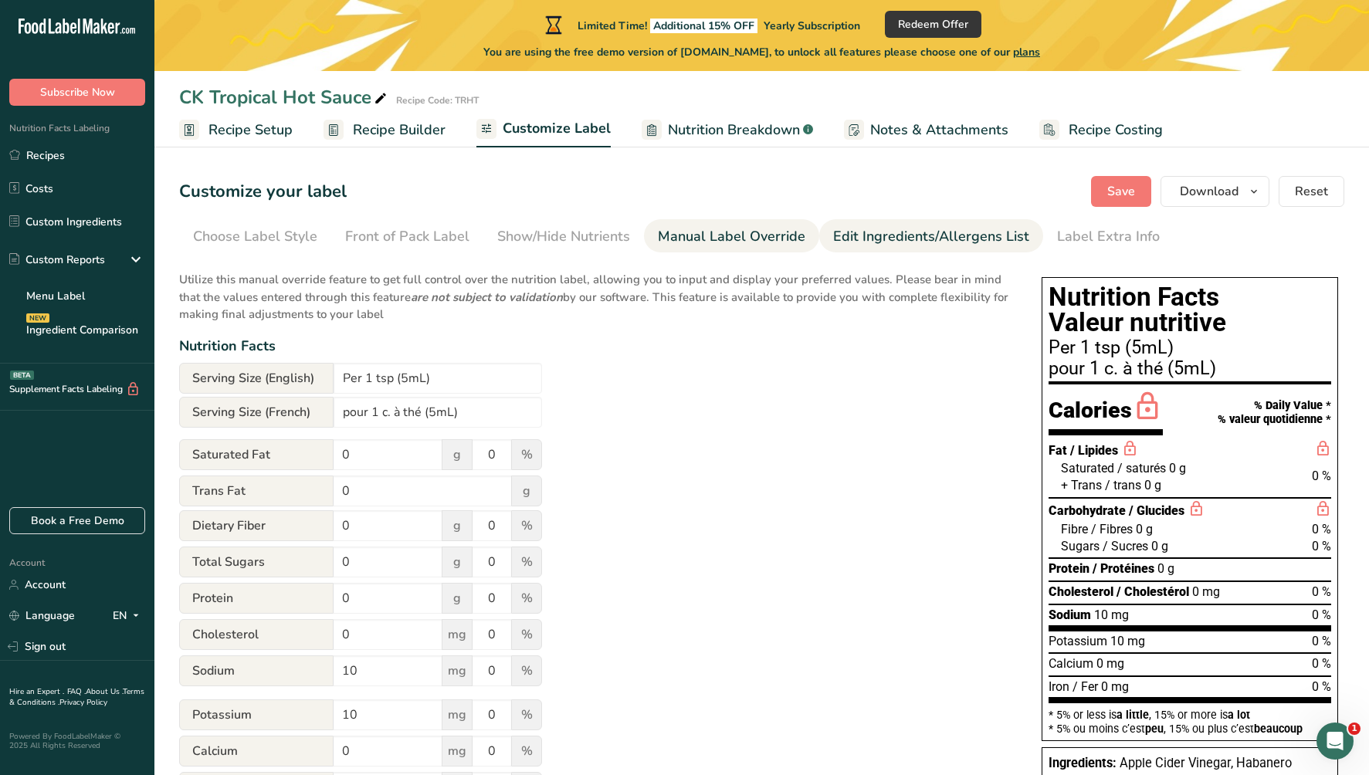
click at [884, 233] on div "Edit Ingredients/Allergens List" at bounding box center [931, 236] width 196 height 21
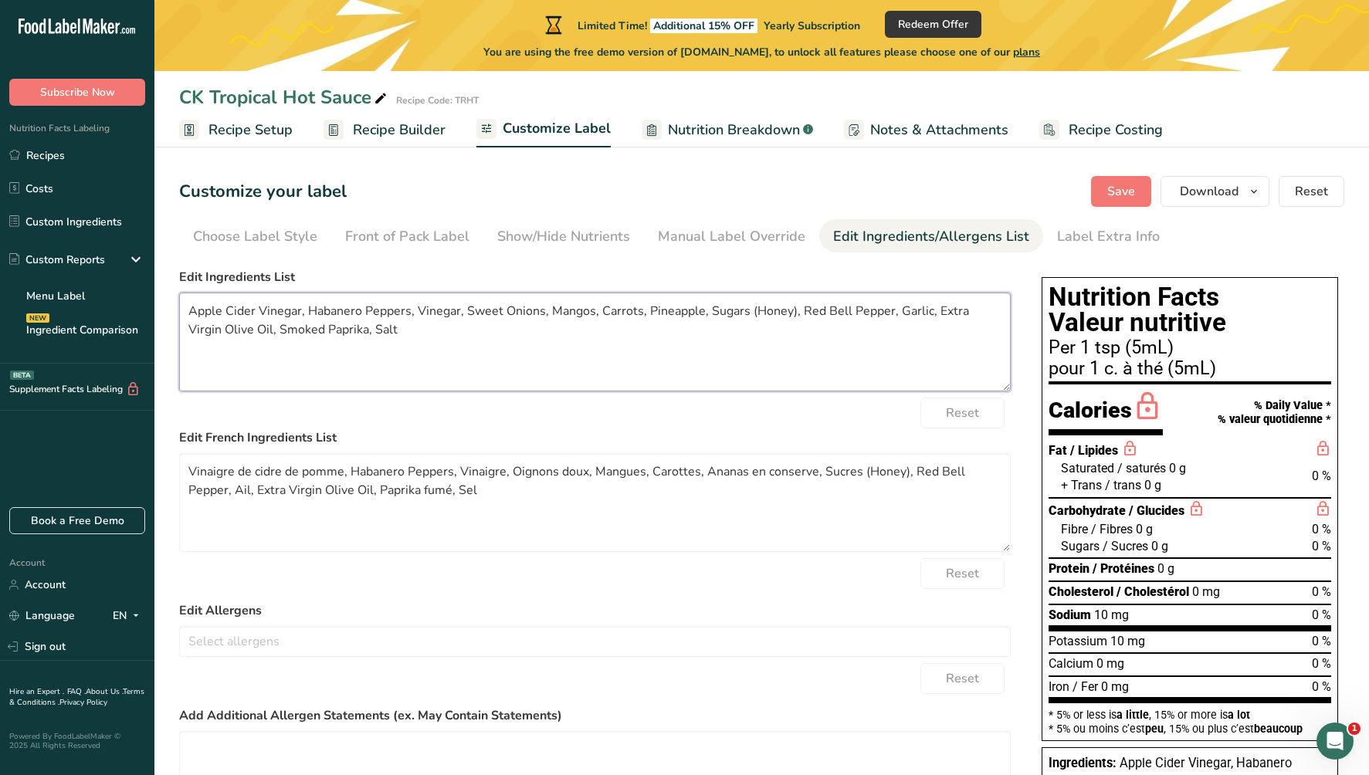
click at [584, 310] on textarea "Apple Cider Vinegar, Habanero Peppers, Vinegar, Sweet Onions, Mangos, Carrots, …" at bounding box center [595, 342] width 832 height 99
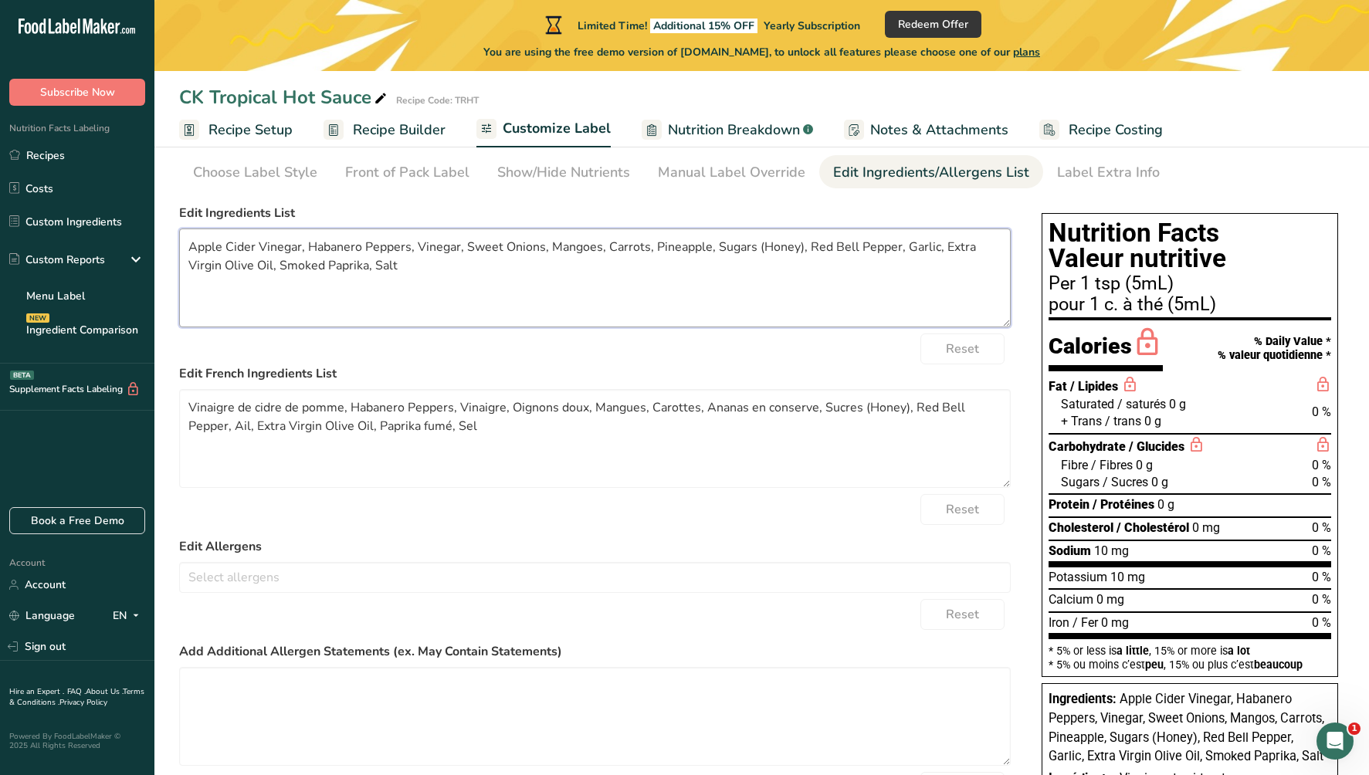
scroll to position [63, 0]
click at [420, 241] on textarea "Apple Cider Vinegar, Habanero Peppers, Vinegar, Sweet Onions, Mangoes, Carrots,…" at bounding box center [595, 278] width 832 height 99
type textarea "Apple Cider Vinegar, Habanero Peppers, Vinegar, Sweet Onions, Mangoes, Carrots,…"
click at [997, 199] on div "Choose your label style Canadian Standard label USA (FDA) Standard FDA label Ta…" at bounding box center [595, 528] width 832 height 660
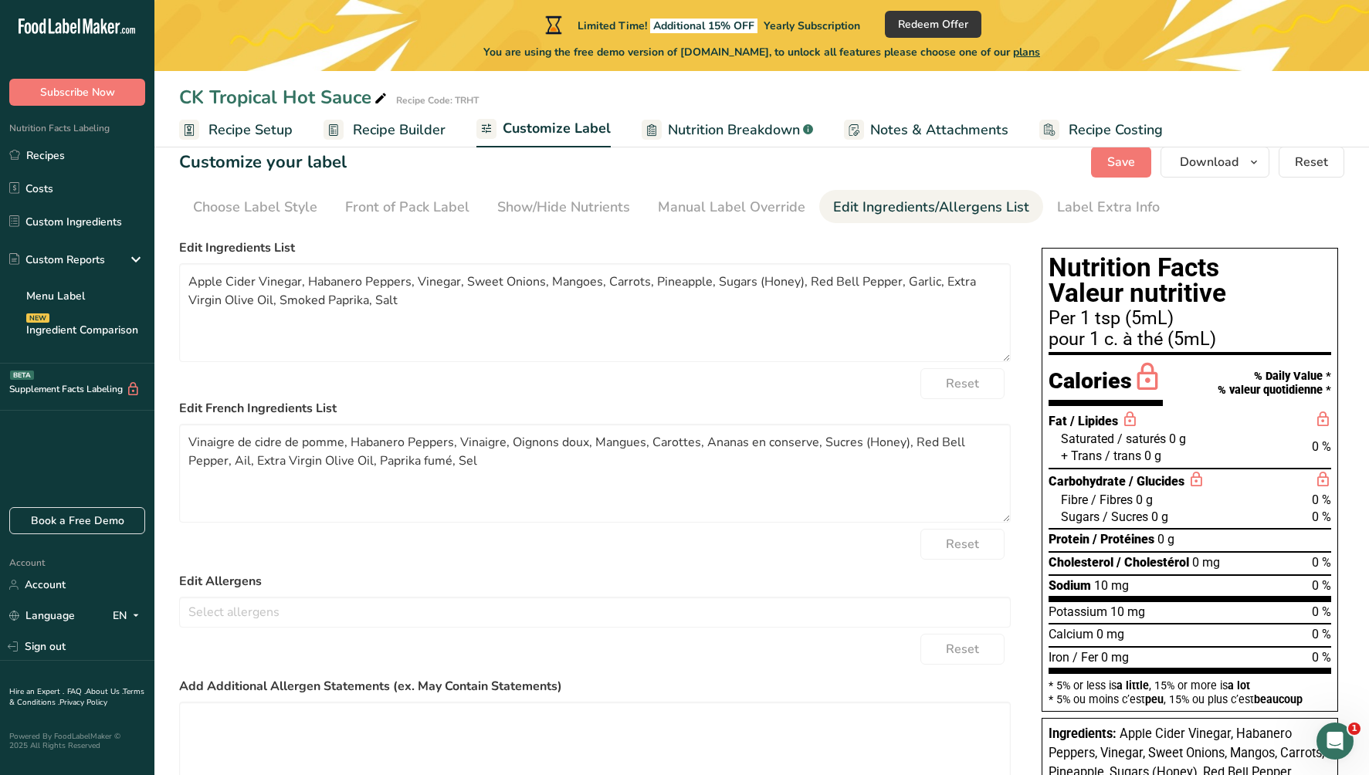
scroll to position [30, 0]
click at [412, 284] on textarea "Apple Cider Vinegar, Habanero Peppers, Vinegar, Sweet Onions, Mangoes, Carrots,…" at bounding box center [595, 312] width 832 height 99
click at [1083, 192] on link "Label Extra Info" at bounding box center [1108, 206] width 103 height 35
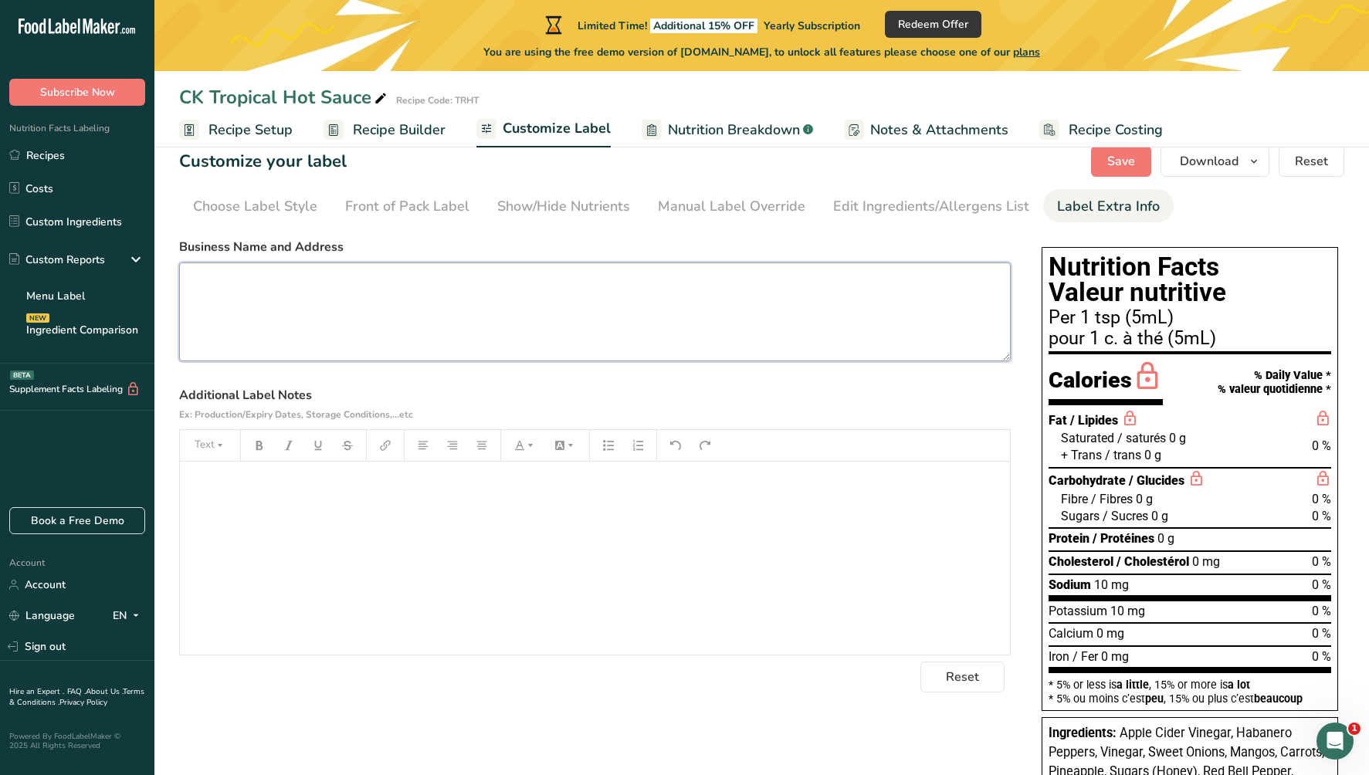
click at [632, 297] on textarea at bounding box center [595, 312] width 832 height 99
click at [1254, 217] on ul "Choose Label Style Front of Pack Label Show/Hide Nutrients Change Language Manu…" at bounding box center [761, 205] width 1165 height 33
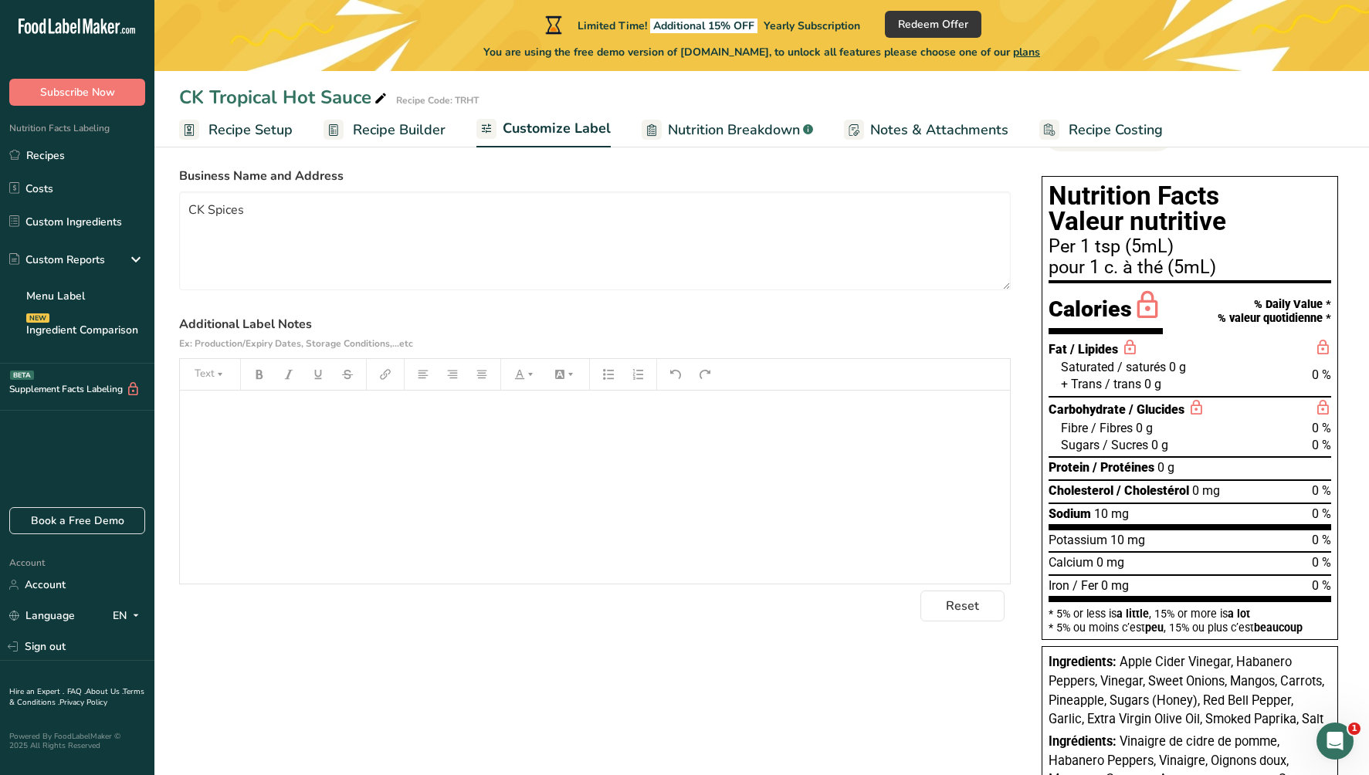
scroll to position [67, 0]
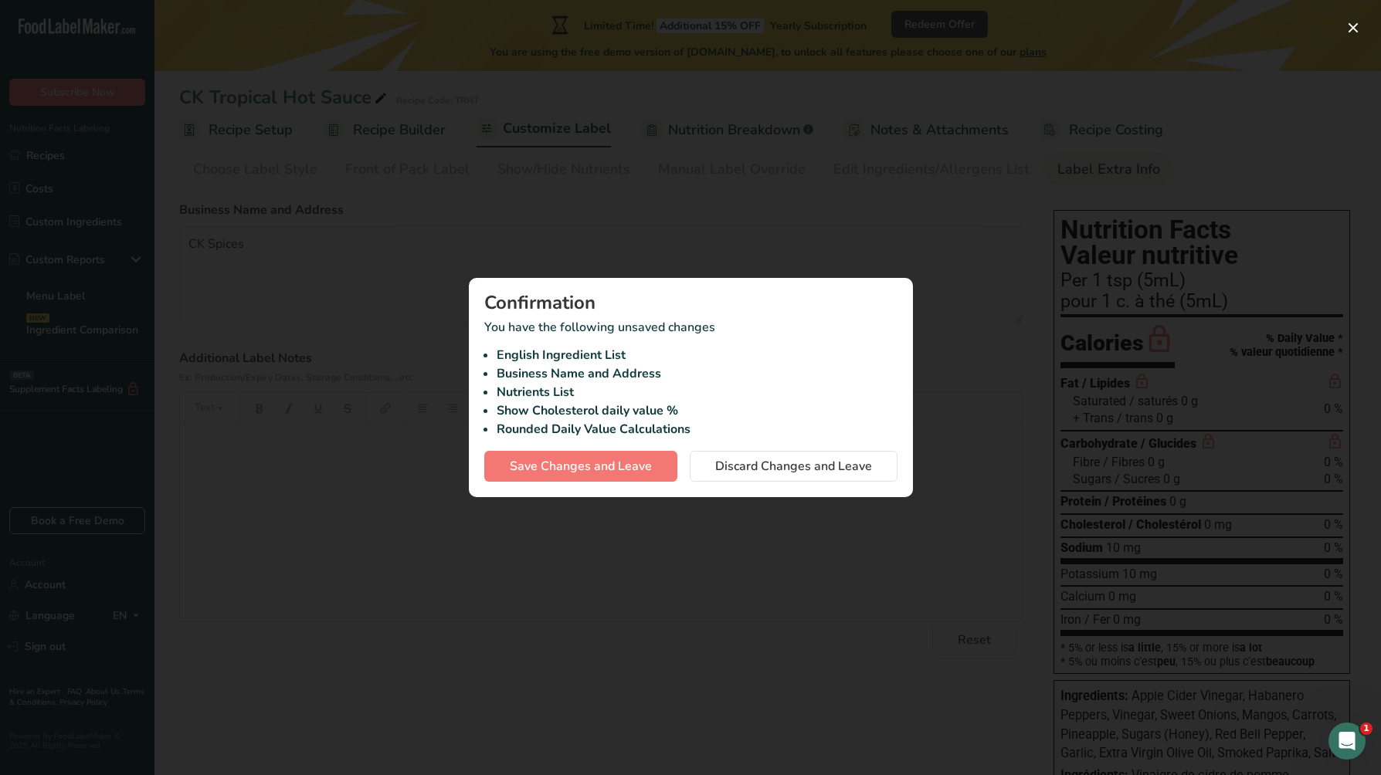
click at [775, 219] on div at bounding box center [690, 387] width 1381 height 775
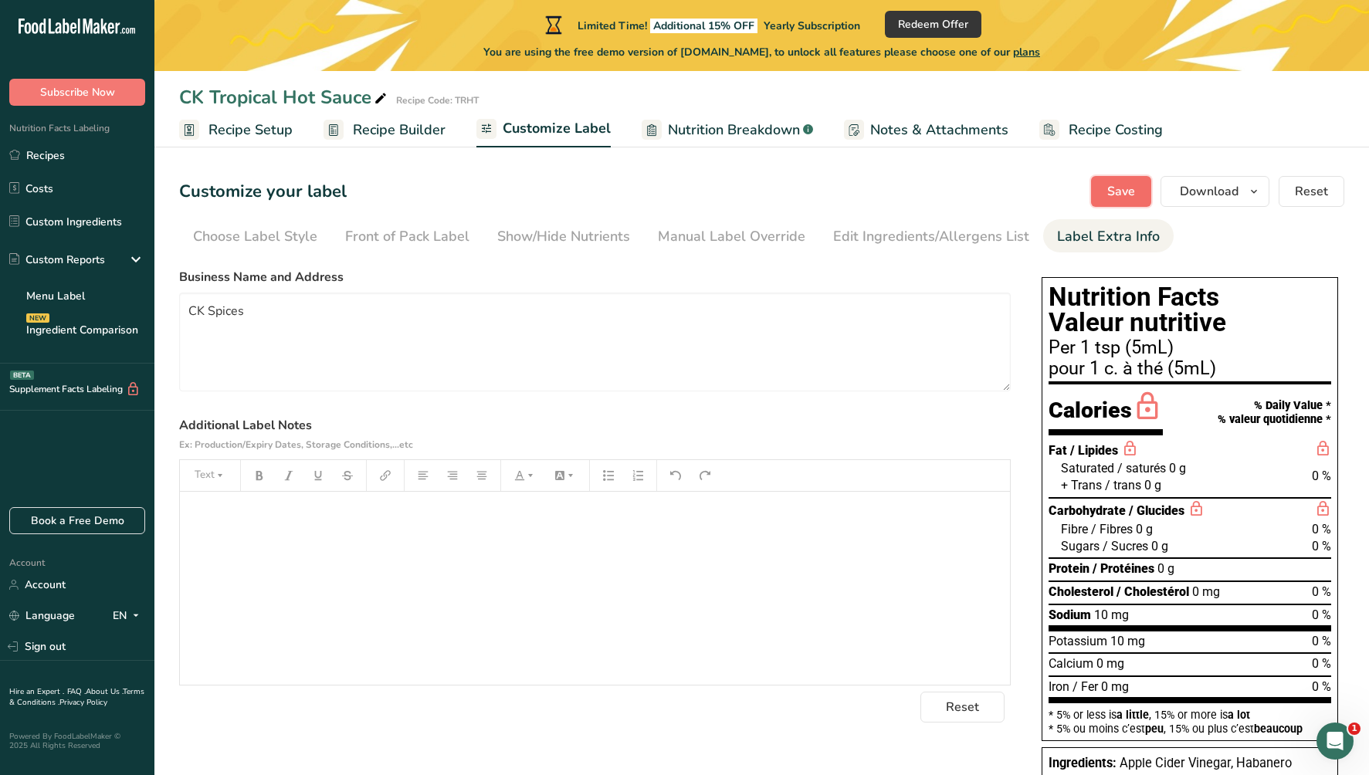
click at [1112, 187] on span "Save" at bounding box center [1121, 191] width 28 height 19
click at [295, 319] on textarea "CK Spices" at bounding box center [595, 342] width 832 height 99
type textarea "CK Spices, Hamilton, ON, Canada"
click at [1123, 185] on span "Save" at bounding box center [1121, 191] width 28 height 19
click at [260, 488] on button "button" at bounding box center [259, 475] width 23 height 25
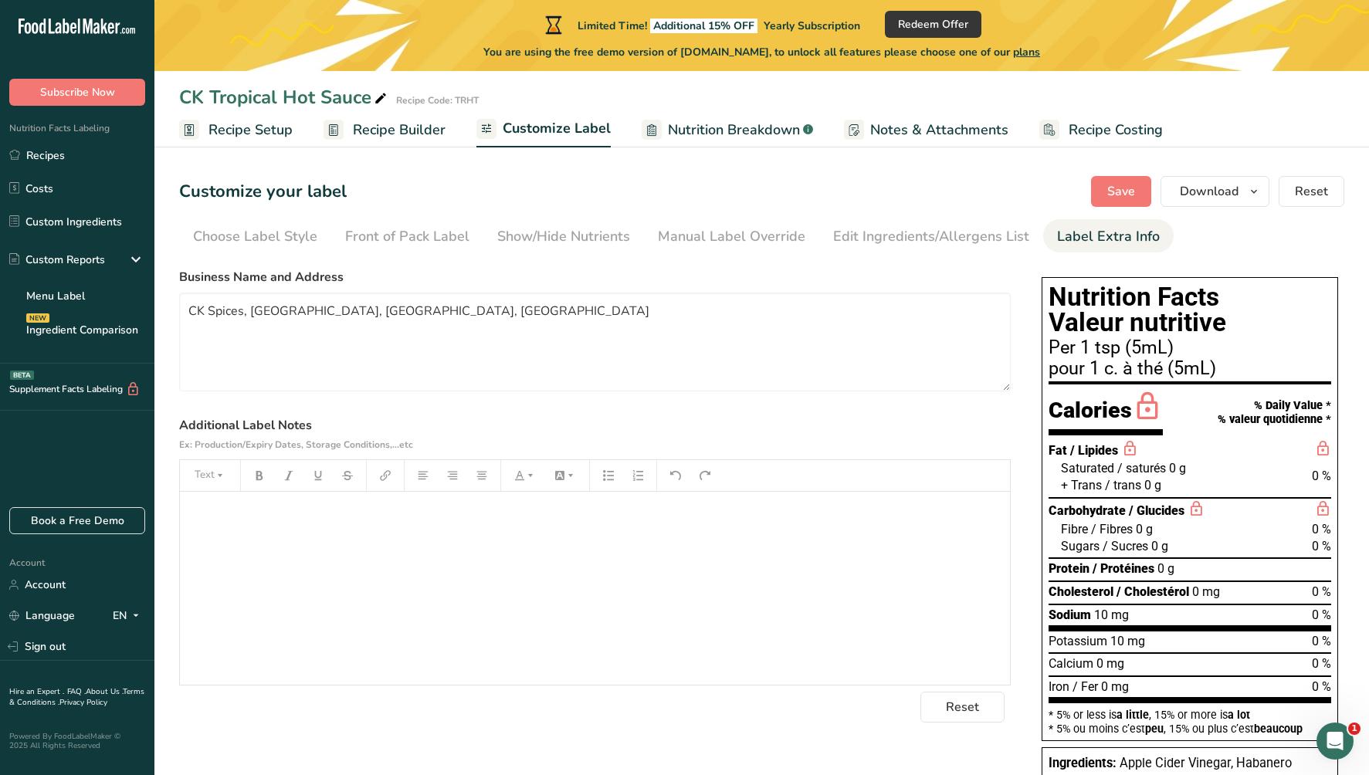
click at [354, 572] on div "﻿" at bounding box center [595, 588] width 830 height 193
click at [878, 409] on section "Business Name and Address CK Spices, Hamilton, ON, Canada Additional Label Note…" at bounding box center [595, 495] width 832 height 455
click at [1126, 188] on span "Save" at bounding box center [1121, 191] width 28 height 19
click at [452, 473] on icon "button" at bounding box center [453, 475] width 10 height 8
click at [483, 475] on icon "button" at bounding box center [481, 475] width 11 height 11
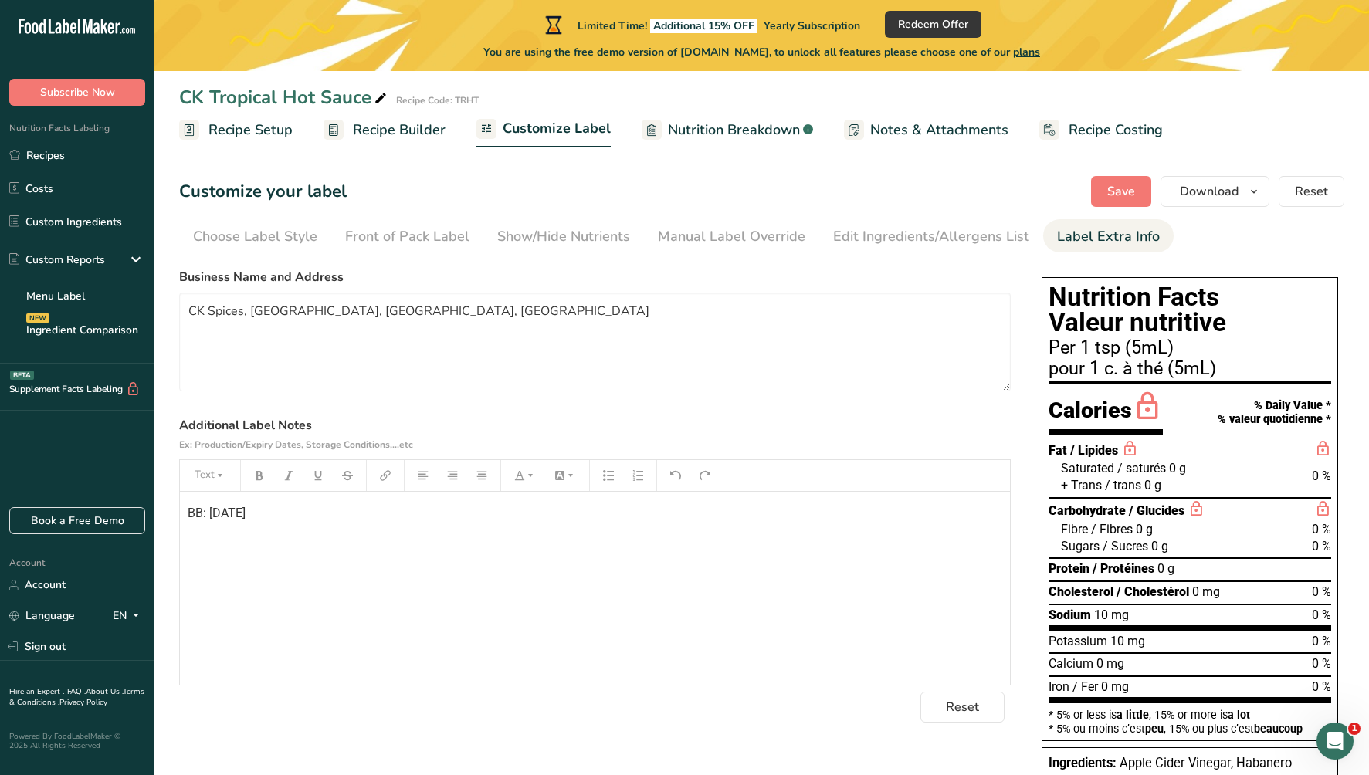
click at [467, 520] on p "BB: SEP-13-2027" at bounding box center [595, 513] width 815 height 19
click at [476, 482] on button "button" at bounding box center [481, 475] width 23 height 25
click at [1105, 188] on button "Save" at bounding box center [1121, 191] width 60 height 31
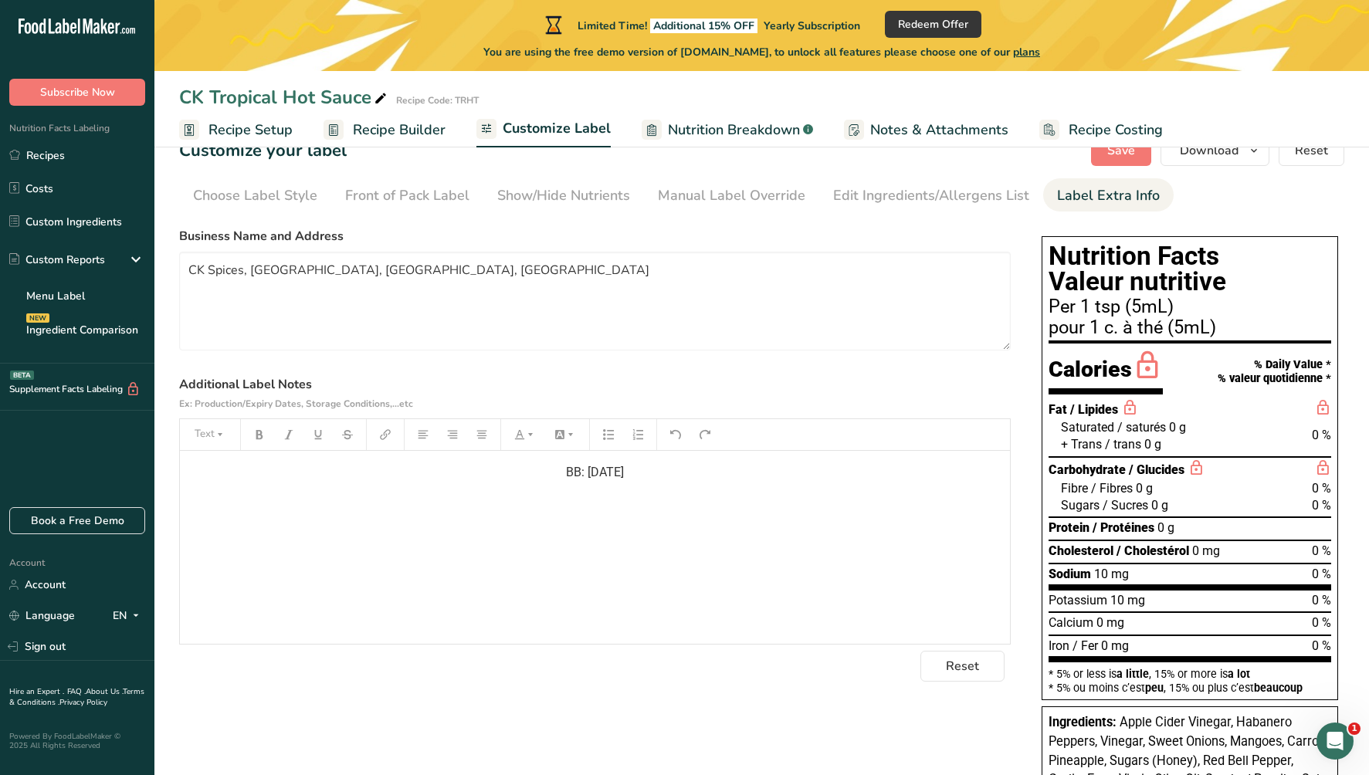
scroll to position [36, 0]
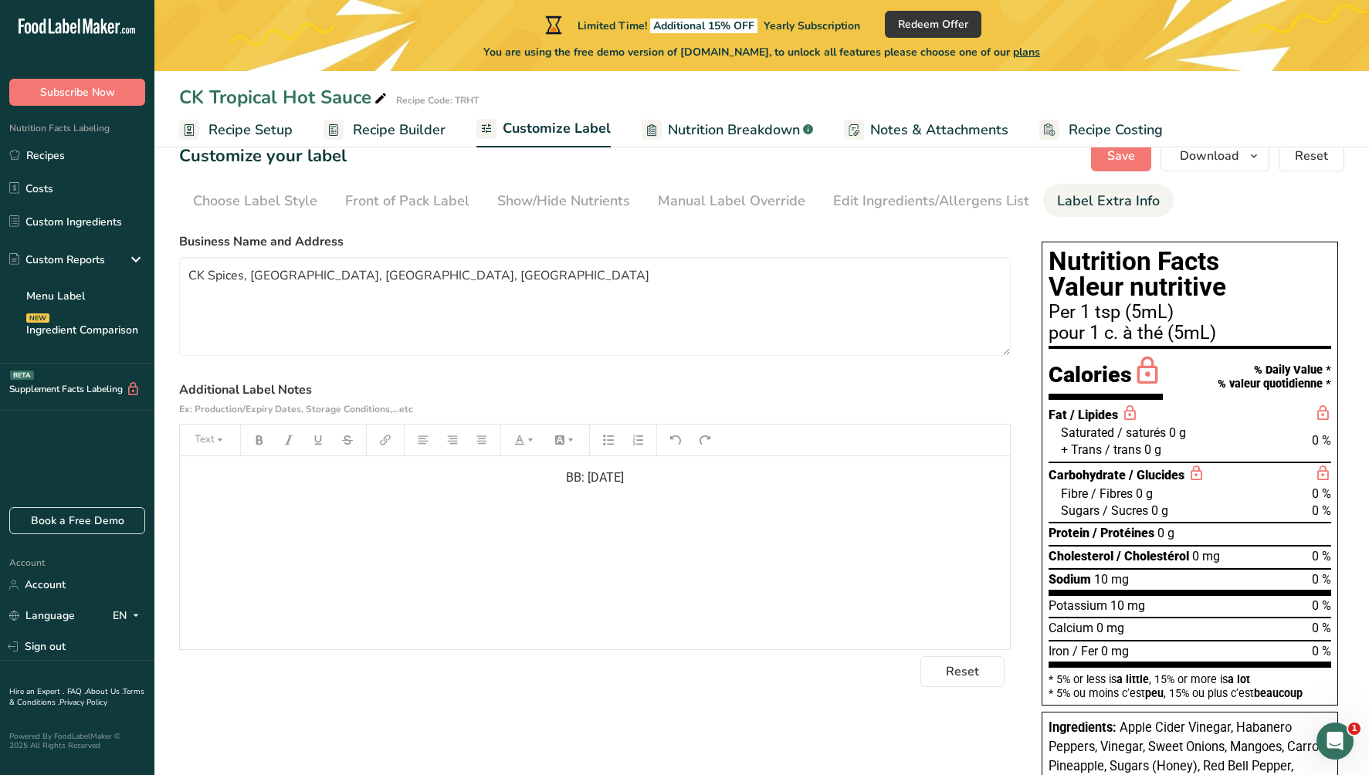
click at [656, 482] on p "BB: SEP-13-2027" at bounding box center [595, 478] width 815 height 19
click at [575, 507] on span "BB: SEP-13-2027" at bounding box center [595, 507] width 58 height 15
click at [821, 390] on label "Additional Label Notes Ex: Production/Expiry Dates, Storage Conditions,...etc" at bounding box center [595, 399] width 832 height 37
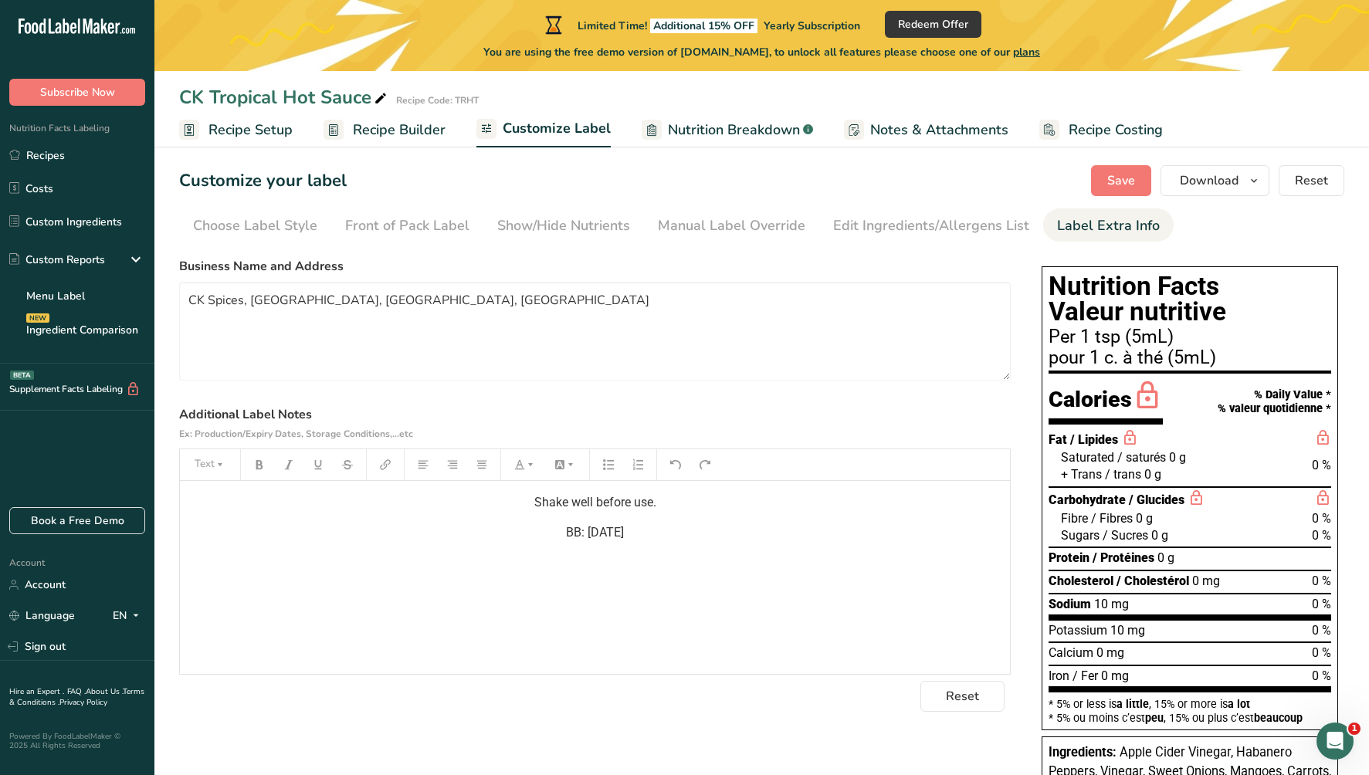
scroll to position [0, 0]
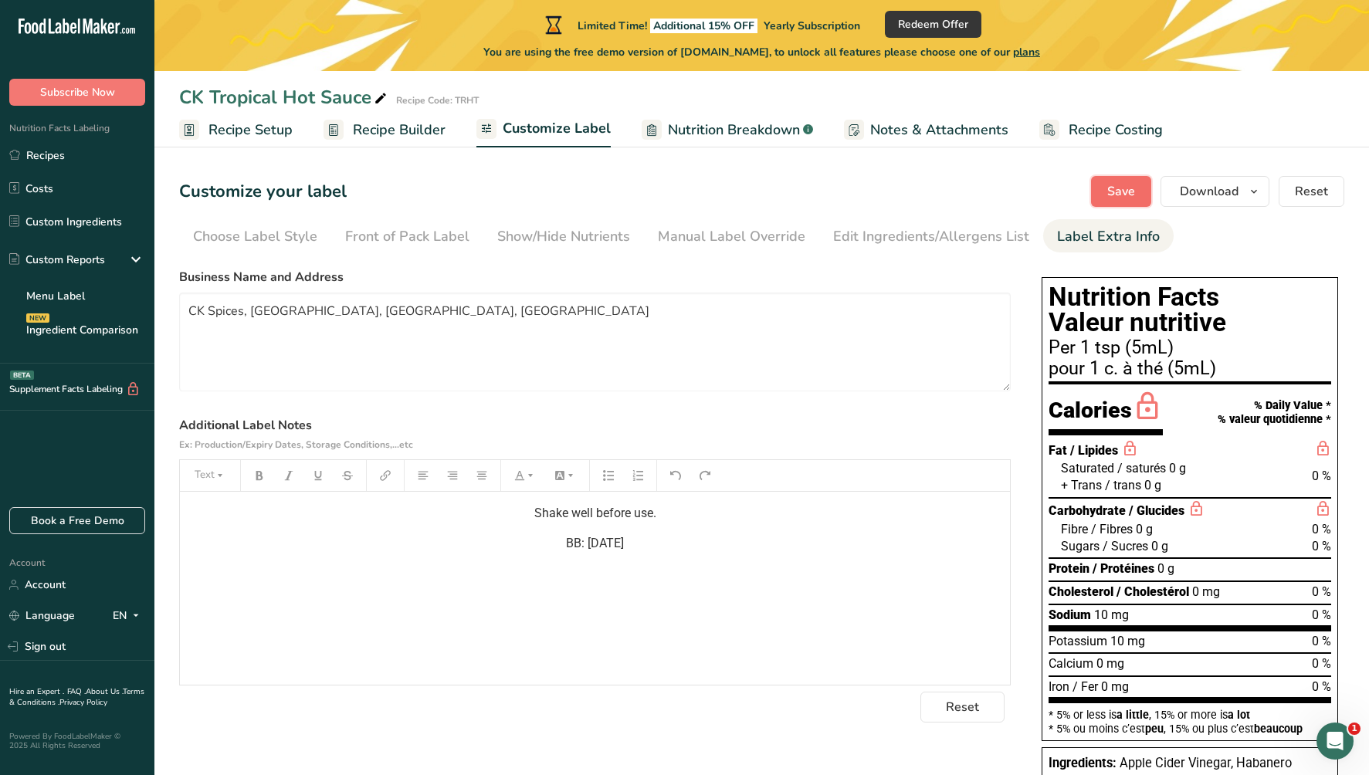
click at [1119, 184] on span "Save" at bounding box center [1121, 191] width 28 height 19
click at [911, 131] on span "Notes & Attachments" at bounding box center [939, 130] width 138 height 21
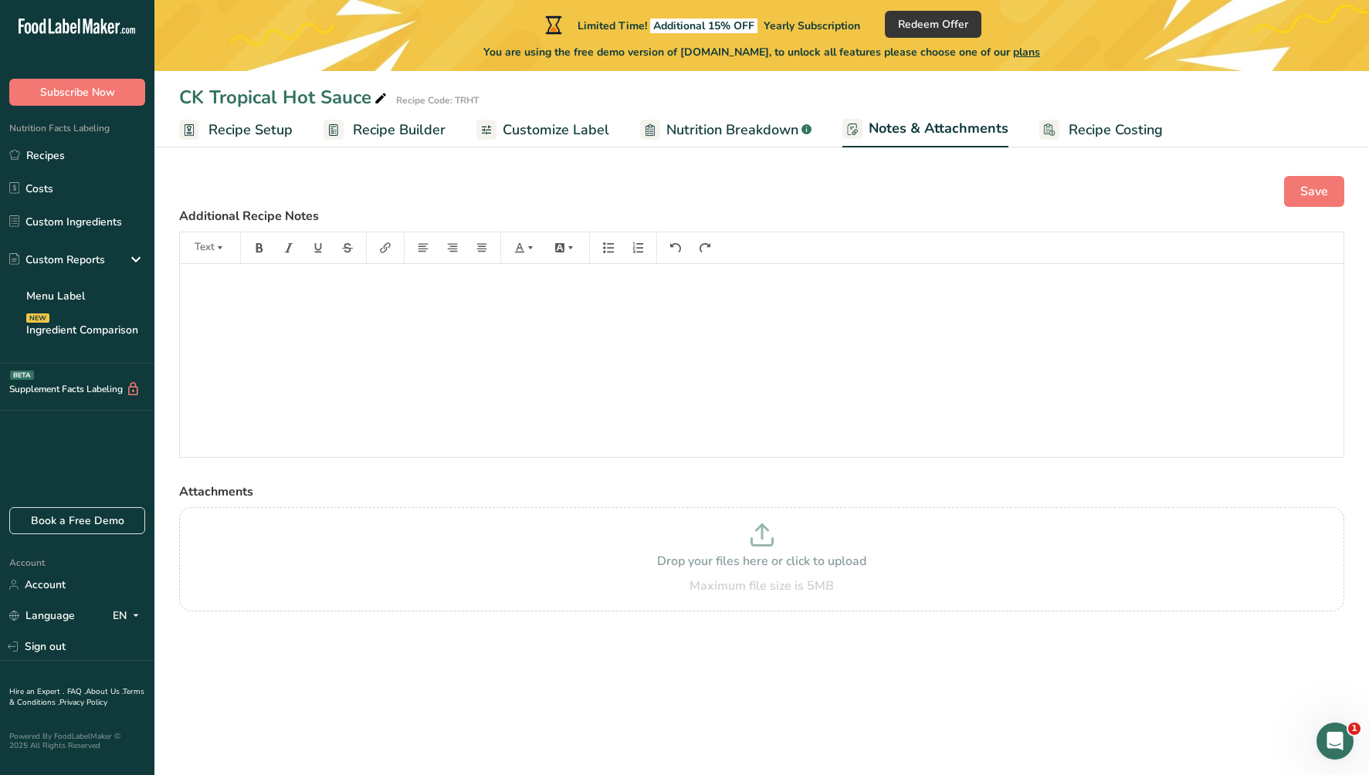
click at [741, 130] on span "Nutrition Breakdown" at bounding box center [732, 130] width 132 height 21
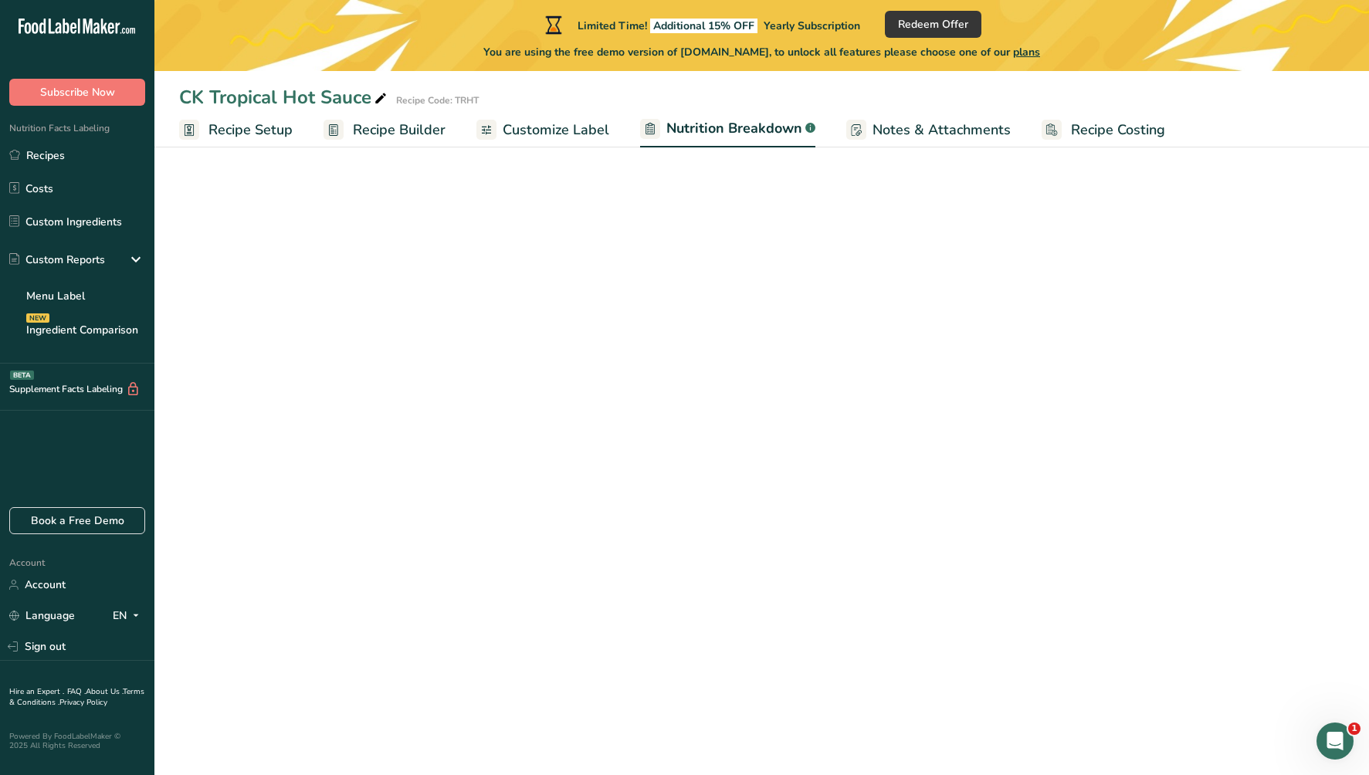
select select "Calories"
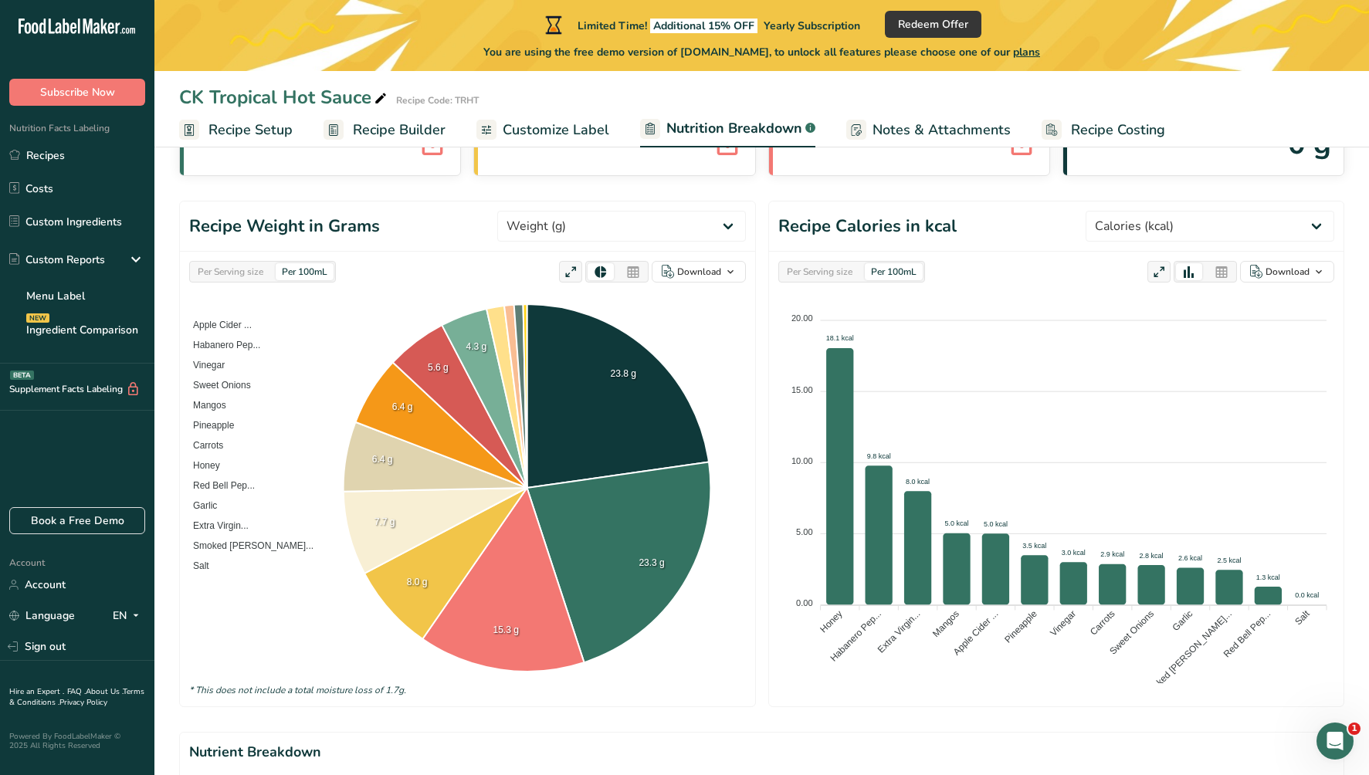
scroll to position [111, 0]
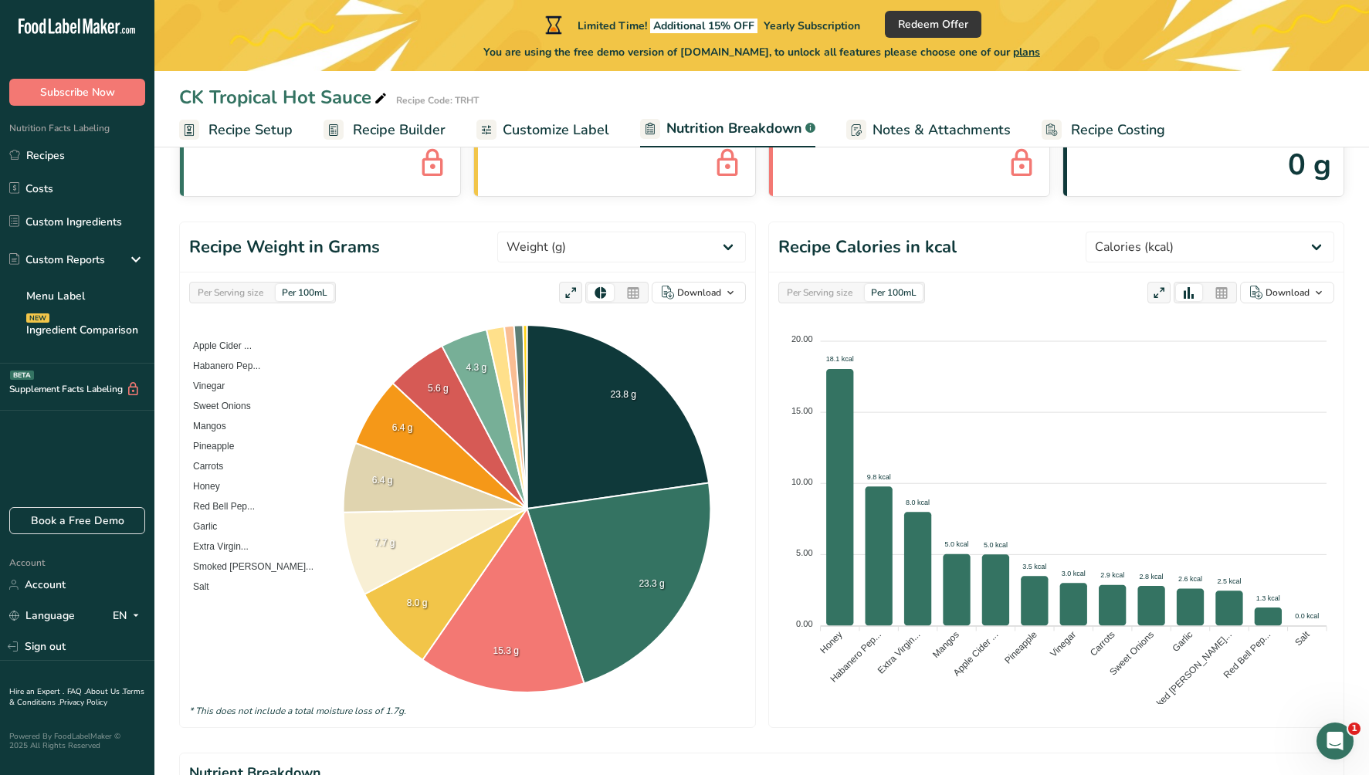
click at [244, 293] on div "Per Serving size" at bounding box center [231, 292] width 78 height 17
click at [823, 290] on div "Per Serving size" at bounding box center [820, 292] width 78 height 17
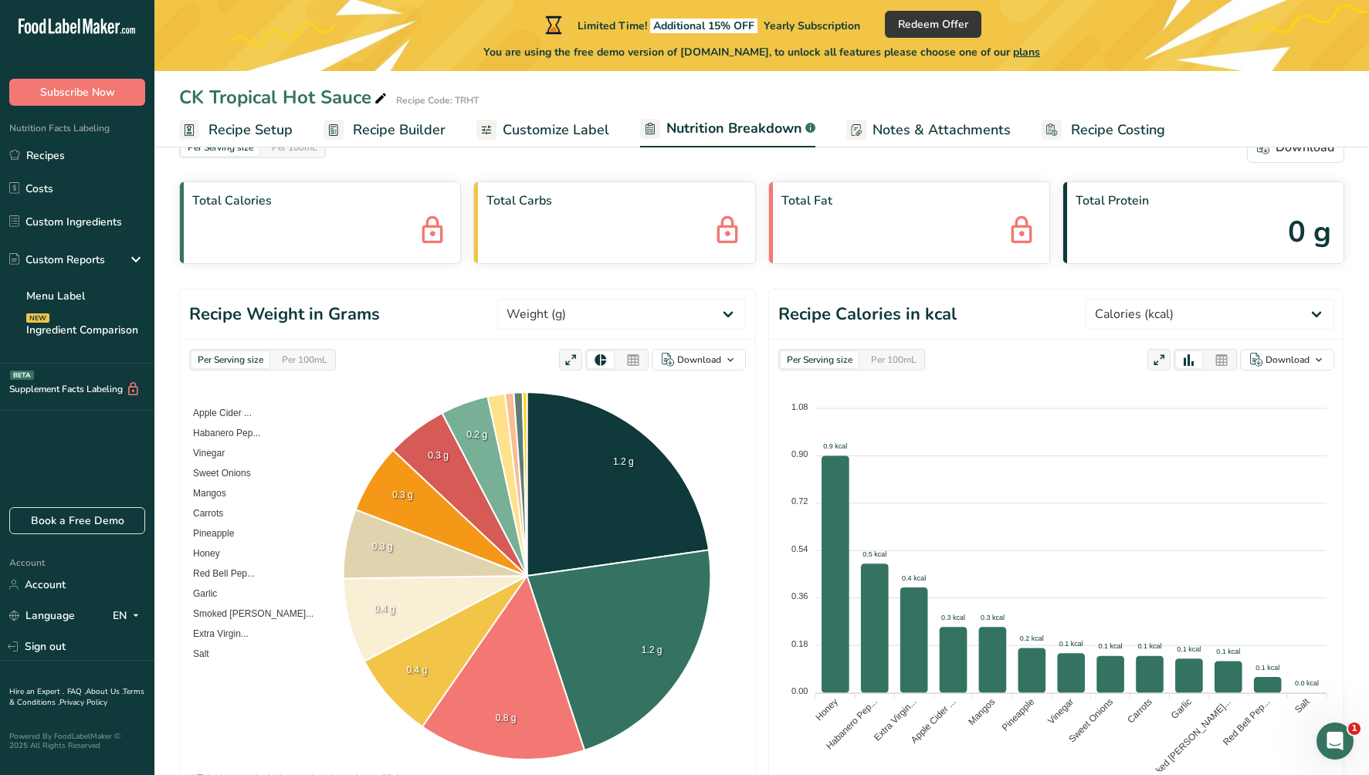
scroll to position [0, 0]
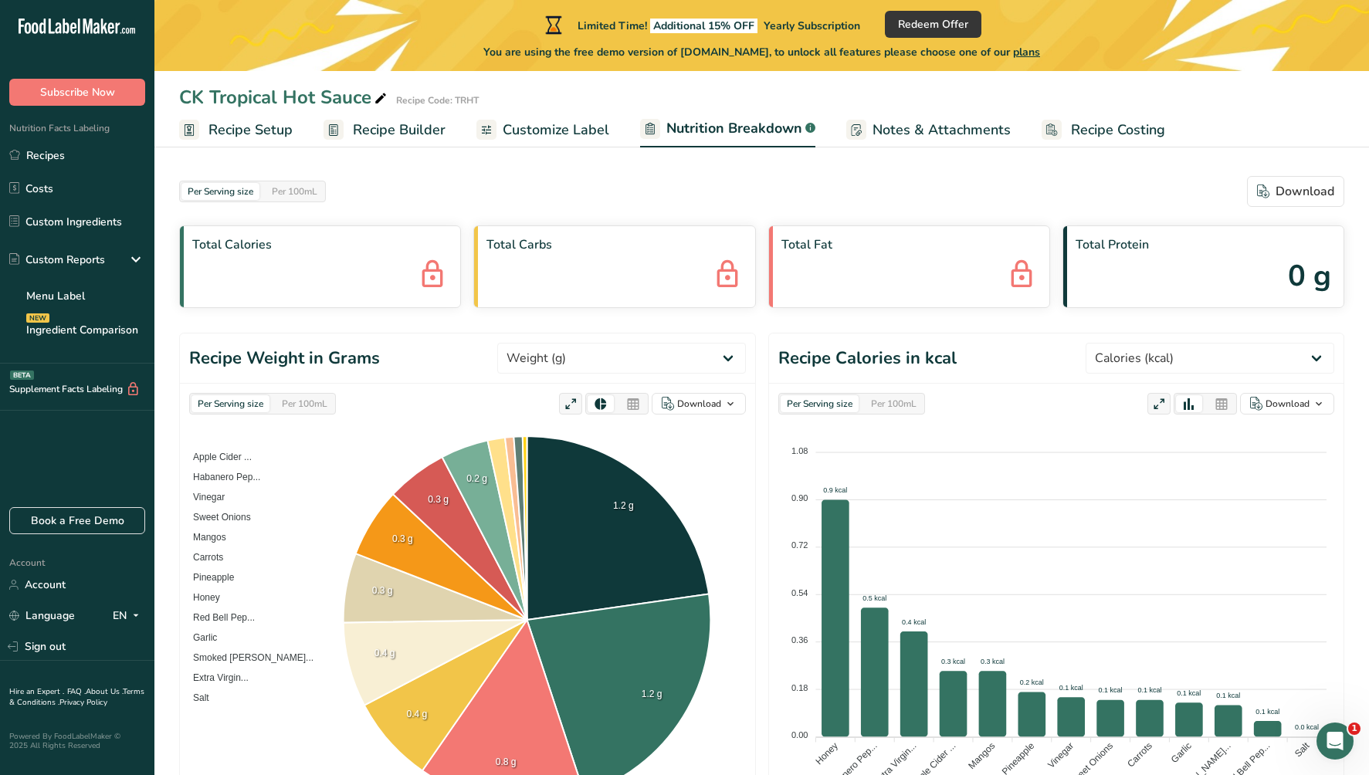
click at [1106, 136] on span "Recipe Costing" at bounding box center [1118, 130] width 94 height 21
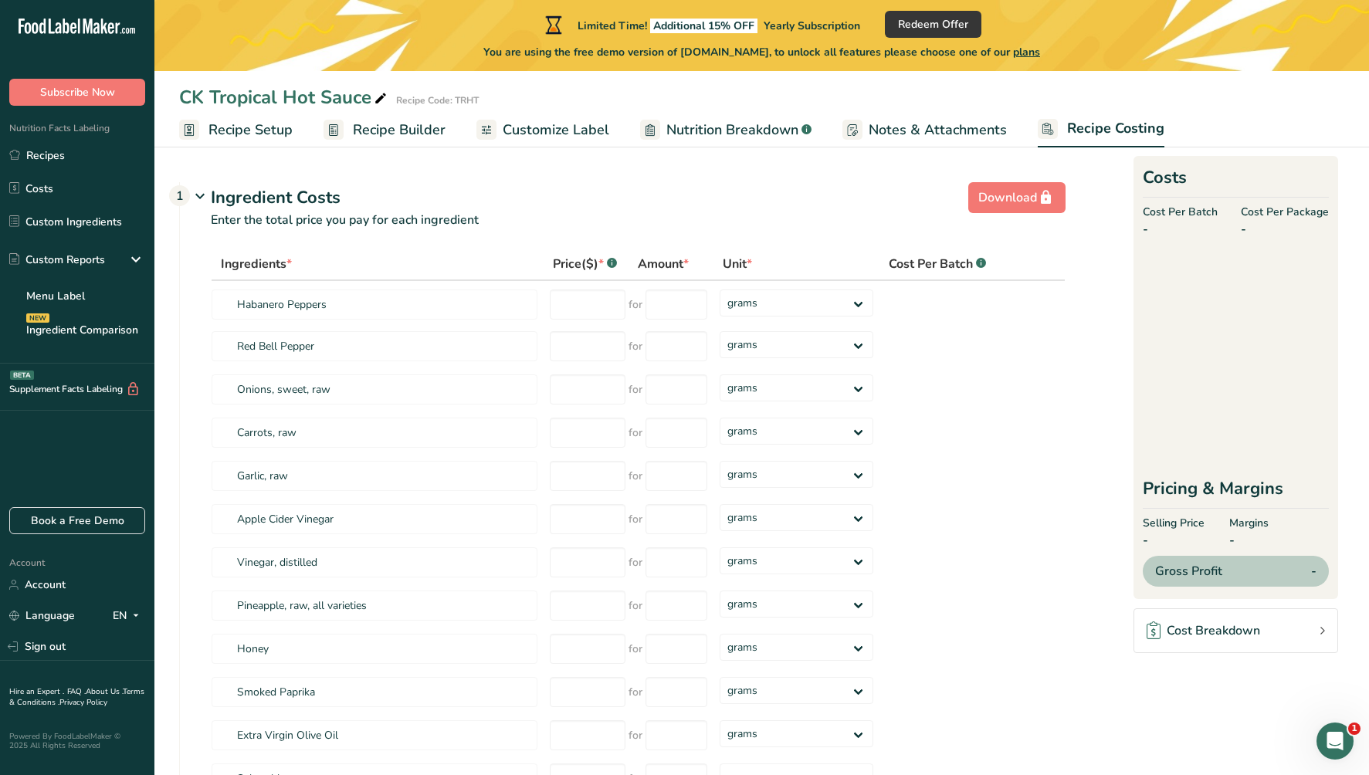
click at [951, 136] on span "Notes & Attachments" at bounding box center [938, 130] width 138 height 21
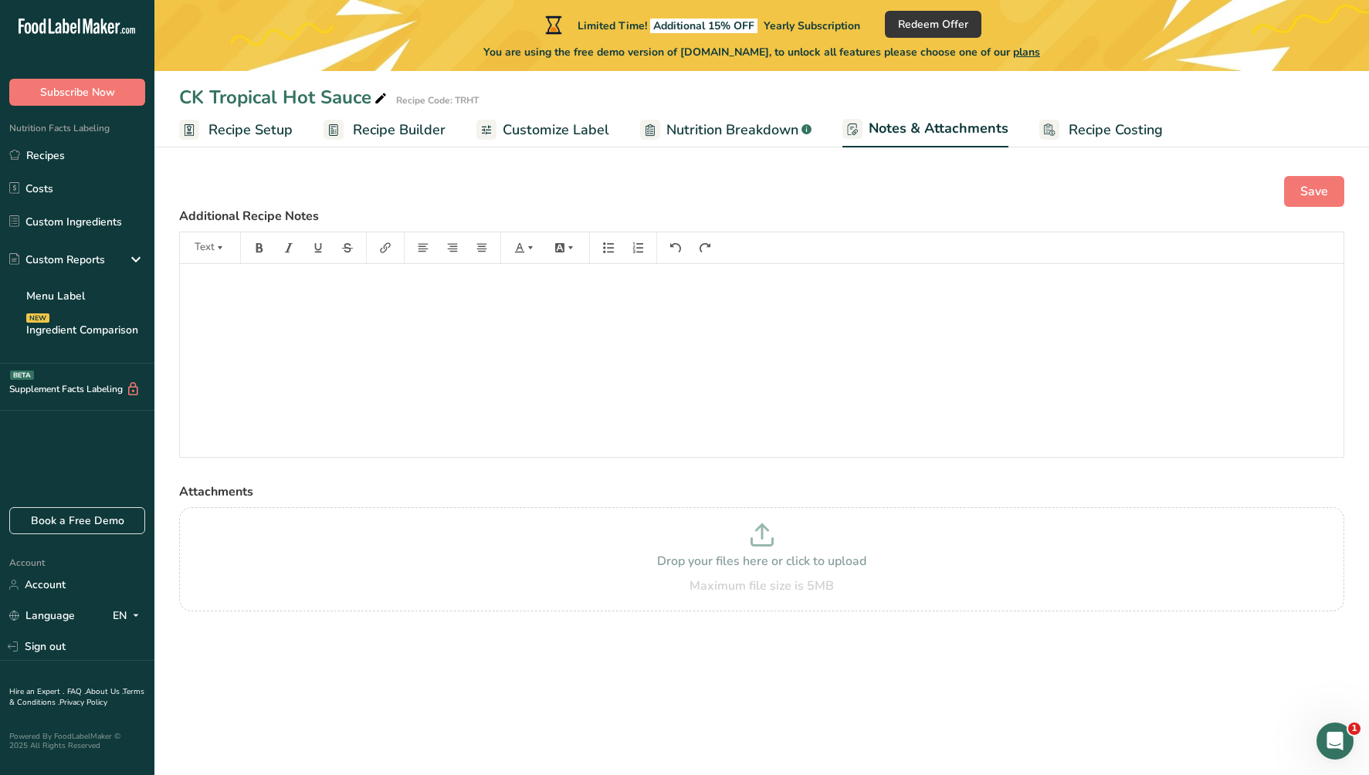
click at [544, 141] on link "Customize Label" at bounding box center [542, 130] width 133 height 35
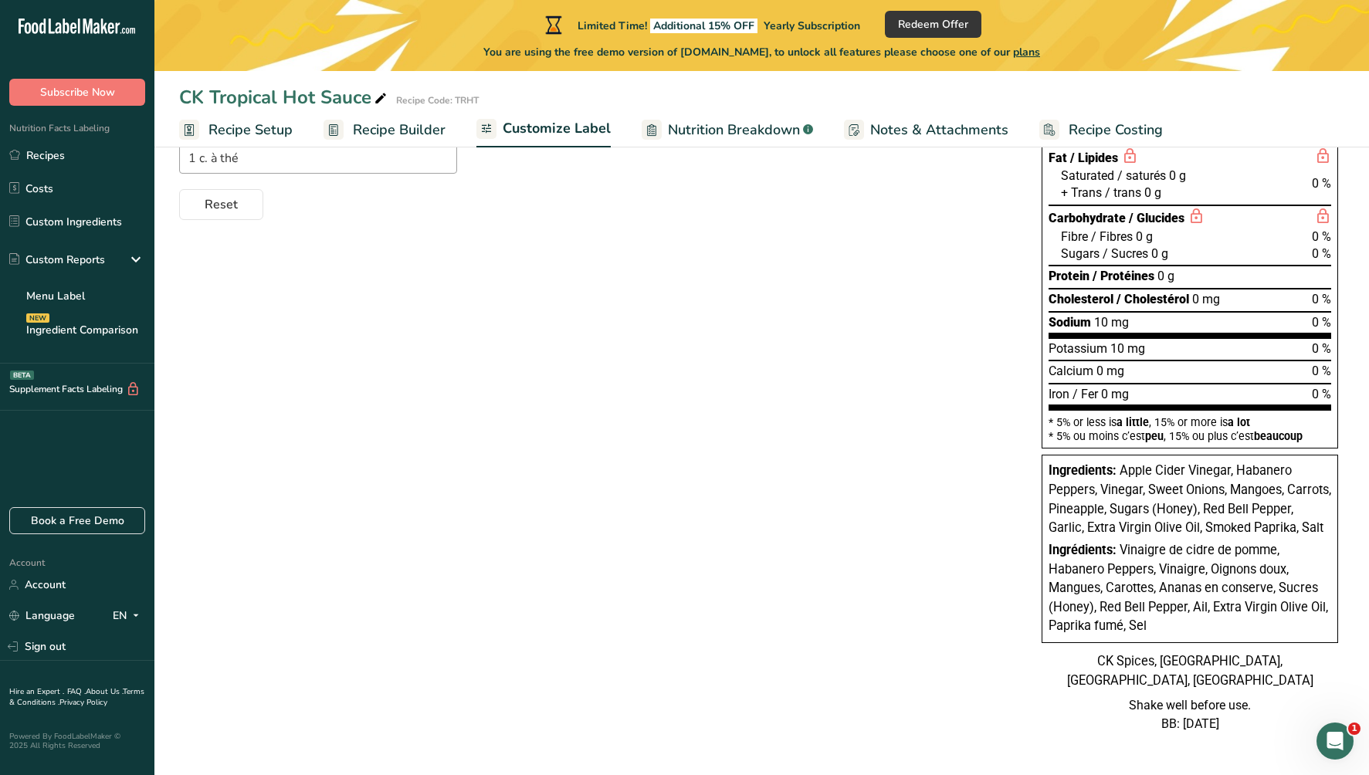
scroll to position [275, 0]
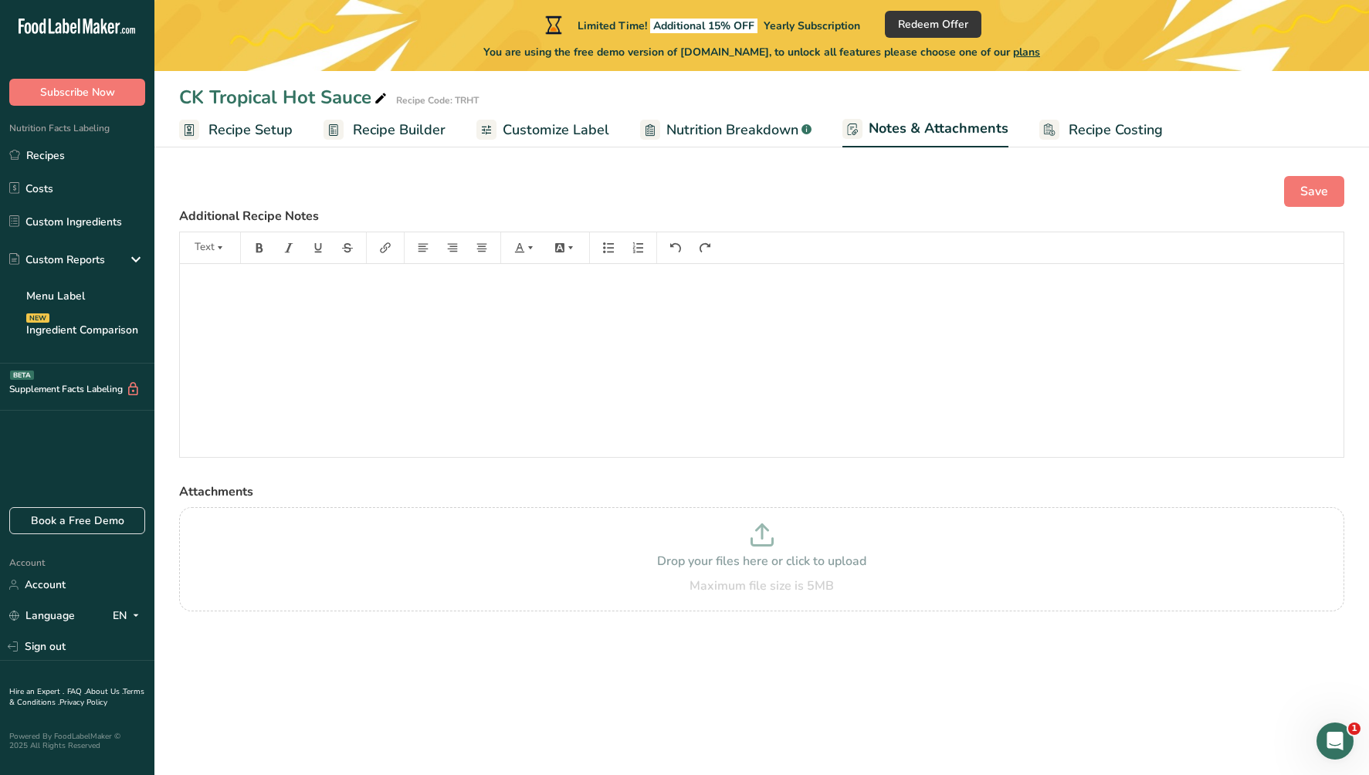
click at [693, 127] on span "Nutrition Breakdown" at bounding box center [732, 130] width 132 height 21
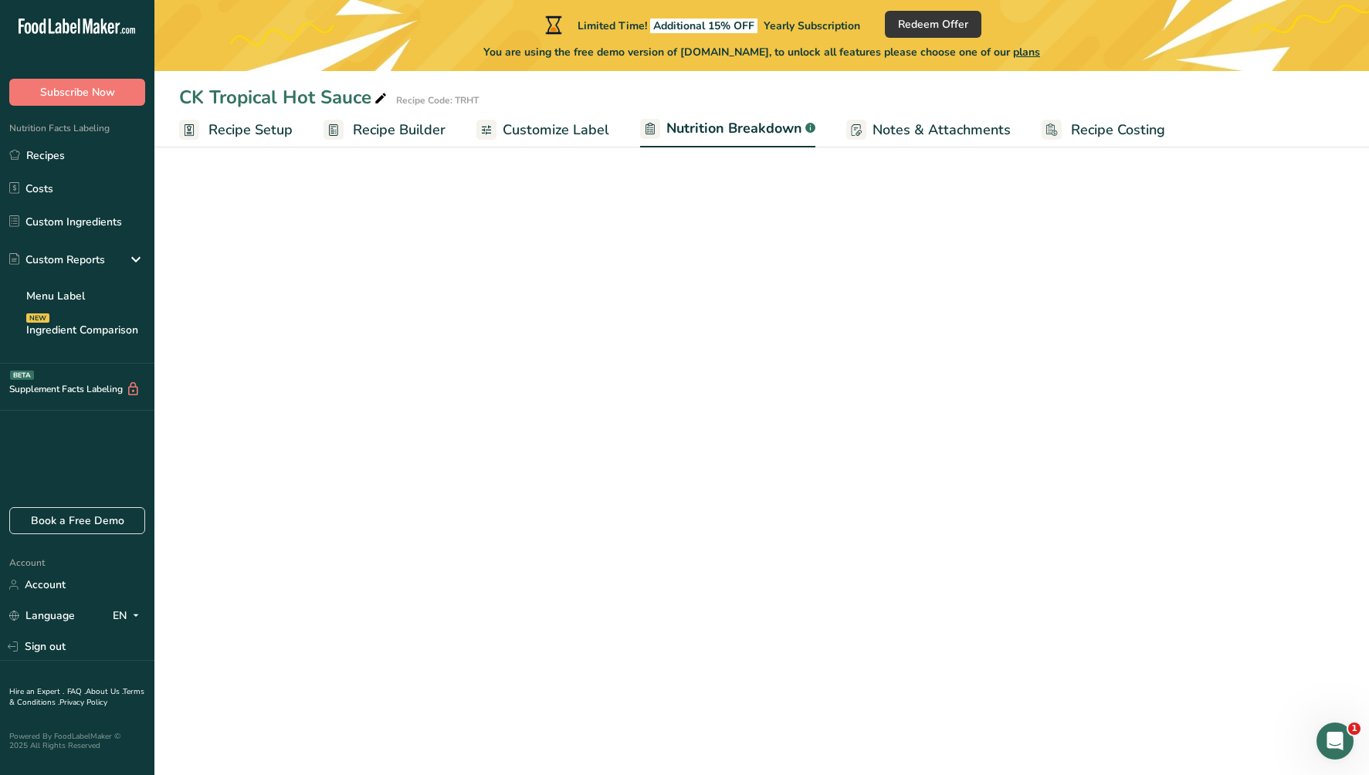
select select "Calories"
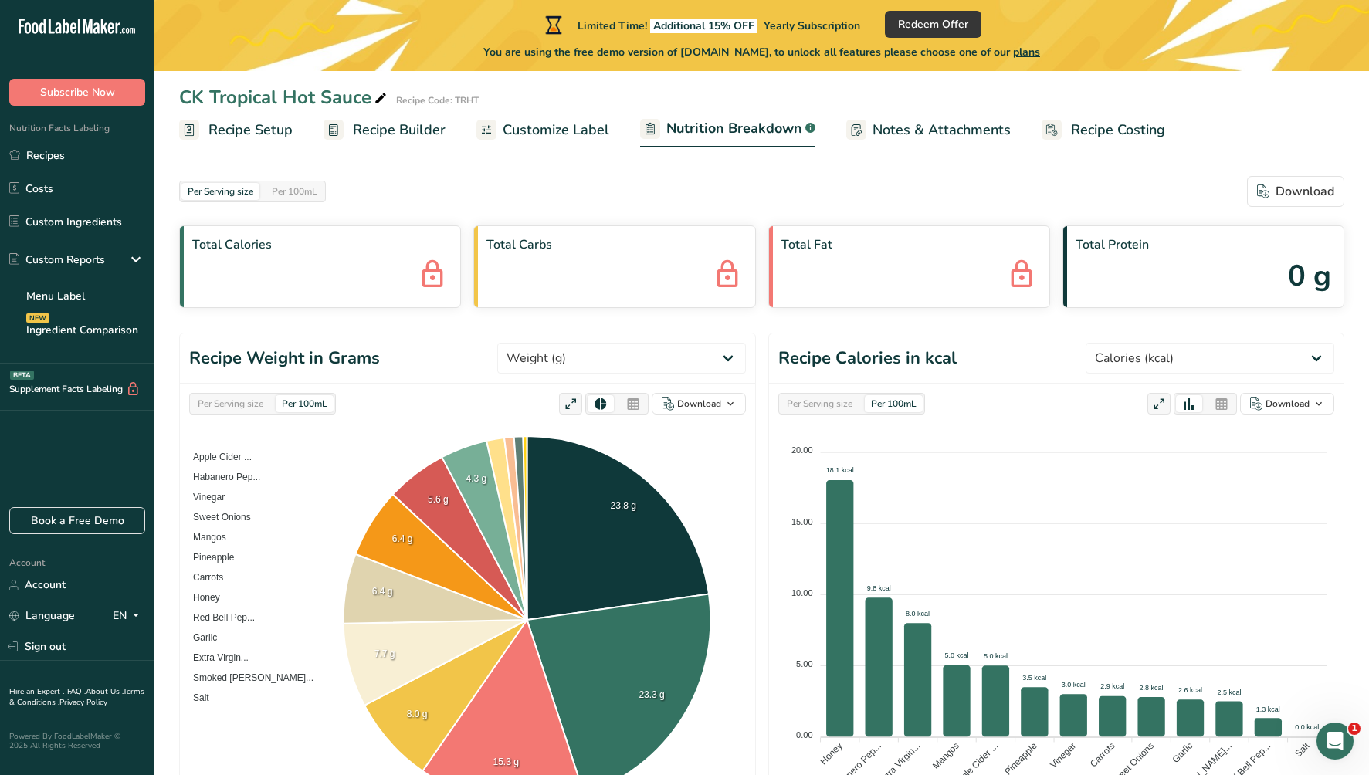
click at [568, 135] on span "Customize Label" at bounding box center [556, 130] width 107 height 21
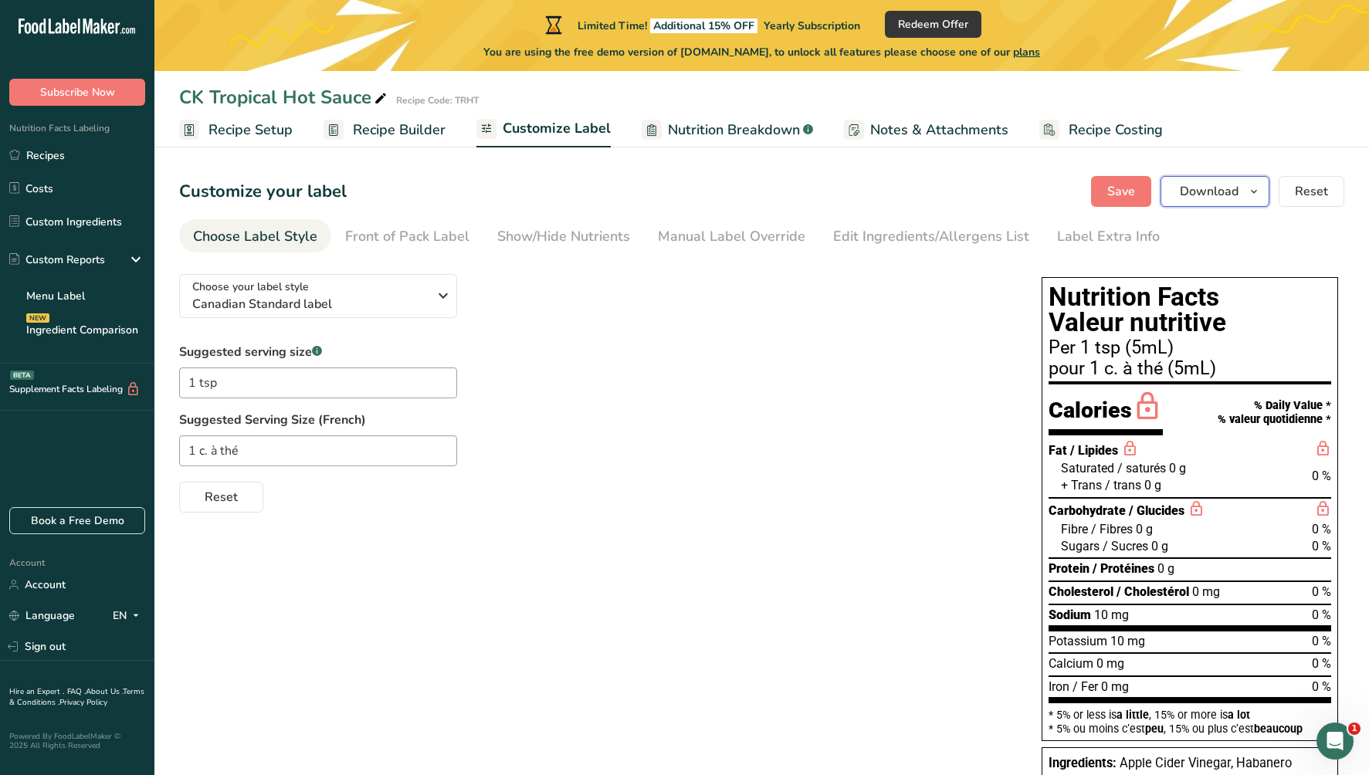
click at [1256, 184] on icon "button" at bounding box center [1254, 191] width 12 height 19
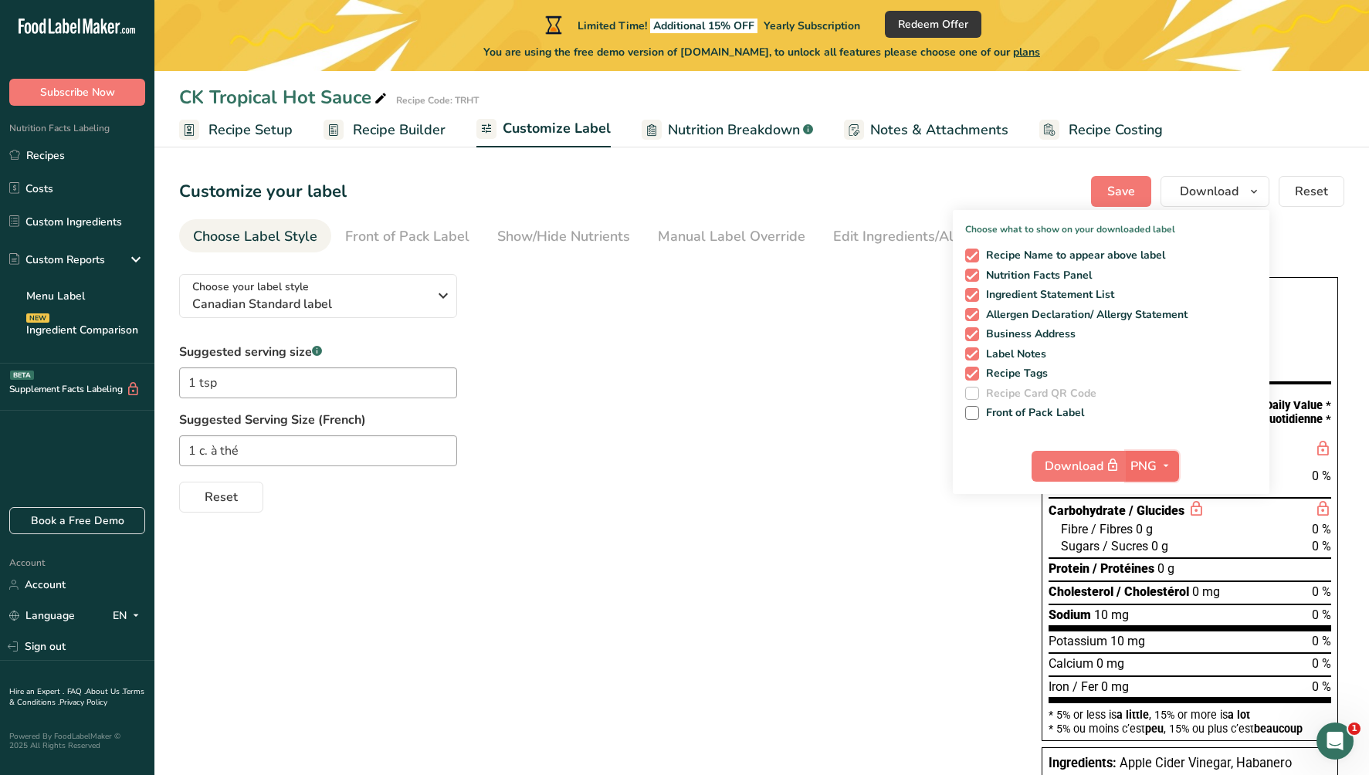
click at [1158, 469] on span "button" at bounding box center [1166, 466] width 19 height 19
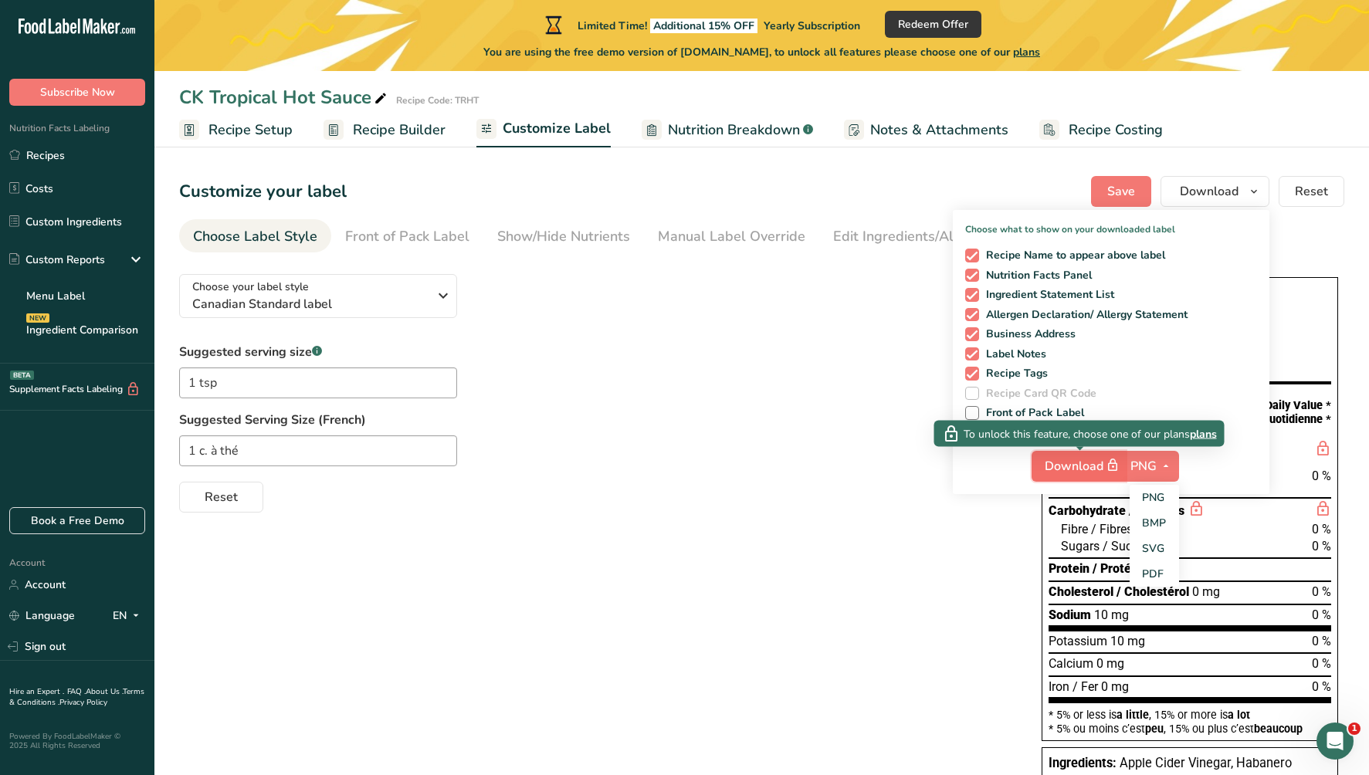
click at [1084, 470] on span "Download" at bounding box center [1083, 465] width 77 height 19
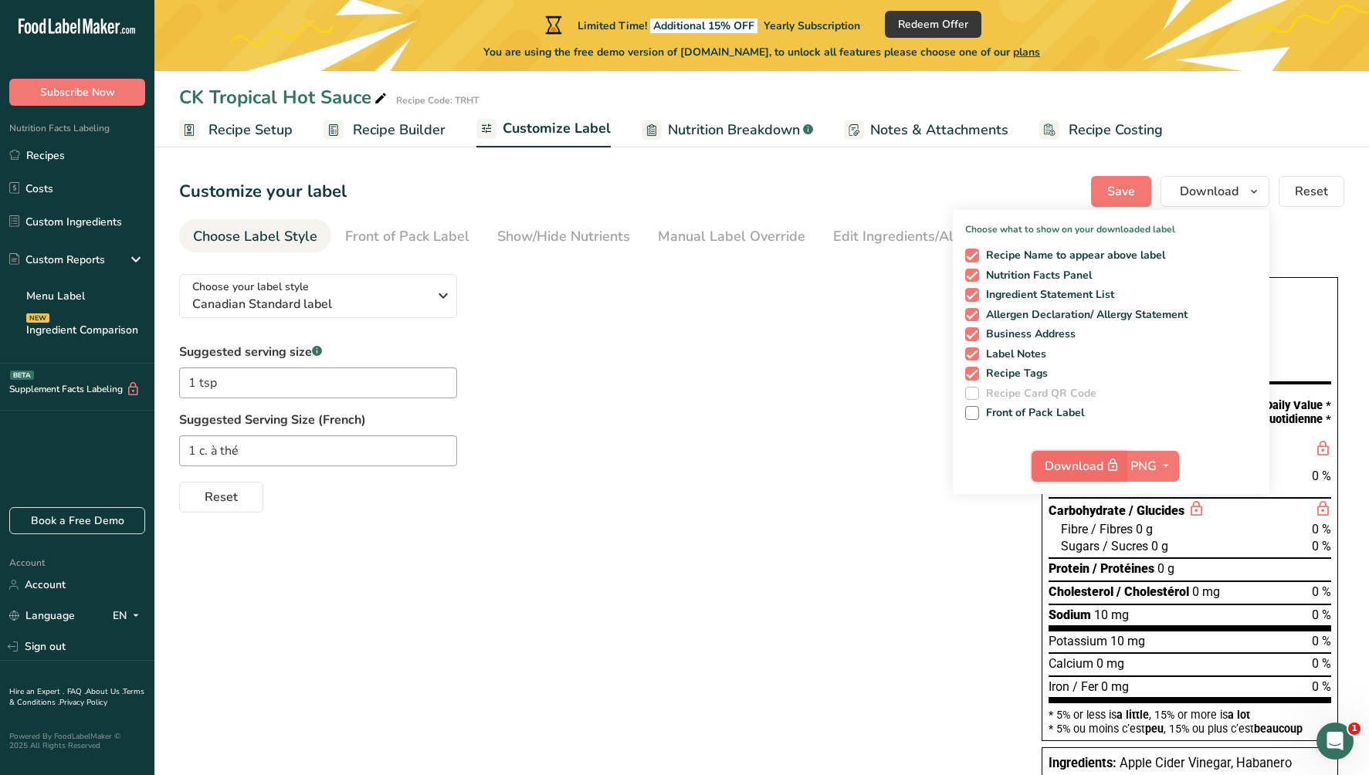
click at [1084, 470] on span "Download" at bounding box center [1083, 465] width 77 height 19
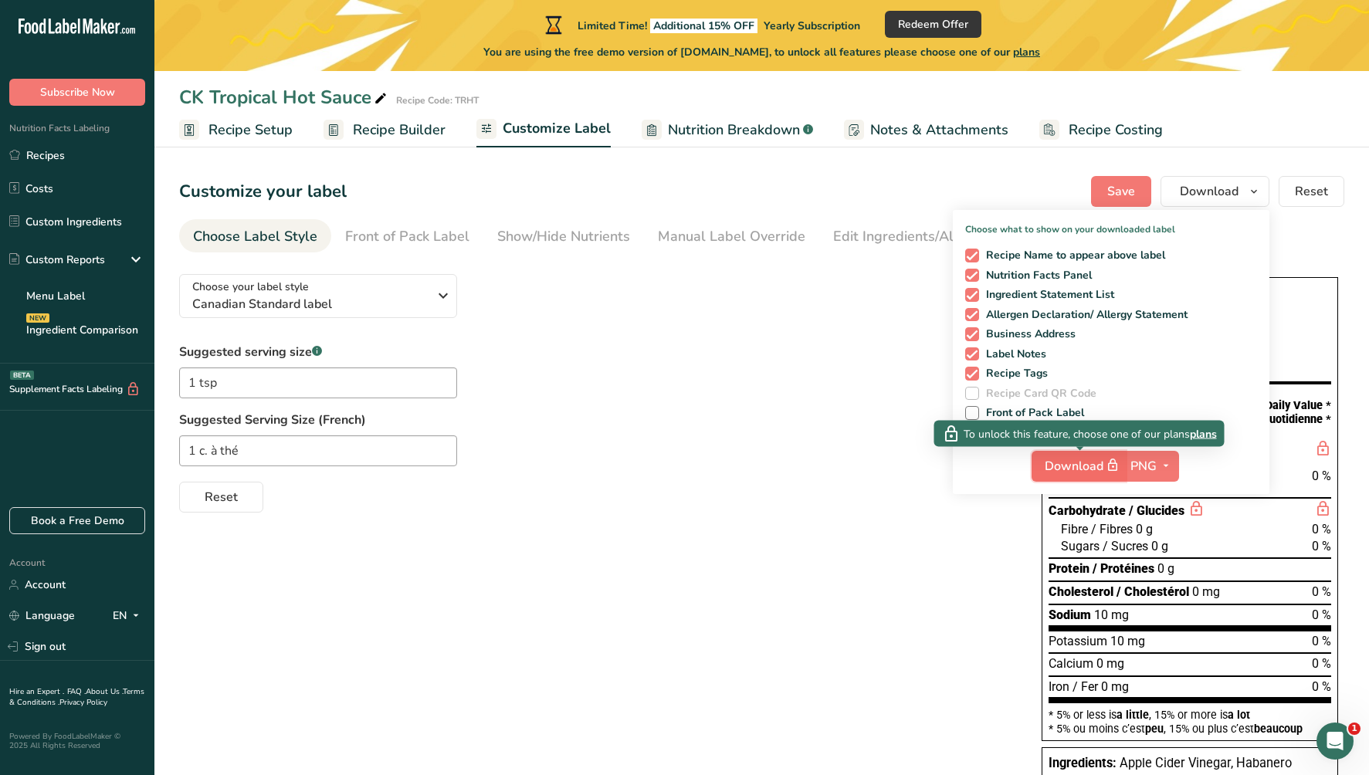
click at [1084, 470] on span "Download" at bounding box center [1083, 465] width 77 height 19
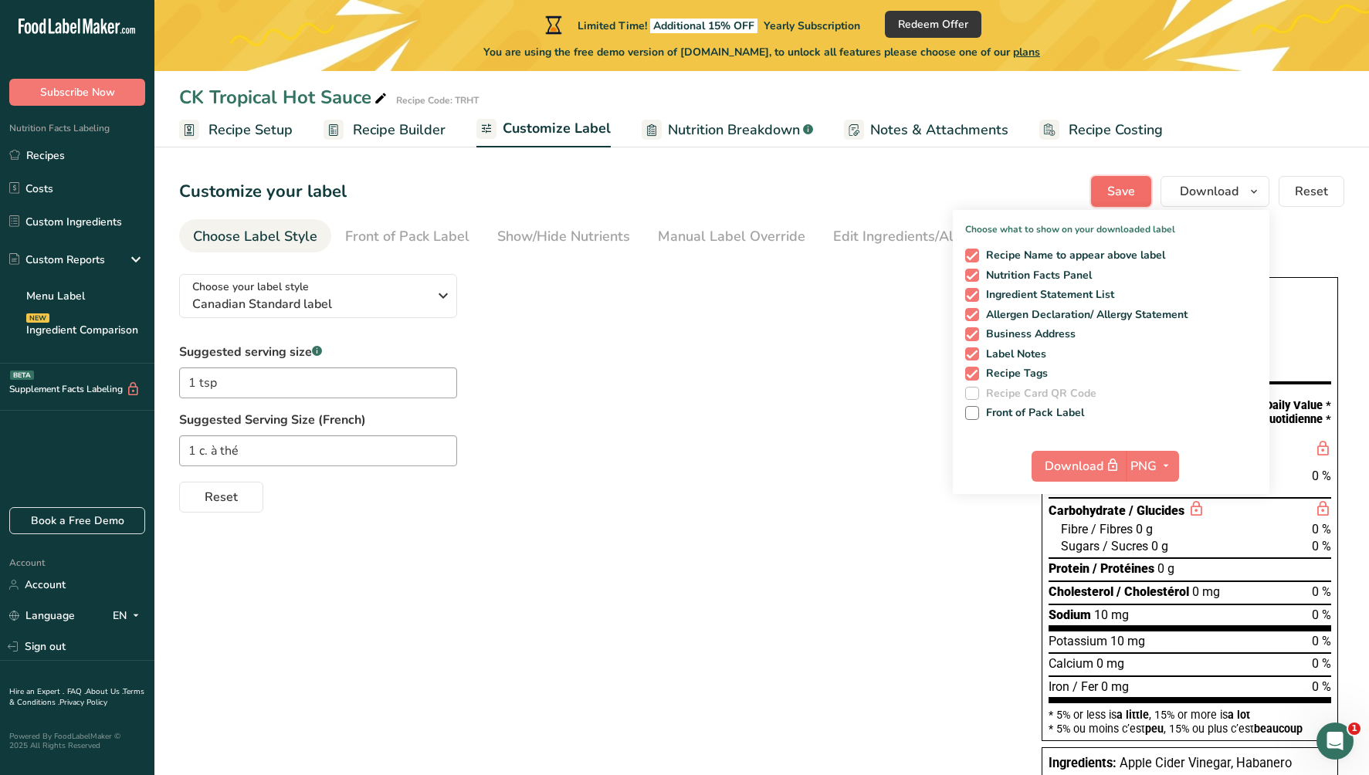
click at [1121, 198] on span "Save" at bounding box center [1121, 191] width 28 height 19
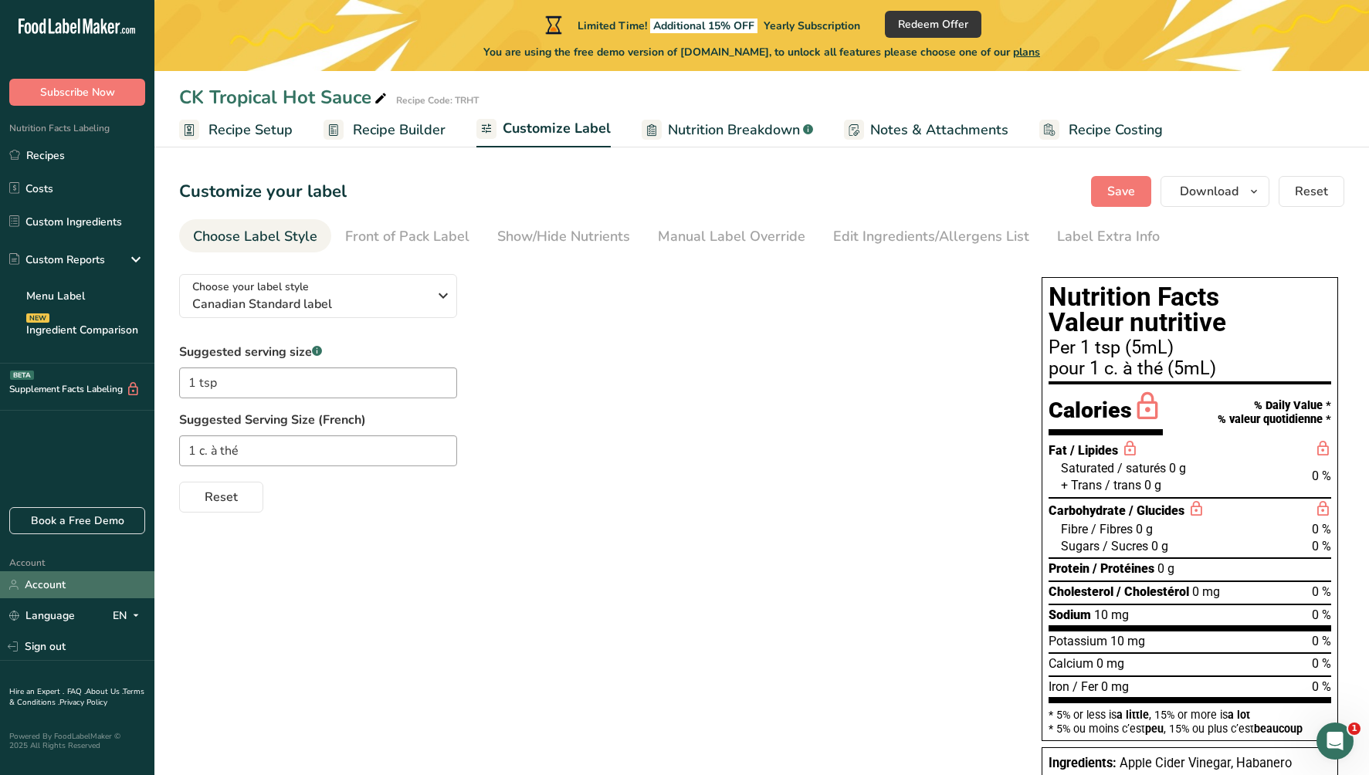
click at [34, 581] on link "Account" at bounding box center [77, 584] width 154 height 27
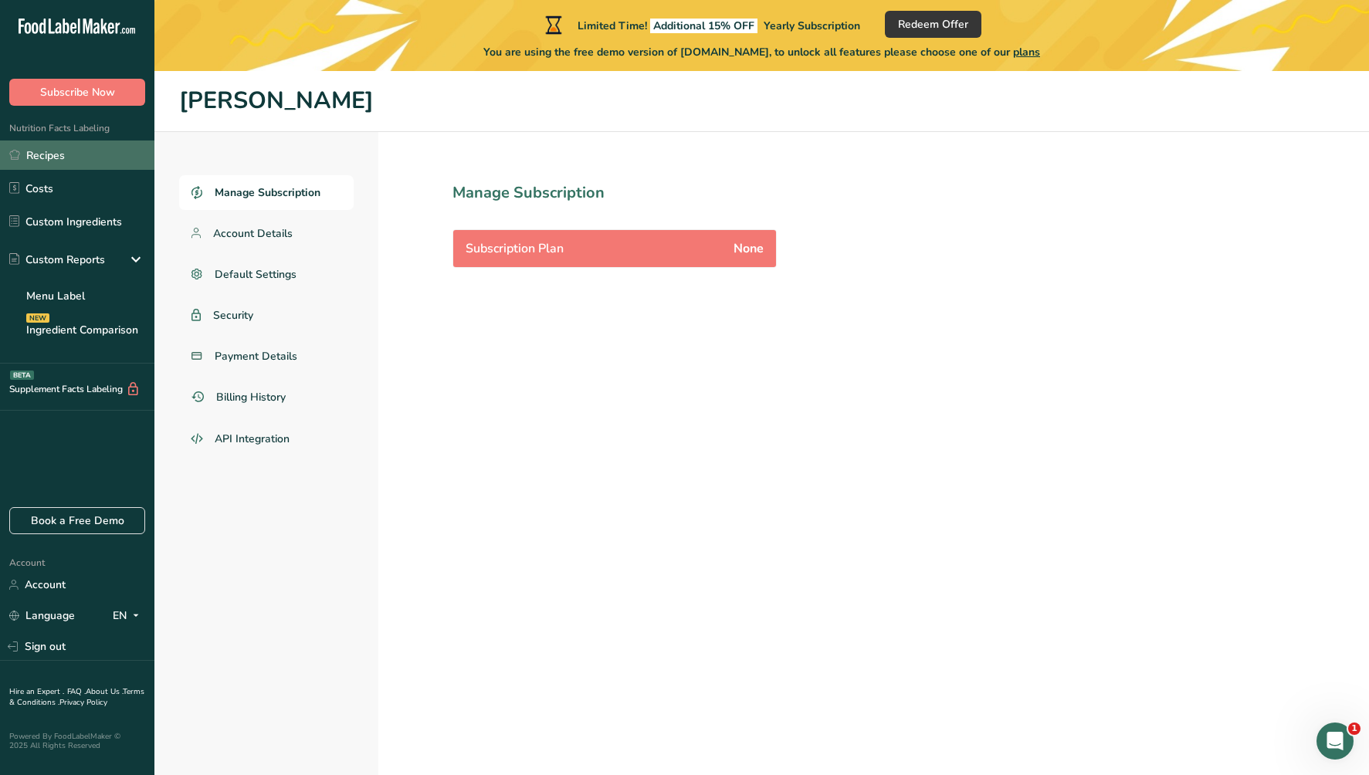
click at [42, 151] on link "Recipes" at bounding box center [77, 155] width 154 height 29
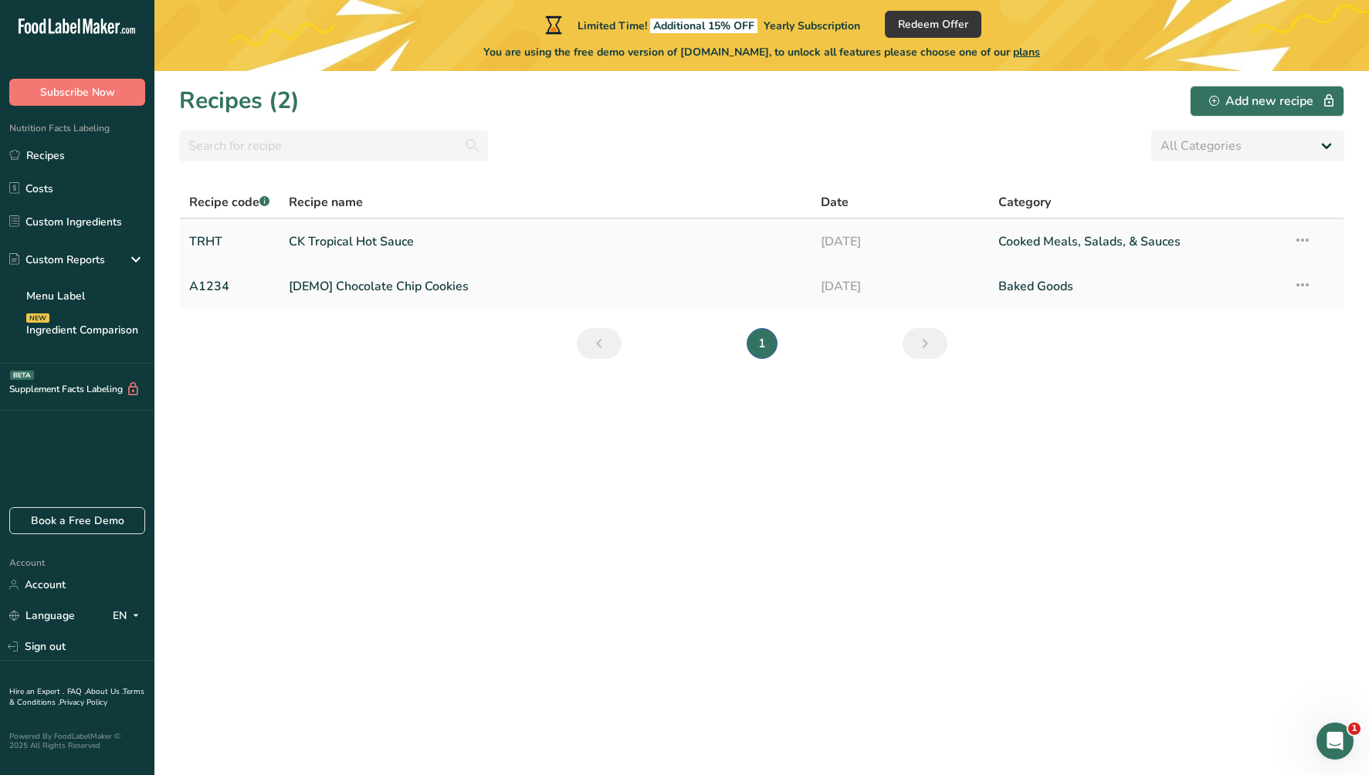
click at [403, 242] on link "CK Tropical Hot Sauce" at bounding box center [546, 242] width 514 height 32
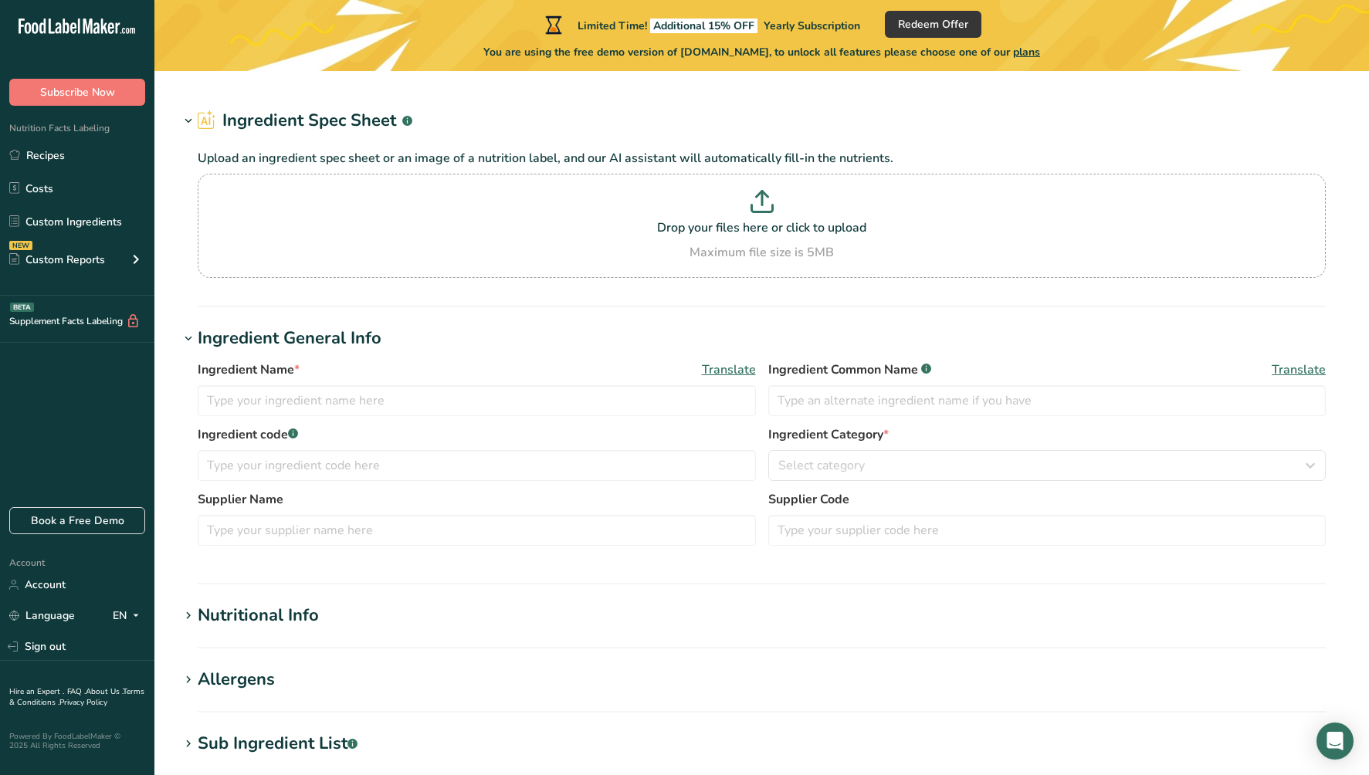
type input "Vinegar, distilled"
type input "Vinegar"
